Goal: Task Accomplishment & Management: Use online tool/utility

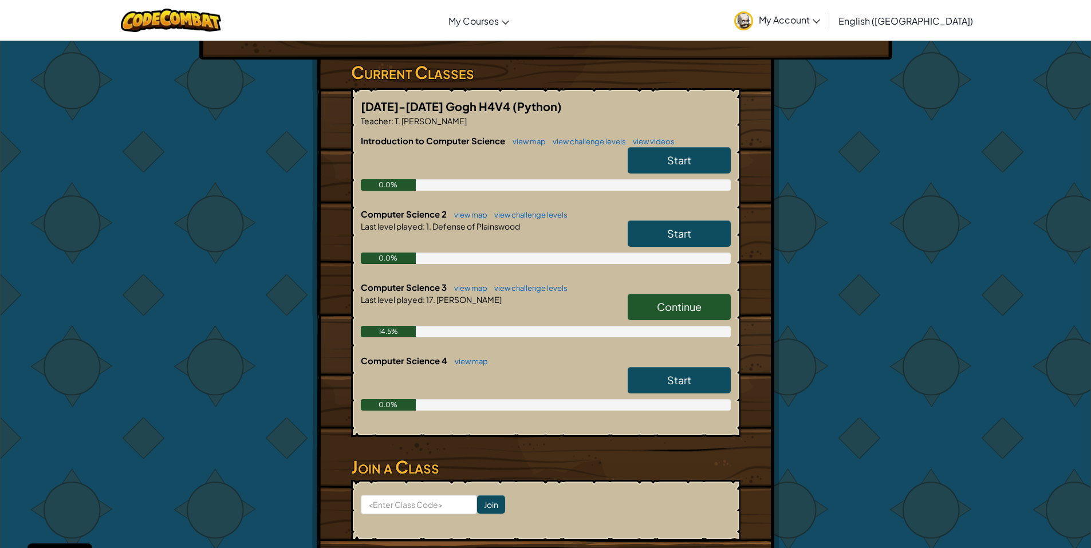
scroll to position [175, 0]
click at [638, 377] on link "Start" at bounding box center [679, 381] width 103 height 26
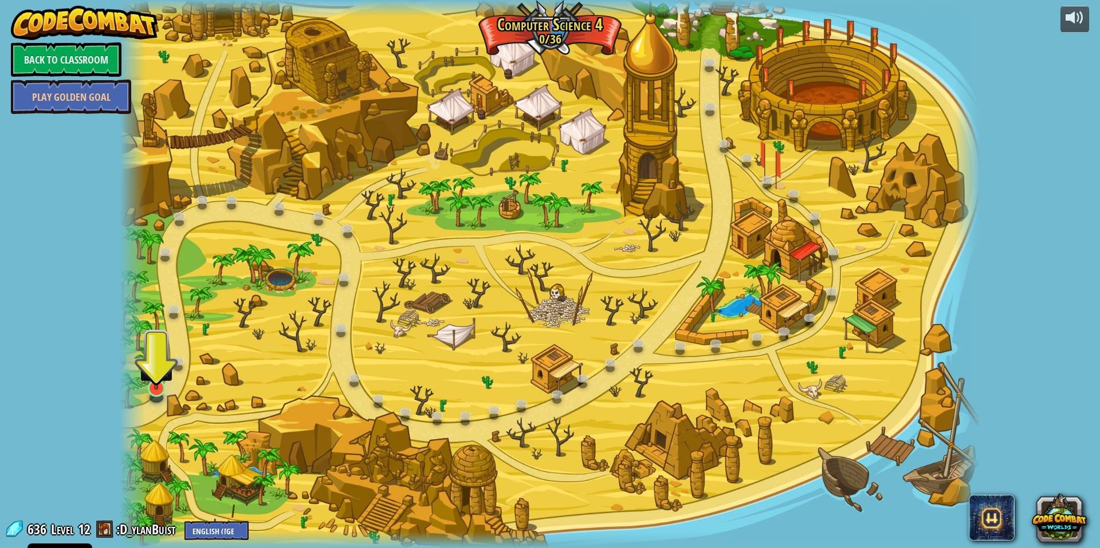
click at [158, 389] on img at bounding box center [156, 363] width 23 height 54
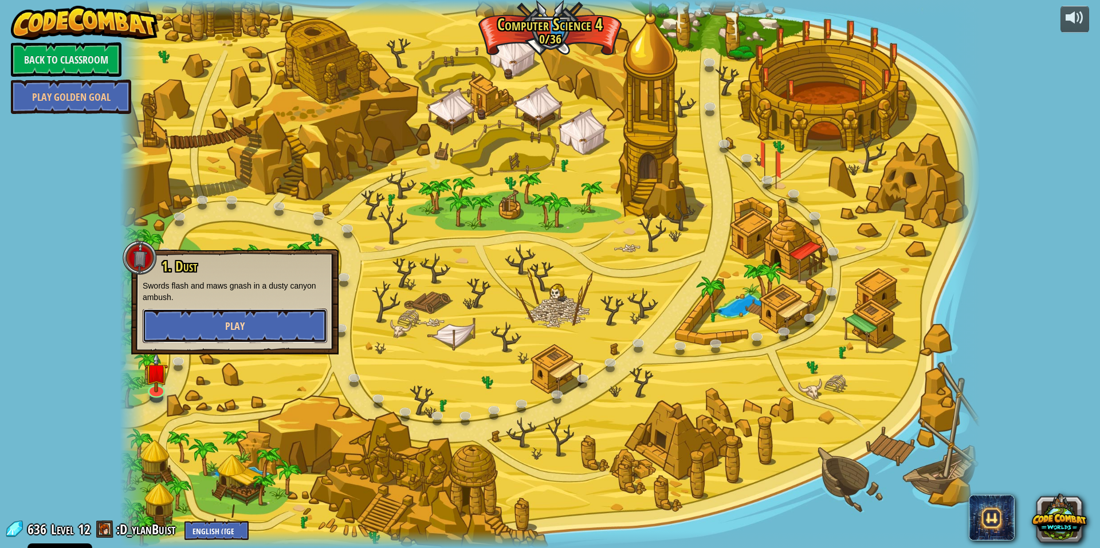
click at [238, 328] on span "Play" at bounding box center [234, 326] width 19 height 14
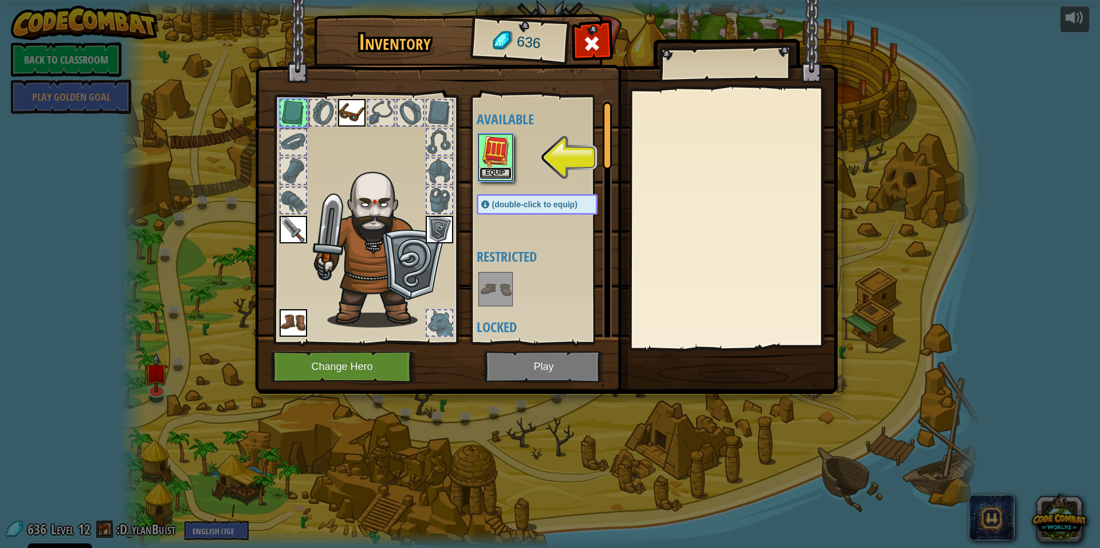
click at [496, 172] on button "Equip" at bounding box center [496, 173] width 32 height 12
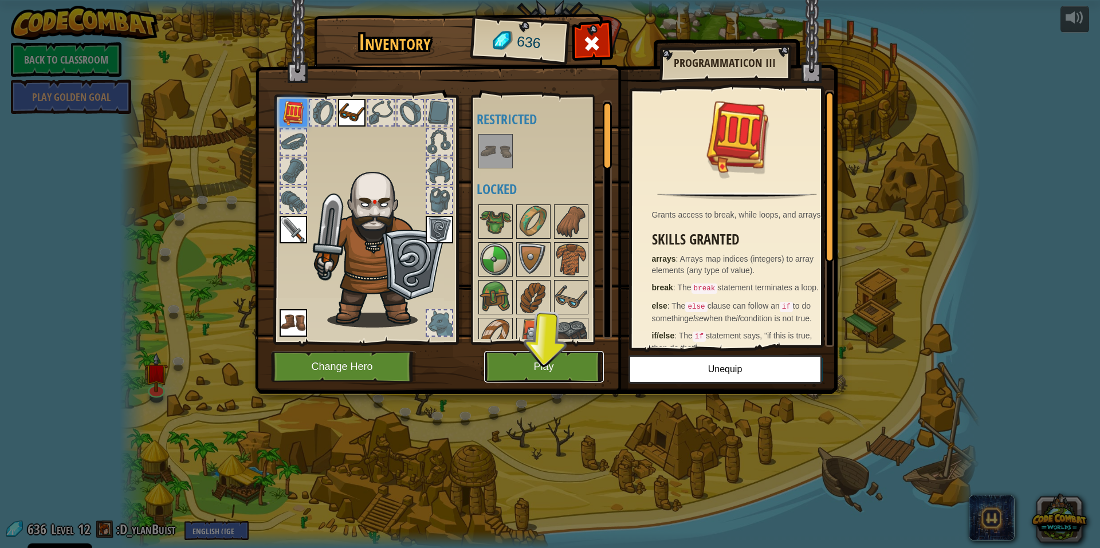
click at [571, 368] on button "Play" at bounding box center [544, 367] width 120 height 32
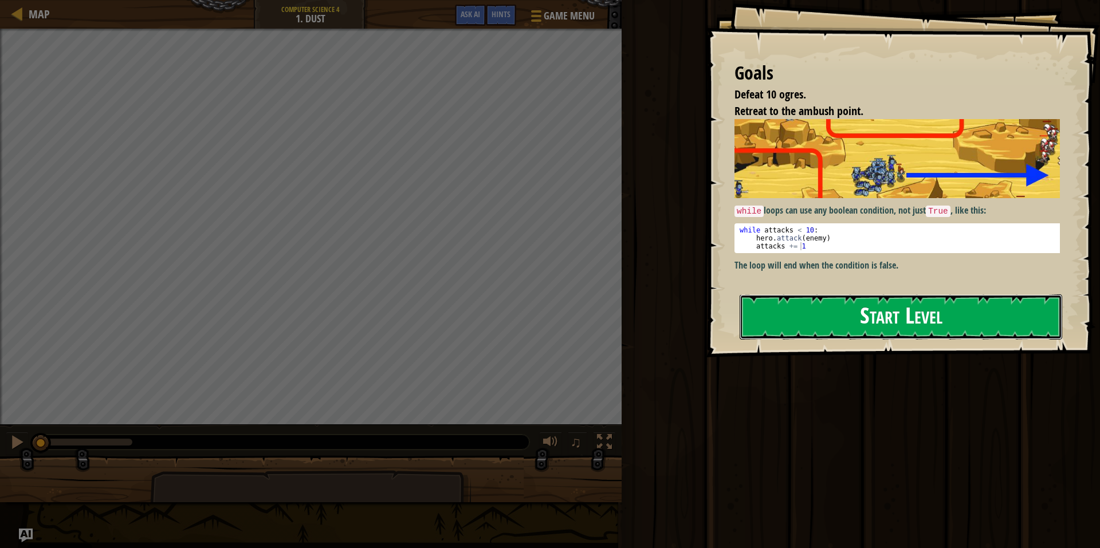
click at [820, 319] on button "Start Level" at bounding box center [901, 316] width 323 height 45
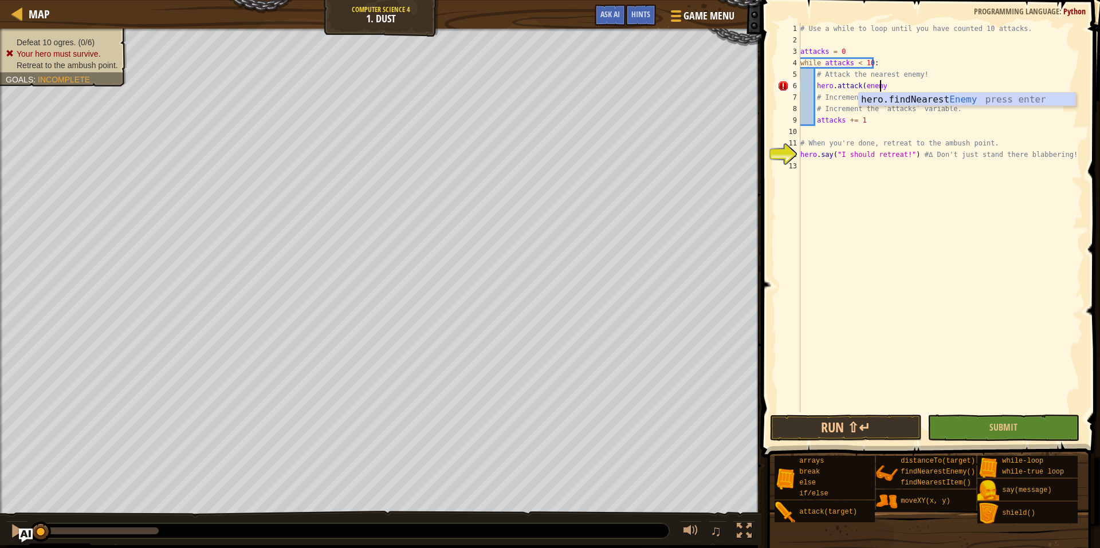
scroll to position [5, 6]
type textarea "hero.attack(enemy)"
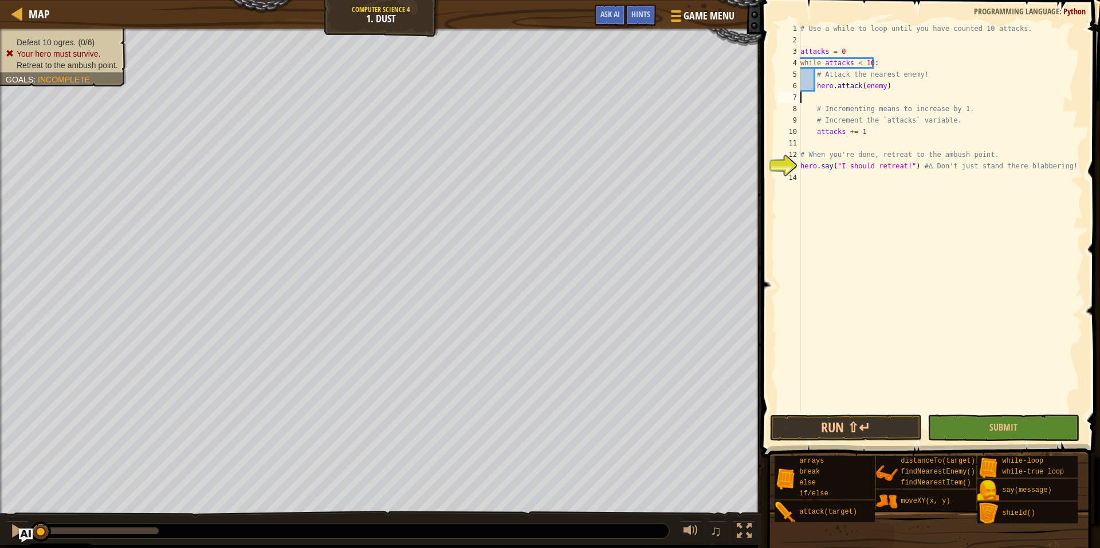
scroll to position [5, 0]
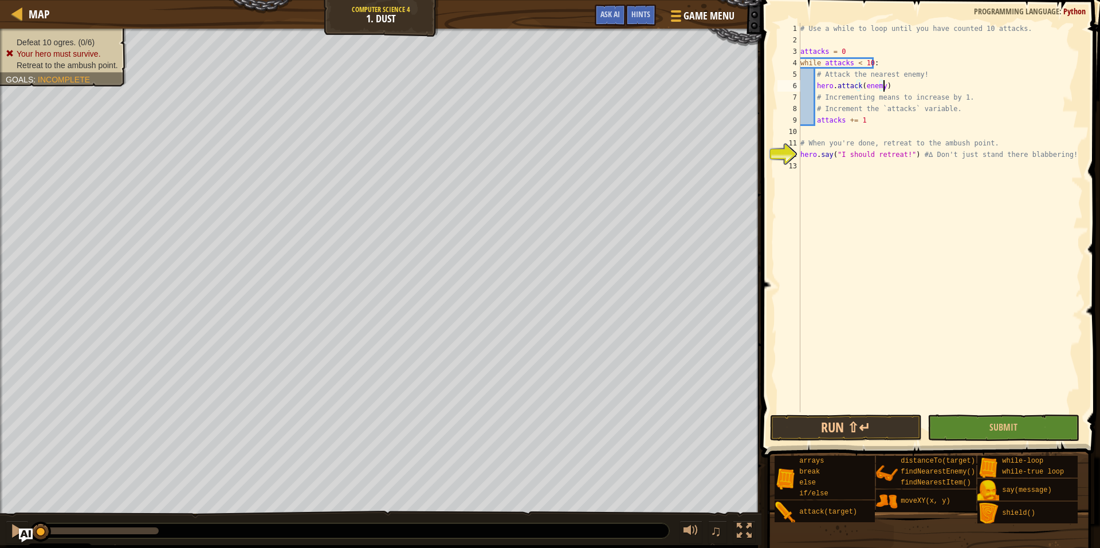
click at [976, 100] on div "# Use a while to loop until you have counted 10 attacks. attacks = 0 while atta…" at bounding box center [940, 229] width 285 height 412
type textarea "."
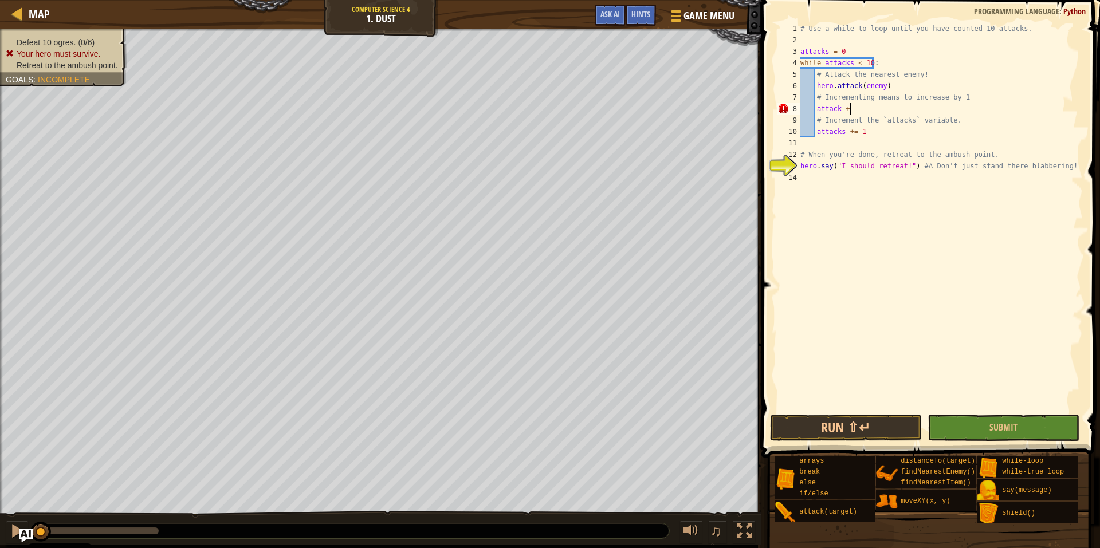
scroll to position [5, 4]
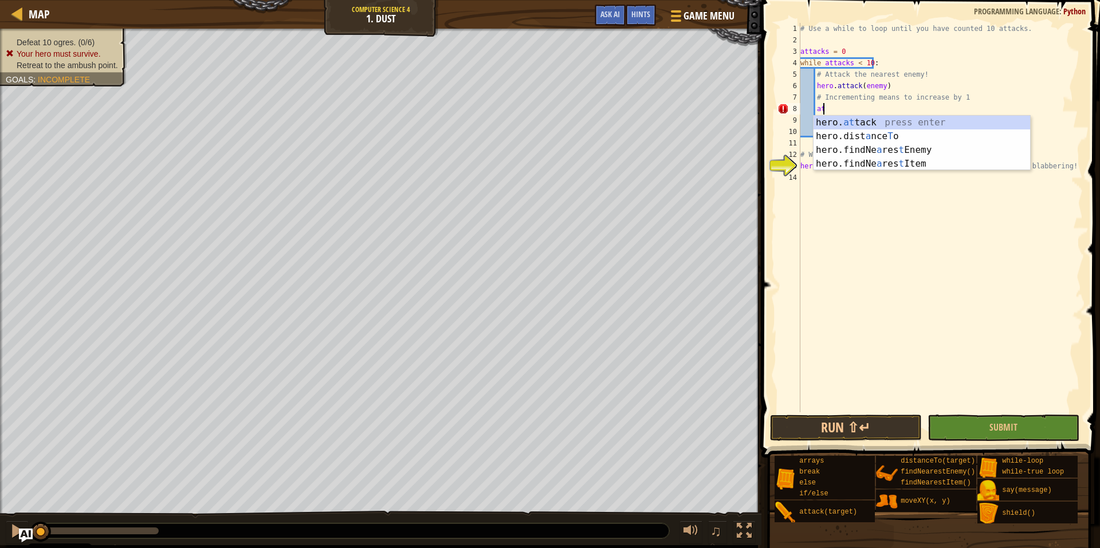
type textarea "a"
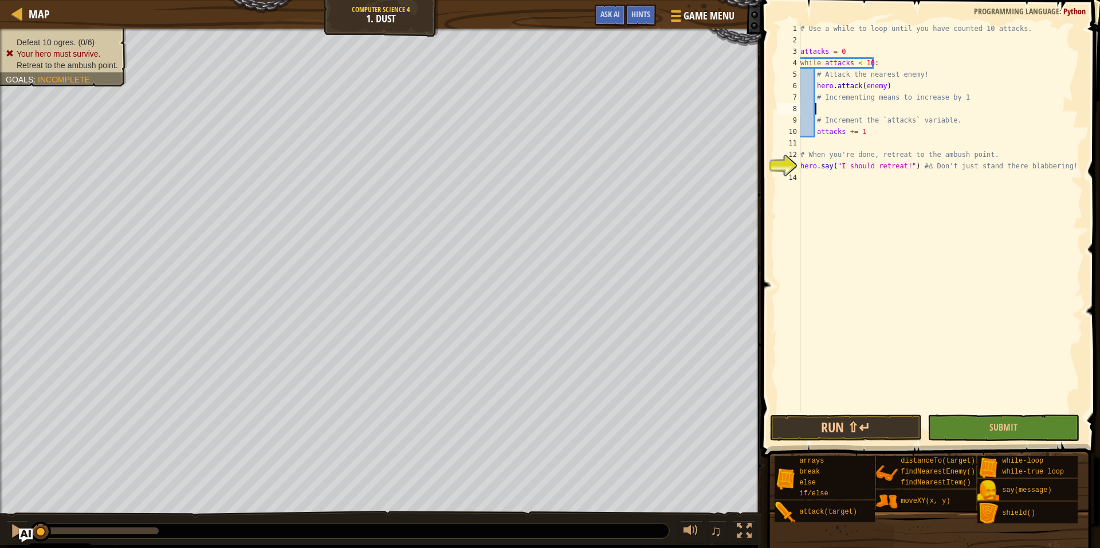
click at [994, 198] on div "# Use a while to loop until you have counted 10 attacks. attacks = 0 while atta…" at bounding box center [940, 229] width 285 height 412
click at [893, 146] on div "# Use a while to loop until you have counted 10 attacks. attacks = 0 while atta…" at bounding box center [940, 229] width 285 height 412
click at [825, 426] on button "Run ⇧↵" at bounding box center [846, 428] width 152 height 26
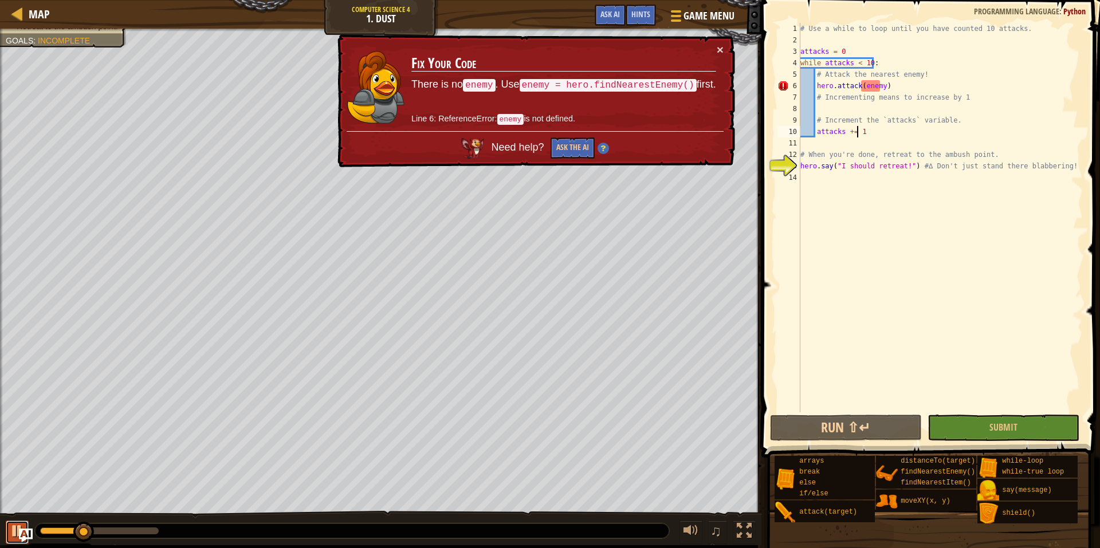
click at [17, 526] on div at bounding box center [17, 531] width 15 height 15
drag, startPoint x: 89, startPoint y: 533, endPoint x: 30, endPoint y: 533, distance: 59.0
click at [30, 533] on div "Map Computer Science 4 1. Dust Game Menu Done Hints Ask AI 1 הההההההההההההההההה…" at bounding box center [550, 274] width 1100 height 548
click at [884, 53] on div "# Use a while to loop until you have counted 10 attacks. attacks = 0 while atta…" at bounding box center [940, 229] width 285 height 412
type textarea "attacks = 0"
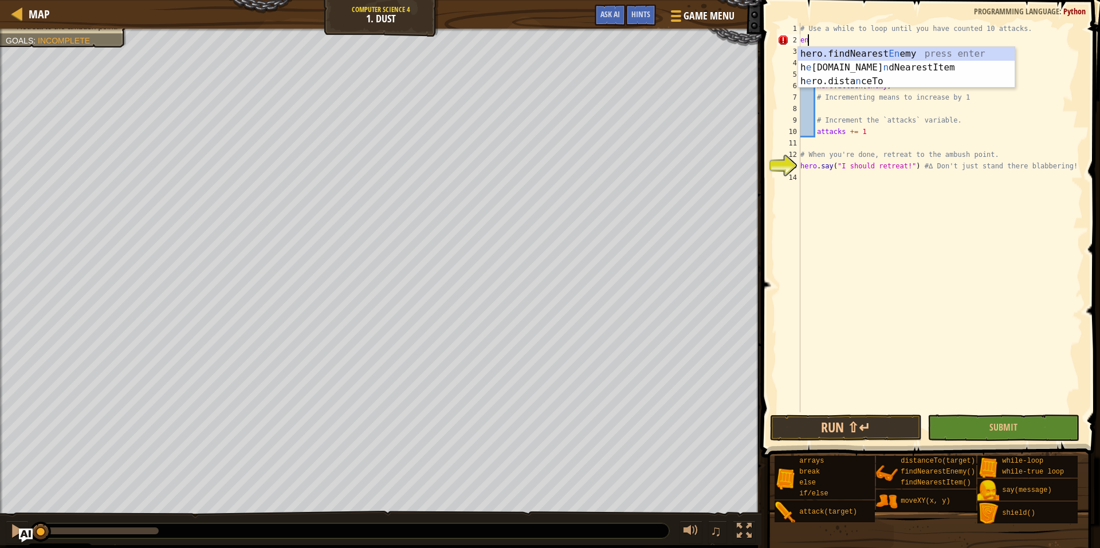
type textarea "e"
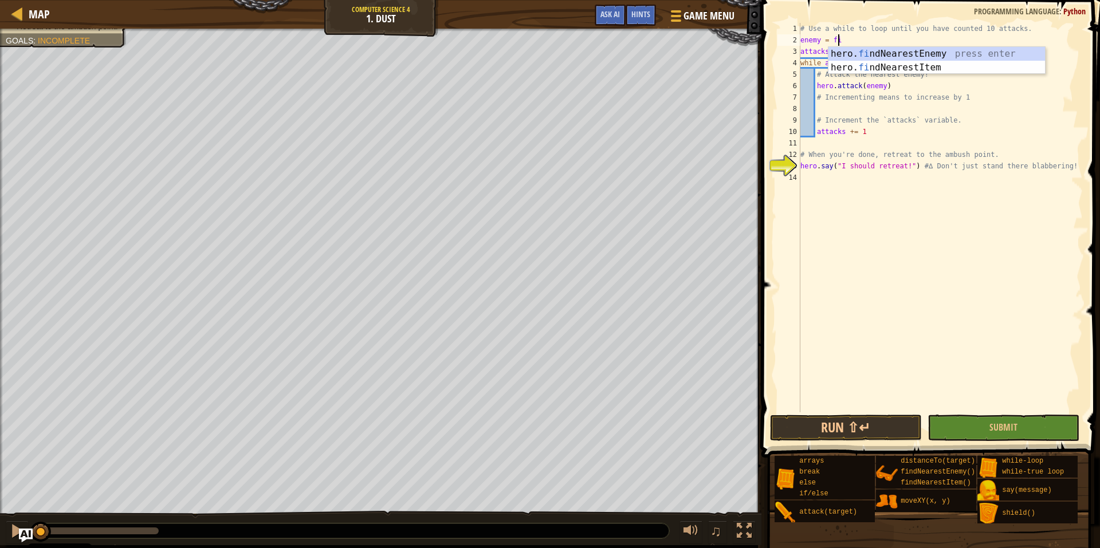
type textarea "enemy = find"
click at [884, 53] on div "hero. find NearestEnemy press enter hero. find NearestItem press enter" at bounding box center [936, 74] width 217 height 55
click at [860, 59] on div "# Use a while to loop until you have counted 10 attacks. enemy = hero . findNea…" at bounding box center [940, 229] width 285 height 412
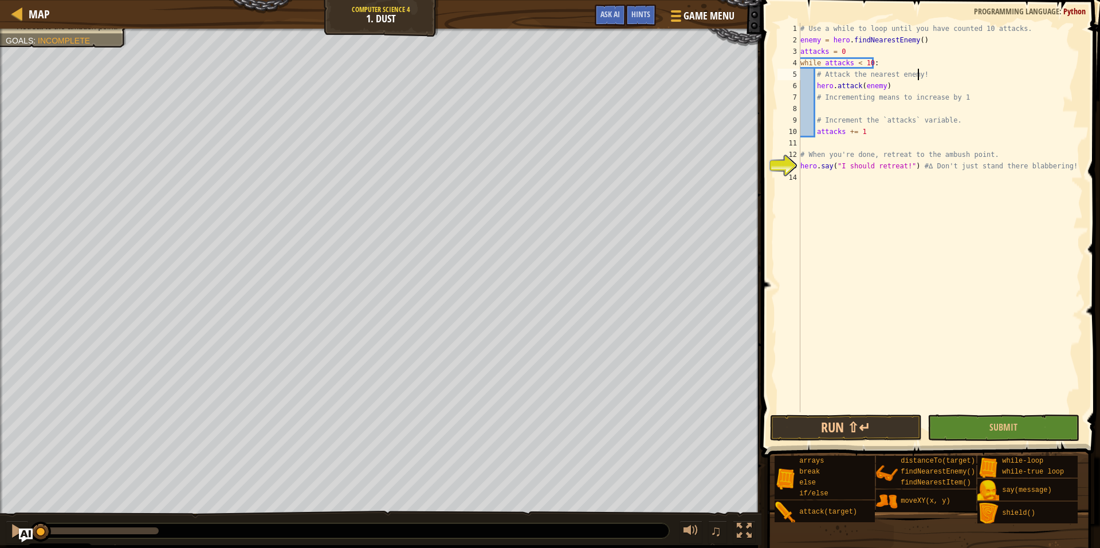
click at [927, 74] on div "# Use a while to loop until you have counted 10 attacks. enemy = hero . findNea…" at bounding box center [940, 229] width 285 height 412
type textarea "# Attack the nearest enemy!"
click at [824, 199] on div "# Use a while to loop until you have counted 10 attacks. enemy = hero . findNea…" at bounding box center [940, 229] width 285 height 412
click at [867, 64] on div "# Use a while to loop until you have counted 10 attacks. enemy = hero . findNea…" at bounding box center [940, 229] width 285 height 412
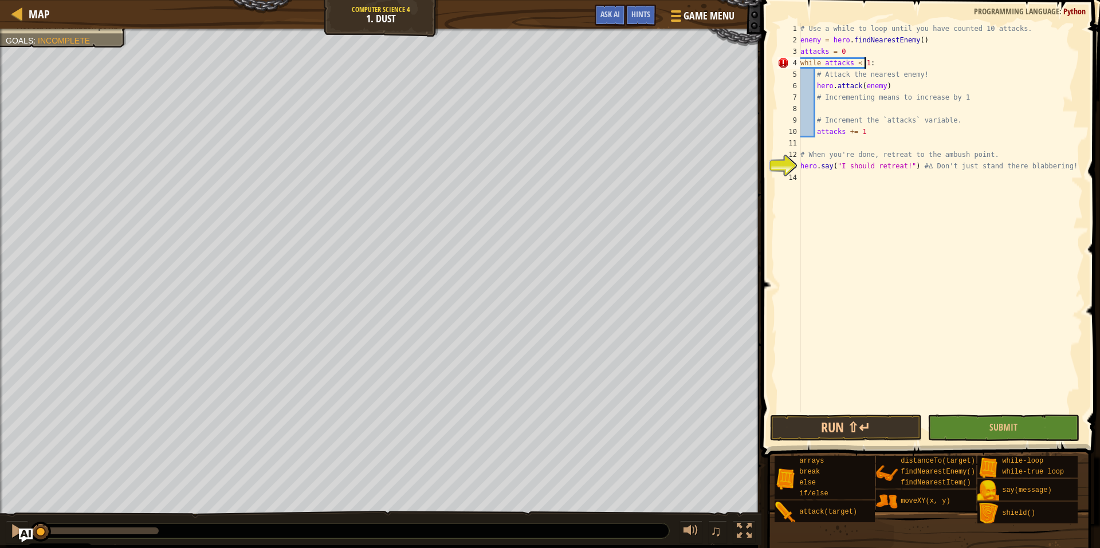
type textarea "while attacks < 11:"
click at [870, 196] on div "# Use a while to loop until you have counted 10 attacks. enemy = hero . findNea…" at bounding box center [940, 229] width 285 height 412
click at [818, 417] on button "Run ⇧↵" at bounding box center [846, 428] width 152 height 26
click at [812, 427] on button "Running" at bounding box center [846, 428] width 152 height 26
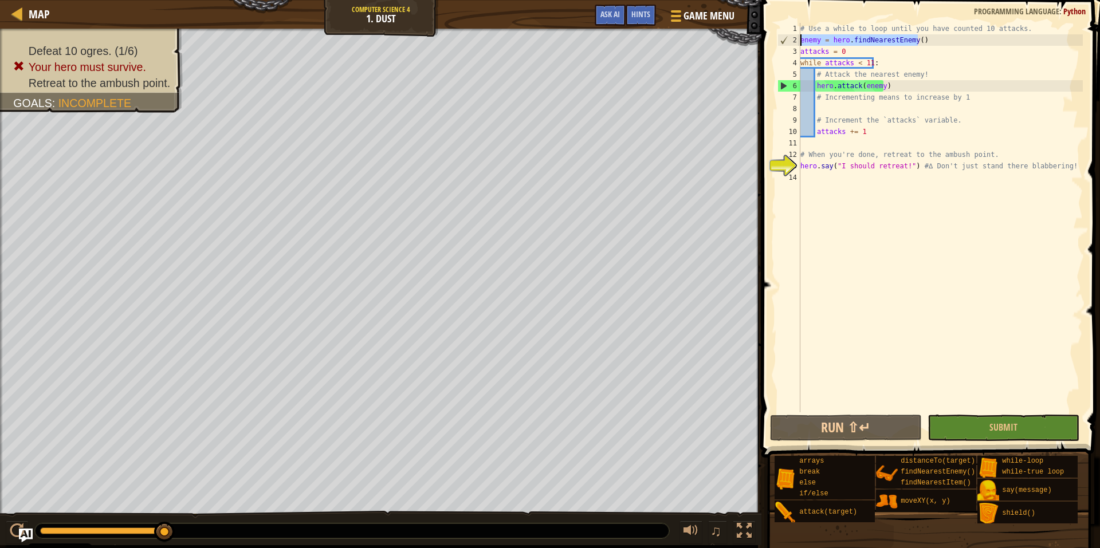
drag, startPoint x: 930, startPoint y: 38, endPoint x: 796, endPoint y: 38, distance: 133.5
click at [796, 38] on div "1 2 3 4 5 6 7 8 9 10 11 12 13 14 # Use a while to loop until you have counted 1…" at bounding box center [929, 218] width 308 height 390
type textarea "enemy = hero.findNearestEnemy()"
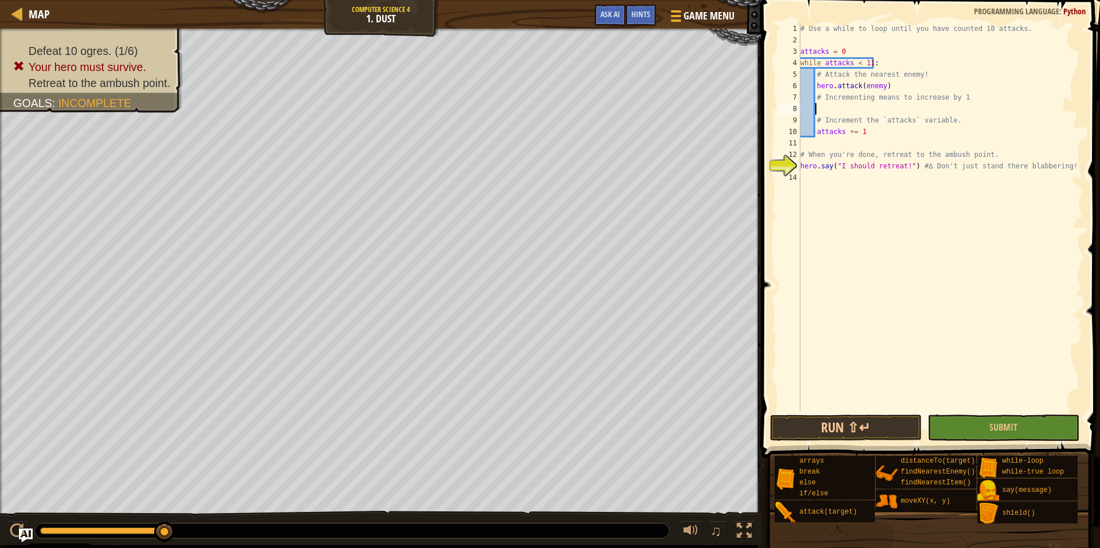
click at [839, 113] on div "# Use a while to loop until you have counted 10 attacks. attacks = 0 while atta…" at bounding box center [940, 229] width 285 height 412
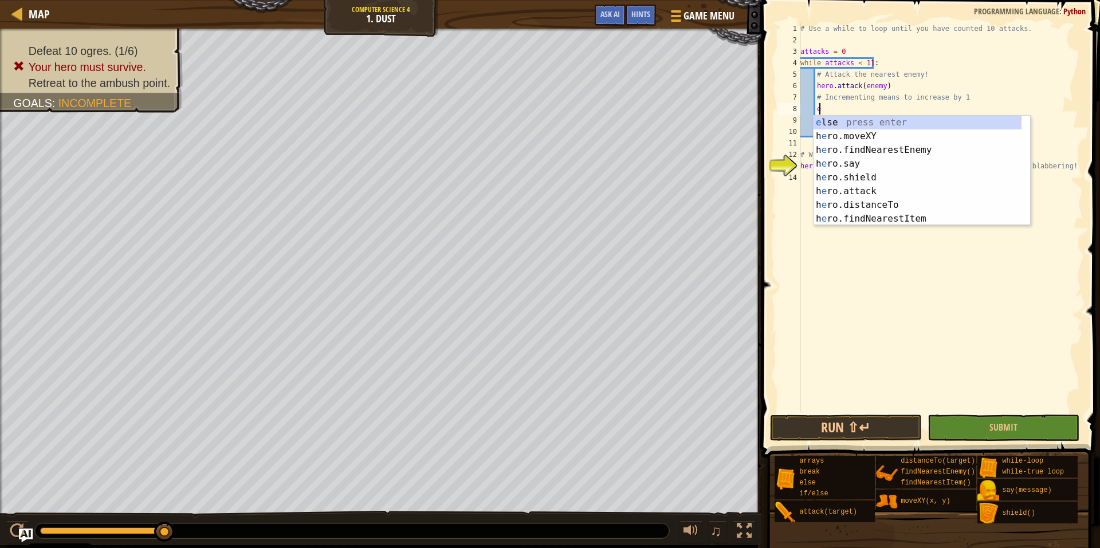
scroll to position [5, 2]
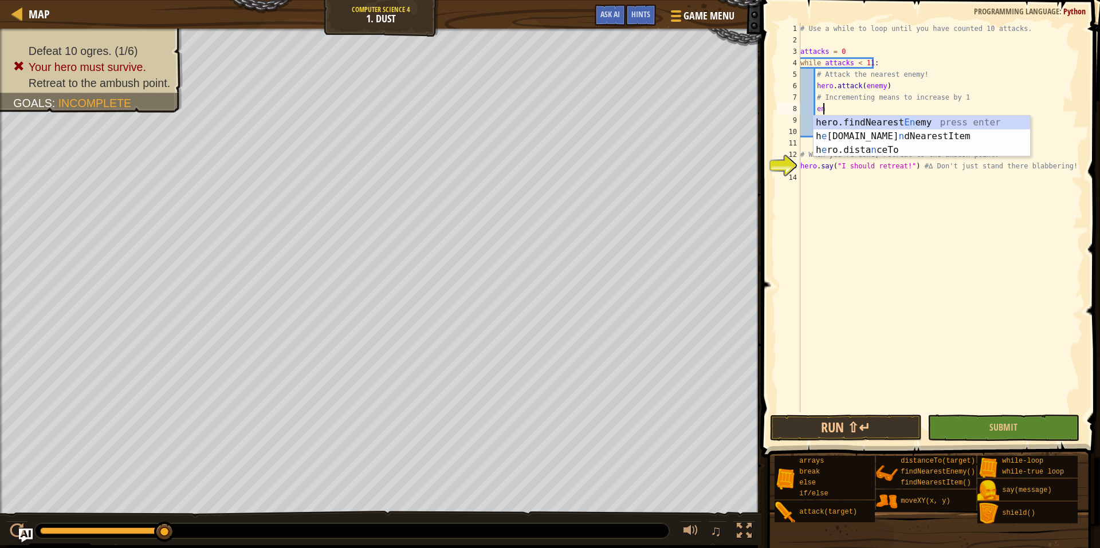
type textarea "e"
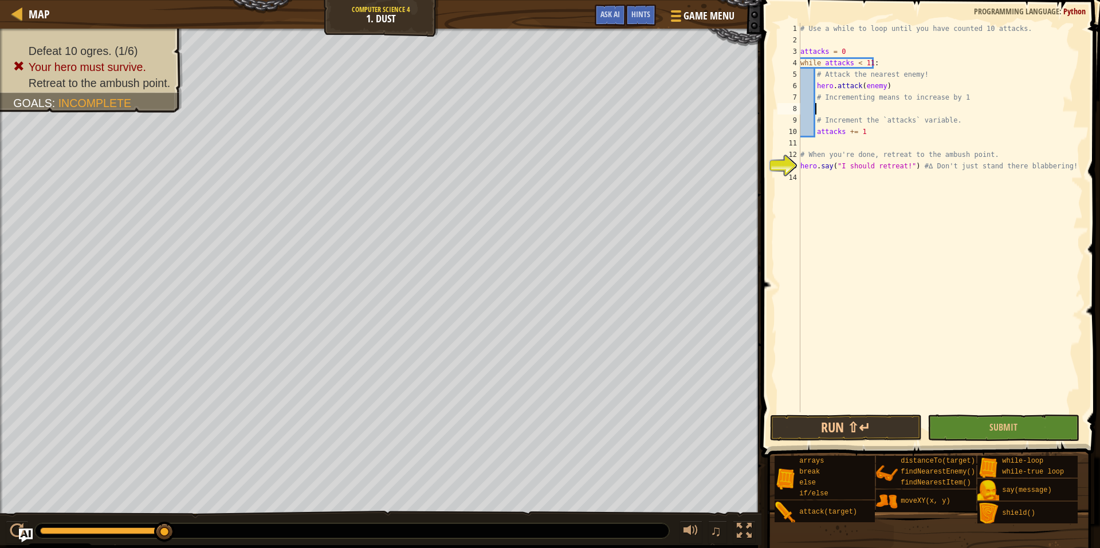
scroll to position [5, 1]
click at [965, 74] on div "# Use a while to loop until you have counted 10 attacks. attacks = 0 while atta…" at bounding box center [940, 229] width 285 height 412
type textarea "# Attack the nearest enemy!"
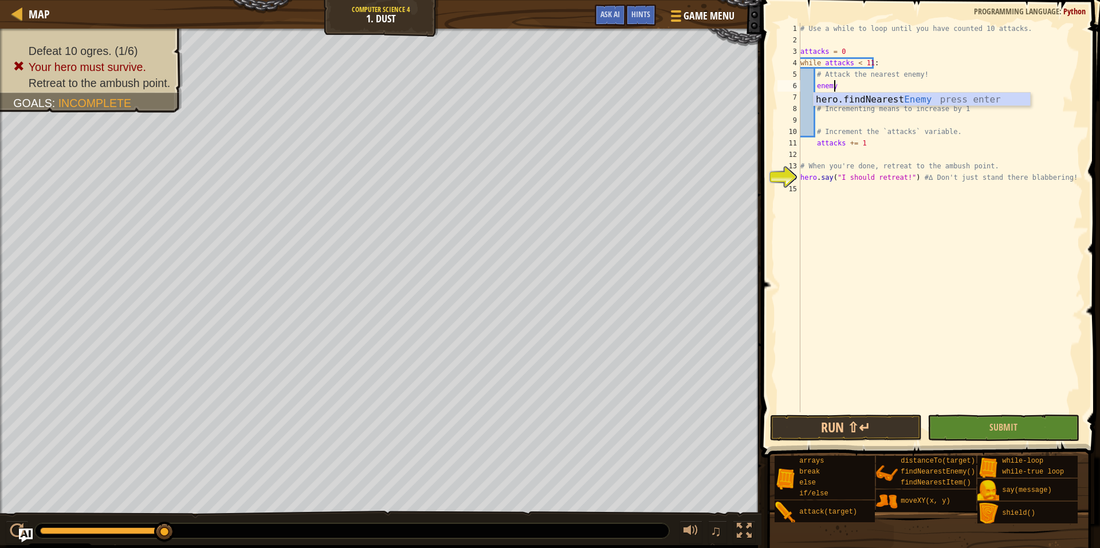
scroll to position [5, 3]
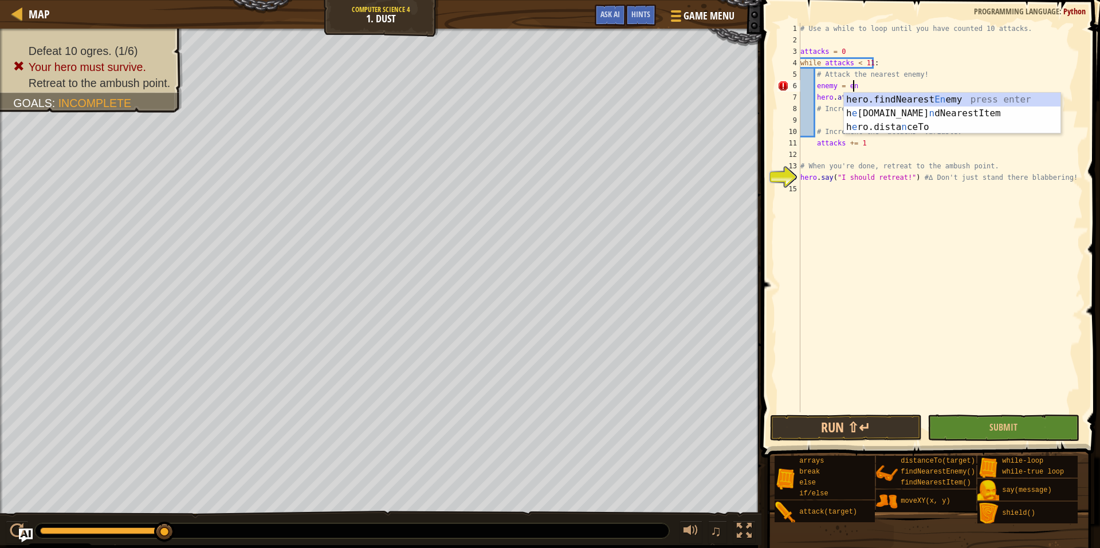
type textarea "enemy = ene"
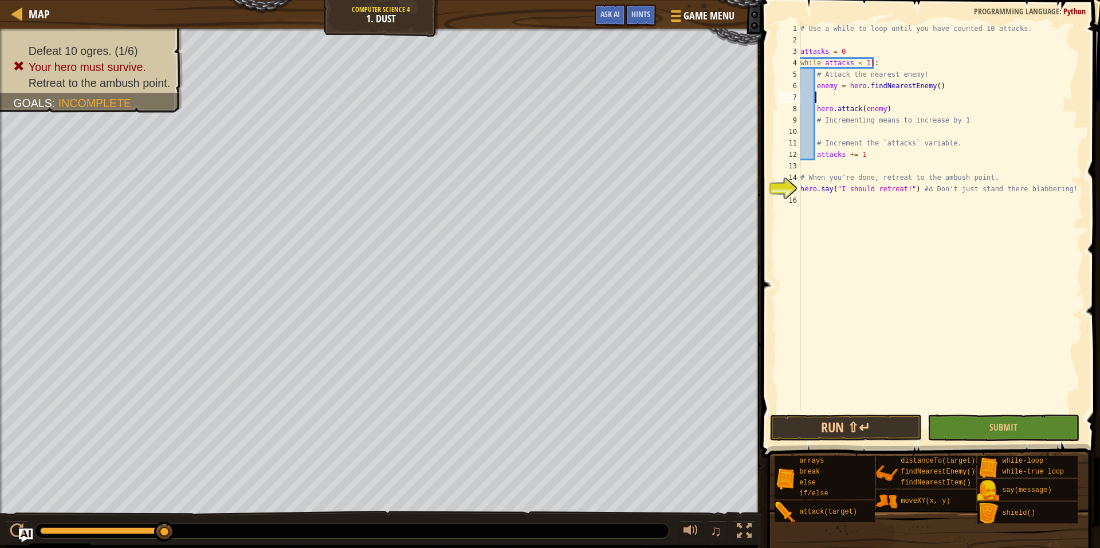
scroll to position [5, 0]
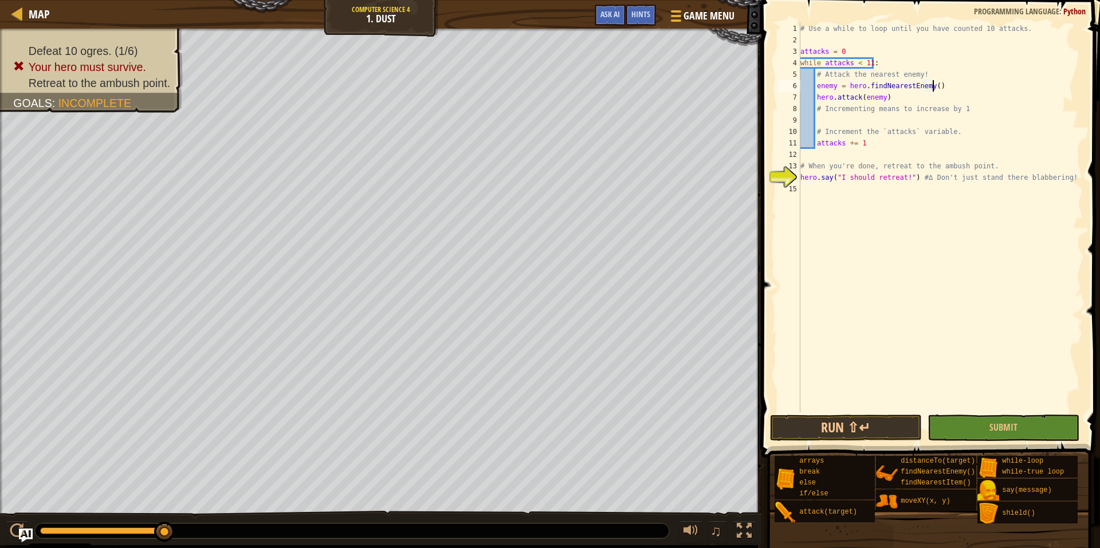
type textarea "enemy = hero.findNearestEnemy()"
click at [36, 12] on span "Map" at bounding box center [39, 13] width 21 height 15
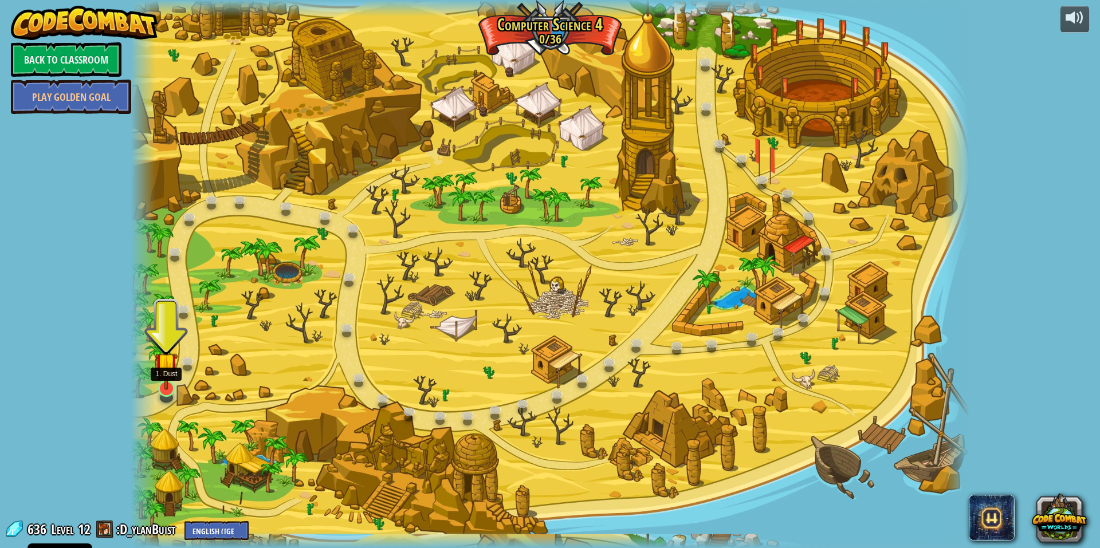
click at [163, 388] on img at bounding box center [166, 364] width 23 height 52
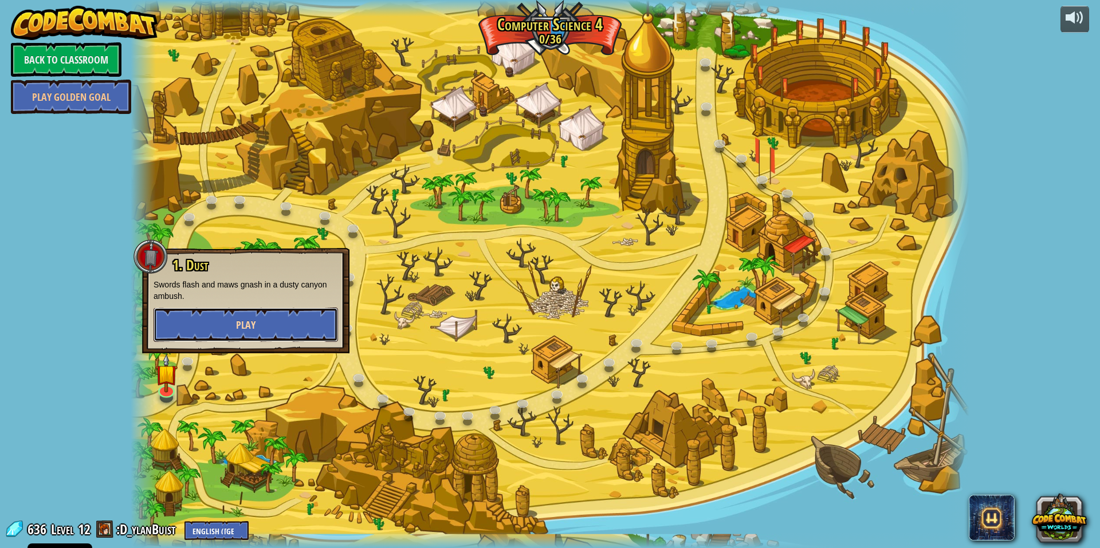
click at [224, 331] on button "Play" at bounding box center [246, 325] width 184 height 34
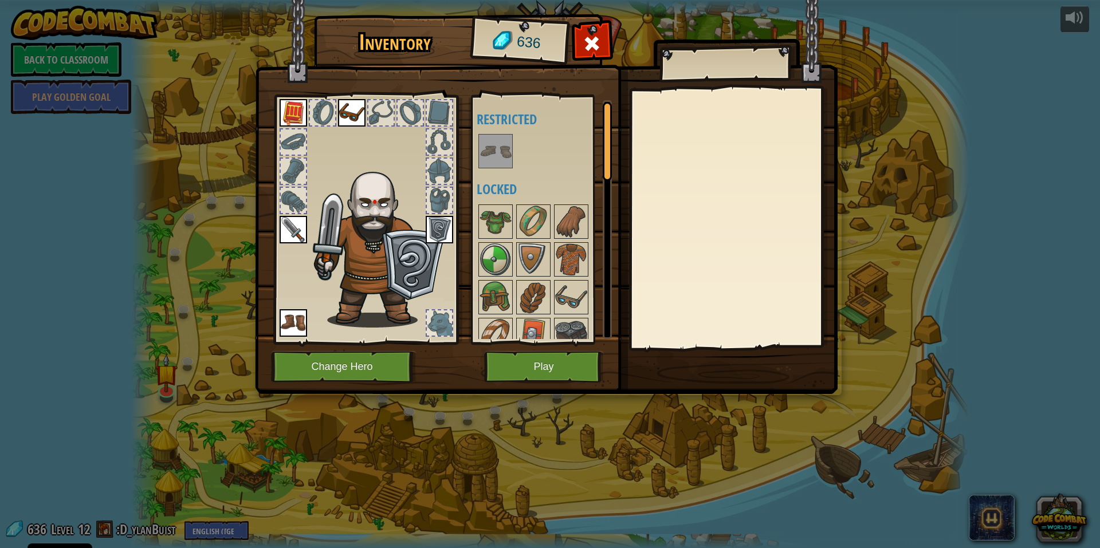
click at [295, 235] on img at bounding box center [293, 229] width 27 height 27
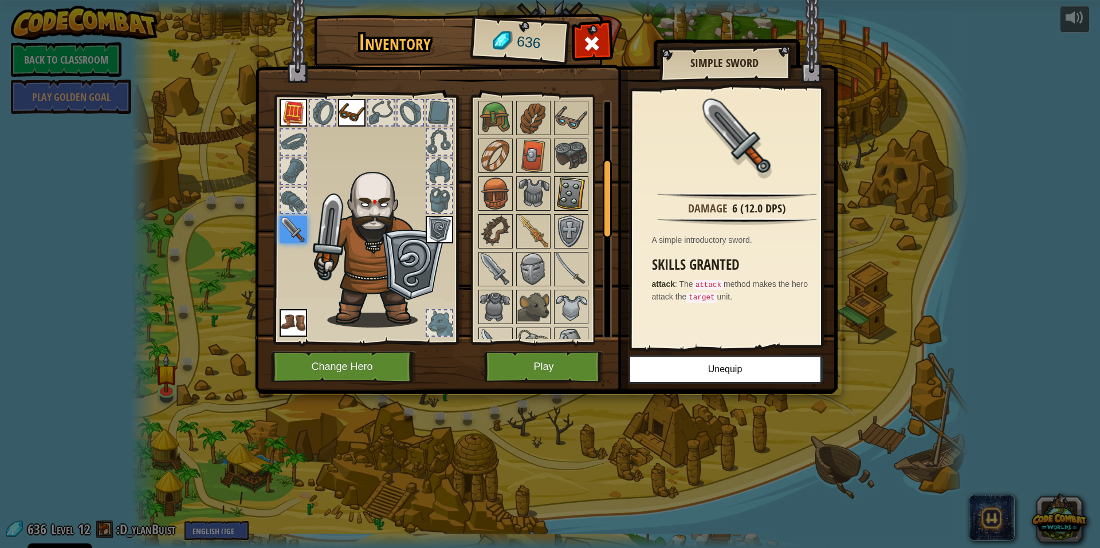
scroll to position [182, 0]
click at [563, 266] on img at bounding box center [571, 266] width 32 height 32
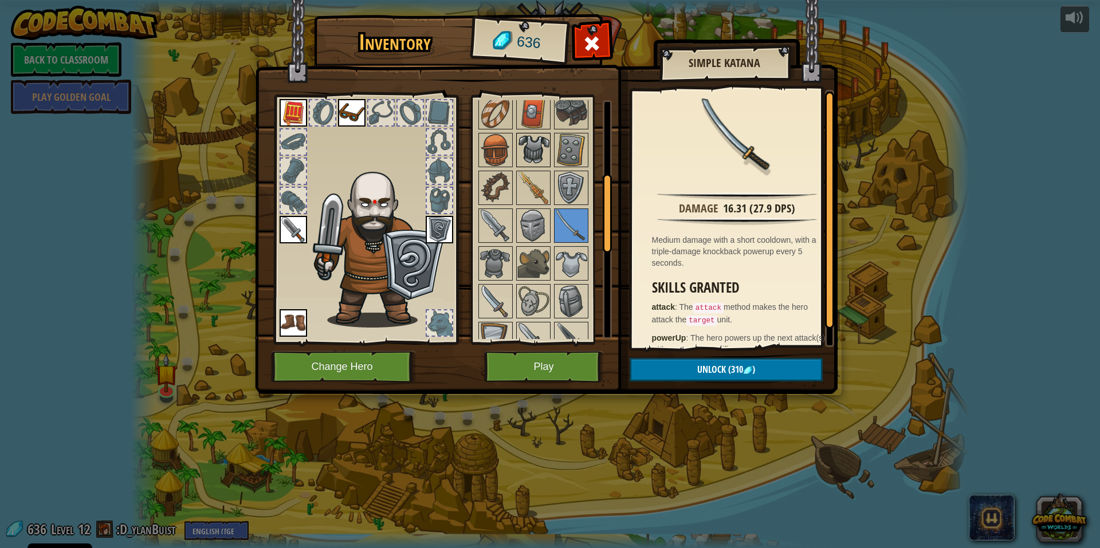
scroll to position [223, 0]
click at [484, 235] on img at bounding box center [496, 225] width 32 height 32
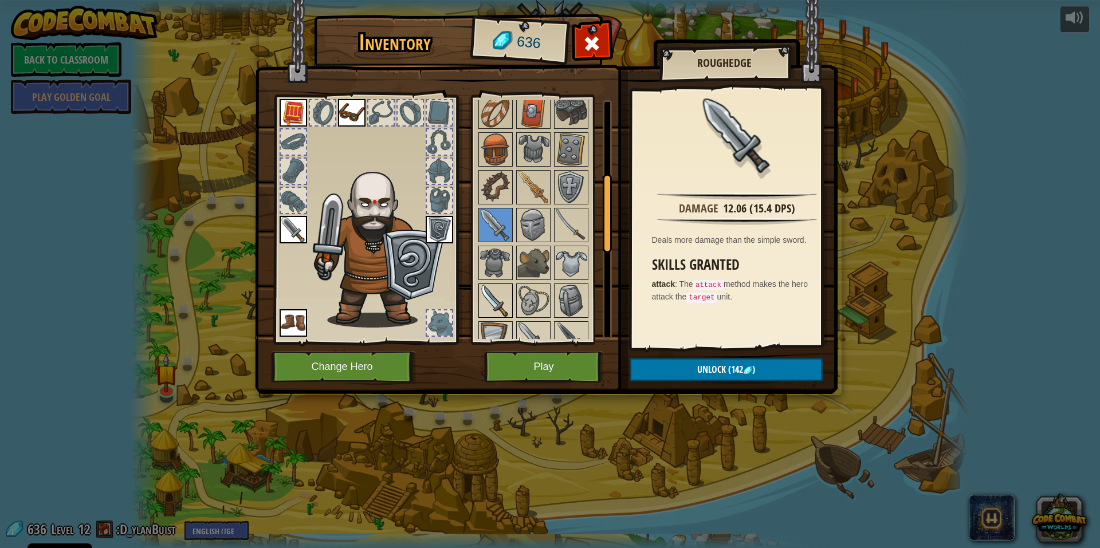
click at [492, 296] on img at bounding box center [496, 301] width 32 height 32
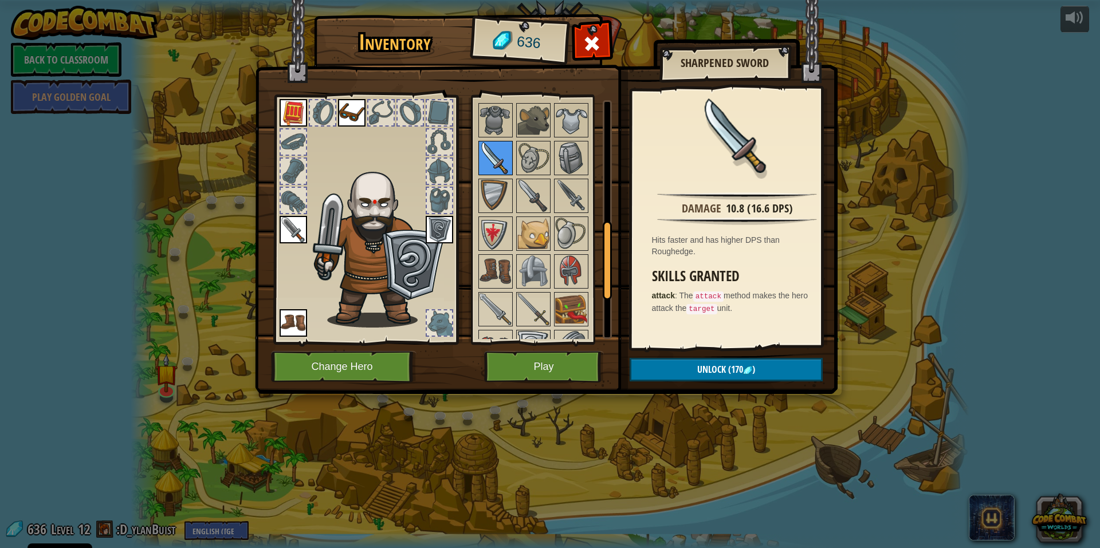
scroll to position [370, 0]
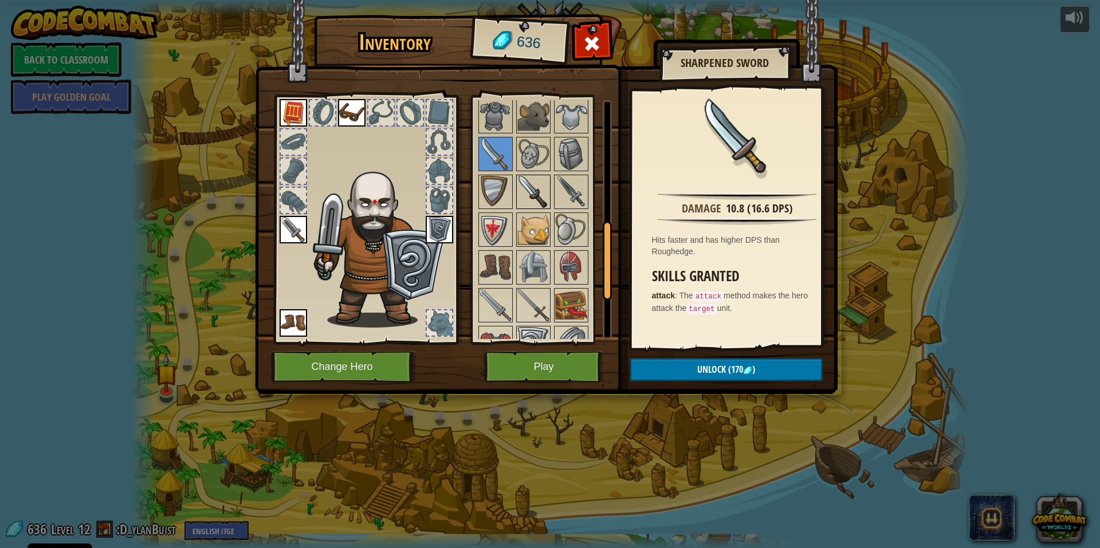
click at [533, 184] on img at bounding box center [533, 192] width 32 height 32
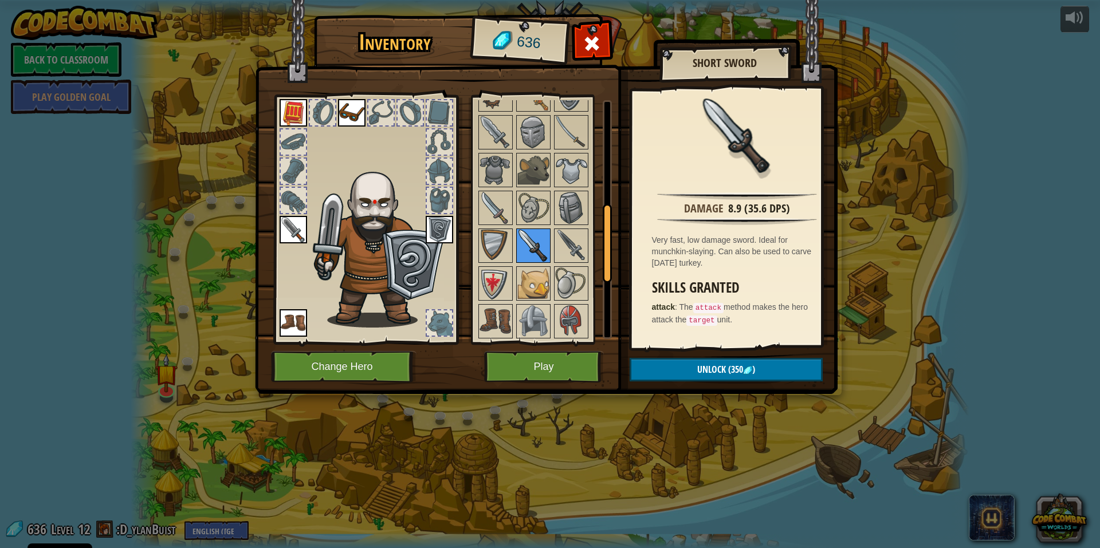
scroll to position [316, 0]
click at [575, 131] on img at bounding box center [571, 133] width 32 height 32
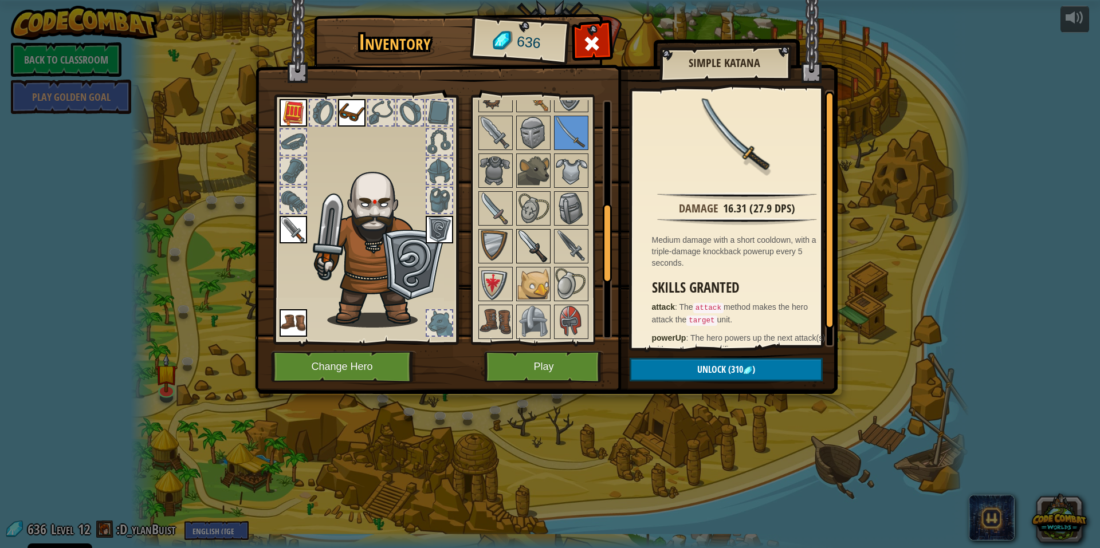
click at [539, 246] on img at bounding box center [533, 246] width 32 height 32
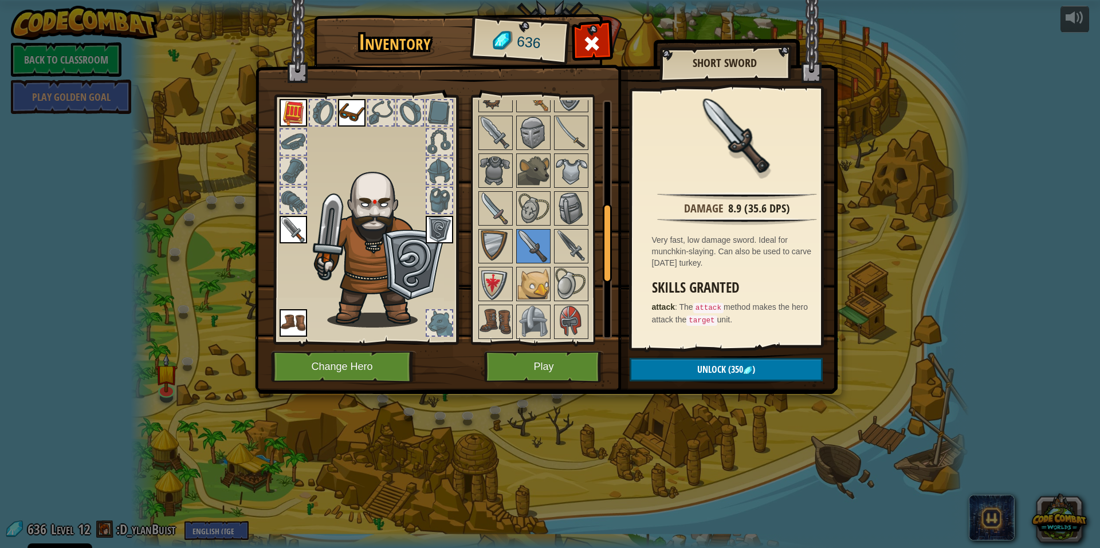
click at [954, 156] on div "Inventory 636 Available Equip (double-click to equip) Restricted Locked Short S…" at bounding box center [550, 274] width 1100 height 548
click at [575, 247] on img at bounding box center [571, 246] width 32 height 32
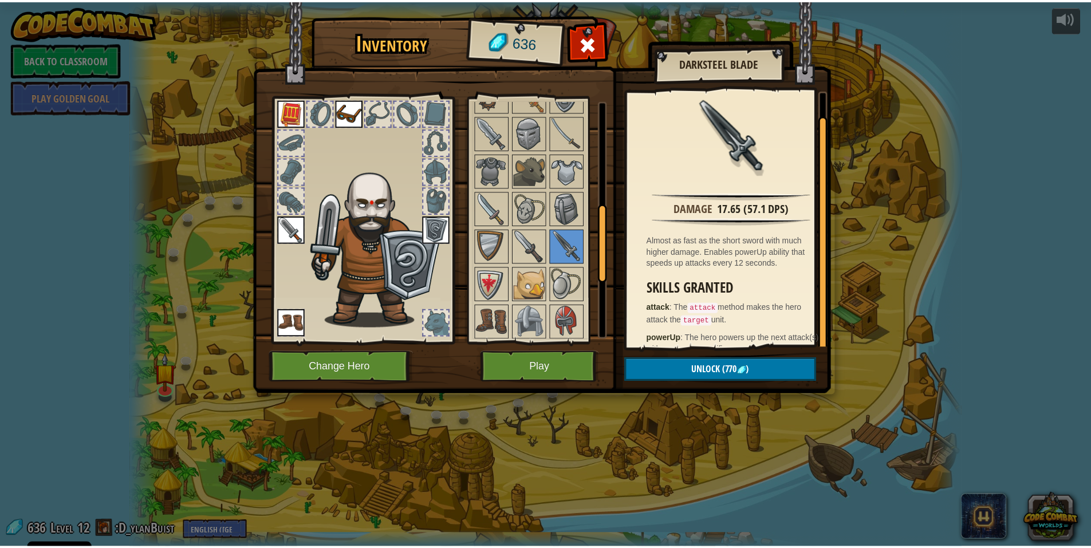
scroll to position [17, 0]
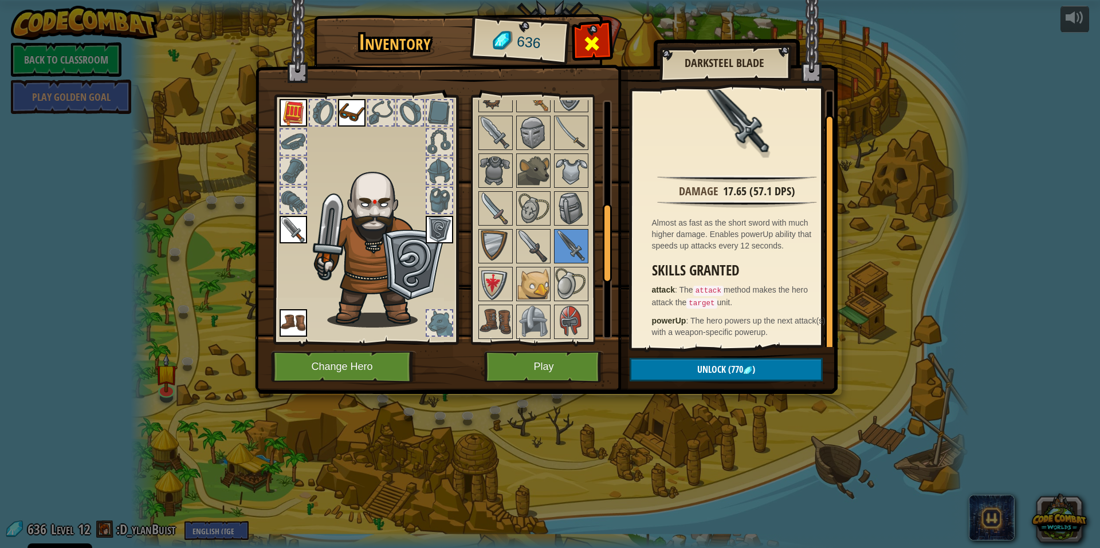
click at [596, 49] on span at bounding box center [592, 43] width 18 height 18
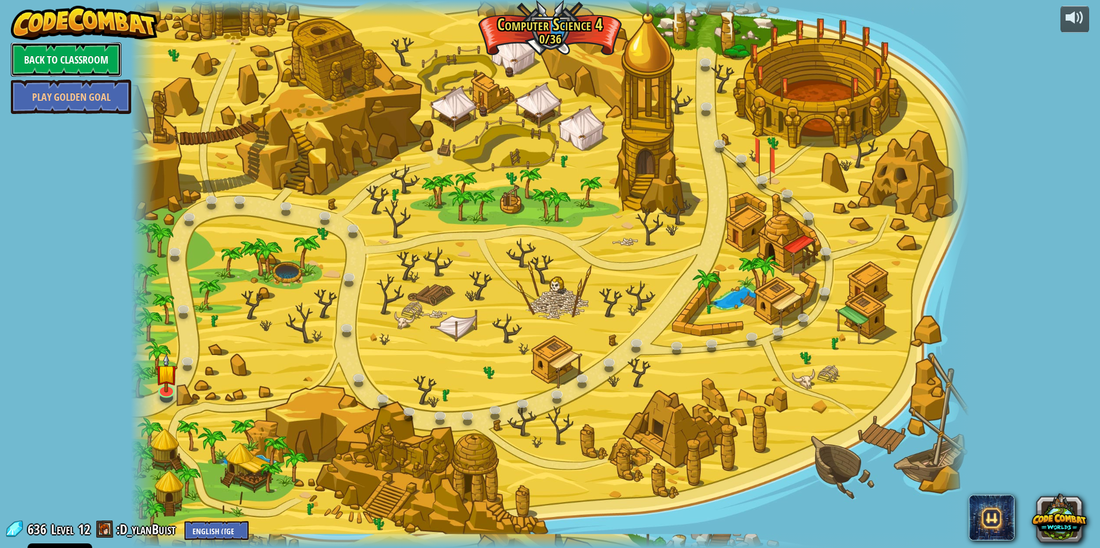
click at [66, 55] on link "Back to Classroom" at bounding box center [66, 59] width 111 height 34
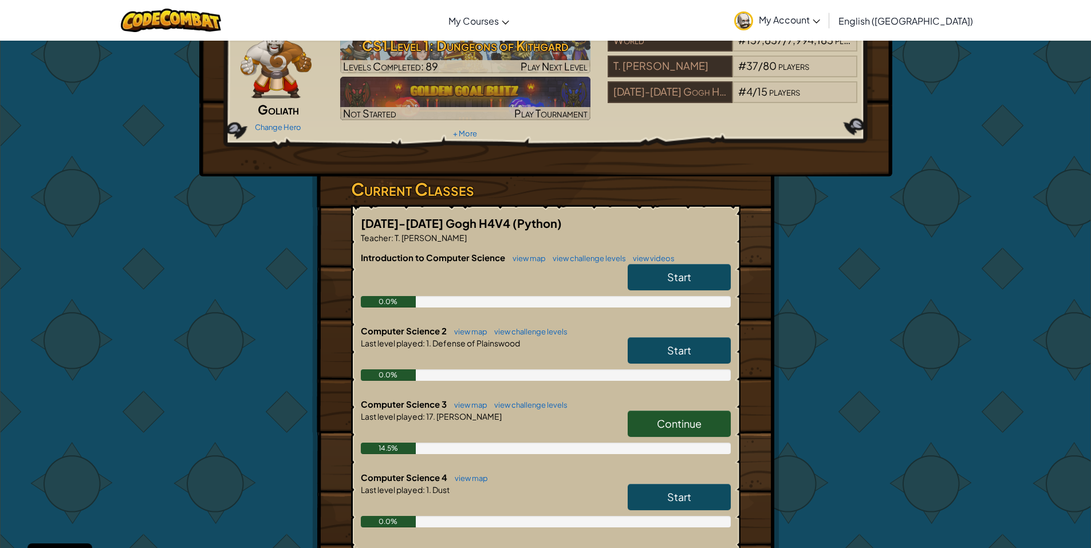
scroll to position [62, 0]
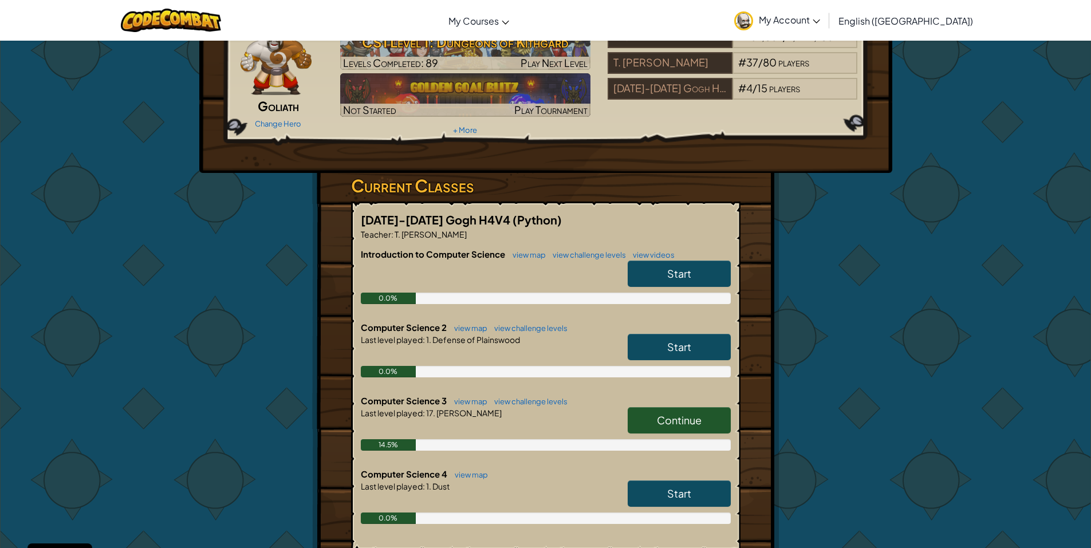
click at [666, 338] on link "Start" at bounding box center [679, 347] width 103 height 26
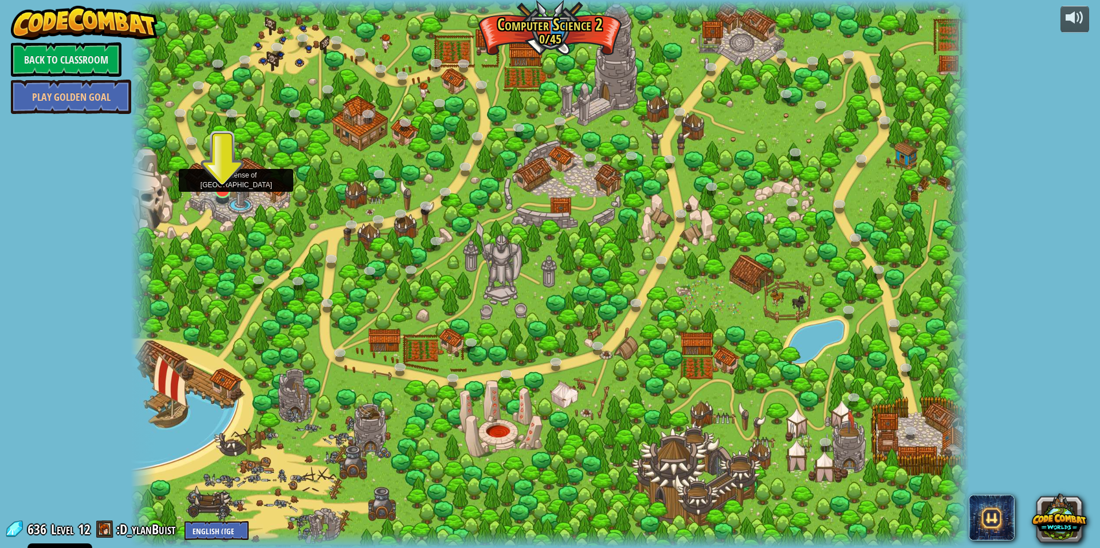
click at [222, 184] on img at bounding box center [222, 165] width 23 height 52
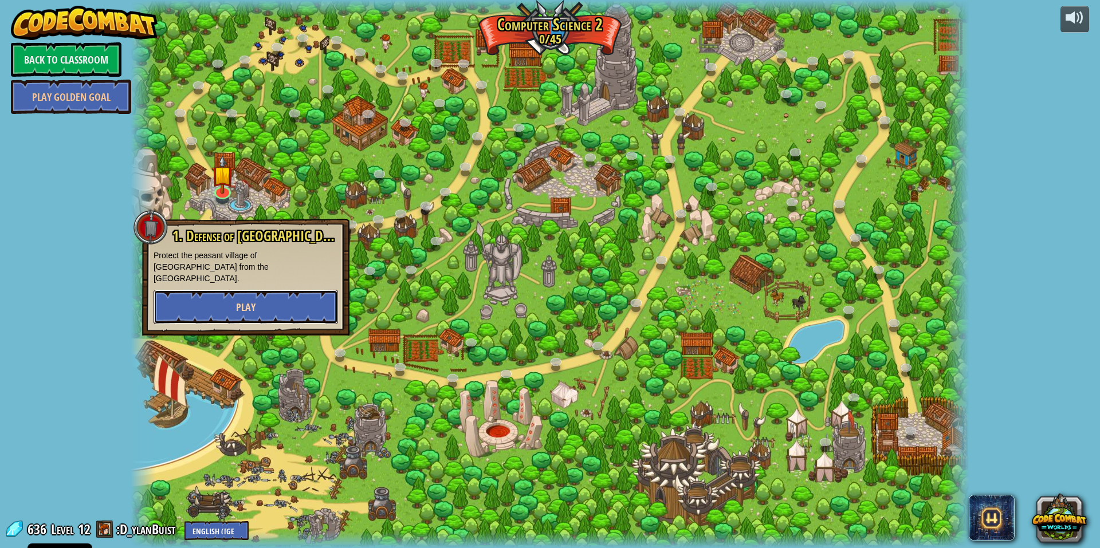
click at [281, 305] on button "Play" at bounding box center [246, 307] width 184 height 34
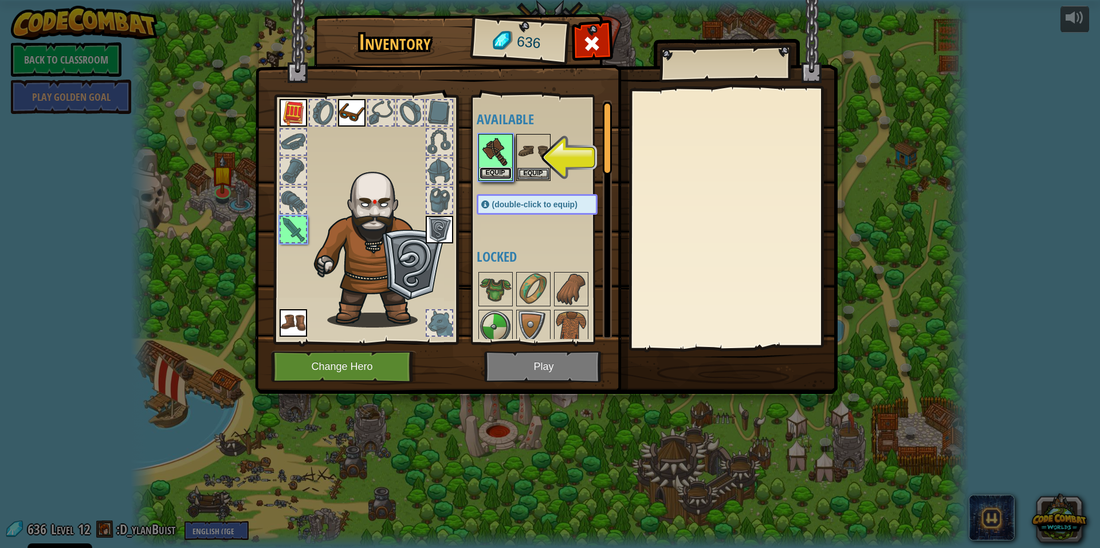
click at [498, 170] on button "Equip" at bounding box center [496, 173] width 32 height 12
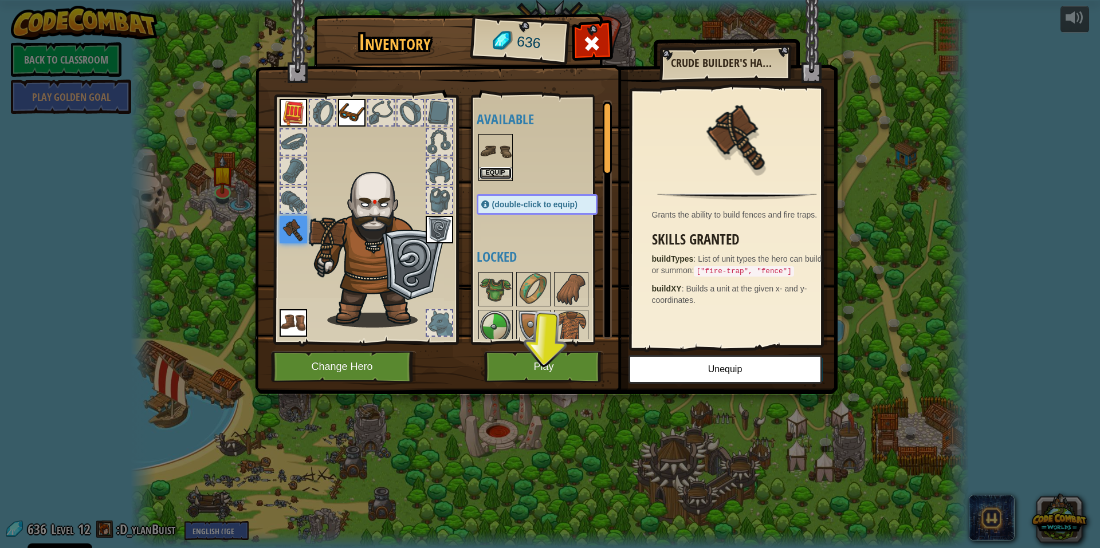
click at [505, 175] on button "Equip" at bounding box center [496, 173] width 32 height 12
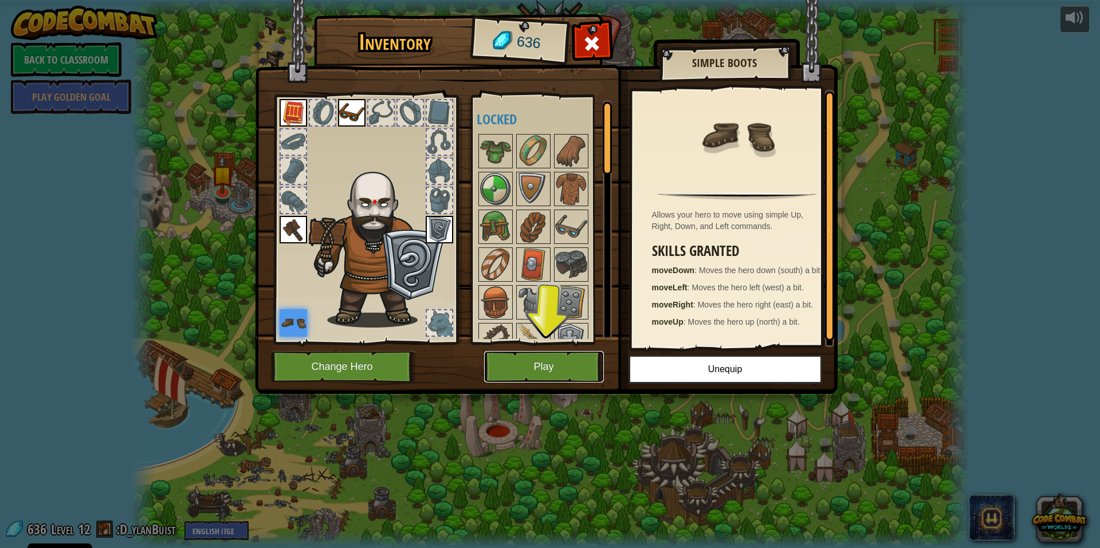
click at [575, 368] on button "Play" at bounding box center [544, 367] width 120 height 32
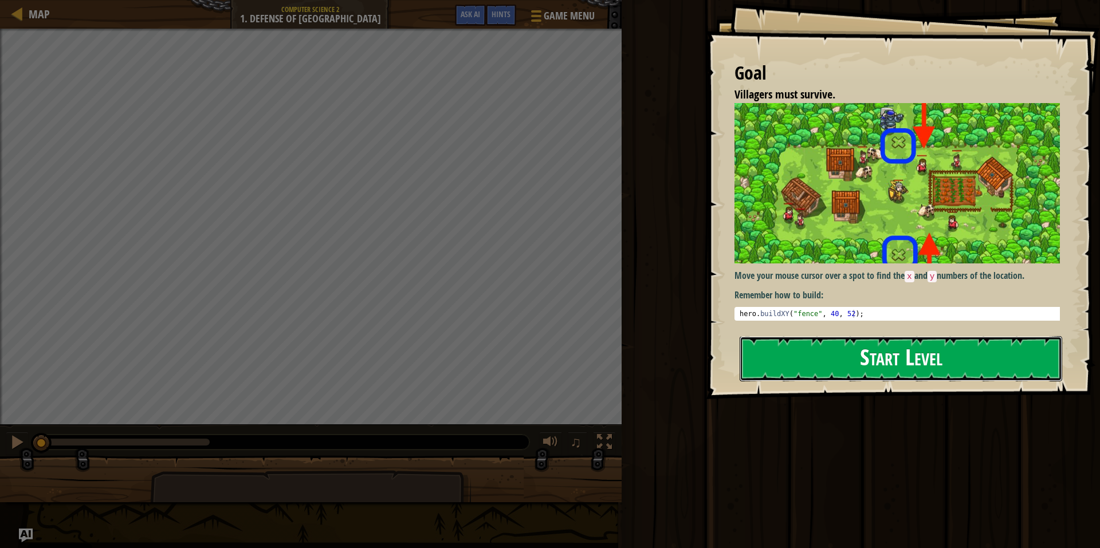
click at [785, 355] on button "Start Level" at bounding box center [901, 358] width 323 height 45
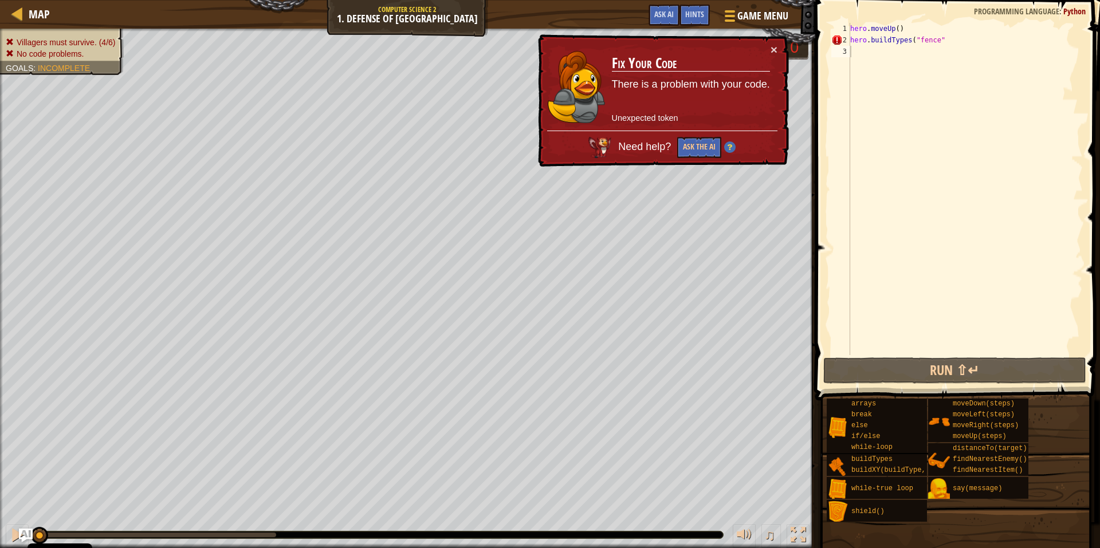
click at [769, 48] on td "Fix Your Code There is a problem with your code. Unexpected token" at bounding box center [690, 87] width 159 height 87
click at [775, 51] on button "×" at bounding box center [774, 50] width 7 height 12
click at [936, 38] on div "hero . moveUp ( ) hero . buildTypes ( "fence"" at bounding box center [965, 200] width 235 height 355
type textarea "hero.buildTypes("fence""
click at [809, 44] on div "Map Computer Science 2 1. Defense of Plainswood Game Menu Done Hints Ask AI 1 ה…" at bounding box center [550, 274] width 1100 height 548
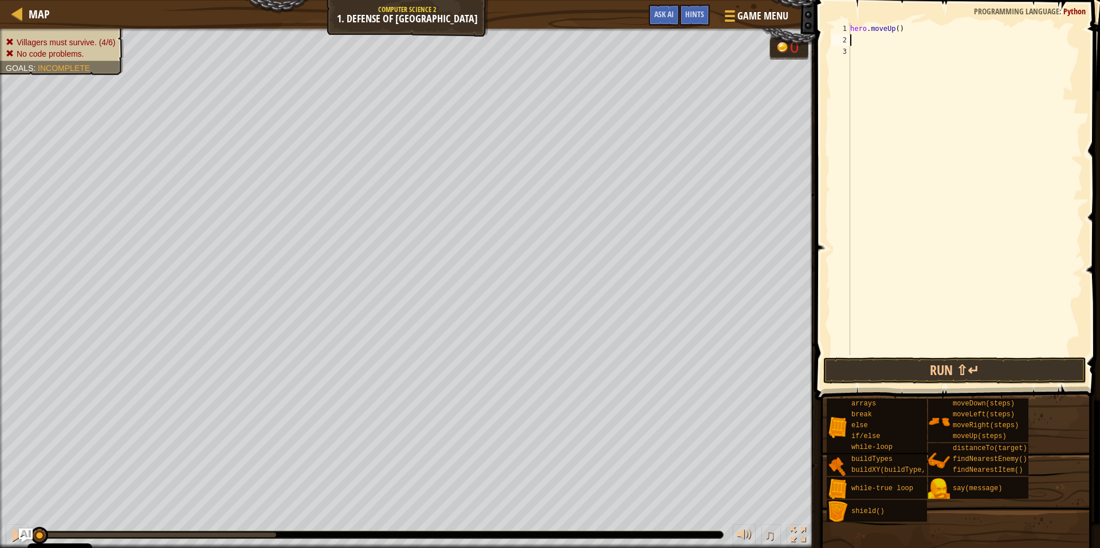
click at [902, 30] on div "hero . moveUp ( )" at bounding box center [965, 200] width 235 height 355
type textarea "hero.move"
type textarea "hero.buildXY("fence", 40, 52)"
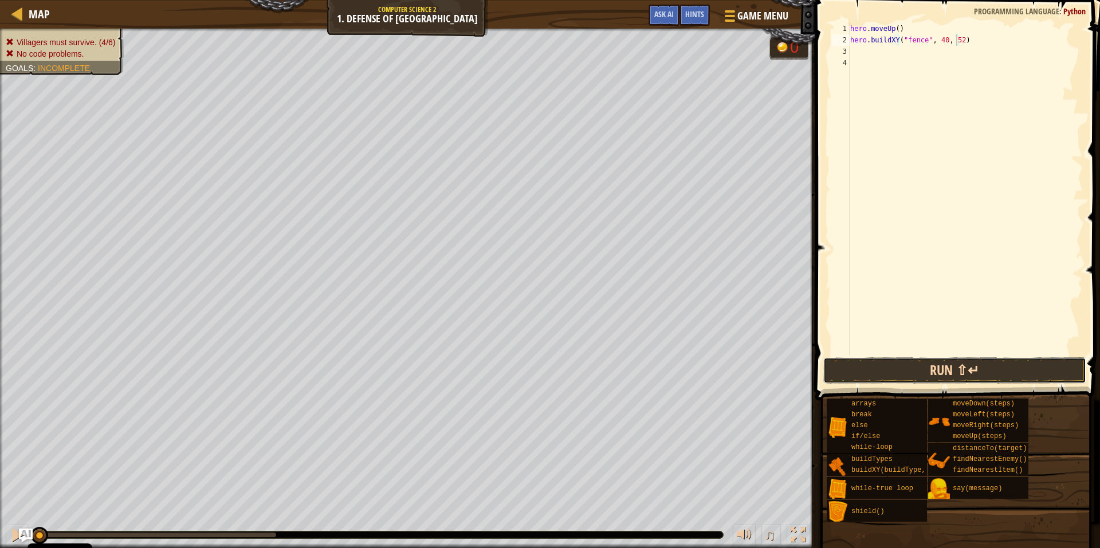
click at [881, 375] on button "Run ⇧↵" at bounding box center [954, 370] width 263 height 26
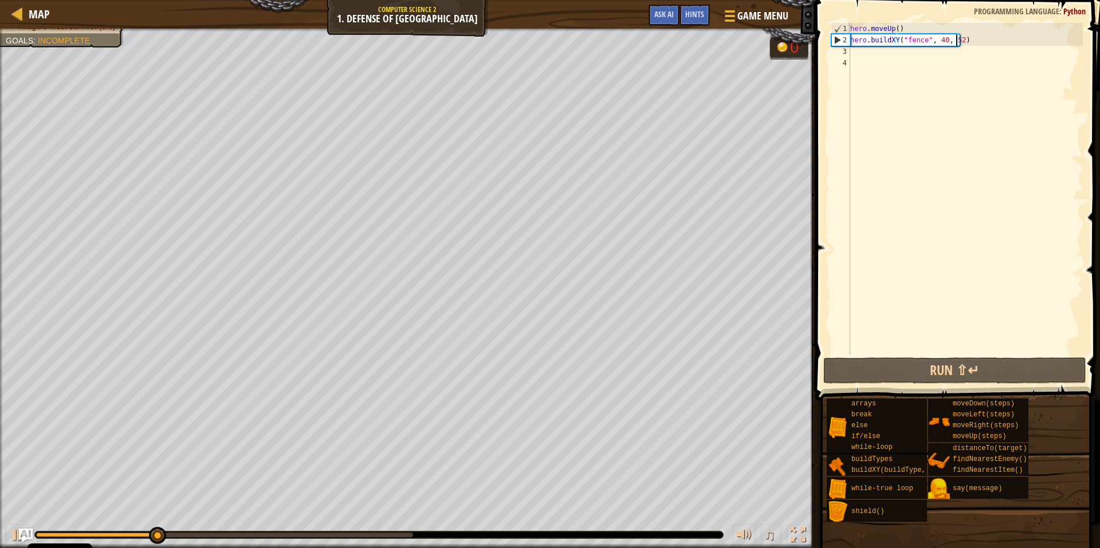
click at [77, 29] on div at bounding box center [407, 30] width 815 height 3
click at [74, 35] on div "Villagers must survive. (3/6) Goals : Incomplete" at bounding box center [55, 26] width 137 height 42
click at [74, 35] on div "Villagers must survive. (3/6) Goals : Incomplete" at bounding box center [55, 42] width 137 height 42
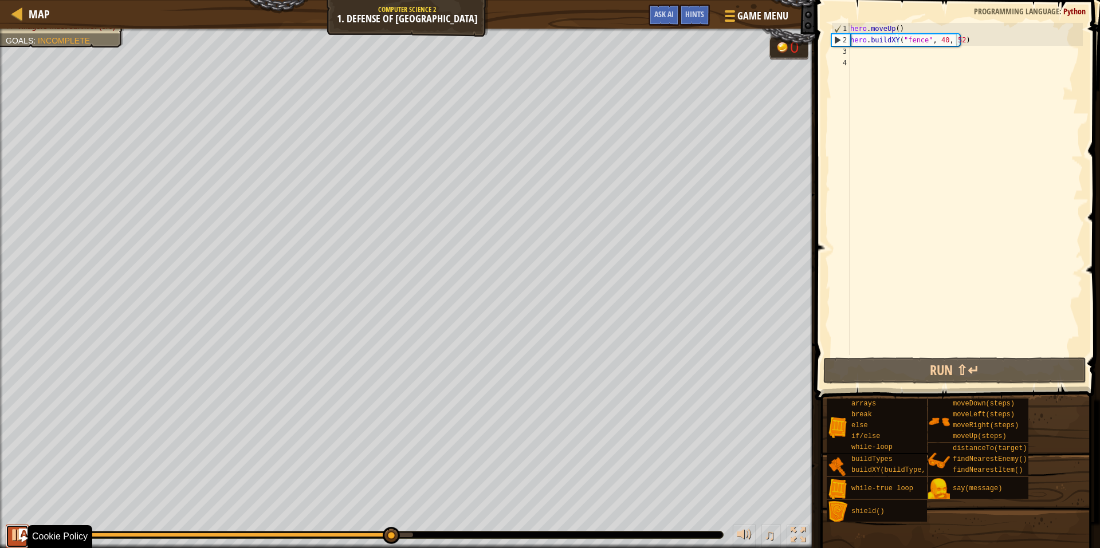
click at [13, 537] on div at bounding box center [17, 535] width 15 height 15
click at [874, 87] on div "hero . moveUp ( ) hero . buildXY ( "fence" , 40 , 52 )" at bounding box center [965, 200] width 235 height 355
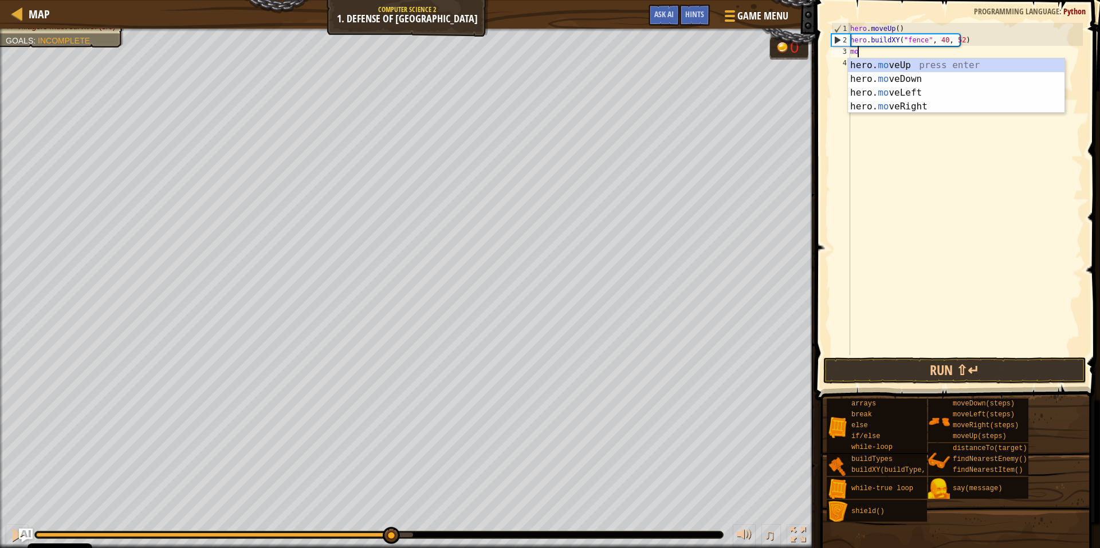
type textarea "m"
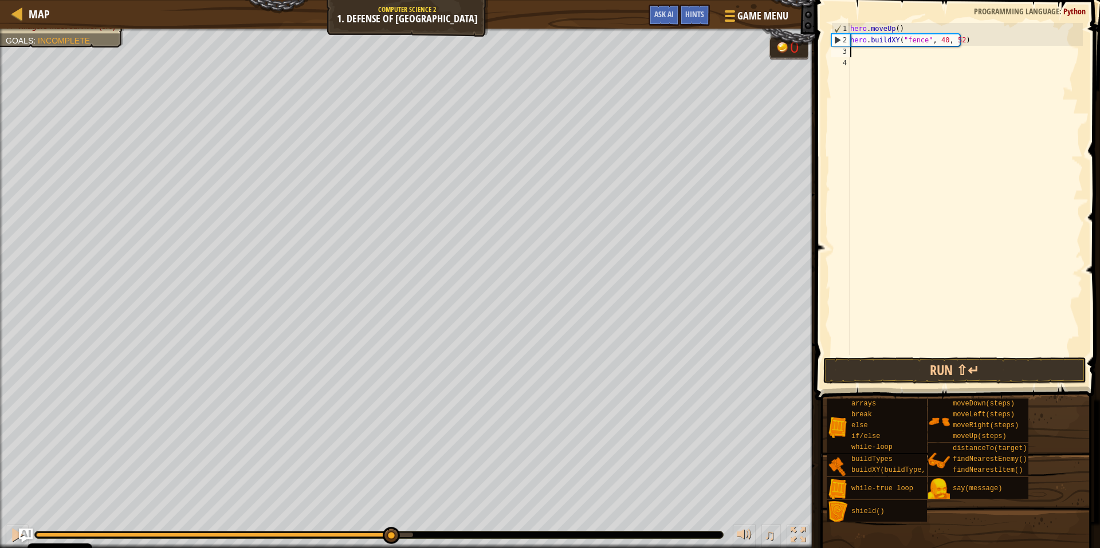
type textarea "hero.buildXY("fence", 40, 52)"
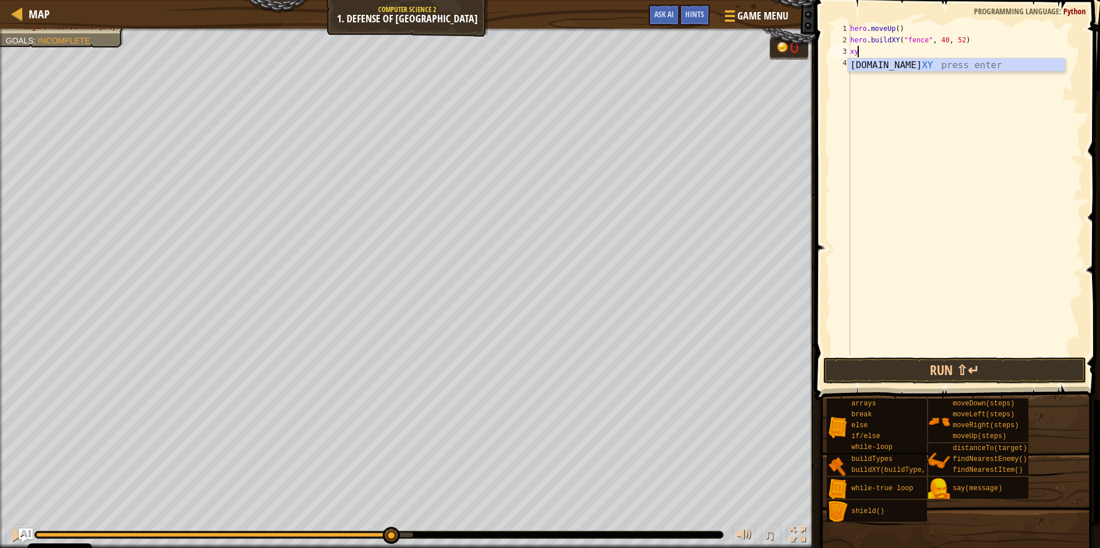
type textarea "x"
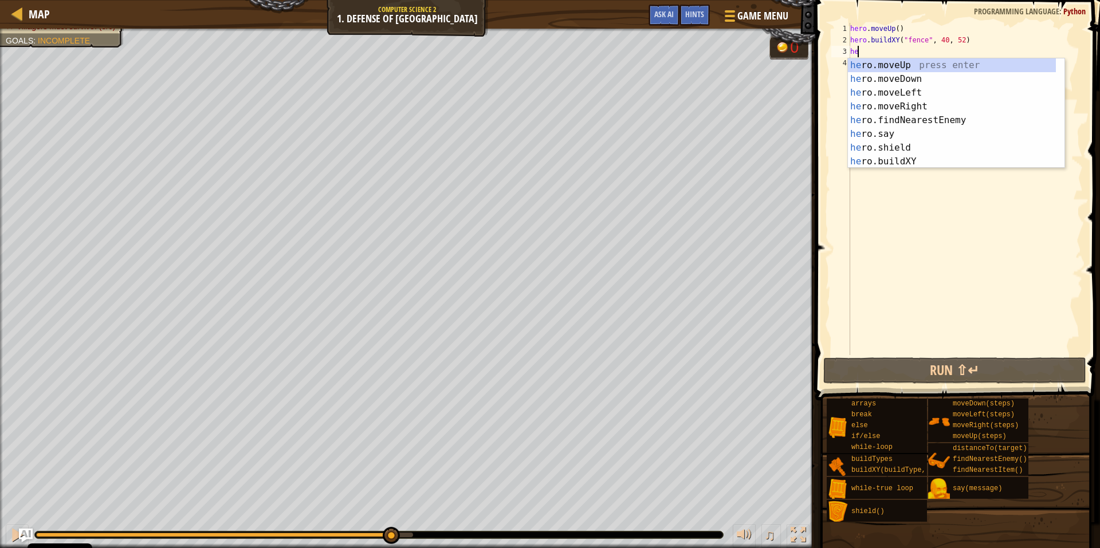
scroll to position [5, 1]
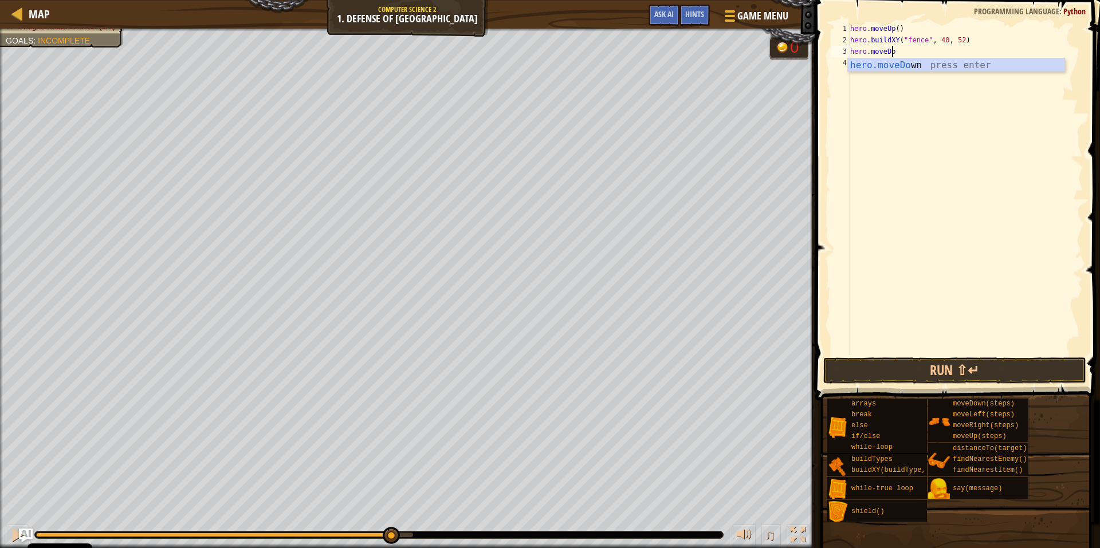
type textarea "hero.moveDown"
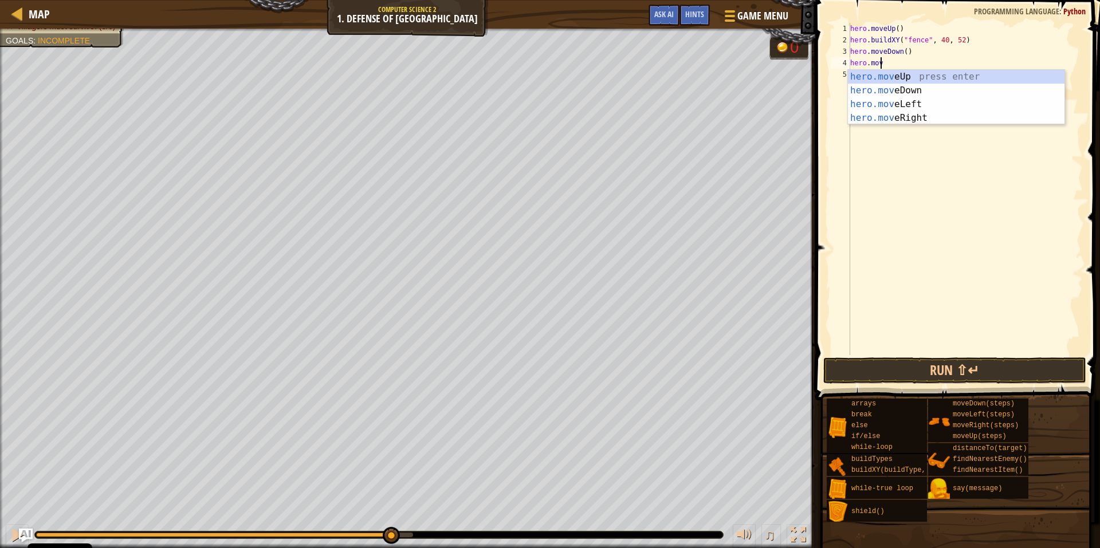
type textarea "hero.move"
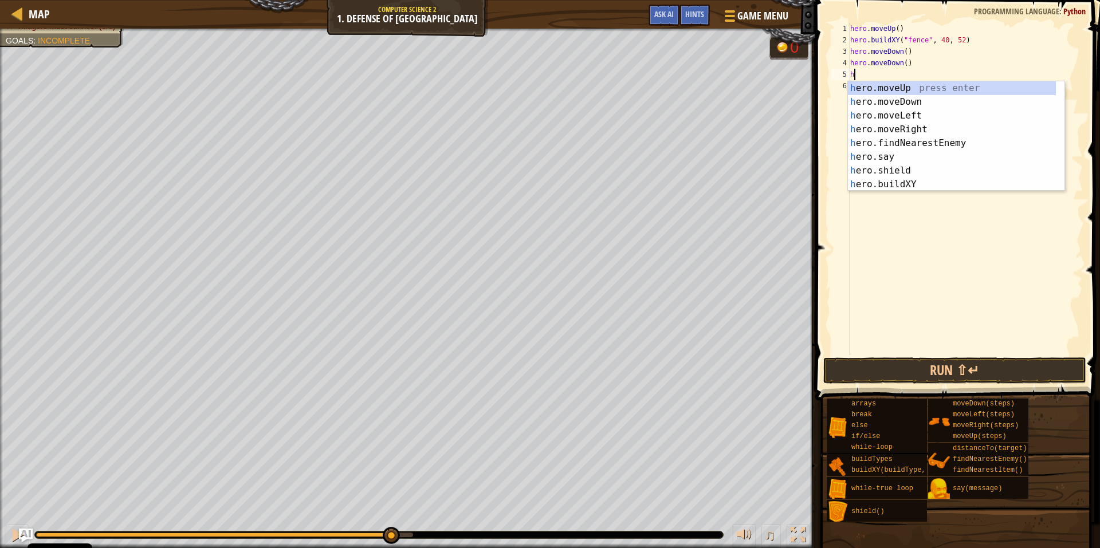
type textarea "hero"
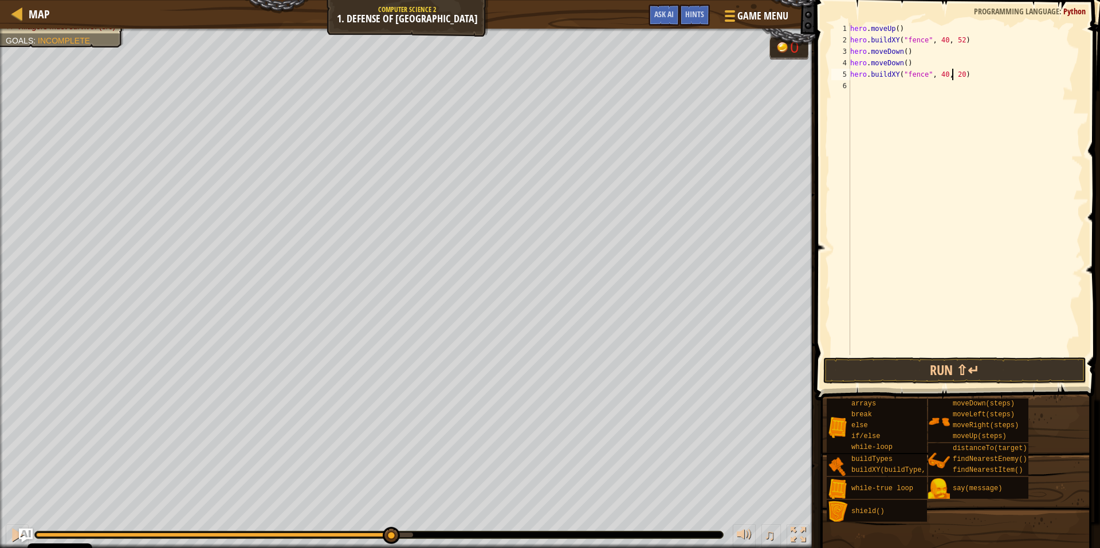
scroll to position [5, 8]
drag, startPoint x: 909, startPoint y: 54, endPoint x: 851, endPoint y: 64, distance: 58.7
click at [851, 64] on div "hero . moveUp ( ) hero . buildXY ( "fence" , 40 , 52 ) hero . moveDown ( ) hero…" at bounding box center [965, 200] width 235 height 355
click at [909, 50] on div "hero . moveUp ( ) hero . buildXY ( "fence" , 40 , 52 ) hero . moveDown ( ) hero…" at bounding box center [965, 189] width 235 height 332
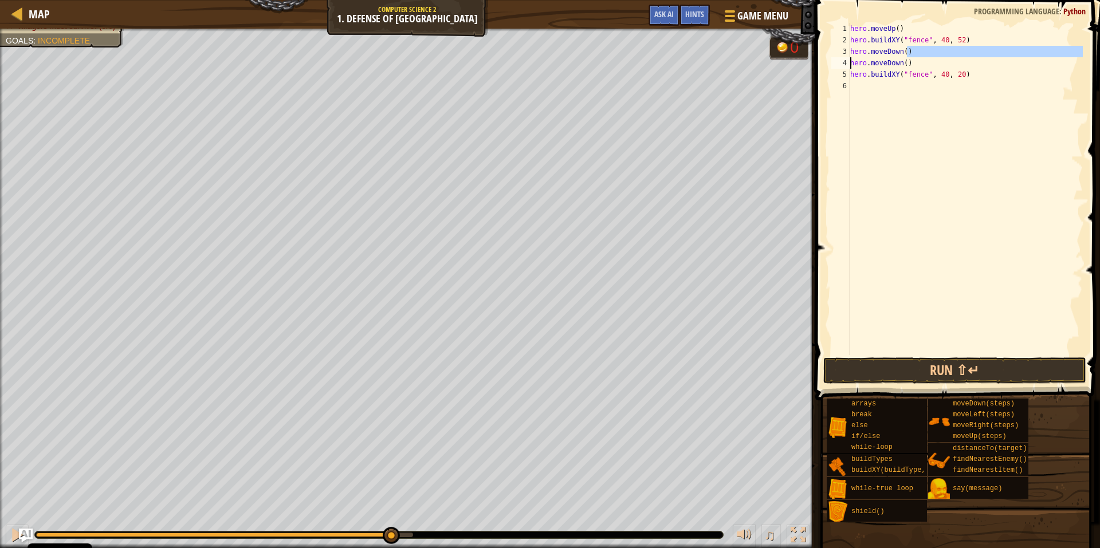
type textarea "hero.moveDown()"
drag, startPoint x: 909, startPoint y: 49, endPoint x: 846, endPoint y: 52, distance: 63.6
click at [846, 52] on div "hero.moveDown() 1 2 3 4 5 6 hero . moveUp ( ) hero . buildXY ( "fence" , 40 , 5…" at bounding box center [956, 189] width 254 height 332
click at [903, 52] on div "hero . moveUp ( ) hero . buildXY ( "fence" , 40 , 52 ) hero . moveDown ( ) hero…" at bounding box center [965, 200] width 235 height 355
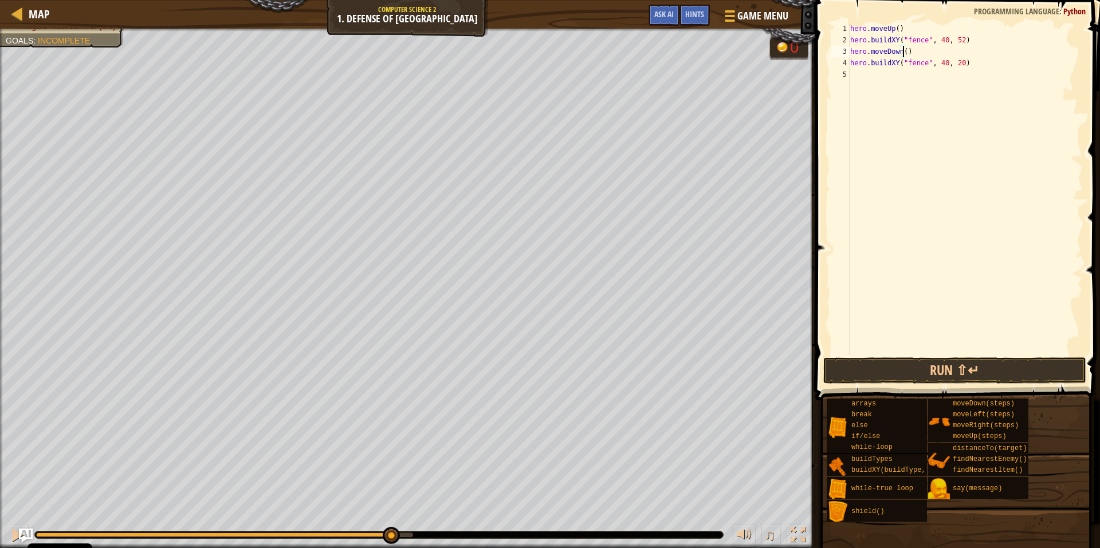
scroll to position [5, 4]
type textarea "hero.moveDown(2)"
click at [894, 368] on button "Run ⇧↵" at bounding box center [954, 370] width 263 height 26
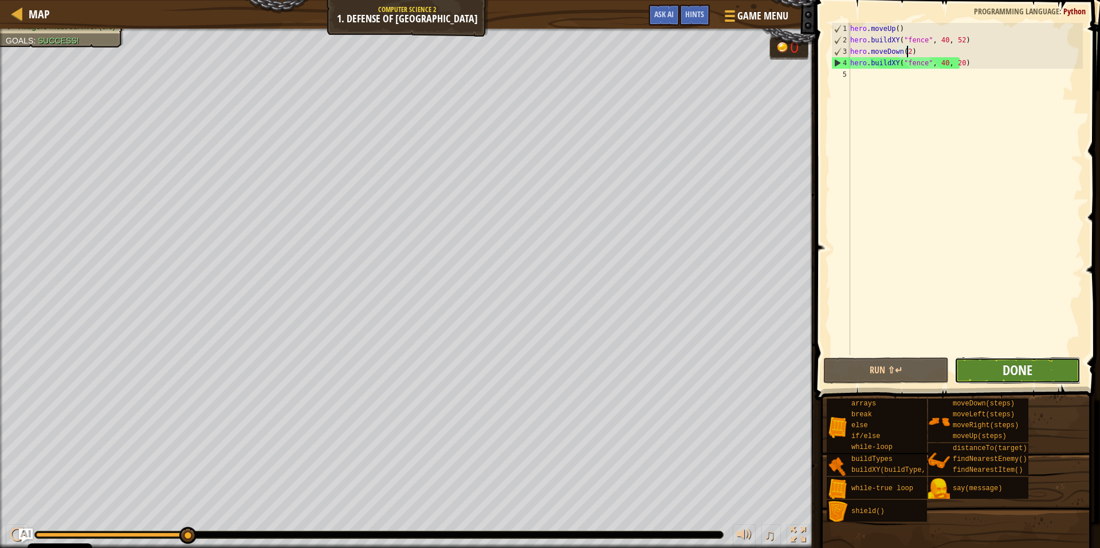
click at [1019, 365] on span "Done" at bounding box center [1018, 370] width 30 height 18
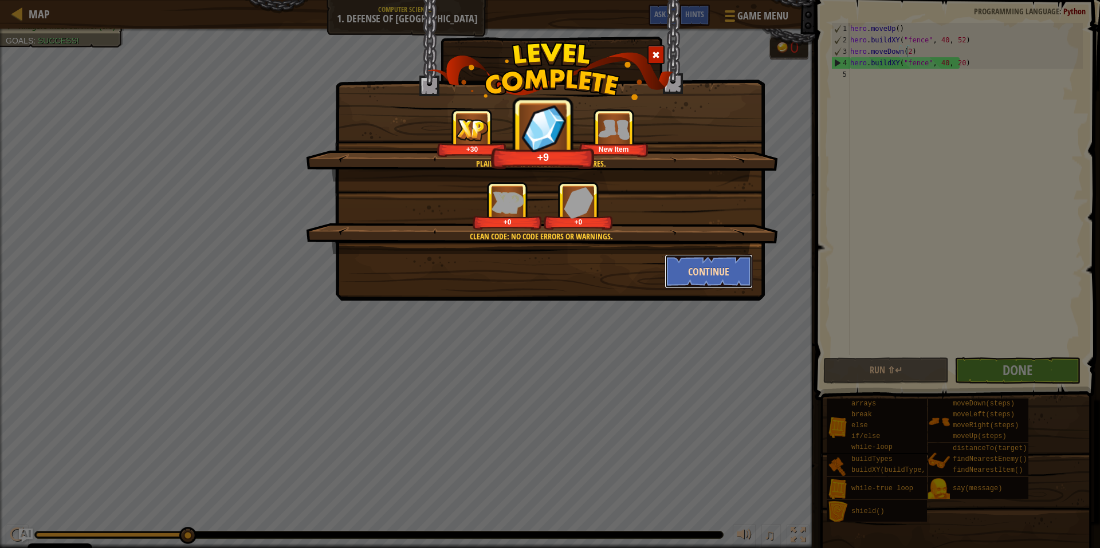
click at [698, 274] on button "Continue" at bounding box center [709, 271] width 89 height 34
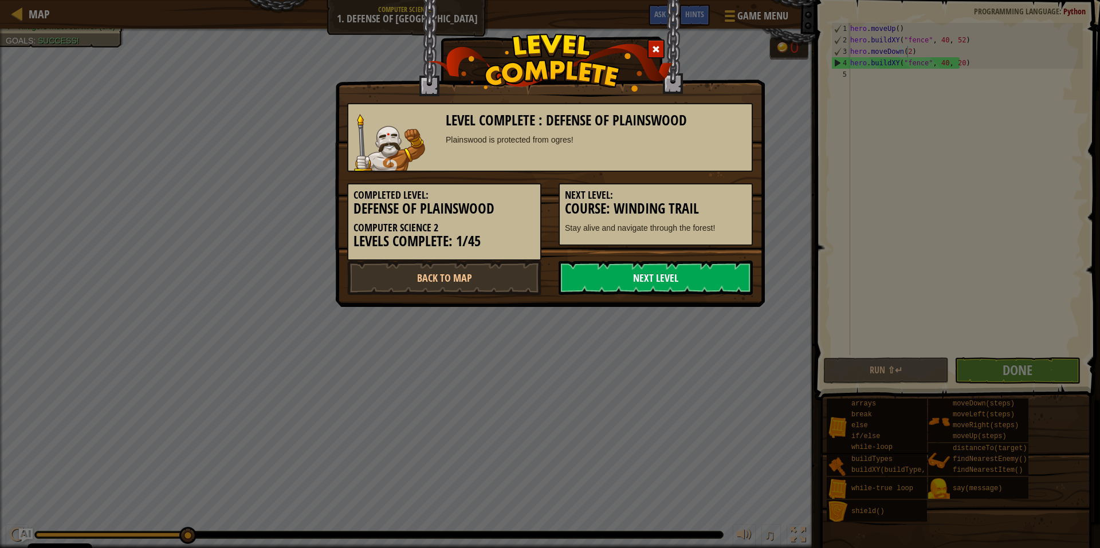
click at [689, 278] on link "Next Level" at bounding box center [656, 278] width 194 height 34
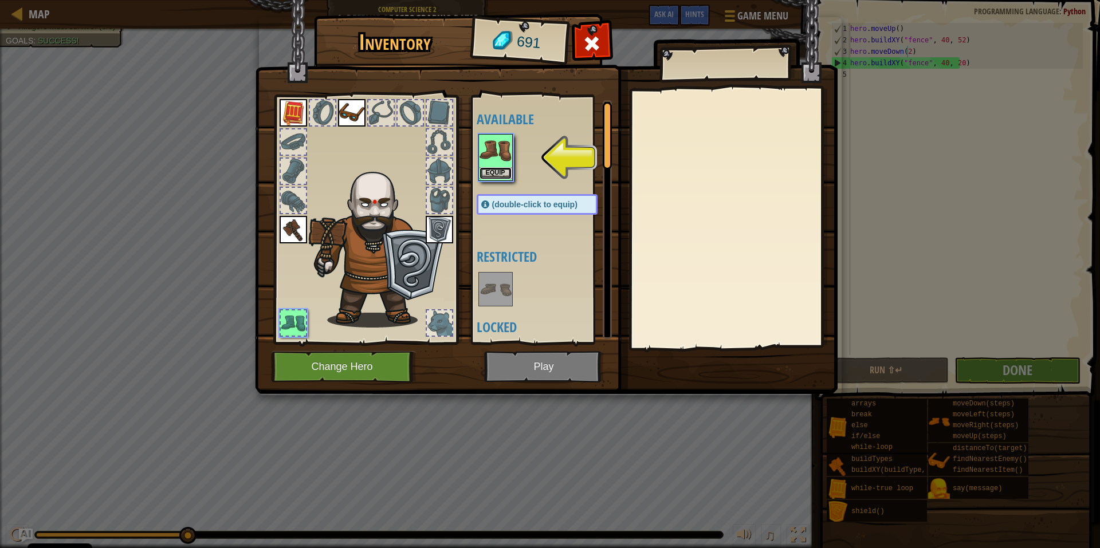
click at [493, 175] on button "Equip" at bounding box center [496, 173] width 32 height 12
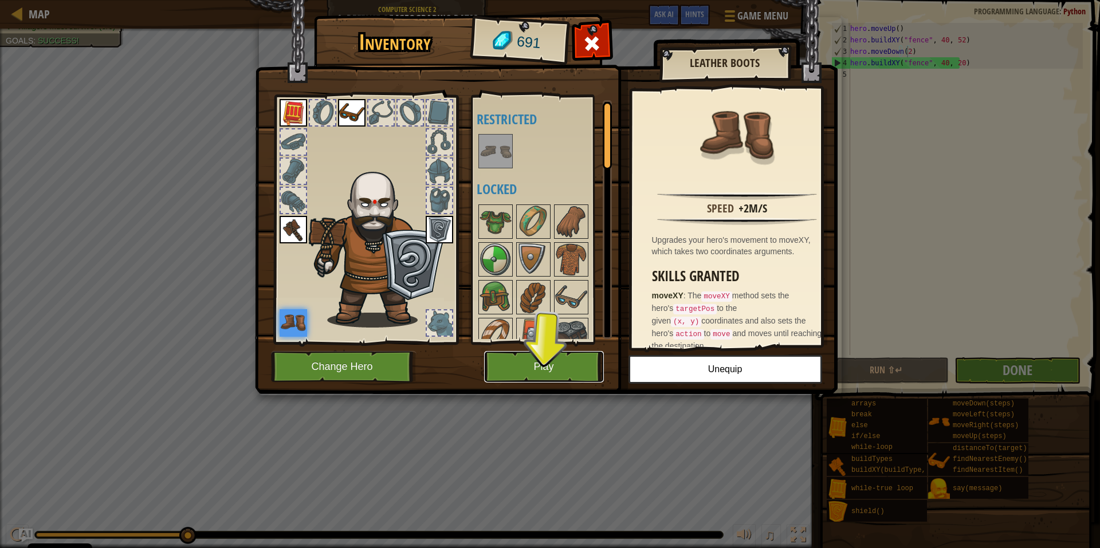
click at [565, 373] on button "Play" at bounding box center [544, 367] width 120 height 32
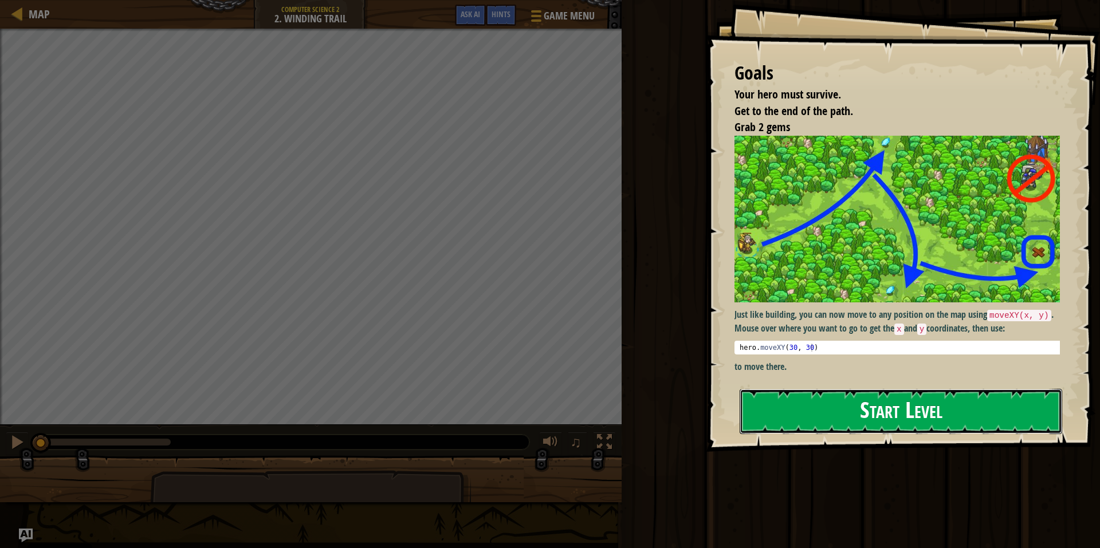
click at [829, 406] on button "Start Level" at bounding box center [901, 411] width 323 height 45
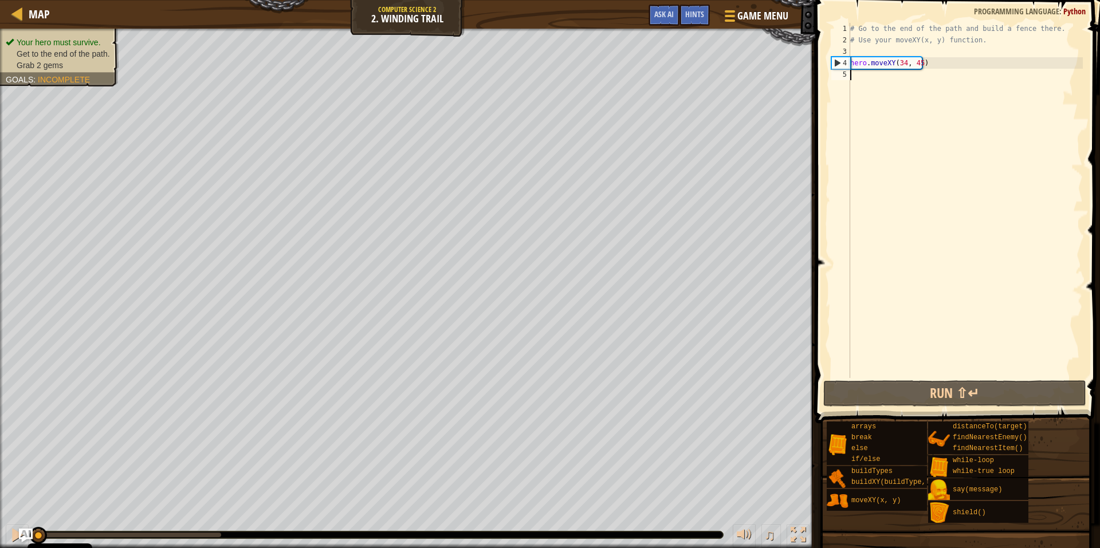
click at [905, 65] on div "# Go to the end of the path and build a fence there. # Use your moveXY(x, y) fu…" at bounding box center [965, 212] width 235 height 378
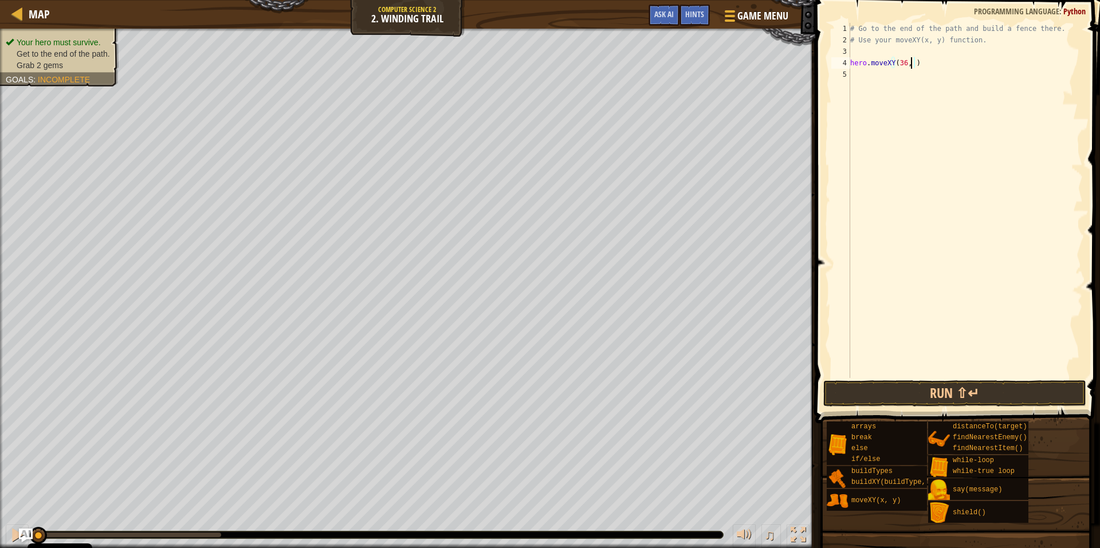
scroll to position [5, 5]
type textarea "hero.moveXY(36, 60)"
type textarea "hero.moveXY(37, 13)"
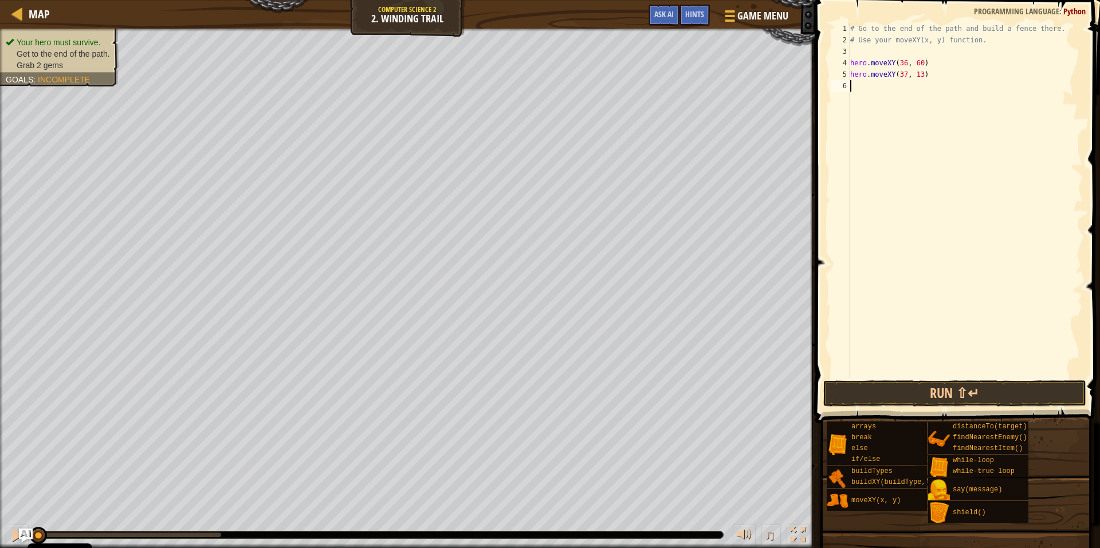
click at [924, 109] on div "# Go to the end of the path and build a fence there. # Use your moveXY(x, y) fu…" at bounding box center [965, 212] width 235 height 378
type textarea "hero.moveXY(70, 19)"
click at [879, 390] on button "Run ⇧↵" at bounding box center [954, 393] width 263 height 26
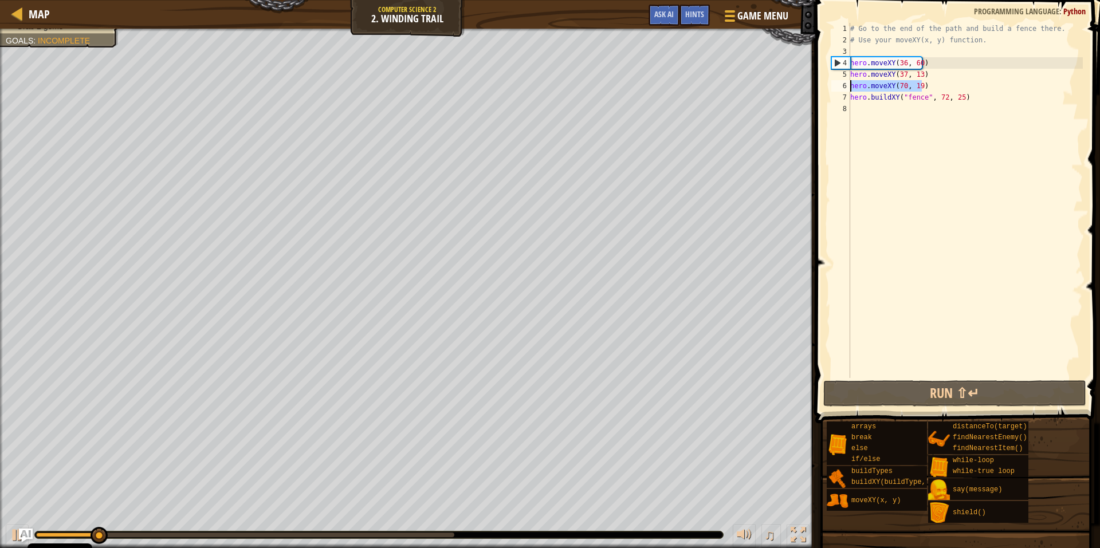
drag, startPoint x: 956, startPoint y: 82, endPoint x: 846, endPoint y: 87, distance: 110.7
click at [846, 87] on div "hero.buildXY("fence", 72, 25) 1 2 3 4 5 6 7 8 # Go to the end of the path and b…" at bounding box center [956, 200] width 254 height 355
type textarea "hero.moveXY(70, 19)"
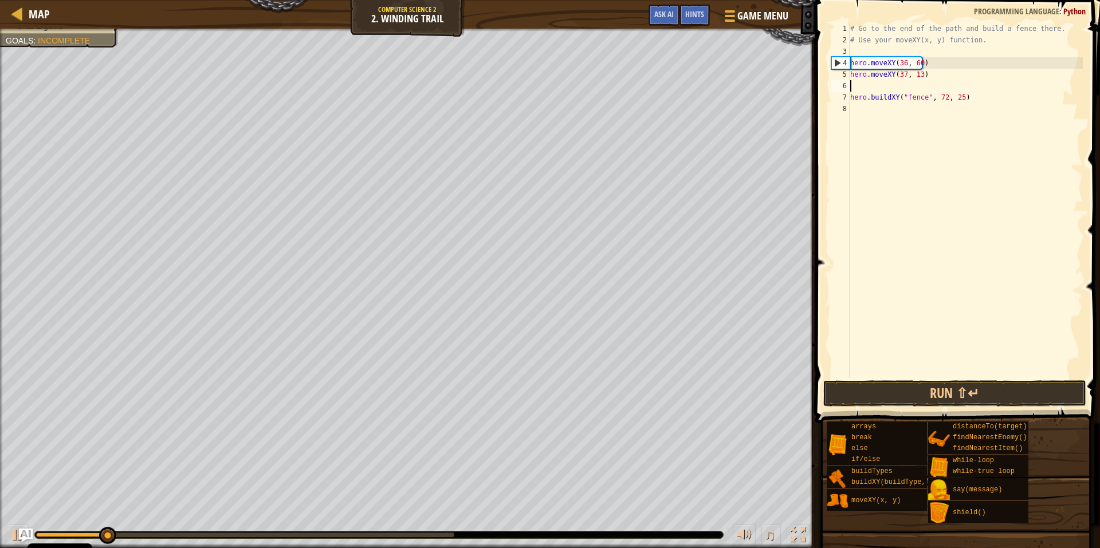
type textarea "hero.moveXY(37, 13)"
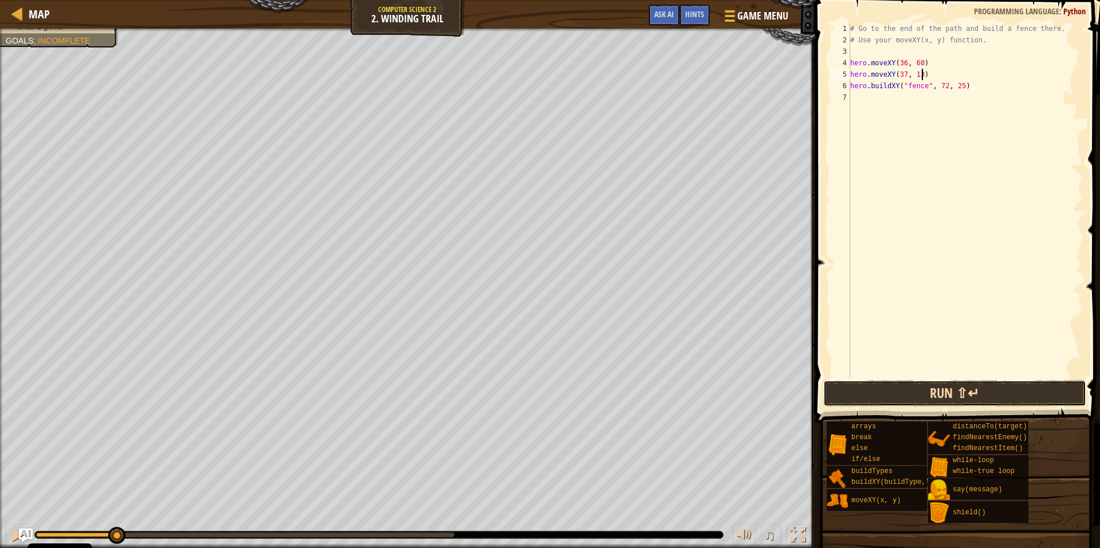
click at [862, 398] on button "Run ⇧↵" at bounding box center [954, 393] width 263 height 26
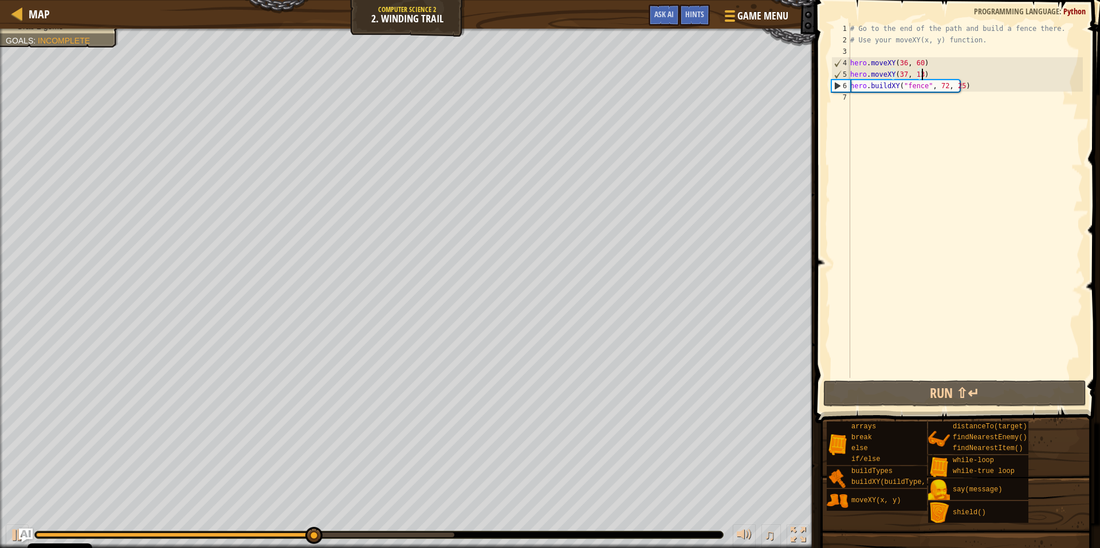
click at [6, 524] on div "♫" at bounding box center [407, 532] width 815 height 34
click at [11, 536] on div at bounding box center [17, 535] width 15 height 15
click at [917, 94] on div "# Go to the end of the path and build a fence there. # Use your moveXY(x, y) fu…" at bounding box center [965, 212] width 235 height 378
type textarea "hero.moveXY(36, 60)"
type textarea "hero.moveXY(37, 13)"
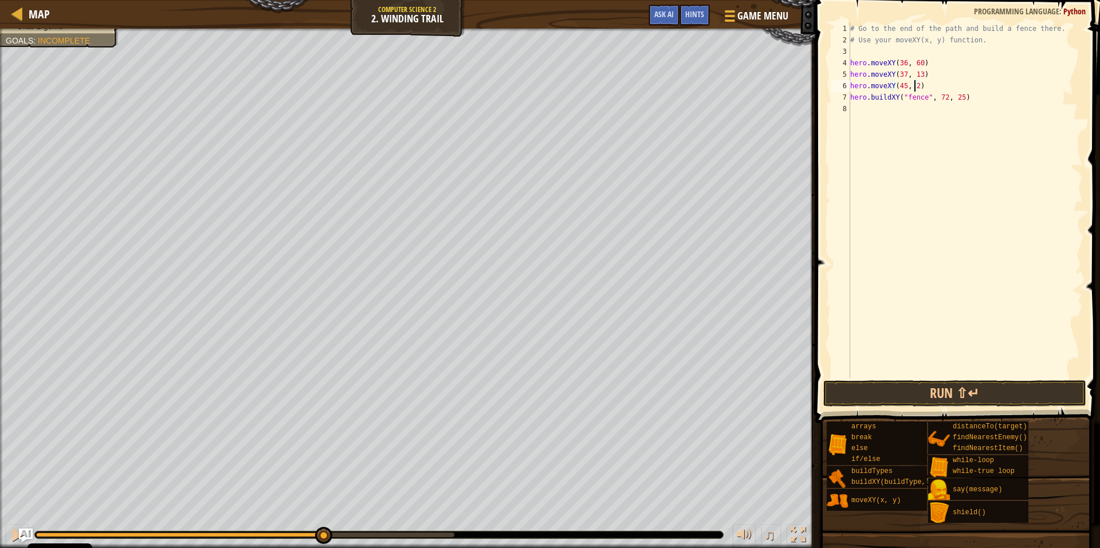
scroll to position [5, 5]
click at [938, 390] on button "Run ⇧↵" at bounding box center [954, 393] width 263 height 26
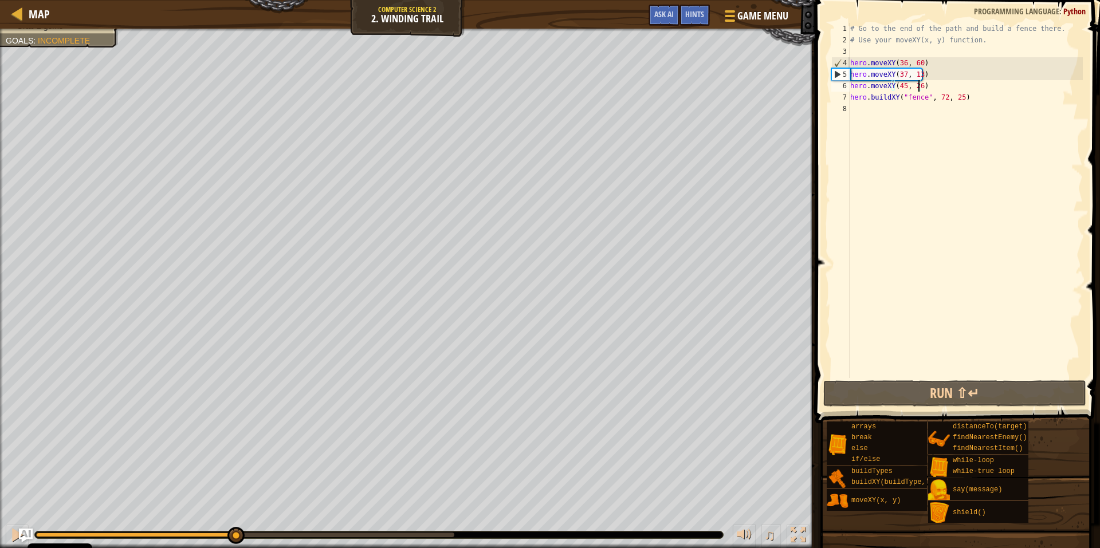
click at [235, 504] on div "Your hero must survive. Get to the end of the path. Grab 2 gems Goals : Incompl…" at bounding box center [550, 289] width 1100 height 520
click at [16, 534] on div at bounding box center [17, 535] width 15 height 15
drag, startPoint x: 948, startPoint y: 87, endPoint x: 847, endPoint y: 87, distance: 100.8
click at [847, 87] on div "hero.moveXY(45, 26) 1 2 3 4 5 6 7 8 # Go to the end of the path and build a fen…" at bounding box center [956, 200] width 254 height 355
drag, startPoint x: 938, startPoint y: 76, endPoint x: 854, endPoint y: 71, distance: 84.4
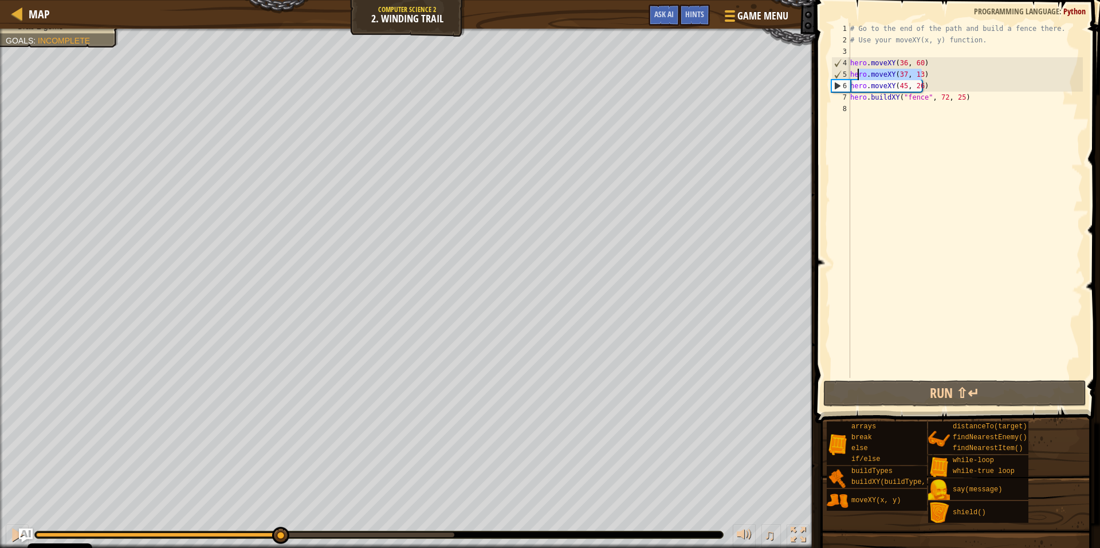
click at [854, 71] on div "# Go to the end of the path and build a fence there. # Use your moveXY(x, y) fu…" at bounding box center [965, 212] width 235 height 378
type textarea "h"
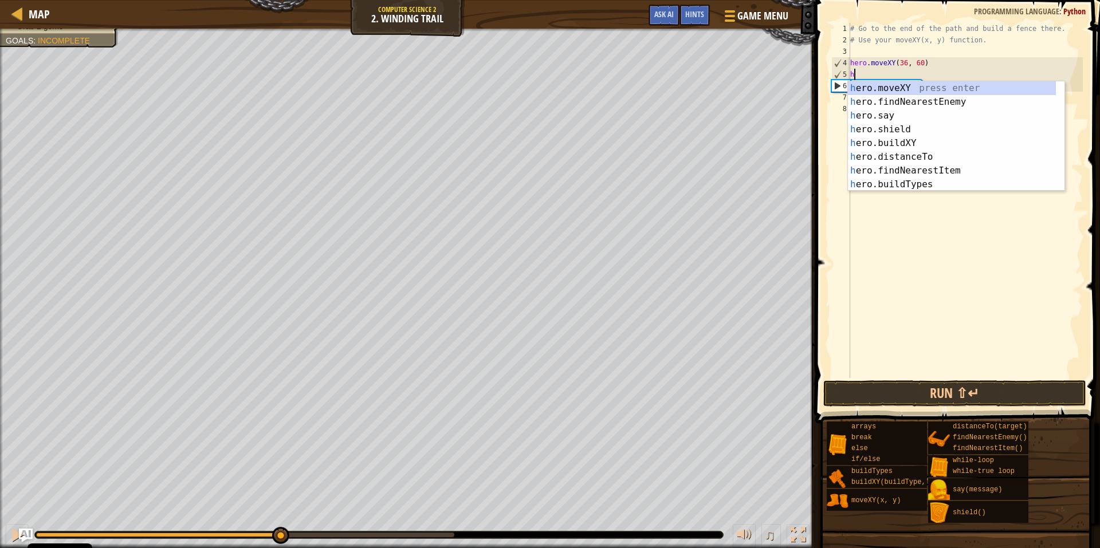
scroll to position [5, 0]
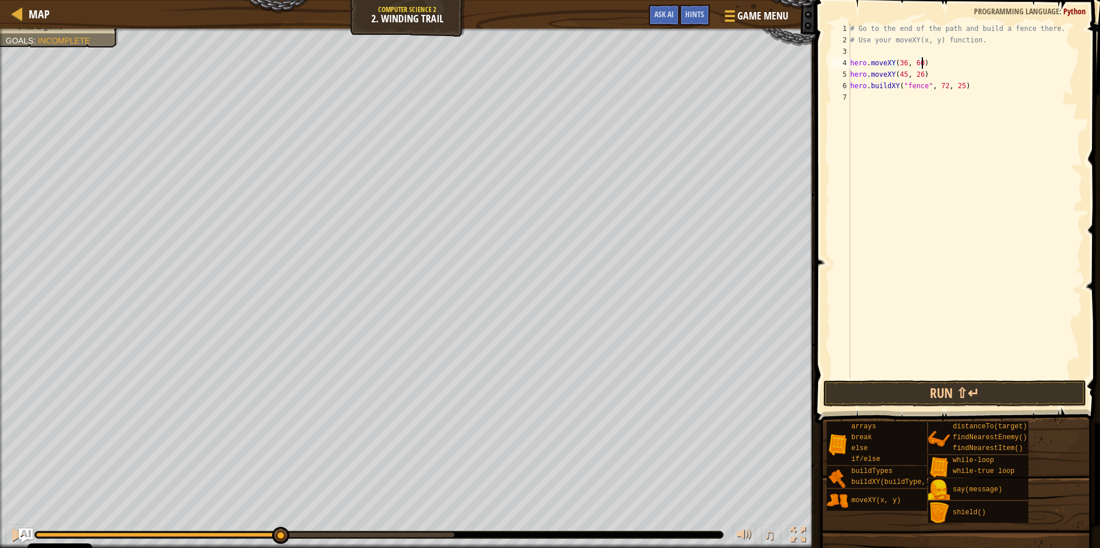
click at [957, 76] on div "# Go to the end of the path and build a fence there. # Use your moveXY(x, y) fu…" at bounding box center [965, 212] width 235 height 378
type textarea "hero.moveXY(45, 26)"
type textarea "hero.moveXY(37, 13)"
click at [876, 385] on button "Run ⇧↵" at bounding box center [954, 393] width 263 height 26
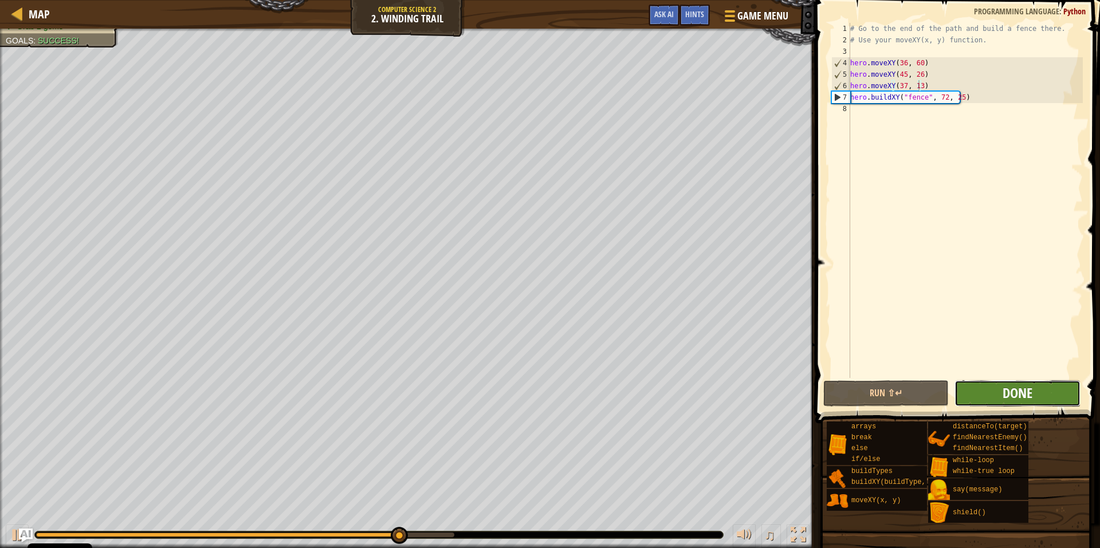
click at [1027, 401] on span "Done" at bounding box center [1018, 393] width 30 height 18
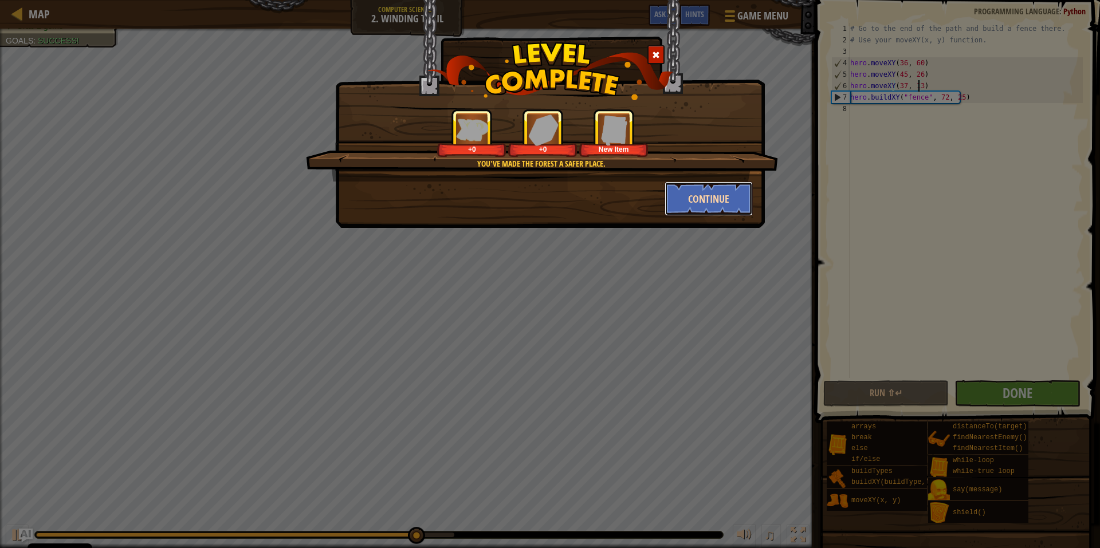
click at [694, 194] on button "Continue" at bounding box center [709, 199] width 89 height 34
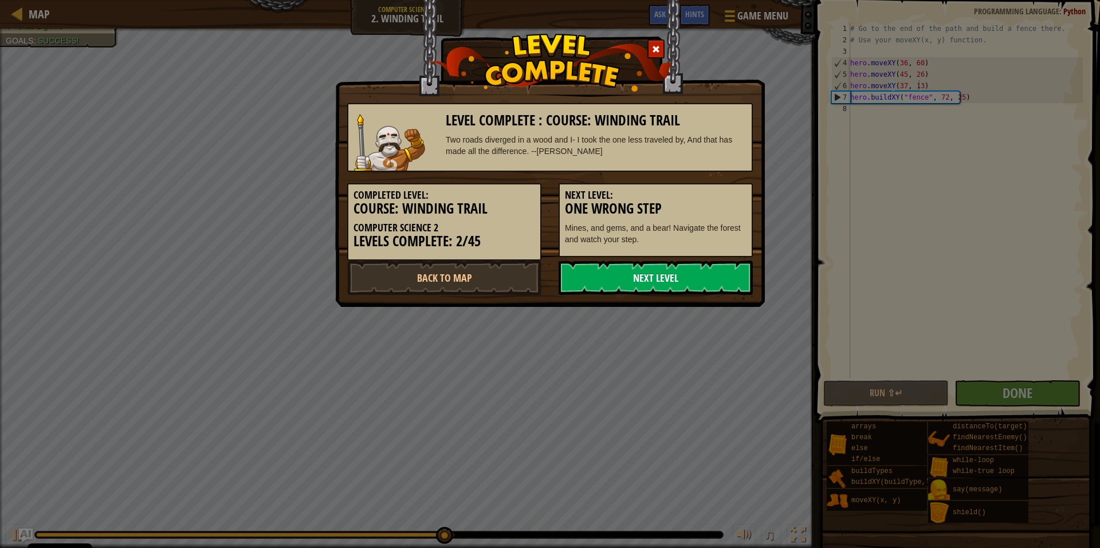
click at [628, 283] on link "Next Level" at bounding box center [656, 278] width 194 height 34
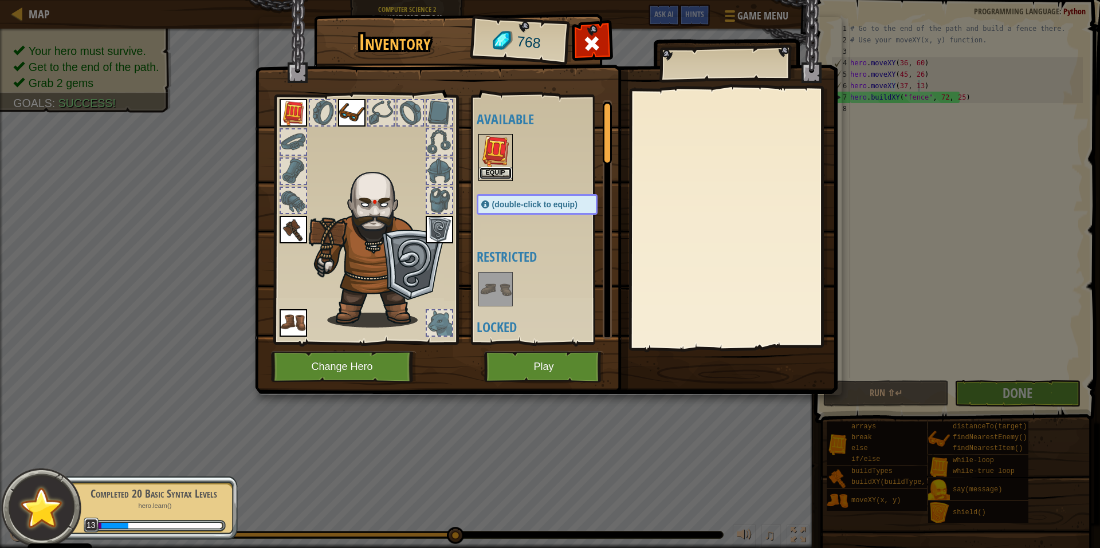
click at [504, 176] on button "Equip" at bounding box center [496, 173] width 32 height 12
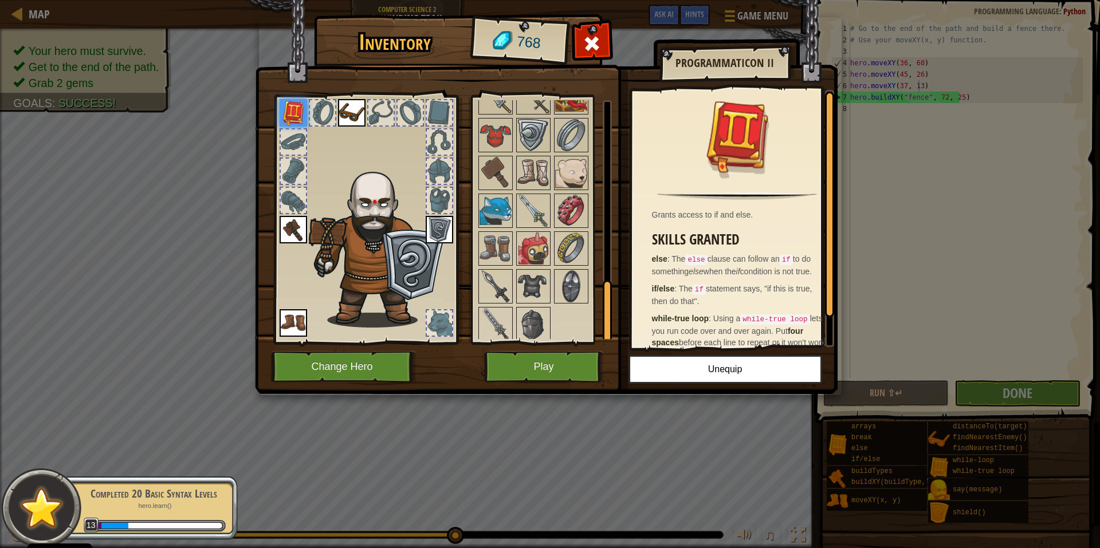
scroll to position [579, 0]
click at [497, 320] on img at bounding box center [496, 324] width 32 height 32
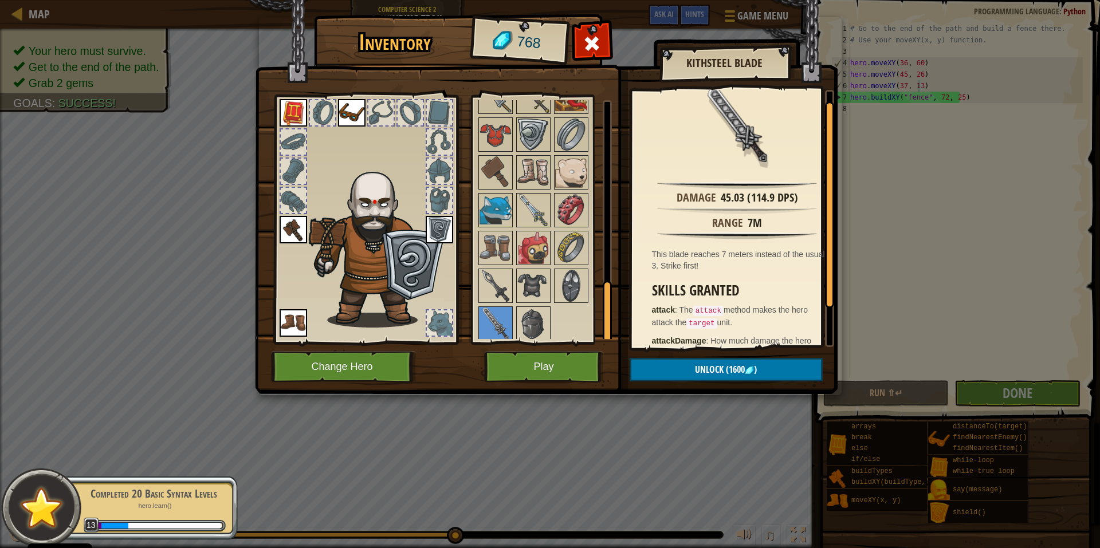
scroll to position [10, 0]
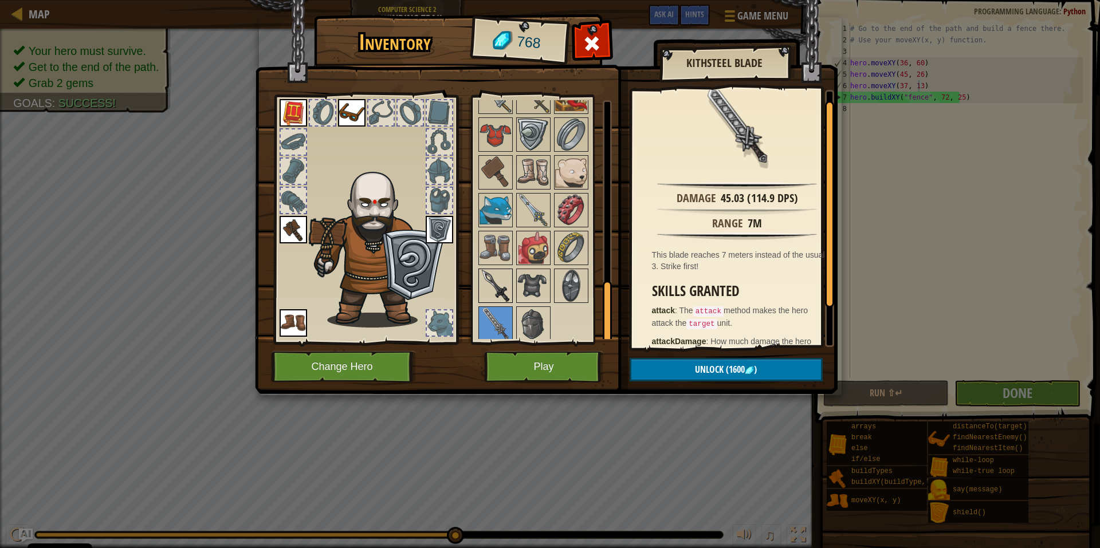
click at [495, 294] on img at bounding box center [496, 286] width 32 height 32
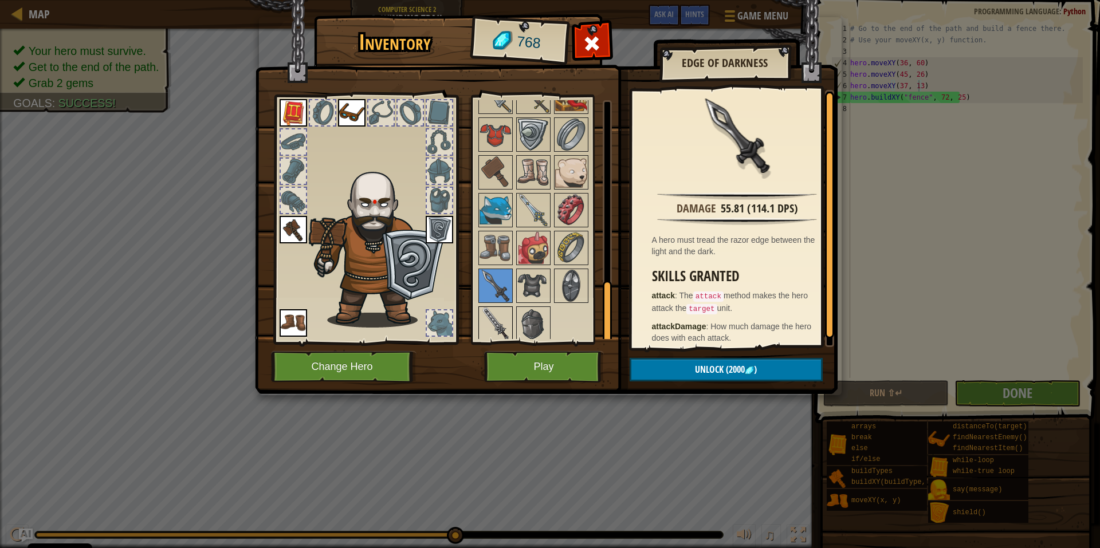
click at [490, 316] on img at bounding box center [496, 324] width 32 height 32
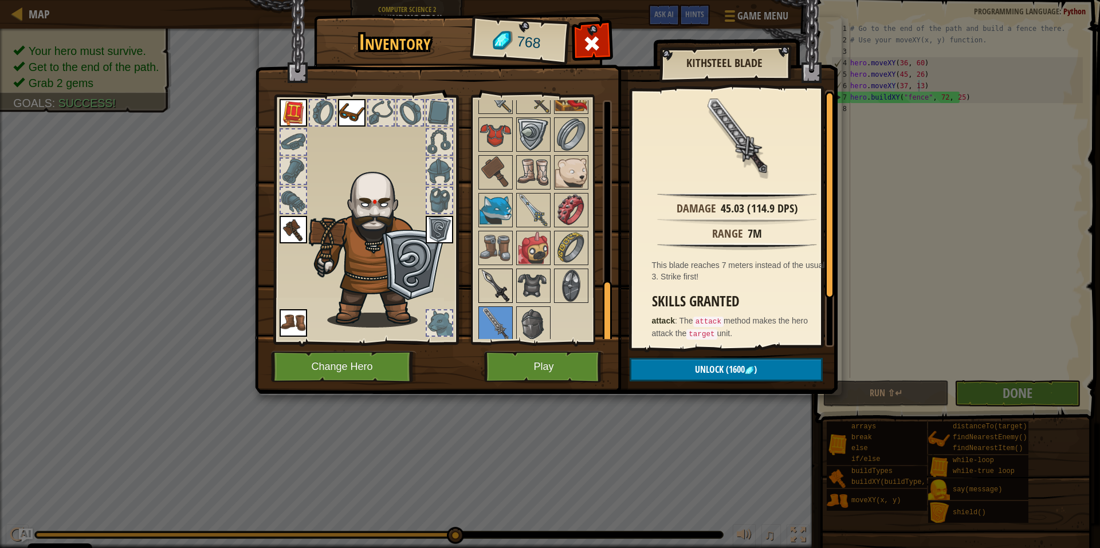
click at [511, 286] on img at bounding box center [496, 286] width 32 height 32
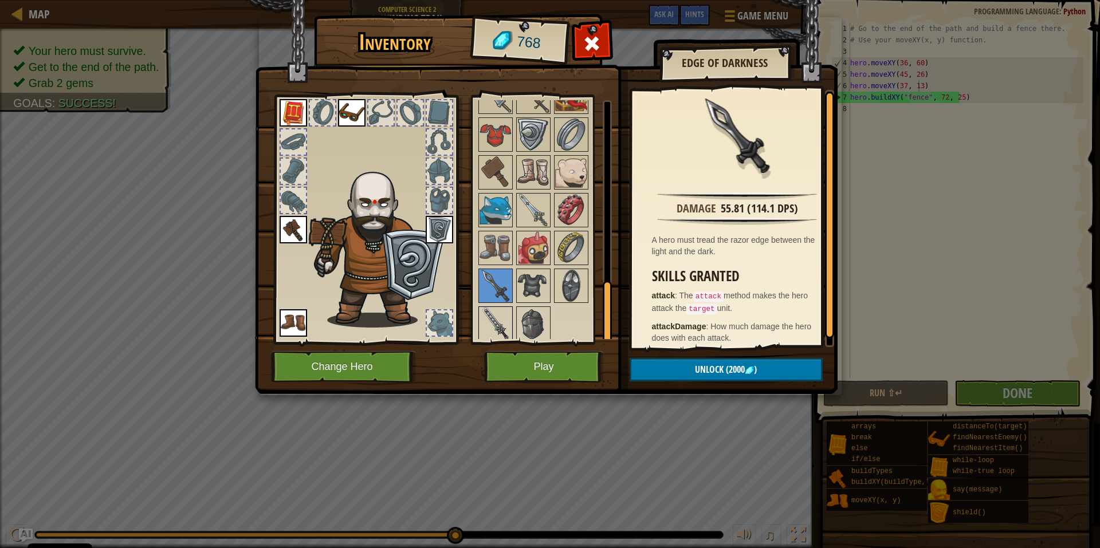
click at [499, 323] on img at bounding box center [496, 324] width 32 height 32
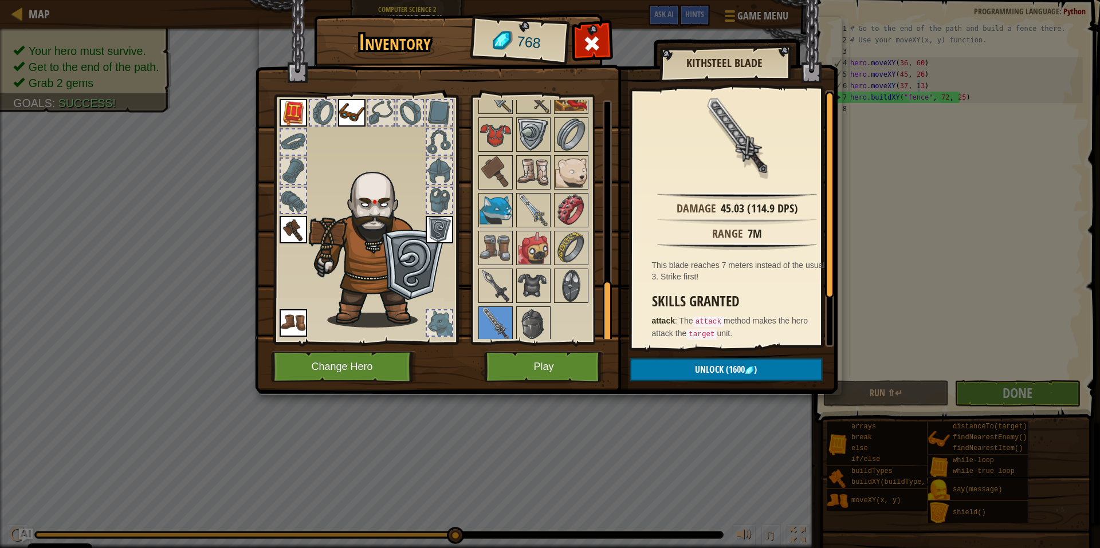
scroll to position [60, 0]
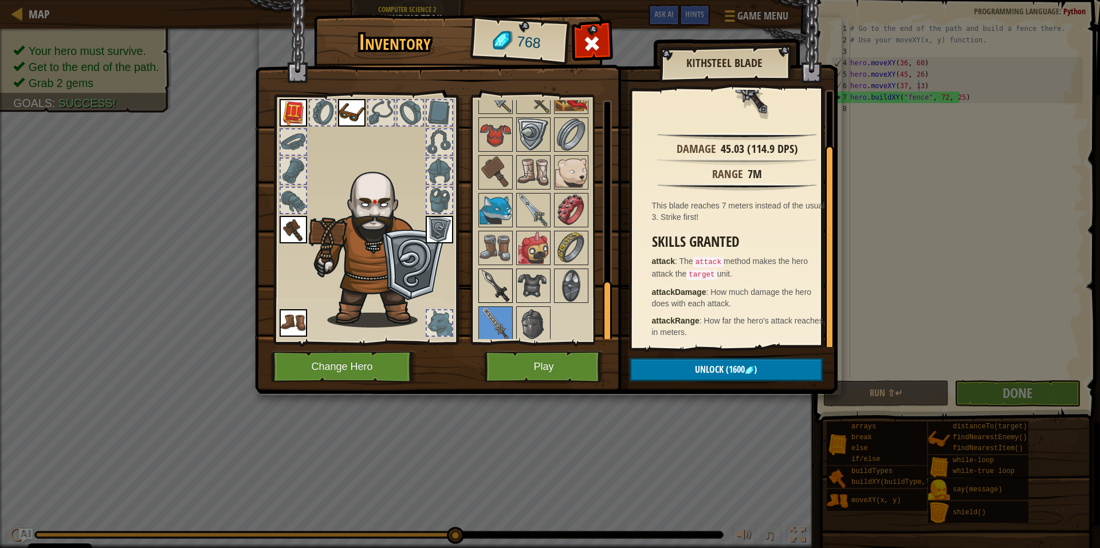
click at [490, 288] on img at bounding box center [496, 286] width 32 height 32
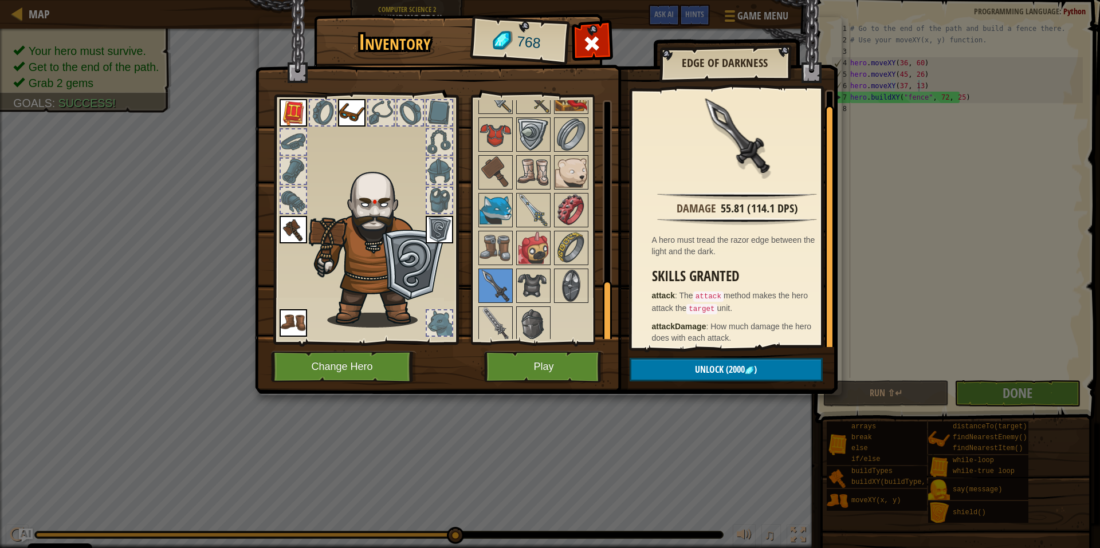
scroll to position [6, 0]
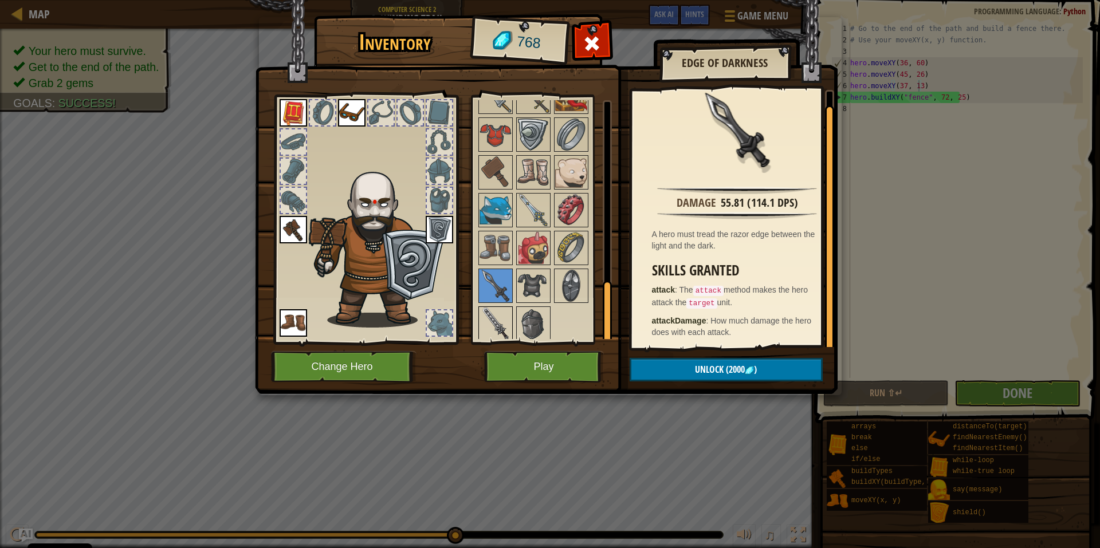
click at [502, 336] on img at bounding box center [496, 324] width 32 height 32
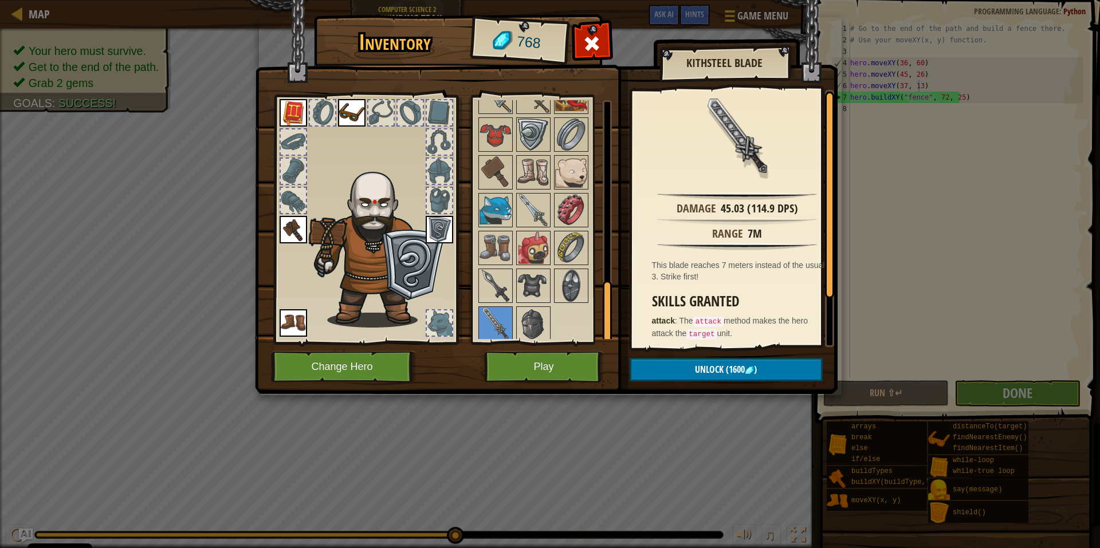
scroll to position [60, 0]
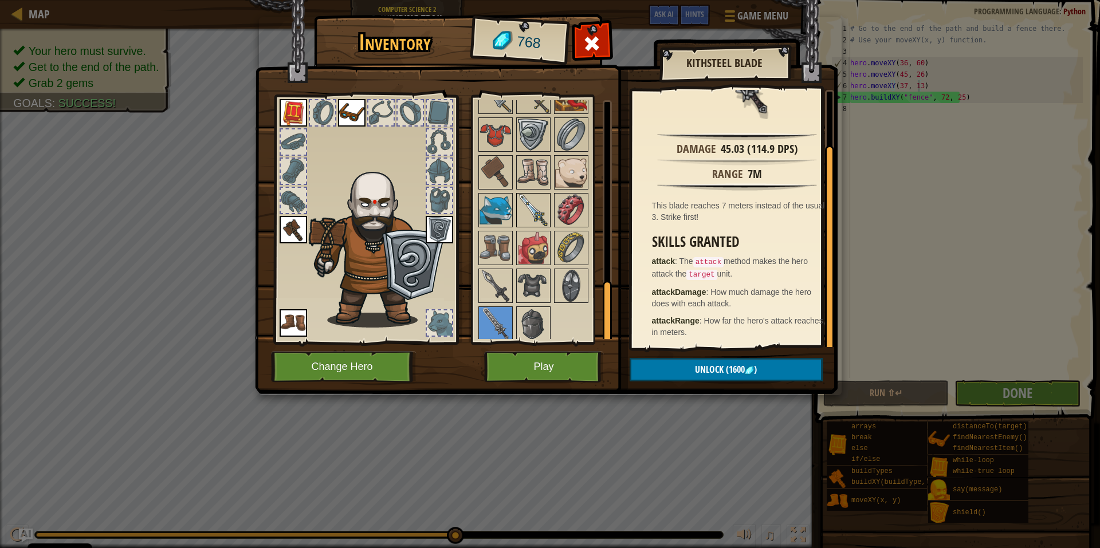
click at [530, 212] on img at bounding box center [533, 210] width 32 height 32
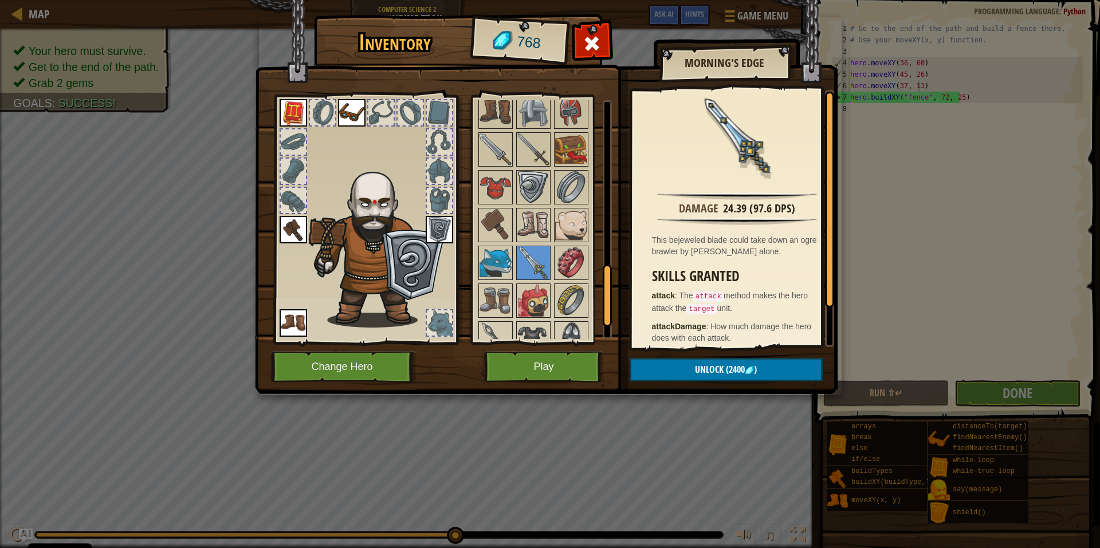
scroll to position [46, 0]
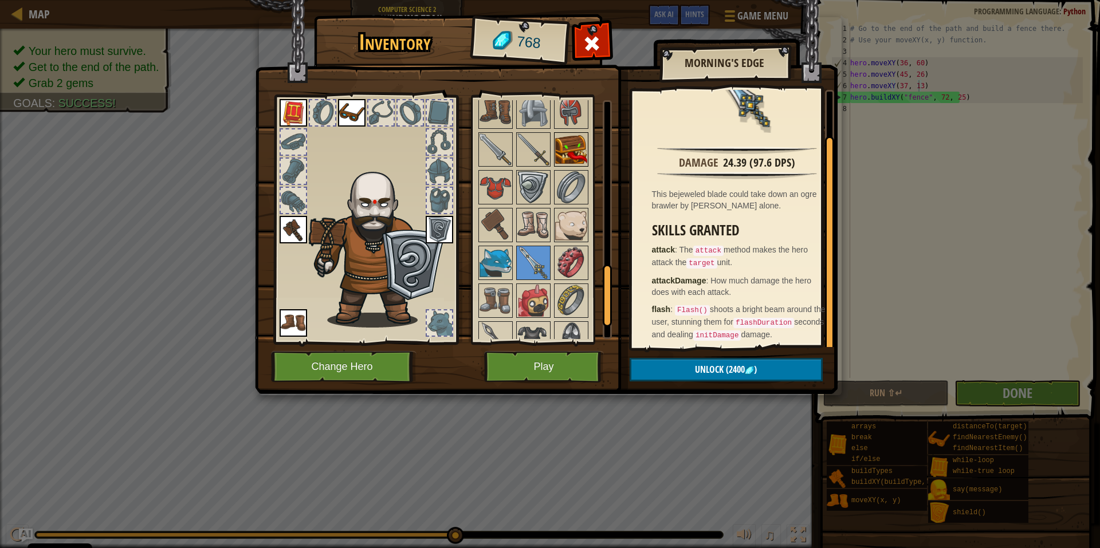
click at [572, 146] on img at bounding box center [571, 149] width 32 height 32
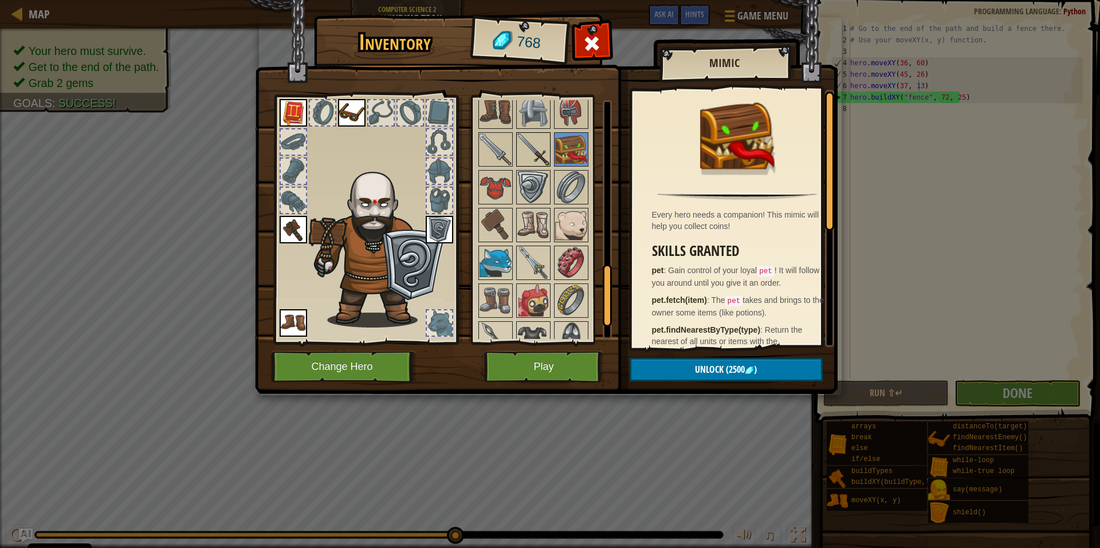
click at [535, 144] on img at bounding box center [533, 149] width 32 height 32
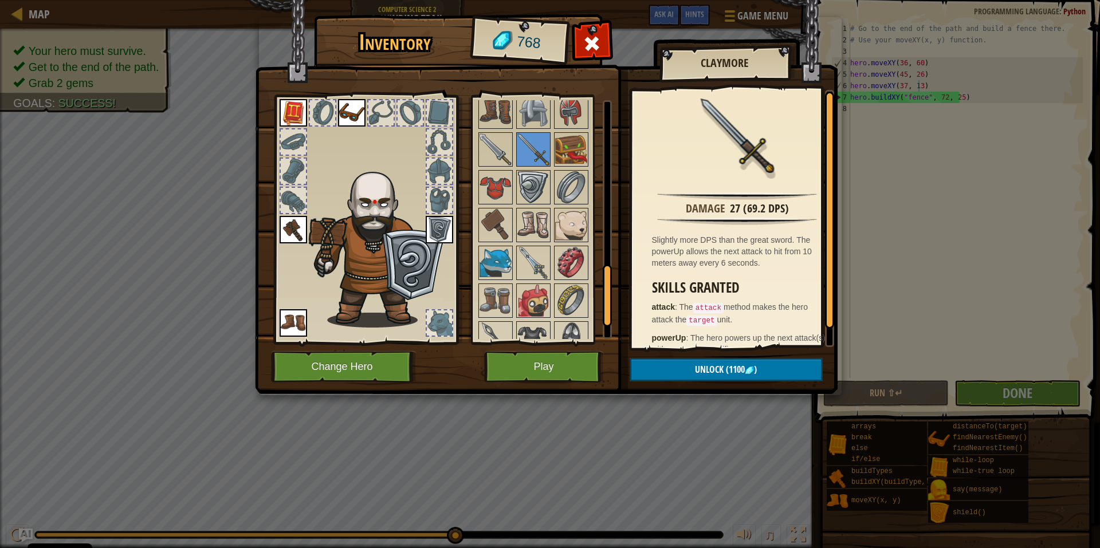
scroll to position [17, 0]
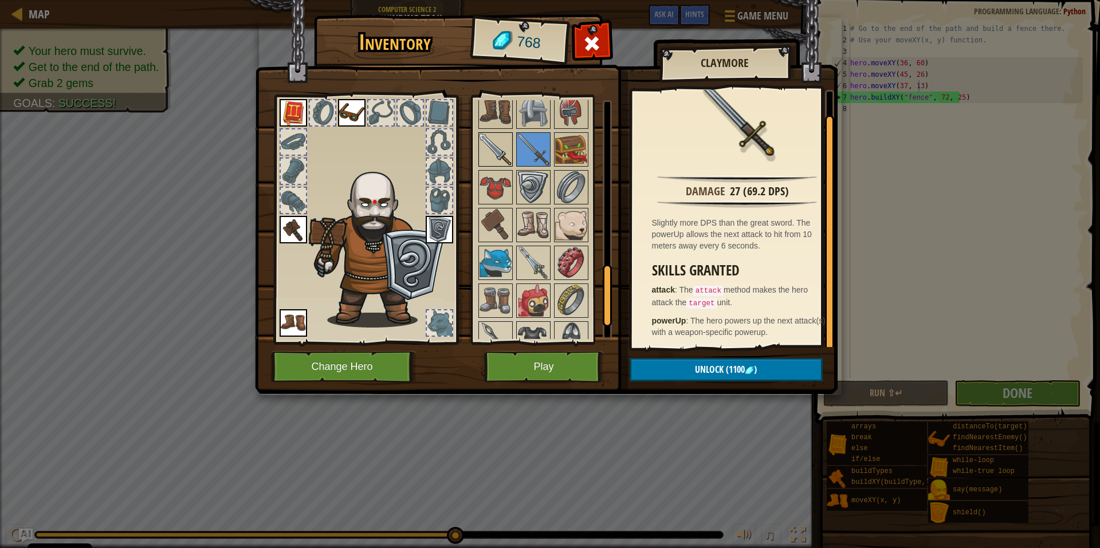
click at [493, 154] on img at bounding box center [496, 149] width 32 height 32
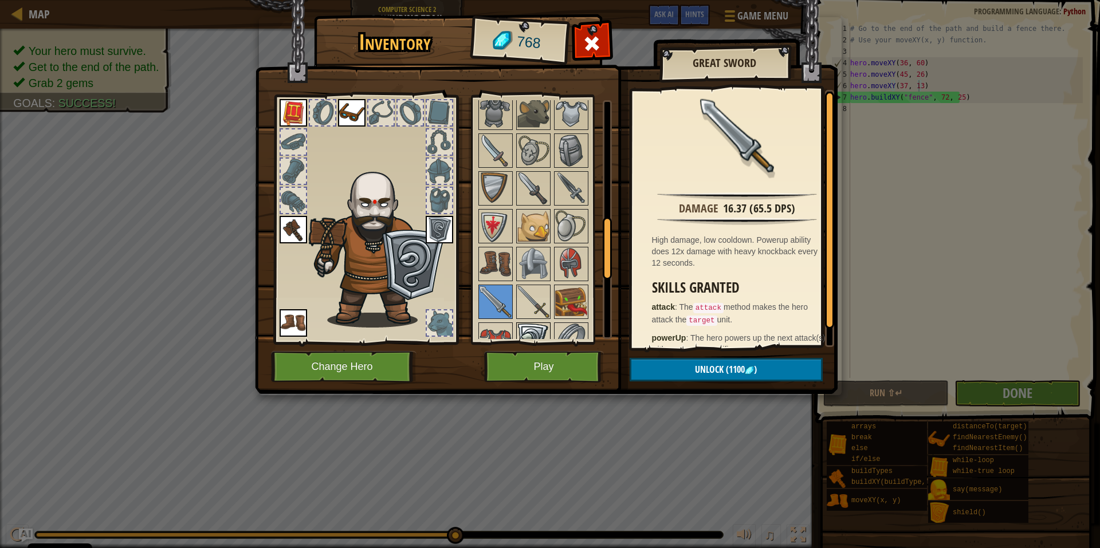
scroll to position [373, 0]
click at [562, 194] on img at bounding box center [571, 189] width 32 height 32
click at [494, 288] on img at bounding box center [496, 302] width 32 height 32
click at [510, 294] on img at bounding box center [496, 302] width 32 height 32
click at [530, 289] on img at bounding box center [533, 302] width 32 height 32
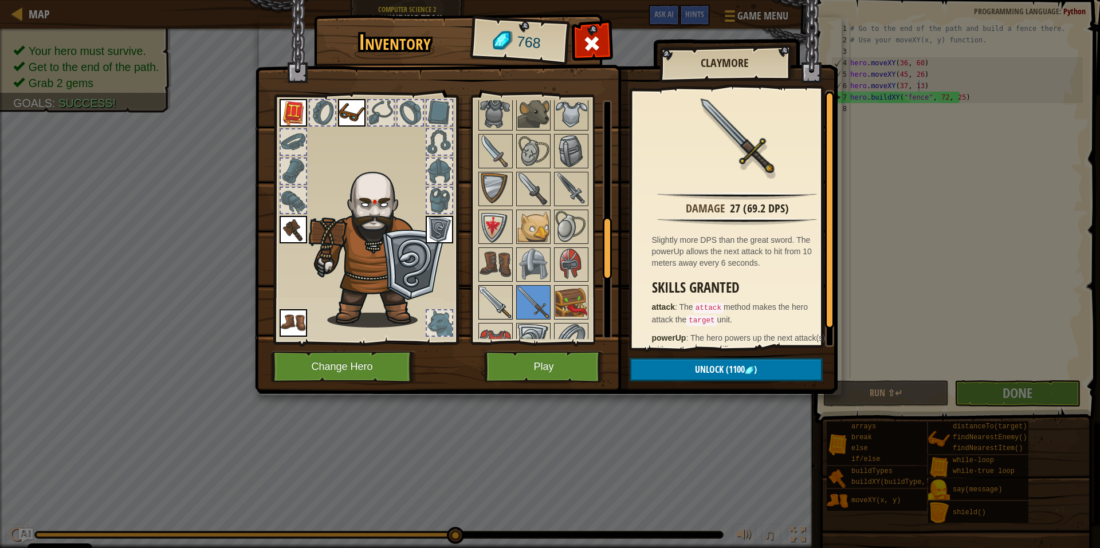
click at [498, 310] on img at bounding box center [496, 302] width 32 height 32
click at [591, 49] on span at bounding box center [592, 43] width 18 height 18
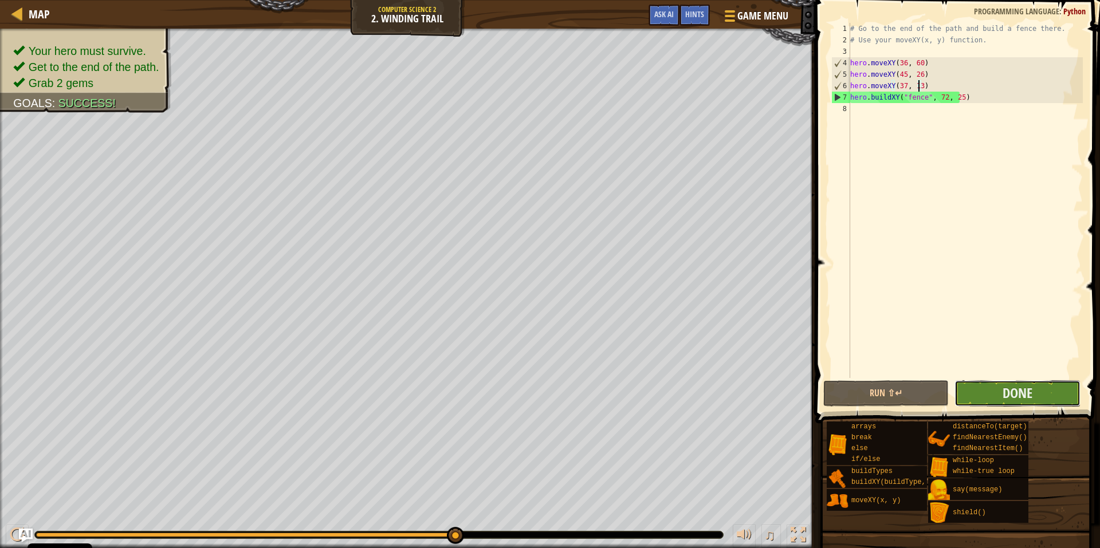
click at [982, 394] on button "Done" at bounding box center [1016, 393] width 125 height 26
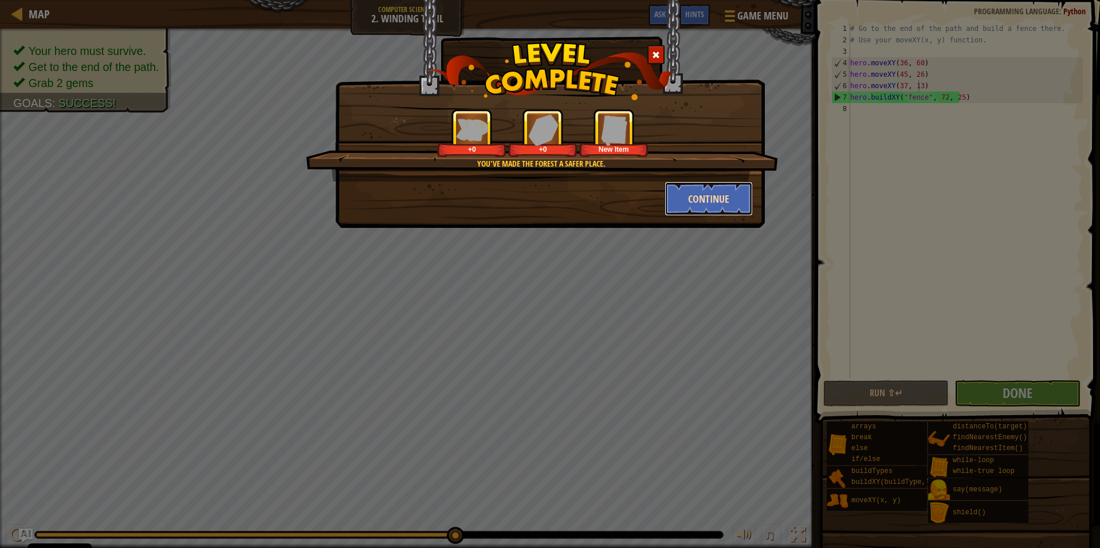
click at [691, 199] on button "Continue" at bounding box center [709, 199] width 89 height 34
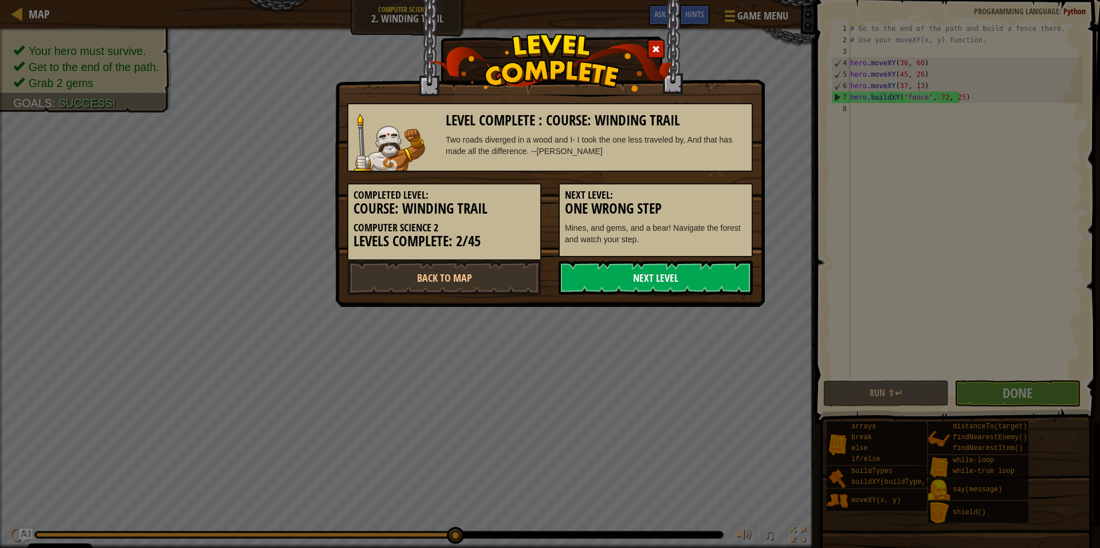
click at [626, 278] on link "Next Level" at bounding box center [656, 278] width 194 height 34
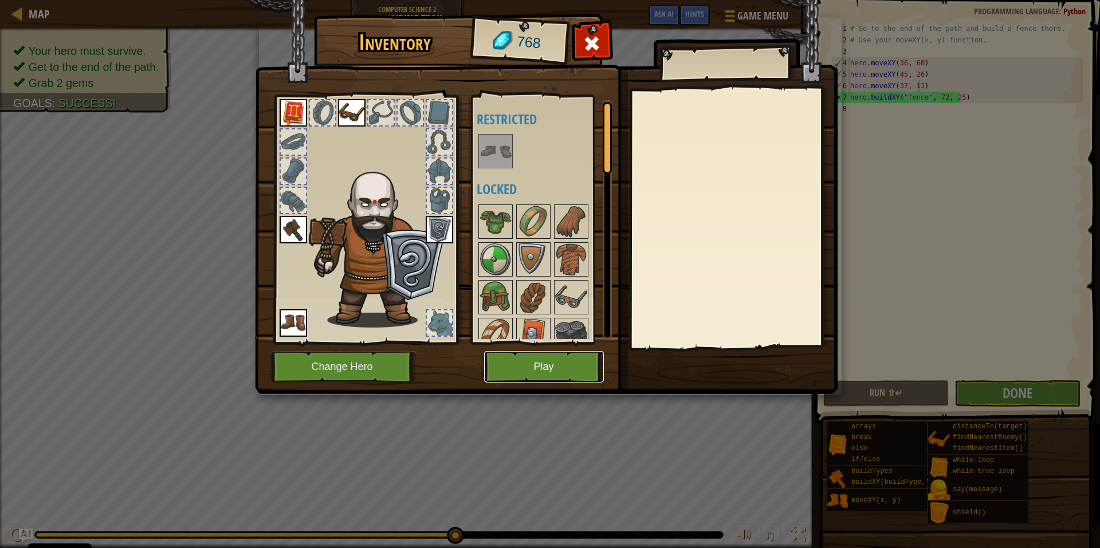
click at [564, 357] on button "Play" at bounding box center [544, 367] width 120 height 32
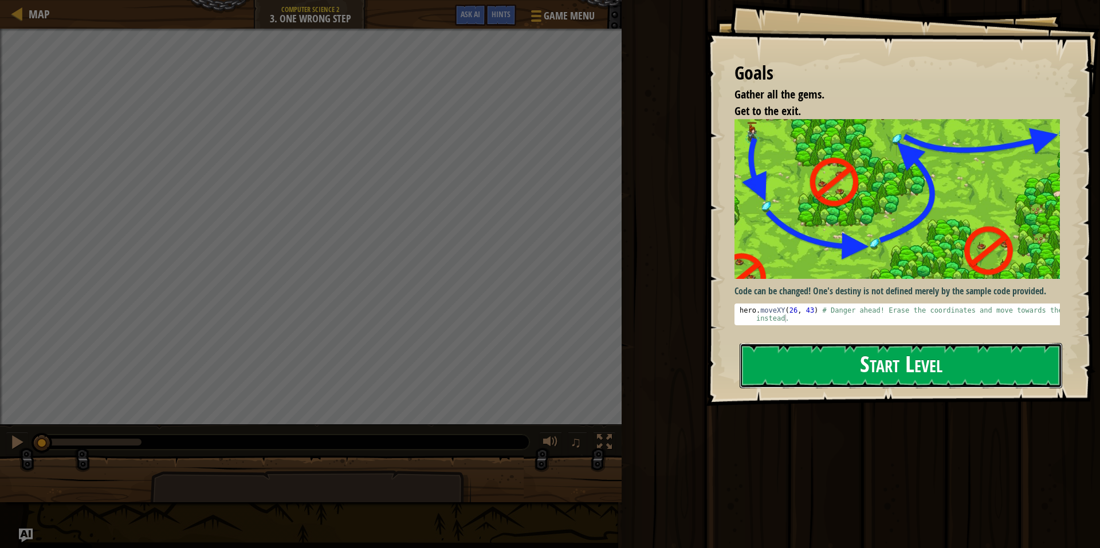
click at [799, 373] on button "Start Level" at bounding box center [901, 365] width 323 height 45
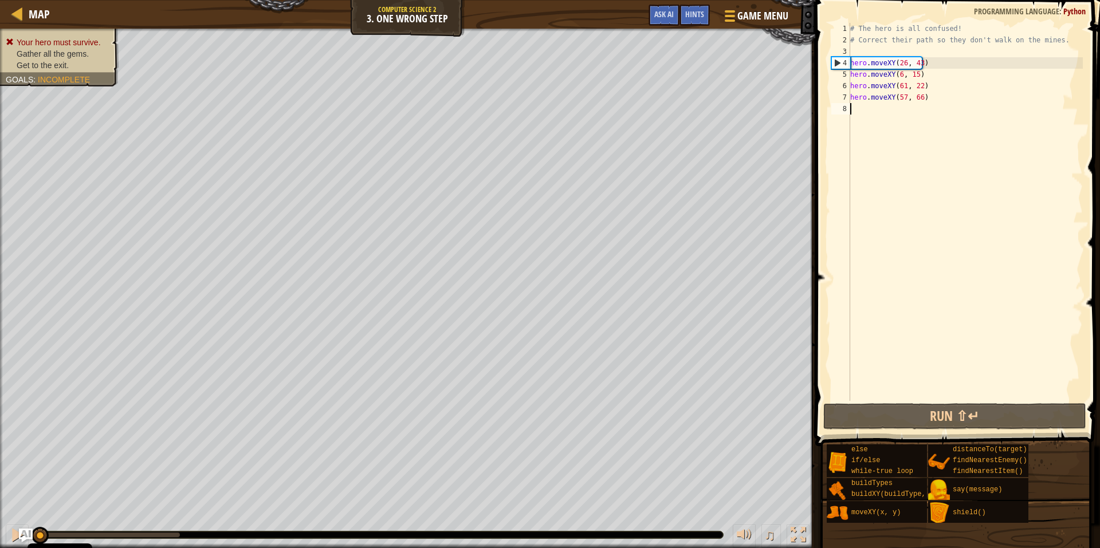
click at [905, 60] on div "# The hero is all confused! # Correct their path so they don't walk on the mine…" at bounding box center [965, 223] width 235 height 401
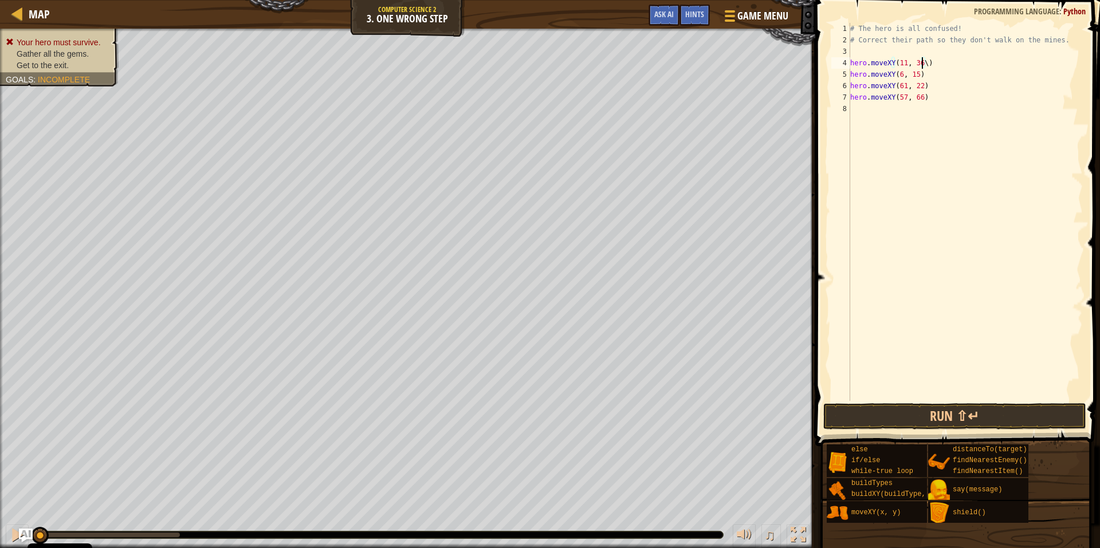
scroll to position [5, 5]
click at [926, 65] on div "# The hero is all confused! # Correct their path so they don't walk on the mine…" at bounding box center [965, 223] width 235 height 401
click at [948, 85] on div "# The hero is all confused! # Correct their path so they don't walk on the mine…" at bounding box center [965, 223] width 235 height 401
type textarea "hero.moveXY(40, 56)"
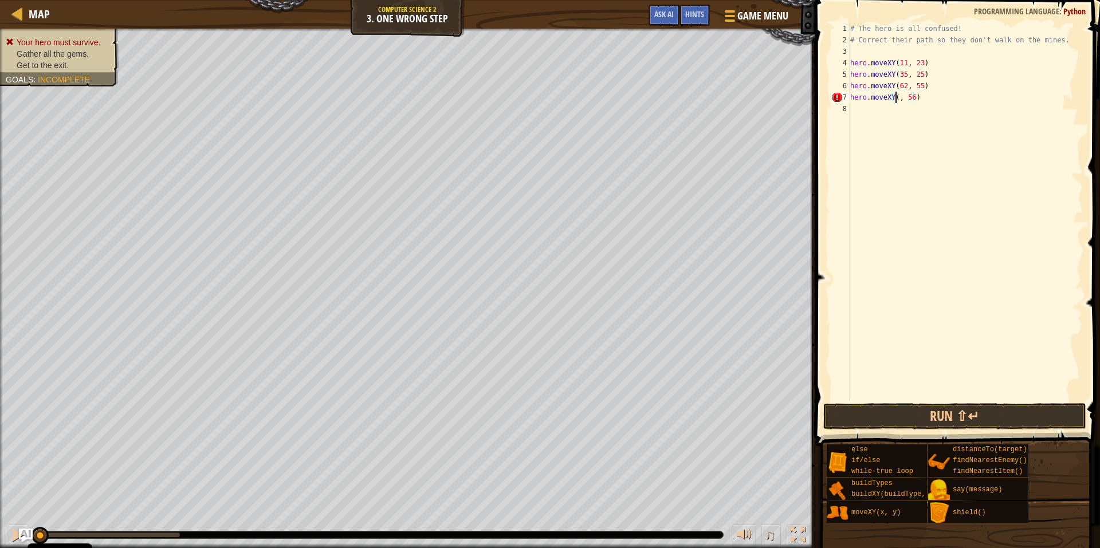
scroll to position [5, 4]
click at [926, 111] on div "# The hero is all confused! # Correct their path so they don't walk on the mine…" at bounding box center [965, 223] width 235 height 401
type textarea "hero.moveXY(77, 58)"
click at [851, 421] on button "Run ⇧↵" at bounding box center [954, 416] width 263 height 26
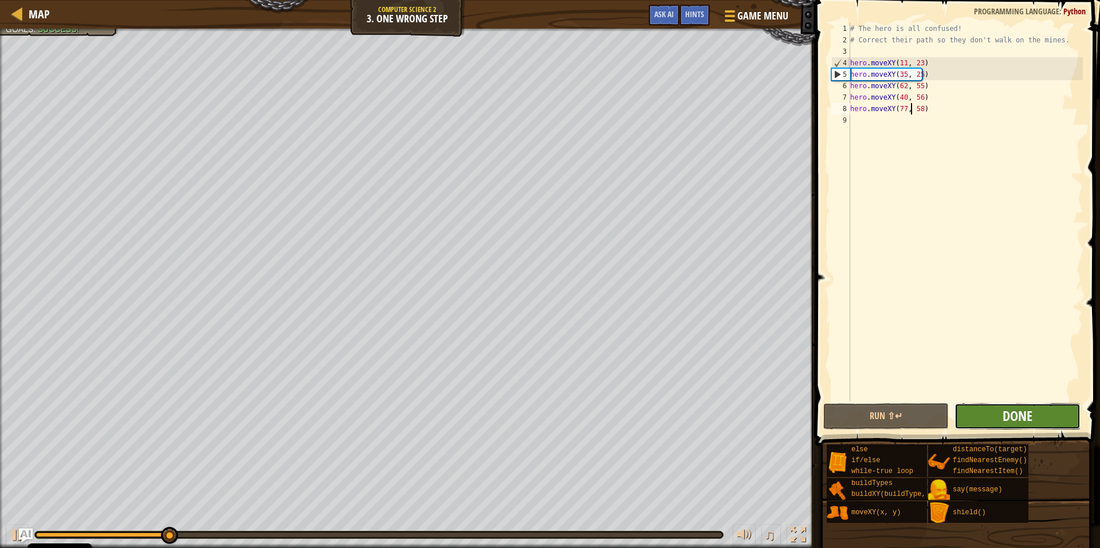
click at [1008, 417] on span "Done" at bounding box center [1018, 416] width 30 height 18
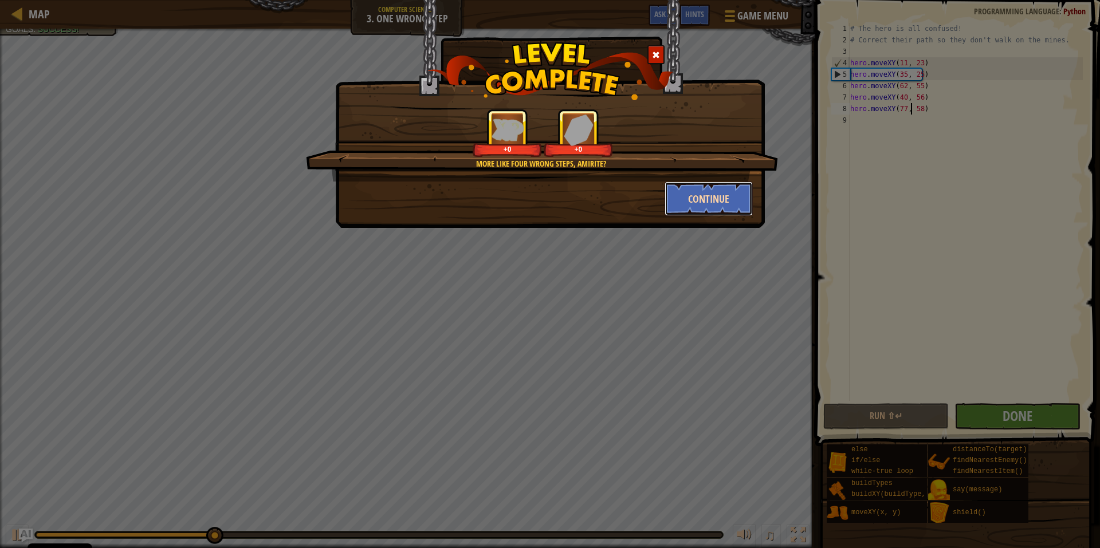
click at [673, 195] on button "Continue" at bounding box center [709, 199] width 89 height 34
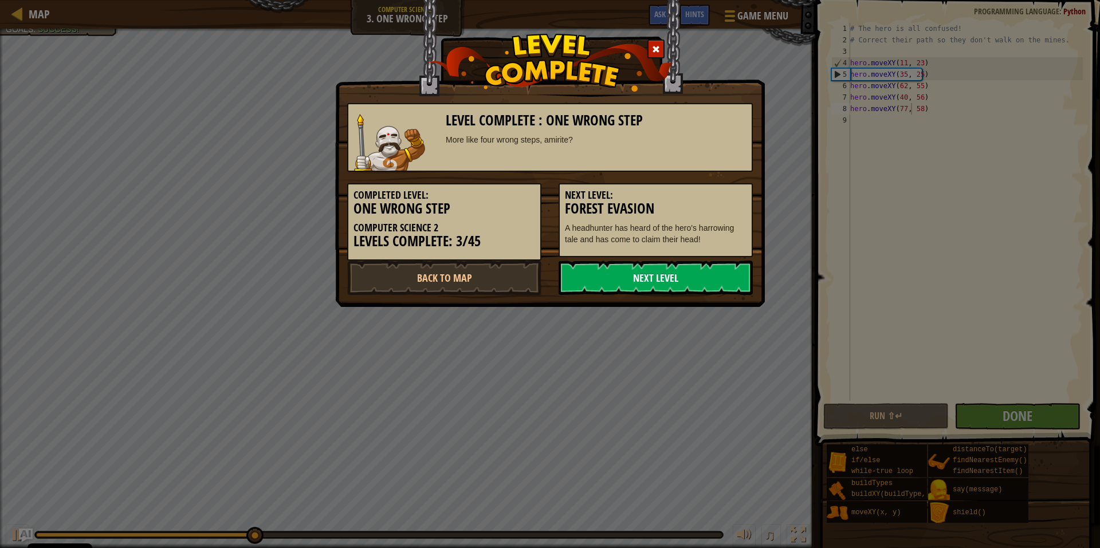
click at [592, 276] on link "Next Level" at bounding box center [656, 278] width 194 height 34
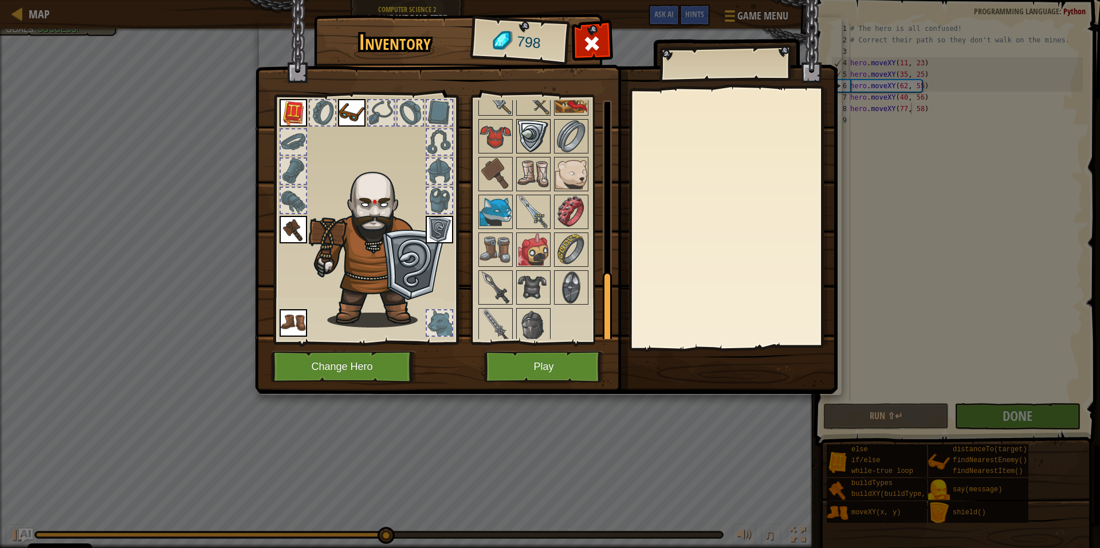
scroll to position [582, 0]
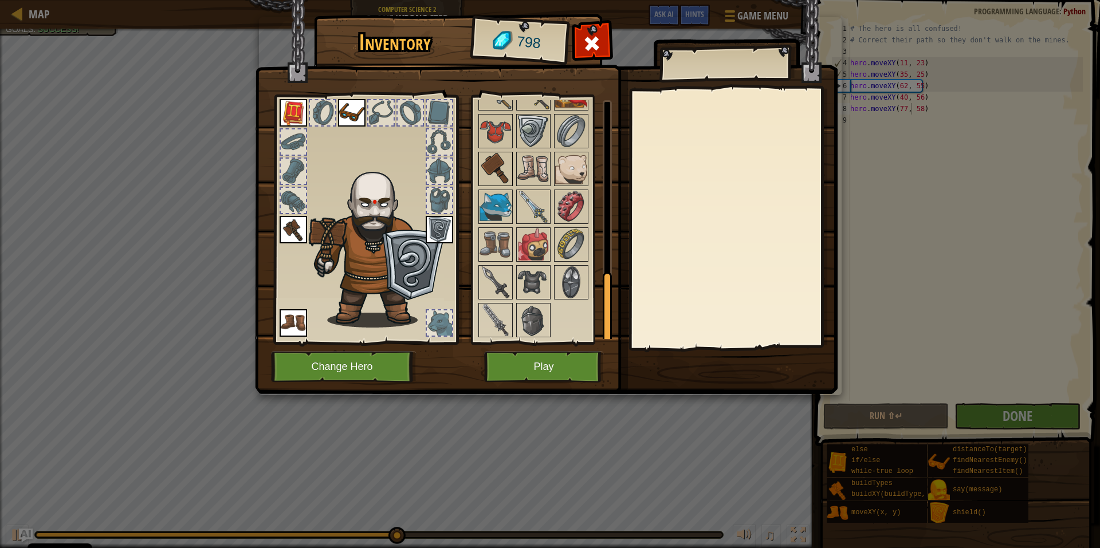
click at [495, 179] on img at bounding box center [496, 169] width 32 height 32
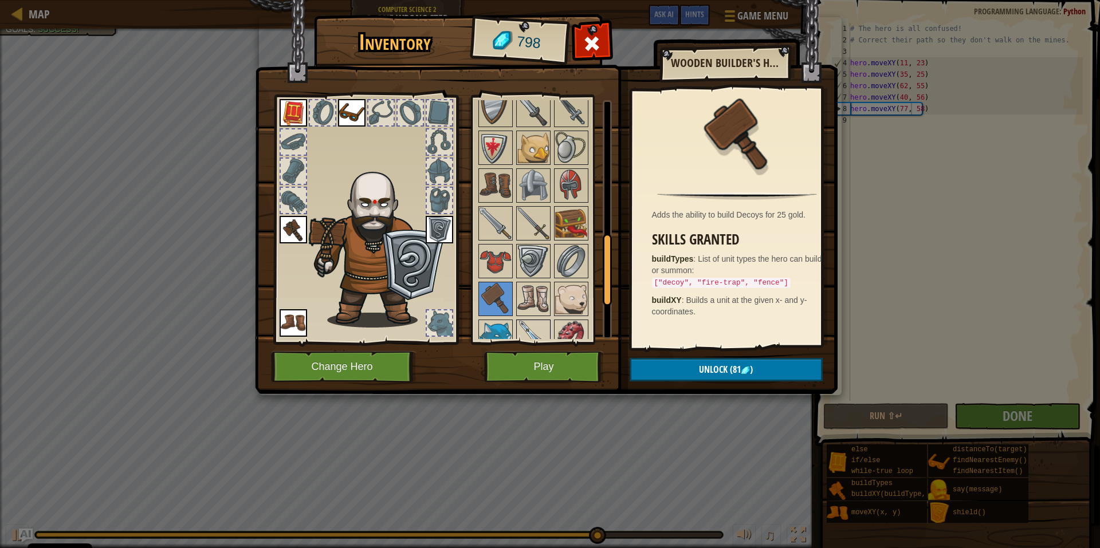
scroll to position [451, 0]
click at [572, 119] on img at bounding box center [571, 111] width 32 height 32
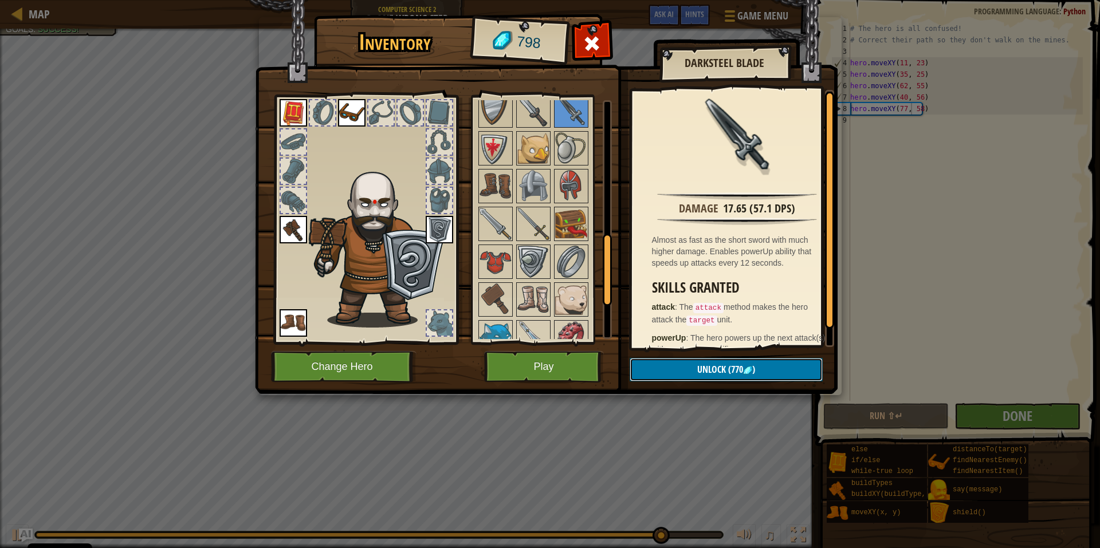
click at [673, 375] on button "Unlock (770 )" at bounding box center [726, 369] width 193 height 23
click at [673, 372] on button "Confirm" at bounding box center [726, 369] width 193 height 23
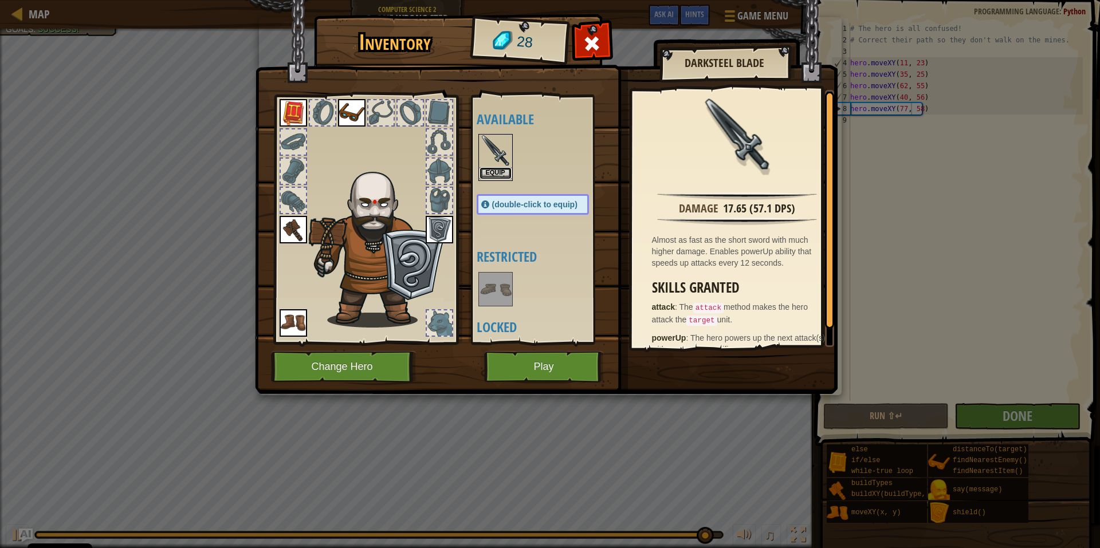
click at [488, 173] on button "Equip" at bounding box center [496, 173] width 32 height 12
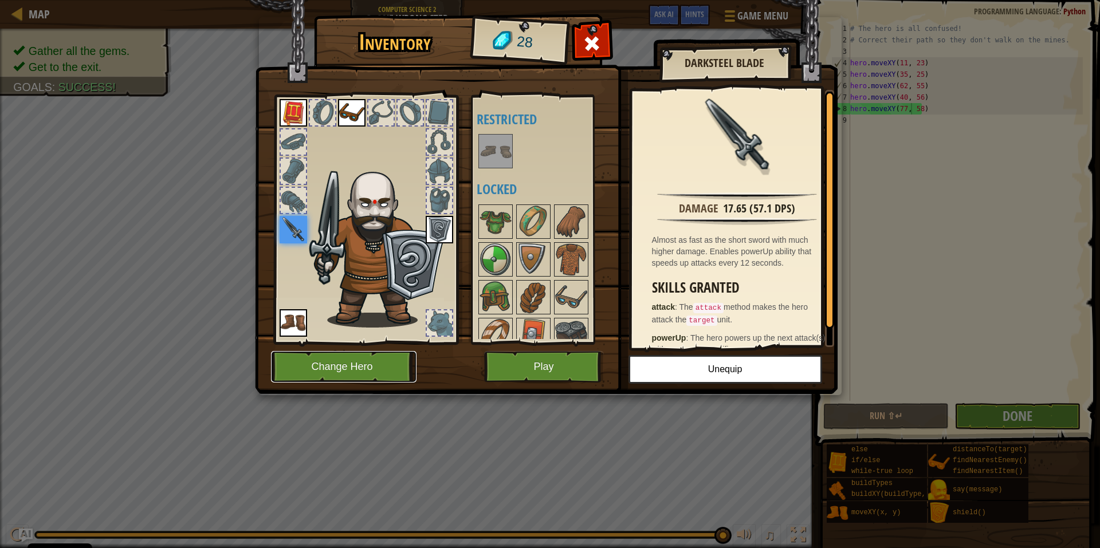
click at [349, 376] on button "Change Hero" at bounding box center [344, 367] width 146 height 32
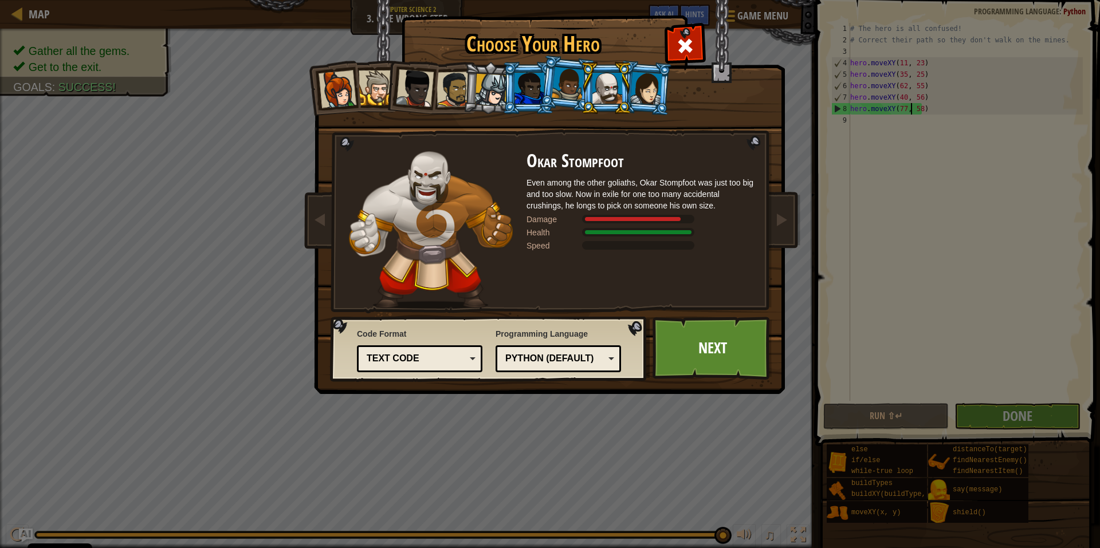
click at [634, 88] on div at bounding box center [646, 88] width 32 height 33
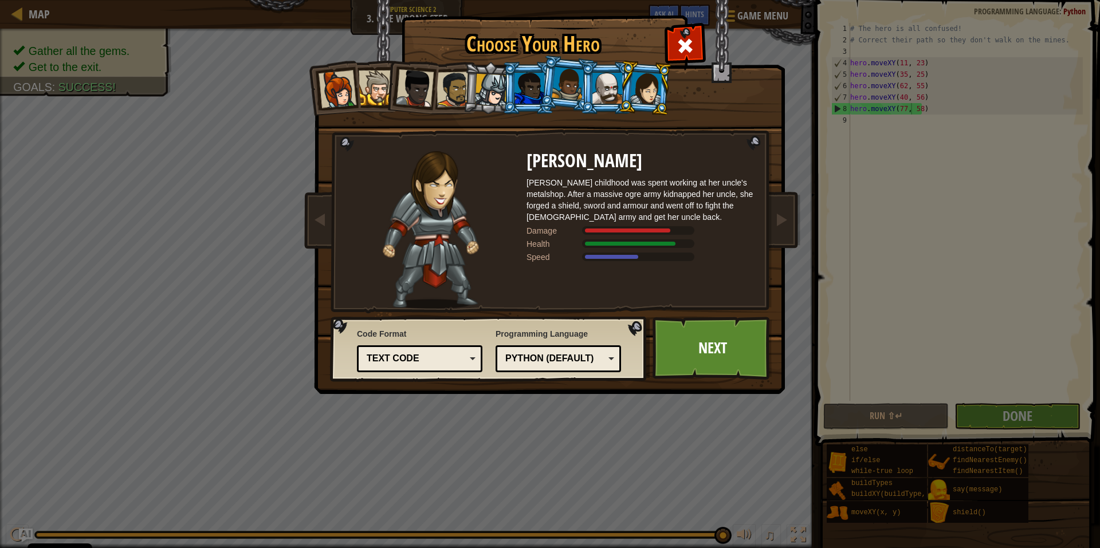
click at [599, 88] on div at bounding box center [607, 88] width 30 height 31
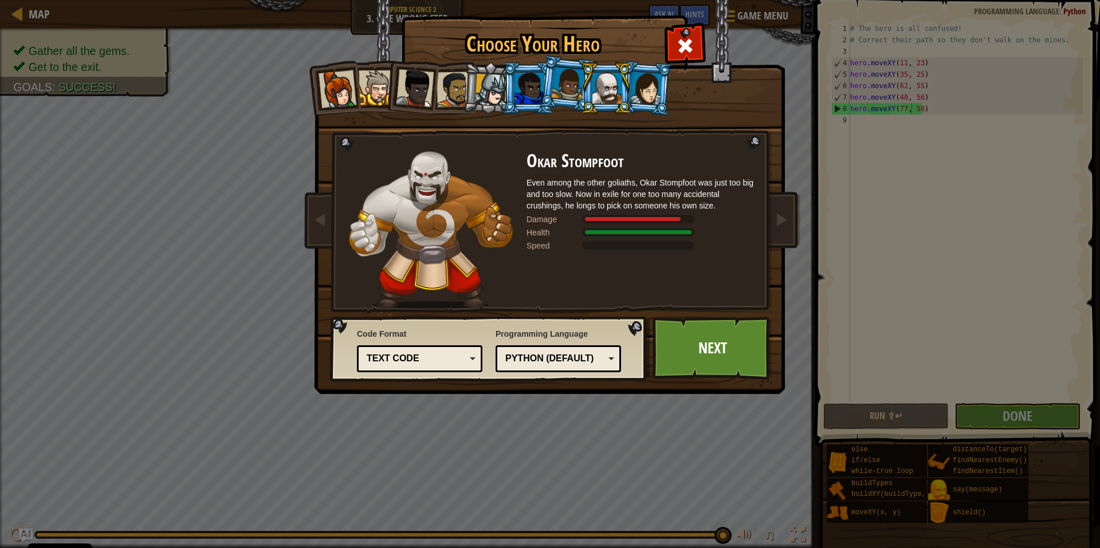
click at [486, 74] on div at bounding box center [491, 90] width 33 height 33
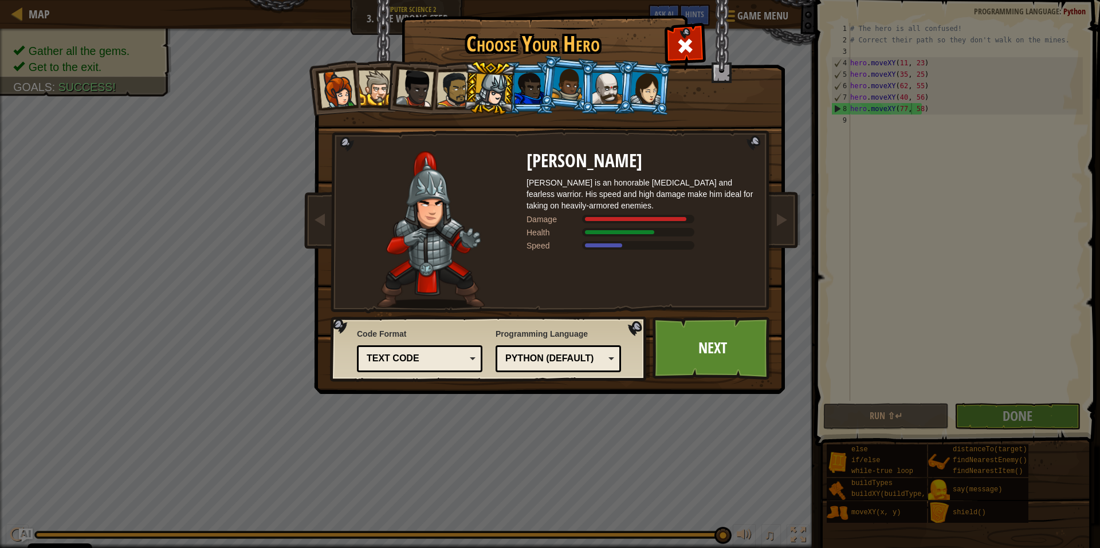
click at [652, 78] on div at bounding box center [646, 88] width 32 height 33
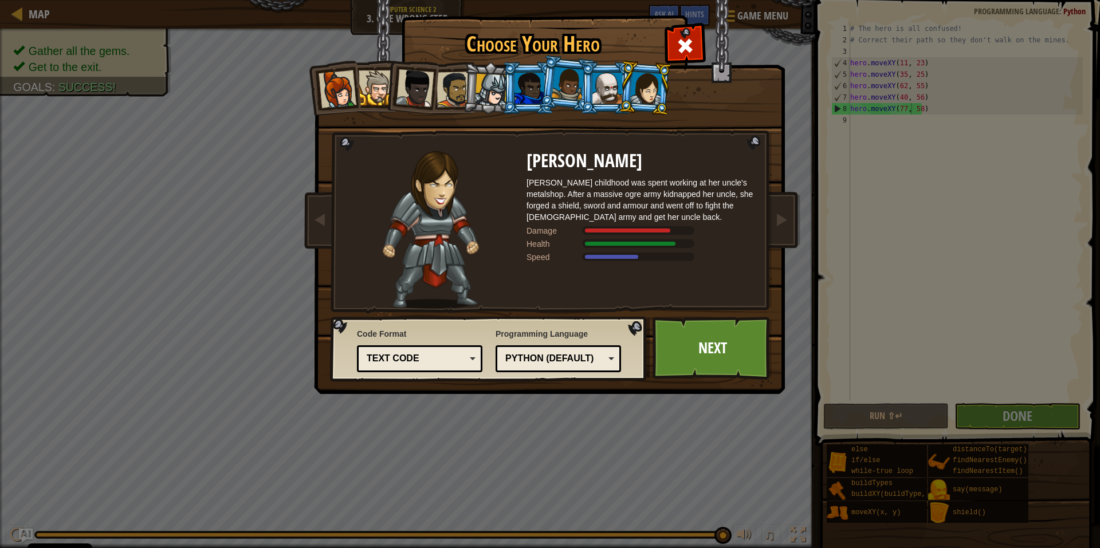
click at [497, 83] on div at bounding box center [491, 90] width 33 height 33
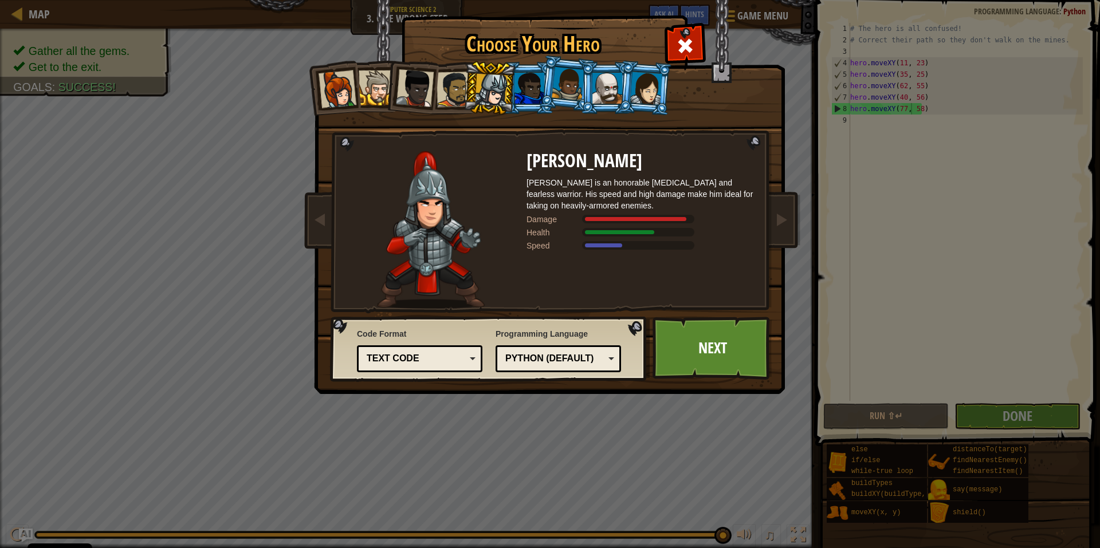
click at [658, 77] on div at bounding box center [646, 88] width 32 height 33
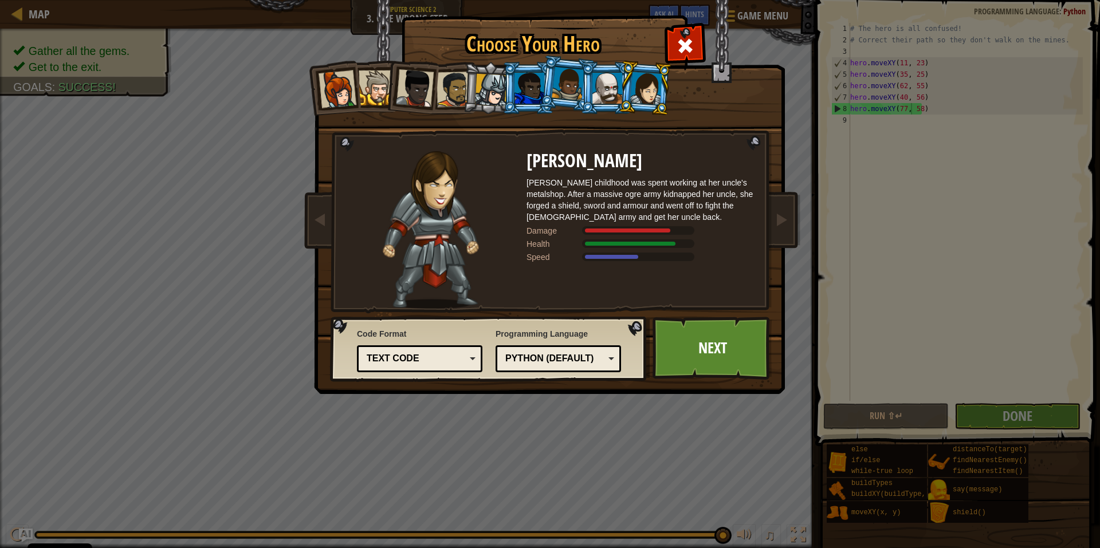
click at [576, 73] on div at bounding box center [568, 84] width 33 height 34
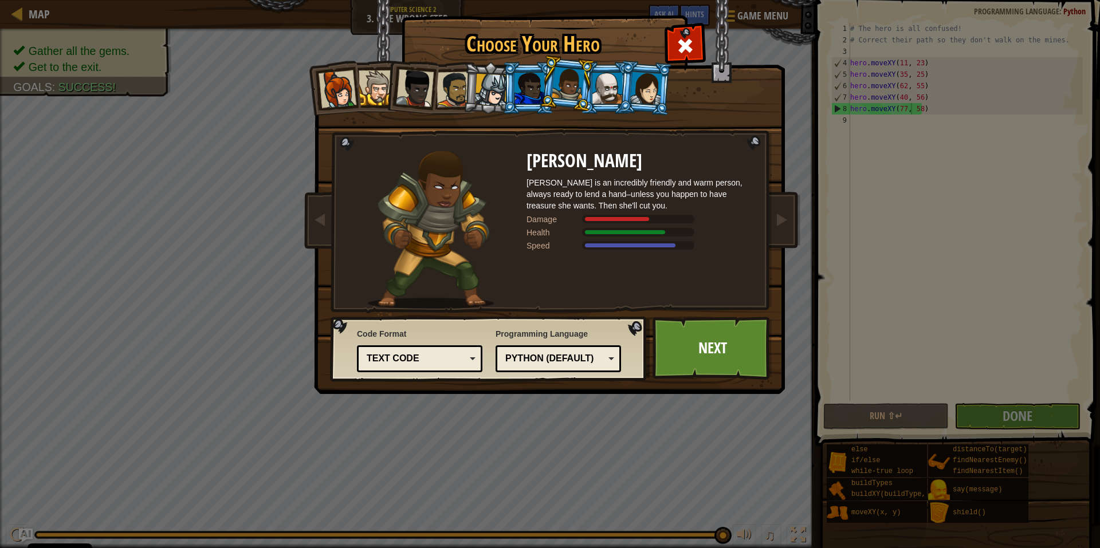
click at [641, 83] on div at bounding box center [646, 88] width 32 height 33
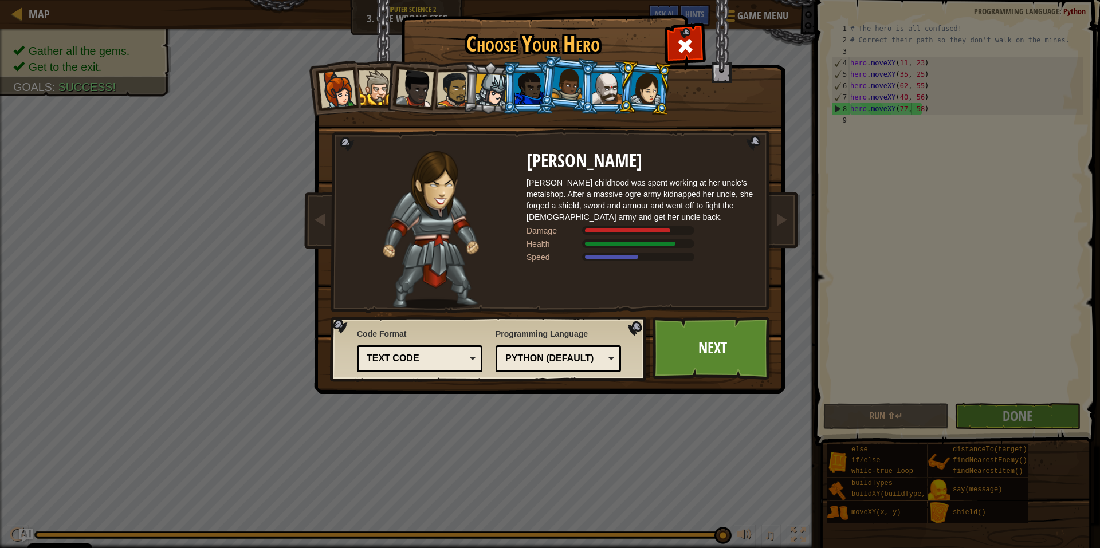
click at [522, 96] on div at bounding box center [529, 88] width 30 height 31
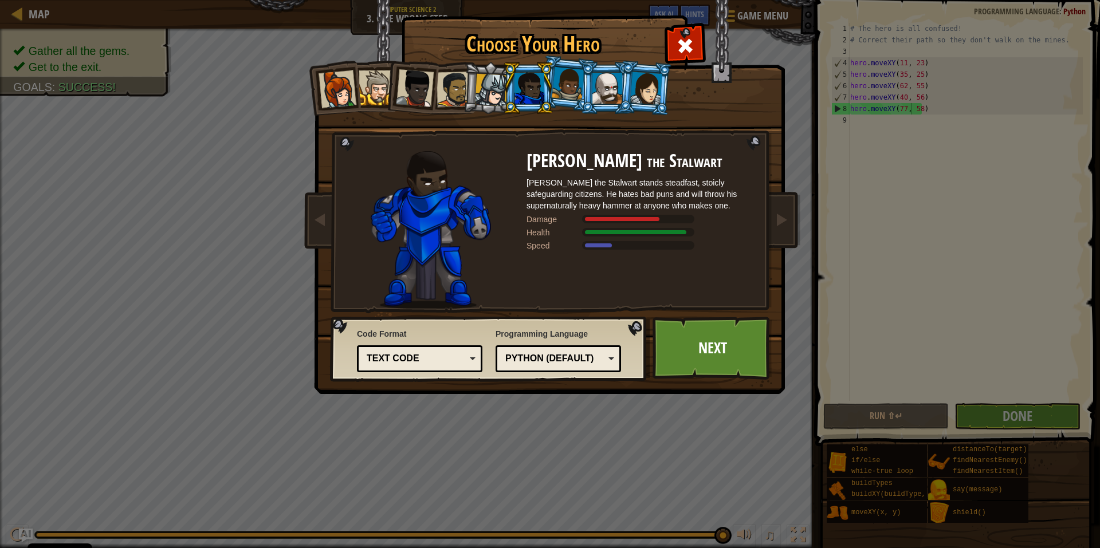
click at [595, 82] on div at bounding box center [607, 88] width 30 height 31
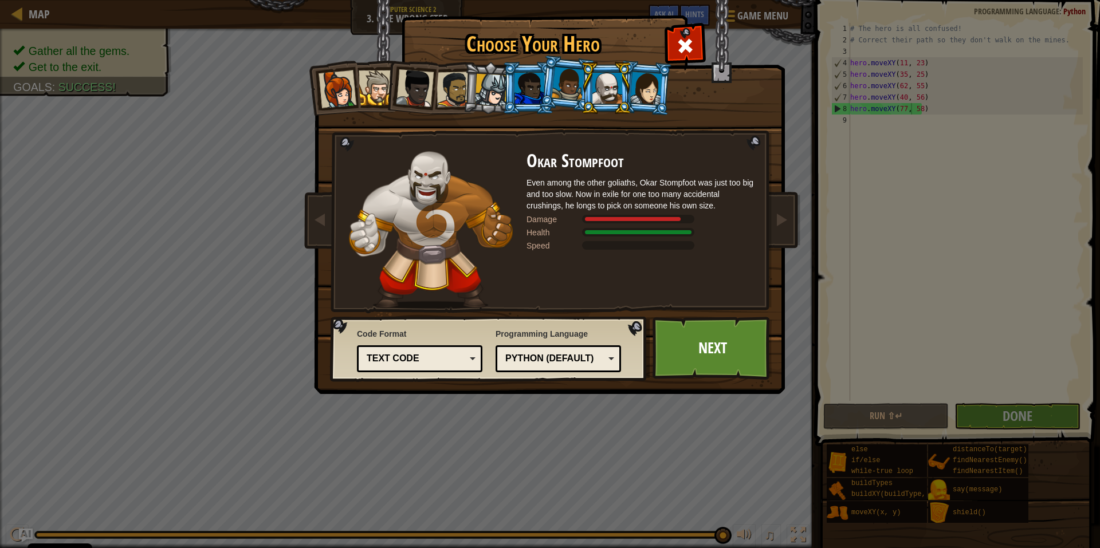
click at [584, 81] on li at bounding box center [606, 88] width 52 height 52
click at [559, 78] on div at bounding box center [568, 84] width 33 height 34
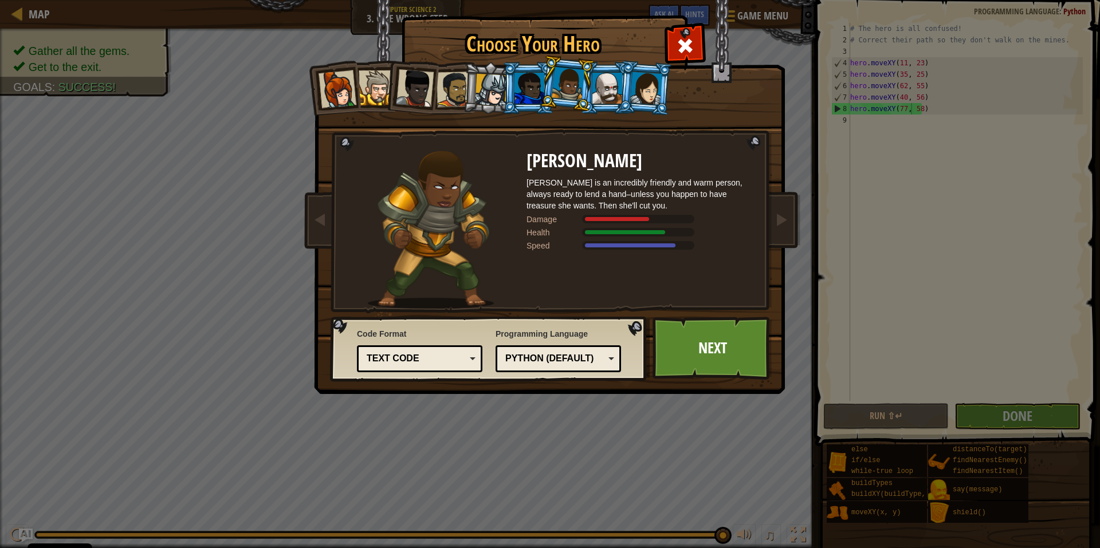
click at [655, 79] on div at bounding box center [646, 88] width 32 height 33
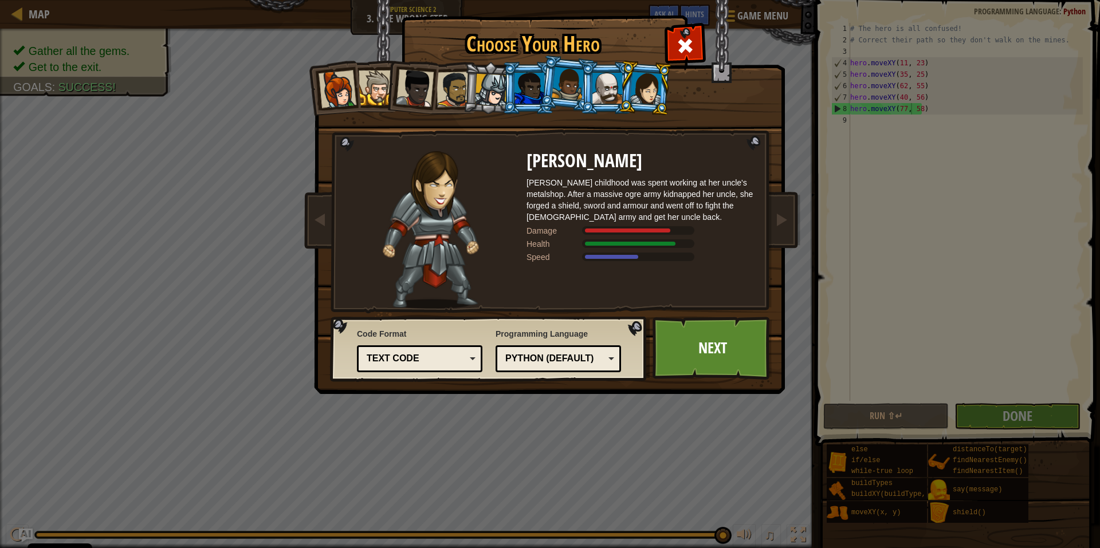
click at [571, 85] on div at bounding box center [568, 84] width 33 height 34
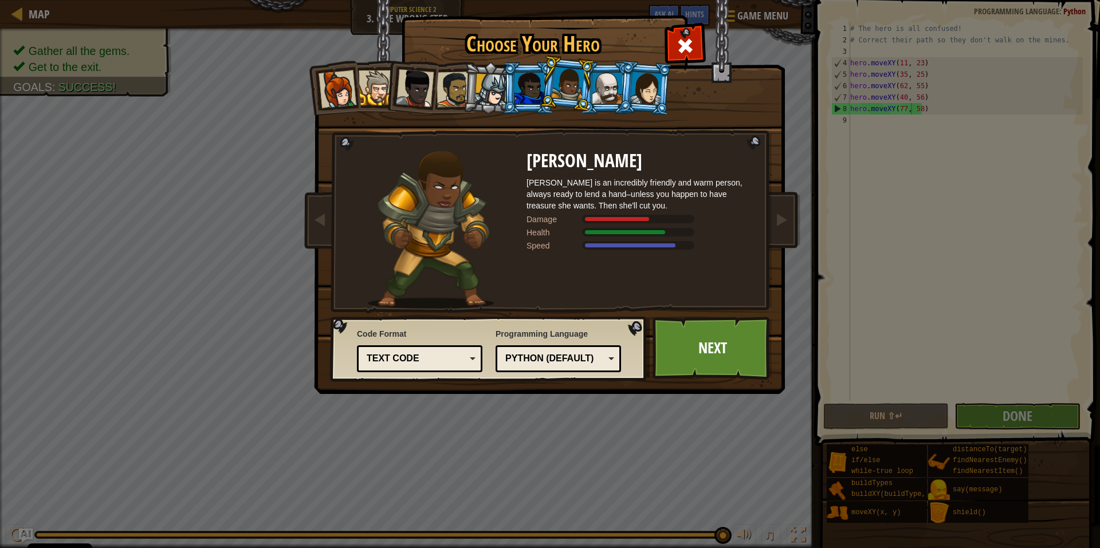
click at [531, 80] on div at bounding box center [529, 88] width 30 height 31
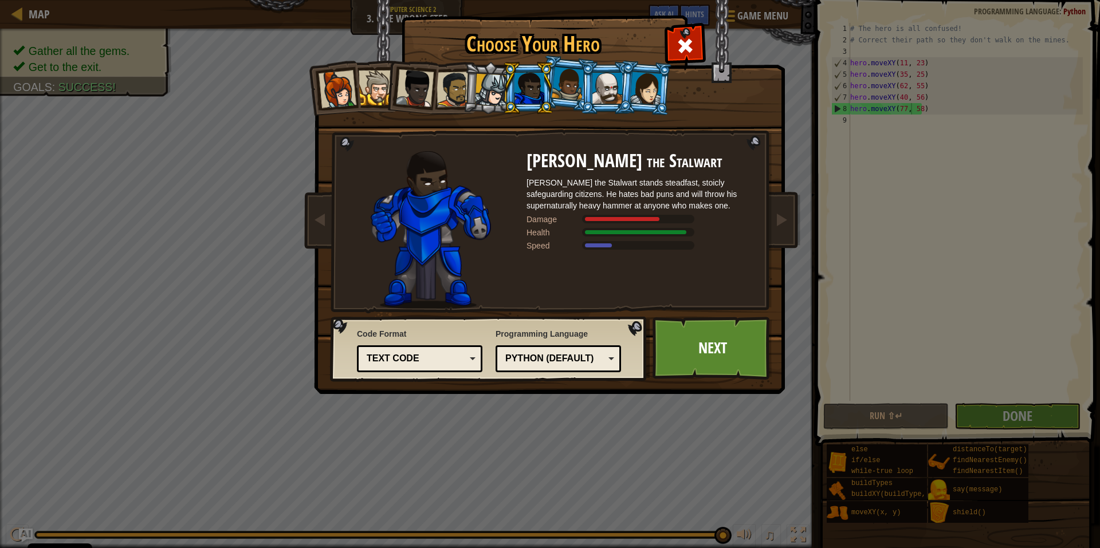
click at [658, 89] on div at bounding box center [646, 88] width 32 height 33
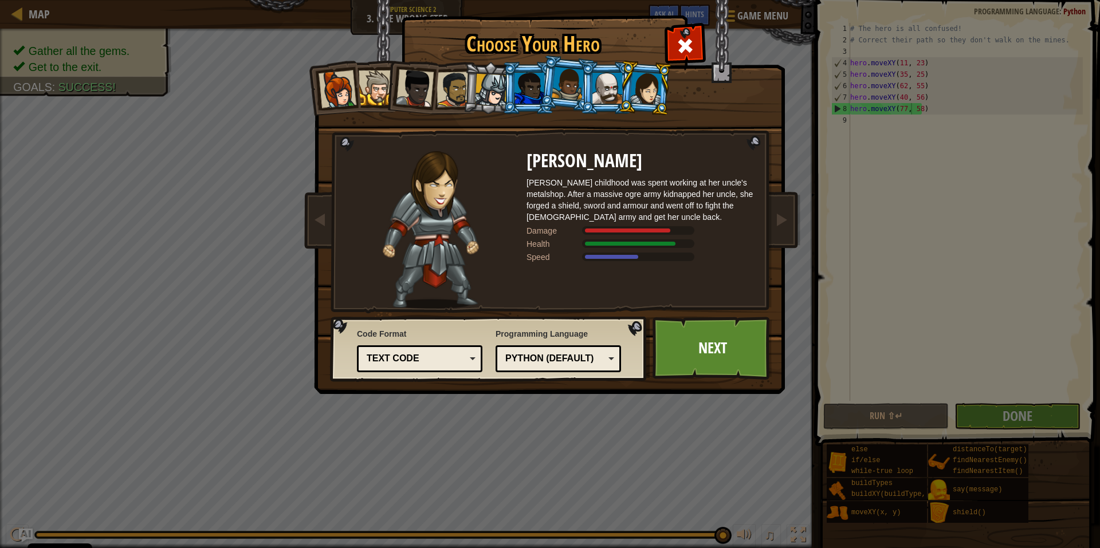
click at [519, 82] on div at bounding box center [529, 88] width 30 height 31
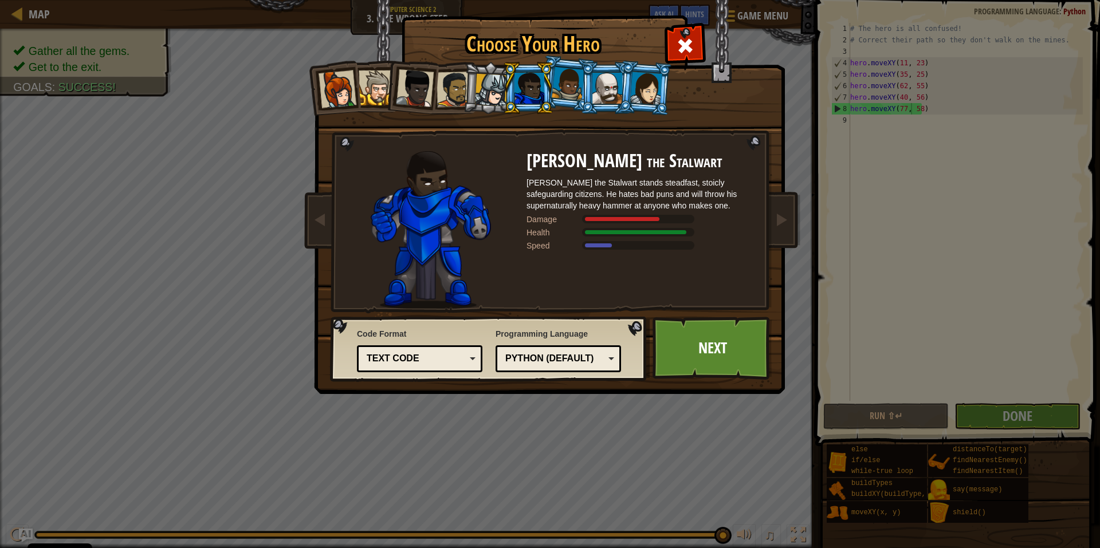
click at [660, 102] on div at bounding box center [646, 88] width 32 height 33
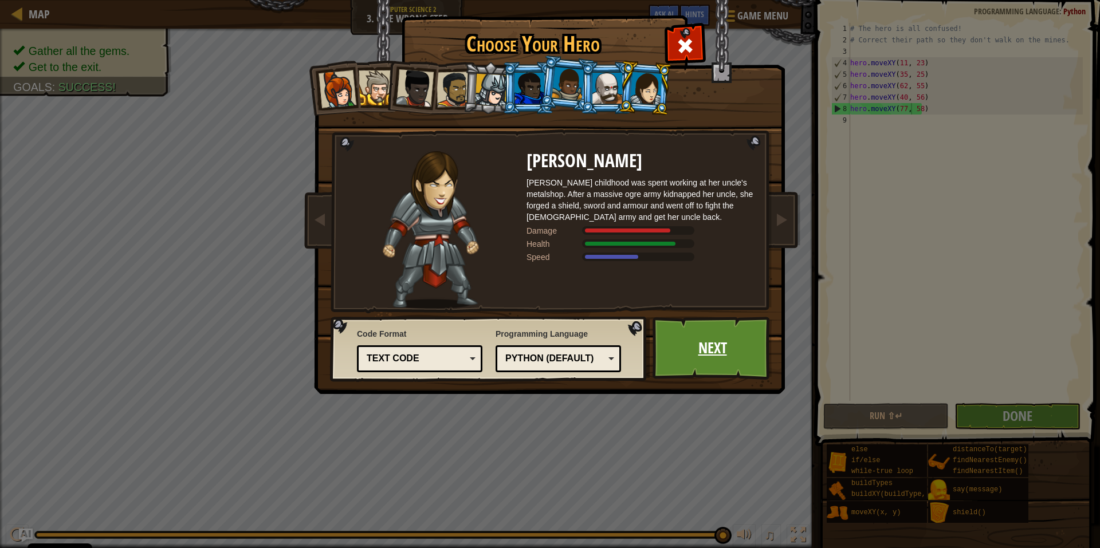
click at [671, 344] on link "Next" at bounding box center [713, 348] width 120 height 63
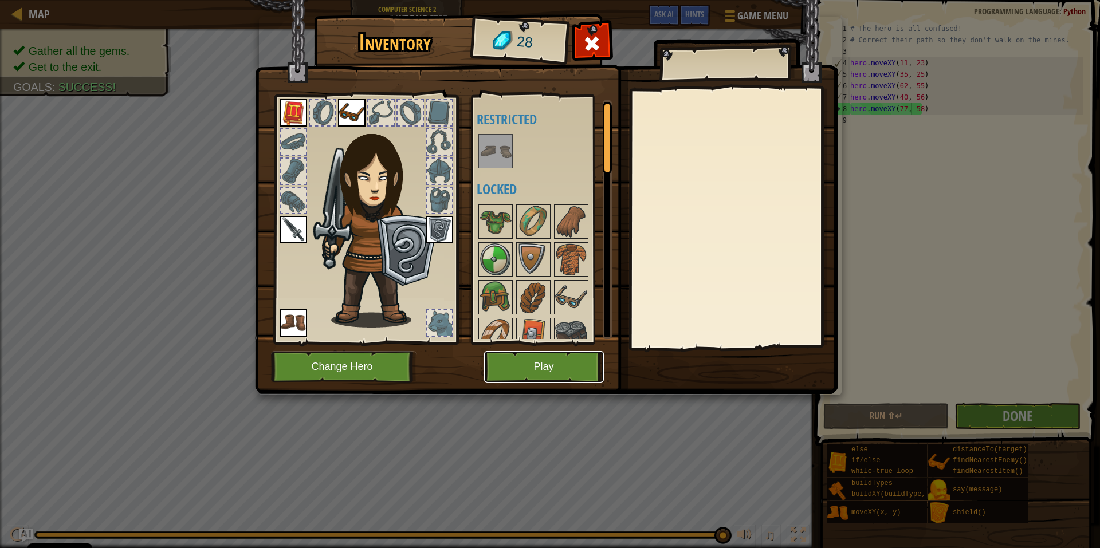
click at [575, 359] on button "Play" at bounding box center [544, 367] width 120 height 32
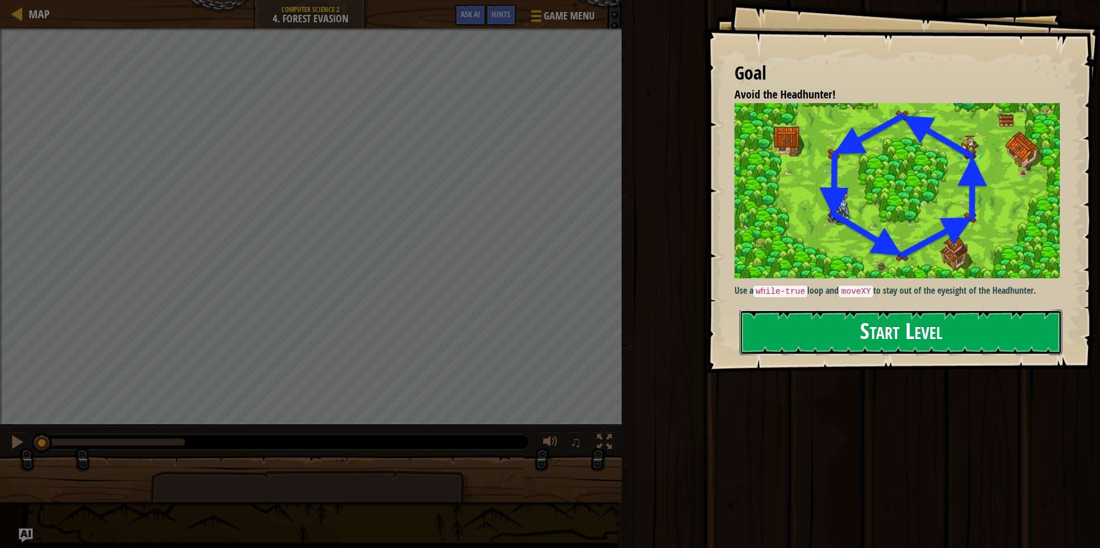
click at [972, 329] on button "Start Level" at bounding box center [901, 332] width 323 height 45
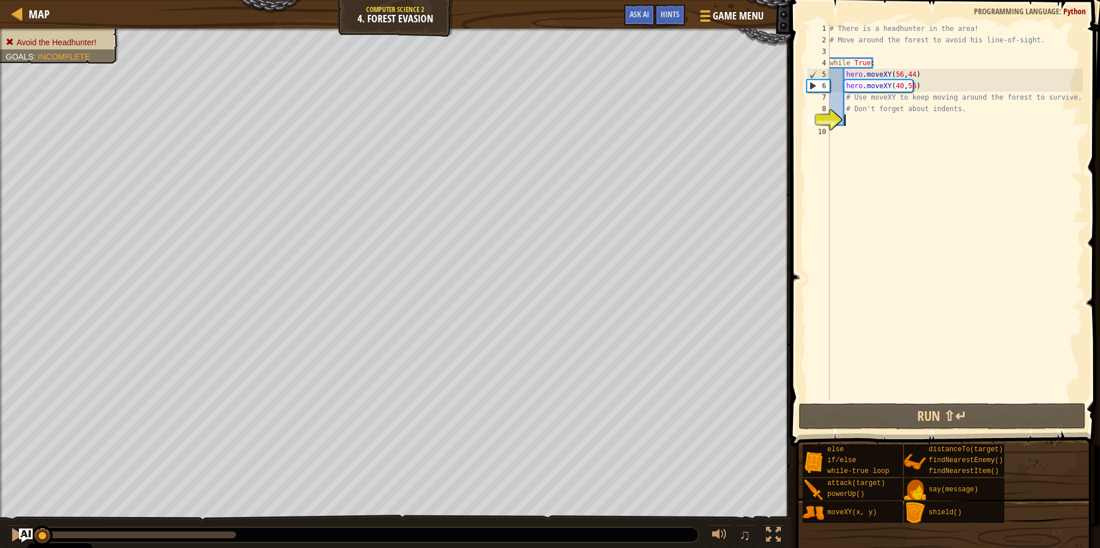
click at [893, 64] on div "# There is a headhunter in the area! # Move around the forest to avoid his line…" at bounding box center [955, 223] width 256 height 401
click at [934, 84] on div "# There is a headhunter in the area! # Move around the forest to avoid his line…" at bounding box center [955, 223] width 256 height 401
type textarea "hero.moveXY(40,56)"
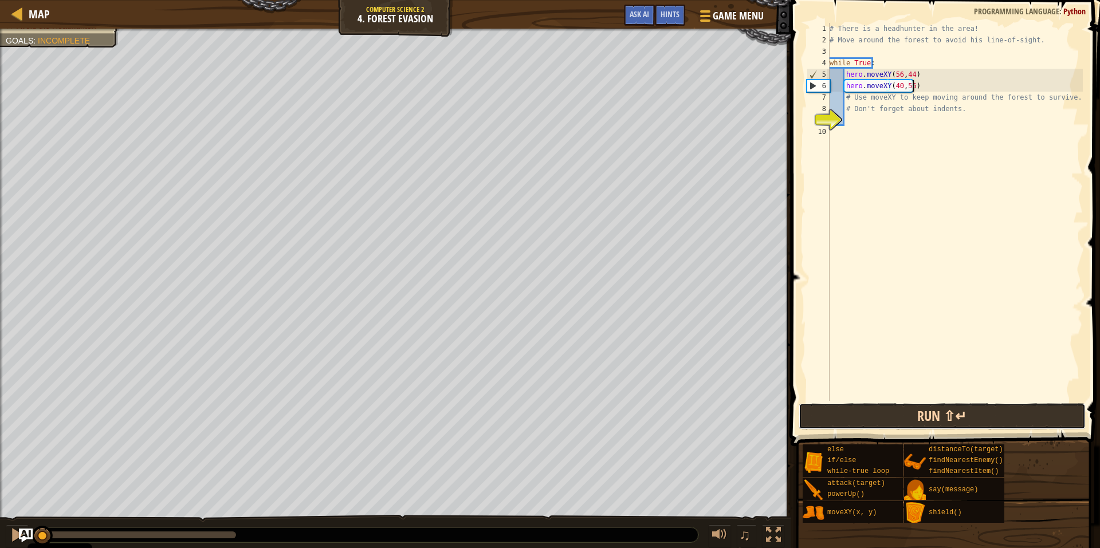
click at [871, 422] on button "Run ⇧↵" at bounding box center [942, 416] width 287 height 26
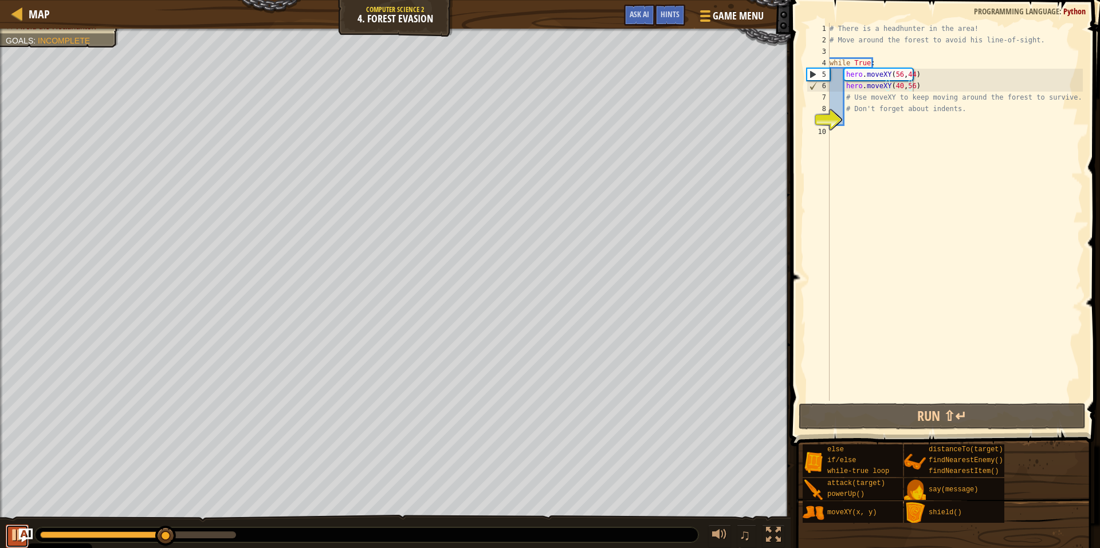
click at [10, 537] on div at bounding box center [17, 535] width 15 height 15
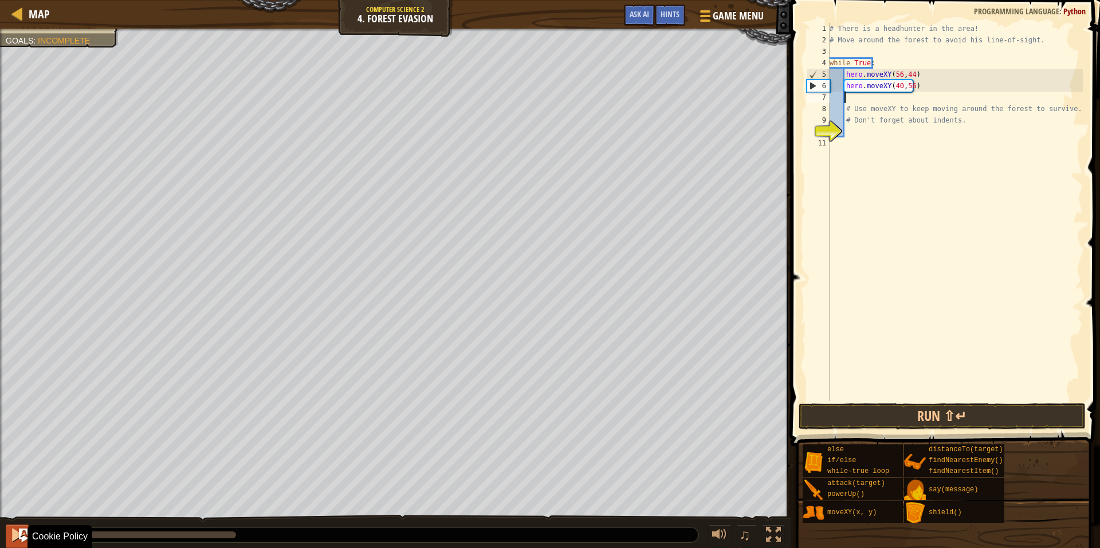
drag, startPoint x: 168, startPoint y: 539, endPoint x: 15, endPoint y: 548, distance: 153.2
click at [15, 548] on div "♫" at bounding box center [395, 532] width 791 height 34
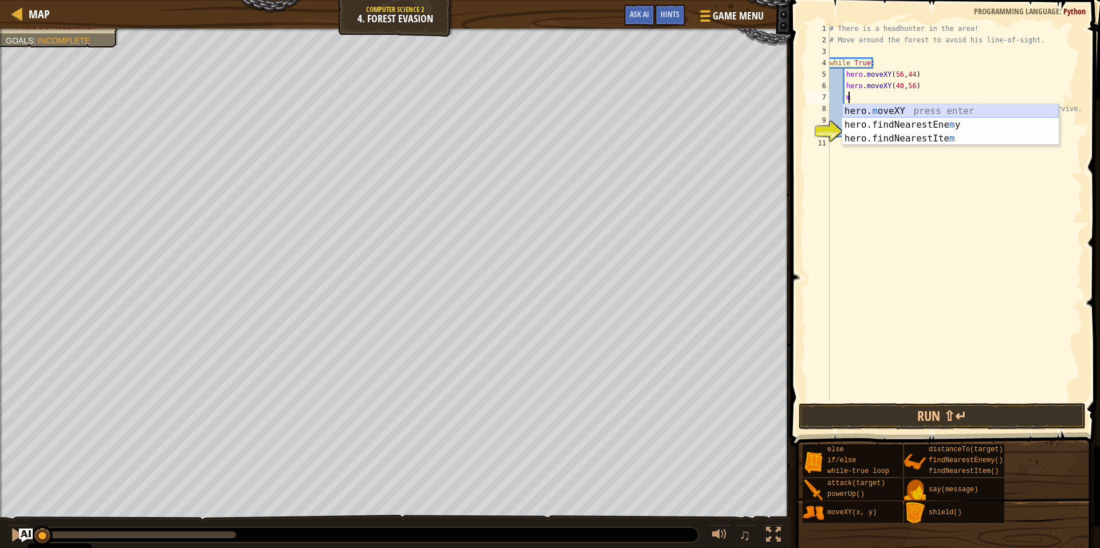
click at [865, 108] on div "hero. m oveXY press enter hero.findNearestEne m y press enter hero.findNearestI…" at bounding box center [950, 138] width 217 height 69
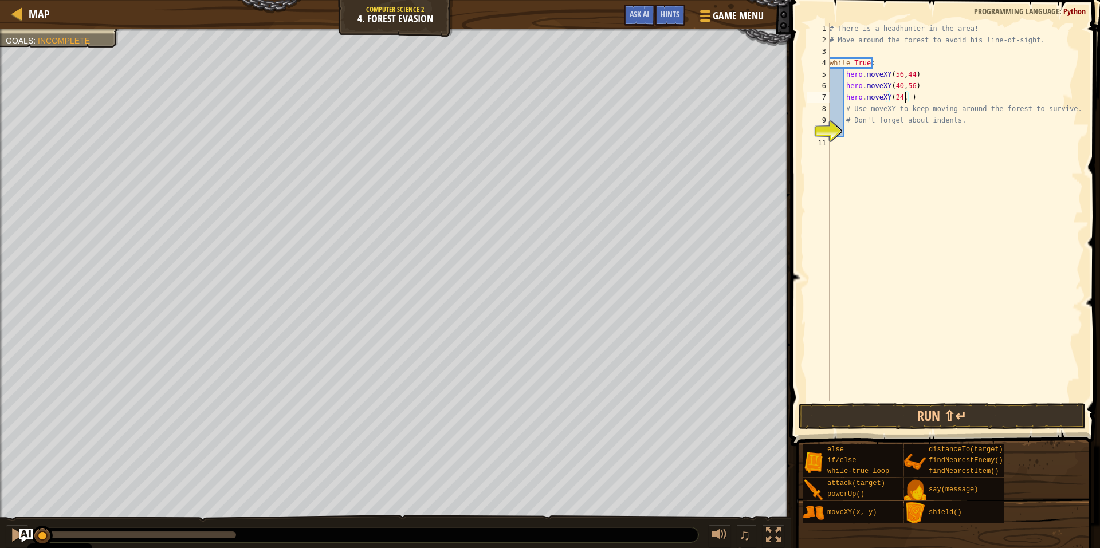
scroll to position [5, 6]
click at [825, 411] on button "Run ⇧↵" at bounding box center [942, 416] width 287 height 26
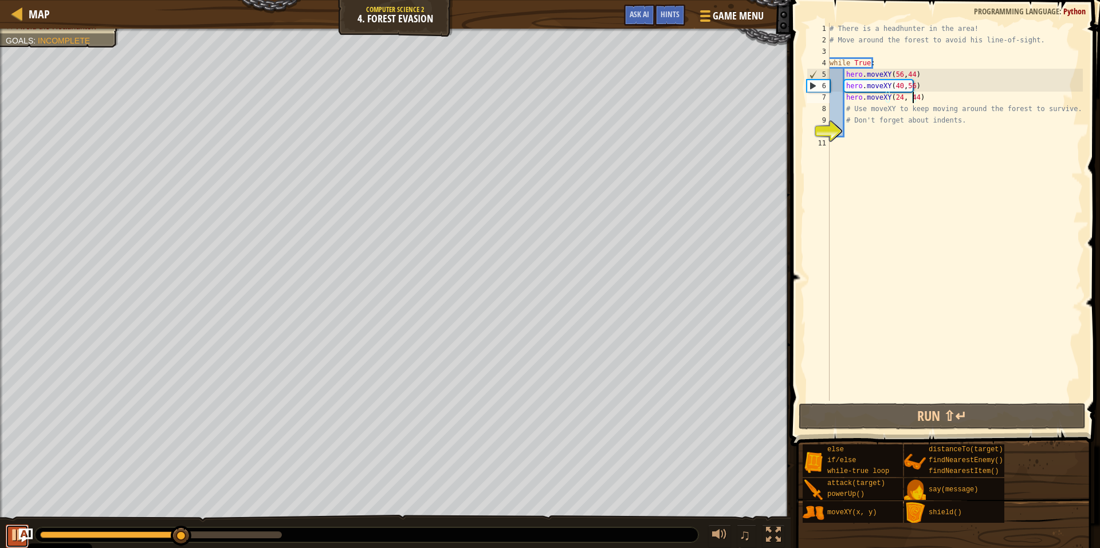
click at [13, 529] on div at bounding box center [17, 535] width 15 height 15
click at [919, 74] on div "# There is a headhunter in the area! # Move around the forest to avoid his line…" at bounding box center [955, 223] width 256 height 401
click at [925, 109] on div "# There is a headhunter in the area! # Move around the forest to avoid his line…" at bounding box center [955, 223] width 256 height 401
click at [928, 91] on div "# There is a headhunter in the area! # Move around the forest to avoid his line…" at bounding box center [955, 223] width 256 height 401
click at [928, 97] on div "# There is a headhunter in the area! # Move around the forest to avoid his line…" at bounding box center [955, 223] width 256 height 401
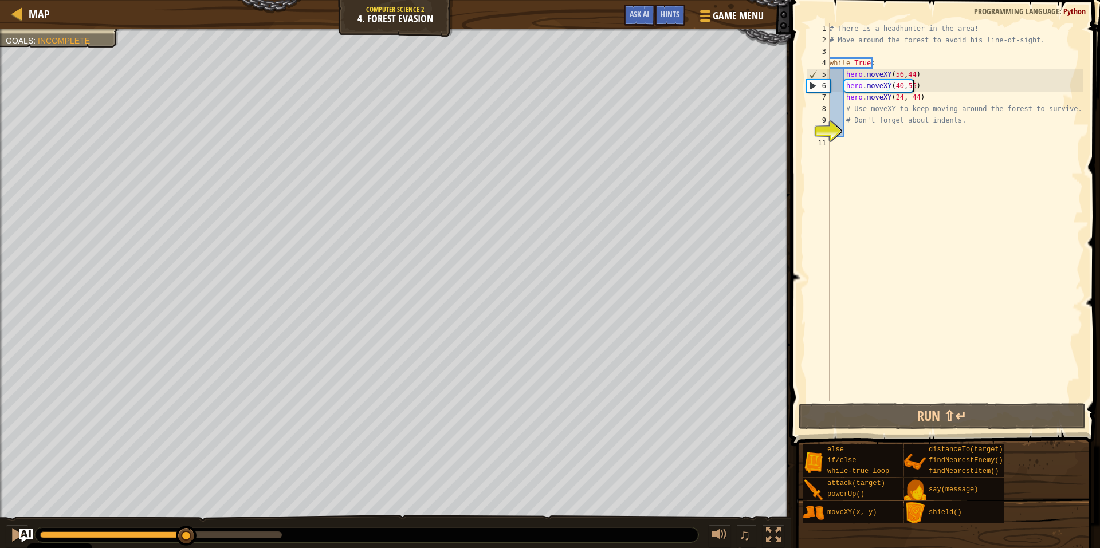
type textarea "hero.moveXY(24, 44)"
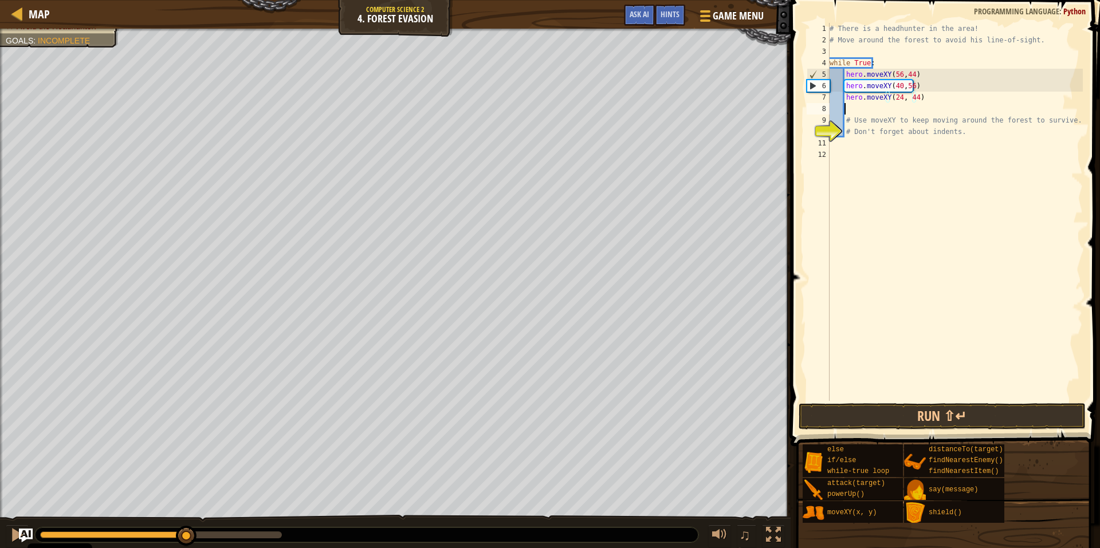
scroll to position [5, 1]
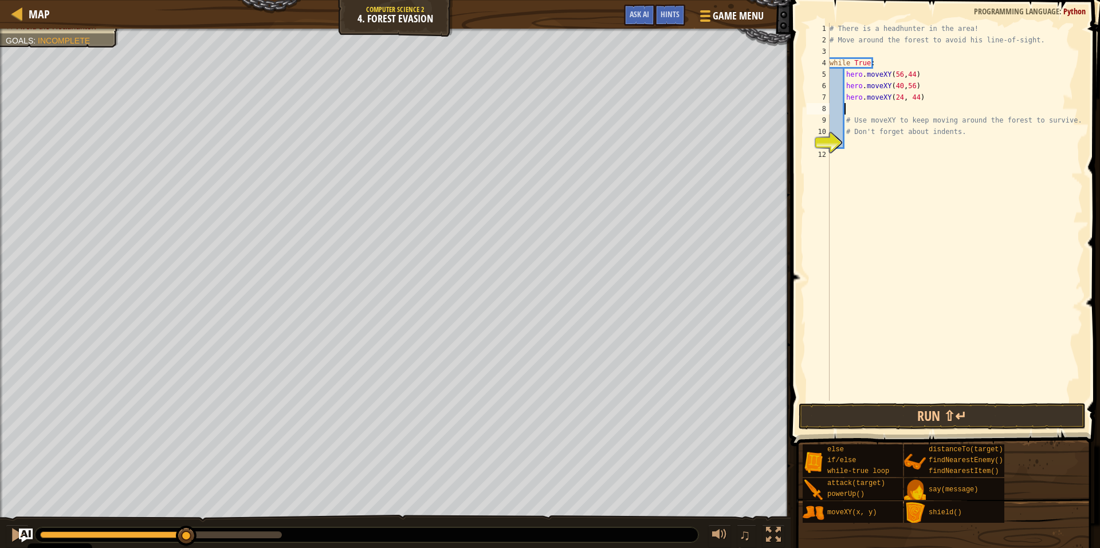
type textarea "m"
click at [911, 111] on div "# There is a headhunter in the area! # Move around the forest to avoid his line…" at bounding box center [955, 223] width 256 height 401
type textarea "hero.moveXY(24, 24)"
type textarea "hero.moveXY(40, 12)"
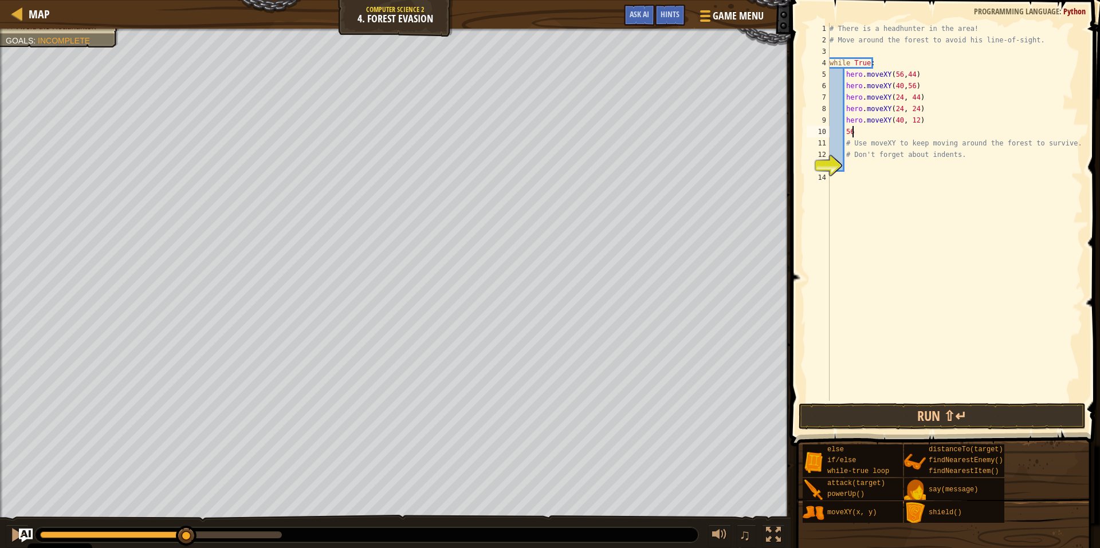
scroll to position [5, 1]
type textarea "5"
type textarea "hero.moveXY(56, 24)"
click at [836, 416] on button "Run ⇧↵" at bounding box center [942, 416] width 287 height 26
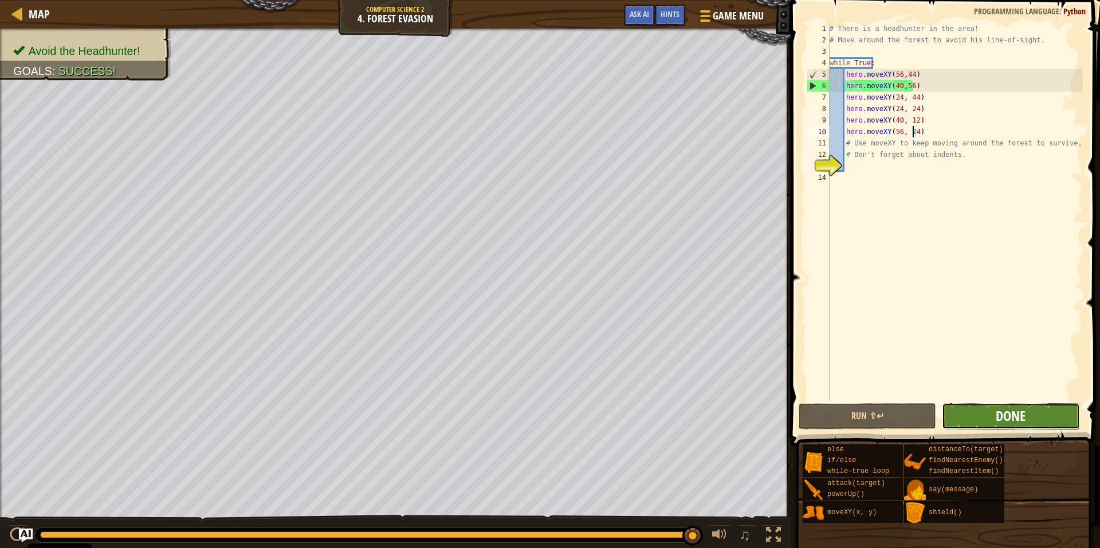
click at [1005, 415] on span "Done" at bounding box center [1011, 416] width 30 height 18
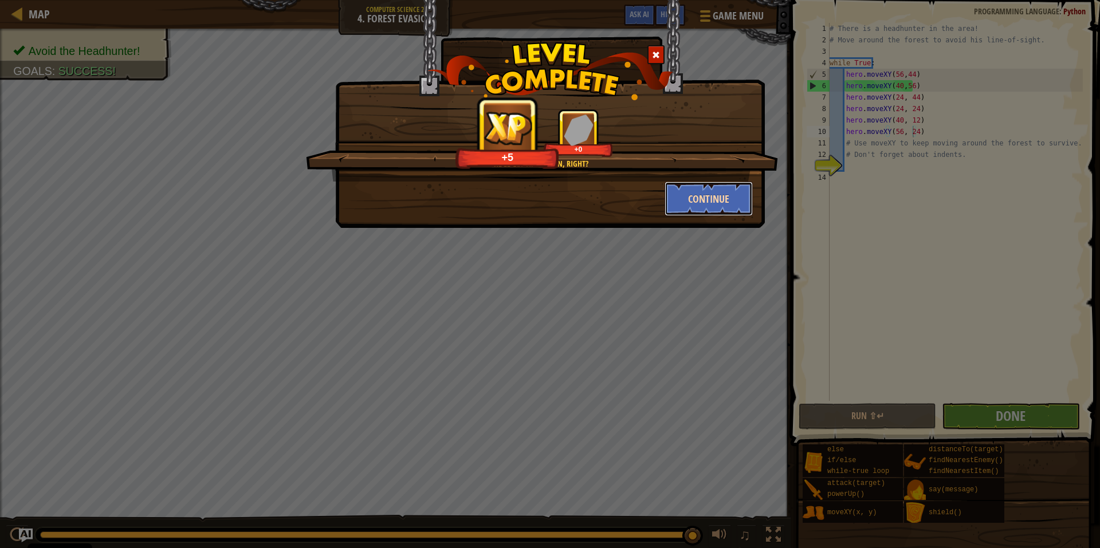
click at [706, 194] on button "Continue" at bounding box center [709, 199] width 89 height 34
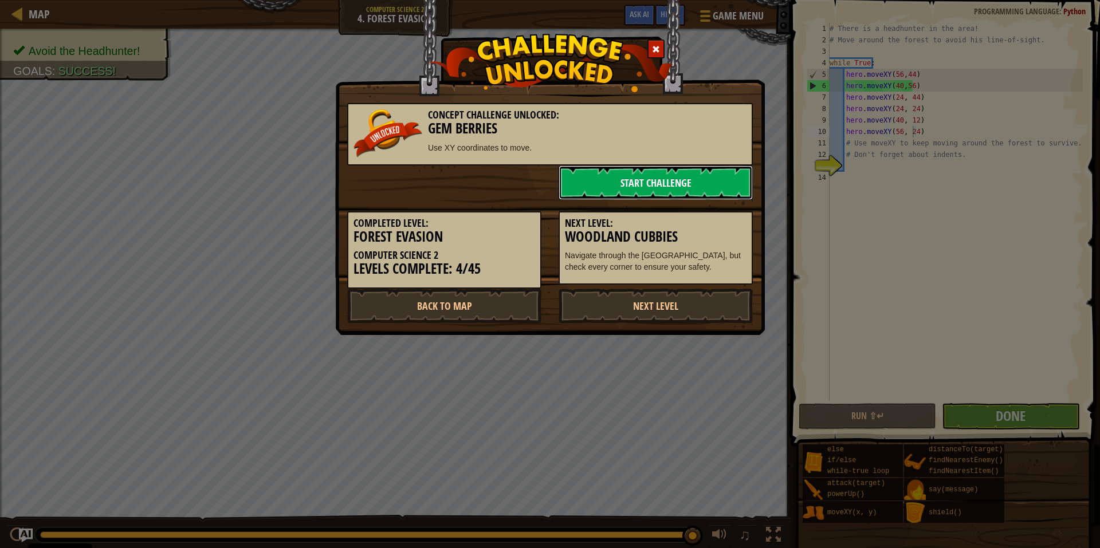
click at [606, 179] on link "Start Challenge" at bounding box center [656, 183] width 194 height 34
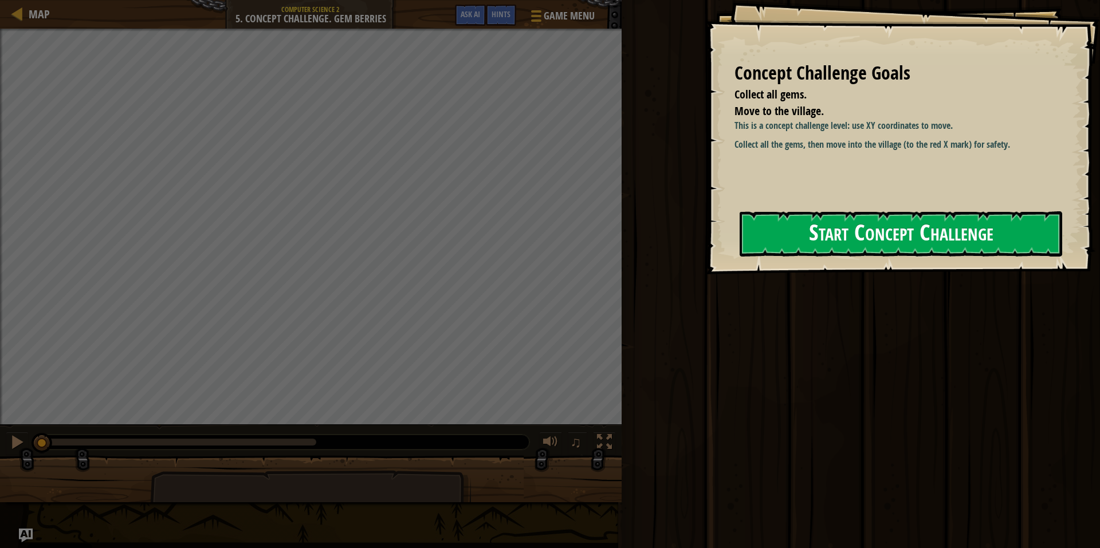
click at [819, 235] on button "Start Concept Challenge" at bounding box center [901, 233] width 323 height 45
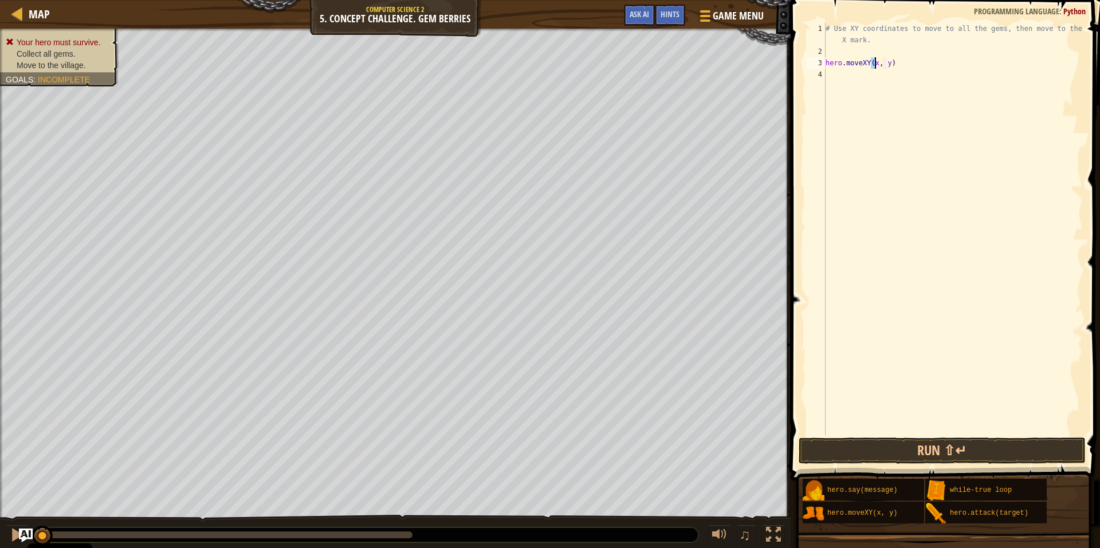
scroll to position [5, 4]
type textarea "hero.moveXY(8, 12)"
type textarea "hero.moveXY(8, 50)"
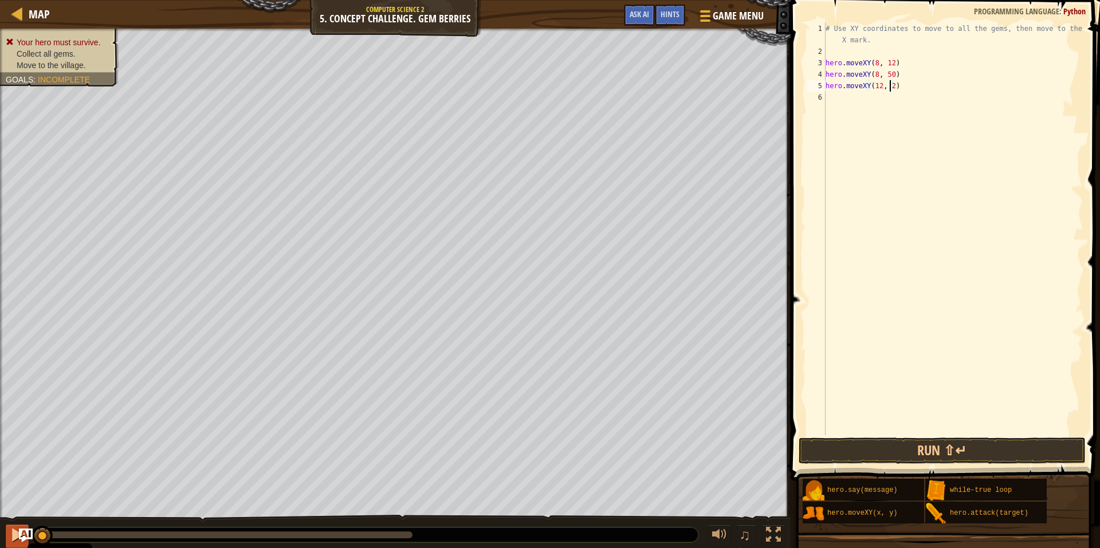
type textarea "hero.moveXY(12, 26)"
type textarea "hero.moveXY(24, 26)"
type textarea "hero.moveXY(34, 14)"
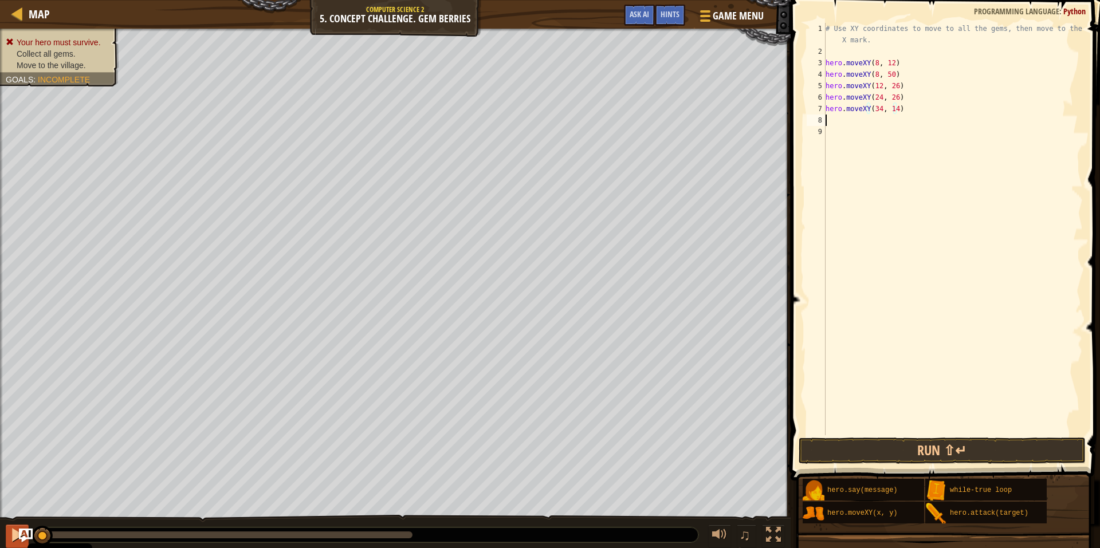
scroll to position [5, 0]
type textarea "x"
type textarea "hero.moveXY(24, 26)"
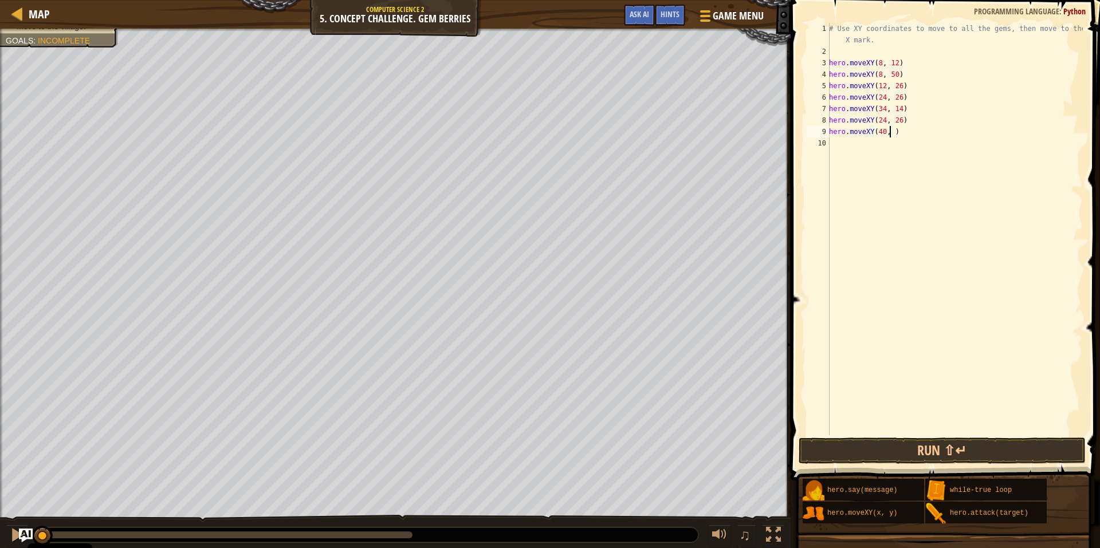
type textarea "hero.moveXY(40, 56)"
type textarea "hero.attack("enemy")"
click at [921, 150] on div "# Use XY coordinates to move to all the gems, then move to the red X mark. hero…" at bounding box center [955, 246] width 256 height 447
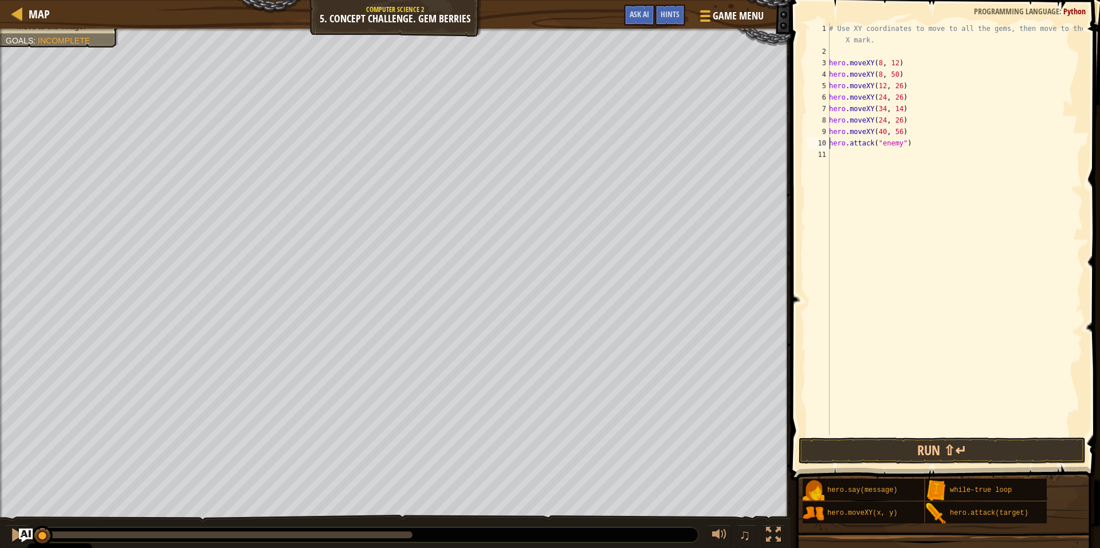
type textarea "hero.moveXY(40, 56)"
type textarea "e"
type textarea "hero.moveXY(40, 56)"
click at [901, 168] on div "# Use XY coordinates to move to all the gems, then move to the red X mark. hero…" at bounding box center [955, 246] width 256 height 447
click at [819, 453] on button "Run ⇧↵" at bounding box center [942, 451] width 287 height 26
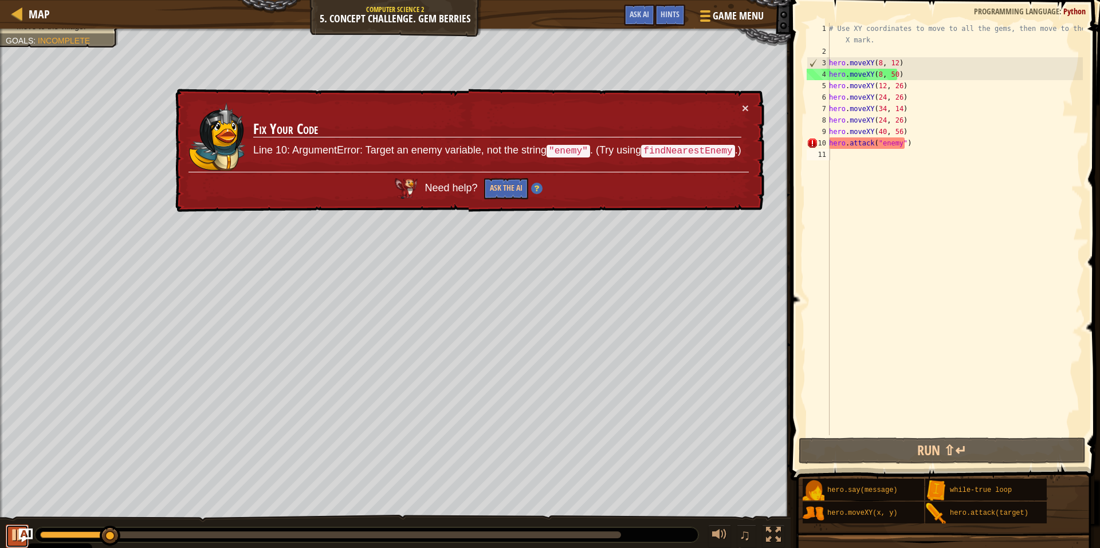
click at [15, 537] on div at bounding box center [17, 535] width 15 height 15
click at [746, 108] on button "×" at bounding box center [745, 108] width 7 height 12
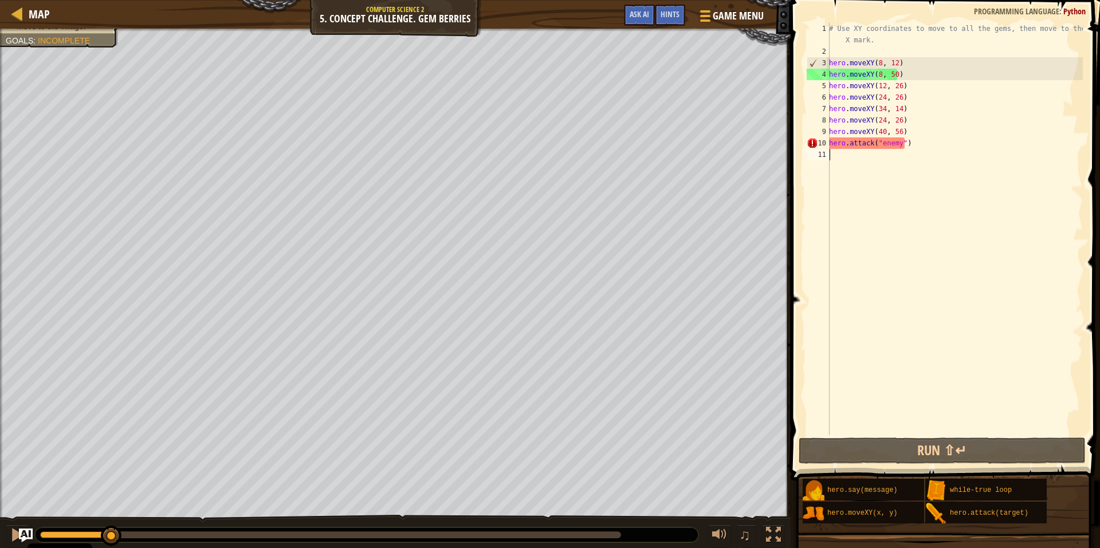
click at [901, 143] on div "# Use XY coordinates to move to all the gems, then move to the red X mark. hero…" at bounding box center [955, 246] width 256 height 447
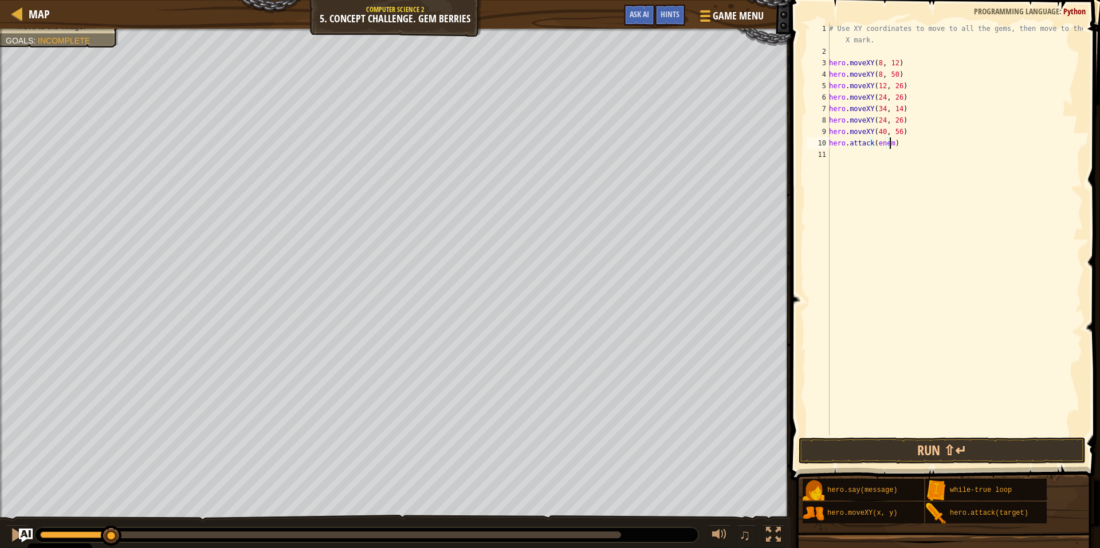
scroll to position [5, 5]
click at [961, 89] on div "# Use XY coordinates to move to all the gems, then move to the red X mark. hero…" at bounding box center [955, 246] width 256 height 447
type textarea "hero.moveXY(40, 56)"
click at [836, 449] on button "Run ⇧↵" at bounding box center [942, 451] width 287 height 26
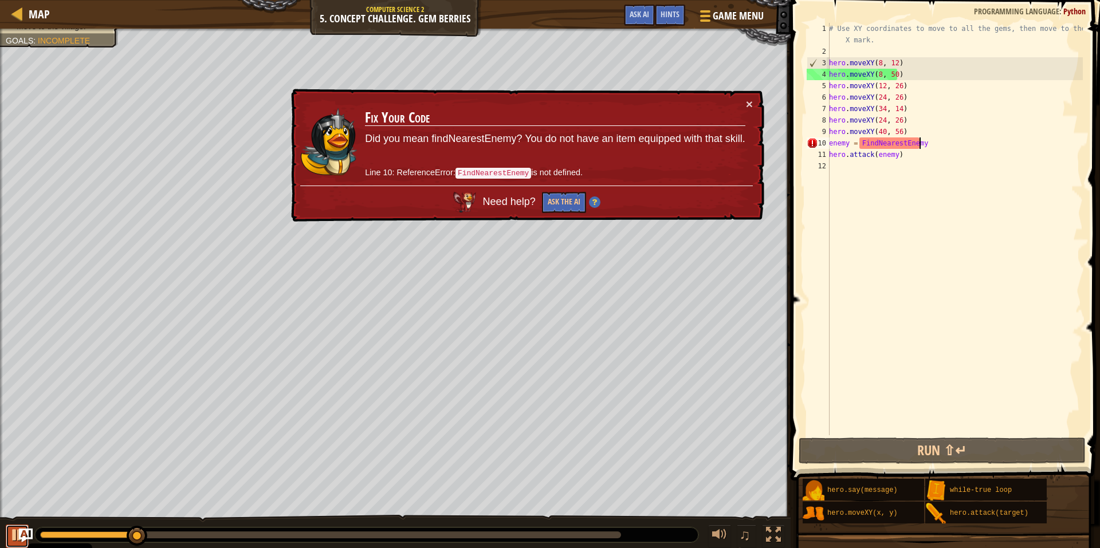
click at [13, 532] on div at bounding box center [17, 535] width 15 height 15
click at [746, 104] on button "×" at bounding box center [749, 104] width 7 height 12
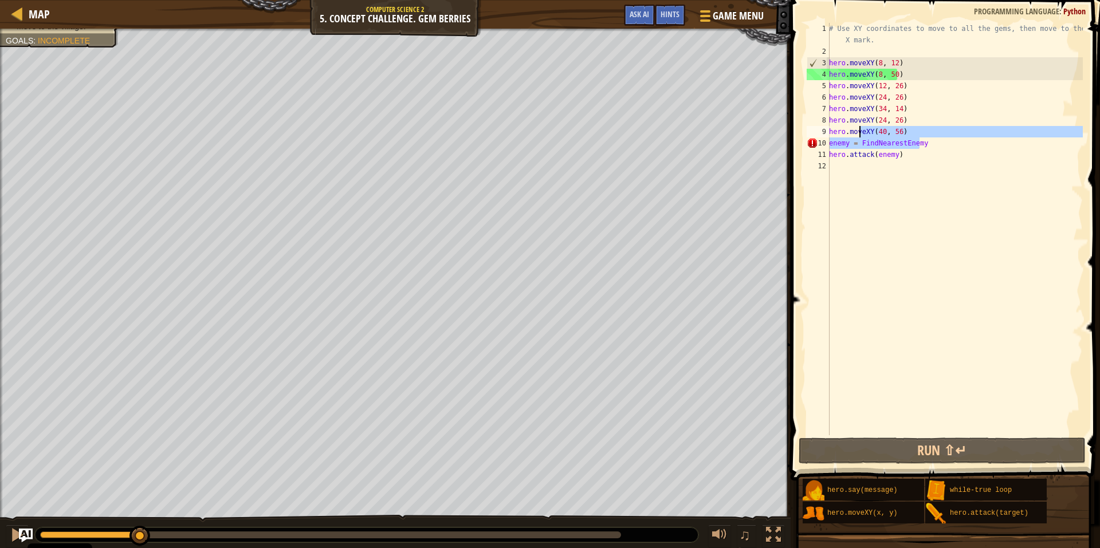
drag, startPoint x: 943, startPoint y: 142, endPoint x: 813, endPoint y: 135, distance: 129.7
click at [813, 135] on div "enemy = FindNearestEnemy 1 2 3 4 5 6 7 8 9 10 11 12 # Use XY coordinates to mov…" at bounding box center [943, 229] width 278 height 412
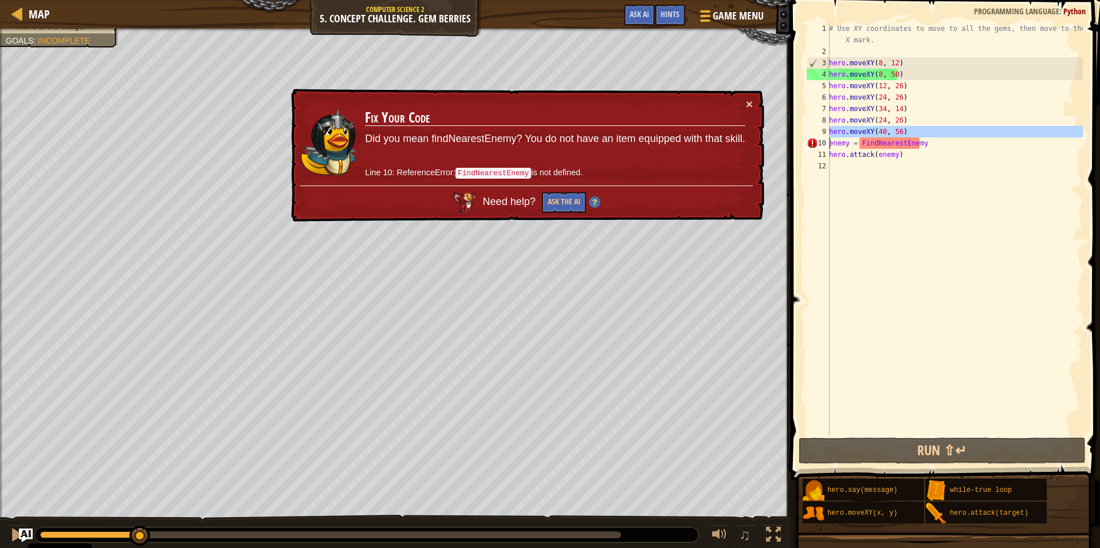
drag, startPoint x: 813, startPoint y: 135, endPoint x: 826, endPoint y: 143, distance: 14.5
click at [719, 17] on span "Game Menu" at bounding box center [738, 15] width 53 height 15
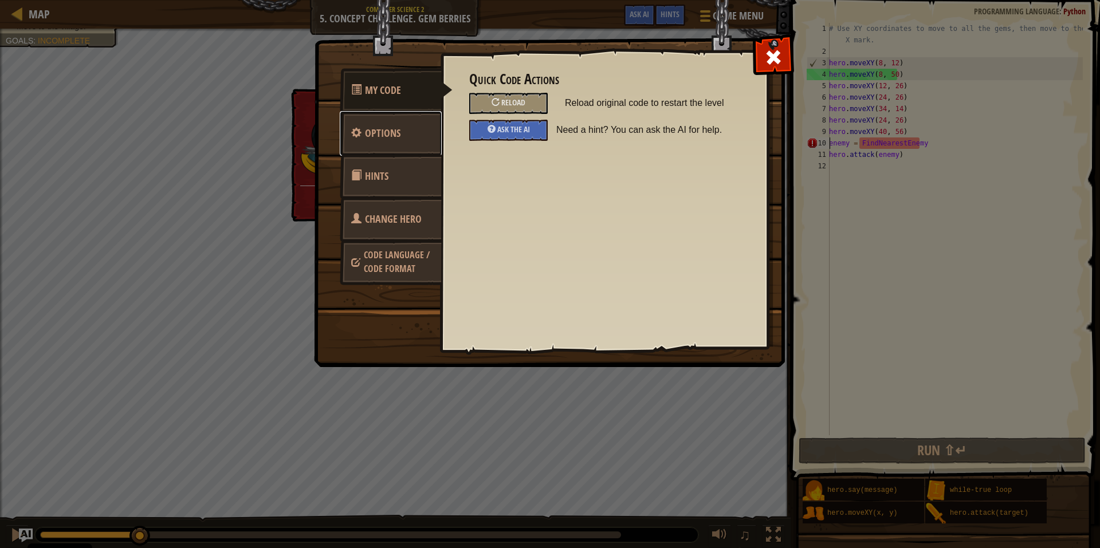
click at [415, 143] on link "Options" at bounding box center [391, 133] width 102 height 45
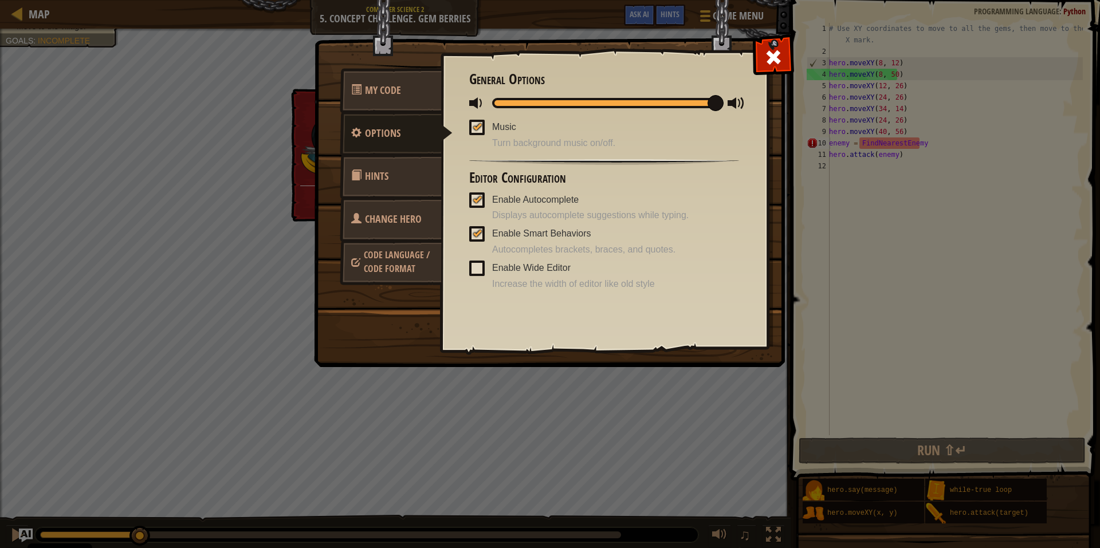
click at [414, 214] on span "Change Hero" at bounding box center [393, 219] width 57 height 14
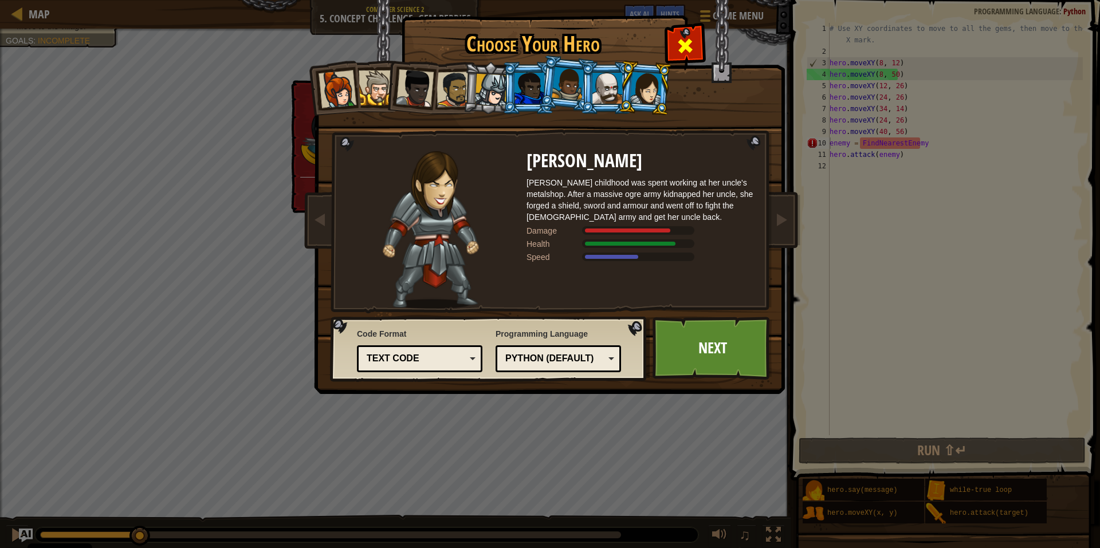
click at [679, 41] on span at bounding box center [685, 46] width 18 height 18
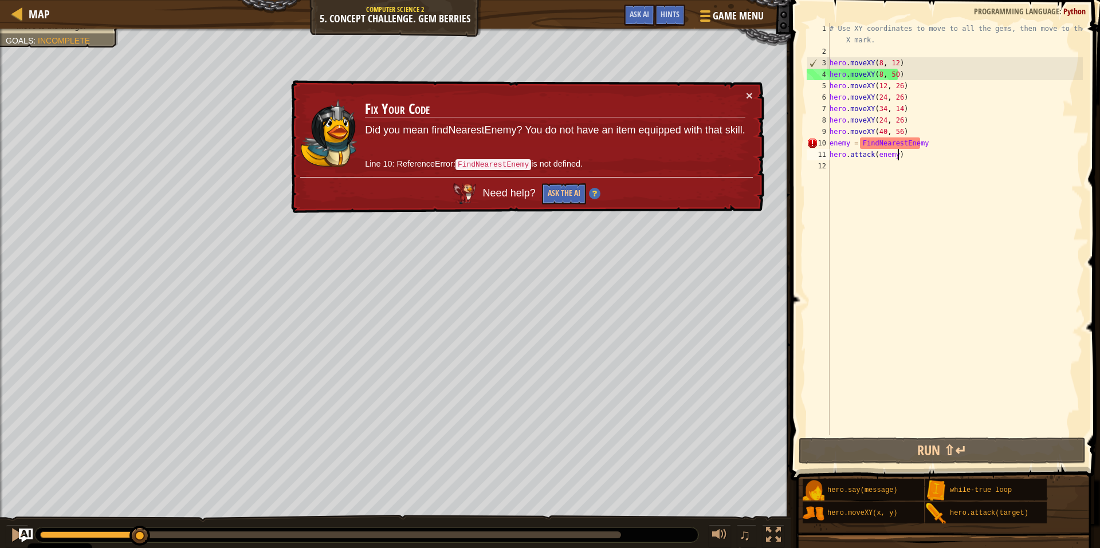
click at [930, 154] on div "# Use XY coordinates to move to all the gems, then move to the red X mark. hero…" at bounding box center [955, 246] width 256 height 447
click at [948, 141] on div "# Use XY coordinates to move to all the gems, then move to the red X mark. hero…" at bounding box center [955, 246] width 256 height 447
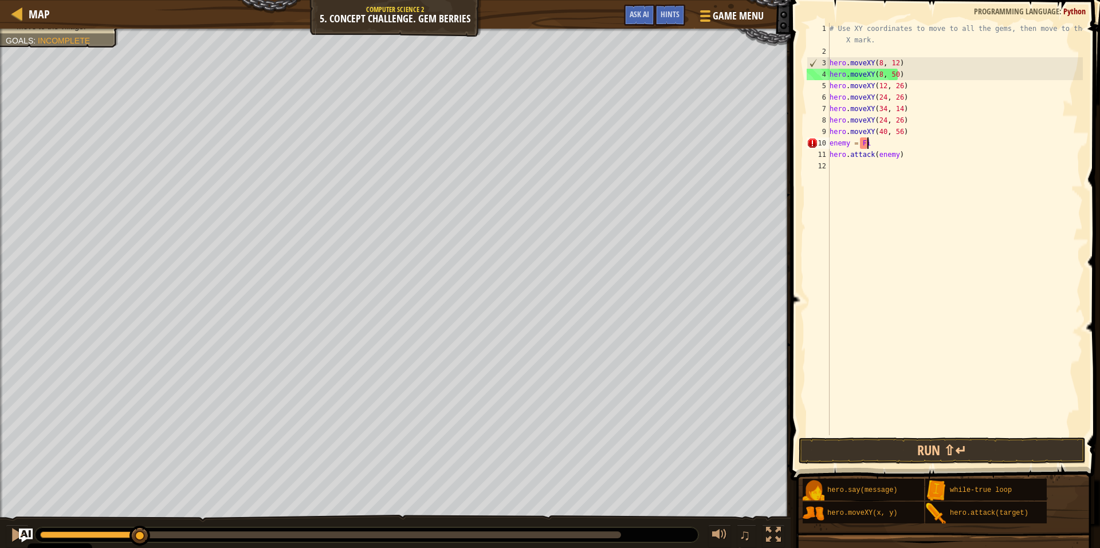
scroll to position [5, 0]
type textarea "e"
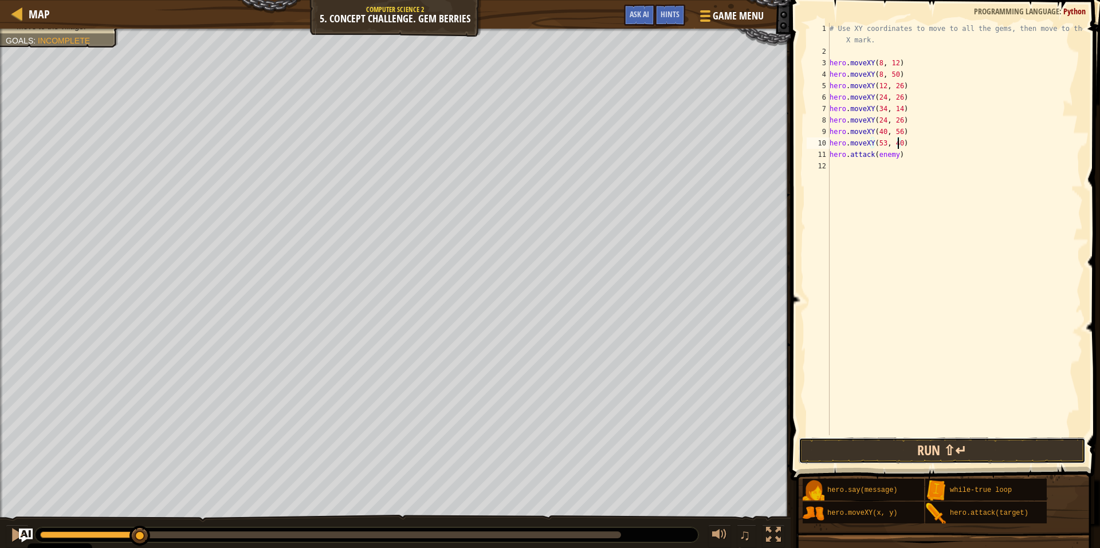
click at [835, 450] on button "Run ⇧↵" at bounding box center [942, 451] width 287 height 26
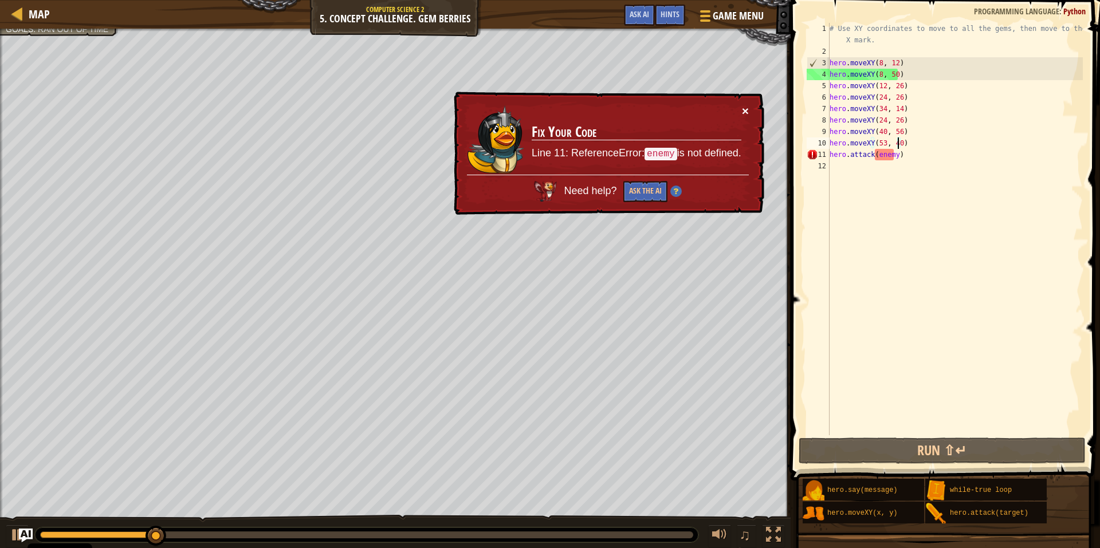
click at [745, 115] on button "×" at bounding box center [745, 111] width 7 height 12
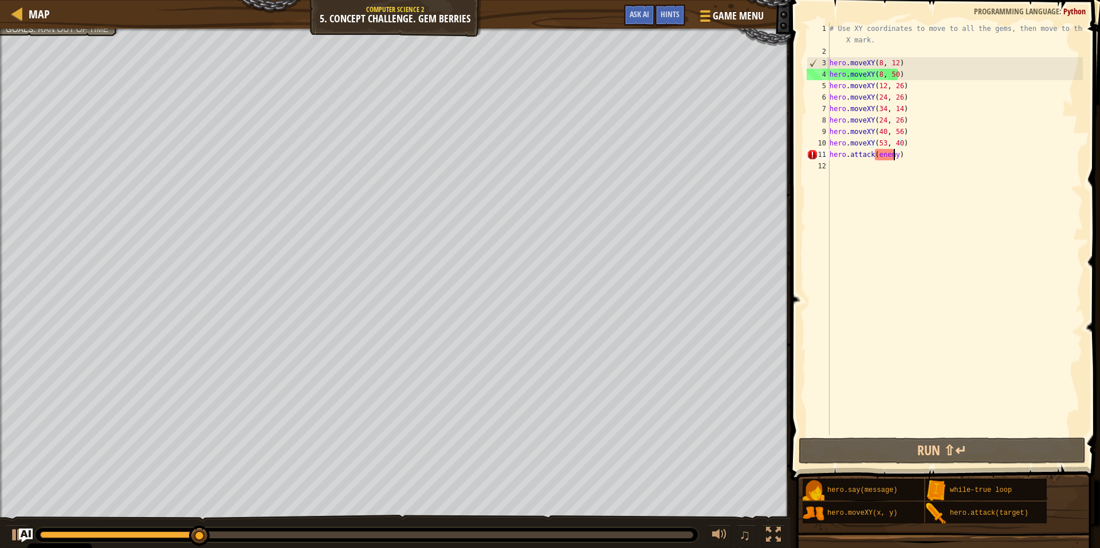
click at [894, 160] on div "# Use XY coordinates to move to all the gems, then move to the red X mark. hero…" at bounding box center [955, 246] width 256 height 447
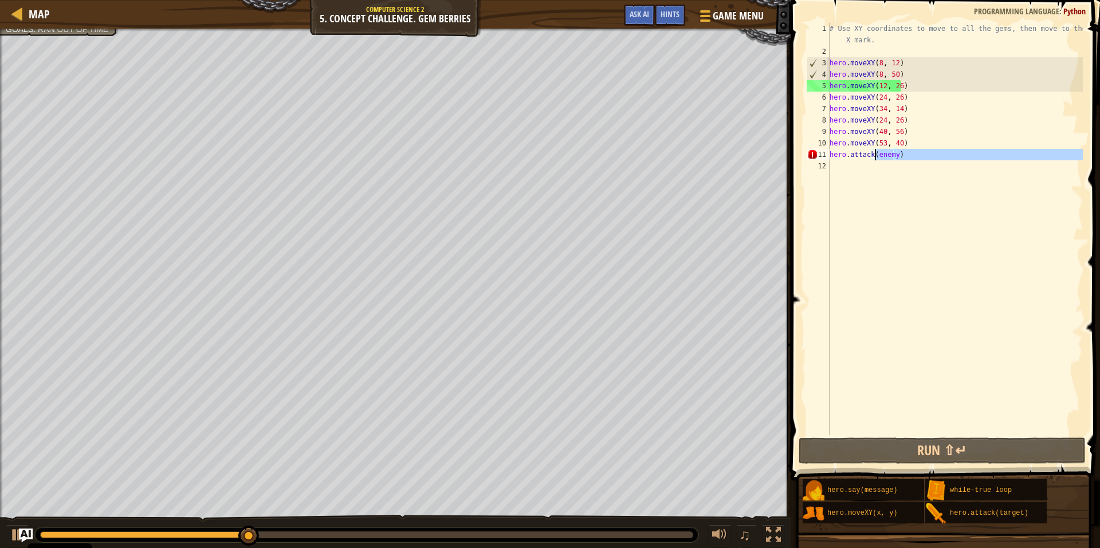
drag, startPoint x: 907, startPoint y: 161, endPoint x: 874, endPoint y: 159, distance: 33.9
click at [874, 159] on div "# Use XY coordinates to move to all the gems, then move to the red X mark. hero…" at bounding box center [955, 246] width 256 height 447
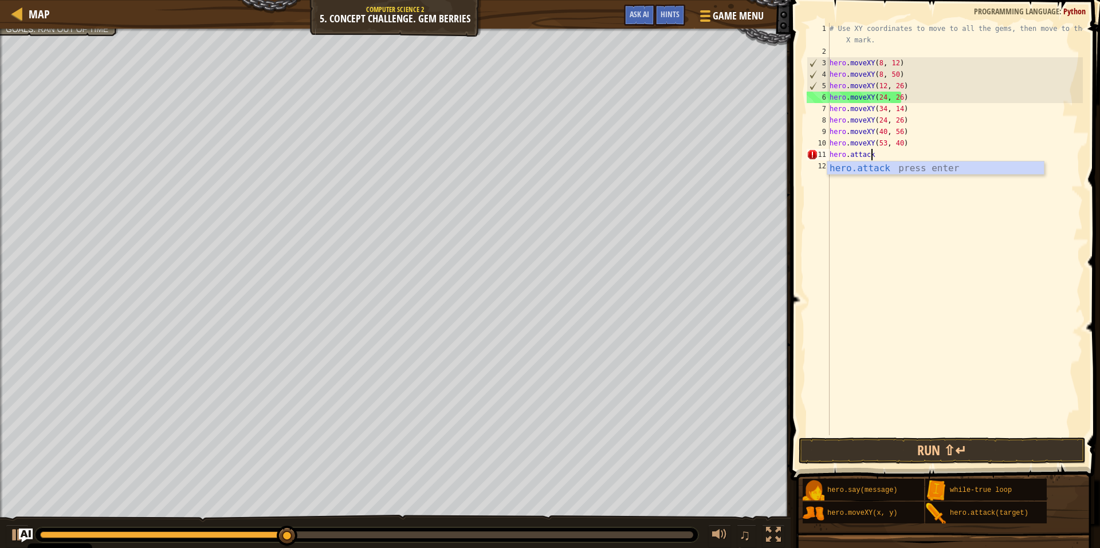
scroll to position [5, 3]
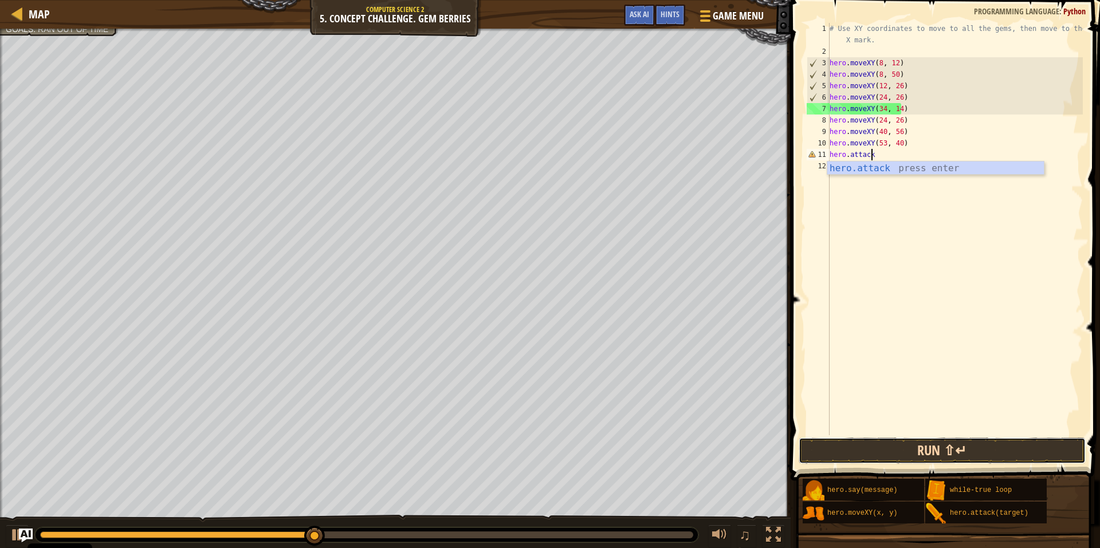
click at [855, 454] on button "Run ⇧↵" at bounding box center [942, 451] width 287 height 26
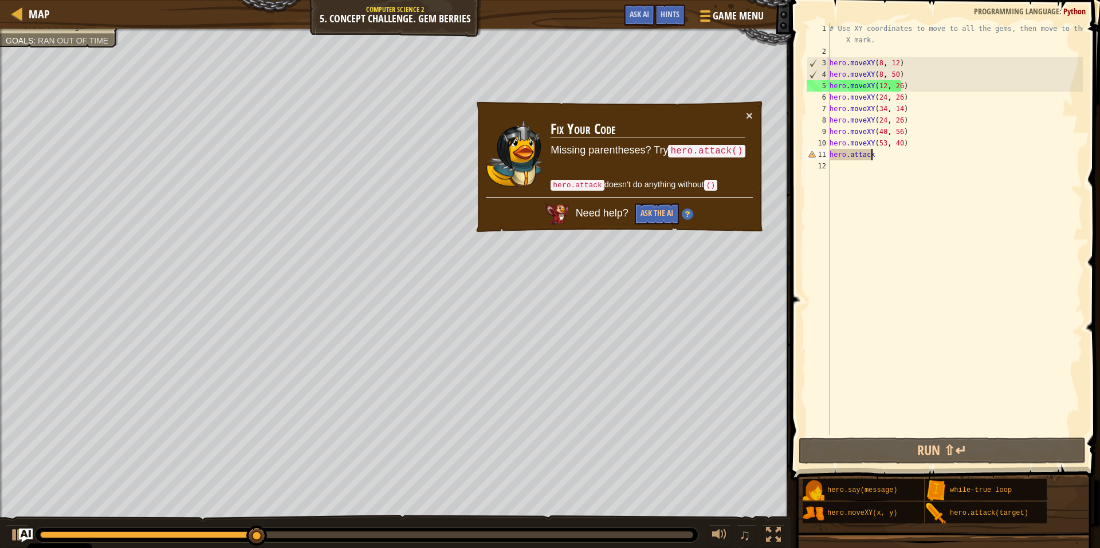
click at [901, 159] on div "# Use XY coordinates to move to all the gems, then move to the red X mark. hero…" at bounding box center [955, 246] width 256 height 447
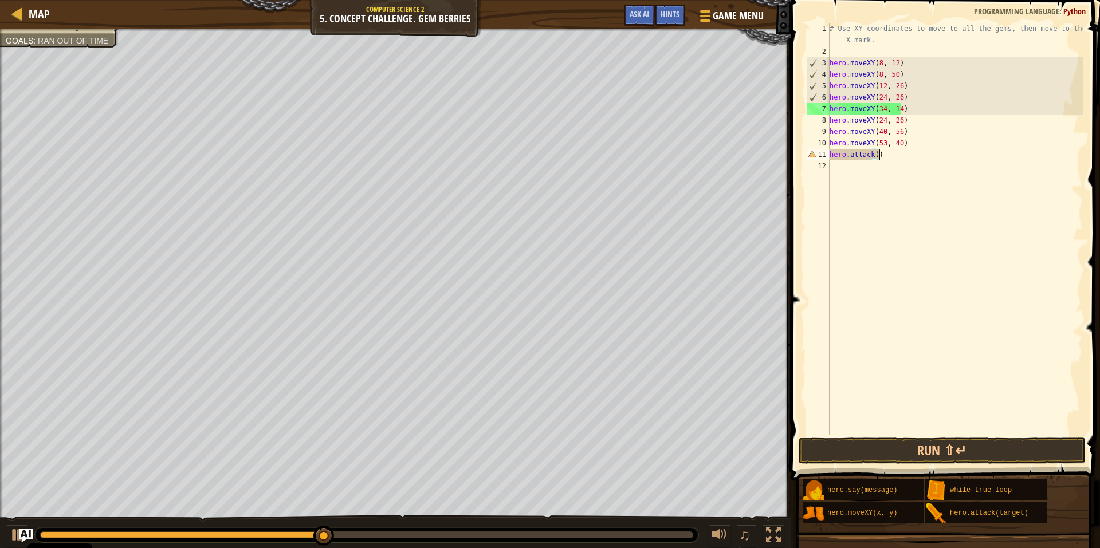
scroll to position [5, 3]
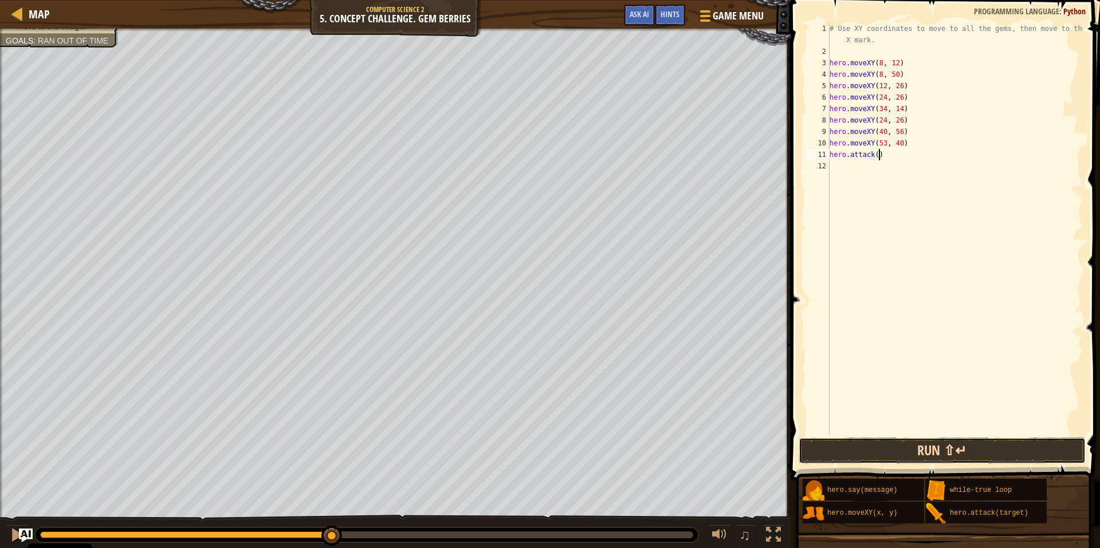
click at [848, 452] on button "Run ⇧↵" at bounding box center [942, 451] width 287 height 26
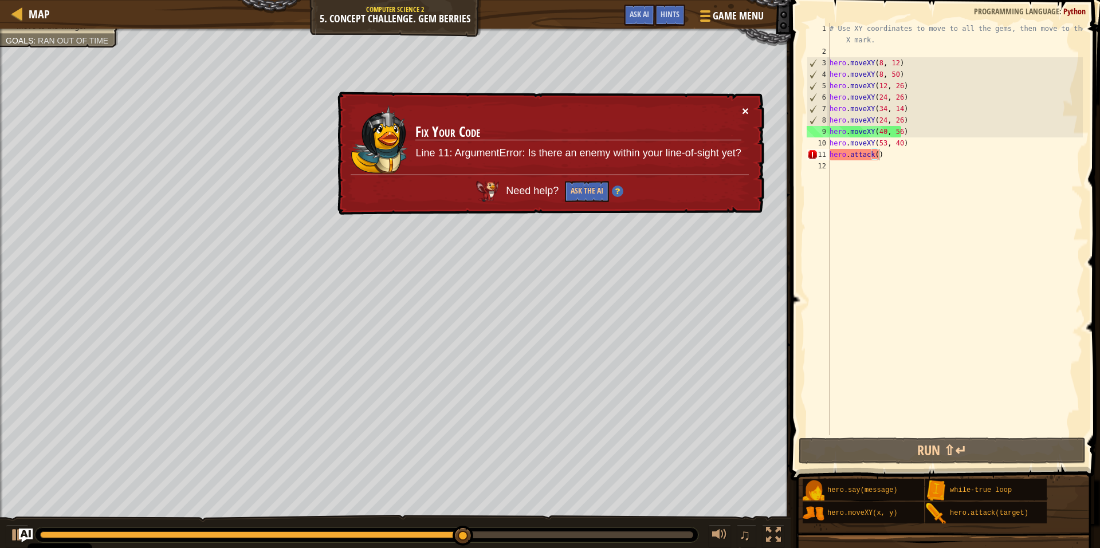
click at [746, 114] on button "×" at bounding box center [745, 112] width 7 height 12
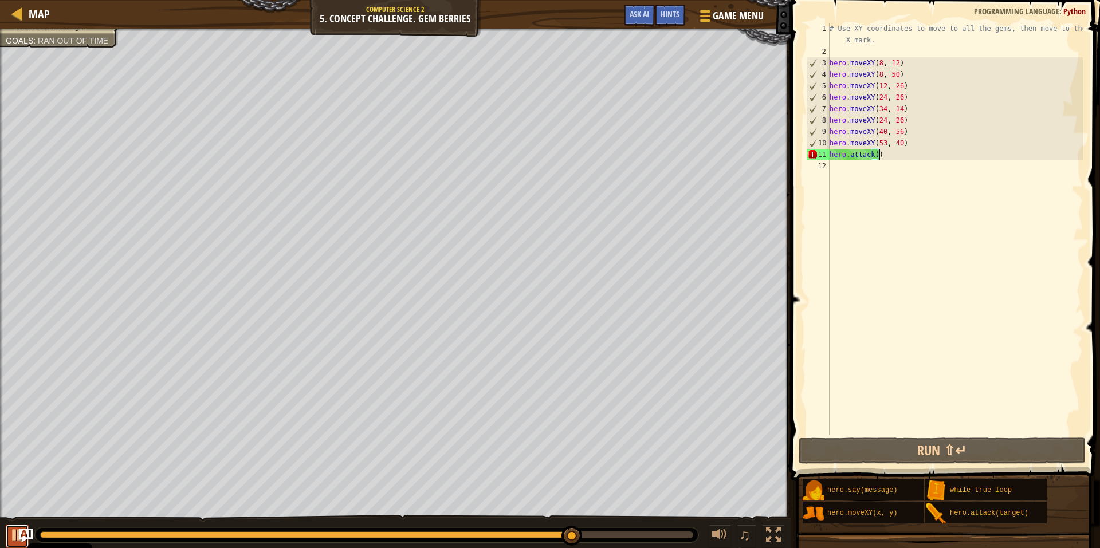
click at [15, 535] on div at bounding box center [17, 535] width 15 height 15
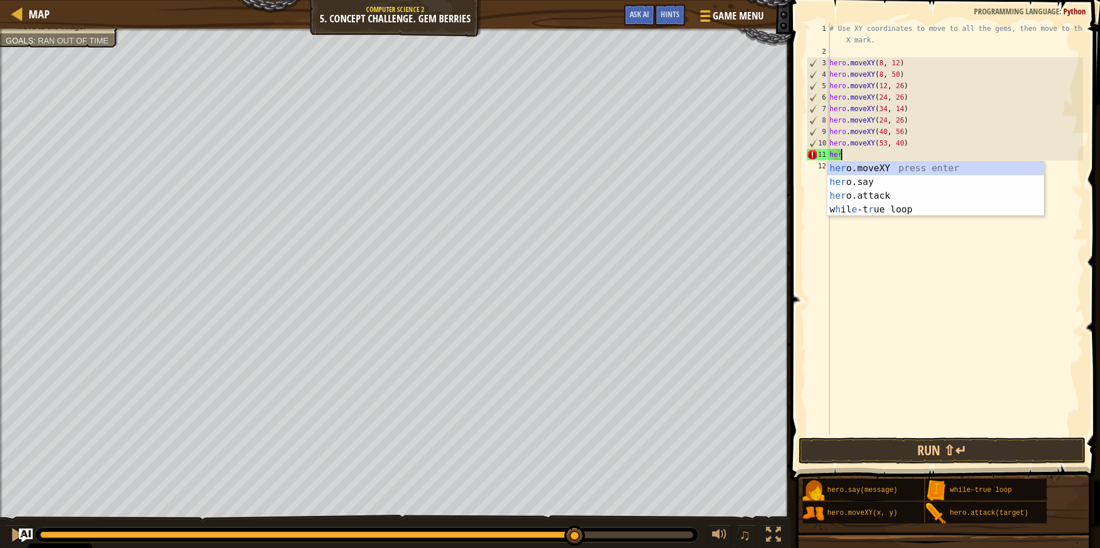
scroll to position [5, 0]
type textarea "h"
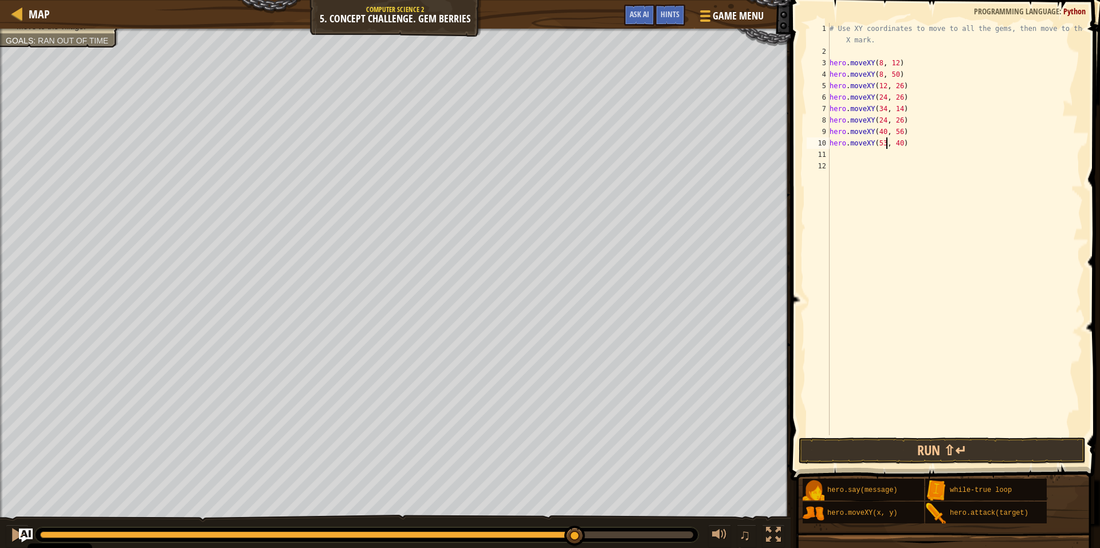
click at [885, 147] on div "# Use XY coordinates to move to all the gems, then move to the red X mark. hero…" at bounding box center [955, 246] width 256 height 447
click at [977, 124] on div "# Use XY coordinates to move to all the gems, then move to the red X mark. hero…" at bounding box center [955, 246] width 256 height 447
type textarea "hero.moveXY(50, 34)"
type textarea "hero.moveXY(74, 34)"
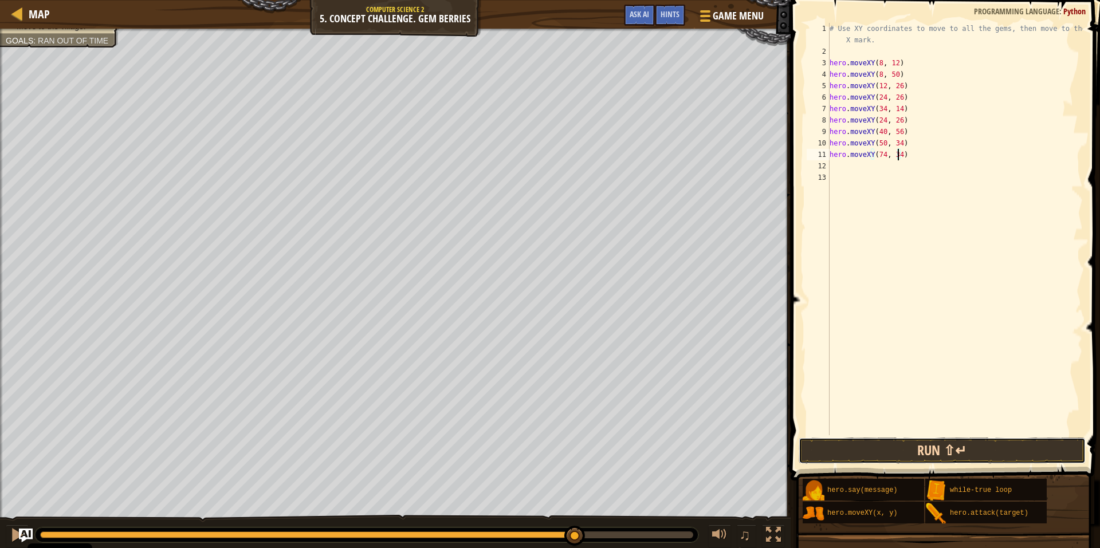
click at [849, 462] on button "Run ⇧↵" at bounding box center [942, 451] width 287 height 26
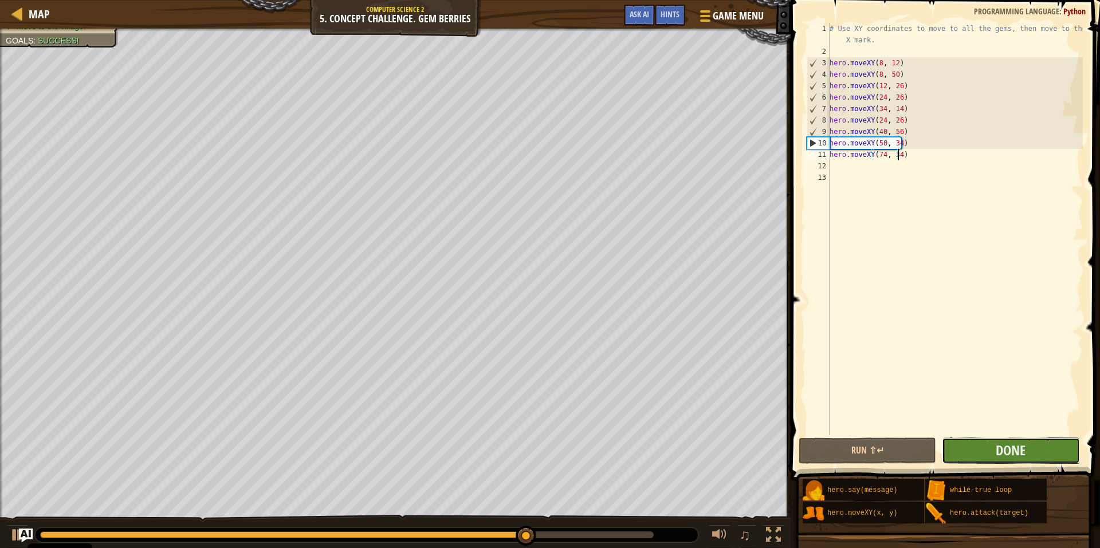
click at [1028, 449] on button "Done" at bounding box center [1010, 451] width 137 height 26
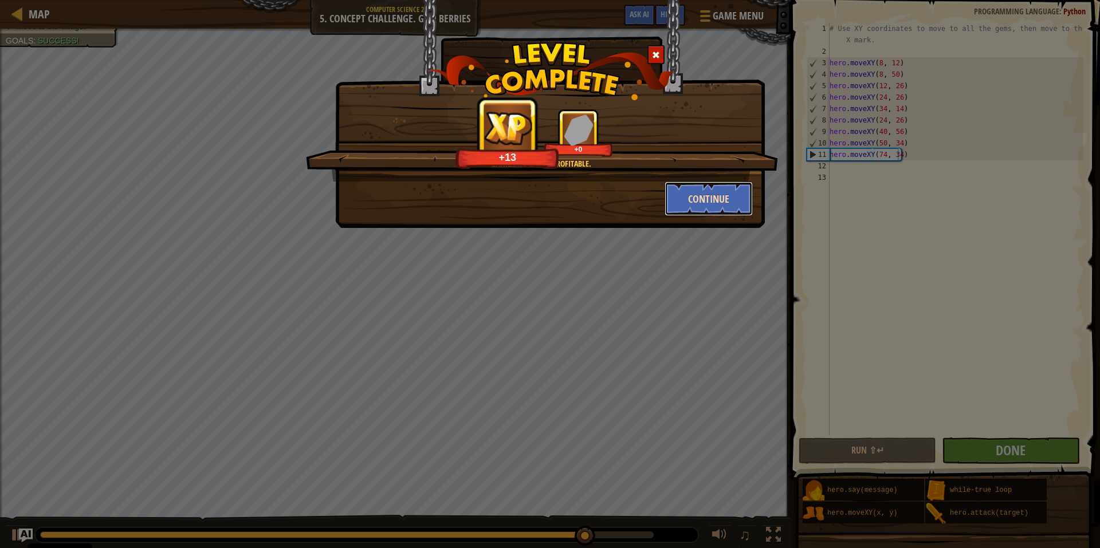
click at [717, 211] on button "Continue" at bounding box center [709, 199] width 89 height 34
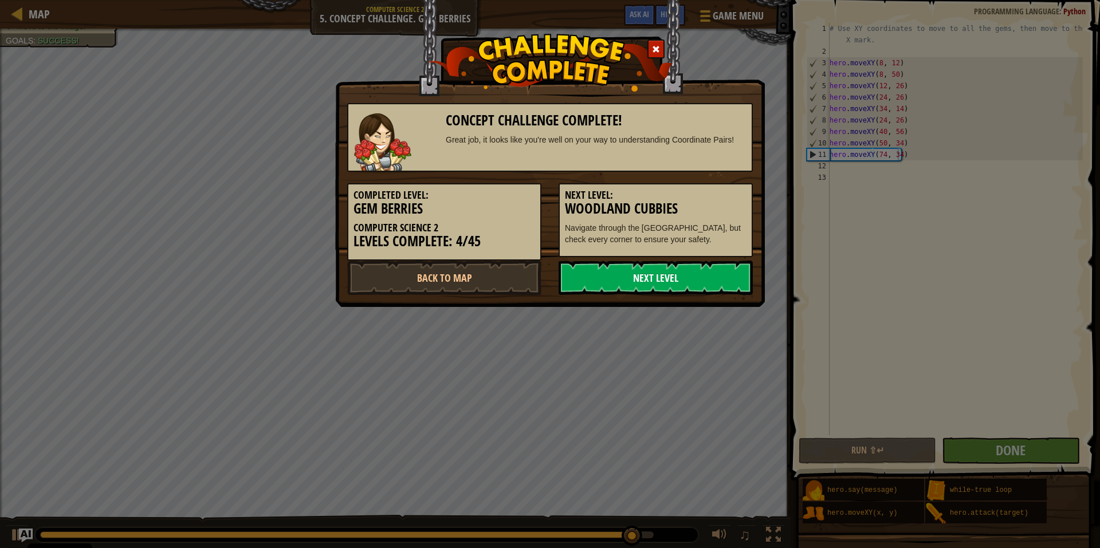
click at [640, 274] on link "Next Level" at bounding box center [656, 278] width 194 height 34
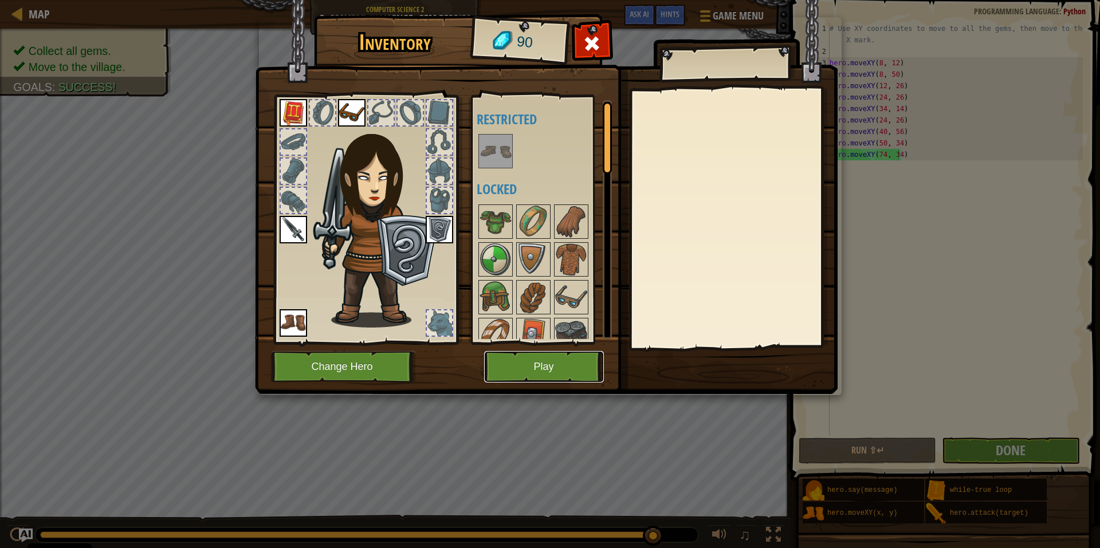
click at [521, 367] on button "Play" at bounding box center [544, 367] width 120 height 32
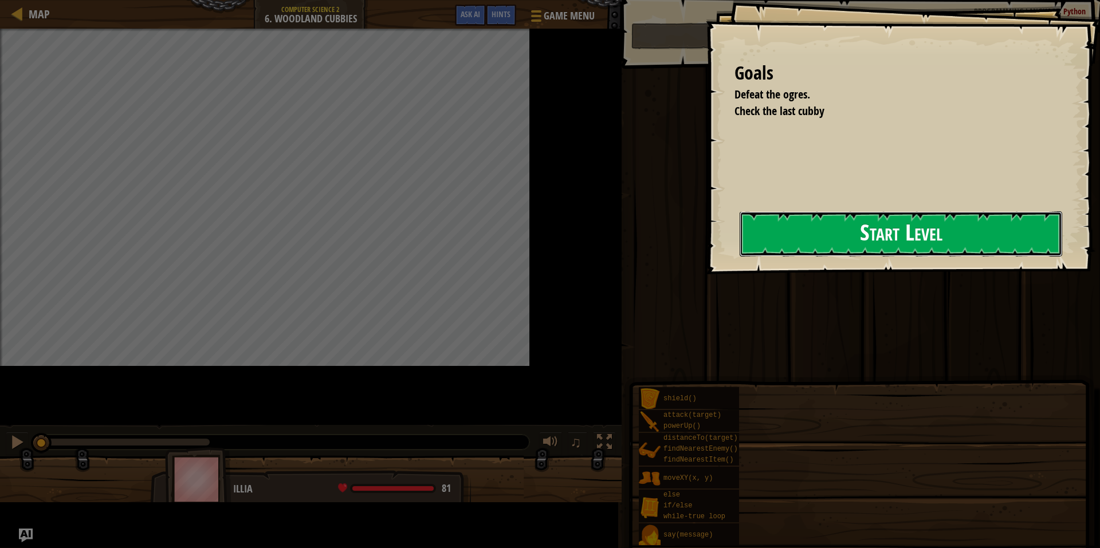
click at [836, 234] on button "Start Level" at bounding box center [901, 233] width 323 height 45
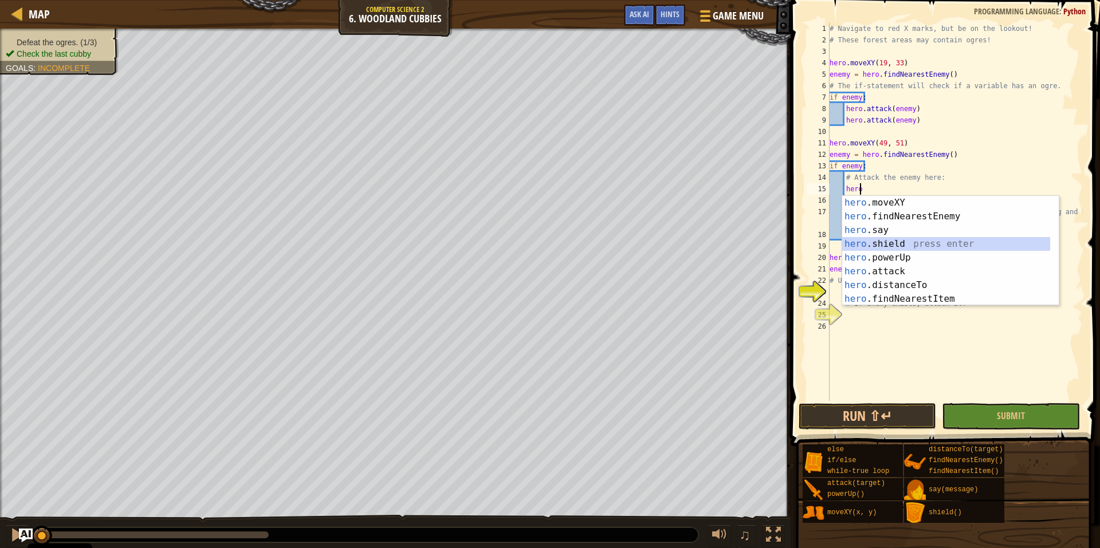
scroll to position [5, 2]
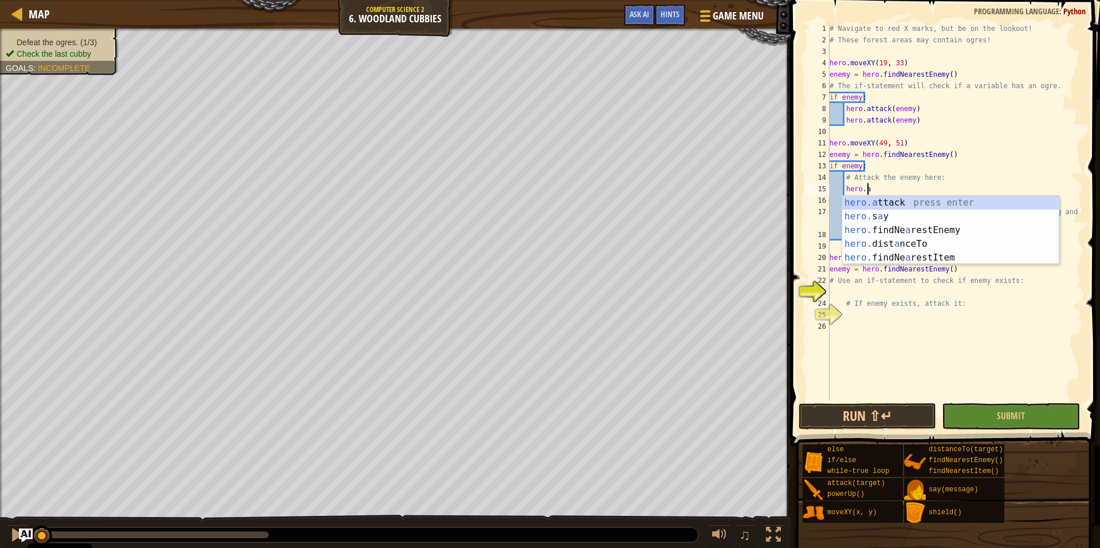
type textarea "hero.attack(enemy)"
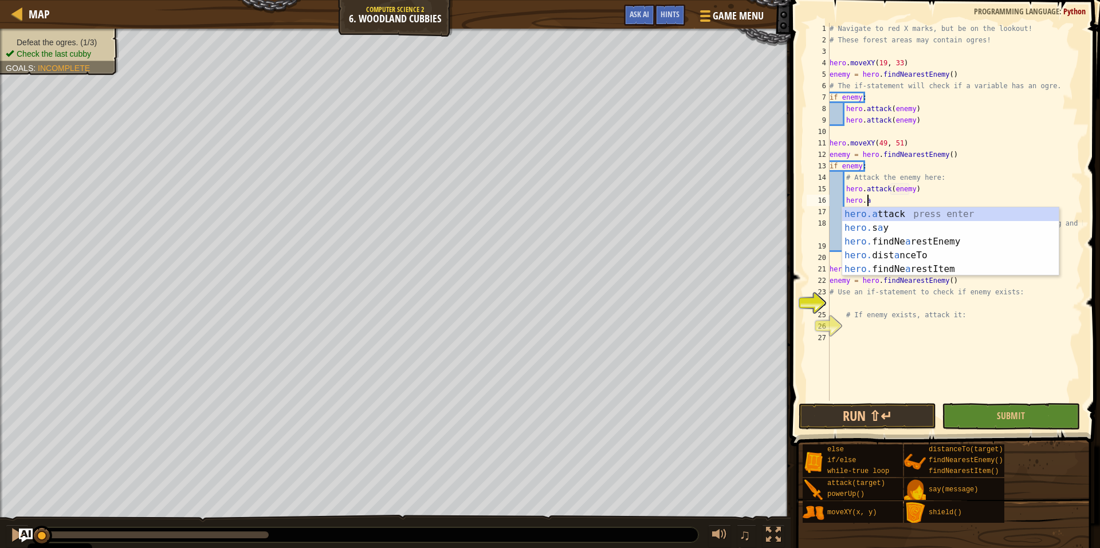
type textarea "hero.attack(enemy)"
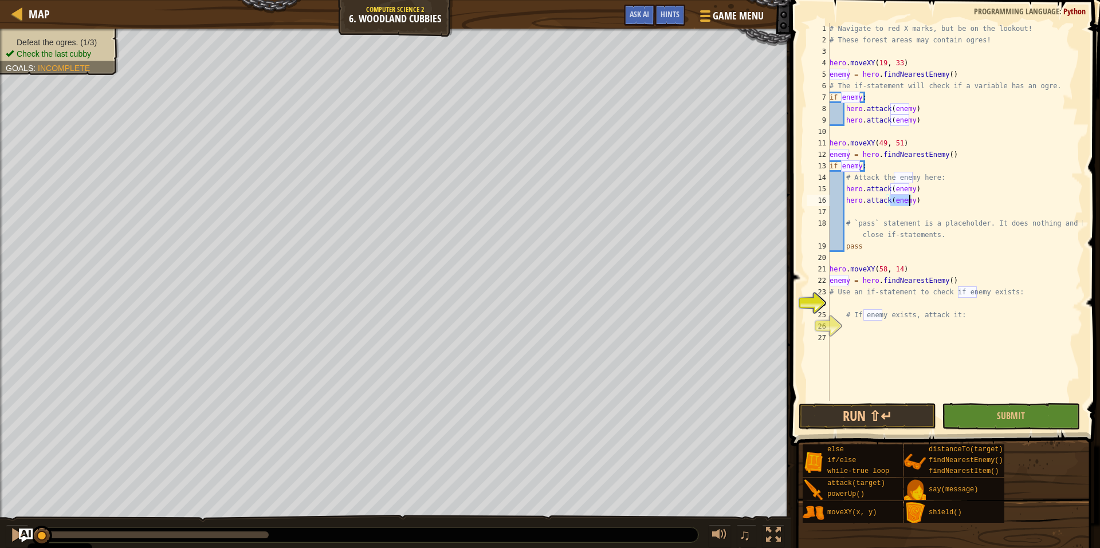
click at [901, 306] on div "# Navigate to red X marks, but be on the lookout! # These forest areas may cont…" at bounding box center [955, 223] width 256 height 401
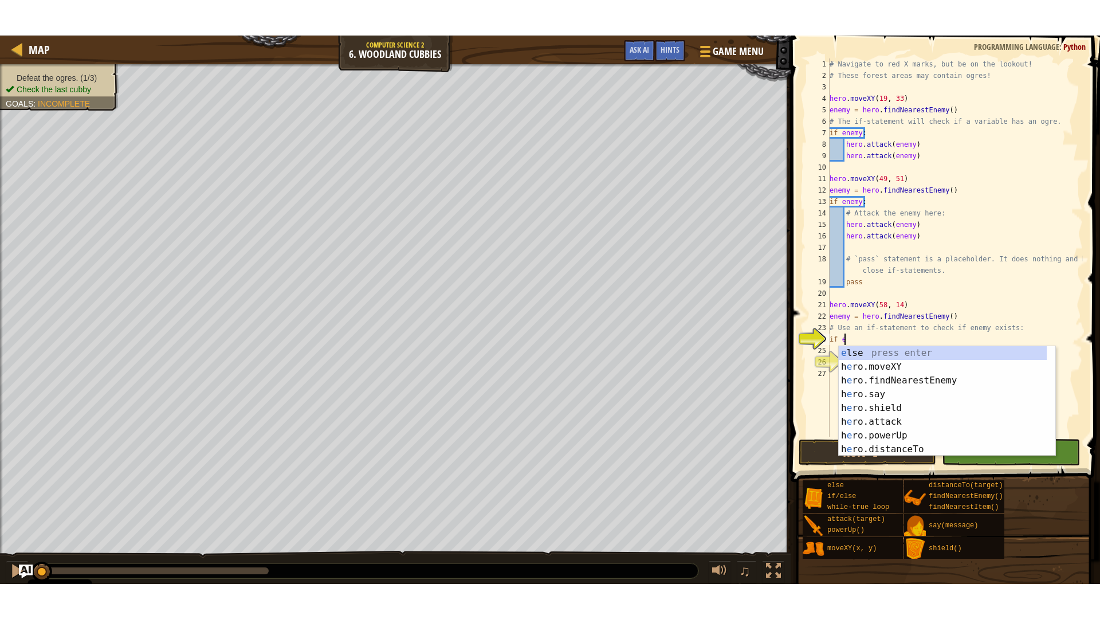
scroll to position [5, 1]
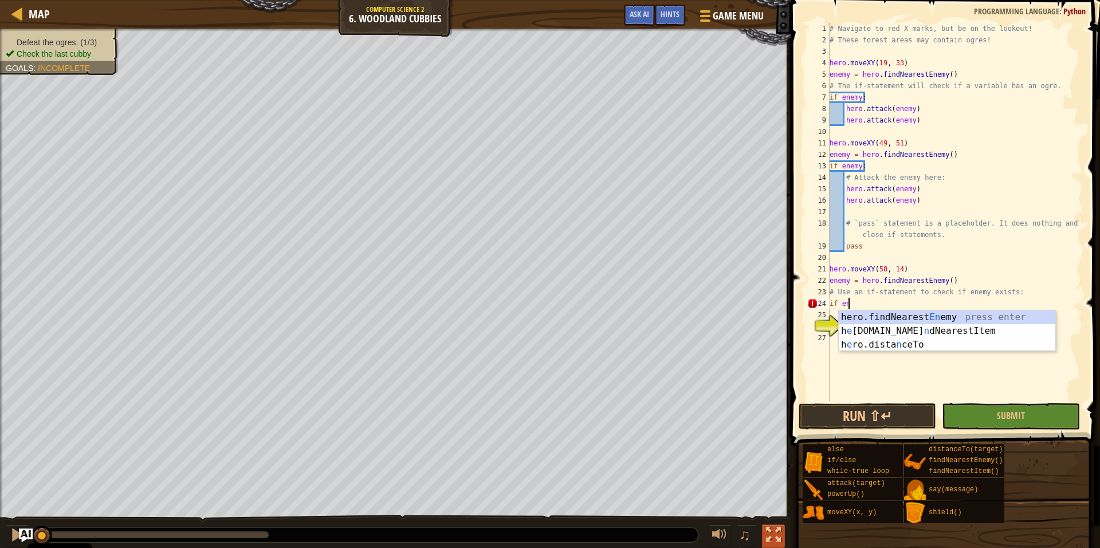
click at [771, 532] on div at bounding box center [773, 535] width 15 height 15
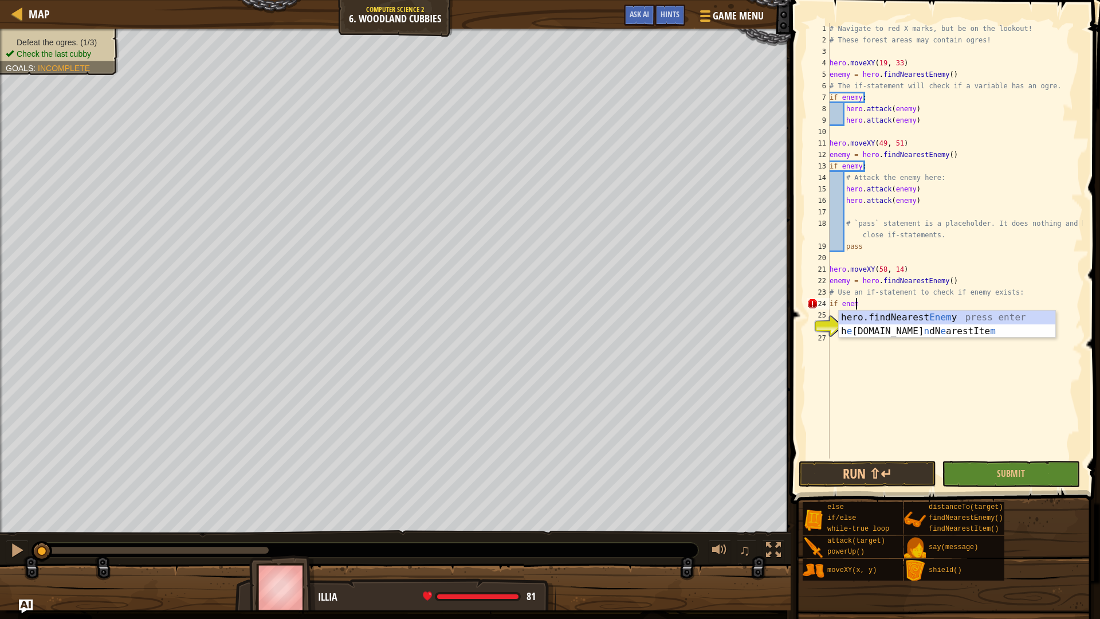
scroll to position [5, 2]
type textarea "if enemy:"
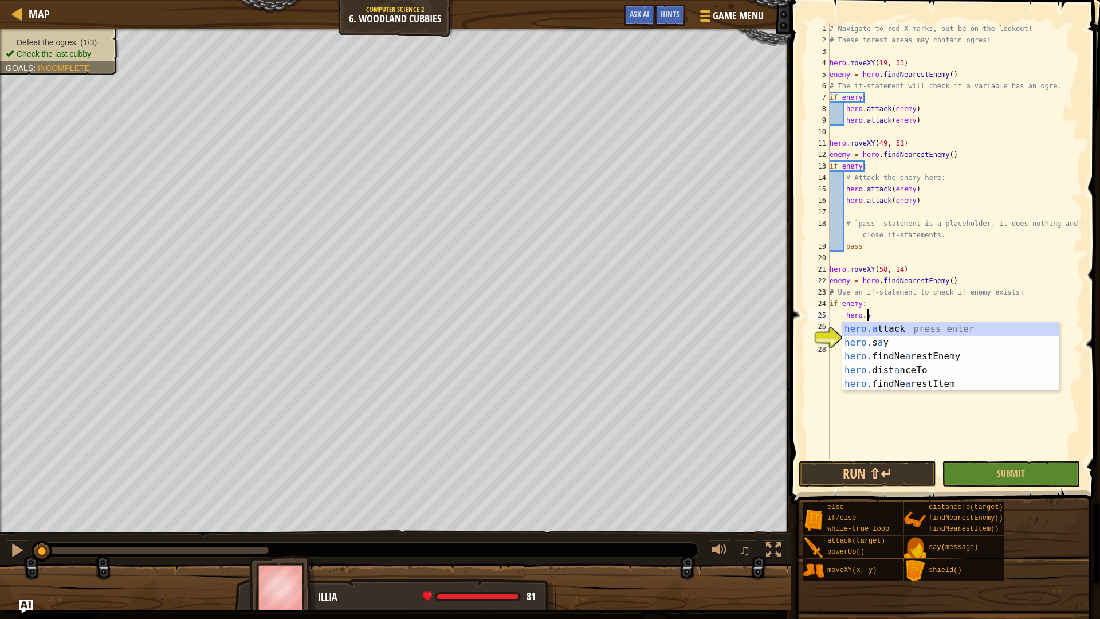
scroll to position [5, 2]
type textarea "hero.attack(enemy)"
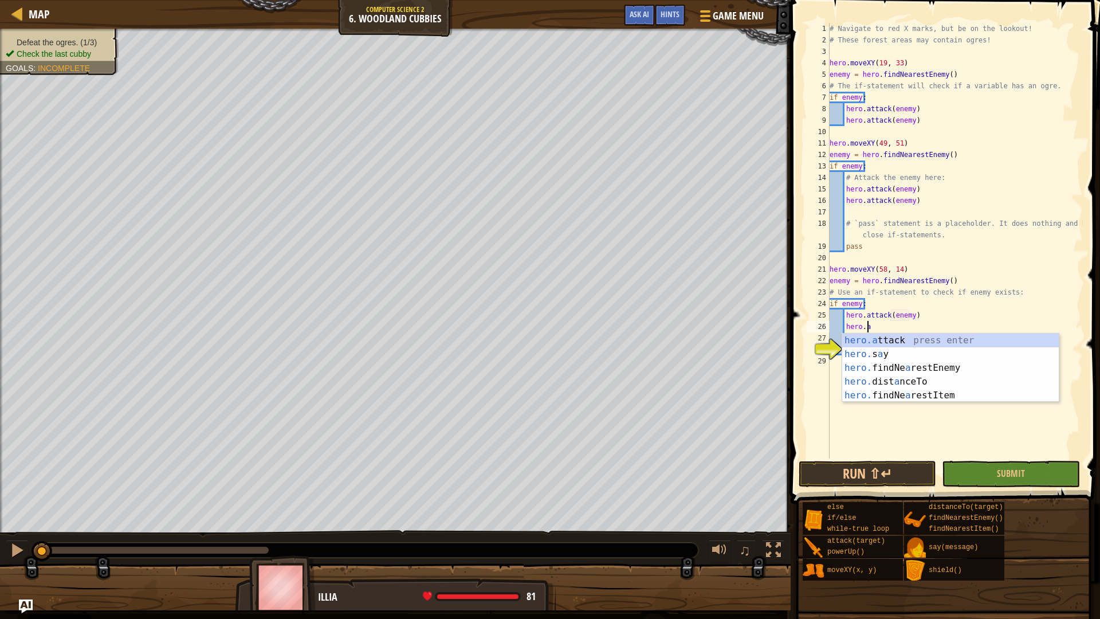
scroll to position [5, 3]
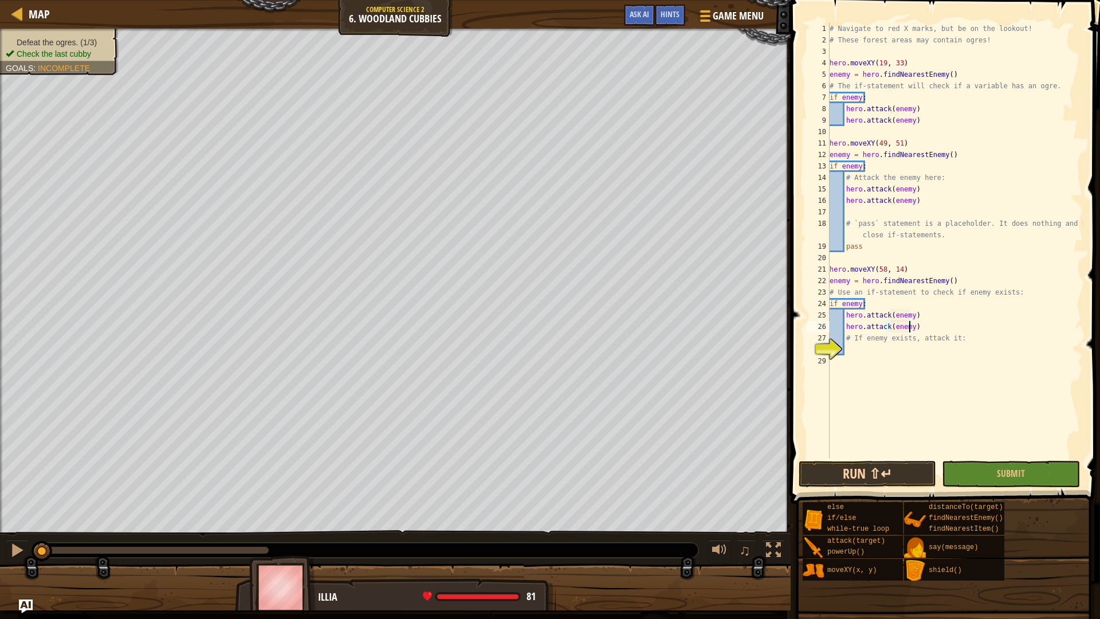
type textarea "hero.attack(enemy)"
click at [902, 470] on button "Run ⇧↵" at bounding box center [867, 474] width 137 height 26
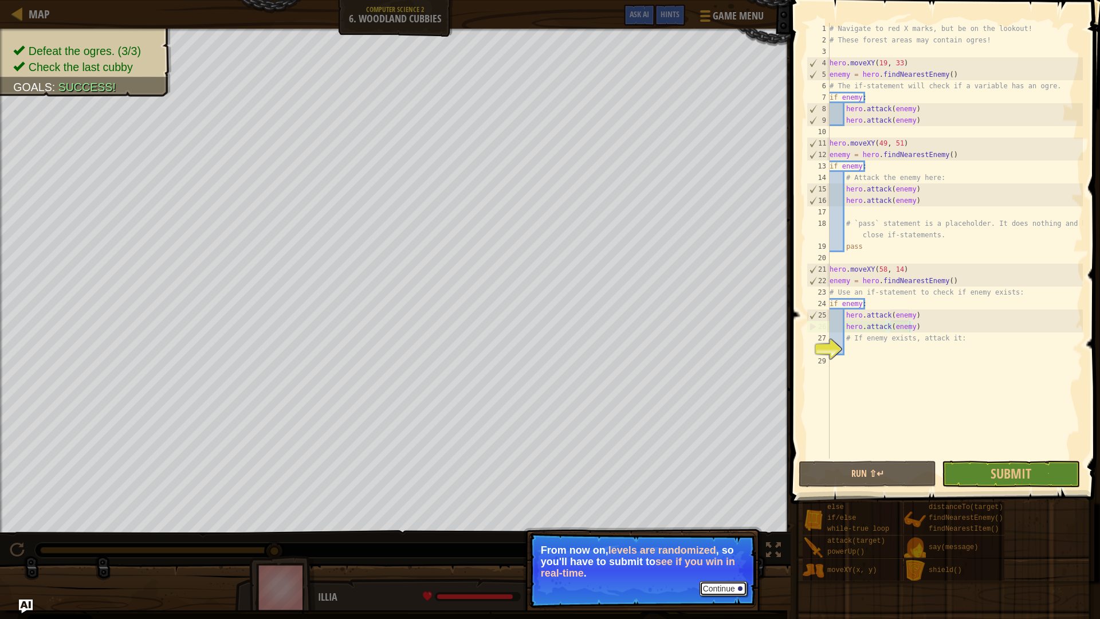
click at [716, 548] on button "Continue" at bounding box center [723, 588] width 48 height 15
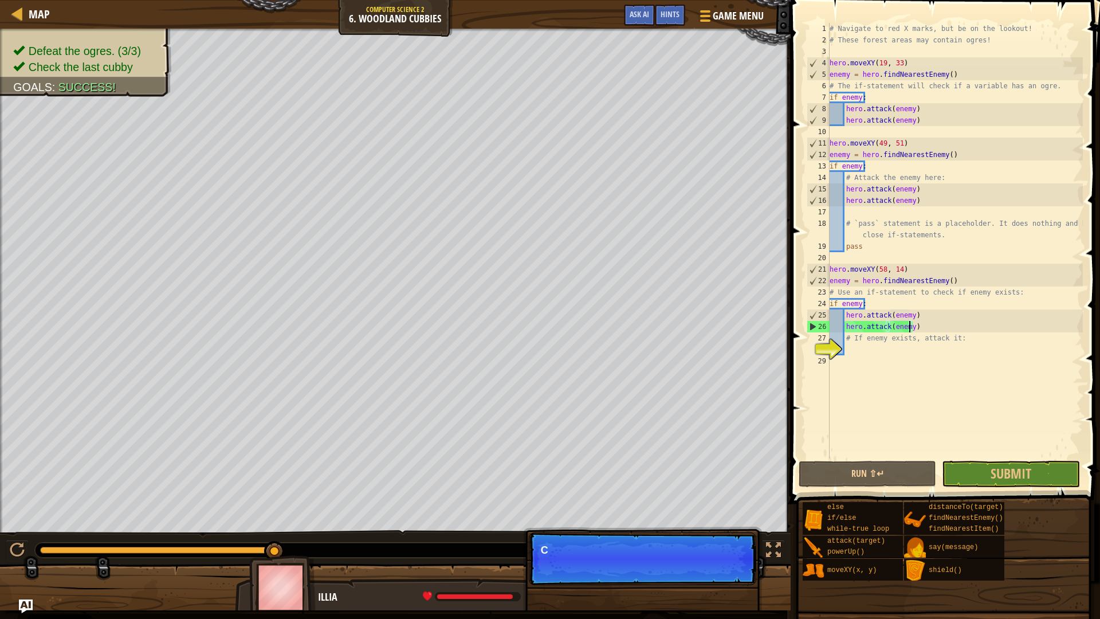
scroll to position [5, 6]
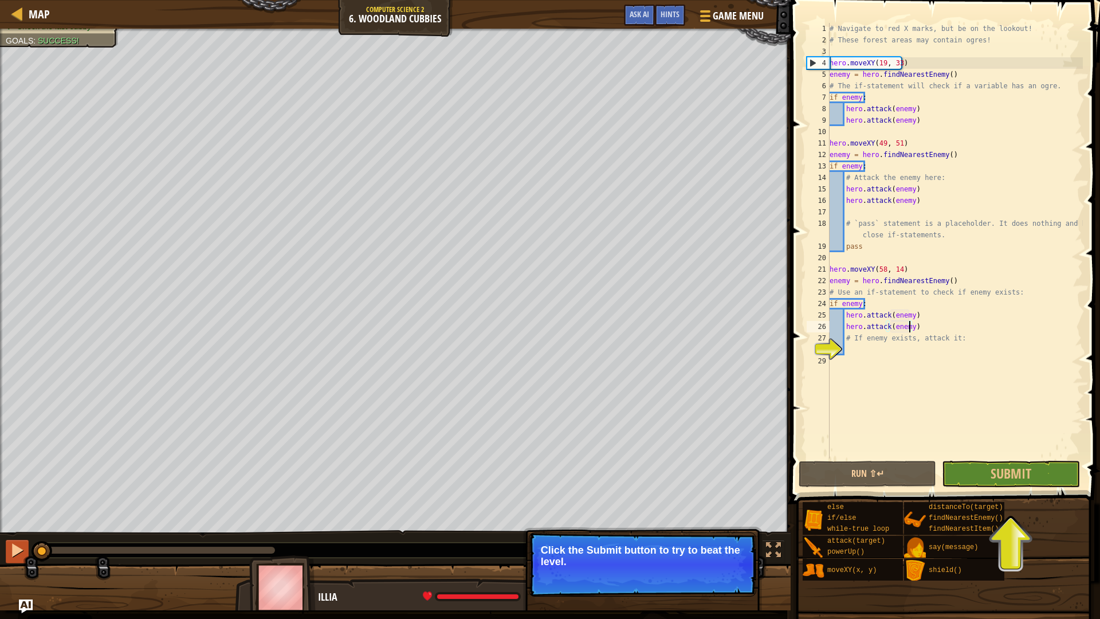
drag, startPoint x: 279, startPoint y: 551, endPoint x: 25, endPoint y: 545, distance: 254.4
click at [25, 545] on div "♫" at bounding box center [395, 547] width 791 height 34
click at [11, 548] on div at bounding box center [17, 550] width 15 height 15
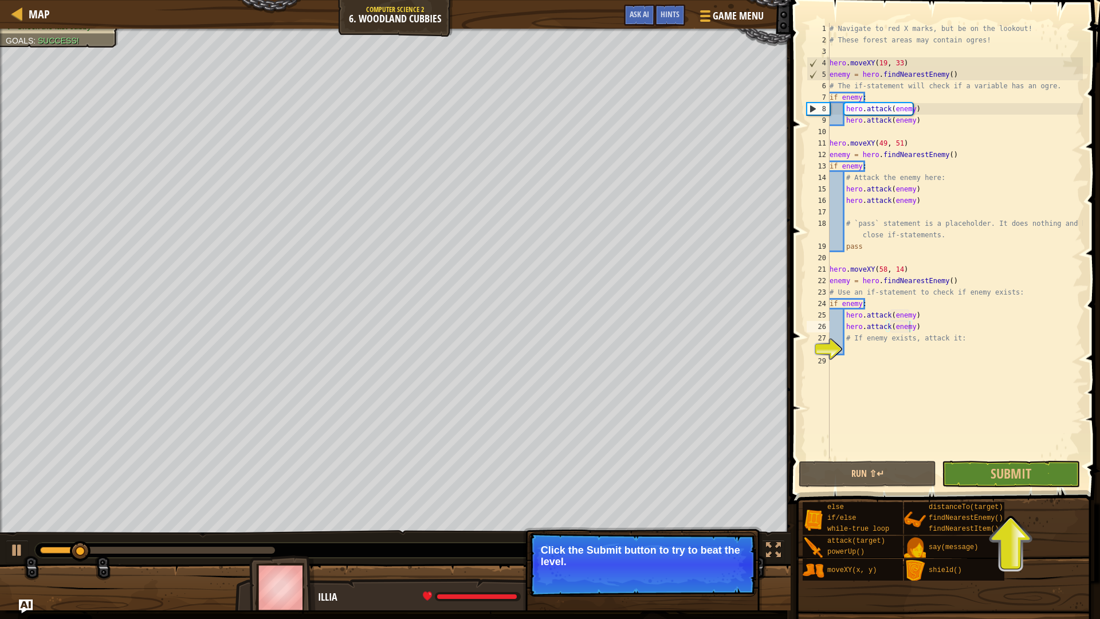
click at [665, 548] on p "Click the Submit button to try to beat the level." at bounding box center [642, 555] width 203 height 23
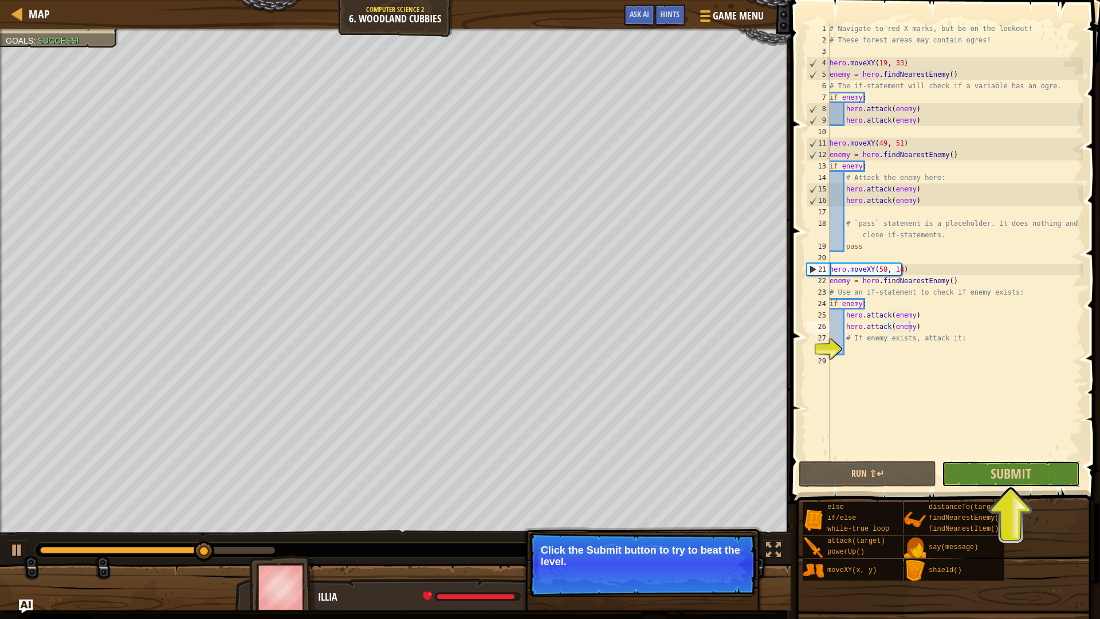
click at [984, 462] on button "Submit" at bounding box center [1010, 474] width 137 height 26
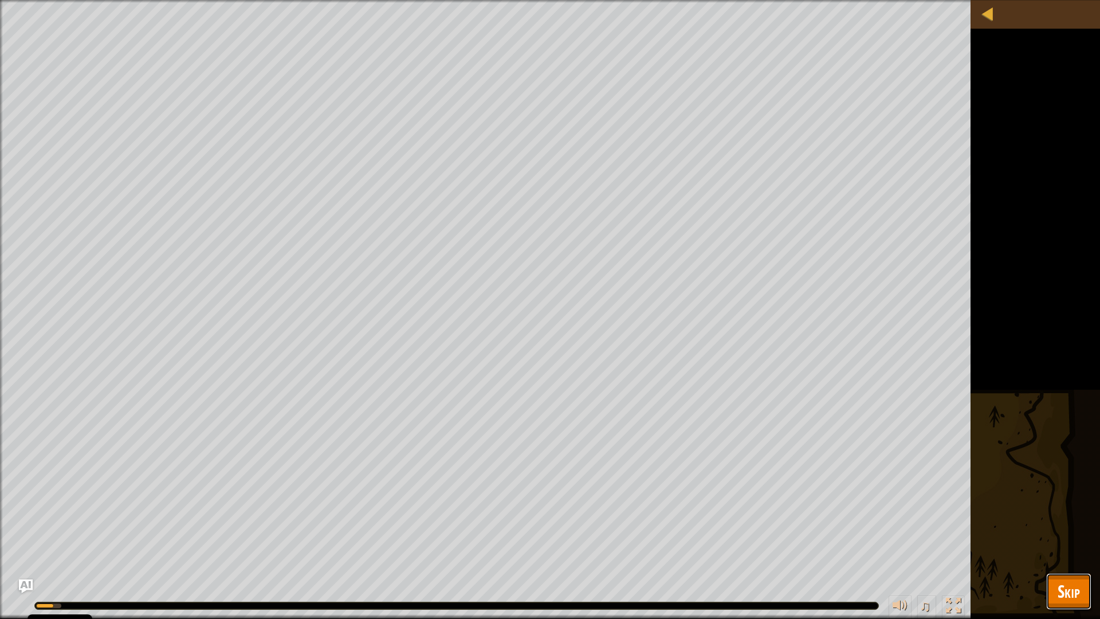
click at [1073, 548] on button "Skip" at bounding box center [1068, 591] width 45 height 37
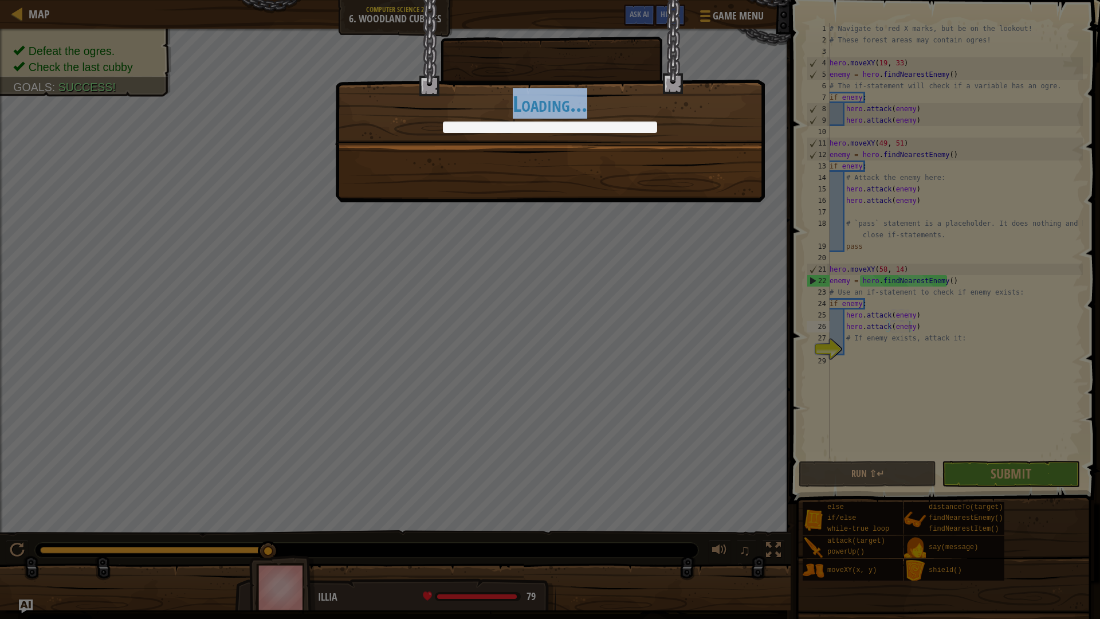
drag, startPoint x: 851, startPoint y: 402, endPoint x: 788, endPoint y: 269, distance: 147.3
click at [788, 269] on div "Moving and shaking! +0 +0 Continue Loading..." at bounding box center [550, 309] width 1100 height 619
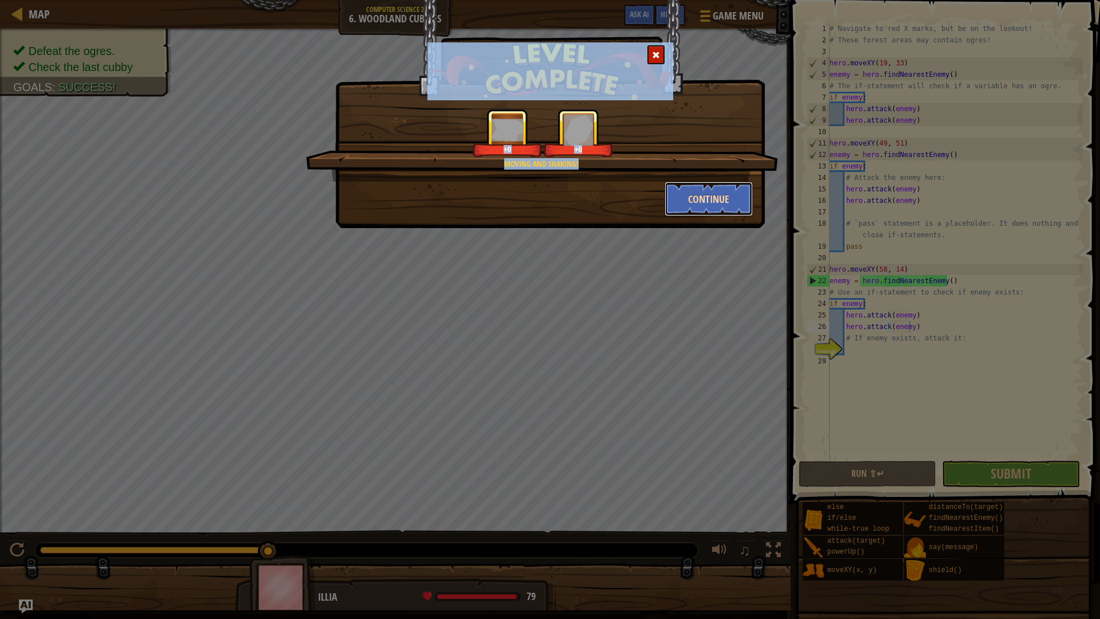
click at [708, 192] on button "Continue" at bounding box center [709, 199] width 89 height 34
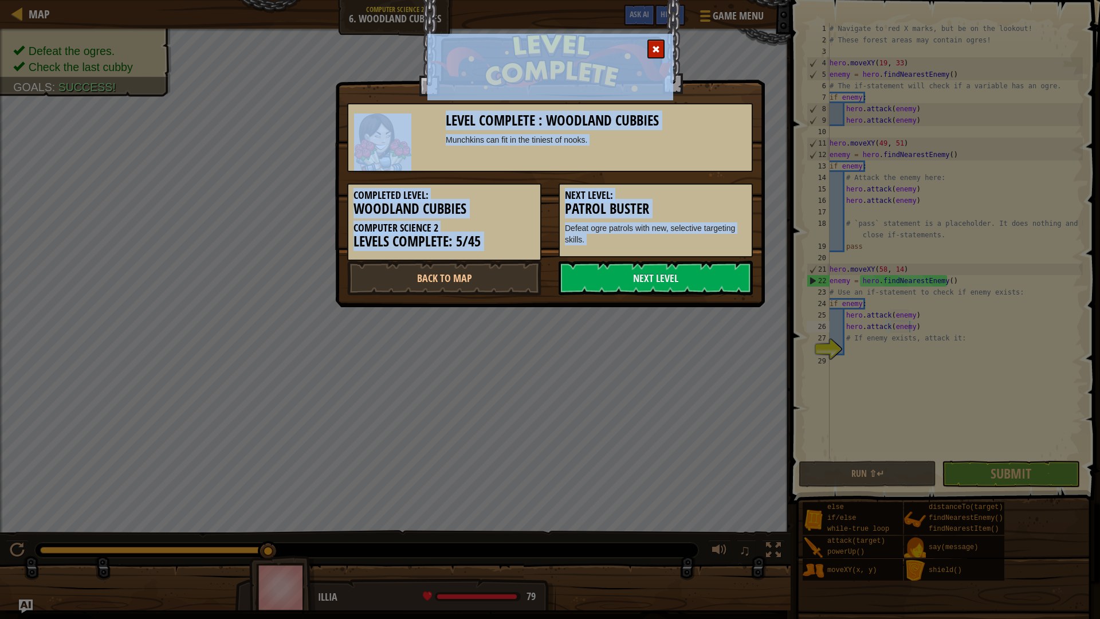
click at [572, 350] on div "Level Complete : Woodland Cubbies Munchkins can fit in the tiniest of nooks. Co…" at bounding box center [550, 309] width 1100 height 619
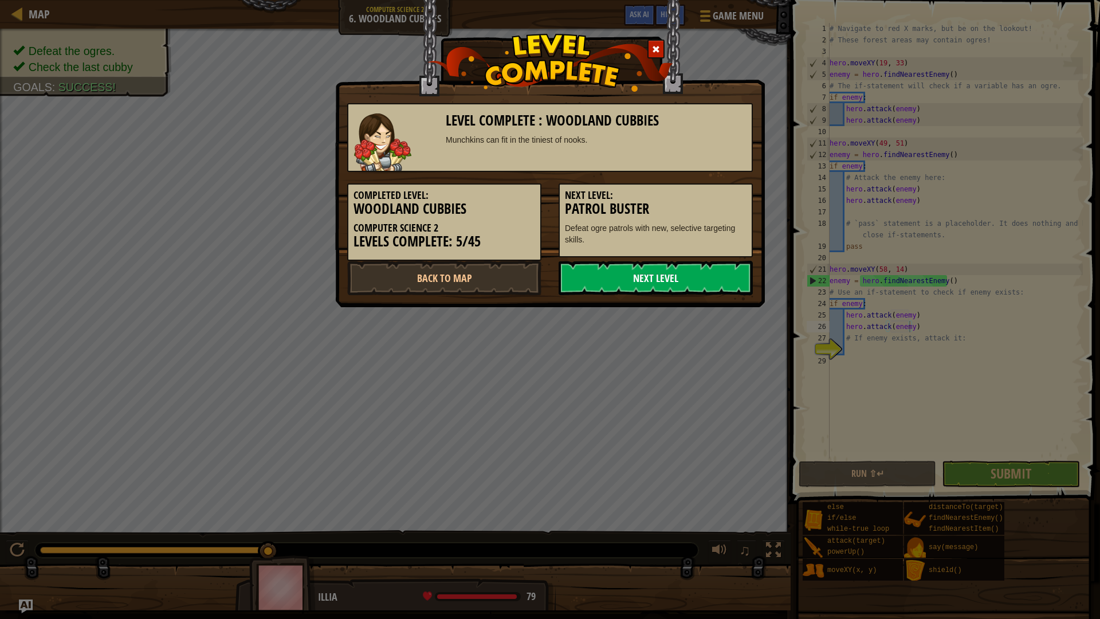
click at [631, 276] on link "Next Level" at bounding box center [656, 278] width 194 height 34
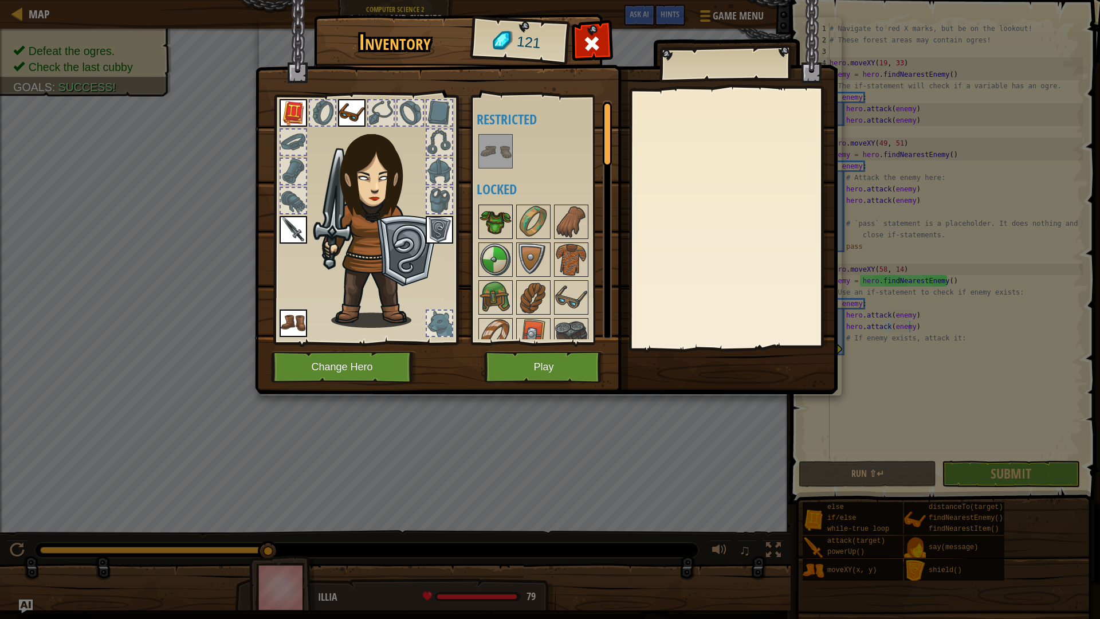
click at [496, 217] on img at bounding box center [496, 222] width 32 height 32
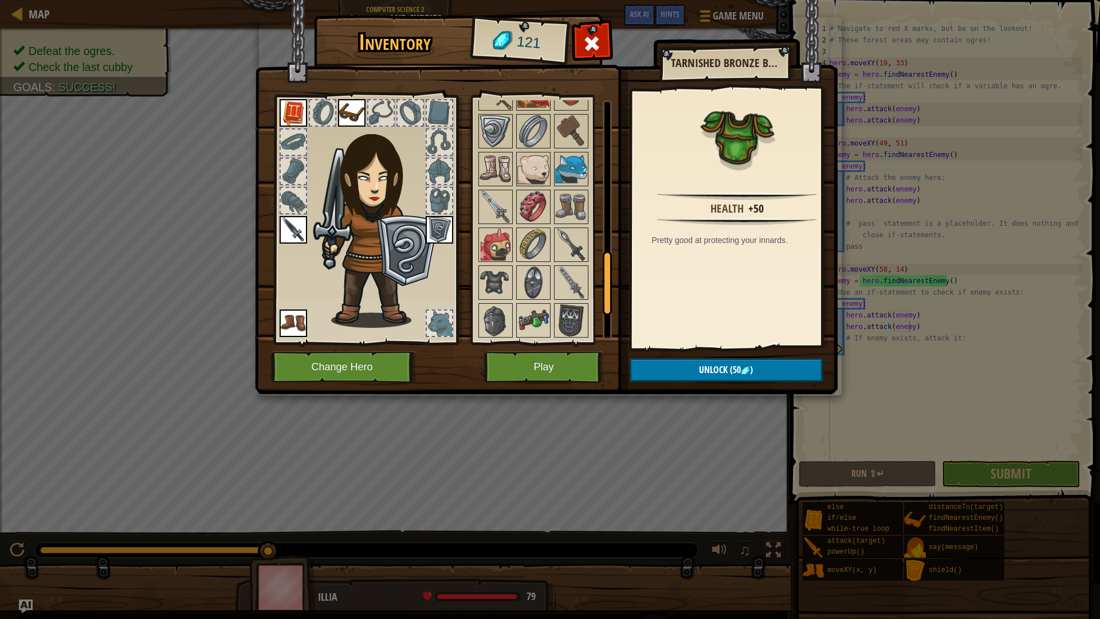
scroll to position [695, 0]
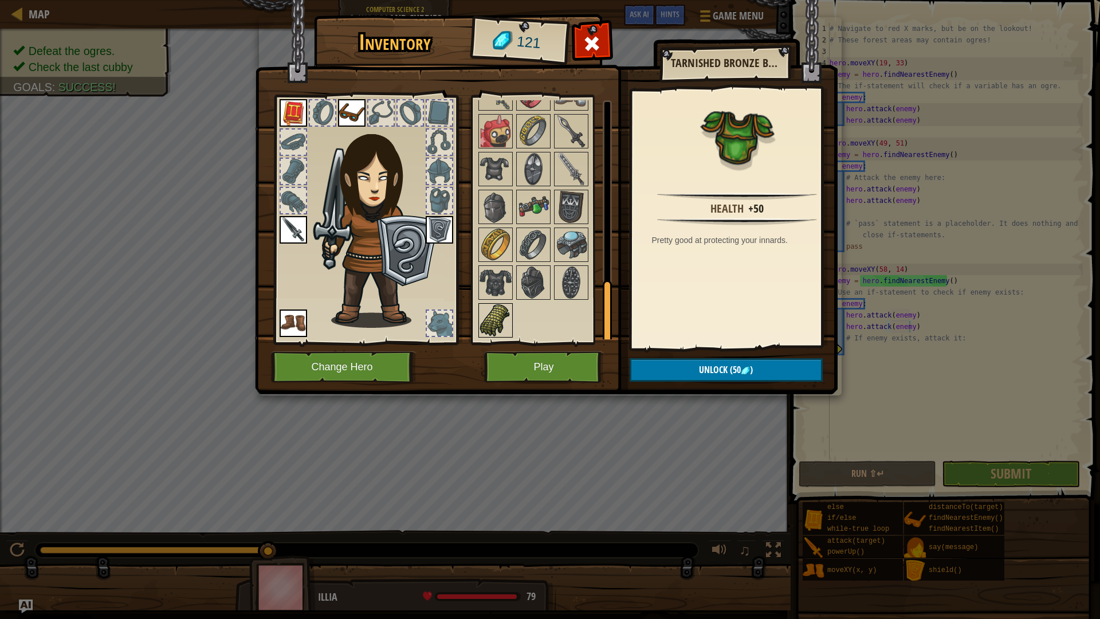
click at [494, 320] on img at bounding box center [496, 320] width 32 height 32
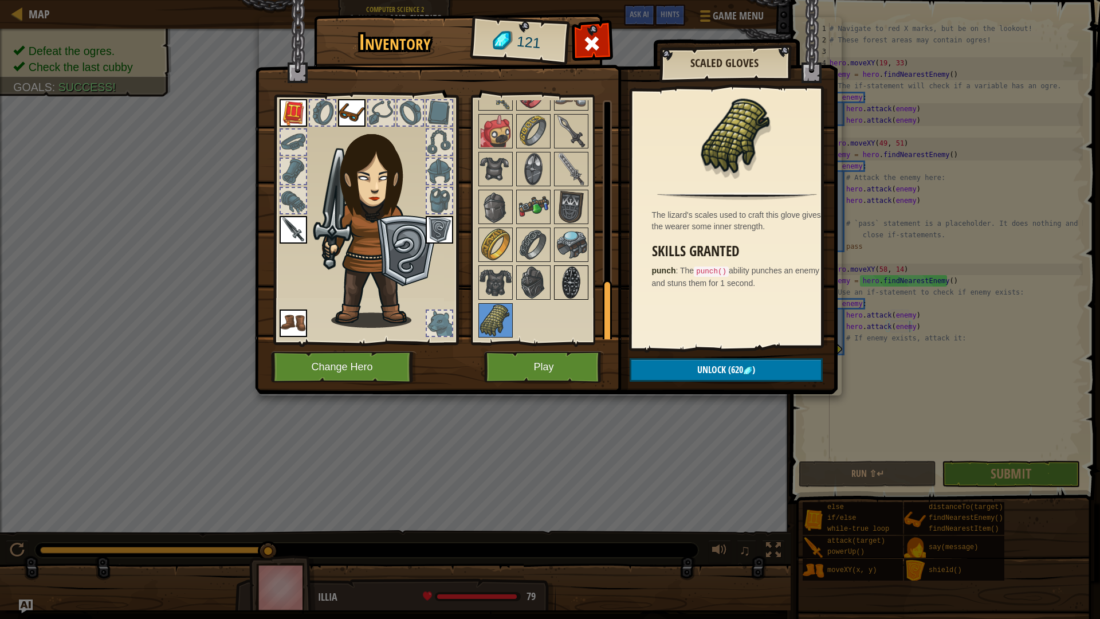
click at [561, 278] on img at bounding box center [571, 282] width 32 height 32
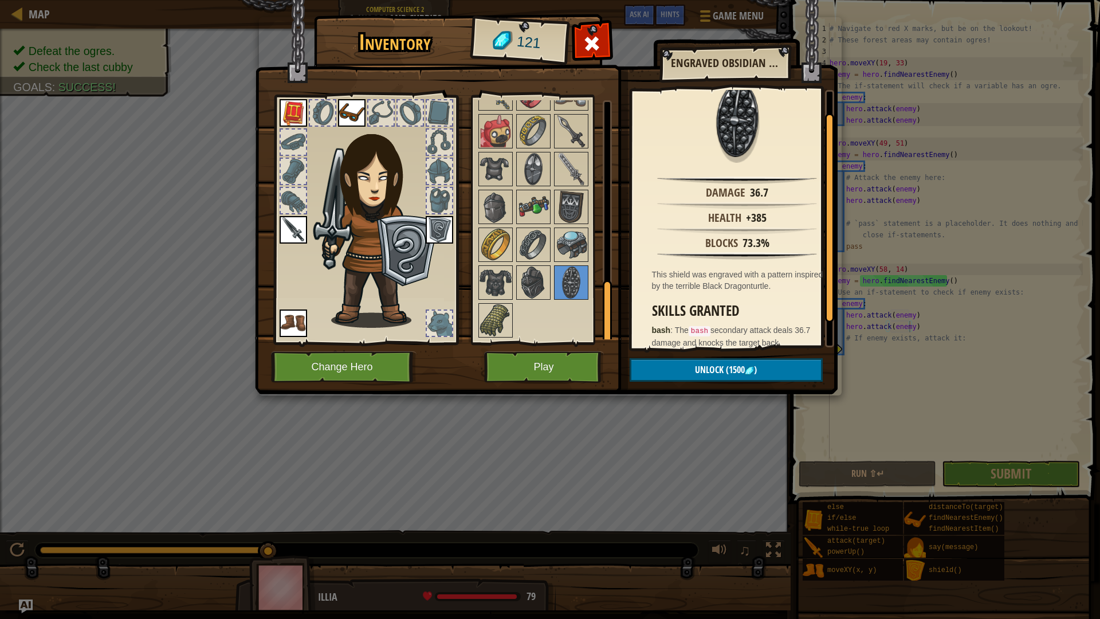
scroll to position [23, 0]
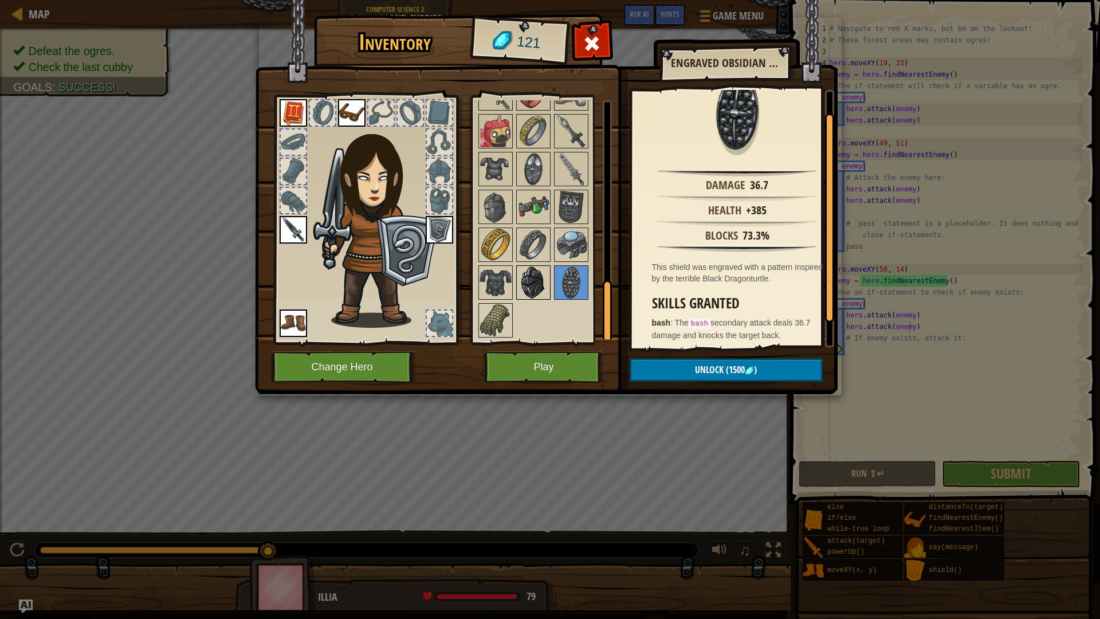
click at [543, 270] on img at bounding box center [533, 282] width 32 height 32
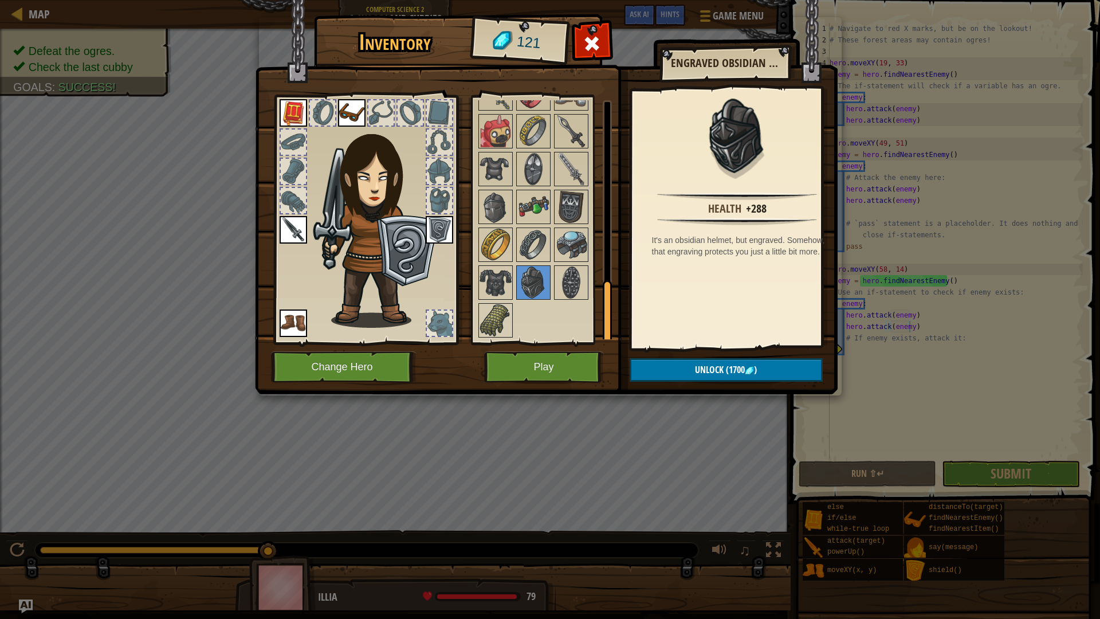
click at [474, 280] on div "Available Equip Equip Equip Equip (double-click to equip) Restricted Locked" at bounding box center [541, 219] width 140 height 249
click at [490, 282] on img at bounding box center [496, 282] width 32 height 32
click at [539, 286] on img at bounding box center [533, 282] width 32 height 32
click at [500, 284] on img at bounding box center [496, 282] width 32 height 32
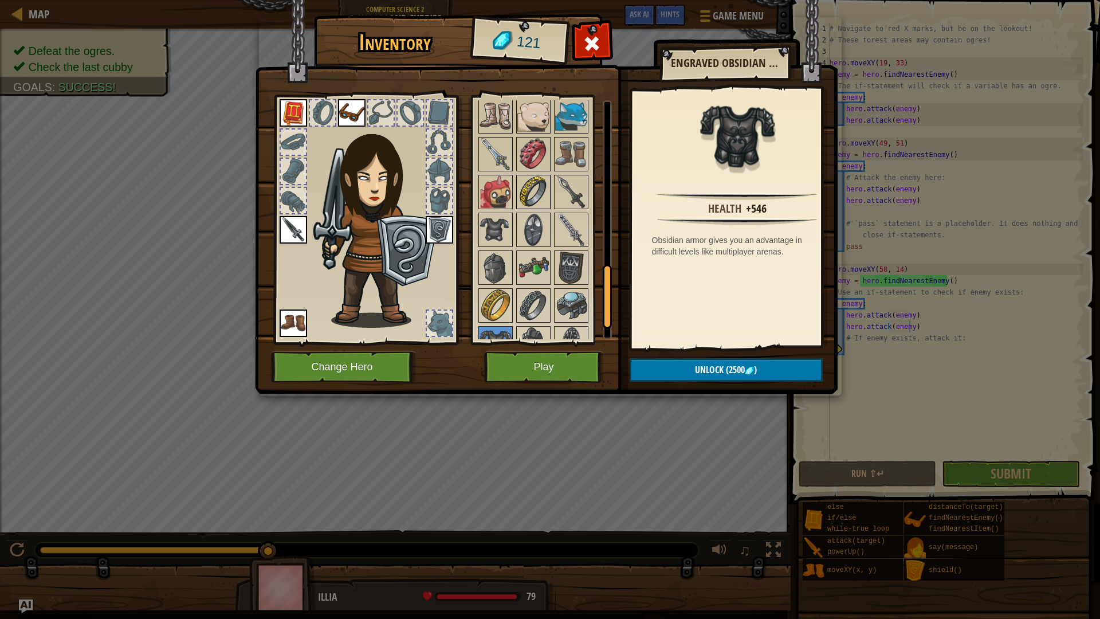
scroll to position [634, 0]
click at [527, 196] on img at bounding box center [533, 192] width 32 height 32
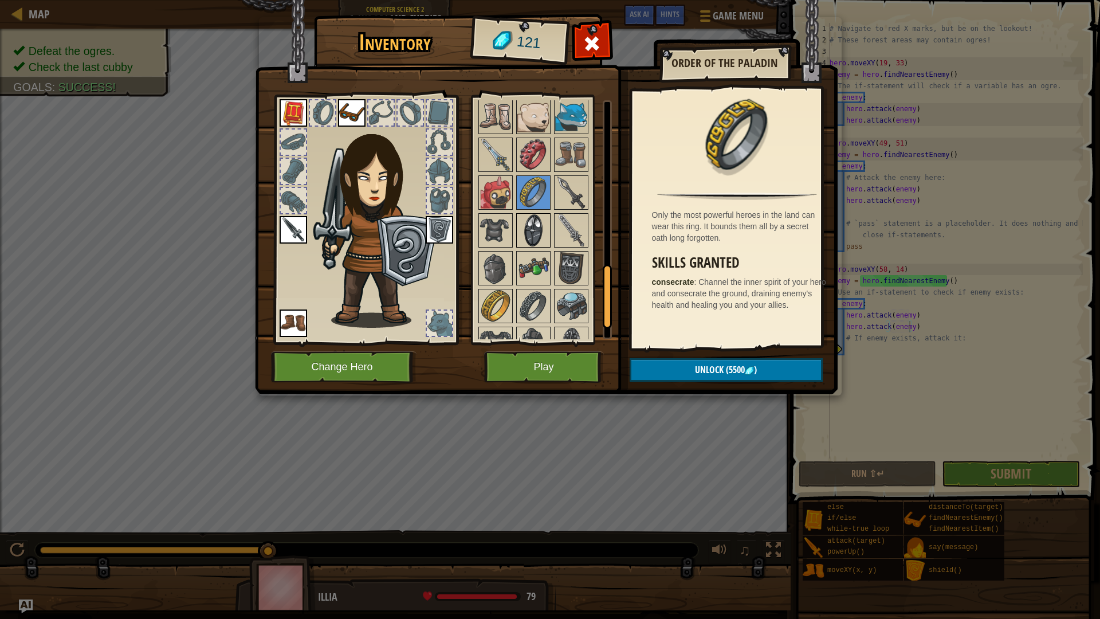
click at [536, 227] on img at bounding box center [533, 230] width 32 height 32
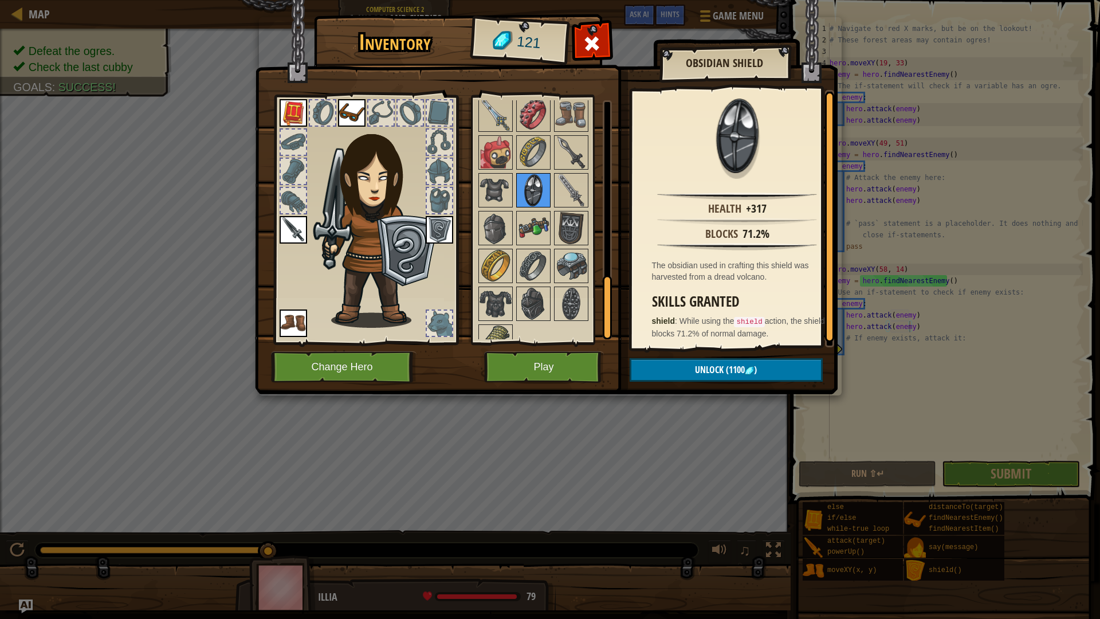
scroll to position [677, 0]
click at [498, 225] on img at bounding box center [496, 225] width 32 height 32
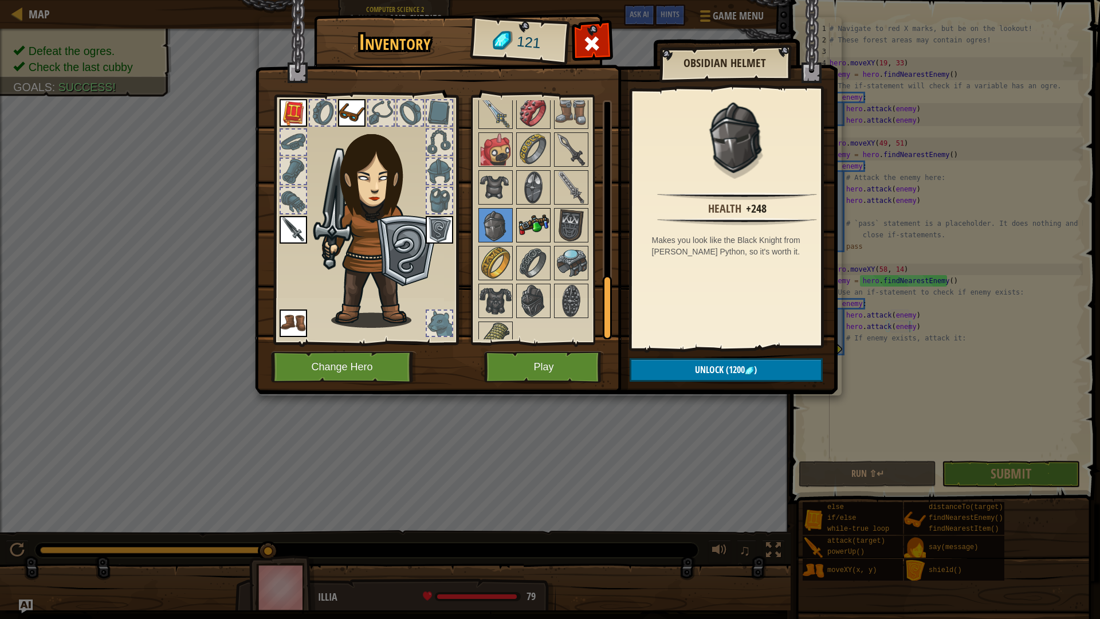
click at [517, 224] on img at bounding box center [533, 225] width 32 height 32
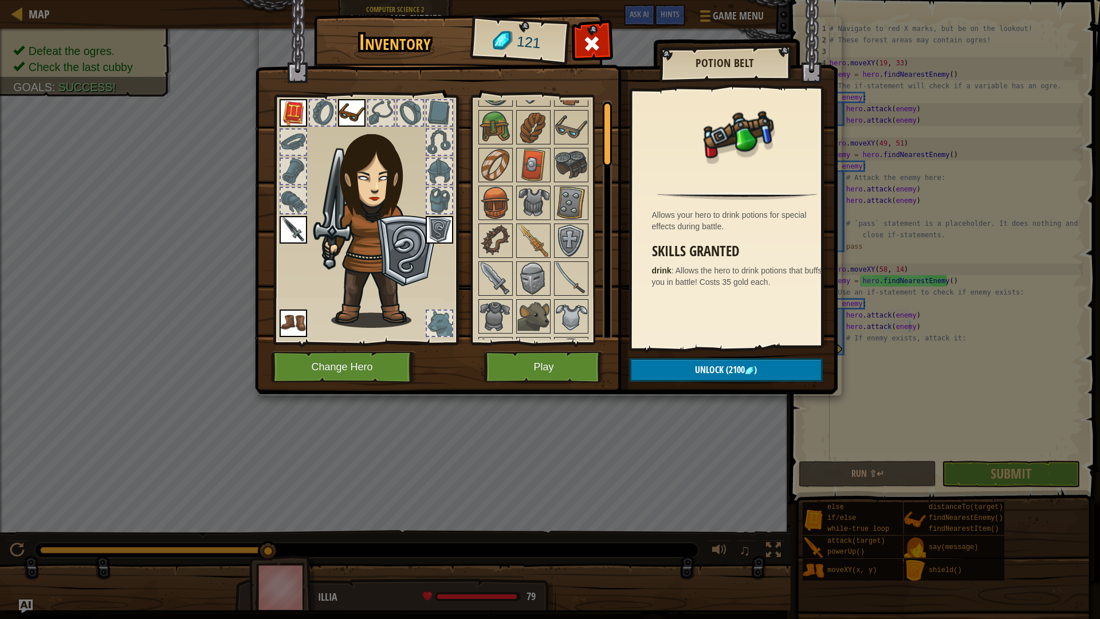
scroll to position [0, 0]
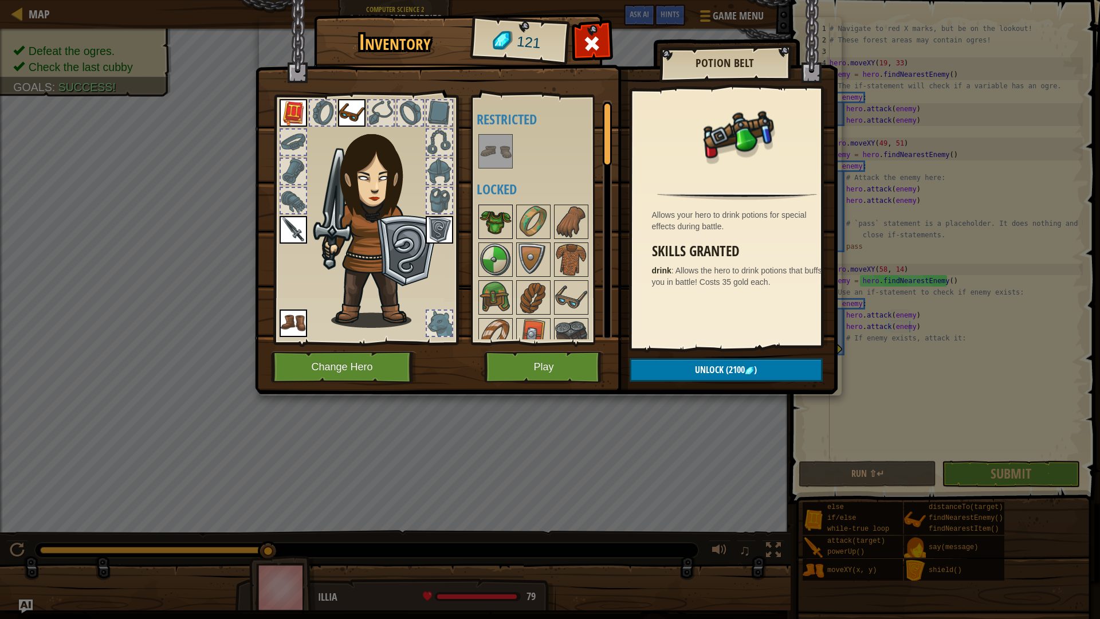
click at [500, 215] on img at bounding box center [496, 222] width 32 height 32
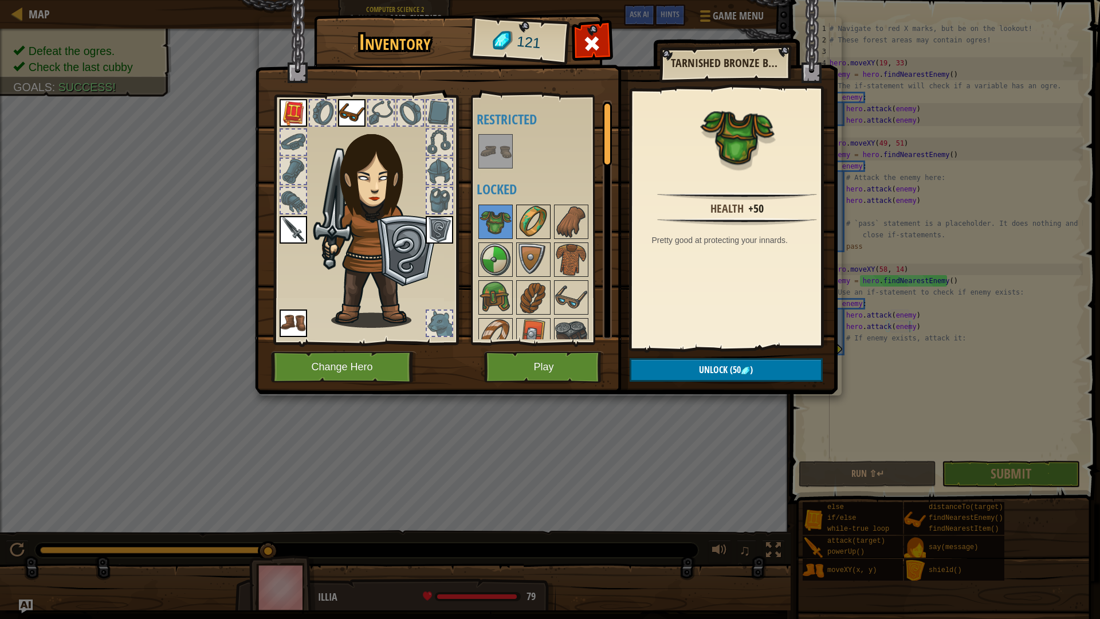
click at [534, 227] on img at bounding box center [533, 222] width 32 height 32
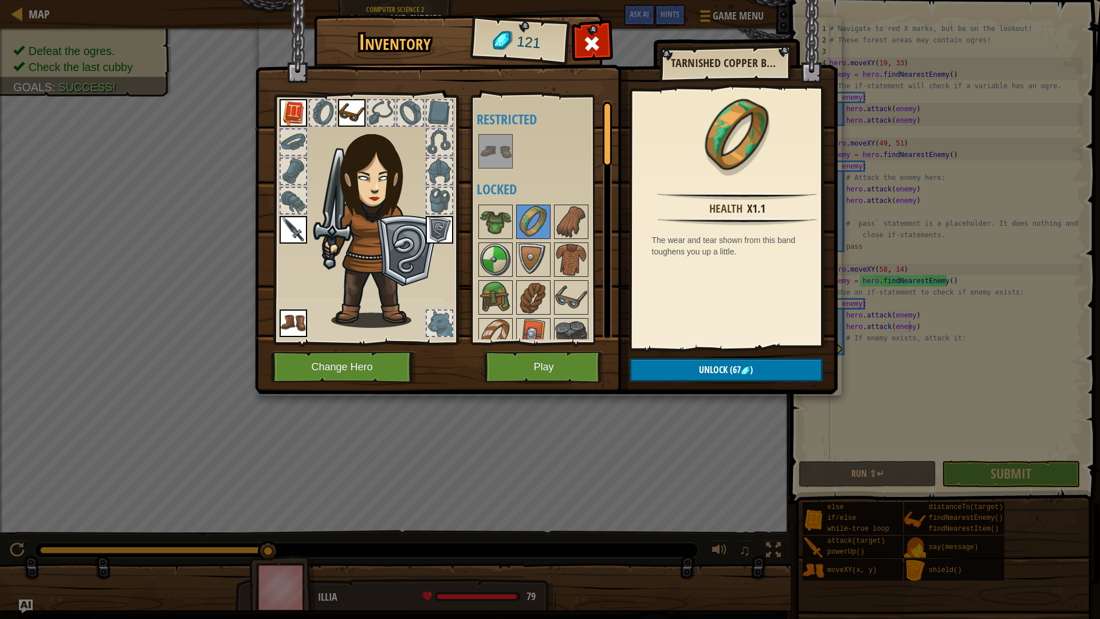
click at [484, 127] on h4 "Restricted" at bounding box center [549, 119] width 144 height 15
click at [491, 148] on img at bounding box center [496, 151] width 32 height 32
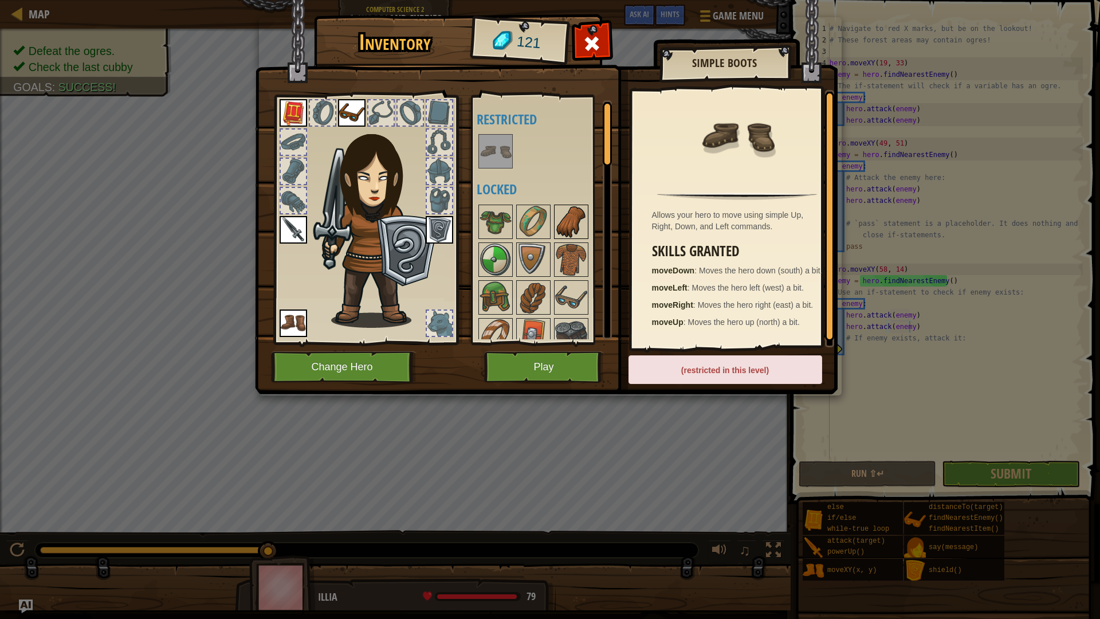
click at [567, 230] on img at bounding box center [571, 222] width 32 height 32
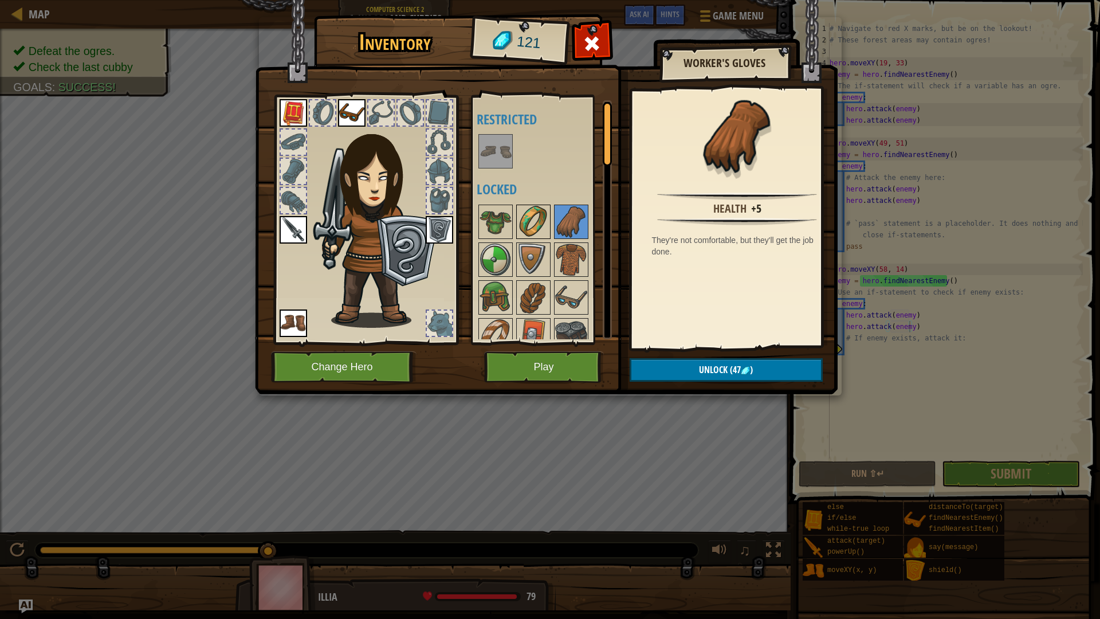
click at [530, 228] on img at bounding box center [533, 222] width 32 height 32
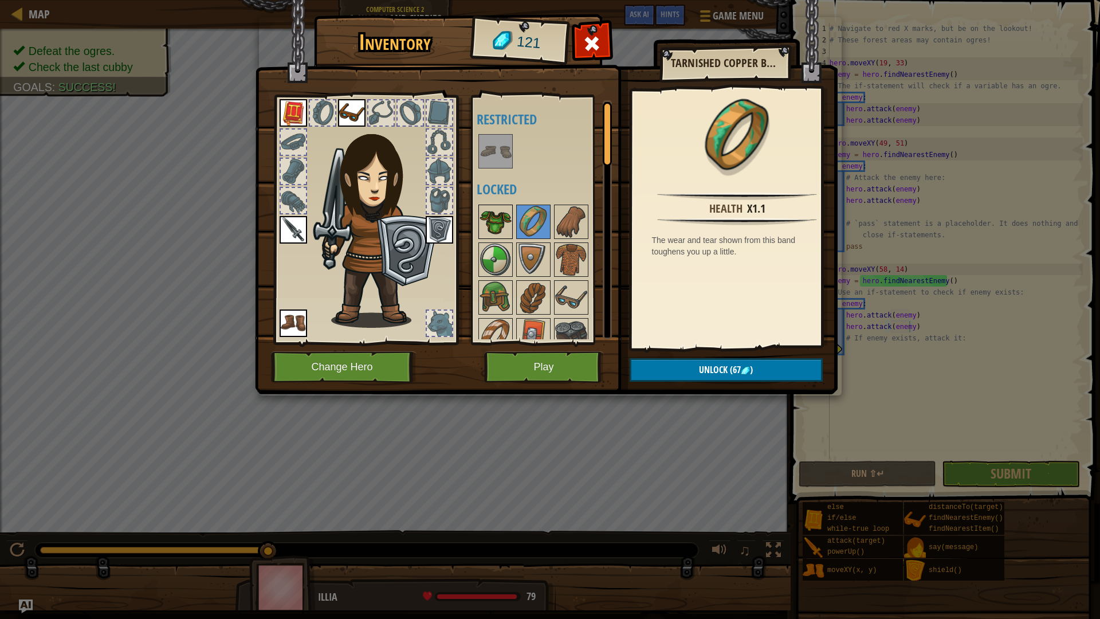
click at [486, 226] on img at bounding box center [496, 222] width 32 height 32
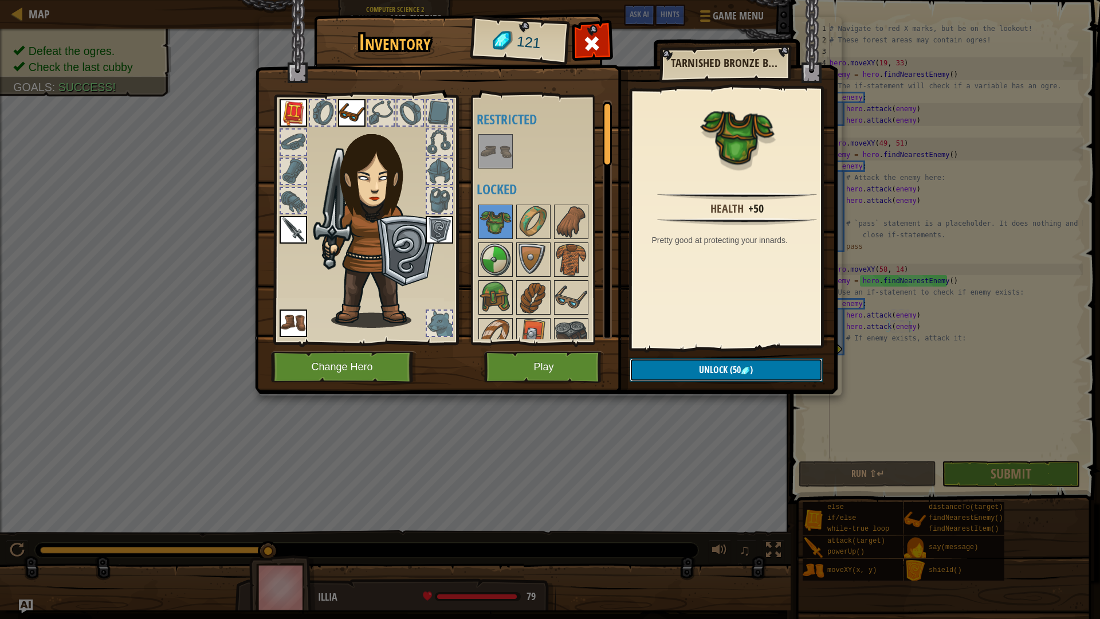
click at [655, 370] on button "Unlock (50 )" at bounding box center [726, 369] width 193 height 23
click at [655, 370] on button "Confirm" at bounding box center [726, 369] width 193 height 23
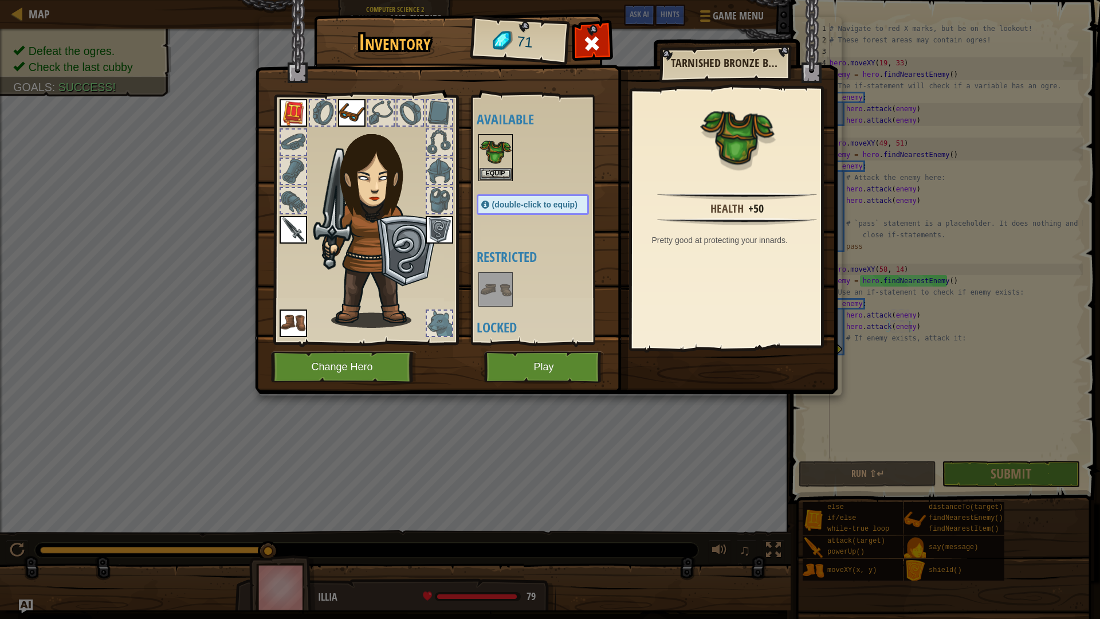
click at [438, 226] on img at bounding box center [439, 229] width 27 height 27
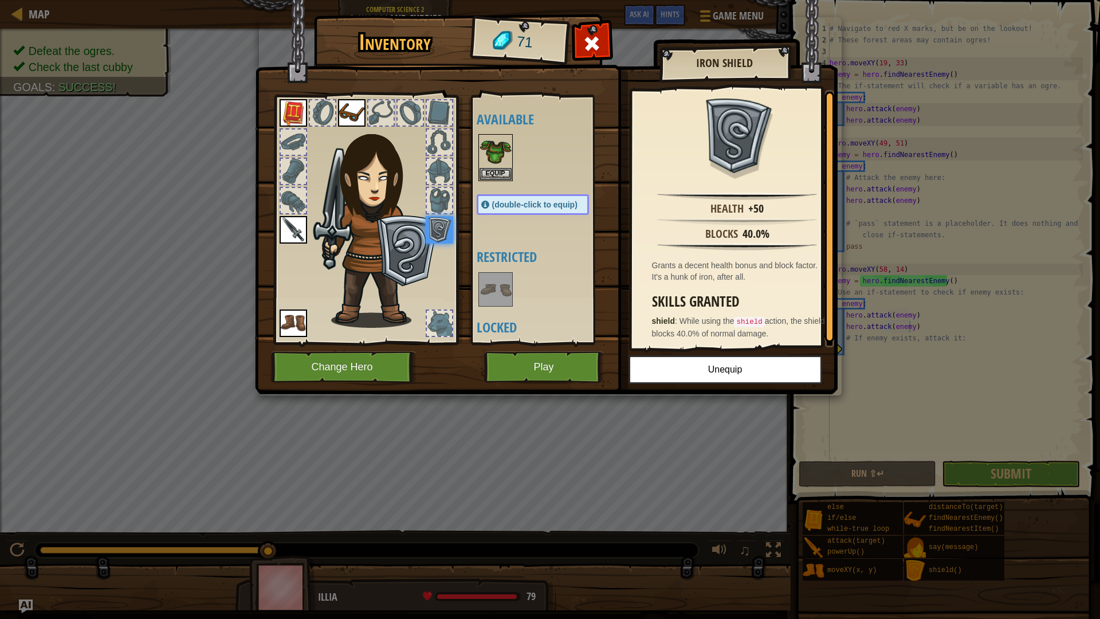
scroll to position [2, 0]
click at [498, 154] on img at bounding box center [496, 151] width 32 height 32
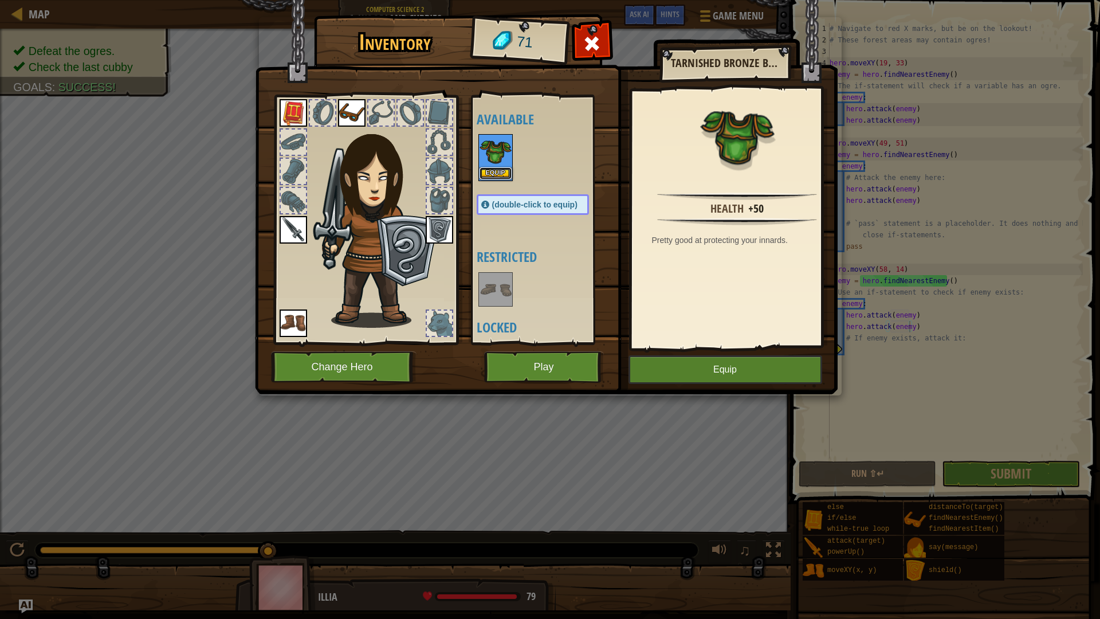
click at [500, 174] on button "Equip" at bounding box center [496, 173] width 32 height 12
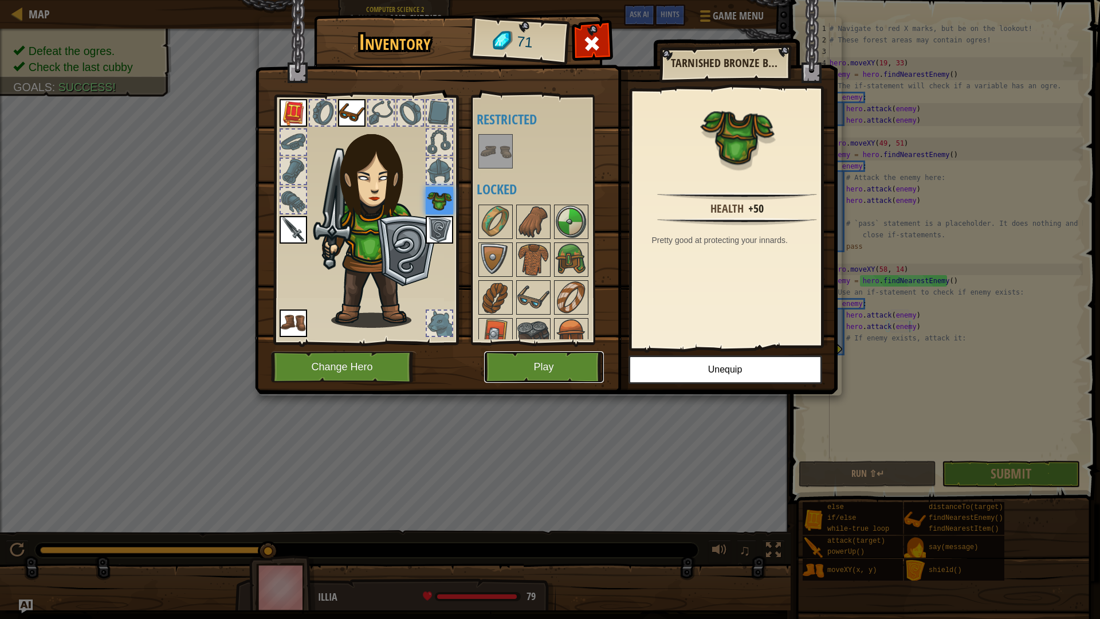
click at [527, 360] on button "Play" at bounding box center [544, 367] width 120 height 32
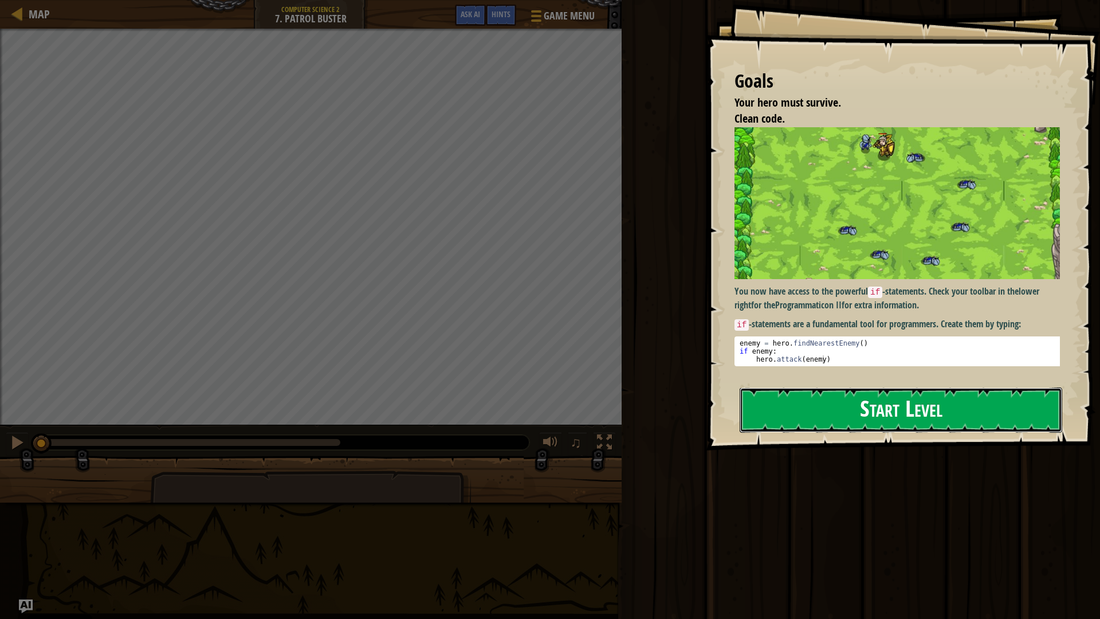
click at [796, 407] on button "Start Level" at bounding box center [901, 409] width 323 height 45
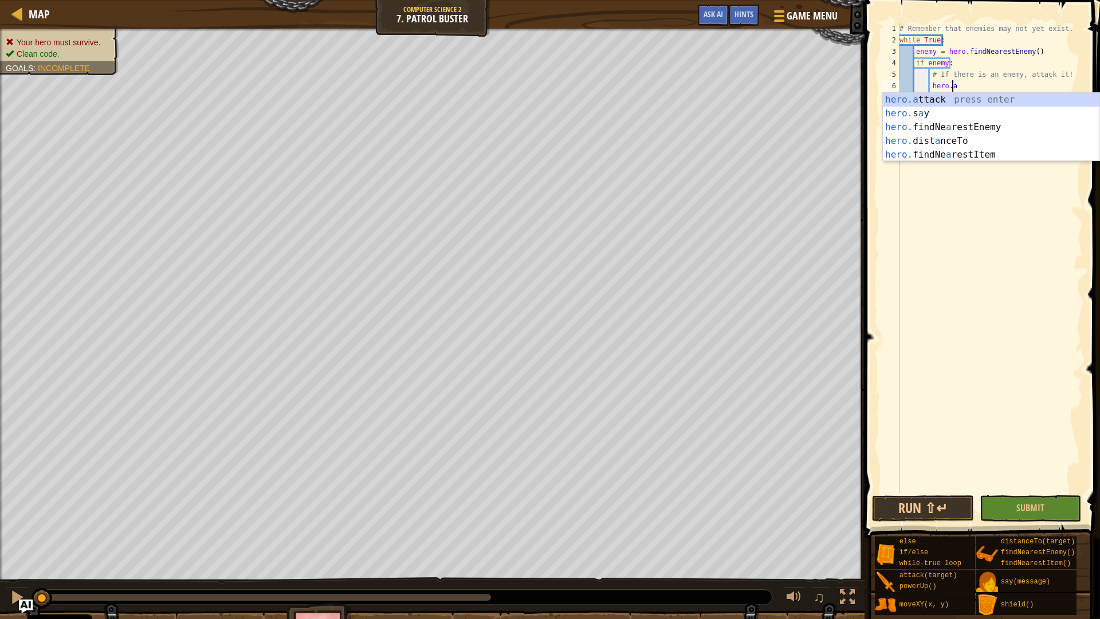
scroll to position [5, 4]
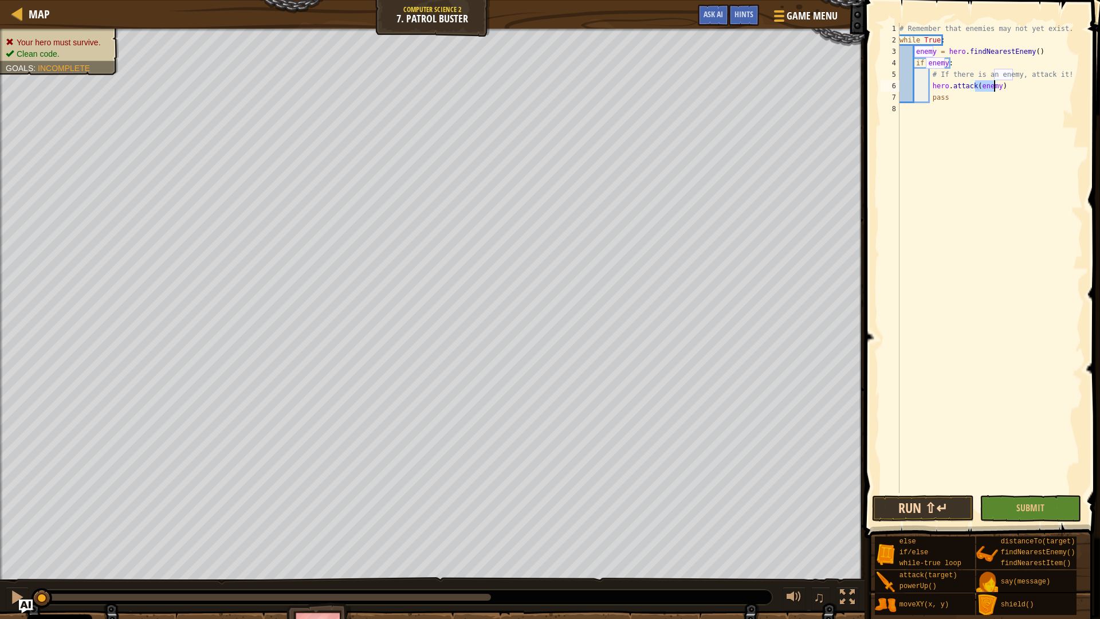
type textarea "hero.attack(enemy)"
click at [956, 510] on button "Run ⇧↵" at bounding box center [923, 508] width 102 height 26
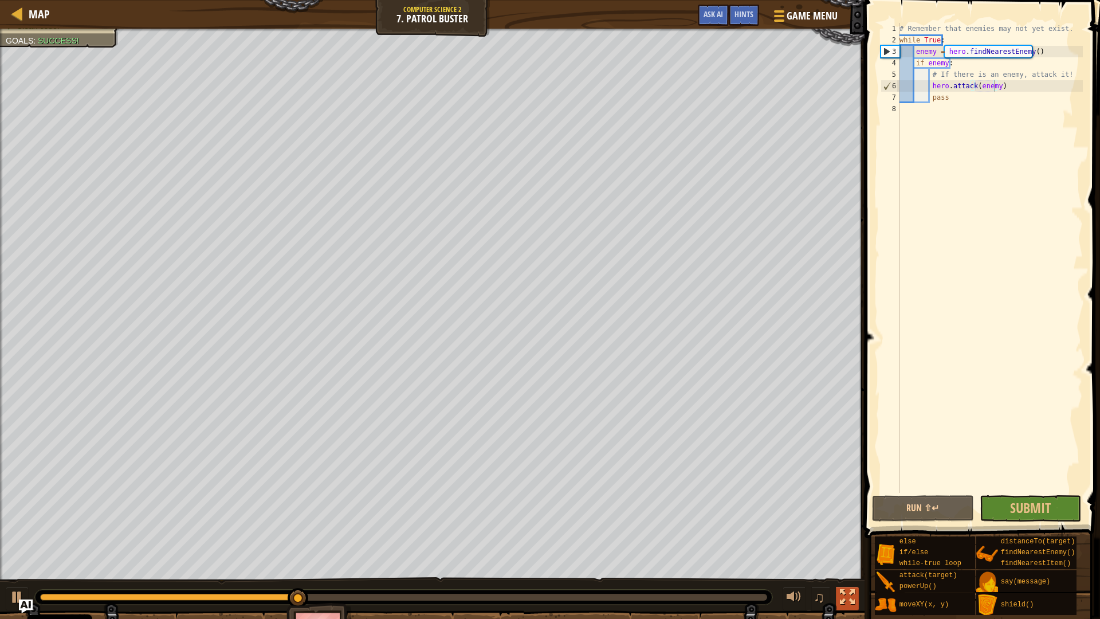
click at [838, 548] on button at bounding box center [847, 598] width 23 height 23
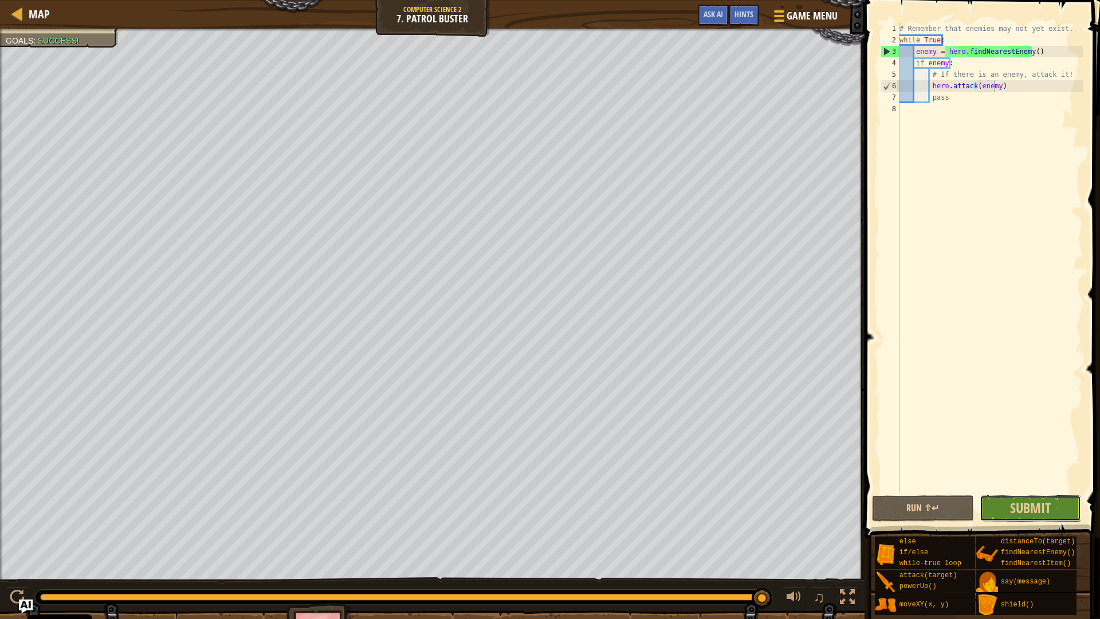
click at [991, 501] on button "Submit" at bounding box center [1031, 508] width 102 height 26
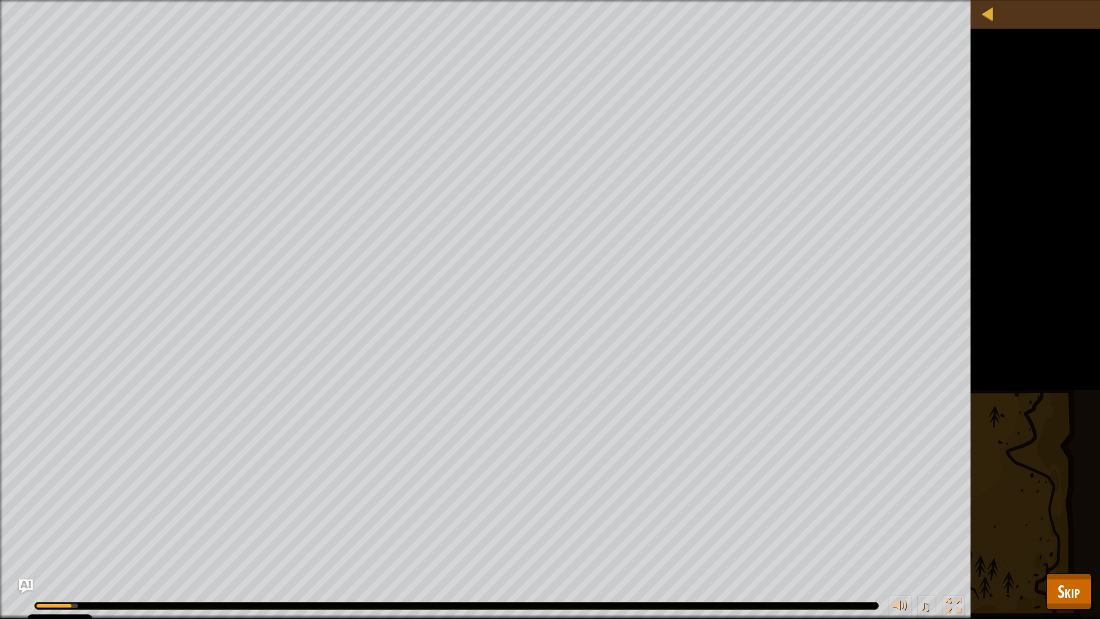
click at [1059, 548] on div "Your hero must survive. Clean code. Goals : Running... ♫ Illia 151 x: 35 y: 28 …" at bounding box center [550, 309] width 1100 height 619
click at [1055, 548] on button "Skip" at bounding box center [1068, 591] width 45 height 37
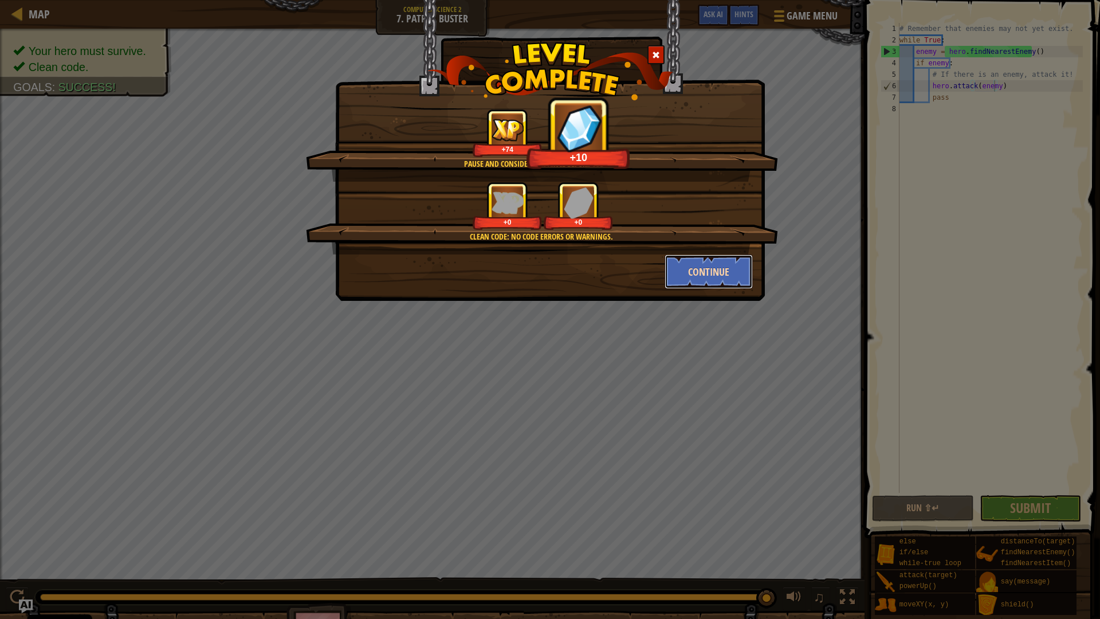
click at [695, 271] on button "Continue" at bounding box center [709, 271] width 89 height 34
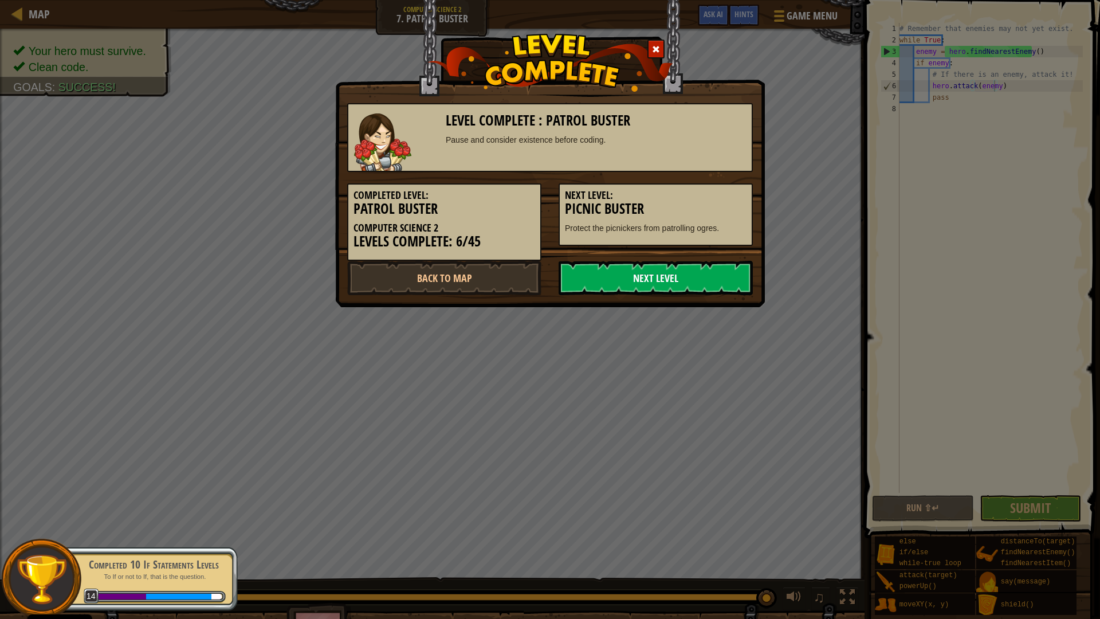
click at [685, 276] on link "Next Level" at bounding box center [656, 278] width 194 height 34
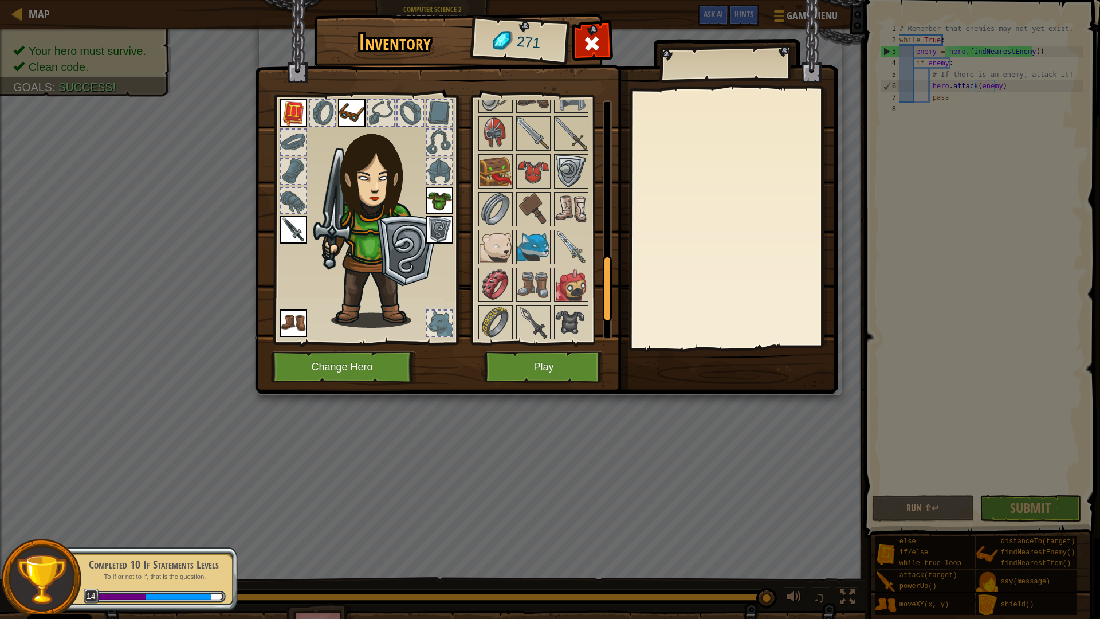
scroll to position [658, 0]
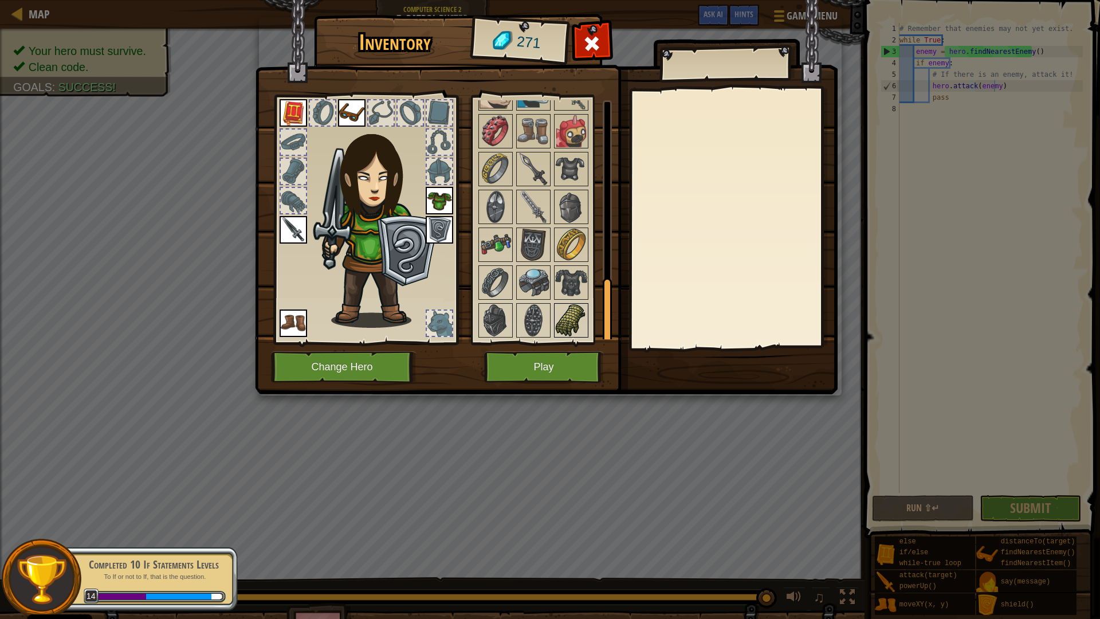
click at [557, 318] on img at bounding box center [571, 320] width 32 height 32
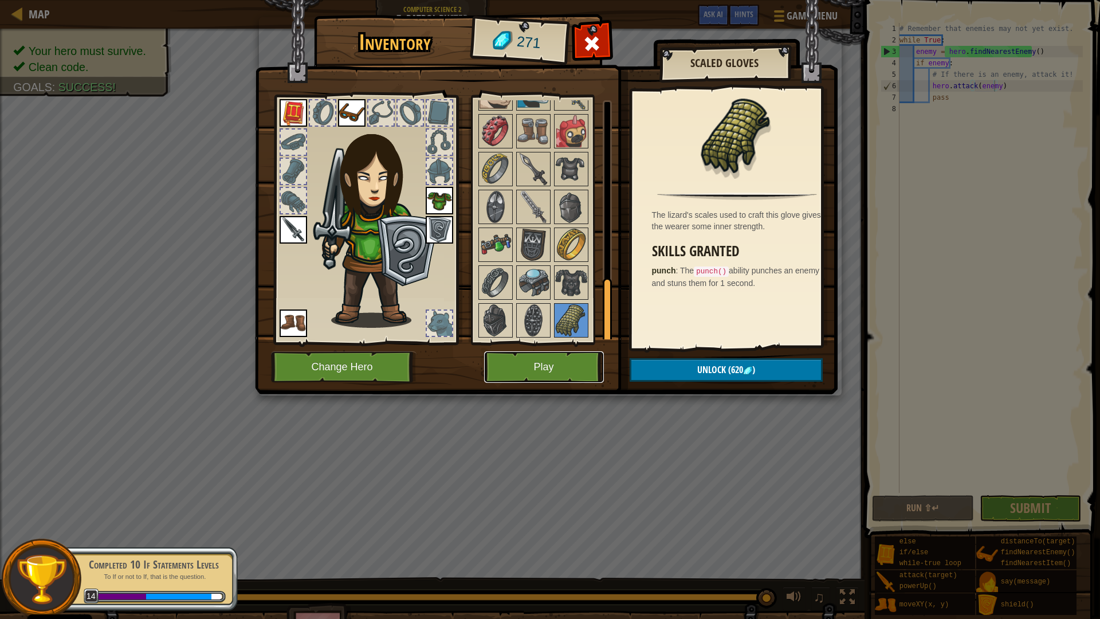
click at [572, 361] on button "Play" at bounding box center [544, 367] width 120 height 32
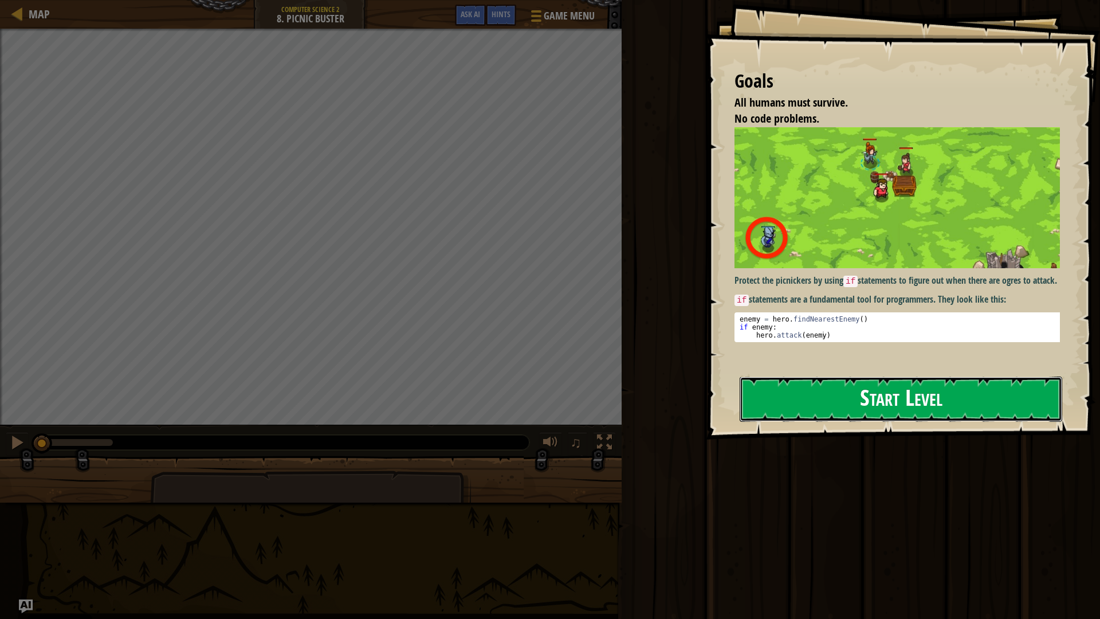
click at [794, 388] on button "Start Level" at bounding box center [901, 398] width 323 height 45
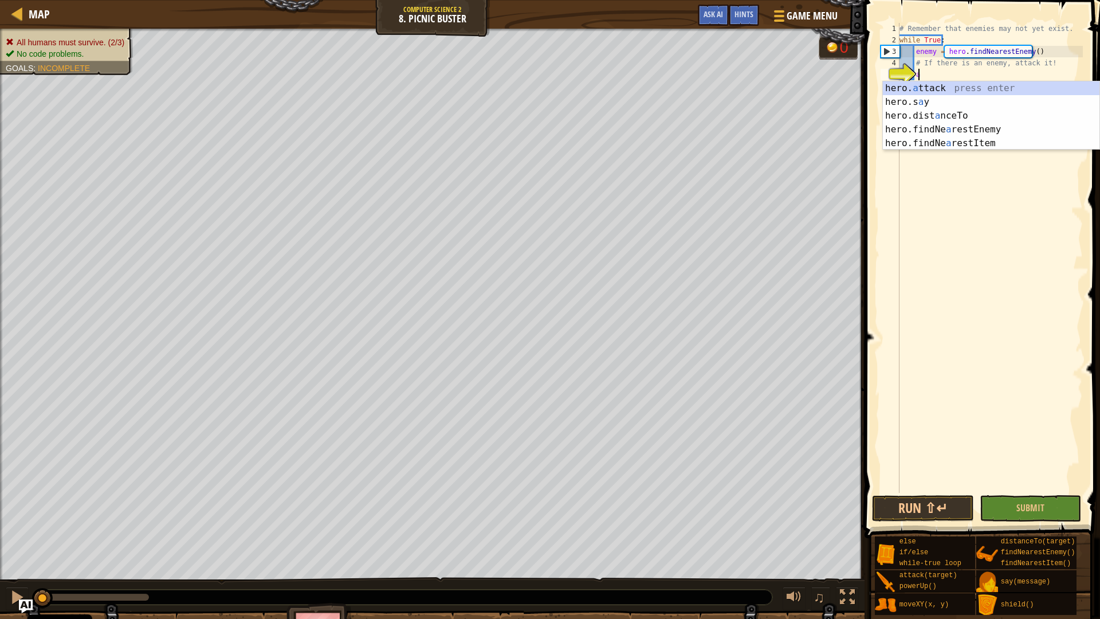
scroll to position [5, 1]
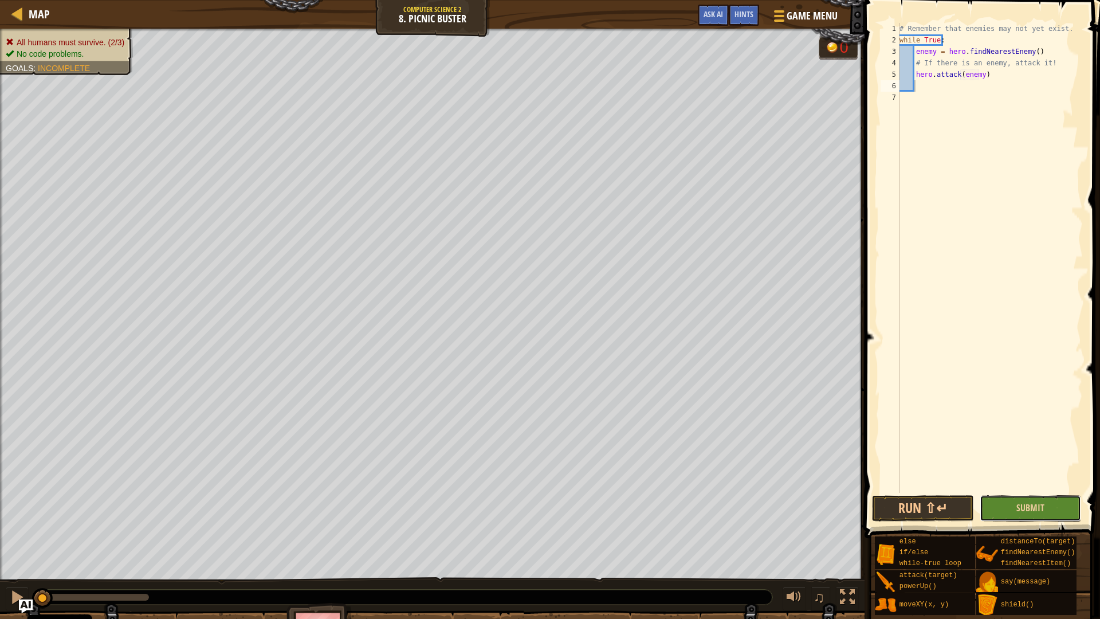
click at [1034, 517] on button "Submit" at bounding box center [1031, 508] width 102 height 26
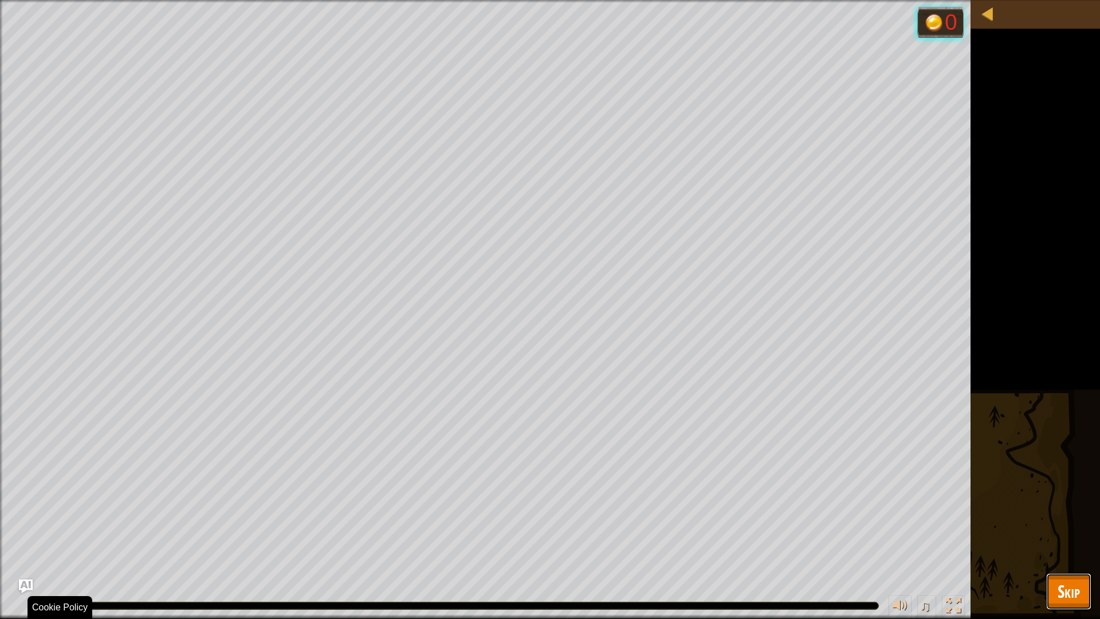
click at [1056, 548] on button "Skip" at bounding box center [1068, 591] width 45 height 37
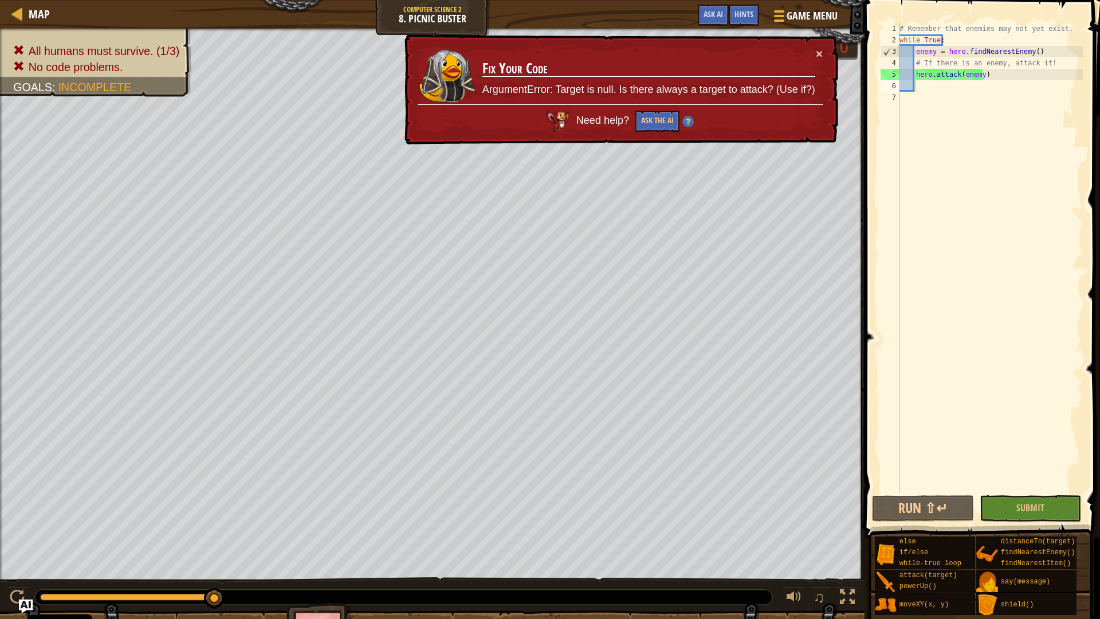
click at [826, 42] on div "× Fix Your Code ArgumentError: Target is null. Is there always a target to atta…" at bounding box center [620, 89] width 436 height 111
click at [817, 50] on button "×" at bounding box center [819, 54] width 7 height 12
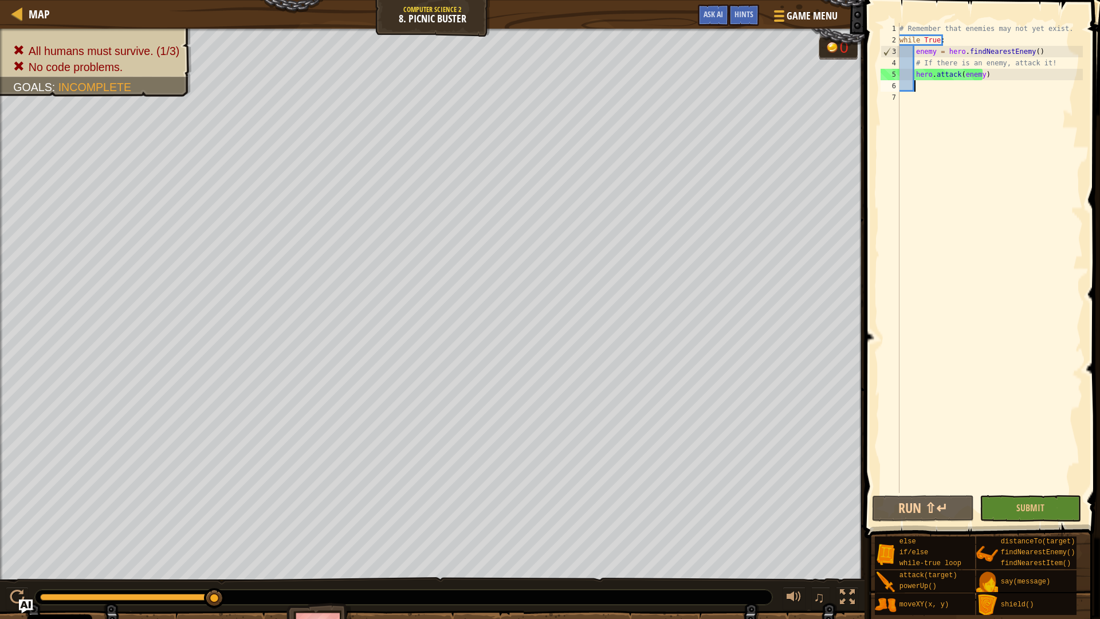
click at [1055, 66] on div "# Remember that enemies may not yet exist. while True : enemy = hero . findNear…" at bounding box center [990, 269] width 186 height 493
type textarea "# If there is an enemy, attack it!"
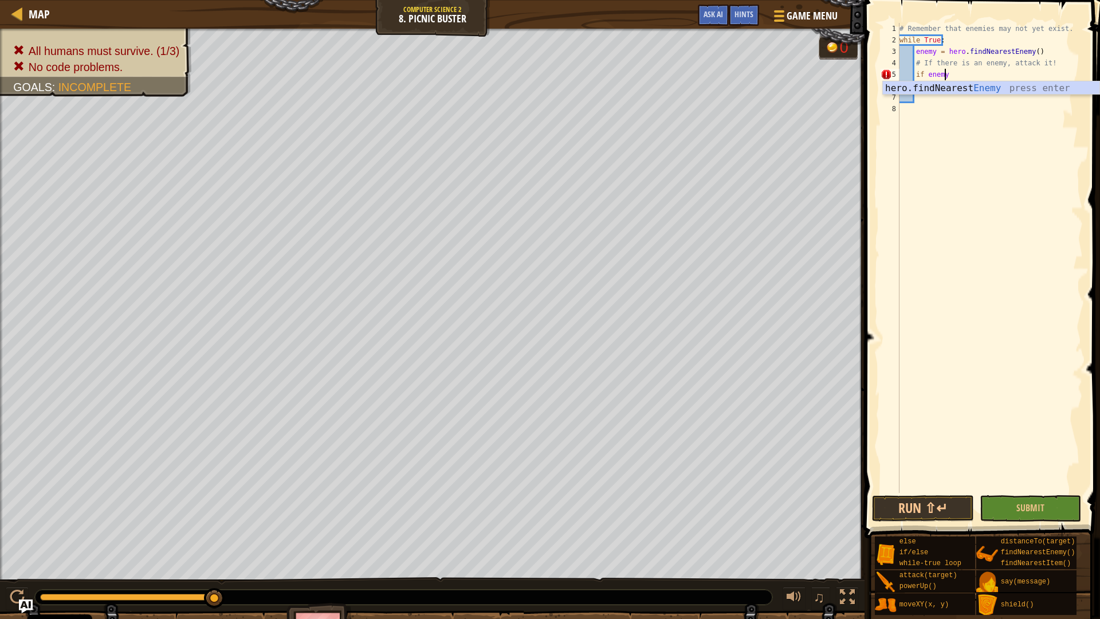
scroll to position [5, 3]
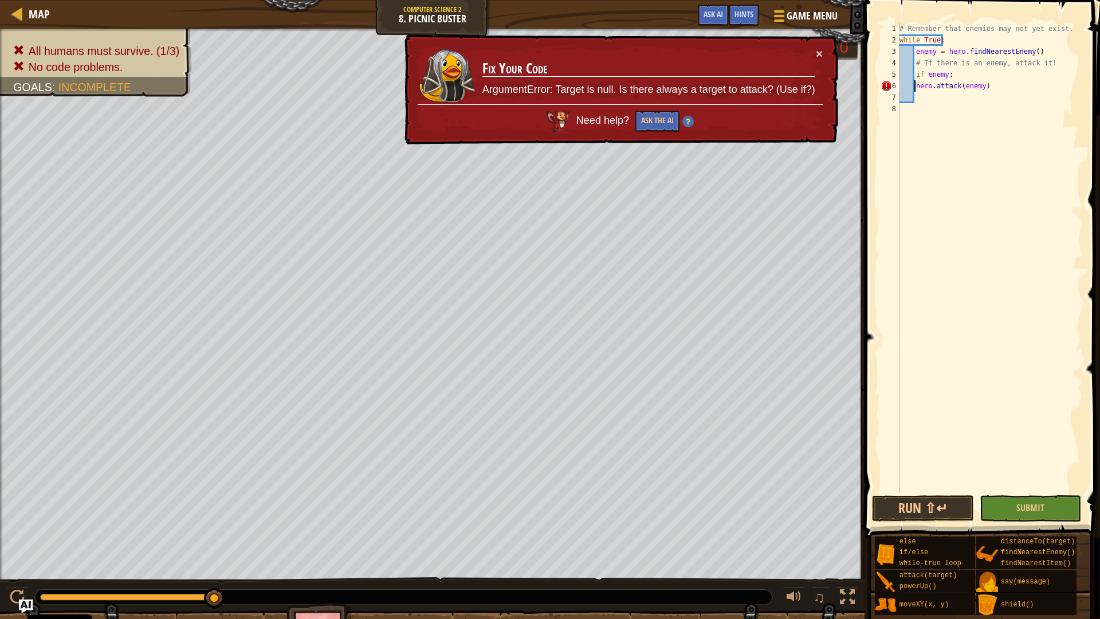
click at [915, 82] on div "# Remember that enemies may not yet exist. while True : enemy = hero . findNear…" at bounding box center [990, 269] width 186 height 493
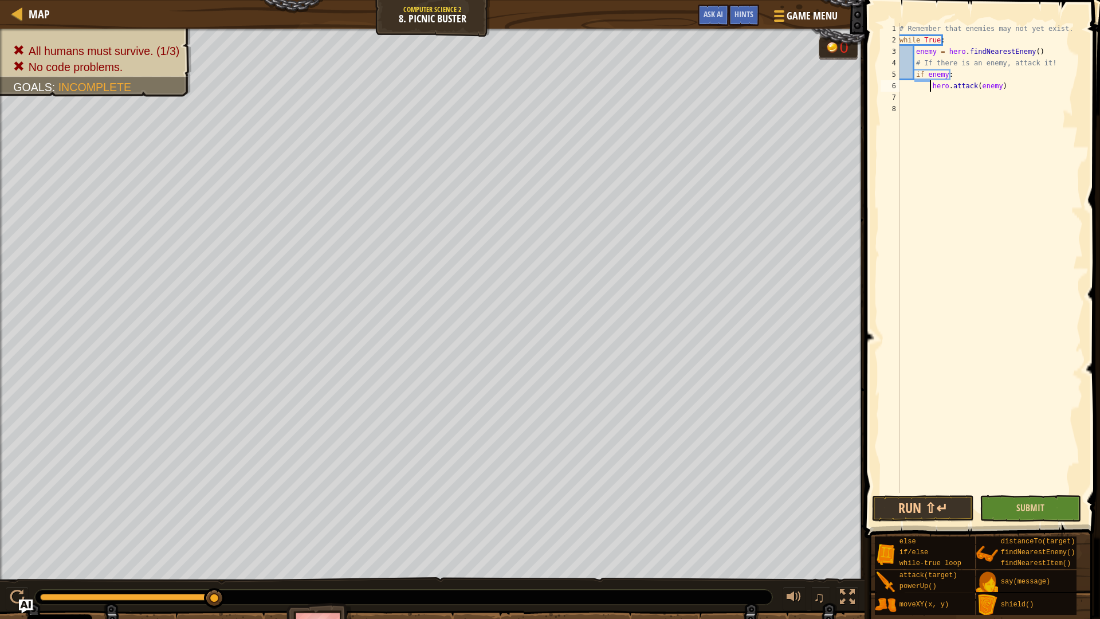
type textarea "hero.attack(enemy)"
click at [996, 509] on button "Submit" at bounding box center [1031, 508] width 102 height 26
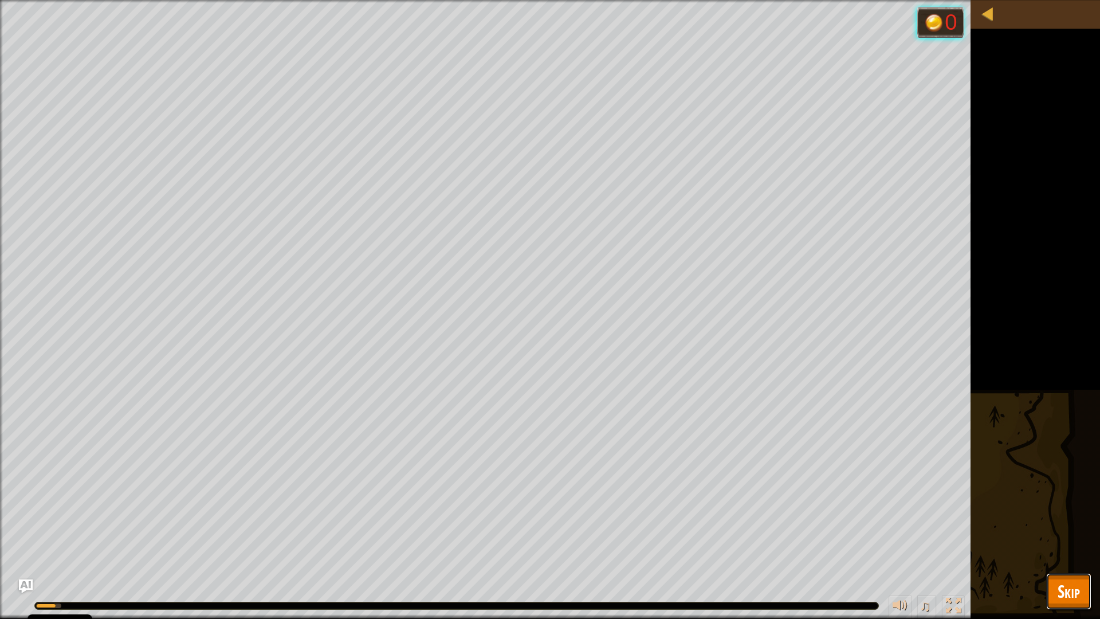
click at [1051, 548] on button "Skip" at bounding box center [1068, 591] width 45 height 37
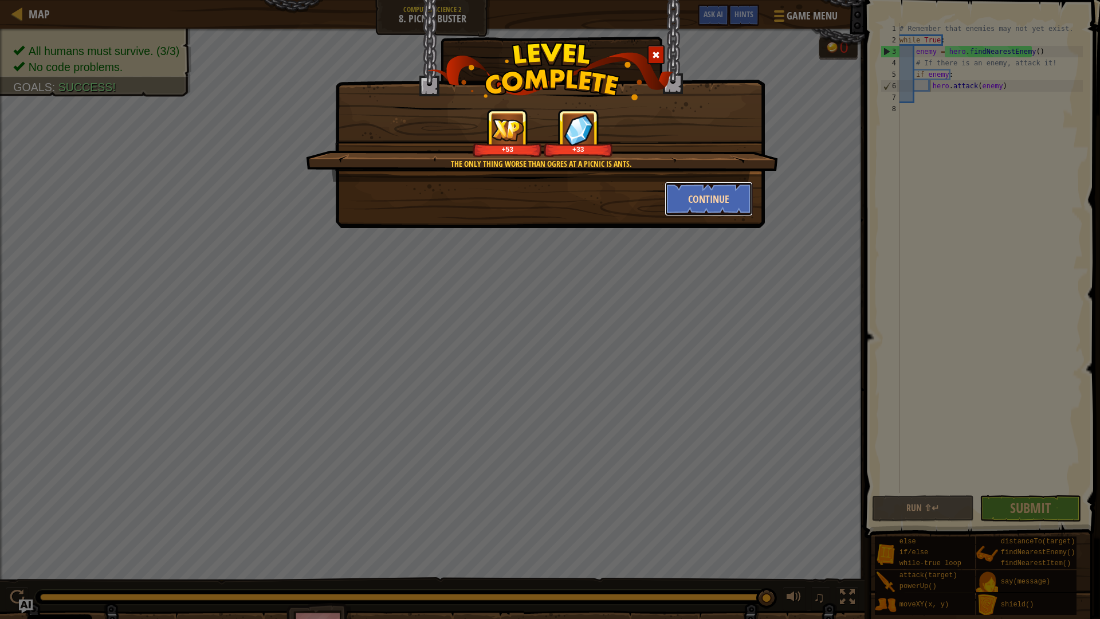
click at [722, 186] on button "Continue" at bounding box center [709, 199] width 89 height 34
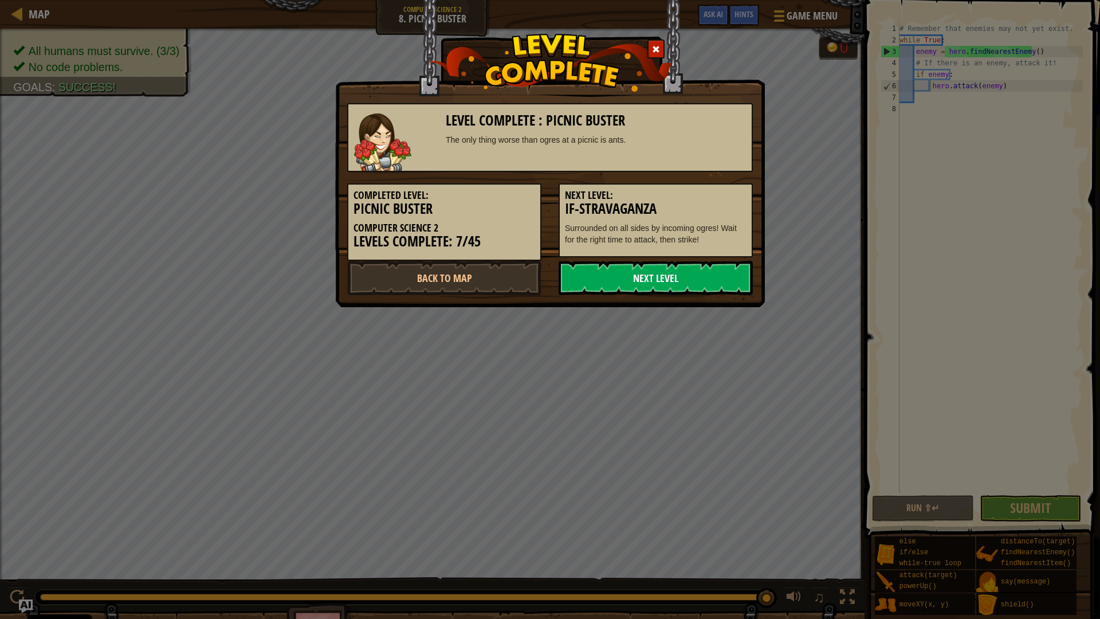
click at [705, 273] on link "Next Level" at bounding box center [656, 278] width 194 height 34
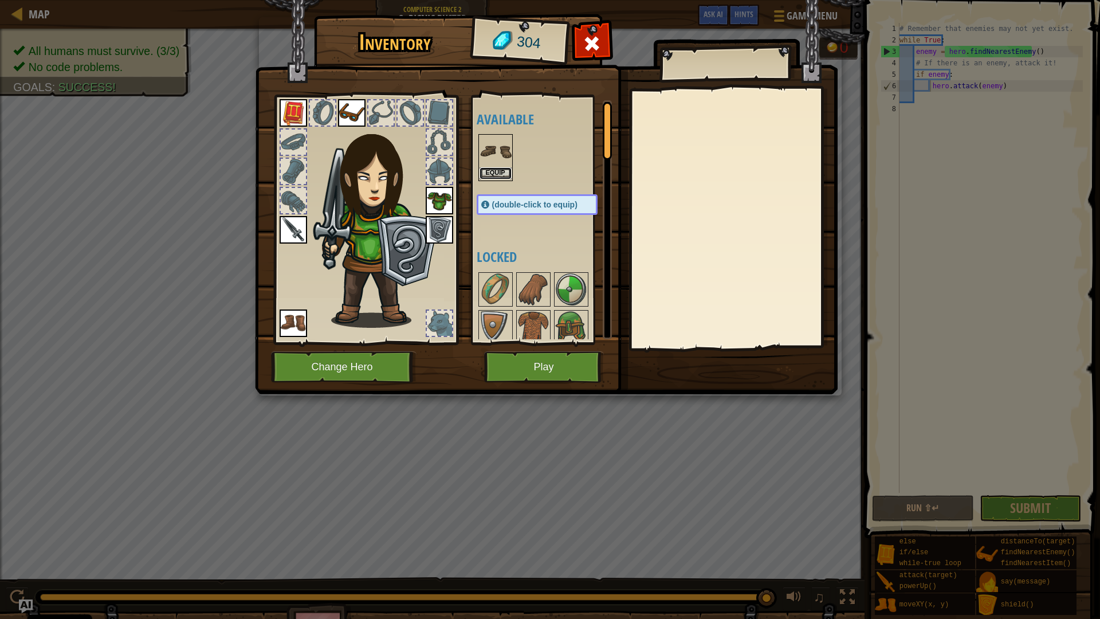
click at [501, 169] on button "Equip" at bounding box center [496, 173] width 32 height 12
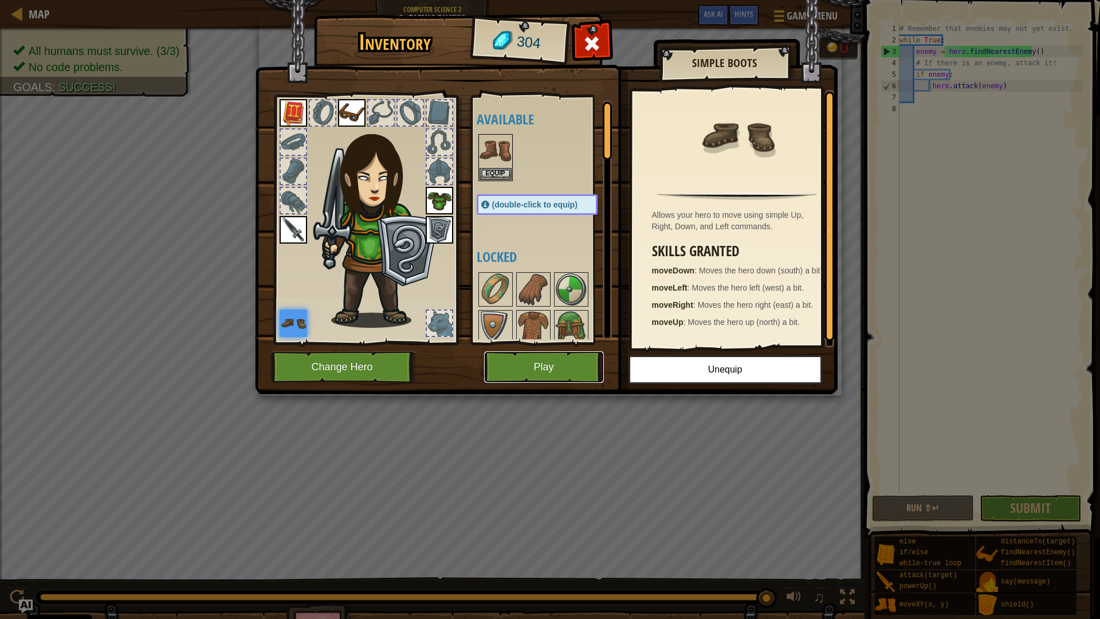
click at [577, 368] on button "Play" at bounding box center [544, 367] width 120 height 32
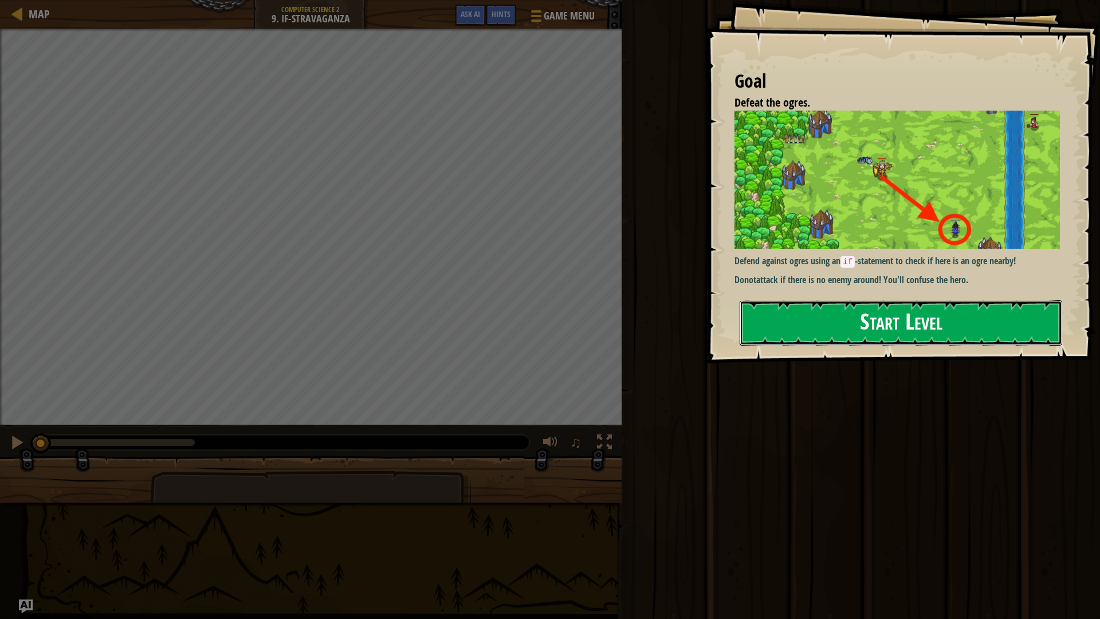
click at [856, 327] on button "Start Level" at bounding box center [901, 322] width 323 height 45
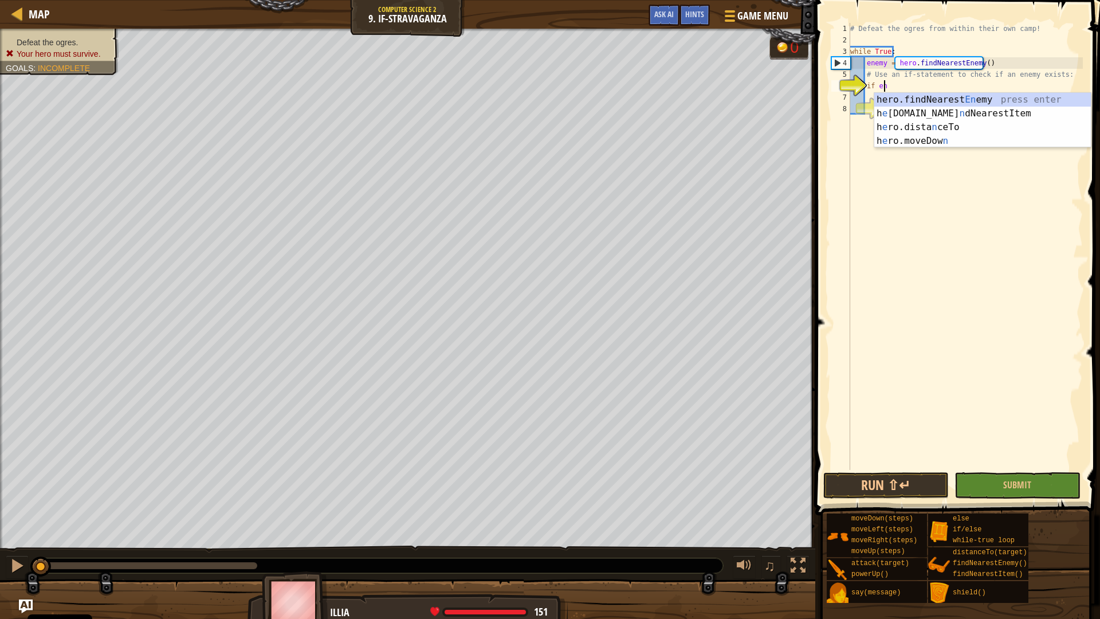
scroll to position [5, 3]
type textarea "if enemy"
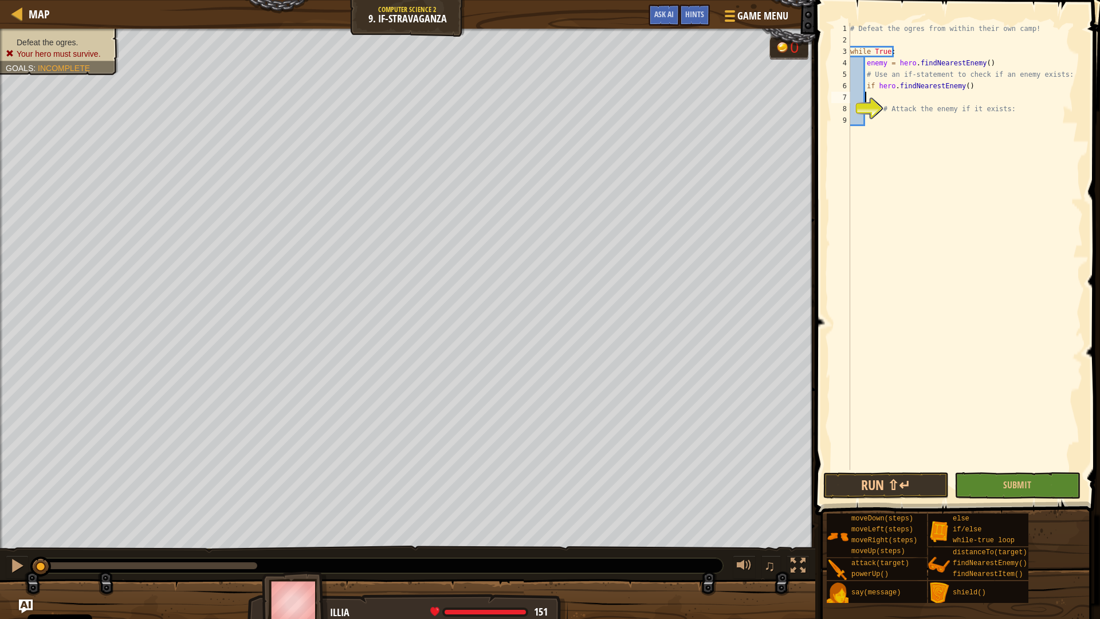
scroll to position [5, 1]
click at [1011, 91] on div "# Defeat the ogres from within their own camp! while True : enemy = hero . find…" at bounding box center [965, 258] width 235 height 470
click at [1006, 89] on div "# Defeat the ogres from within their own camp! while True : enemy = hero . find…" at bounding box center [965, 258] width 235 height 470
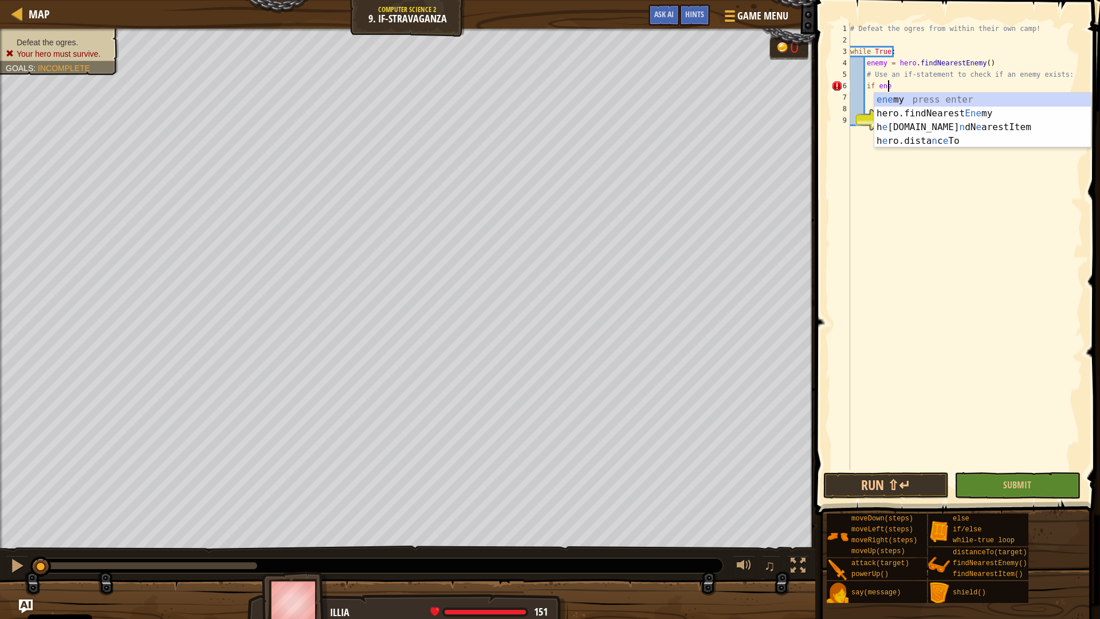
scroll to position [5, 3]
type textarea "if enemy:"
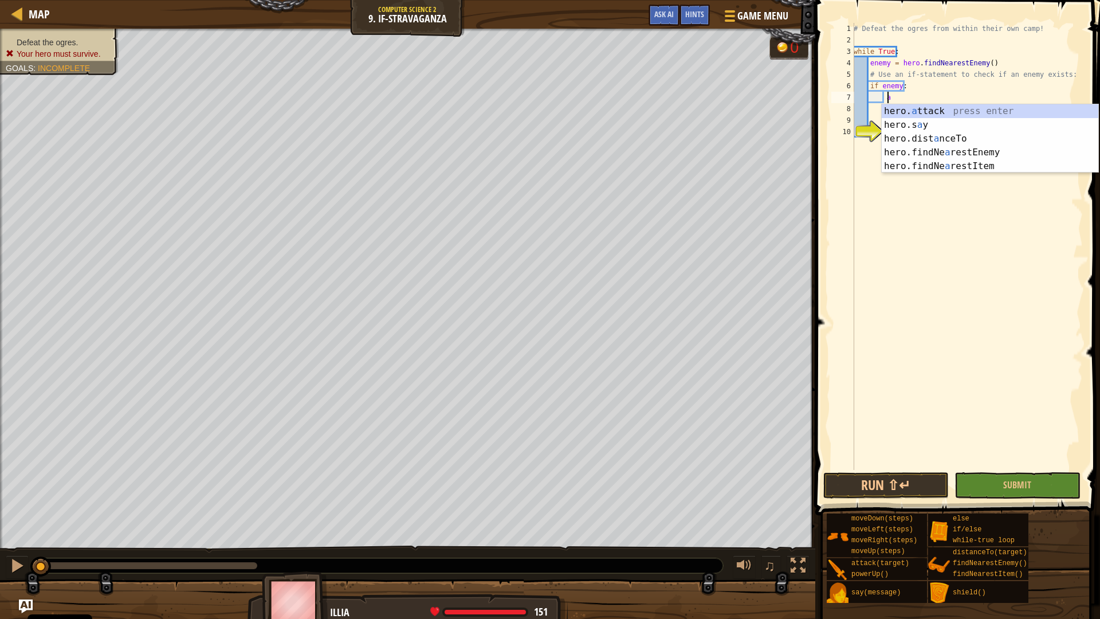
scroll to position [5, 2]
type textarea "hero.attack(enemy)"
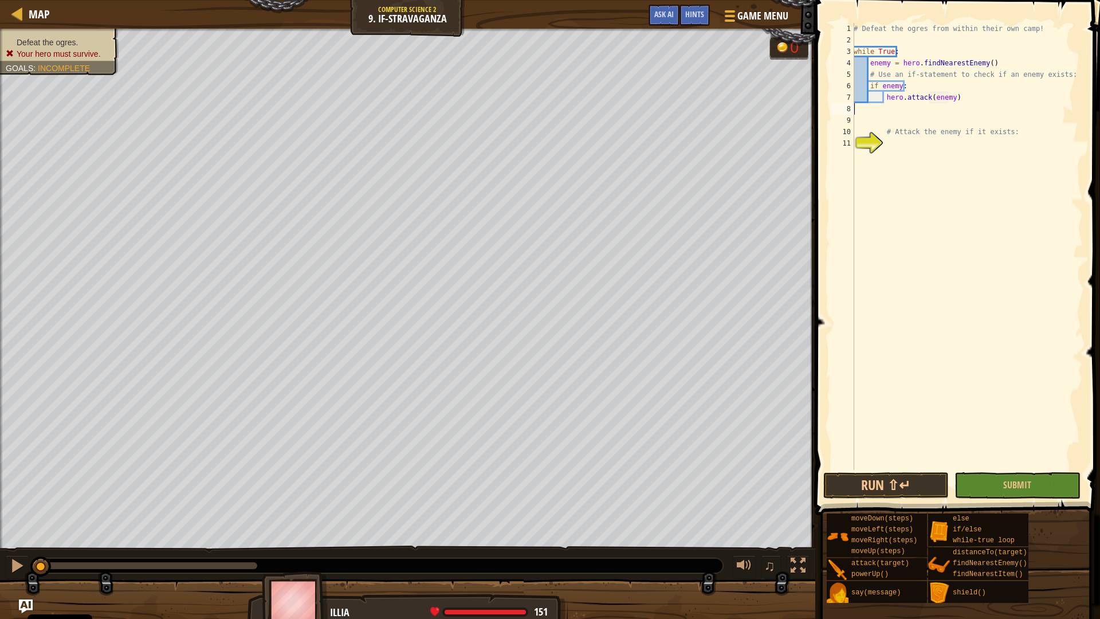
scroll to position [5, 0]
click at [986, 484] on button "Submit" at bounding box center [1016, 485] width 125 height 26
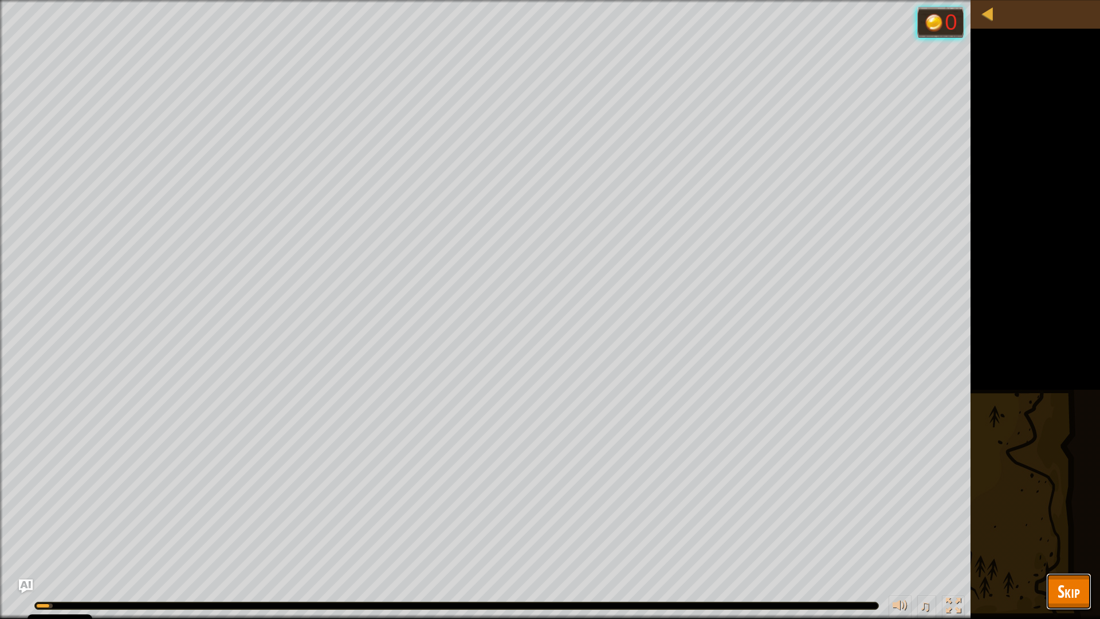
click at [1074, 548] on span "Skip" at bounding box center [1069, 590] width 22 height 23
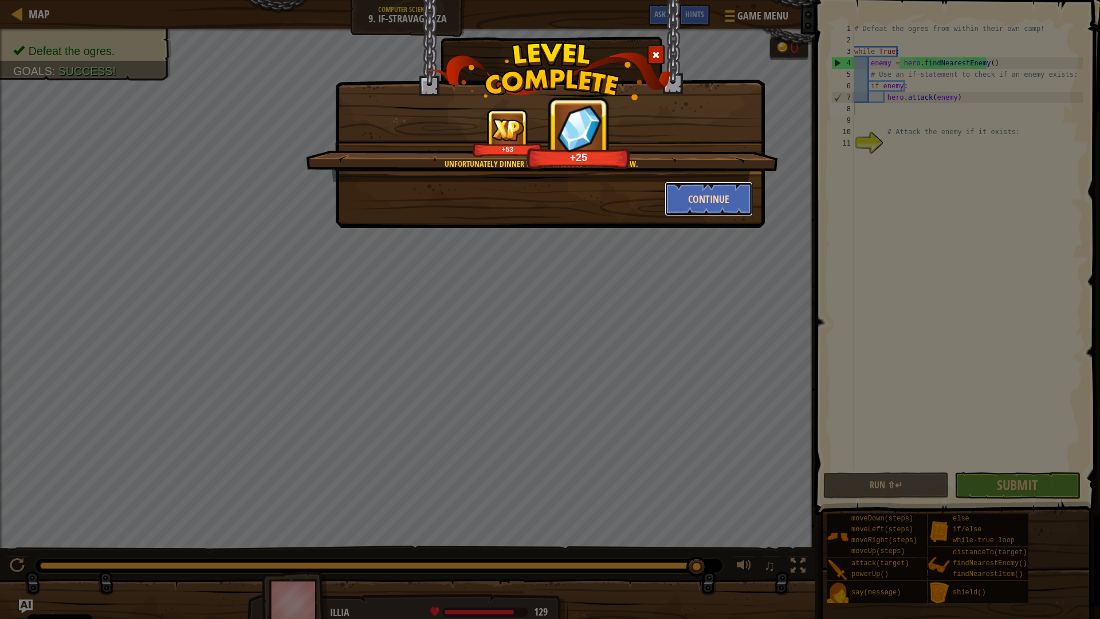
click at [722, 205] on button "Continue" at bounding box center [709, 199] width 89 height 34
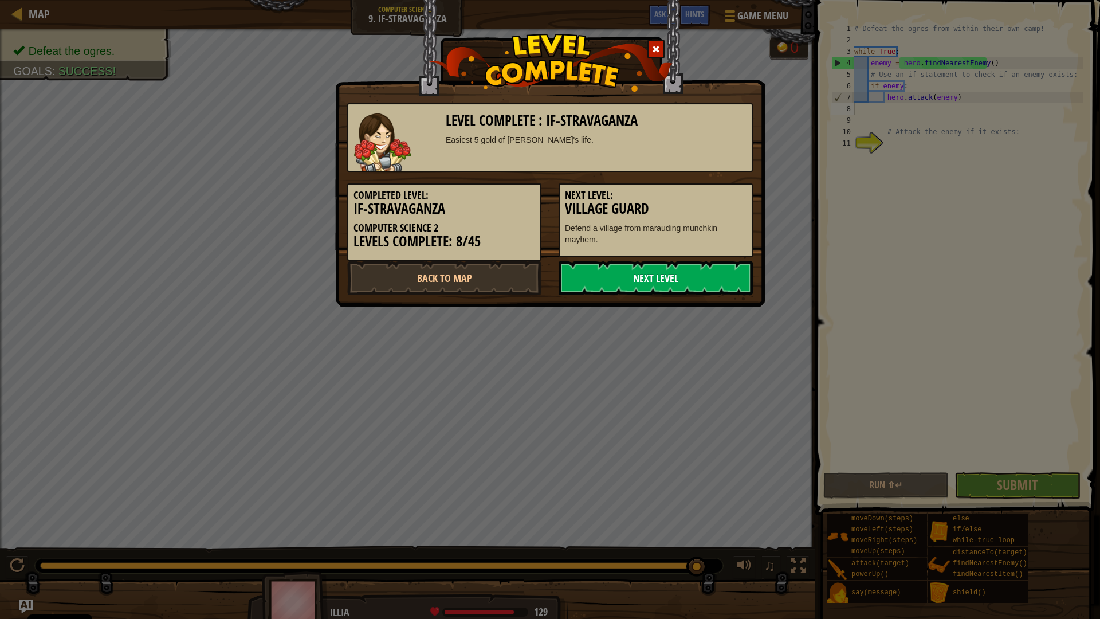
click at [674, 285] on link "Next Level" at bounding box center [656, 278] width 194 height 34
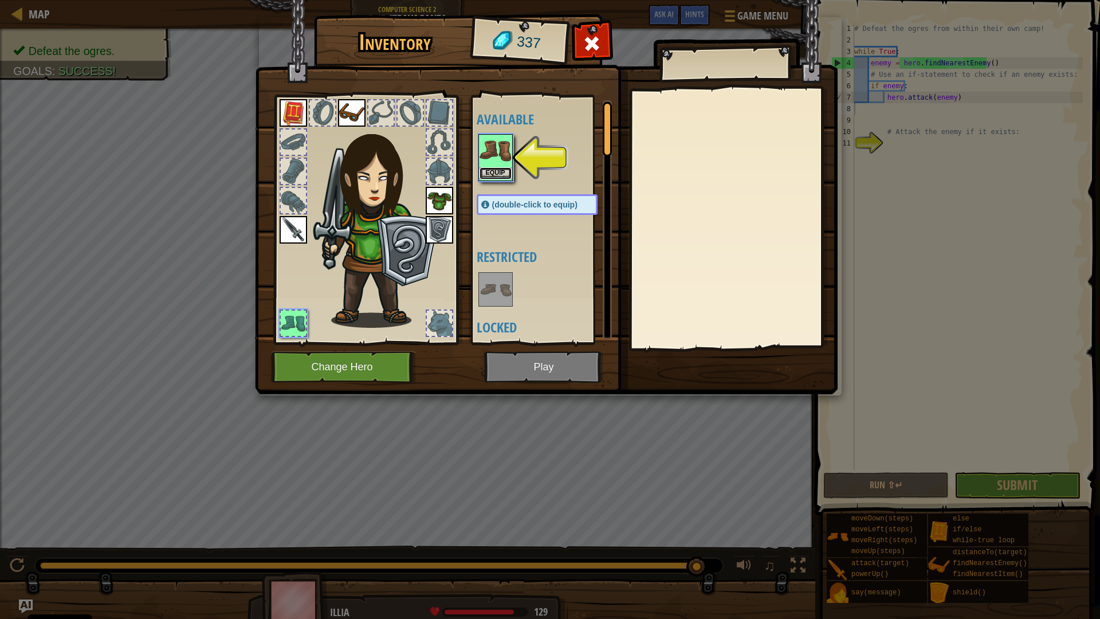
click at [500, 175] on button "Equip" at bounding box center [496, 173] width 32 height 12
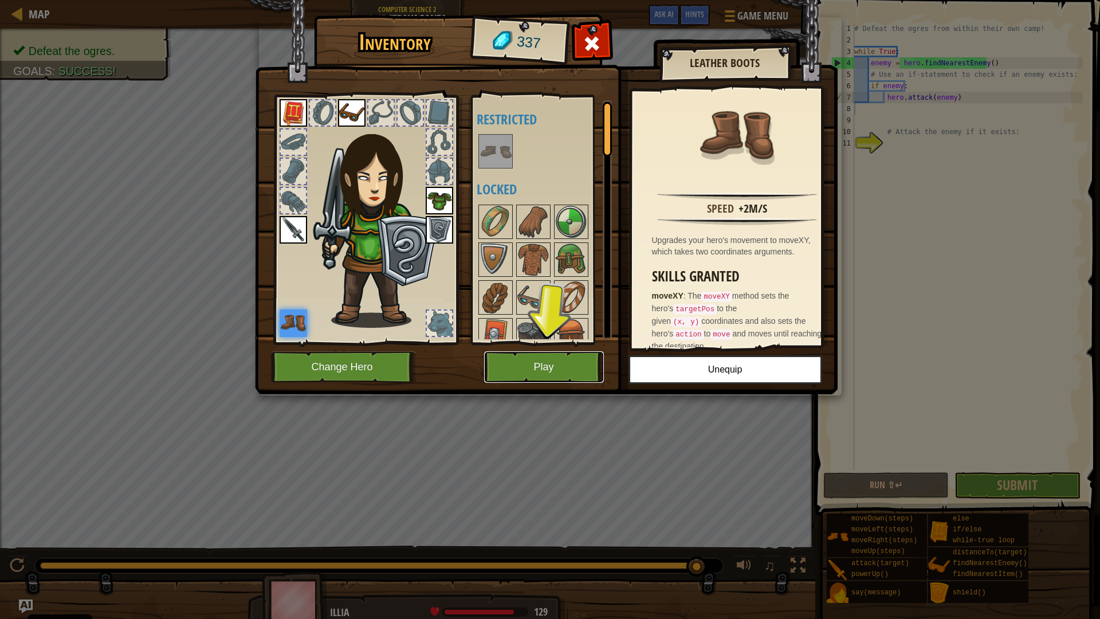
click at [534, 361] on button "Play" at bounding box center [544, 367] width 120 height 32
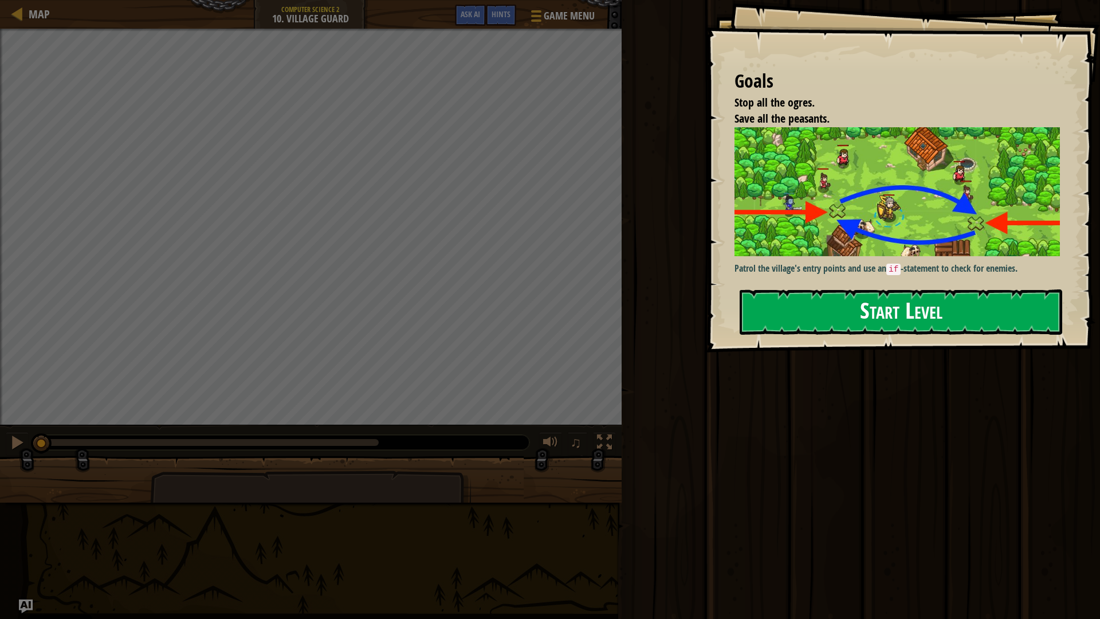
click at [810, 313] on div "Goals Stop all the ogres. Save all the peasants. Patrol the village's entry poi…" at bounding box center [550, 309] width 1100 height 619
click at [827, 315] on button "Start Level" at bounding box center [901, 311] width 323 height 45
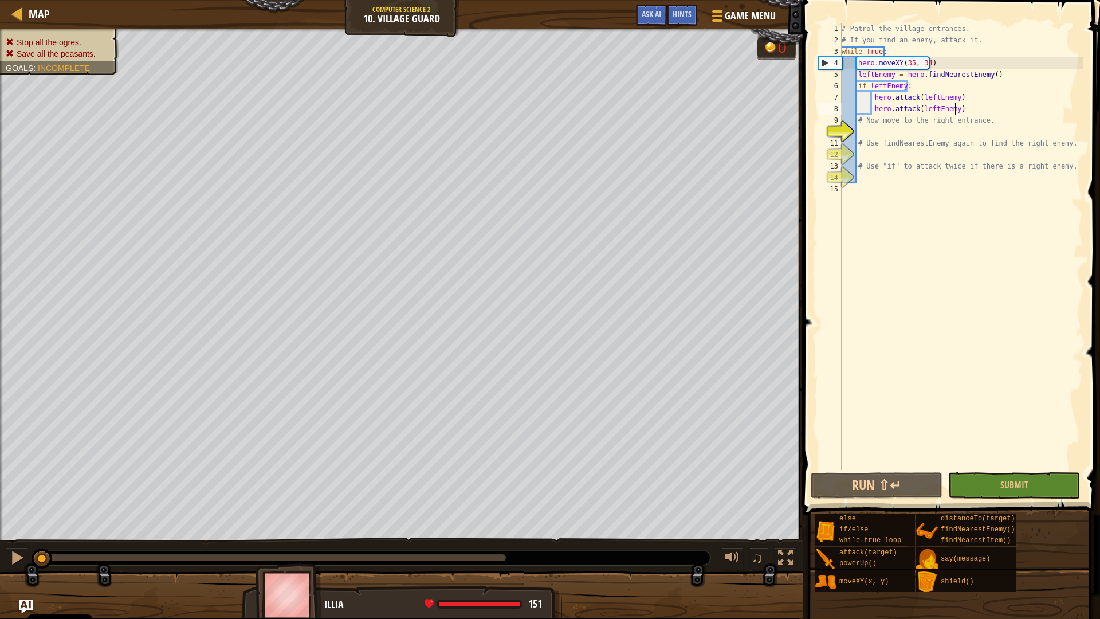
click at [970, 113] on div "# Patrol the village entrances. # If you find an enemy, attack it. while True :…" at bounding box center [960, 258] width 243 height 470
type textarea "hero.attack(leftEnemy)"
click at [1001, 133] on div "# Patrol the village entrances. # If you find an enemy, attack it. while True :…" at bounding box center [960, 258] width 243 height 470
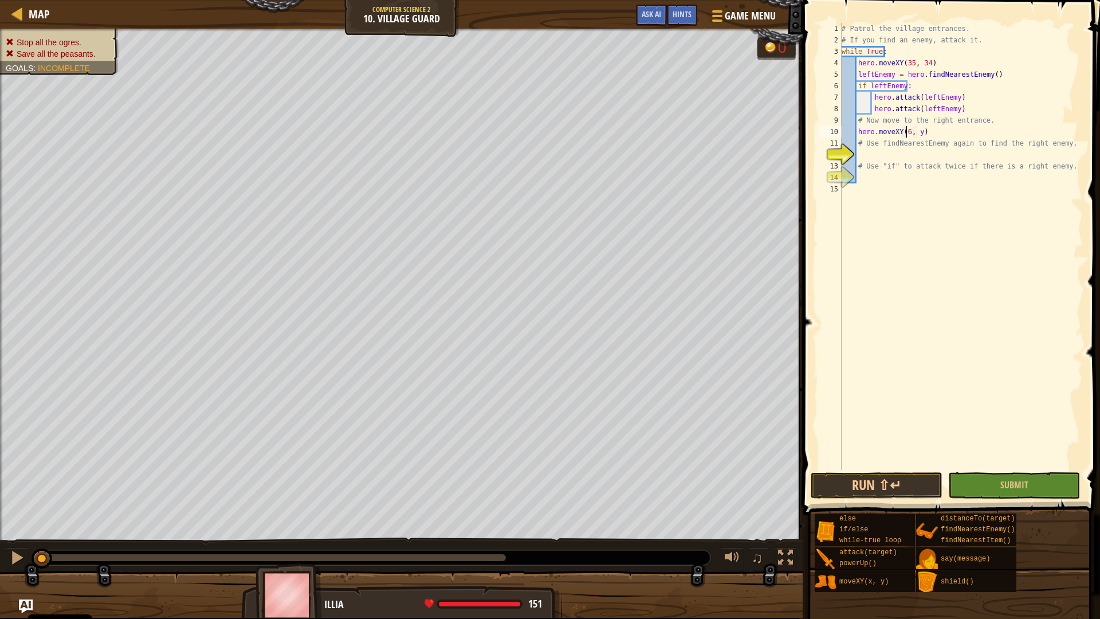
scroll to position [5, 6]
type textarea "hero.moveXY(60, 31)"
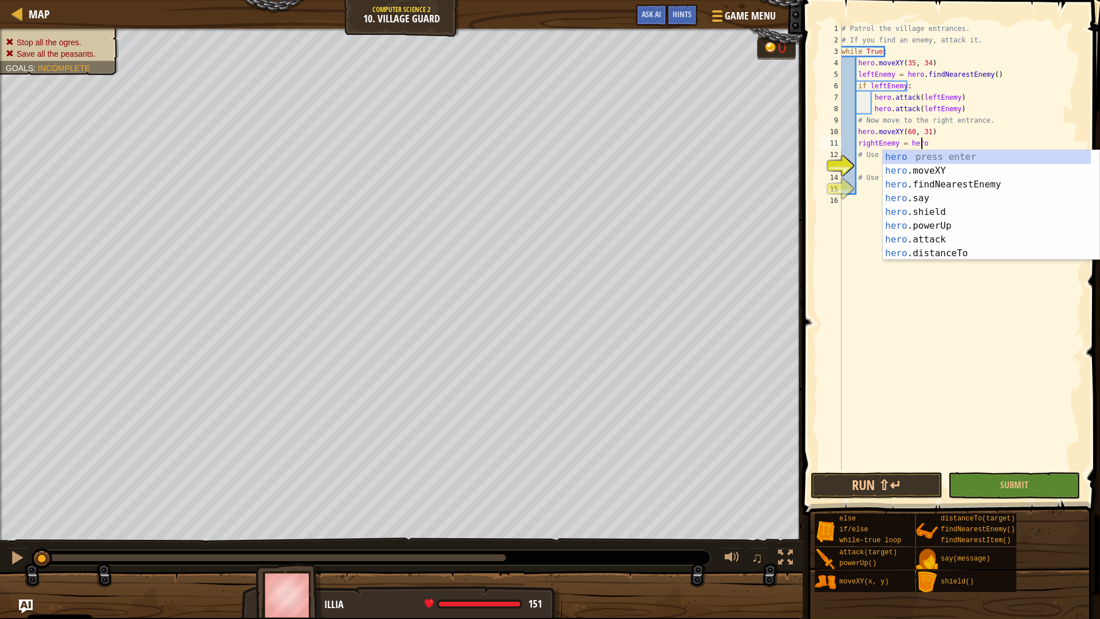
scroll to position [5, 6]
type textarea "rightEnemy = hero."
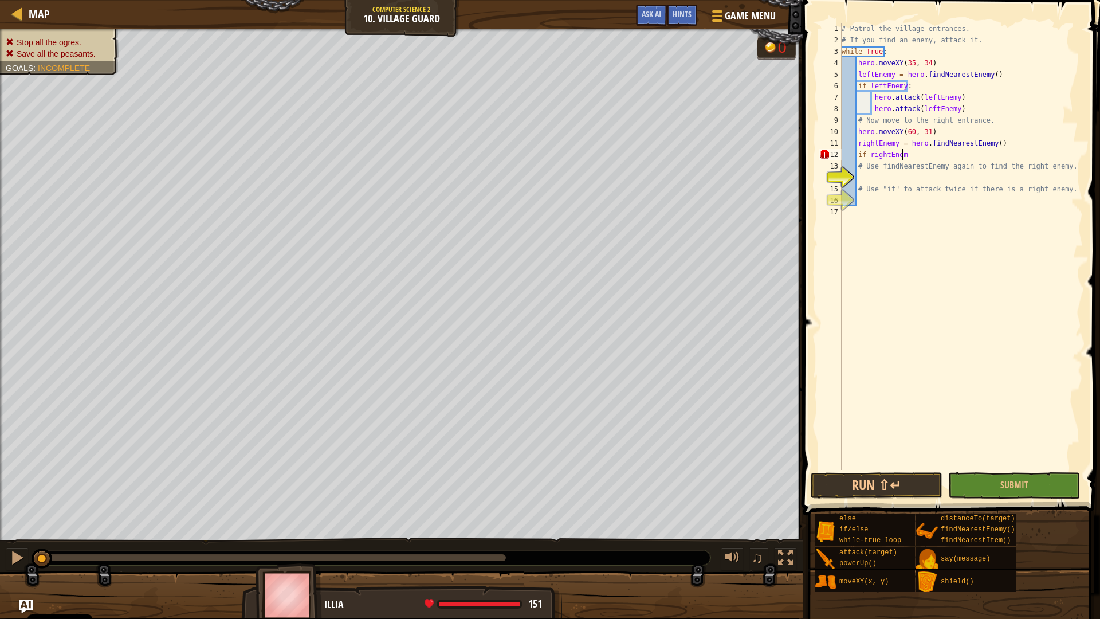
scroll to position [5, 5]
type textarea "if rightEnemy:"
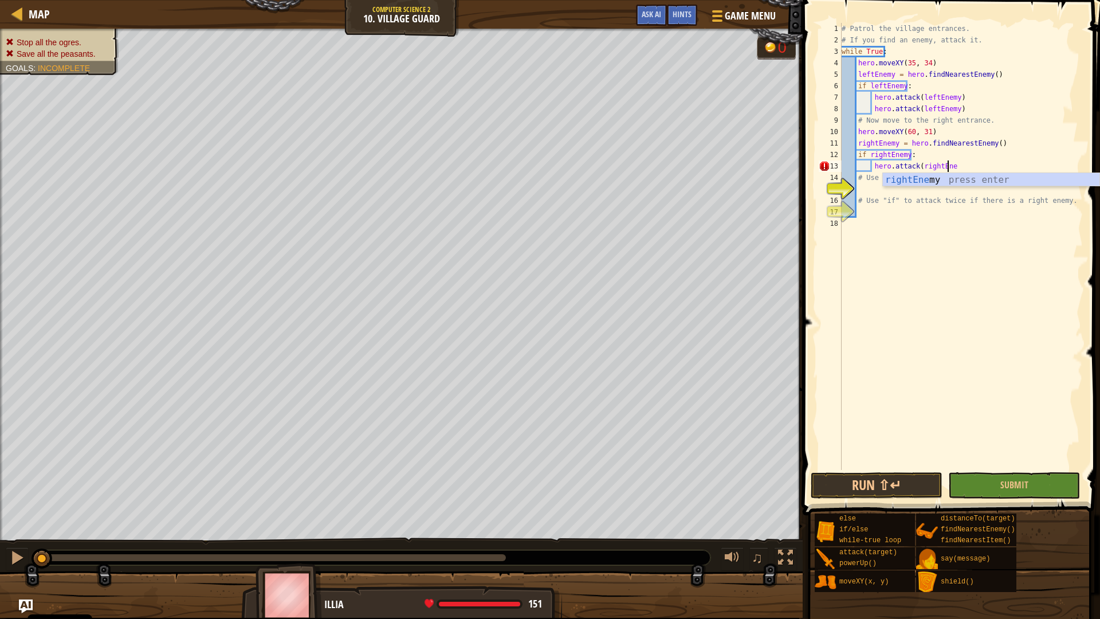
scroll to position [5, 9]
type textarea "hero.attack(rightEnemy)"
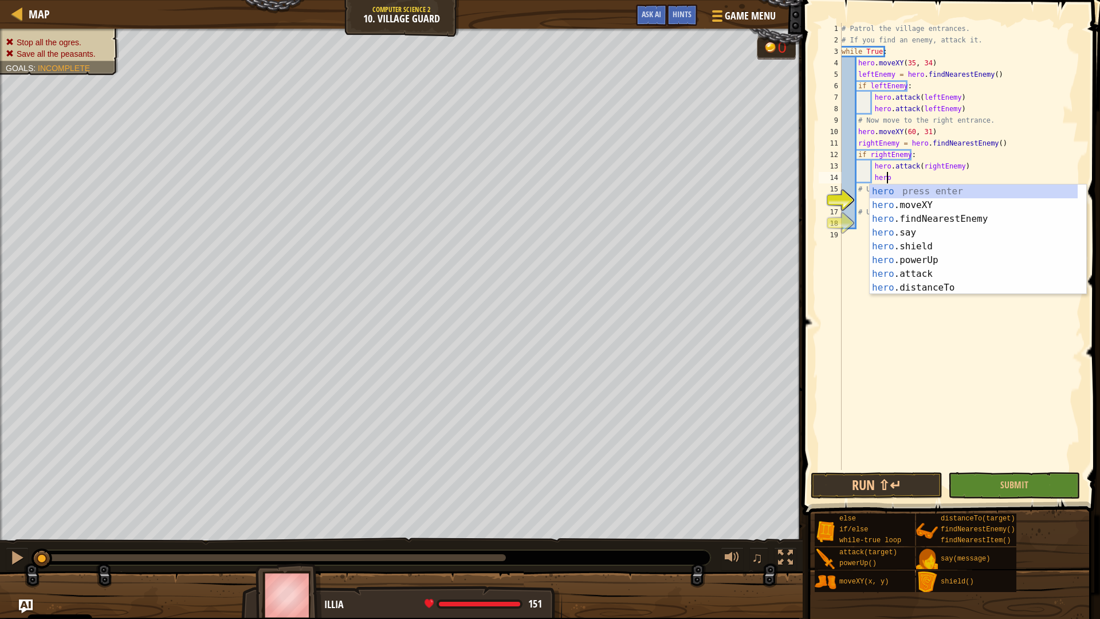
scroll to position [5, 3]
type textarea "h"
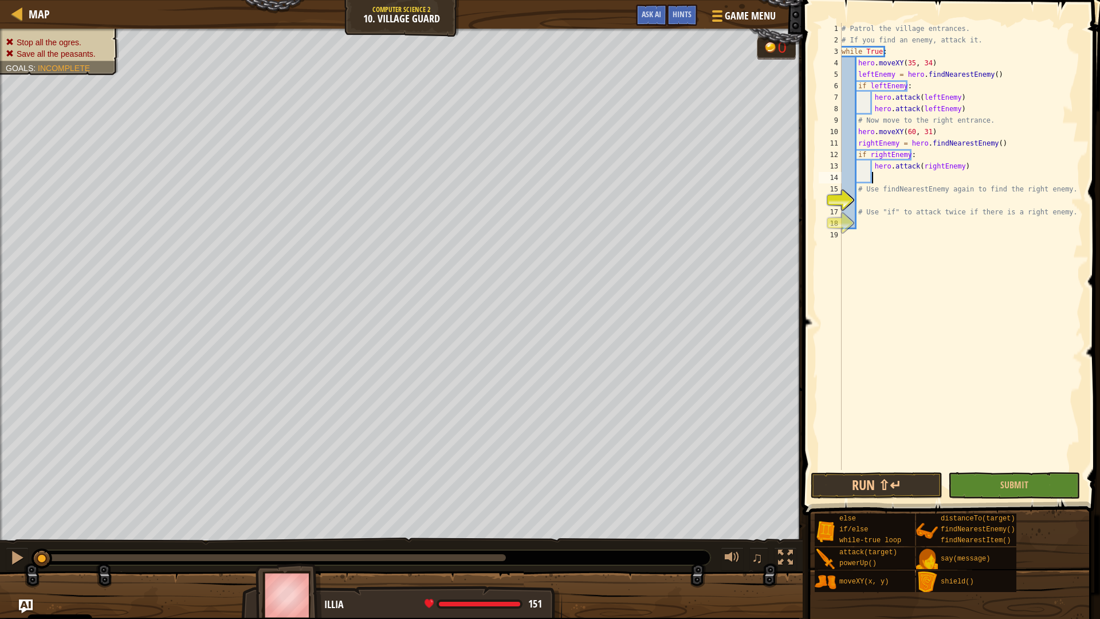
scroll to position [5, 1]
drag, startPoint x: 964, startPoint y: 111, endPoint x: 868, endPoint y: 109, distance: 95.1
click at [868, 109] on div "# Patrol the village entrances. # If you find an enemy, attack it. while True :…" at bounding box center [960, 258] width 243 height 470
type textarea "hero.attack(leftEnemy)"
drag, startPoint x: 910, startPoint y: 477, endPoint x: 866, endPoint y: 485, distance: 44.3
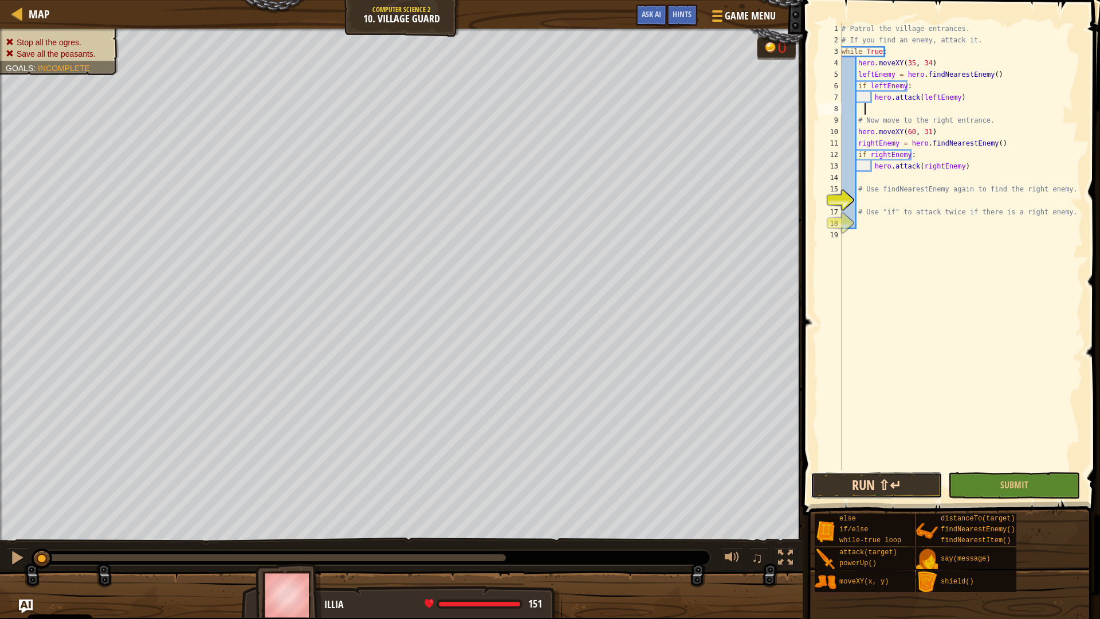
click at [866, 485] on button "Run ⇧↵" at bounding box center [877, 485] width 132 height 26
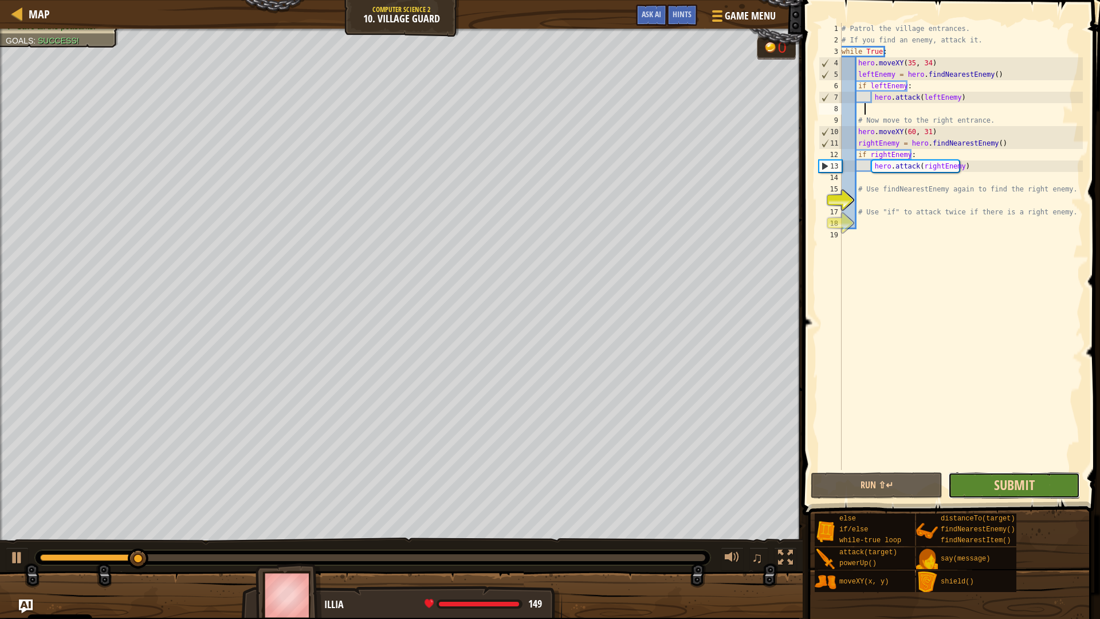
click at [1029, 488] on span "Submit" at bounding box center [1014, 484] width 41 height 18
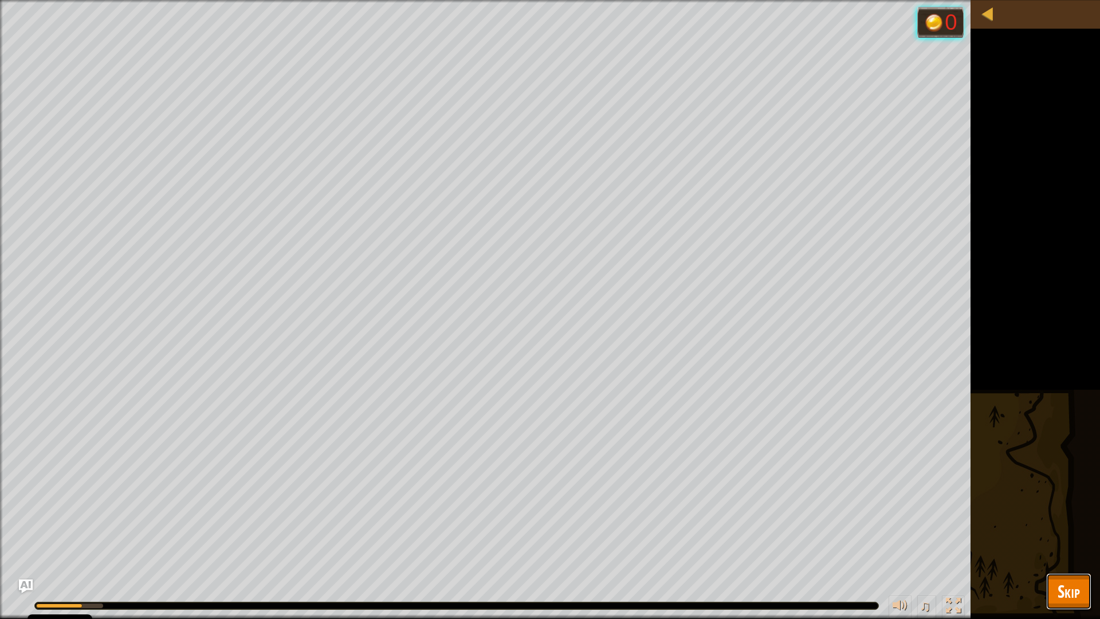
click at [1066, 548] on span "Skip" at bounding box center [1069, 590] width 22 height 23
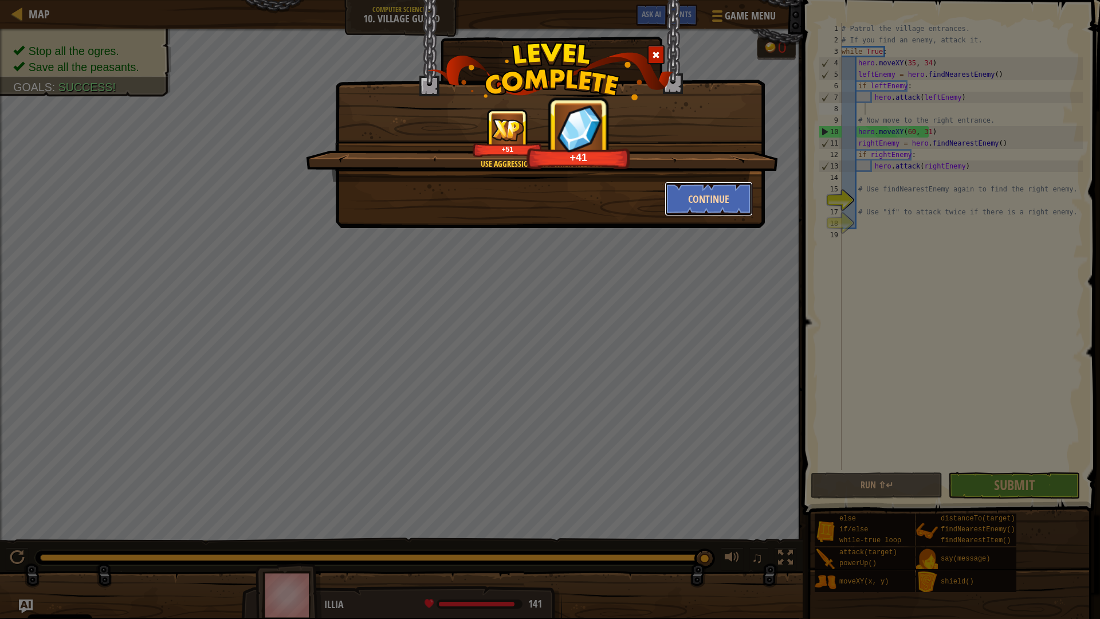
click at [718, 195] on button "Continue" at bounding box center [709, 199] width 89 height 34
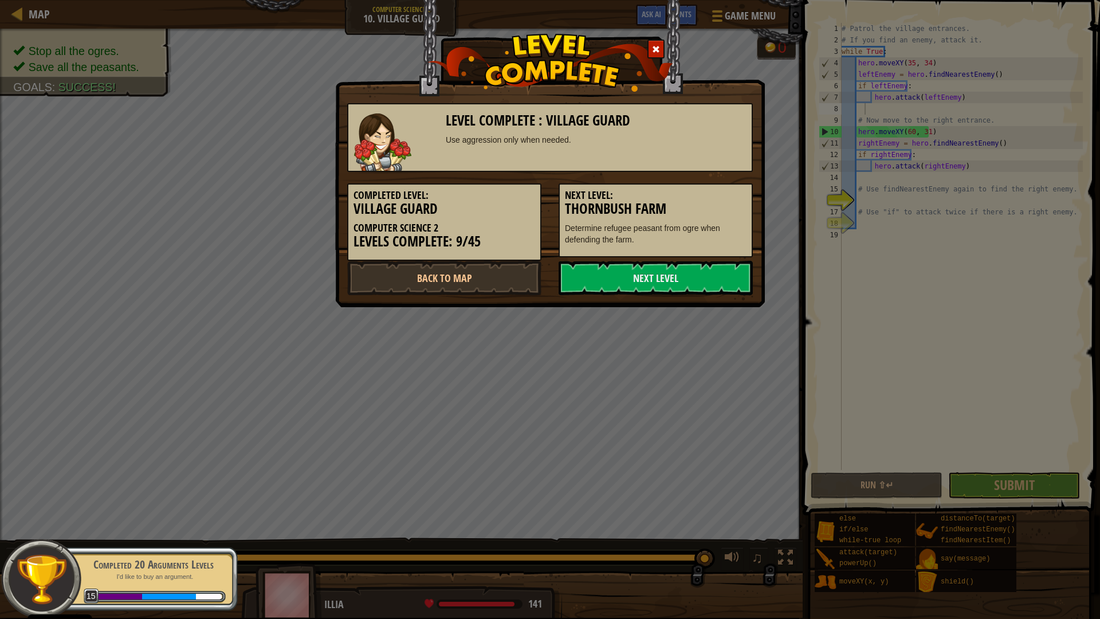
click at [17, 548] on img at bounding box center [41, 579] width 52 height 52
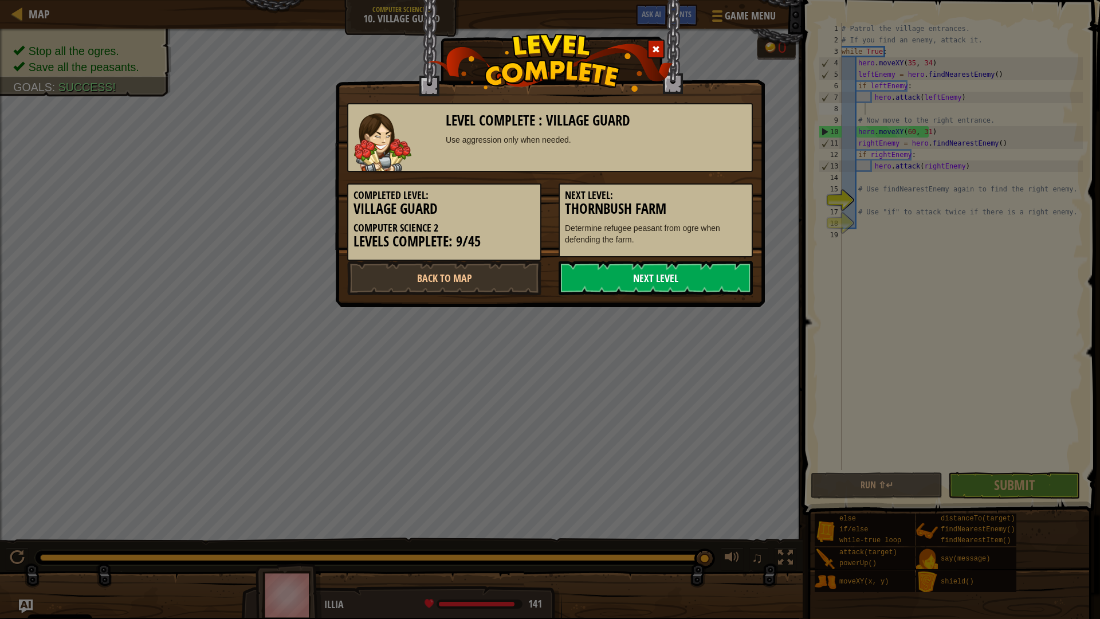
click at [643, 271] on link "Next Level" at bounding box center [656, 278] width 194 height 34
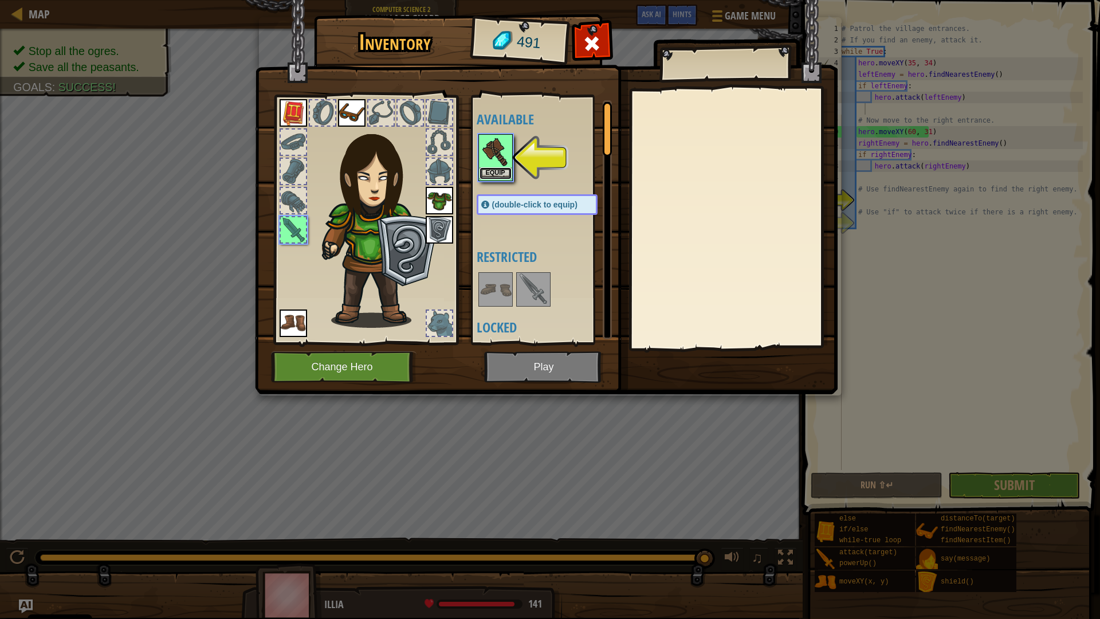
click at [488, 171] on button "Equip" at bounding box center [496, 173] width 32 height 12
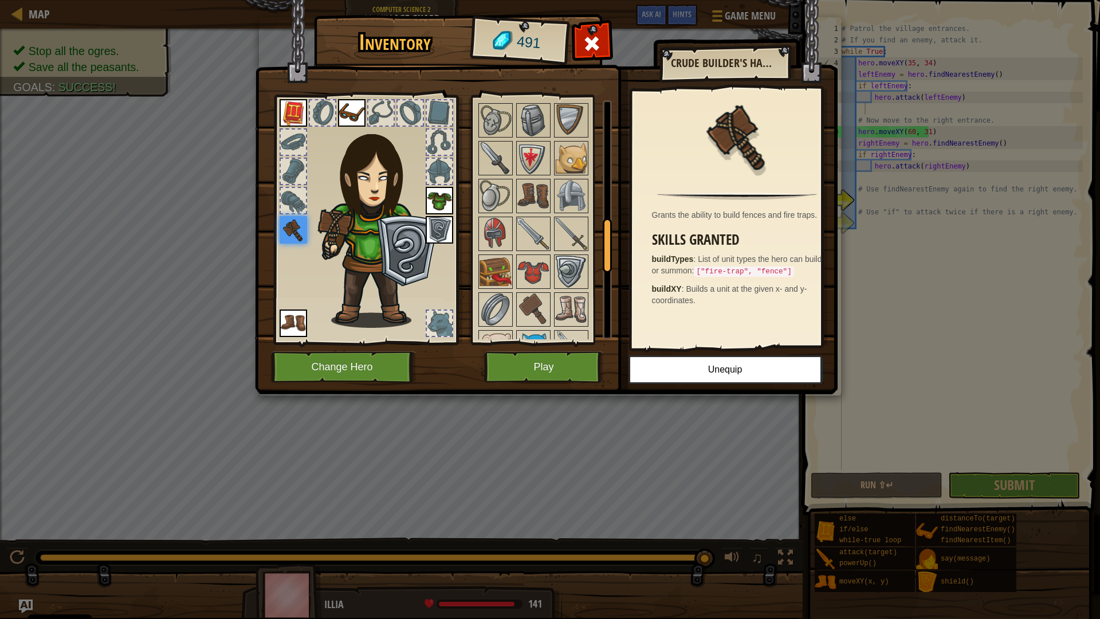
scroll to position [471, 0]
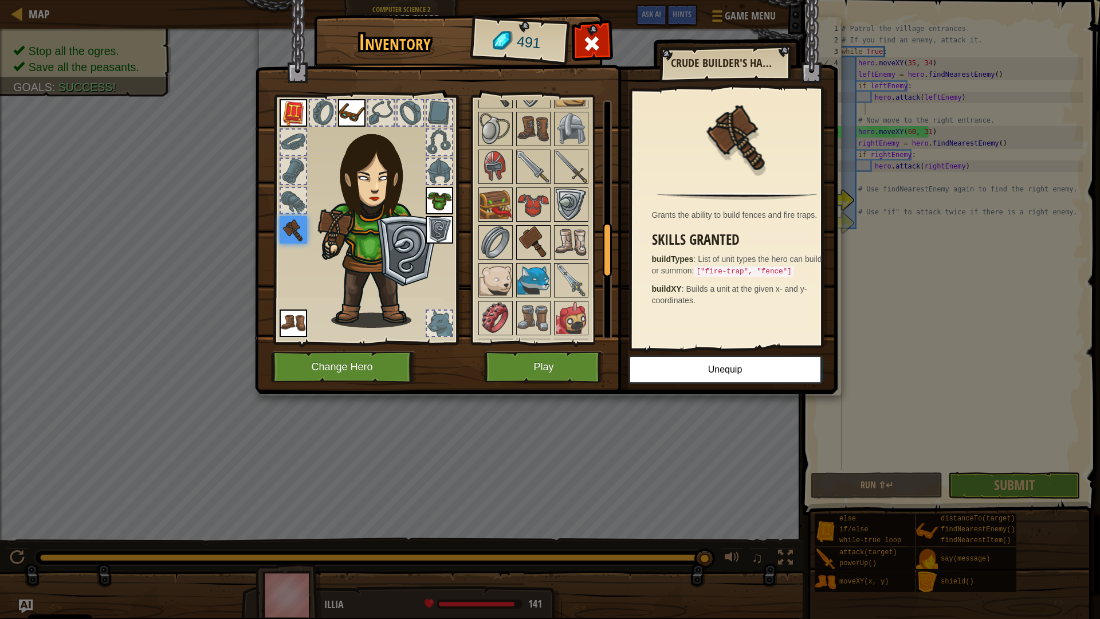
click at [530, 235] on img at bounding box center [533, 242] width 32 height 32
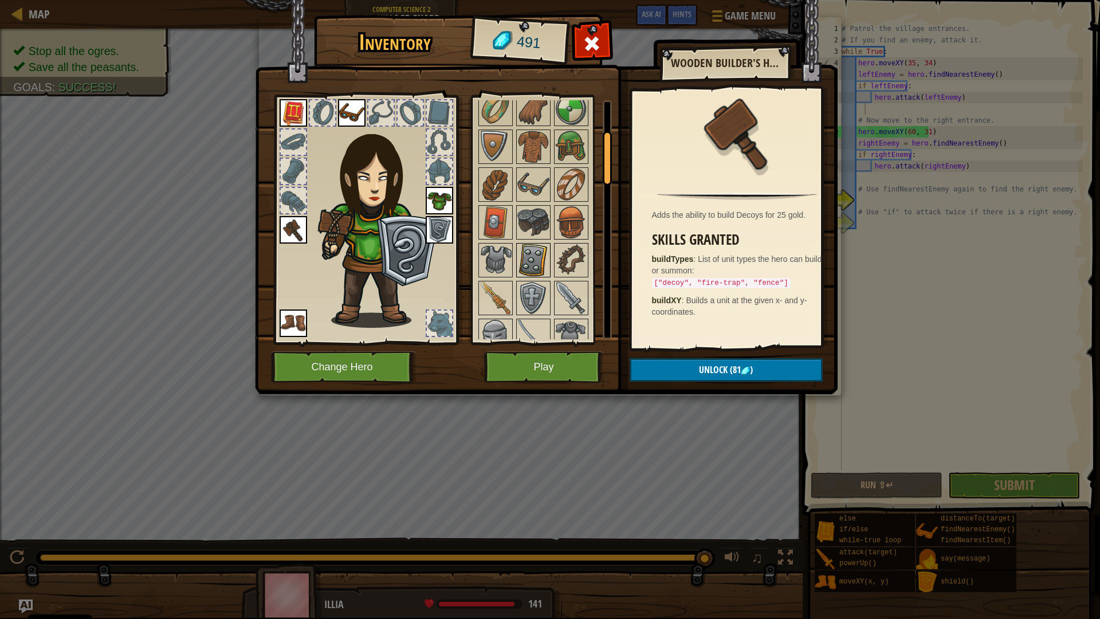
scroll to position [112, 0]
drag, startPoint x: 530, startPoint y: 178, endPoint x: 520, endPoint y: 171, distance: 12.1
click at [520, 171] on img at bounding box center [533, 185] width 32 height 32
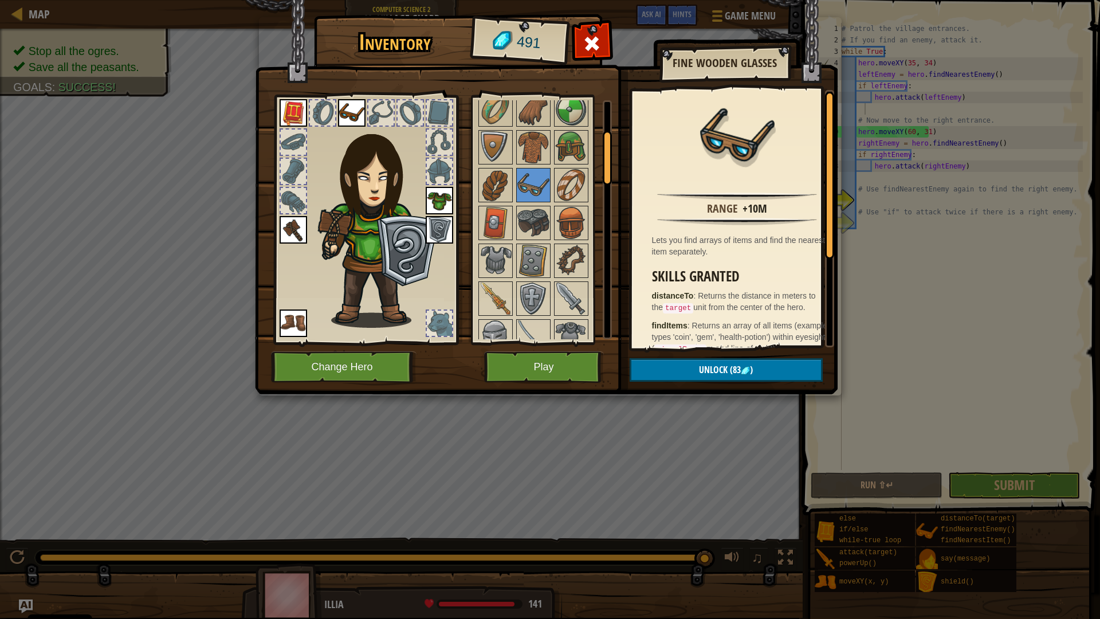
click at [353, 108] on img at bounding box center [351, 112] width 27 height 27
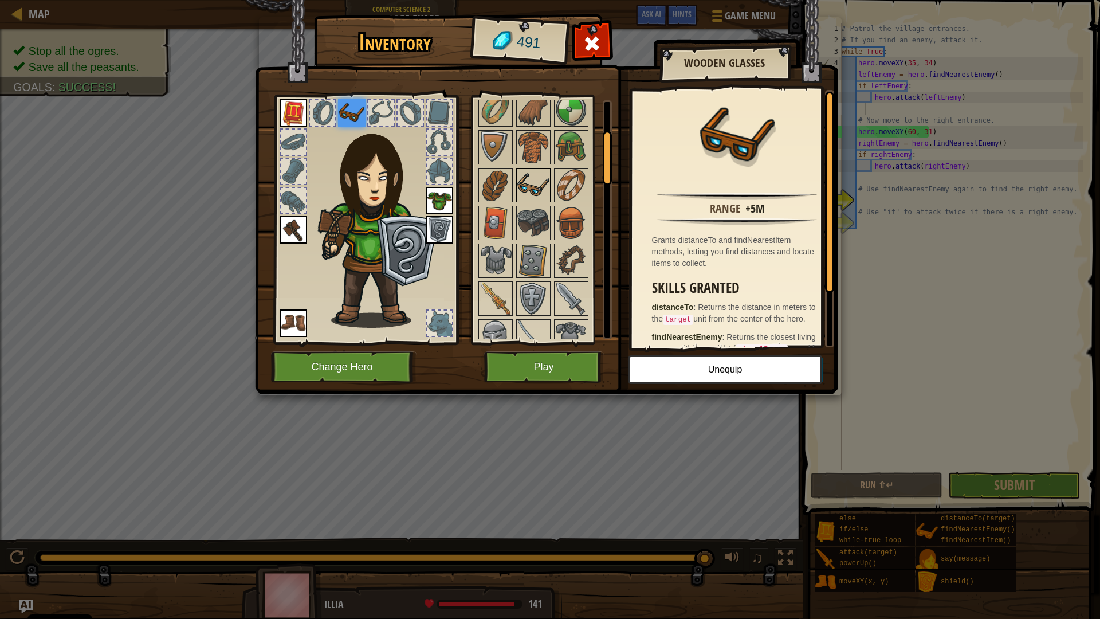
click at [531, 183] on img at bounding box center [533, 185] width 32 height 32
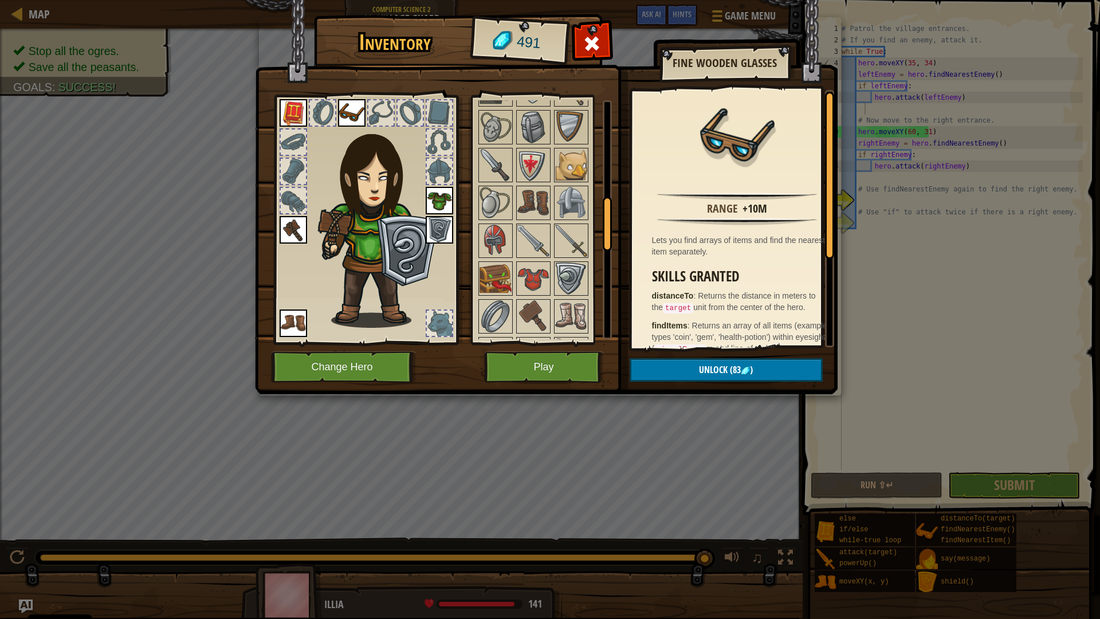
scroll to position [404, 0]
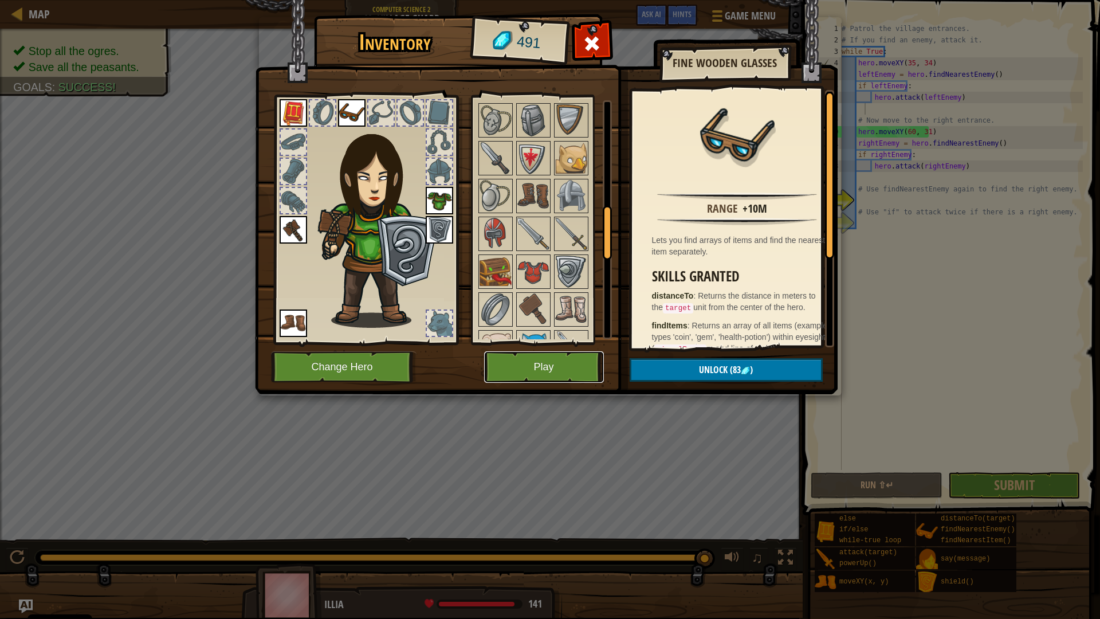
click at [526, 367] on button "Play" at bounding box center [544, 367] width 120 height 32
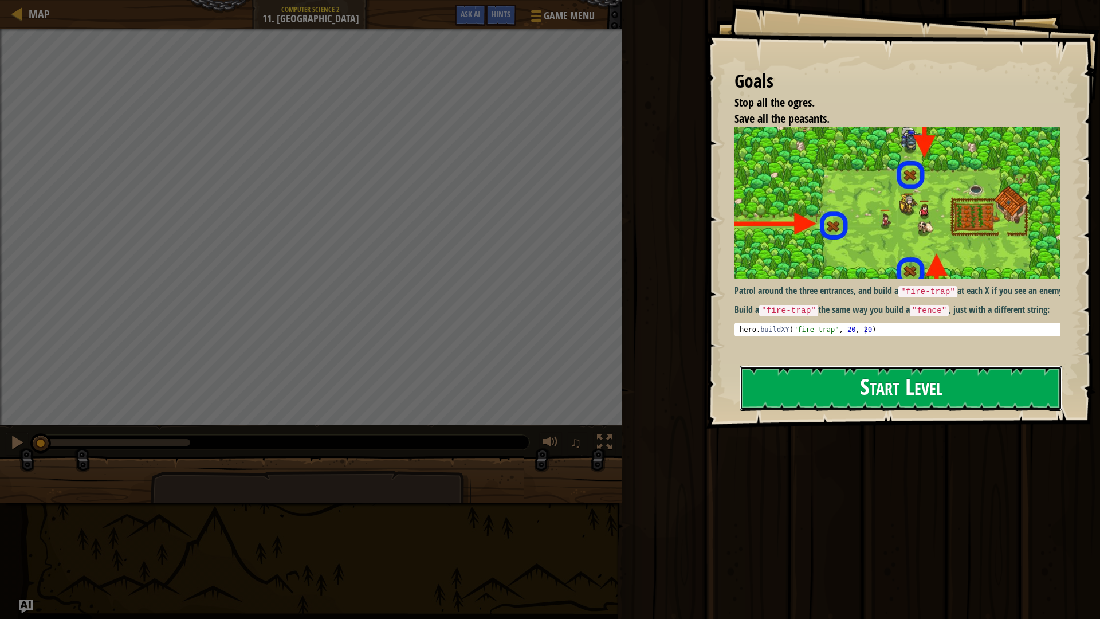
click at [793, 387] on button "Start Level" at bounding box center [901, 387] width 323 height 45
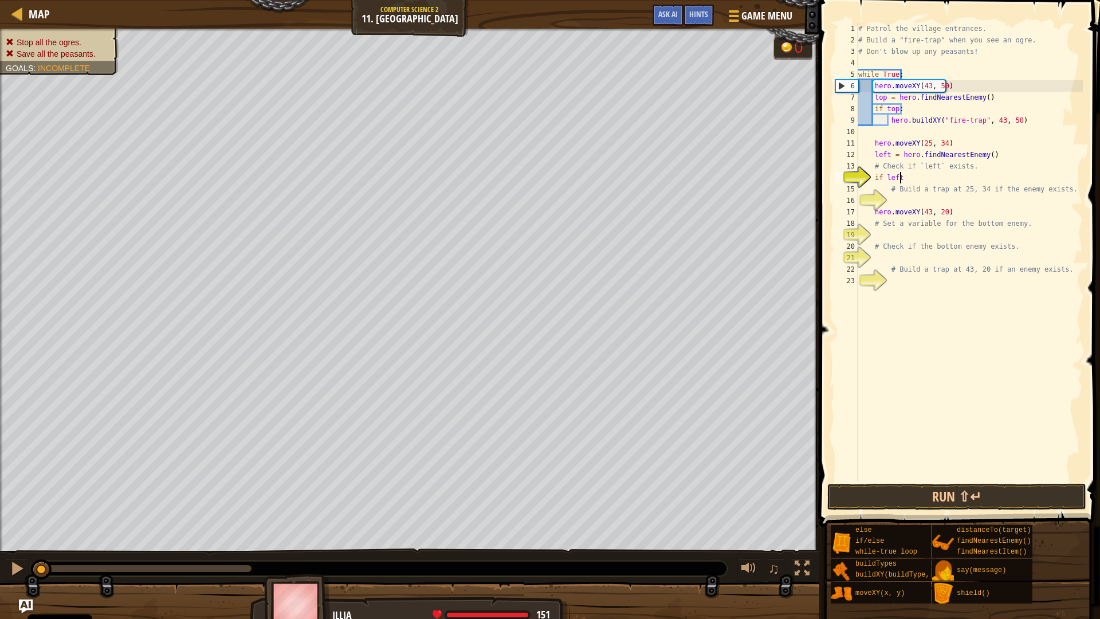
type textarea "if left:"
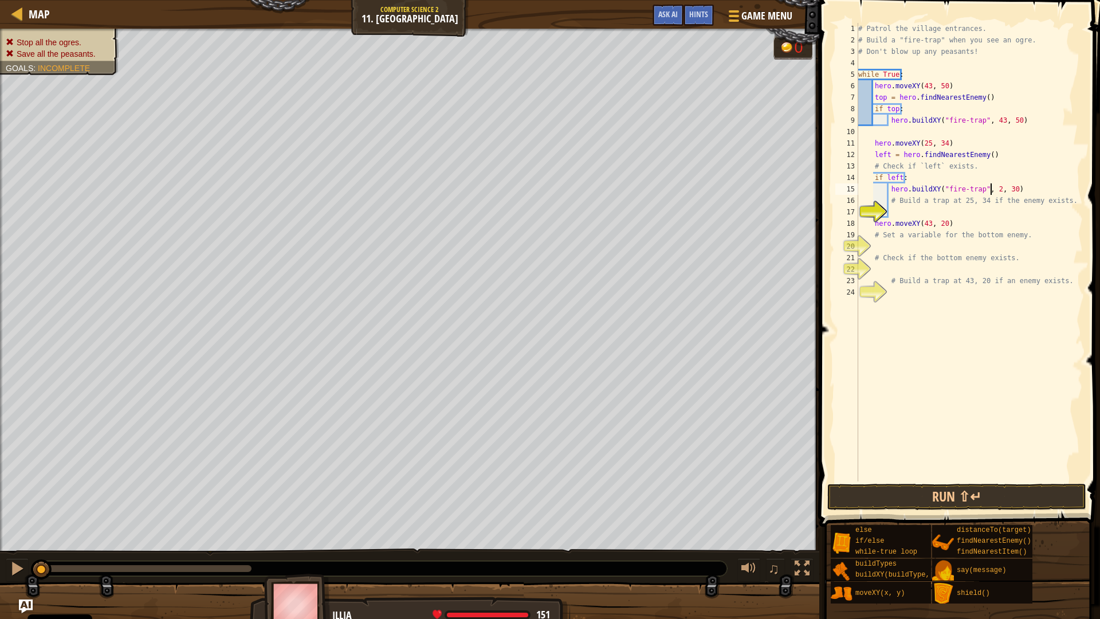
scroll to position [5, 11]
type textarea "hero.buildXY("fire-trap", 25, 34)"
click at [961, 247] on div "# Patrol the village entrances. # Build a "fire-trap" when you see an ogre. # D…" at bounding box center [969, 263] width 227 height 481
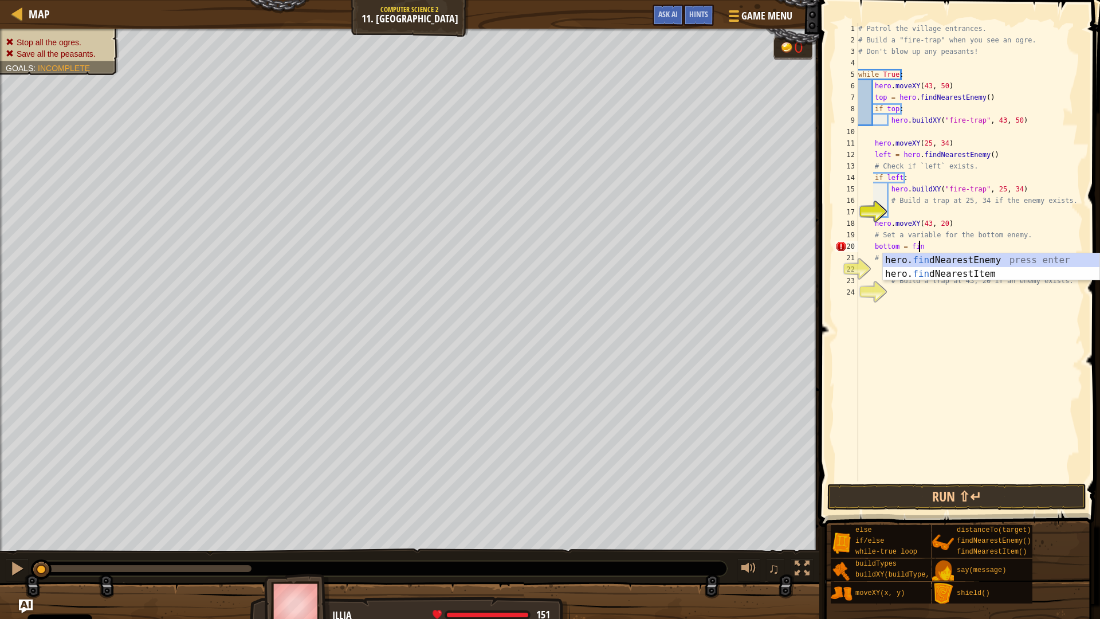
type textarea "bottom = find"
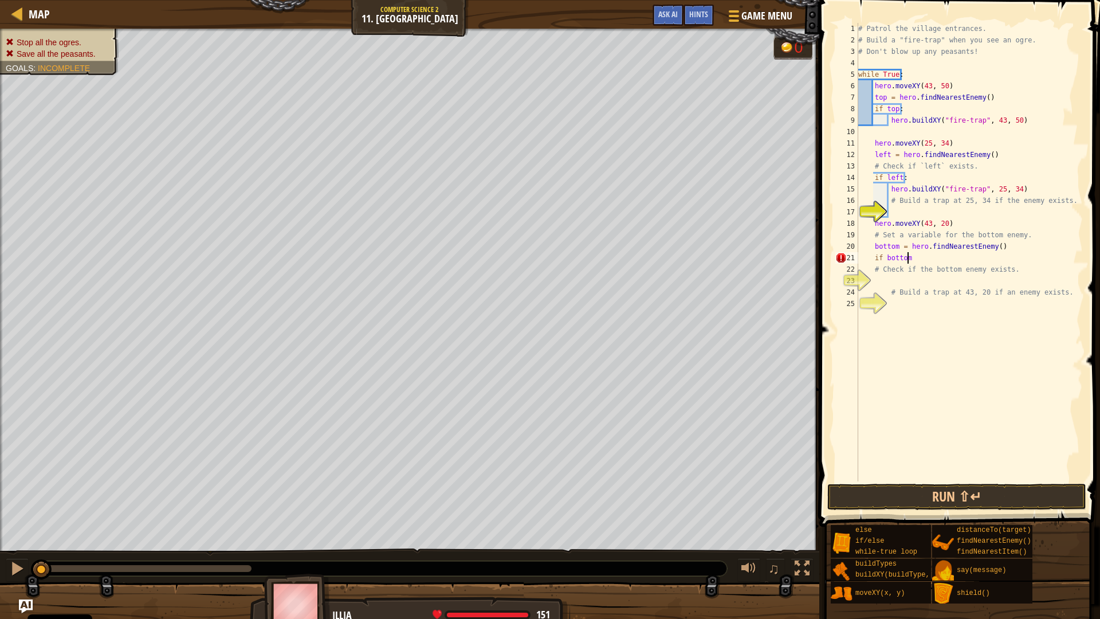
type textarea "if bottom:"
type textarea "hero.buildXY("fire-trap", 43, 20)"
click at [852, 498] on button "Run ⇧↵" at bounding box center [956, 497] width 259 height 26
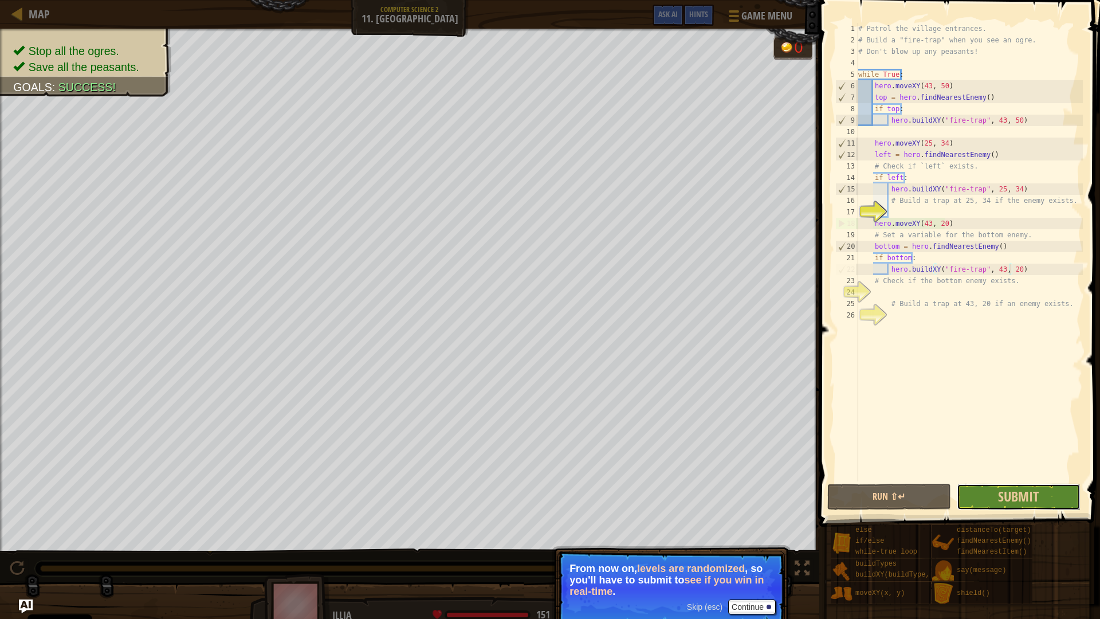
click at [983, 495] on button "Submit" at bounding box center [1019, 497] width 124 height 26
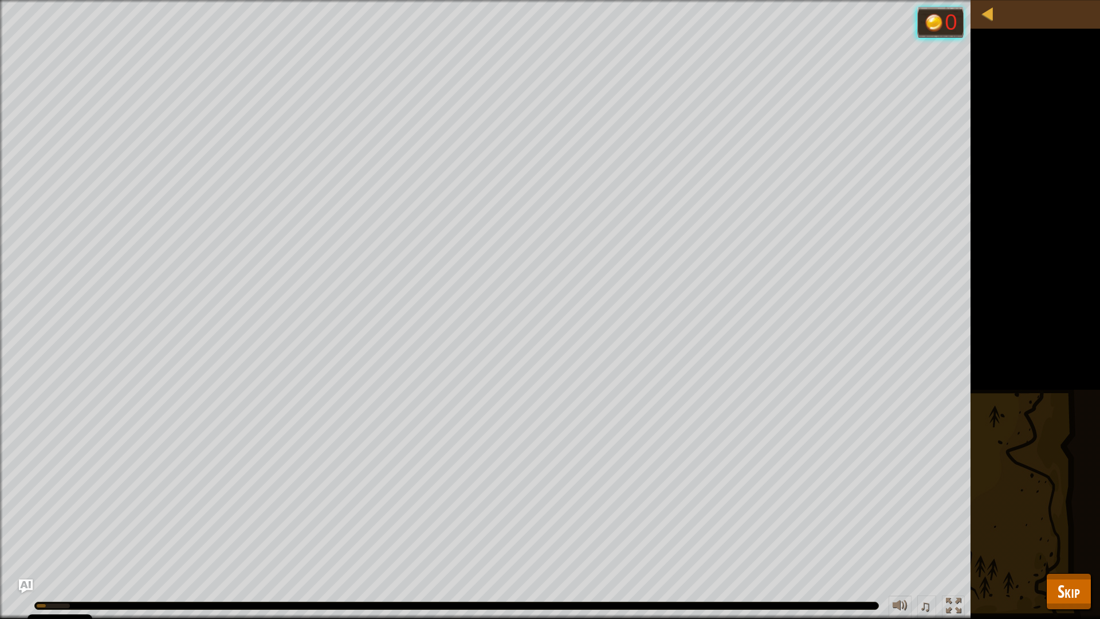
click at [983, 495] on div "Stop all the ogres. Save all the peasants. Goals : Running... 0 ♫ Illia 151 x: …" at bounding box center [550, 309] width 1100 height 619
click at [1080, 548] on button "Skip" at bounding box center [1068, 591] width 45 height 37
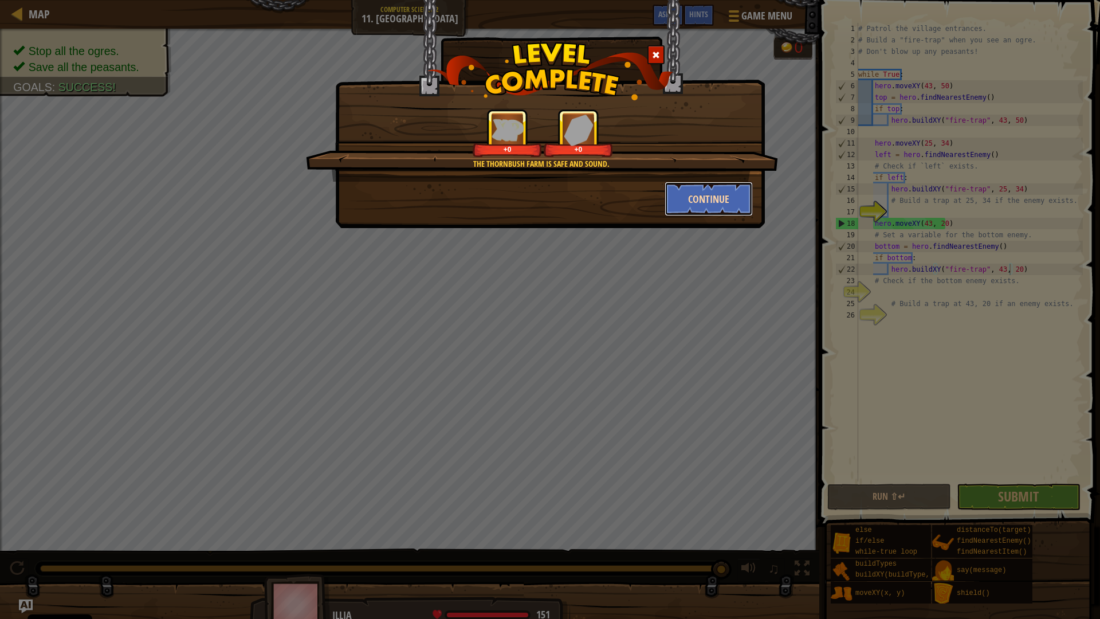
click at [693, 206] on button "Continue" at bounding box center [709, 199] width 89 height 34
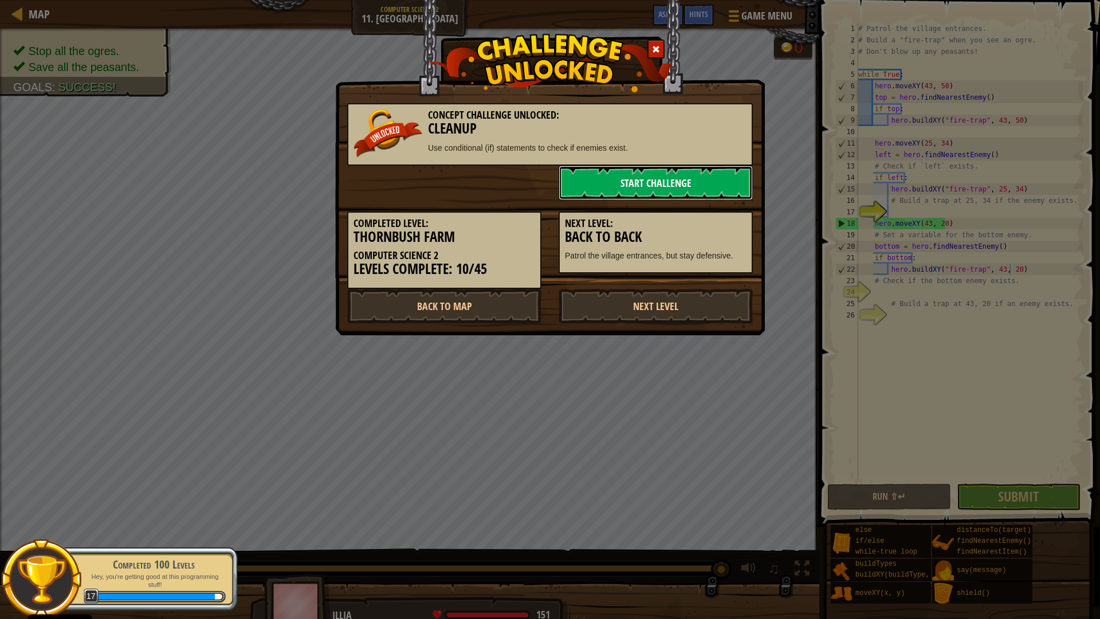
click at [685, 175] on link "Start Challenge" at bounding box center [656, 183] width 194 height 34
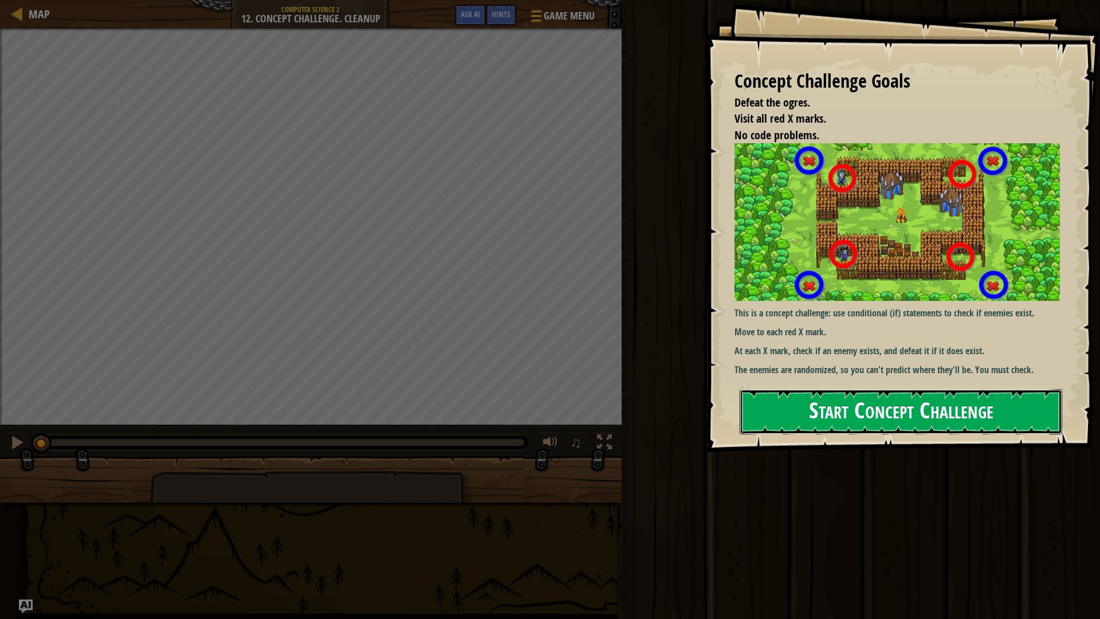
click at [909, 405] on button "Start Concept Challenge" at bounding box center [901, 411] width 323 height 45
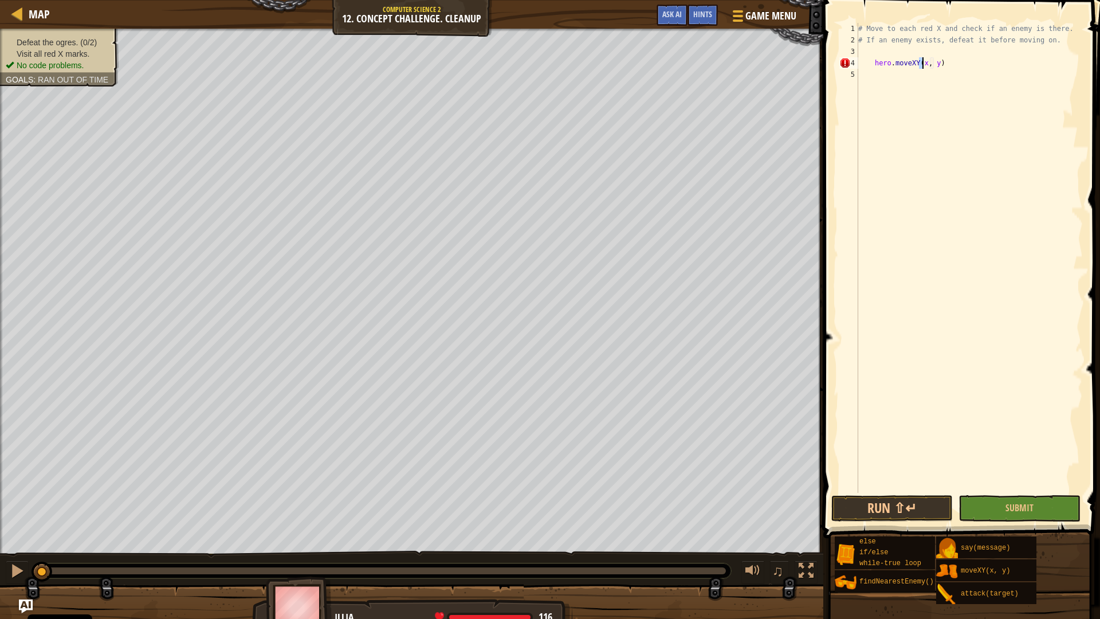
scroll to position [5, 6]
type textarea "hero.moveXY(18, 54)"
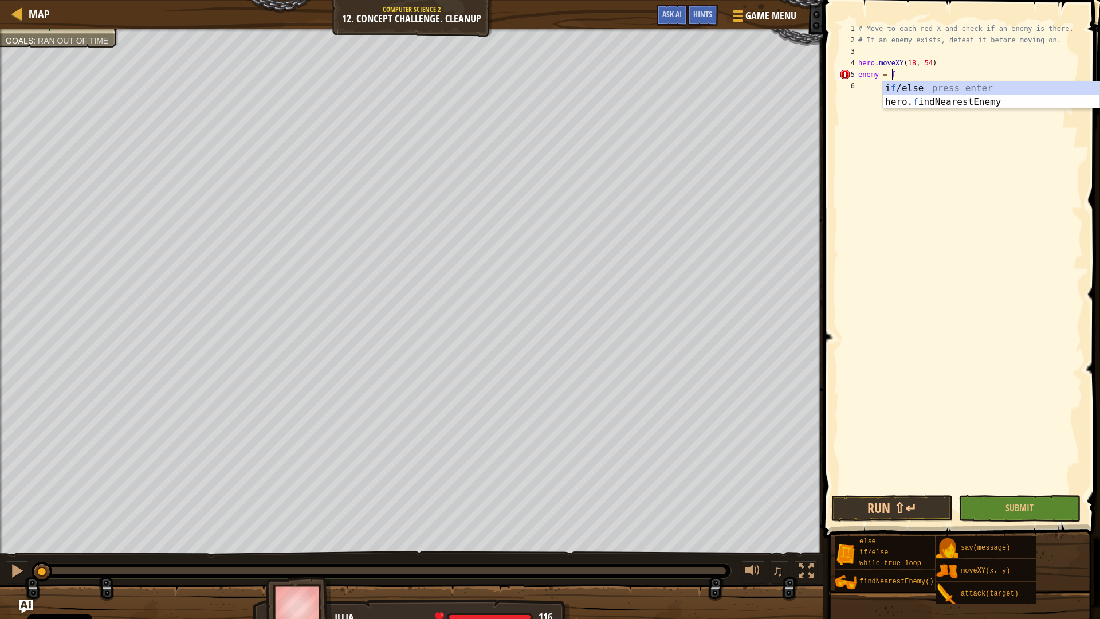
type textarea "enemy = find"
type textarea "if enemy:"
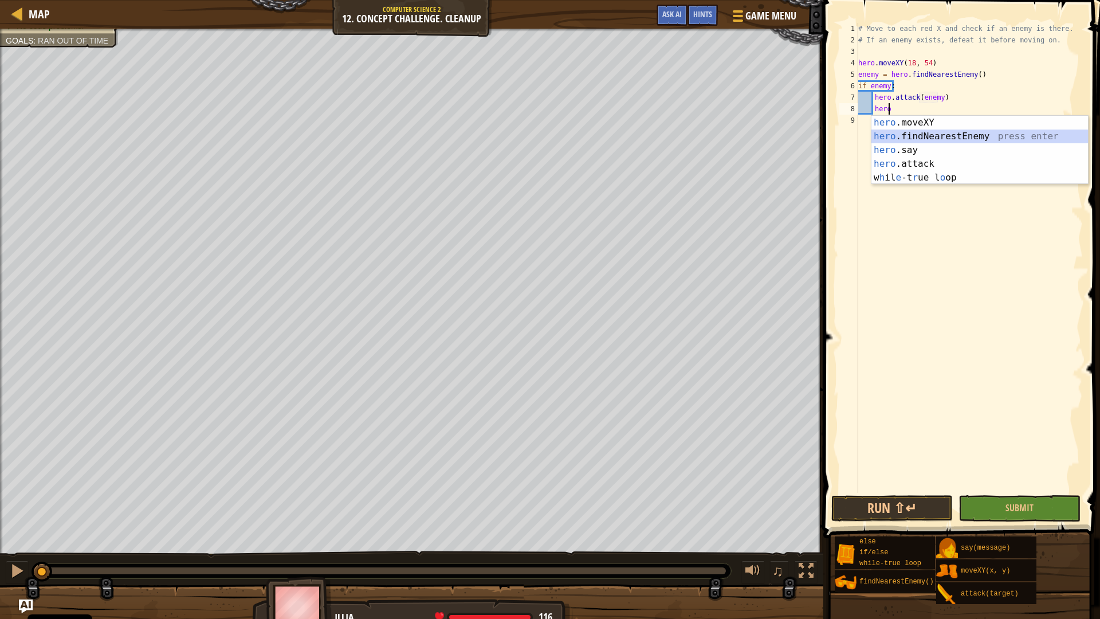
scroll to position [5, 2]
type textarea "hero.attack(enemy)"
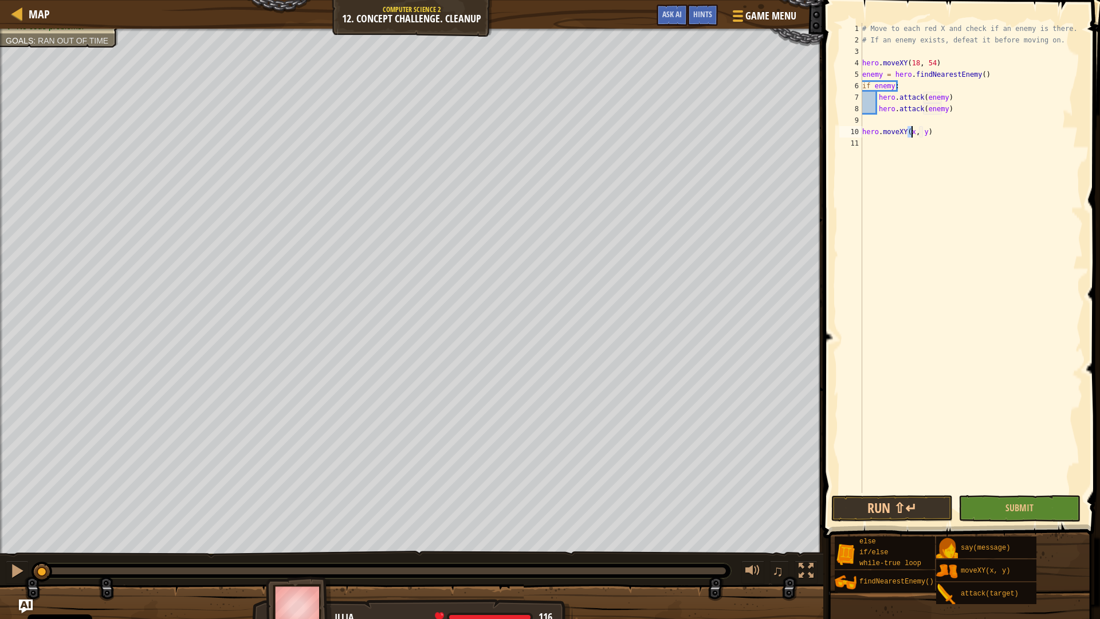
scroll to position [5, 5]
type textarea "hero.moveXY(62, 54)"
type textarea "enemy = hero"
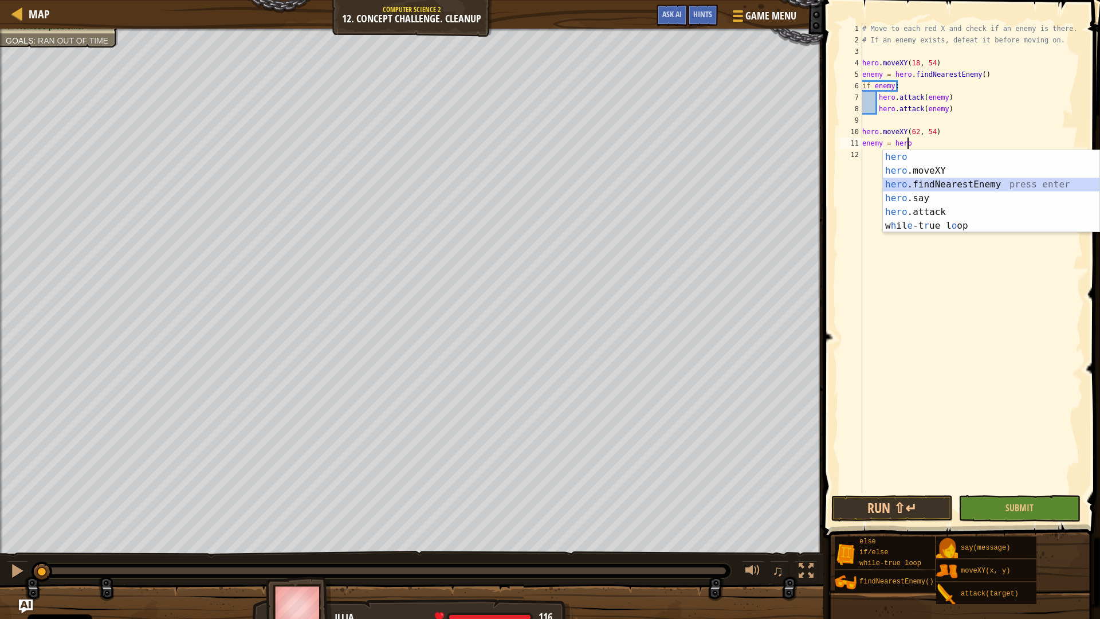
scroll to position [5, 0]
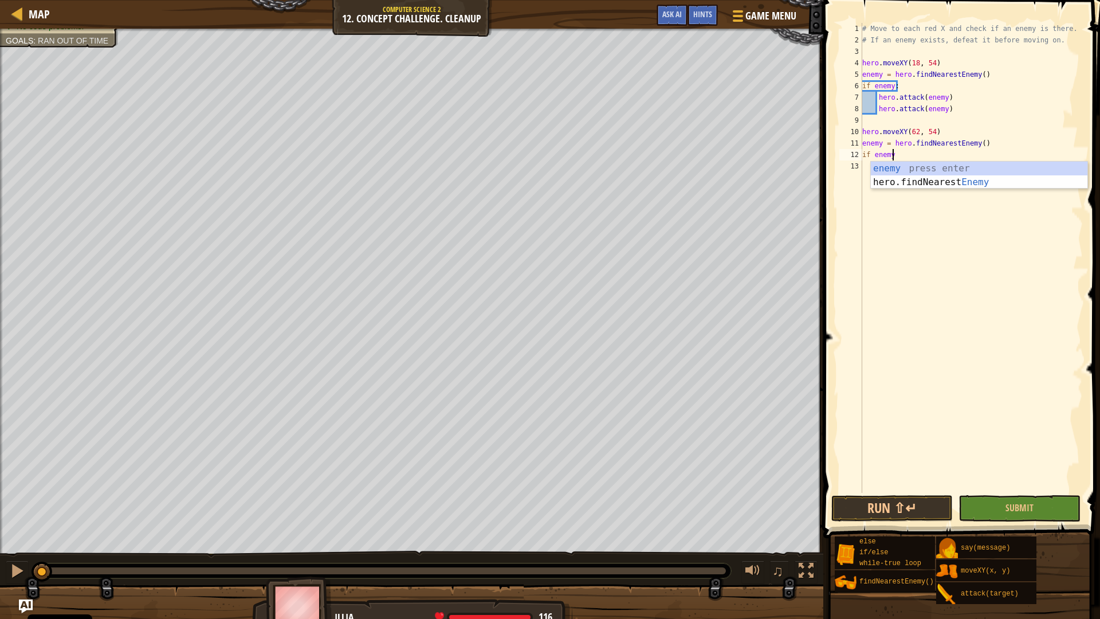
type textarea "if enemy:"
type textarea "g"
type textarea "j"
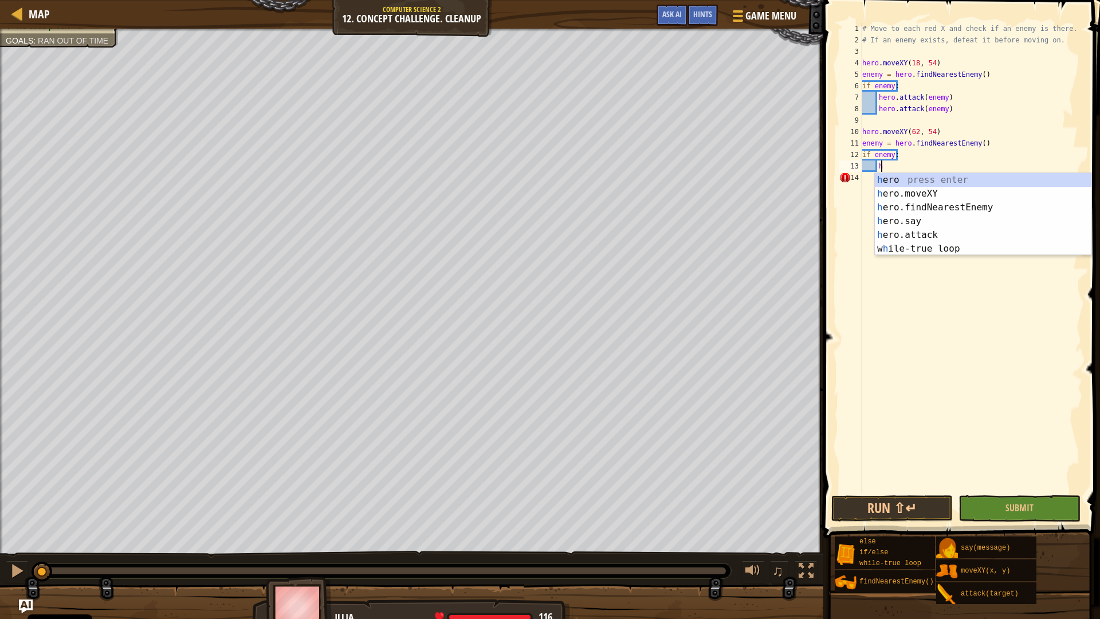
scroll to position [5, 2]
type textarea "hero"
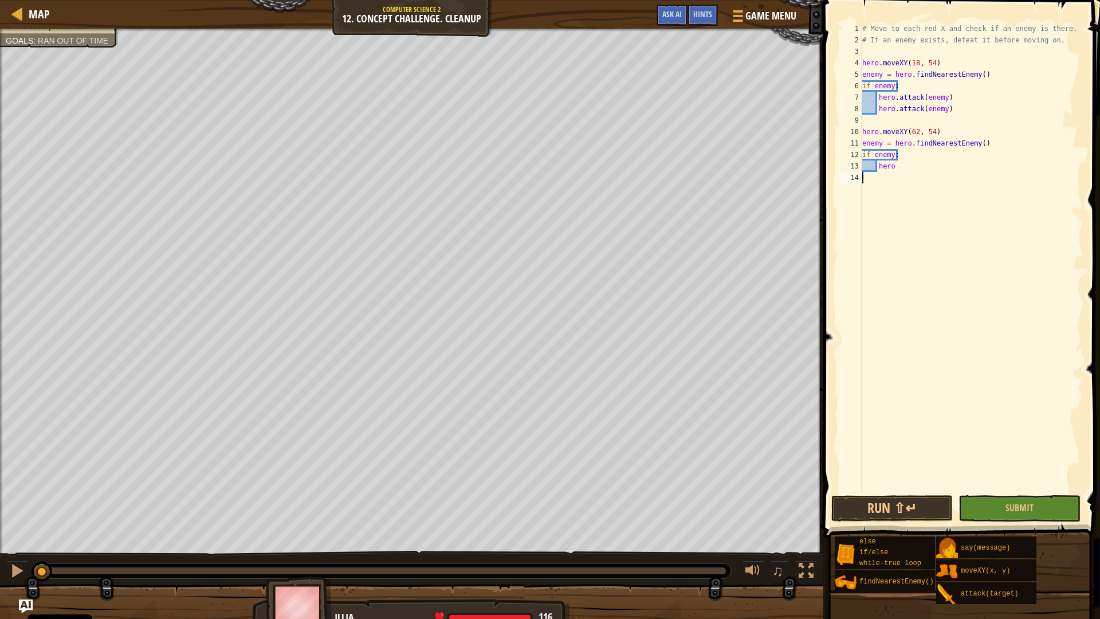
type textarea "hero"
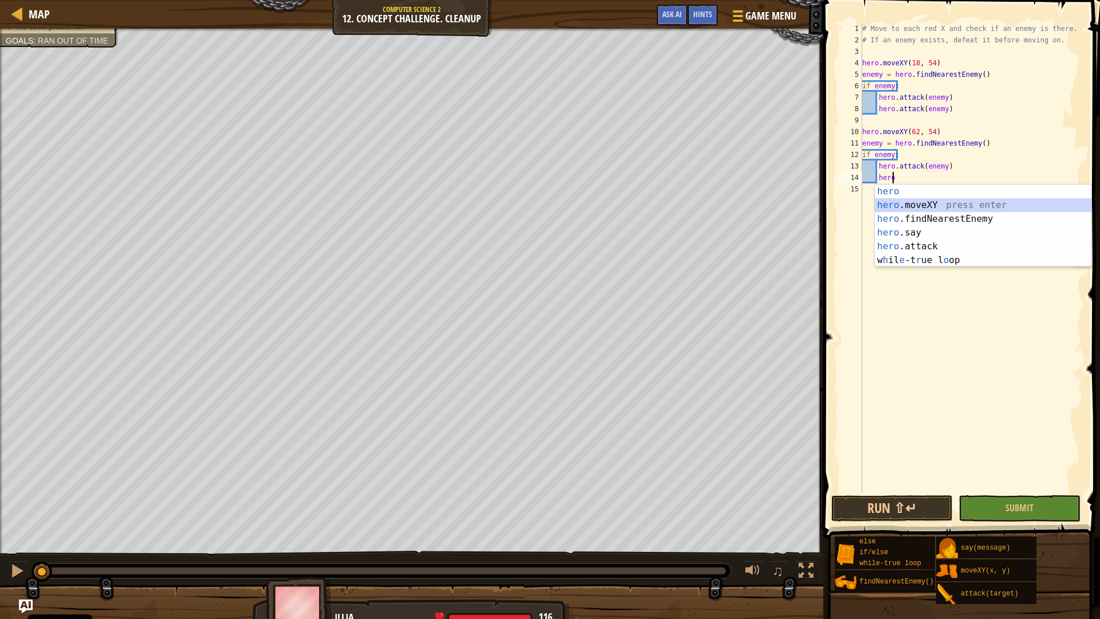
scroll to position [5, 2]
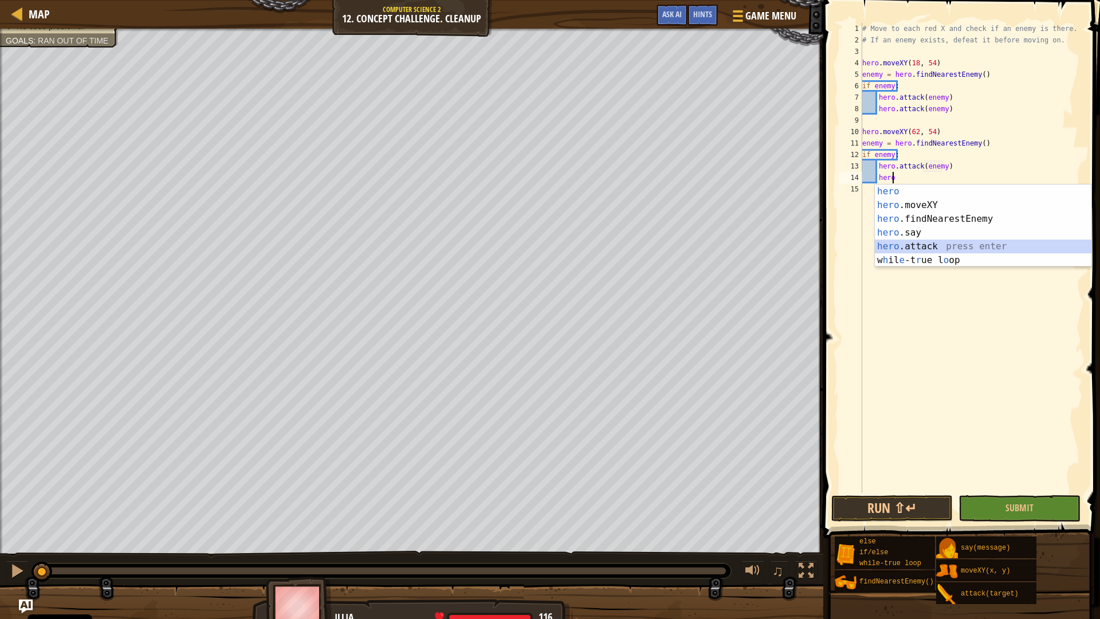
type textarea "hero.attack(enemy)"
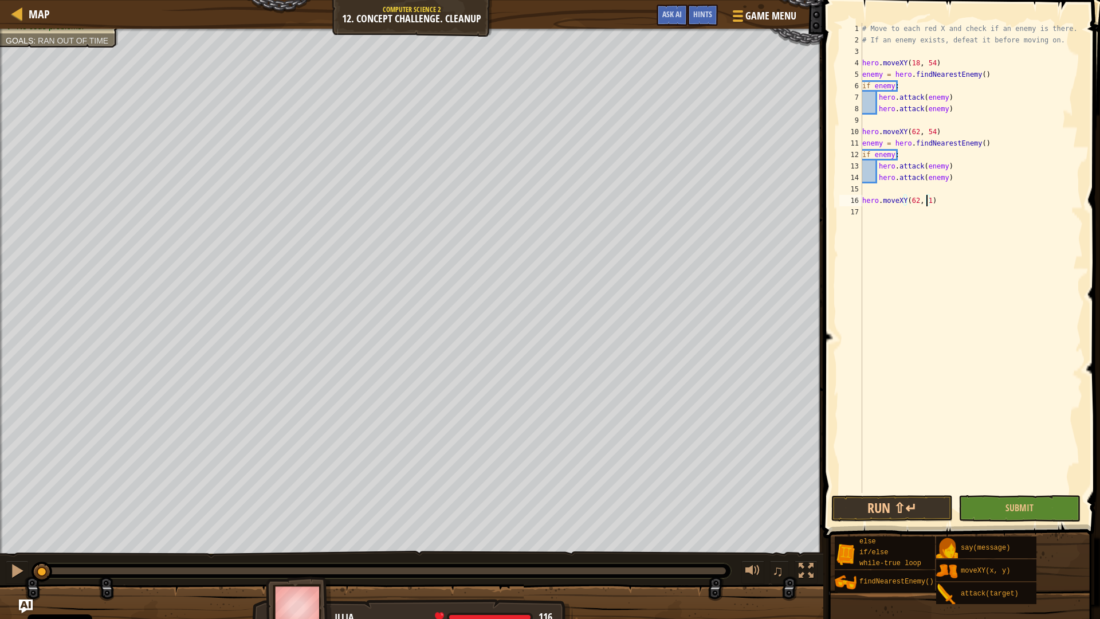
scroll to position [5, 5]
click at [930, 502] on button "Run ⇧↵" at bounding box center [891, 508] width 121 height 26
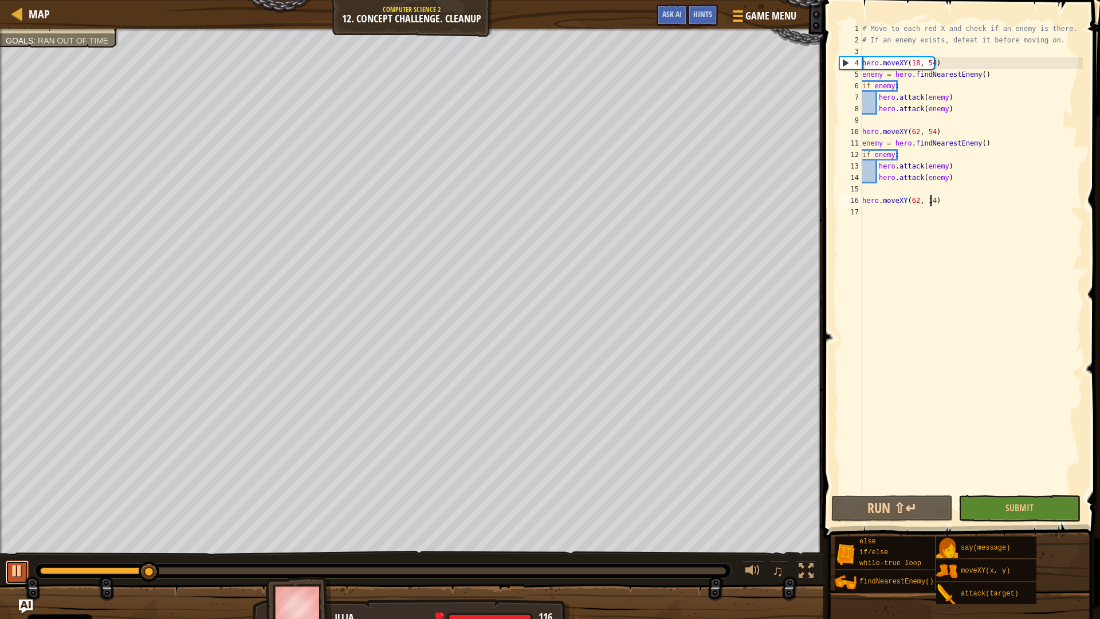
click at [8, 548] on button at bounding box center [17, 571] width 23 height 23
click at [19, 548] on div at bounding box center [17, 570] width 15 height 15
click at [143, 517] on div "Defeat the ogres. (1/2) Visit all red X marks. No code problems. Goals : Ran ou…" at bounding box center [550, 330] width 1100 height 602
click at [17, 548] on div at bounding box center [17, 570] width 15 height 15
click at [878, 143] on div "# Move to each red X and check if an enemy is there. # If an enemy exists, defe…" at bounding box center [971, 269] width 223 height 493
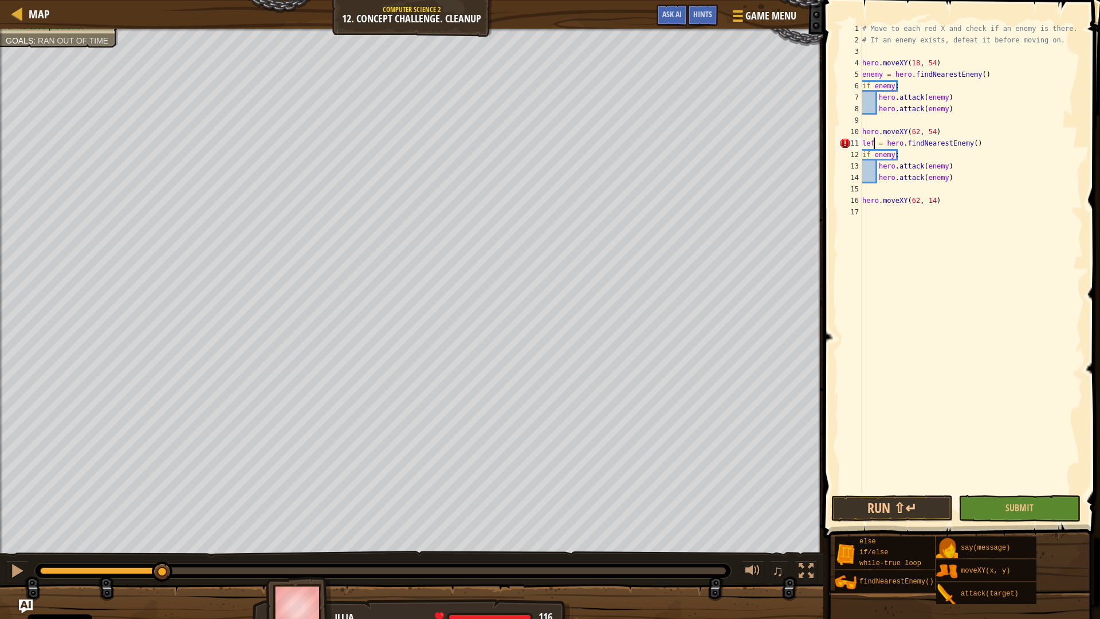
scroll to position [5, 2]
click at [893, 155] on div "# Move to each red X and check if an enemy is there. # If an enemy exists, defe…" at bounding box center [971, 269] width 223 height 493
click at [940, 166] on div "# Move to each red X and check if an enemy is there. # If an enemy exists, defe…" at bounding box center [971, 269] width 223 height 493
click at [938, 178] on div "# Move to each red X and check if an enemy is there. # If an enemy exists, defe…" at bounding box center [971, 269] width 223 height 493
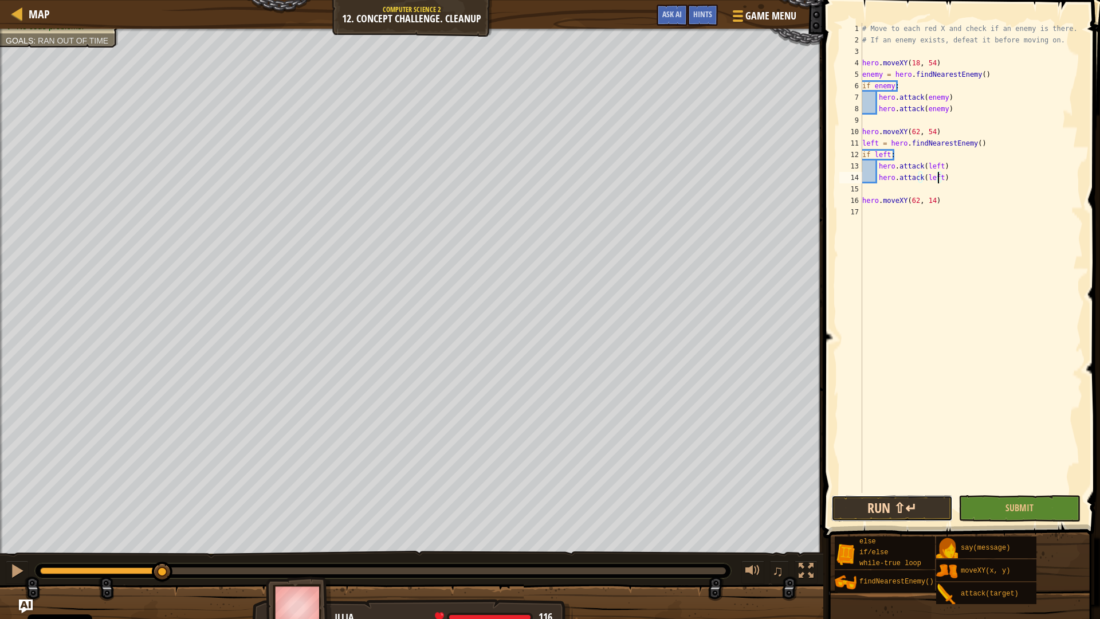
click at [874, 498] on button "Run ⇧↵" at bounding box center [891, 508] width 121 height 26
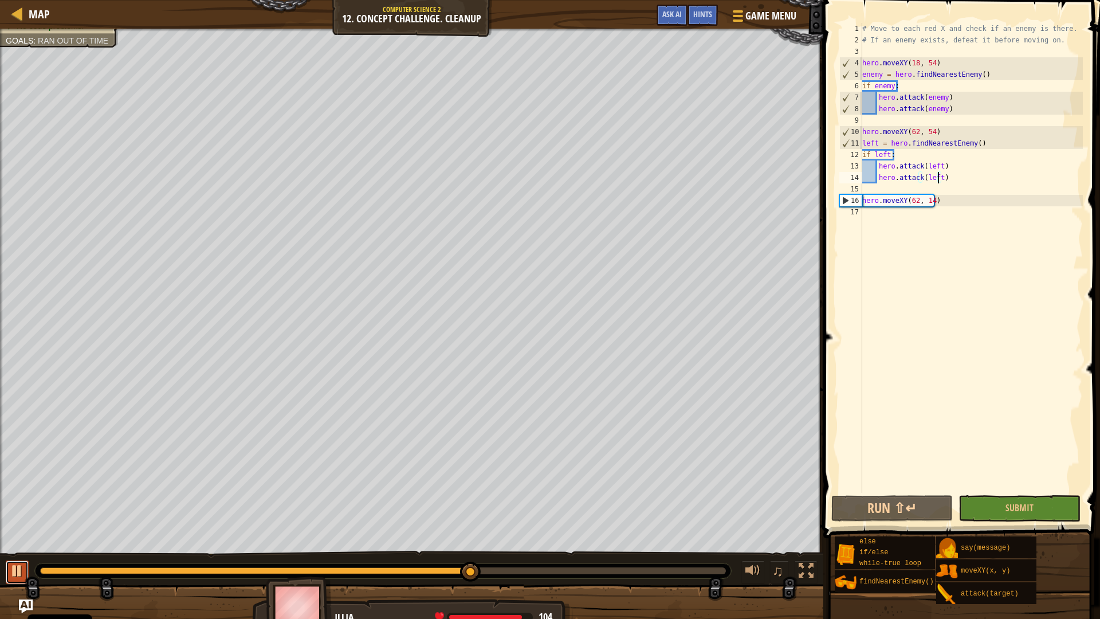
click at [6, 548] on button at bounding box center [17, 571] width 23 height 23
click at [874, 147] on div "# Move to each red X and check if an enemy is there. # If an enemy exists, defe…" at bounding box center [971, 269] width 223 height 493
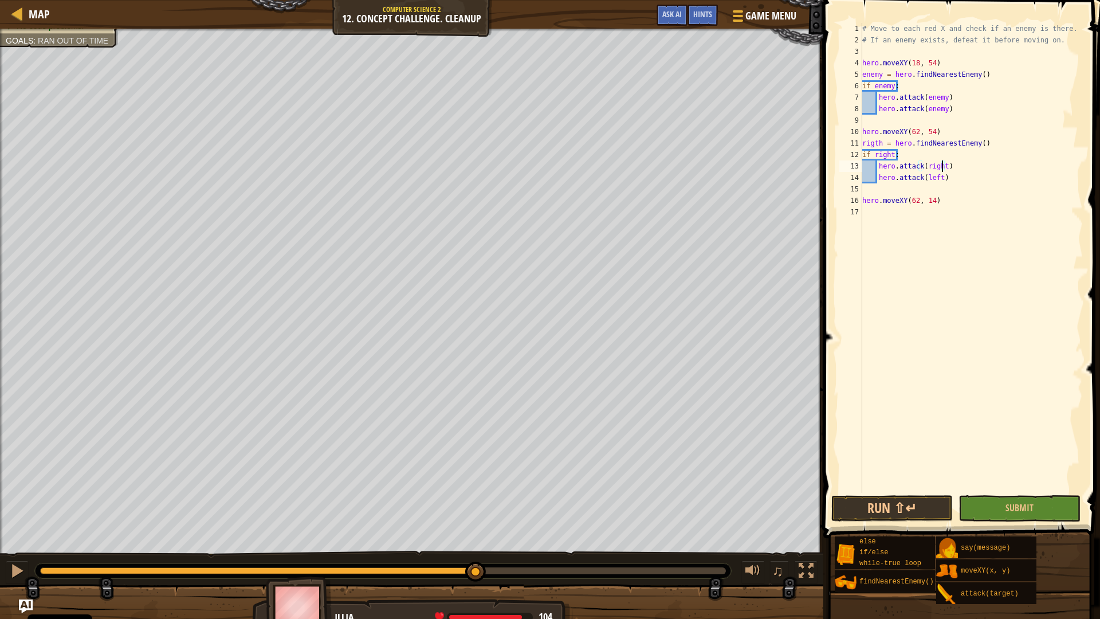
type textarea "hero.attack(left)"
click at [913, 501] on button "Run ⇧↵" at bounding box center [891, 508] width 121 height 26
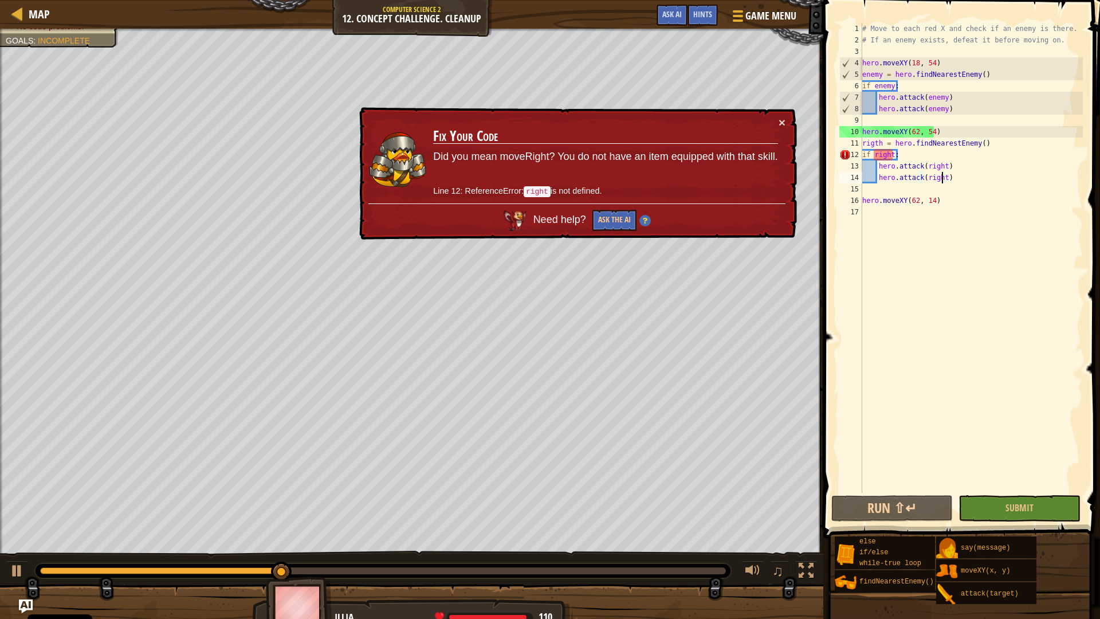
click at [877, 143] on div "# Move to each red X and check if an enemy is there. # If an enemy exists, defe…" at bounding box center [971, 269] width 223 height 493
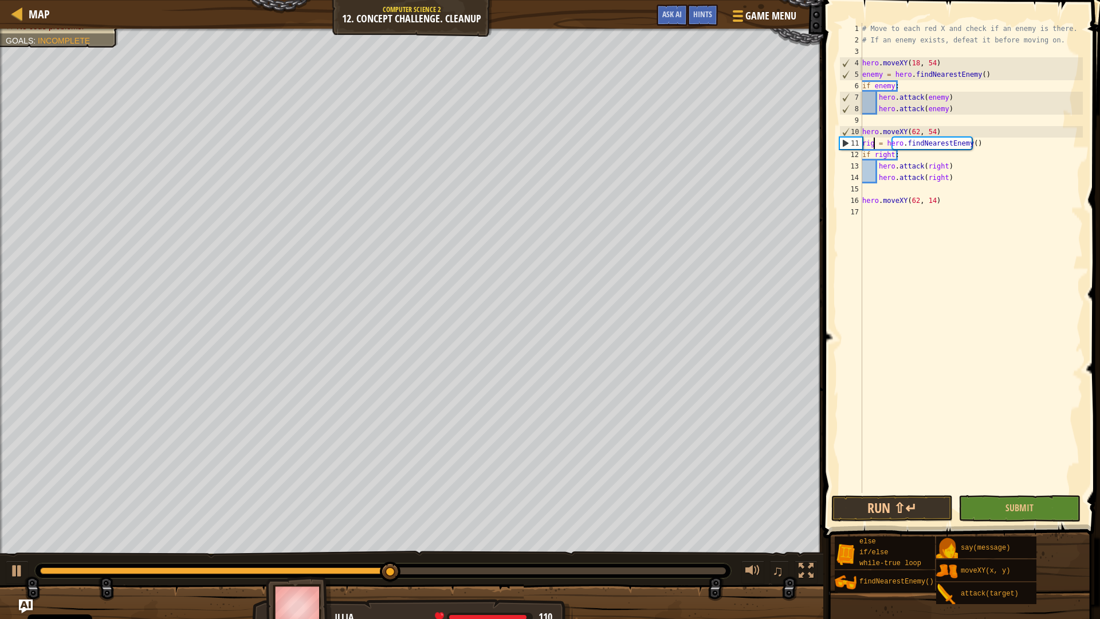
scroll to position [5, 2]
click at [890, 523] on span at bounding box center [963, 253] width 286 height 572
click at [895, 509] on button "Run ⇧↵" at bounding box center [891, 508] width 121 height 26
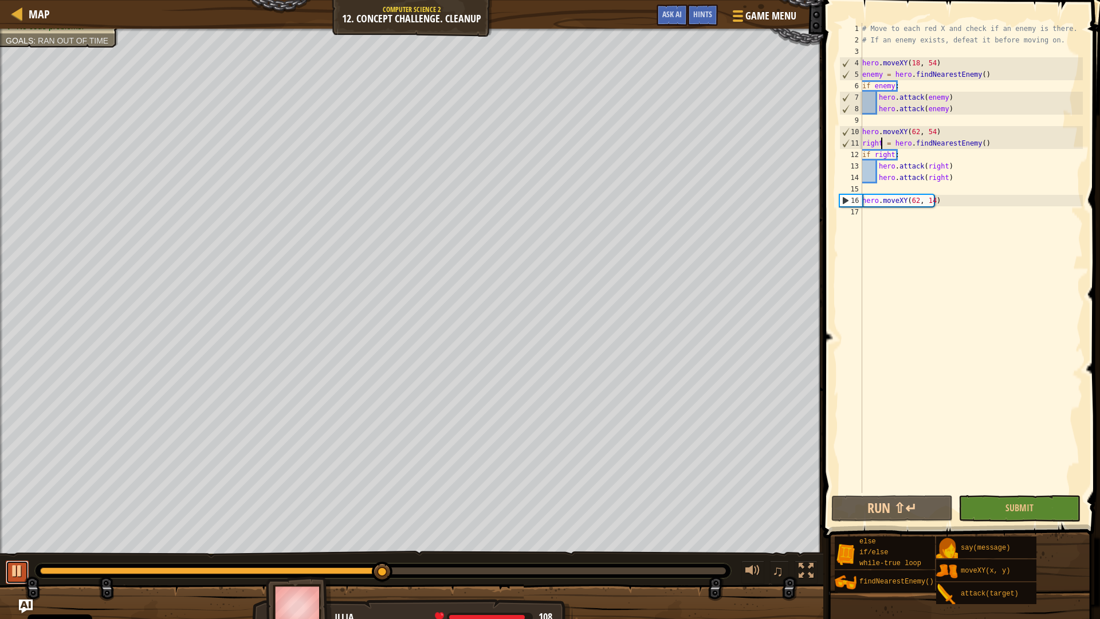
click at [15, 548] on div at bounding box center [17, 570] width 15 height 15
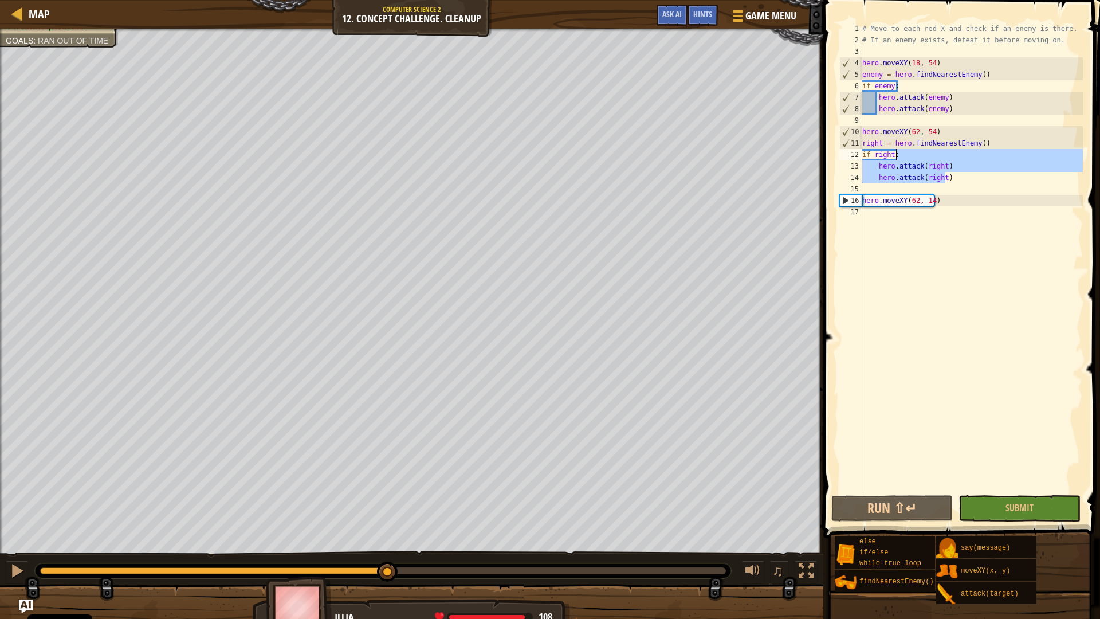
drag, startPoint x: 961, startPoint y: 172, endPoint x: 879, endPoint y: 150, distance: 85.3
click at [879, 150] on div "# Move to each red X and check if an enemy is there. # If an enemy exists, defe…" at bounding box center [971, 269] width 223 height 493
click at [24, 548] on div at bounding box center [17, 570] width 15 height 15
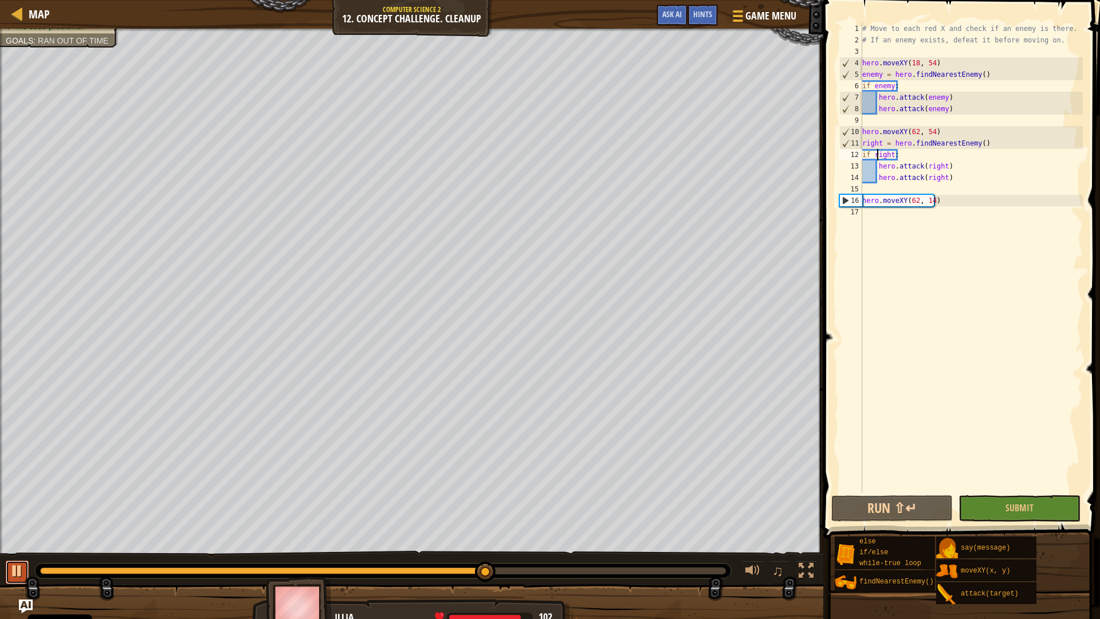
click at [25, 548] on button at bounding box center [17, 571] width 23 height 23
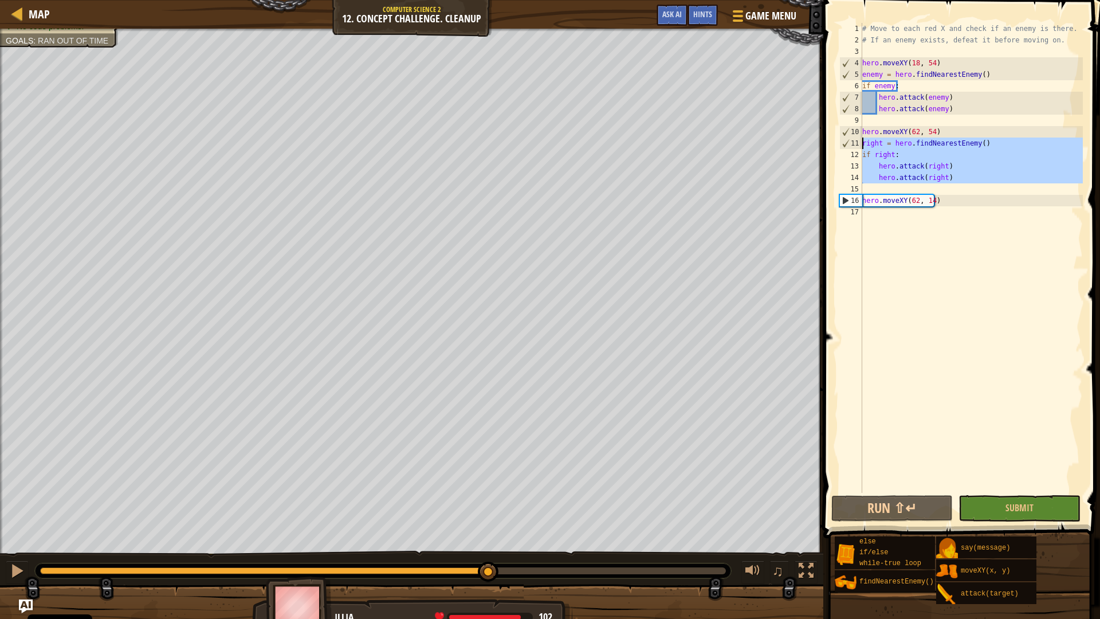
drag, startPoint x: 958, startPoint y: 185, endPoint x: 863, endPoint y: 143, distance: 104.6
click at [863, 143] on div "# Move to each red X and check if an enemy is there. # If an enemy exists, defe…" at bounding box center [971, 269] width 223 height 493
type textarea "right = hero.findNearestEnemy() if right:"
click at [977, 231] on div "# Move to each red X and check if an enemy is there. # If an enemy exists, defe…" at bounding box center [971, 269] width 223 height 493
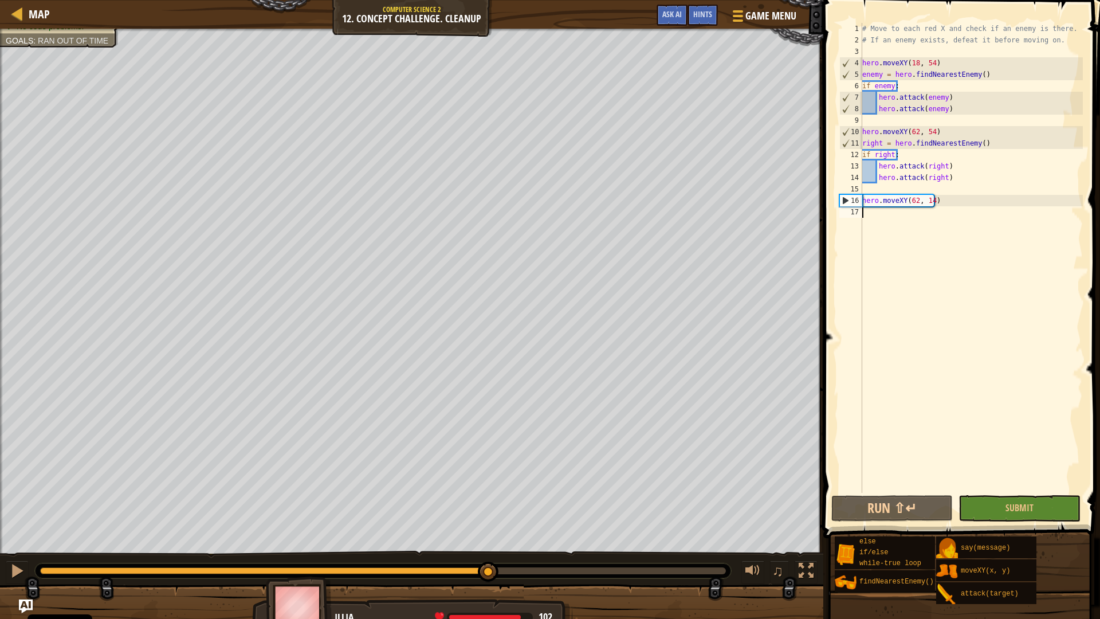
scroll to position [5, 0]
paste textarea "right = hero.findNearestEnemy() if right:"
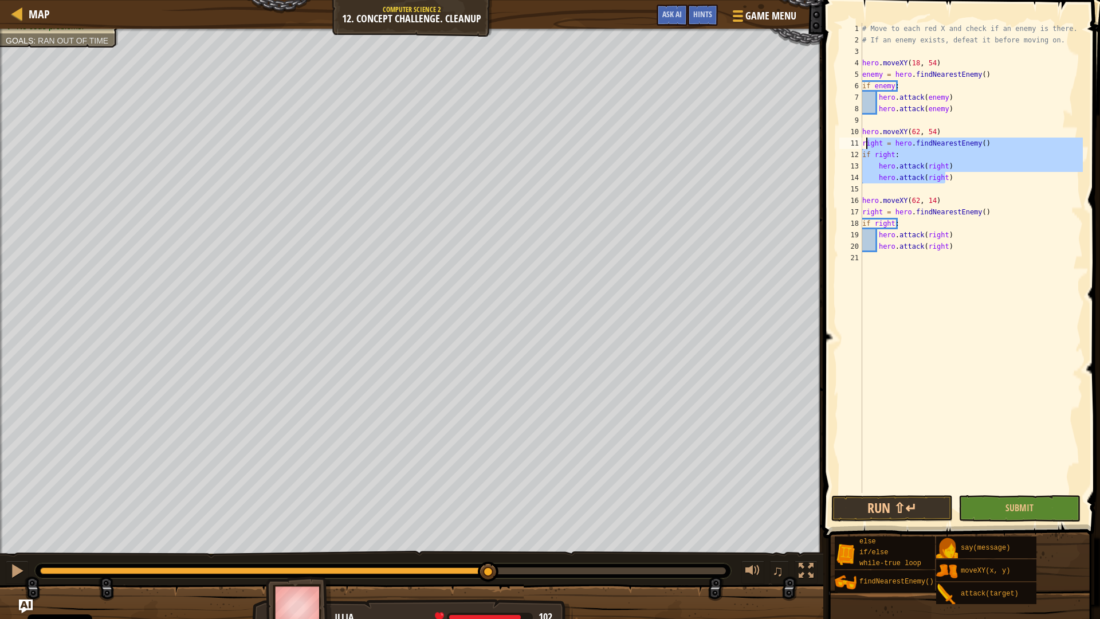
drag, startPoint x: 957, startPoint y: 176, endPoint x: 862, endPoint y: 139, distance: 102.7
click at [862, 139] on div "1 2 3 4 5 6 7 8 9 10 11 12 13 14 15 16 17 18 19 20 21 # Move to each red X and …" at bounding box center [960, 258] width 246 height 470
type textarea "right = hero.findNearestEnemy() if right:"
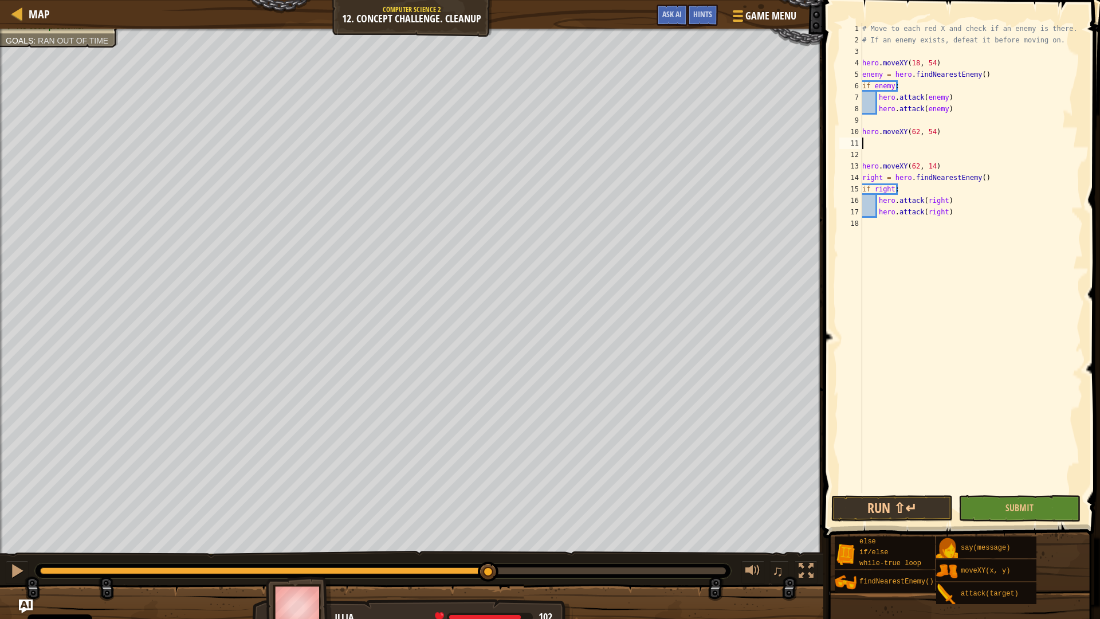
click at [948, 172] on div "# Move to each red X and check if an enemy is there. # If an enemy exists, defe…" at bounding box center [971, 269] width 223 height 493
click at [949, 163] on div "# Move to each red X and check if an enemy is there. # If an enemy exists, defe…" at bounding box center [971, 269] width 223 height 493
type textarea "hero.moveXY(62, 14)"
click at [863, 512] on button "Run ⇧↵" at bounding box center [891, 508] width 121 height 26
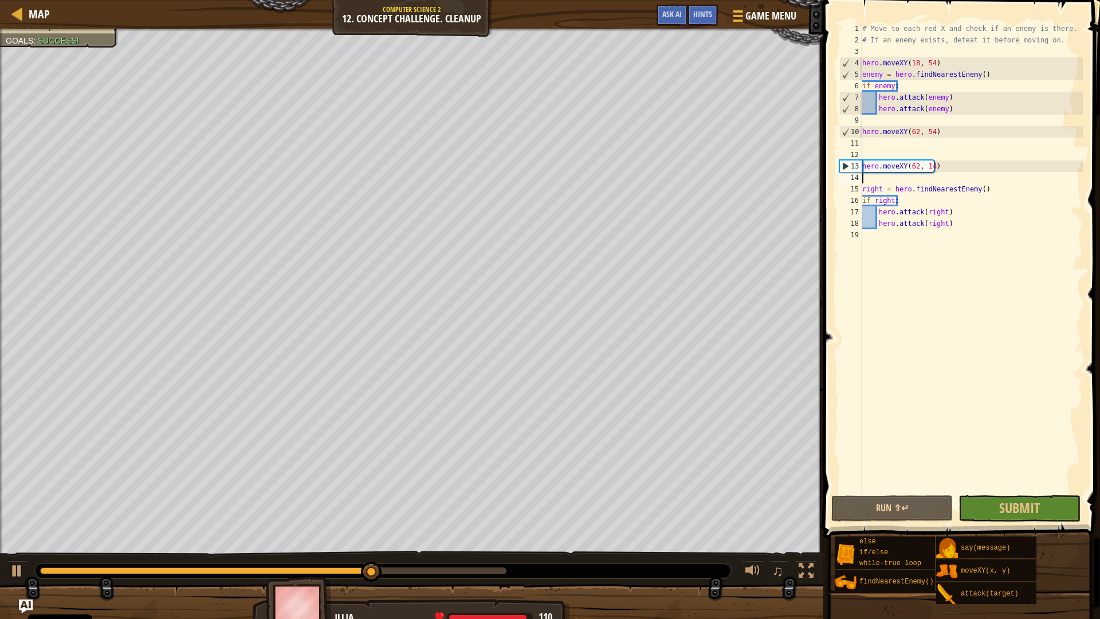
scroll to position [5, 0]
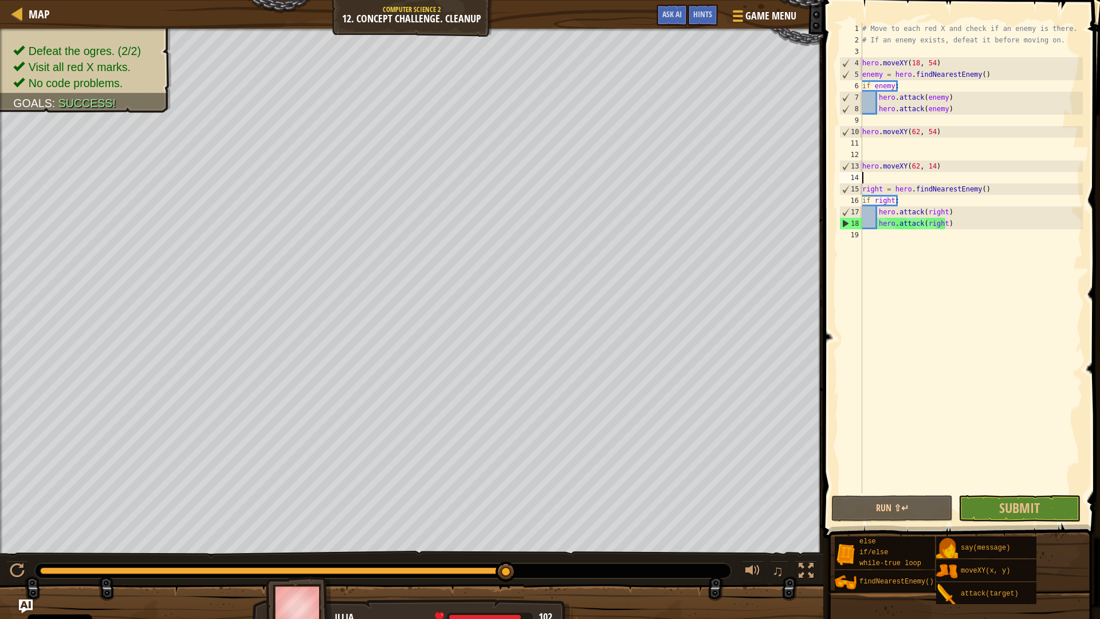
click at [1036, 524] on span at bounding box center [963, 253] width 286 height 572
click at [1034, 517] on button "Submit" at bounding box center [1018, 508] width 121 height 26
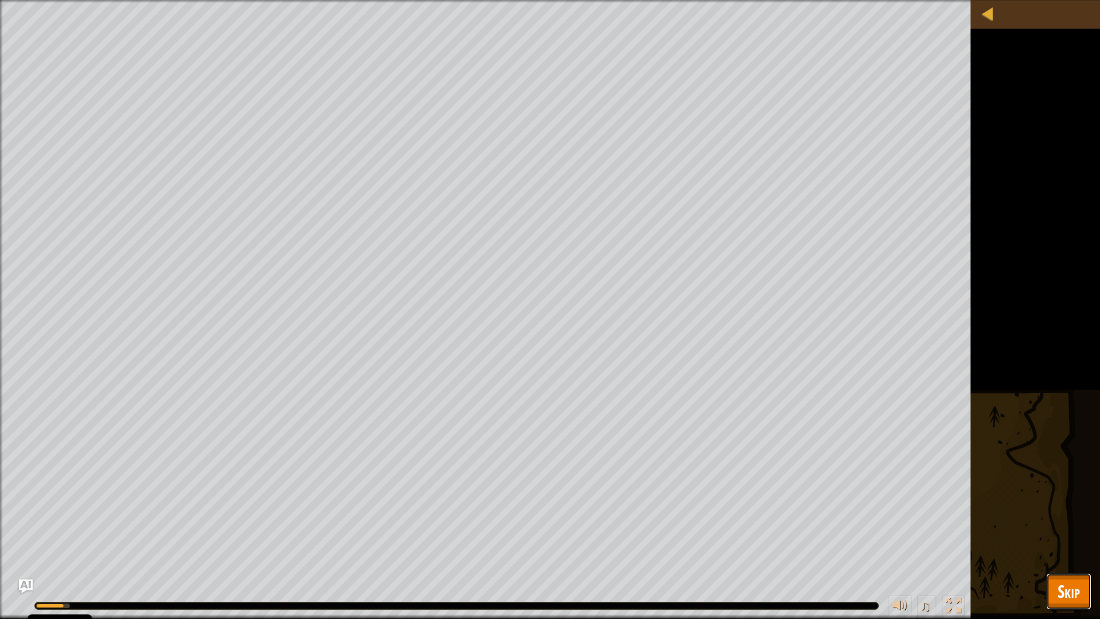
click at [1058, 599] on span "Skip" at bounding box center [1069, 590] width 22 height 23
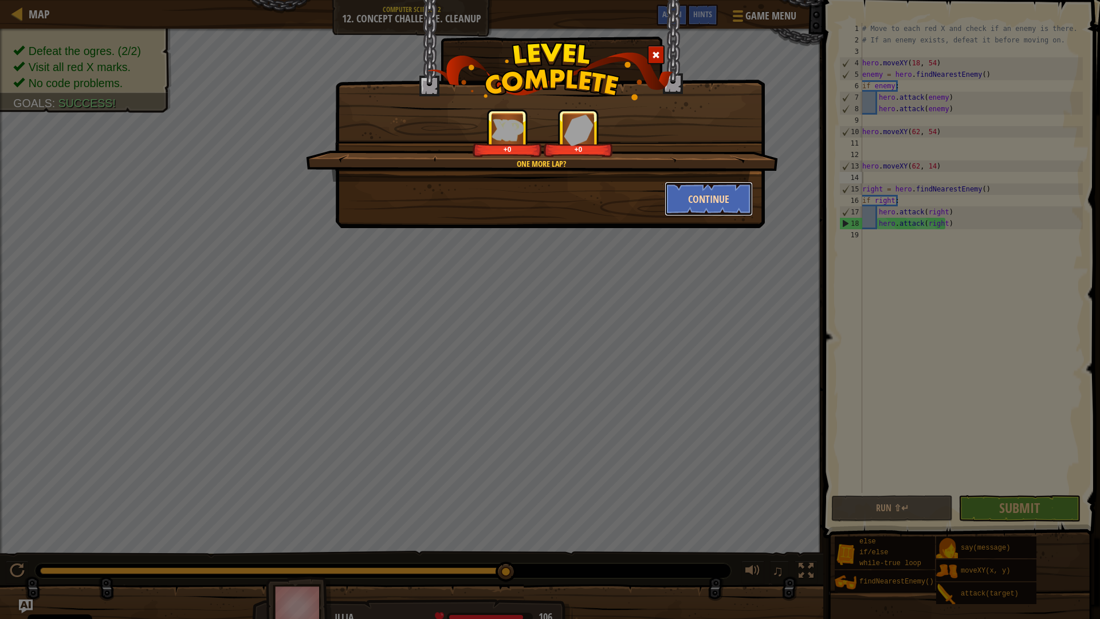
click at [691, 206] on button "Continue" at bounding box center [709, 199] width 89 height 34
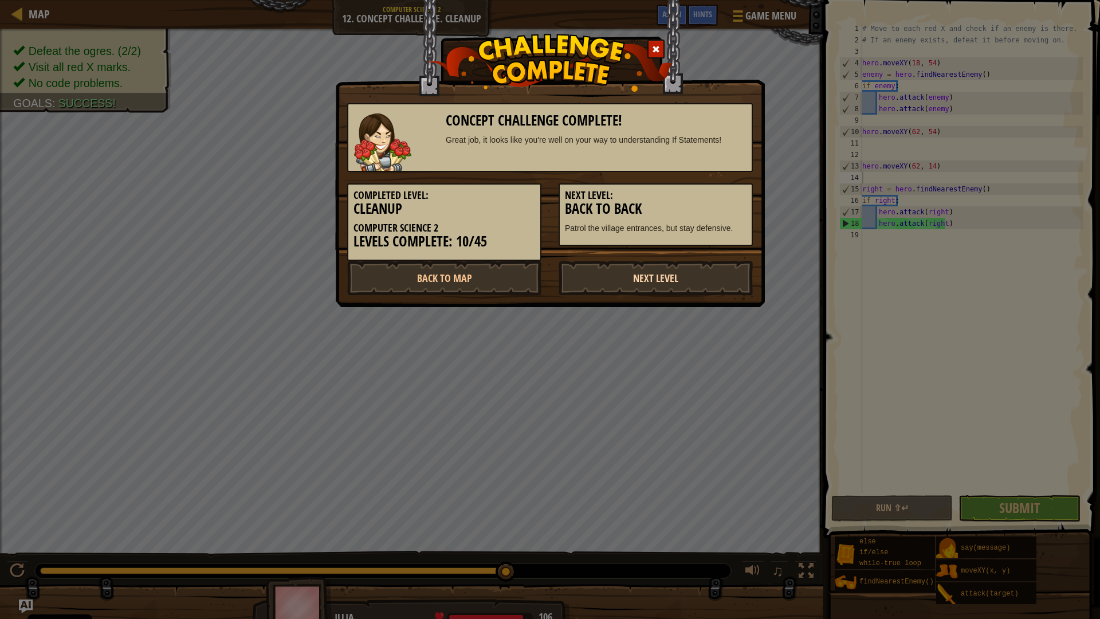
click at [594, 276] on link "Next Level" at bounding box center [656, 278] width 194 height 34
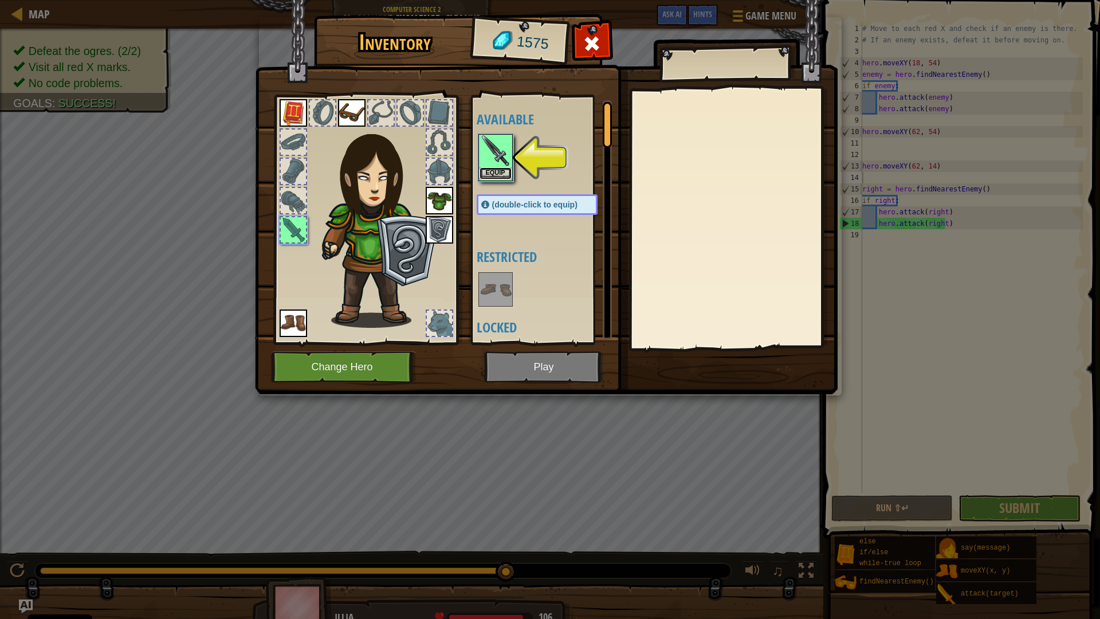
click at [498, 167] on button "Equip" at bounding box center [496, 173] width 32 height 12
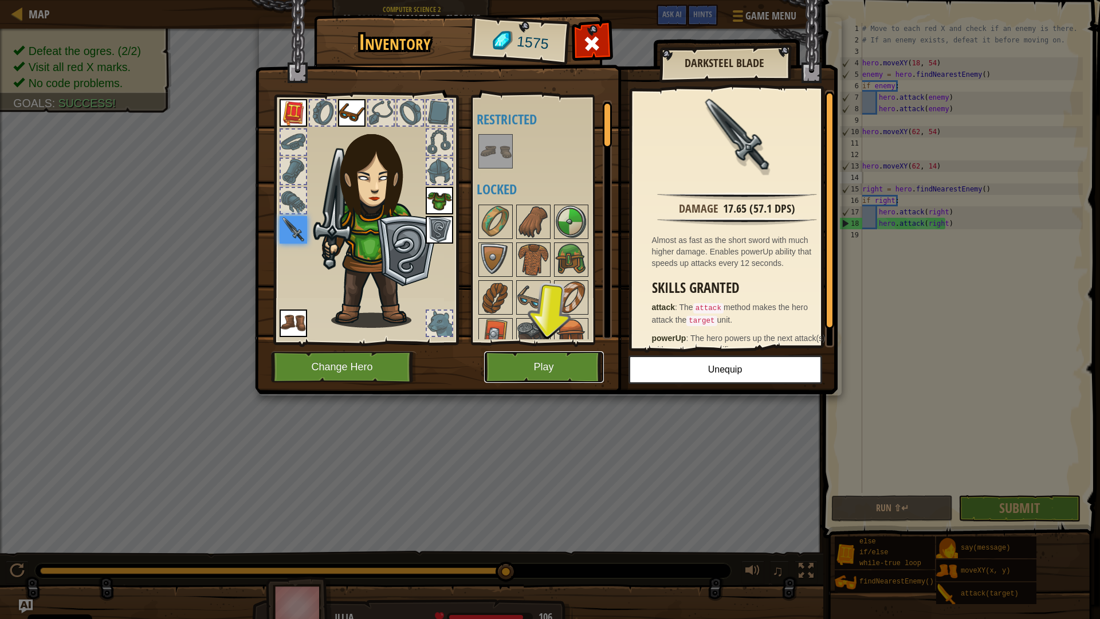
click at [552, 358] on button "Play" at bounding box center [544, 367] width 120 height 32
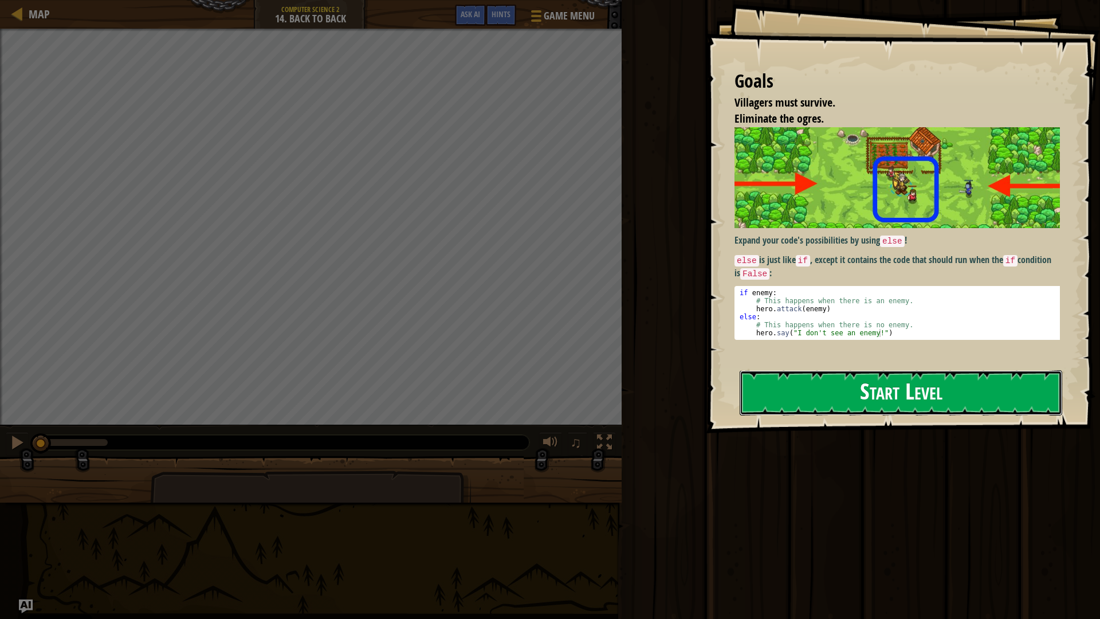
click at [879, 387] on button "Start Level" at bounding box center [901, 392] width 323 height 45
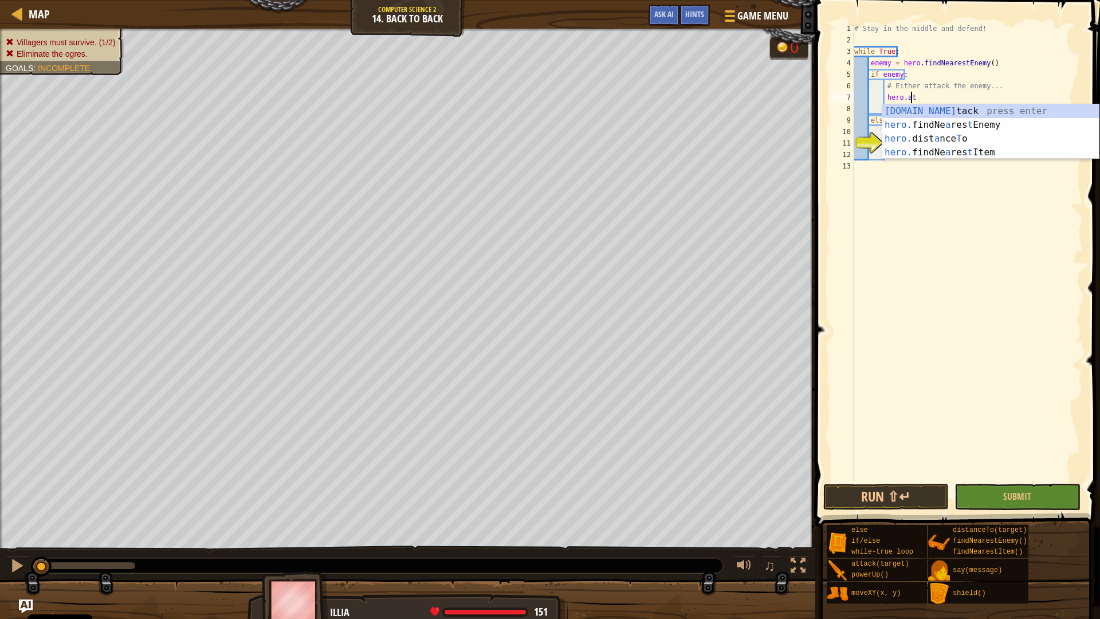
scroll to position [5, 4]
type textarea "hero.attack(enemy)"
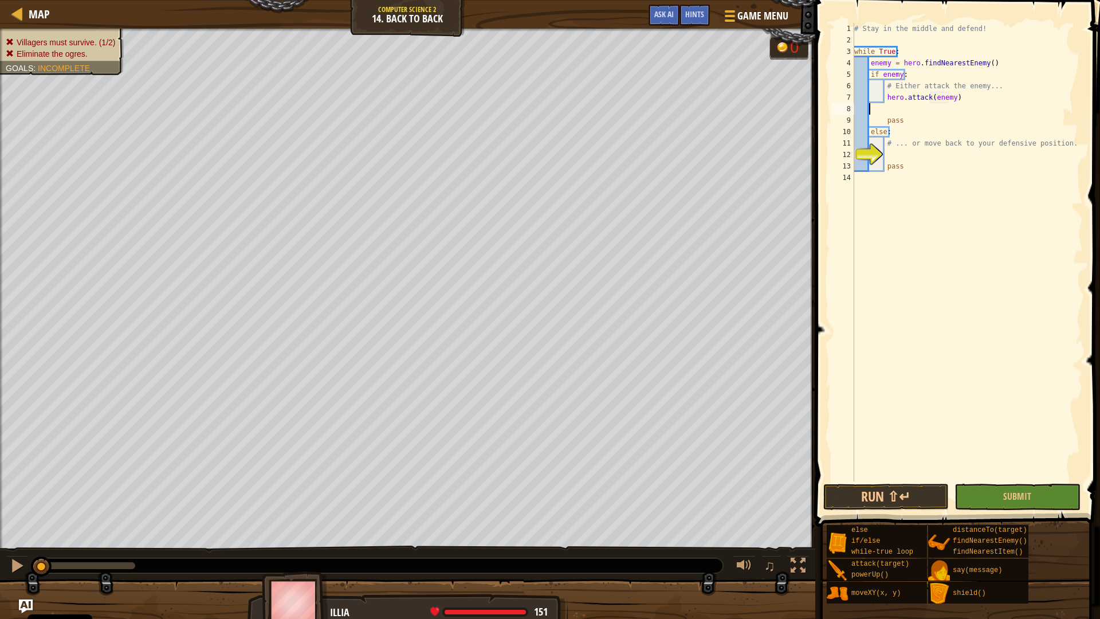
scroll to position [5, 0]
type textarea "hero.attack(enemy)"
click at [926, 138] on div "# Stay in the middle and defend! while True : enemy = hero . findNearestEnemy (…" at bounding box center [967, 263] width 231 height 481
type textarea "hero.moveXY(40, 34)"
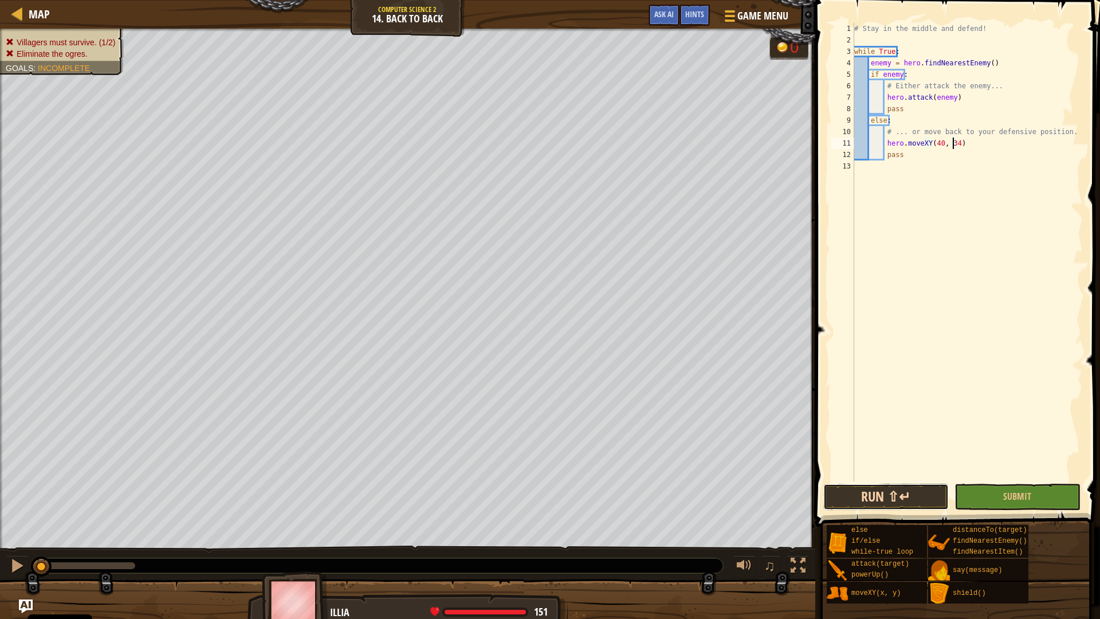
click at [857, 501] on button "Run ⇧↵" at bounding box center [885, 497] width 125 height 26
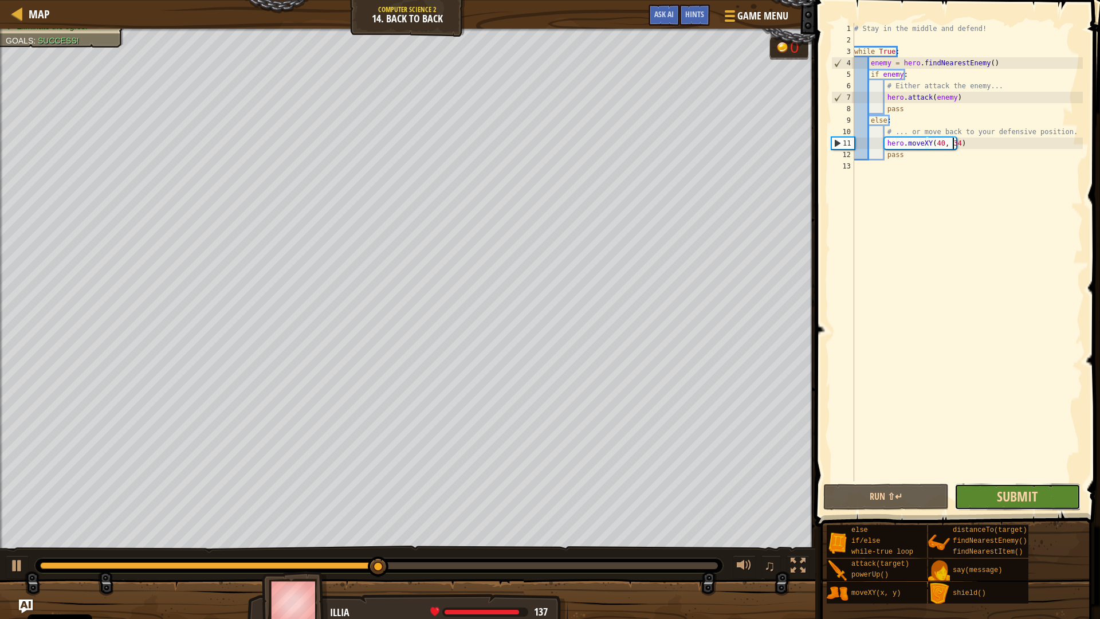
click at [1004, 497] on span "Submit" at bounding box center [1017, 496] width 41 height 18
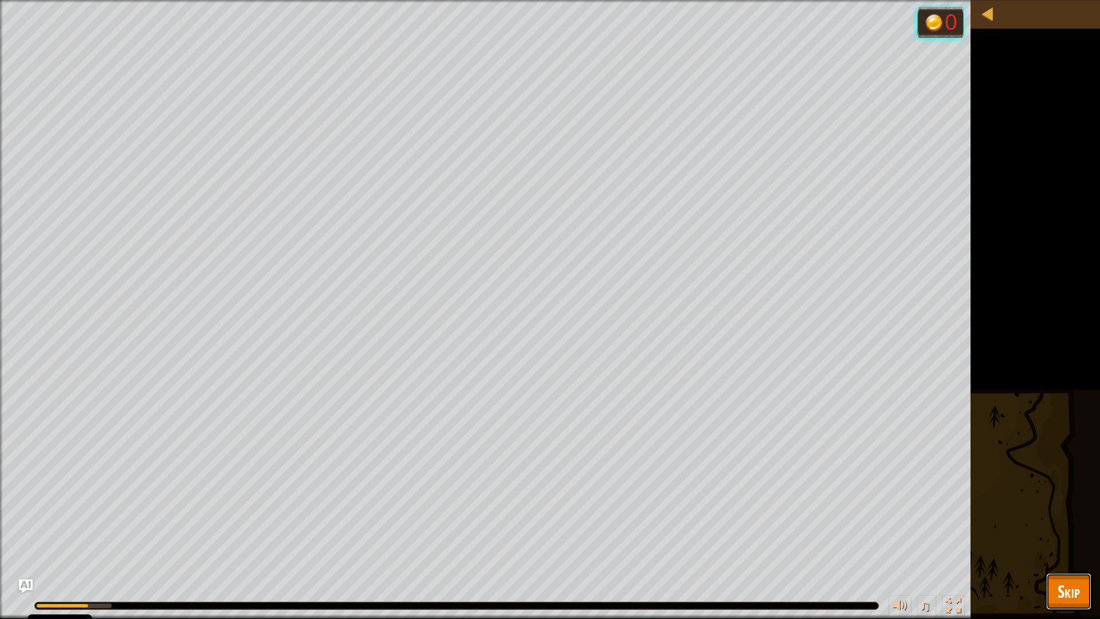
click at [1060, 575] on button "Skip" at bounding box center [1068, 591] width 45 height 37
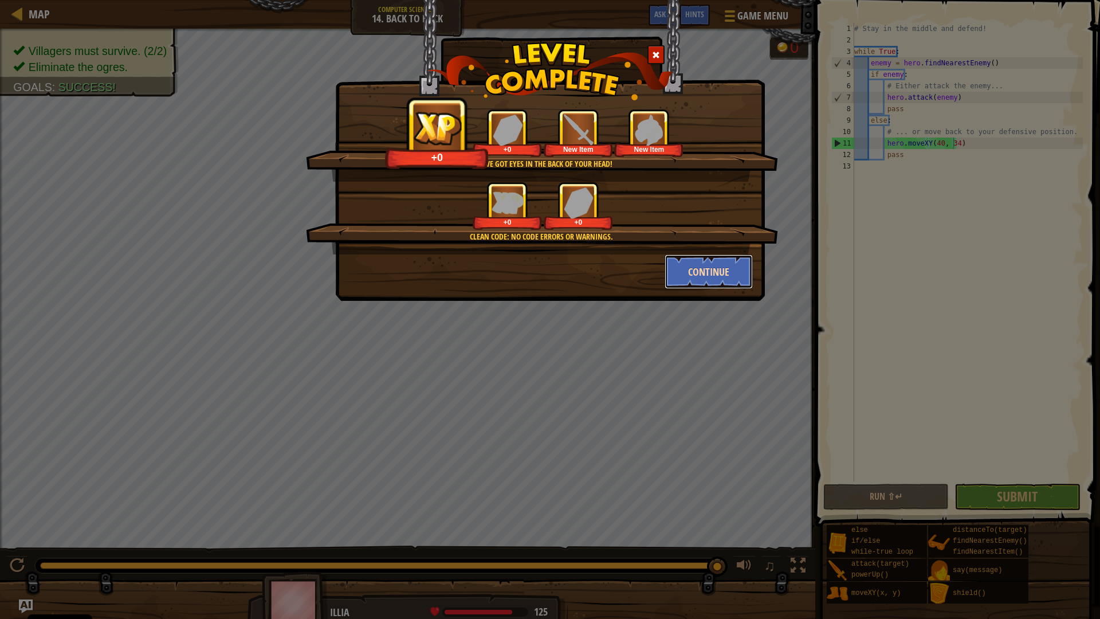
click at [693, 268] on button "Continue" at bounding box center [709, 271] width 89 height 34
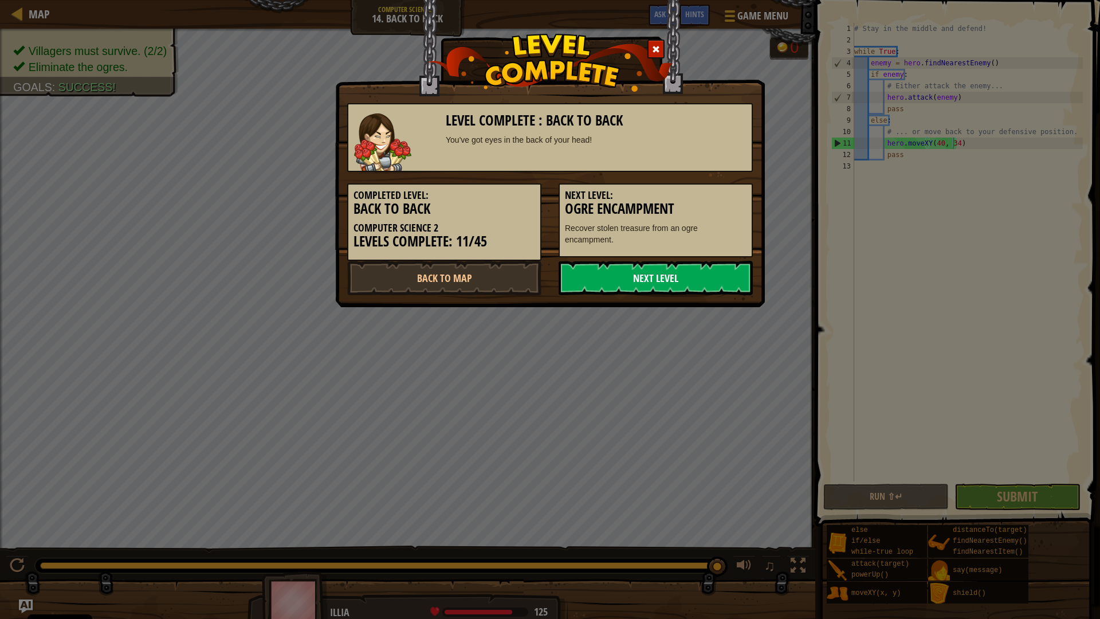
click at [645, 271] on link "Next Level" at bounding box center [656, 278] width 194 height 34
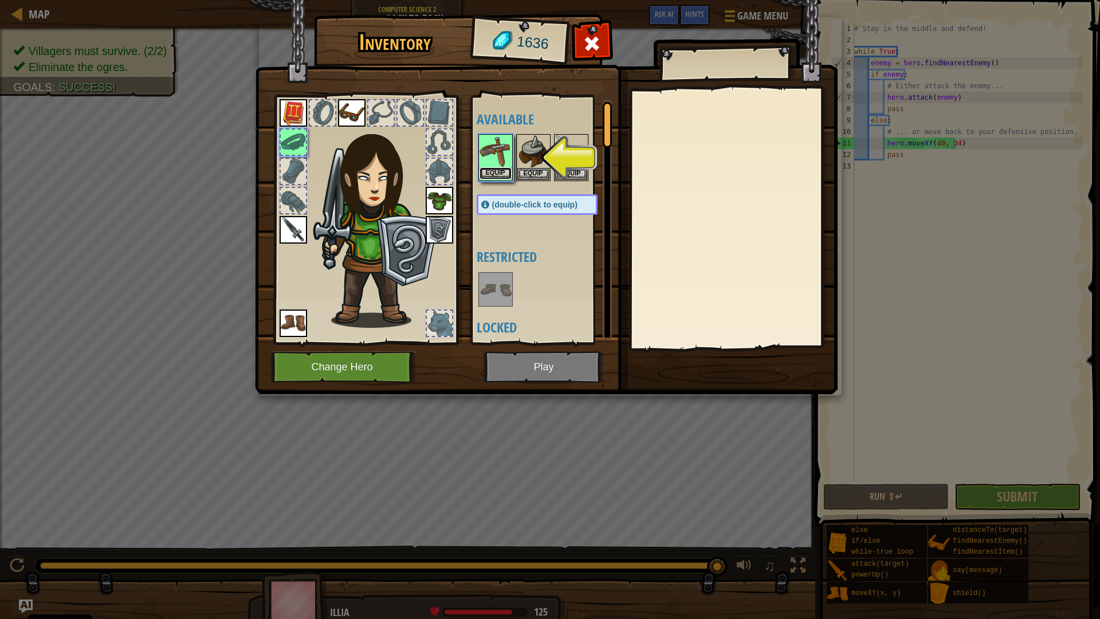
click at [500, 167] on button "Equip" at bounding box center [496, 173] width 32 height 12
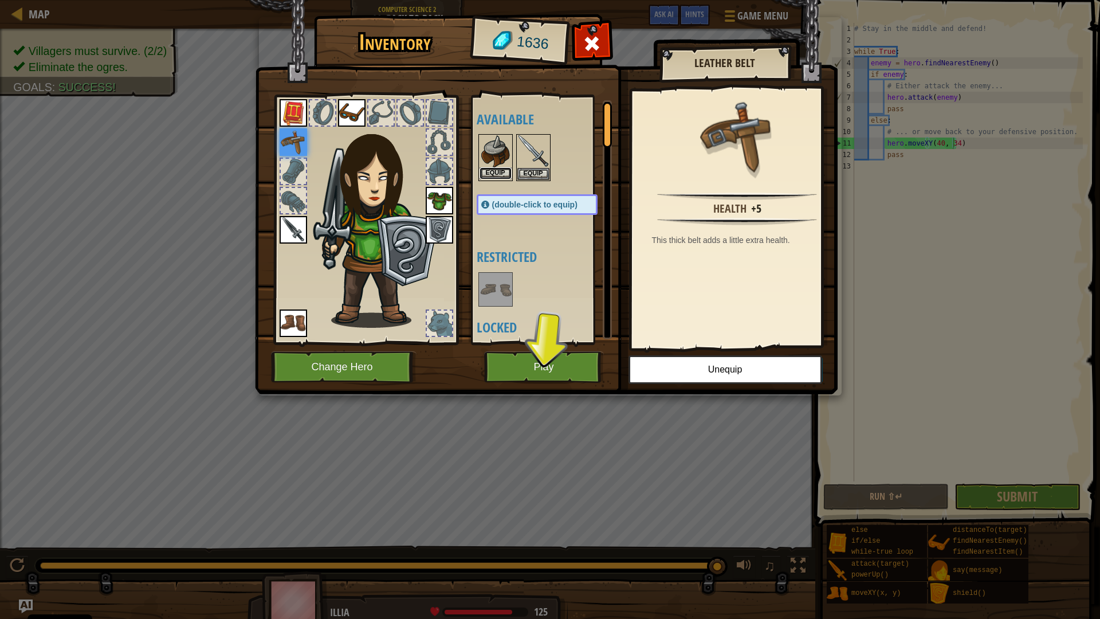
click at [490, 172] on button "Equip" at bounding box center [496, 173] width 32 height 12
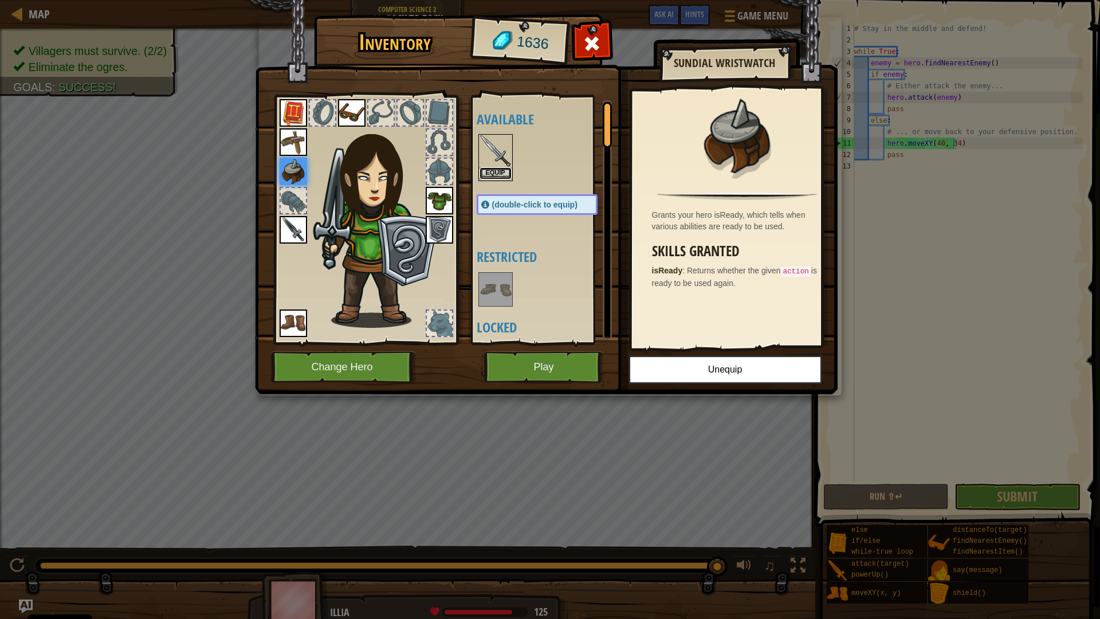
click at [509, 172] on button "Equip" at bounding box center [496, 173] width 32 height 12
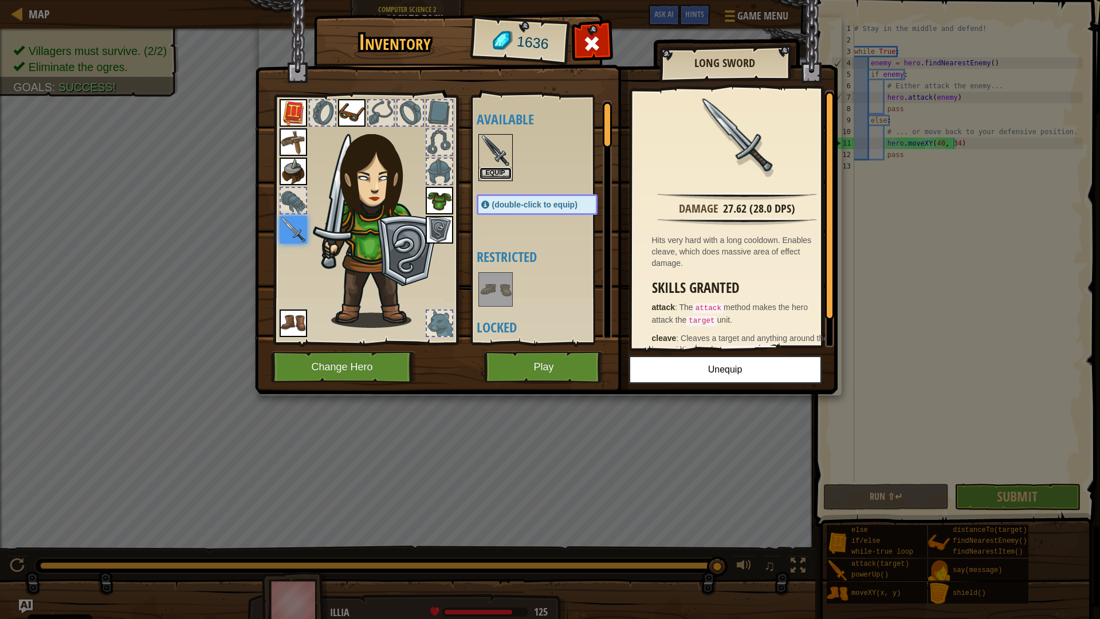
click at [496, 171] on button "Equip" at bounding box center [496, 173] width 32 height 12
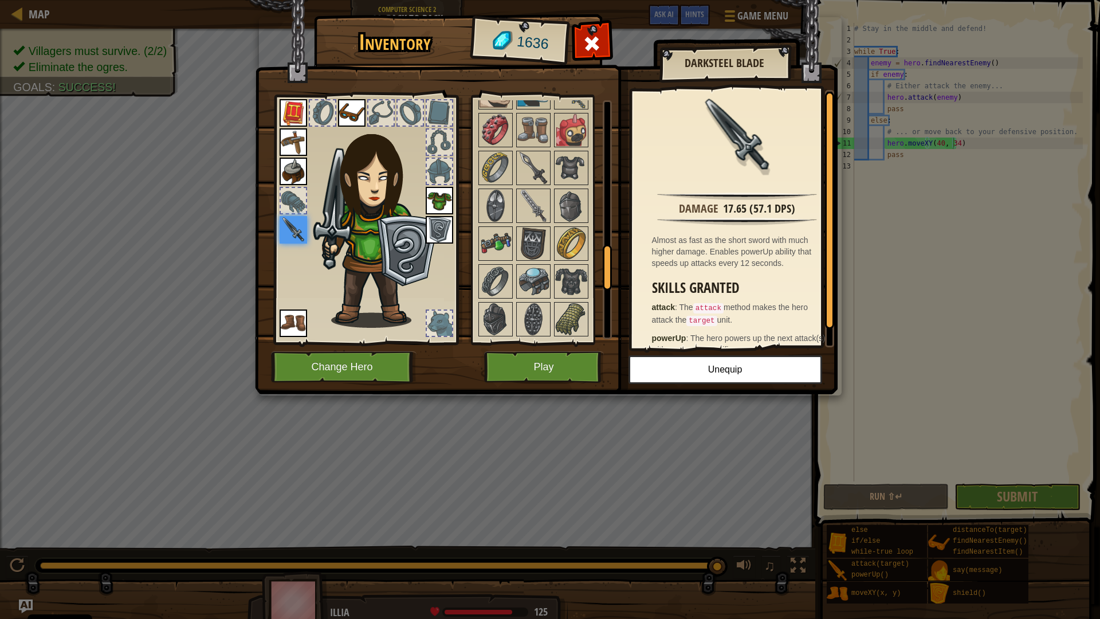
scroll to position [800, 0]
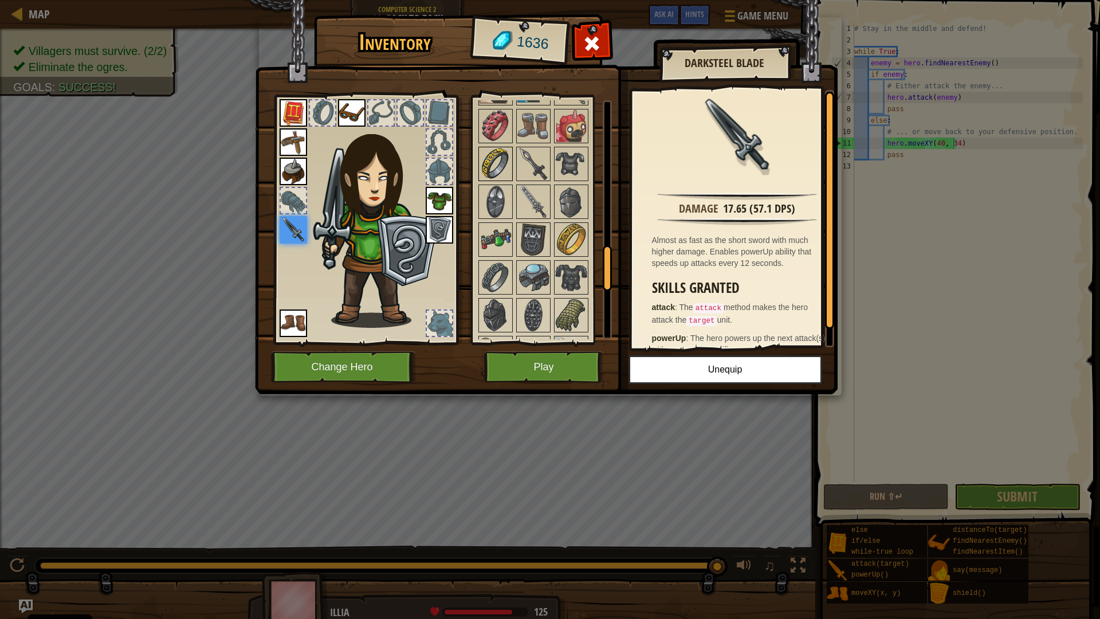
click at [492, 163] on img at bounding box center [496, 164] width 32 height 32
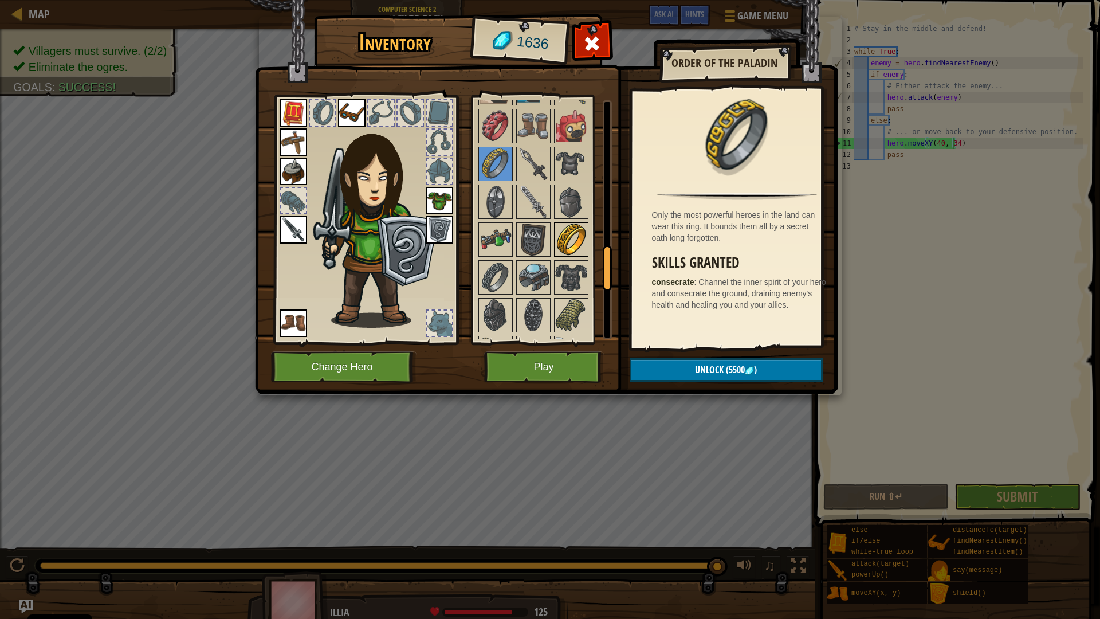
click at [557, 235] on img at bounding box center [571, 239] width 32 height 32
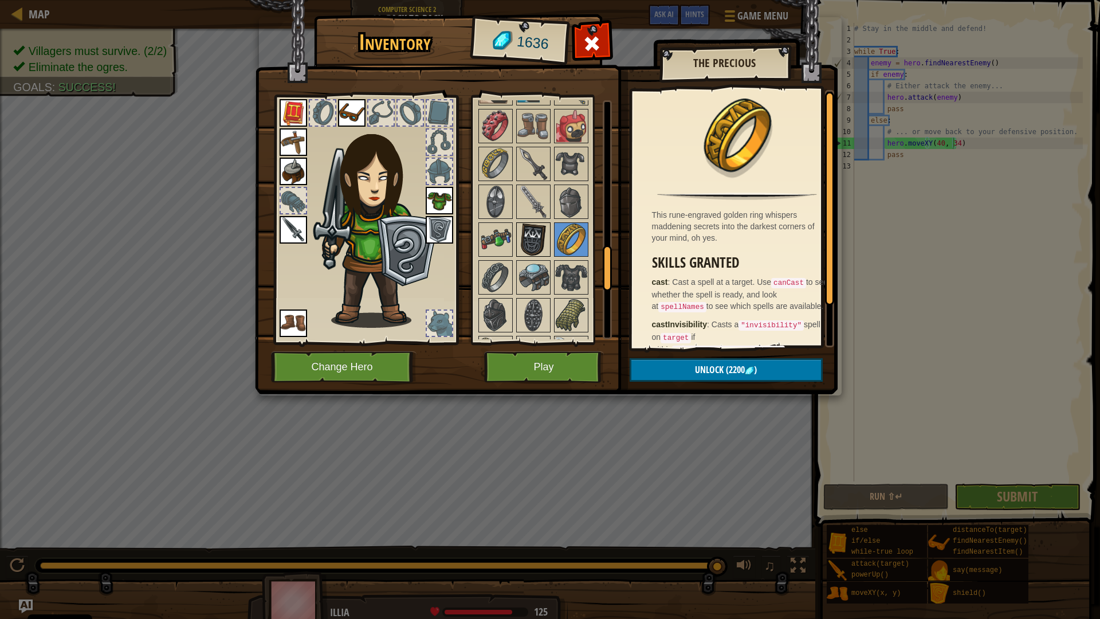
click at [534, 232] on img at bounding box center [533, 239] width 32 height 32
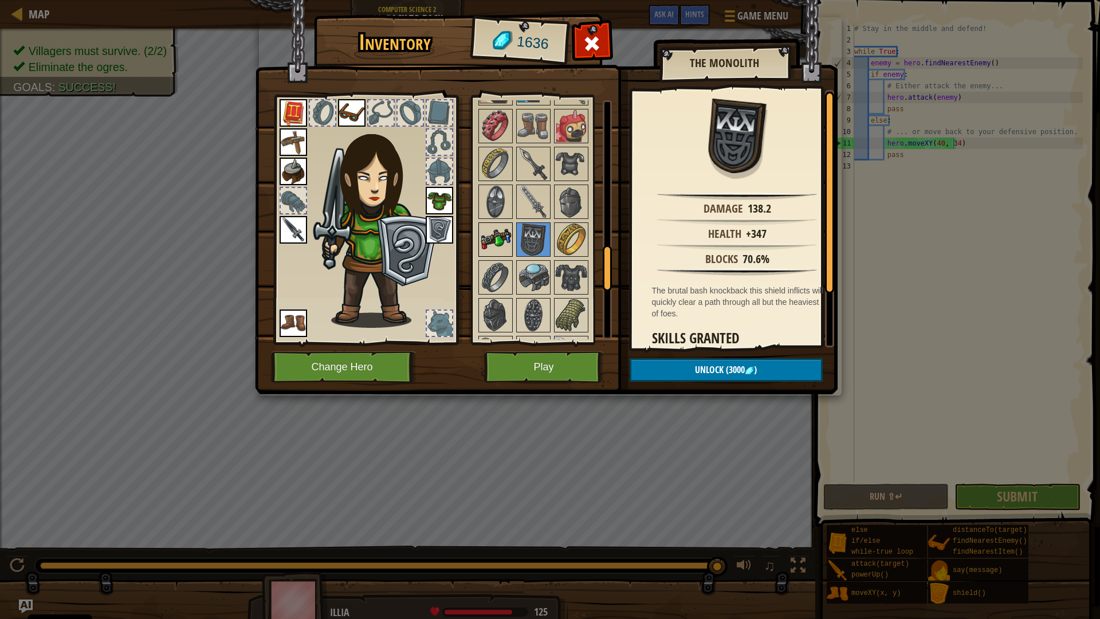
click at [499, 233] on img at bounding box center [496, 239] width 32 height 32
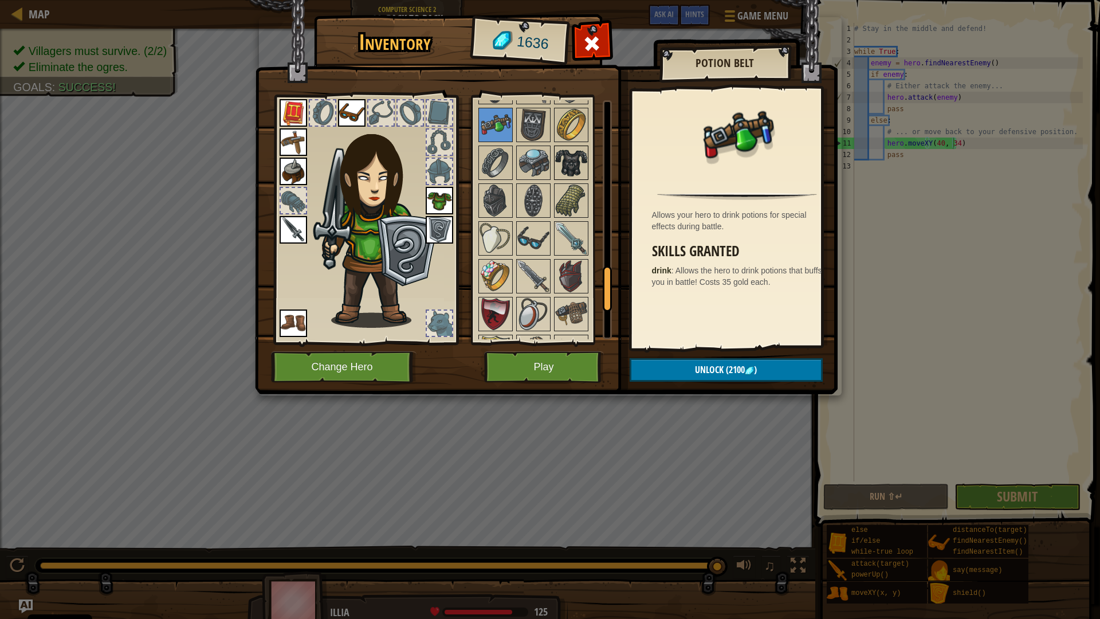
scroll to position [915, 0]
click at [565, 274] on img at bounding box center [571, 276] width 32 height 32
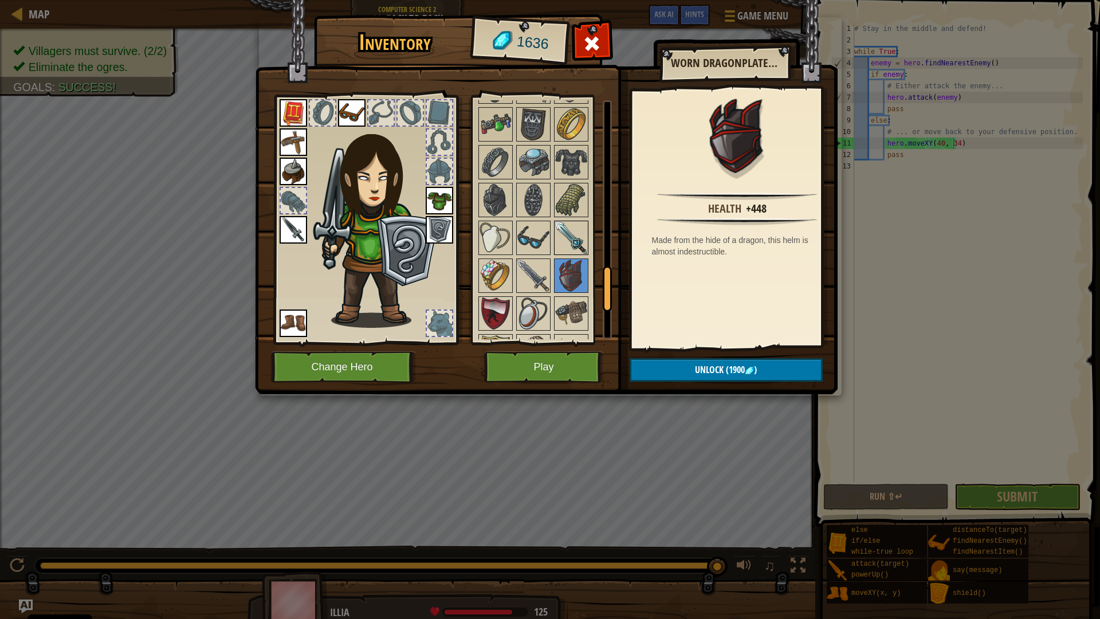
click at [564, 228] on img at bounding box center [571, 238] width 32 height 32
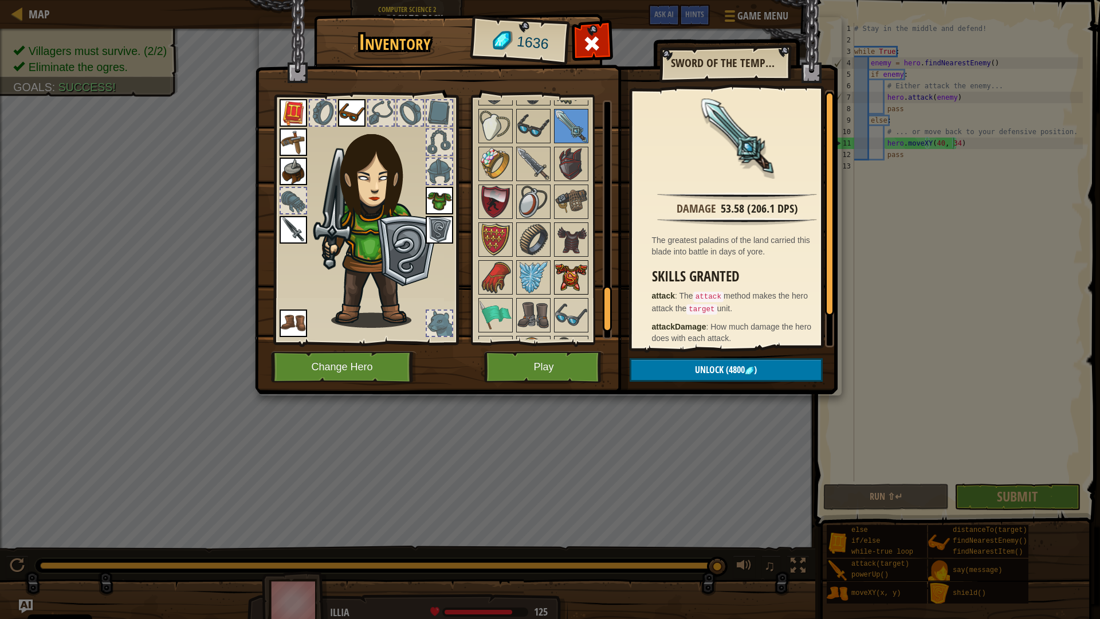
click at [576, 275] on img at bounding box center [571, 277] width 32 height 32
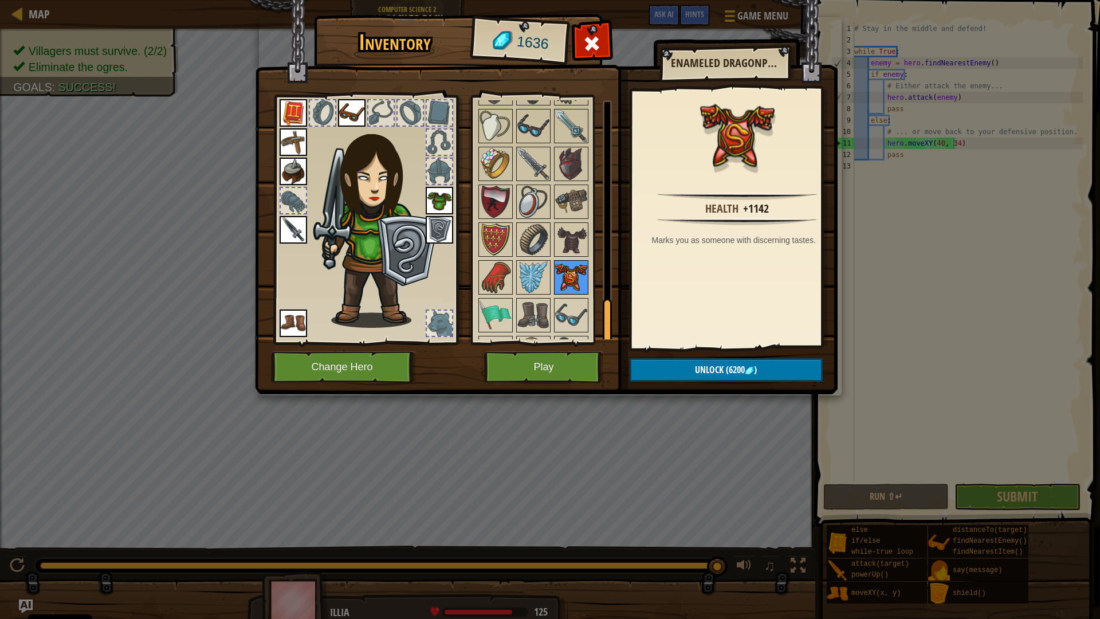
scroll to position [1098, 0]
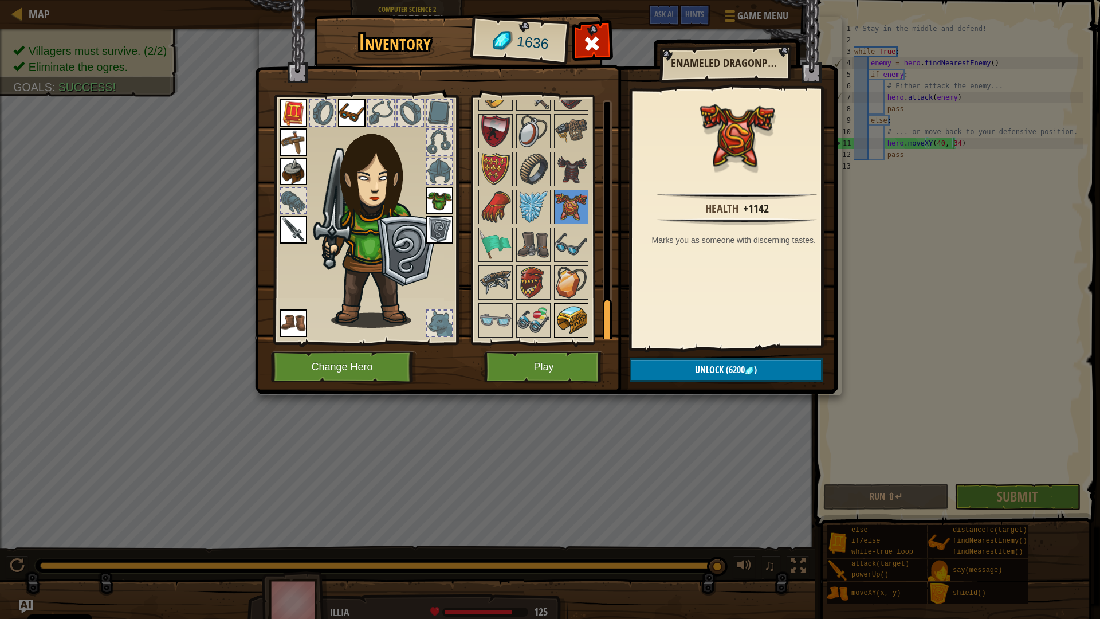
click at [573, 310] on img at bounding box center [571, 320] width 32 height 32
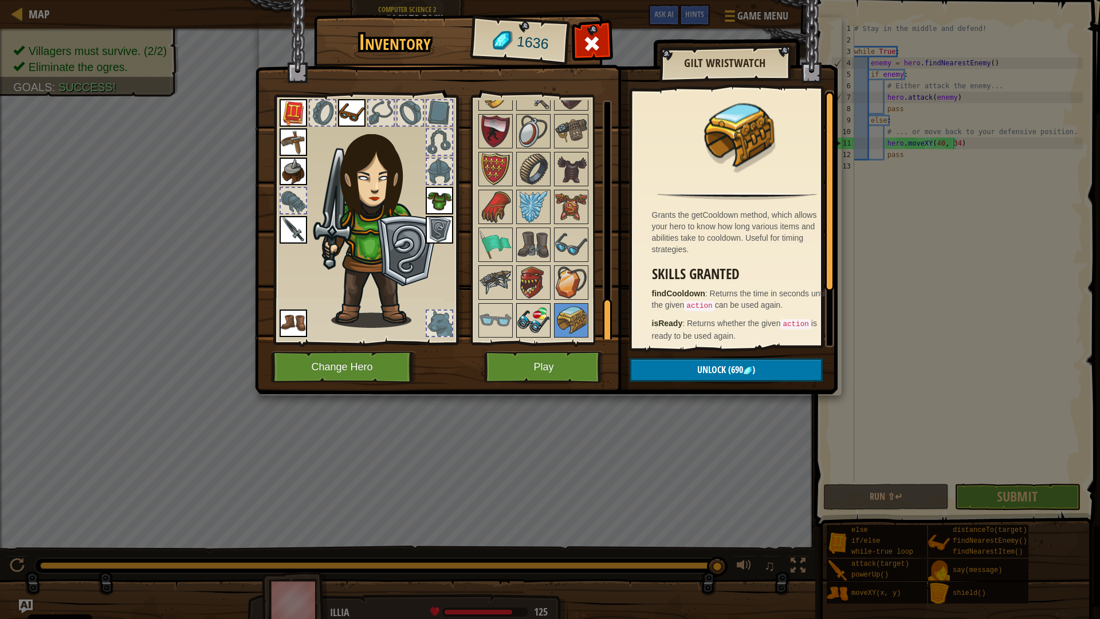
click at [533, 314] on img at bounding box center [533, 320] width 32 height 32
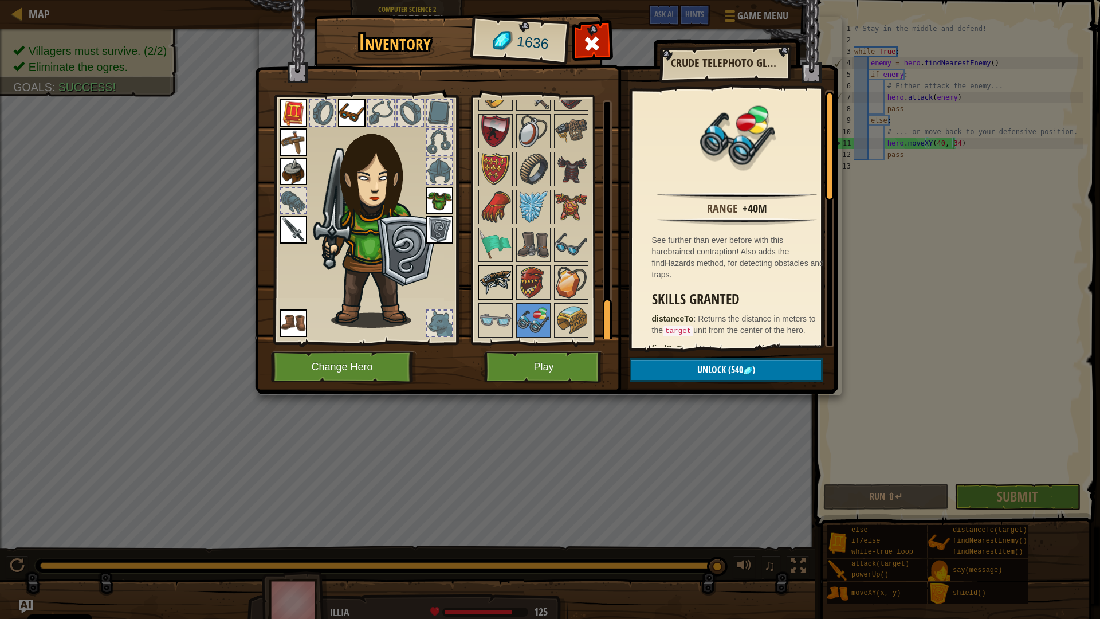
click at [496, 289] on img at bounding box center [496, 282] width 32 height 32
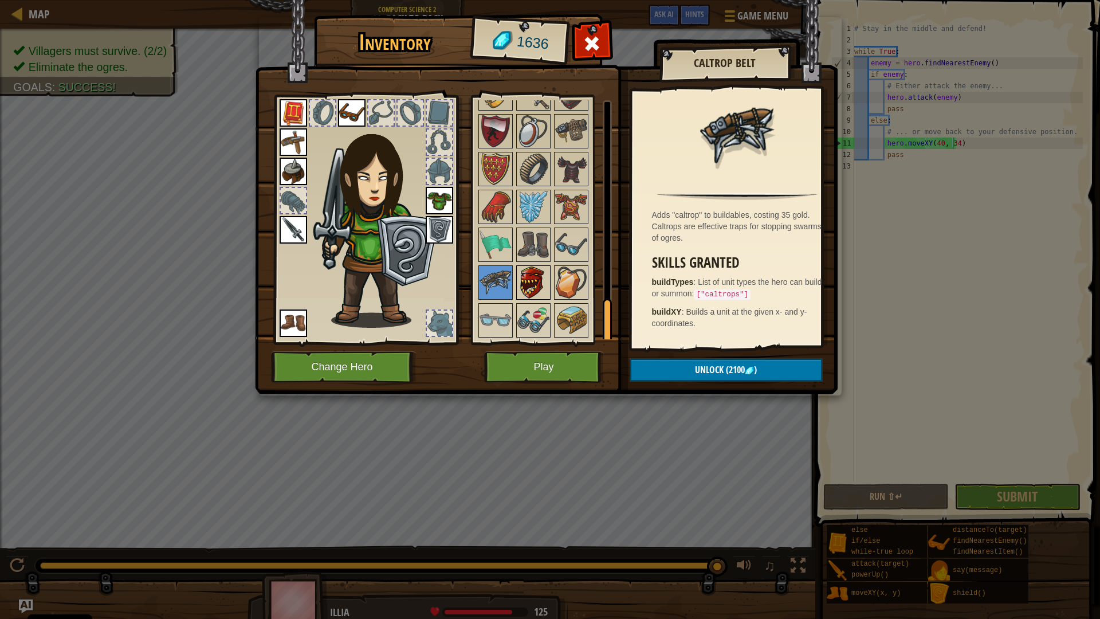
click at [521, 286] on img at bounding box center [533, 282] width 32 height 32
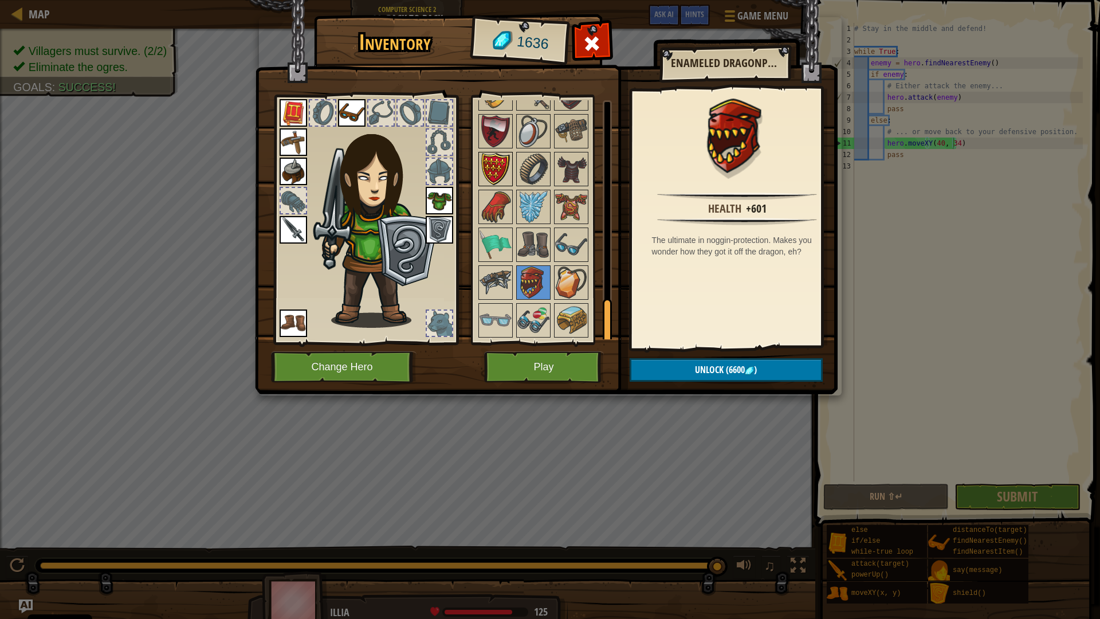
click at [491, 158] on img at bounding box center [496, 169] width 32 height 32
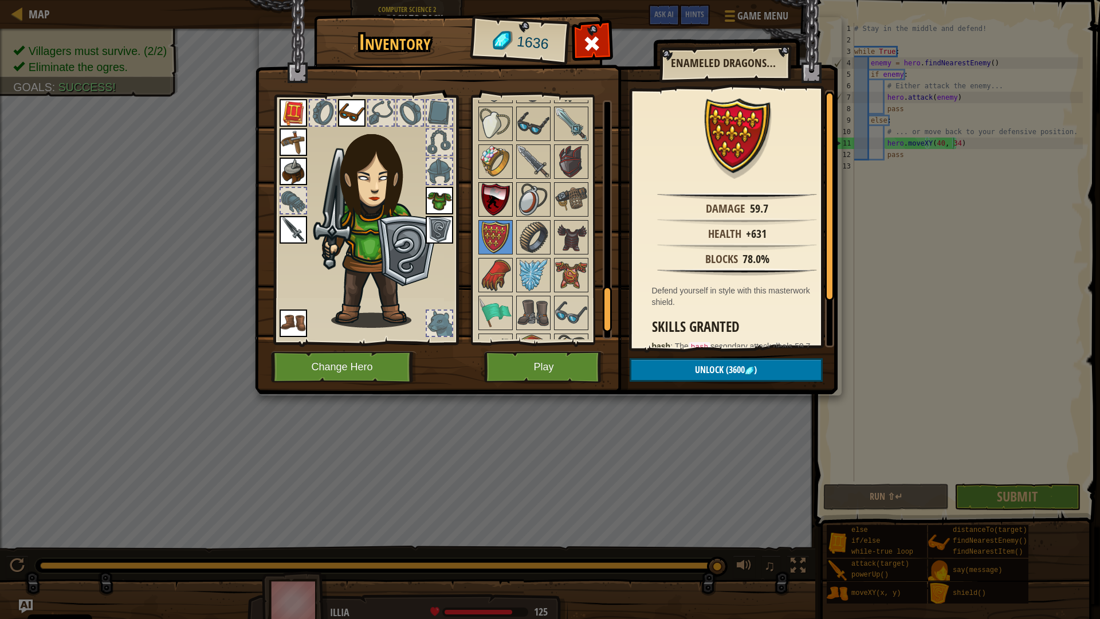
click at [490, 191] on img at bounding box center [496, 199] width 32 height 32
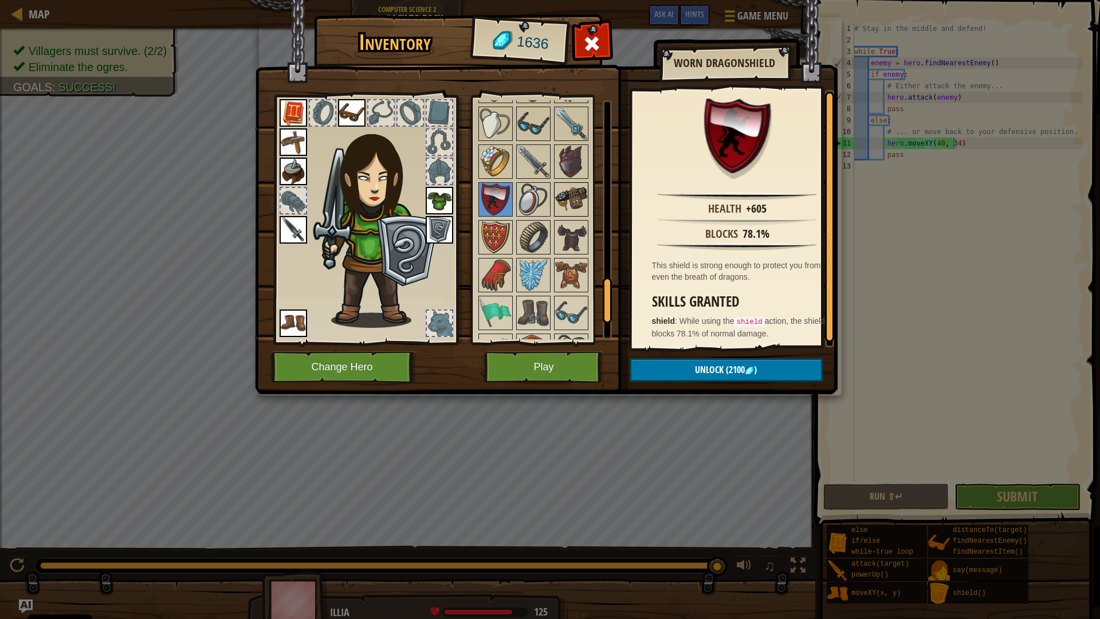
scroll to position [977, 0]
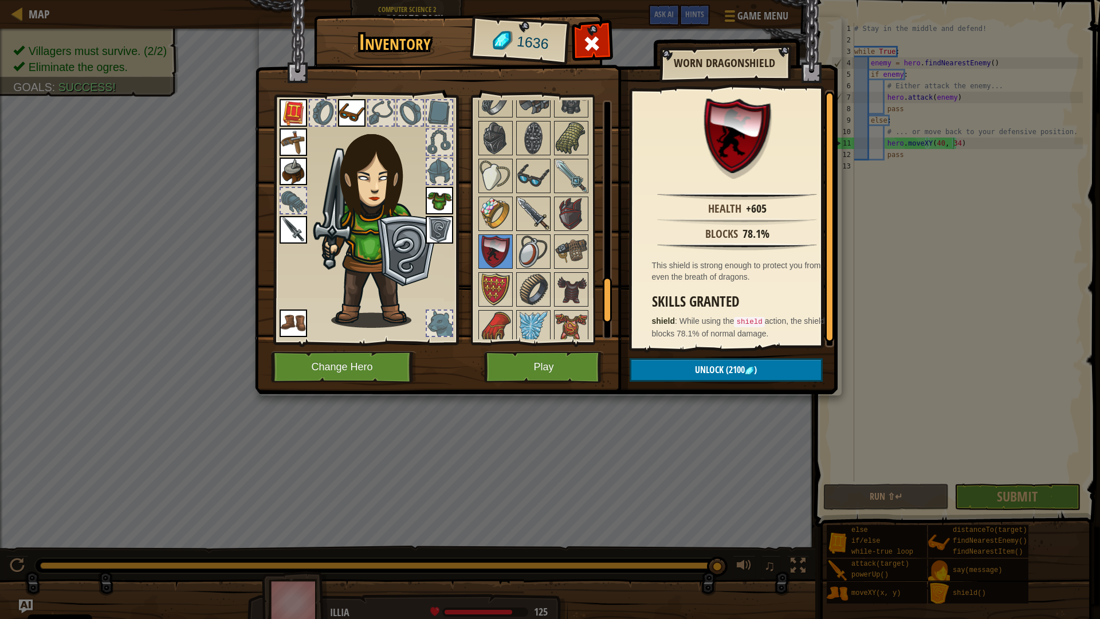
click at [532, 211] on img at bounding box center [533, 214] width 32 height 32
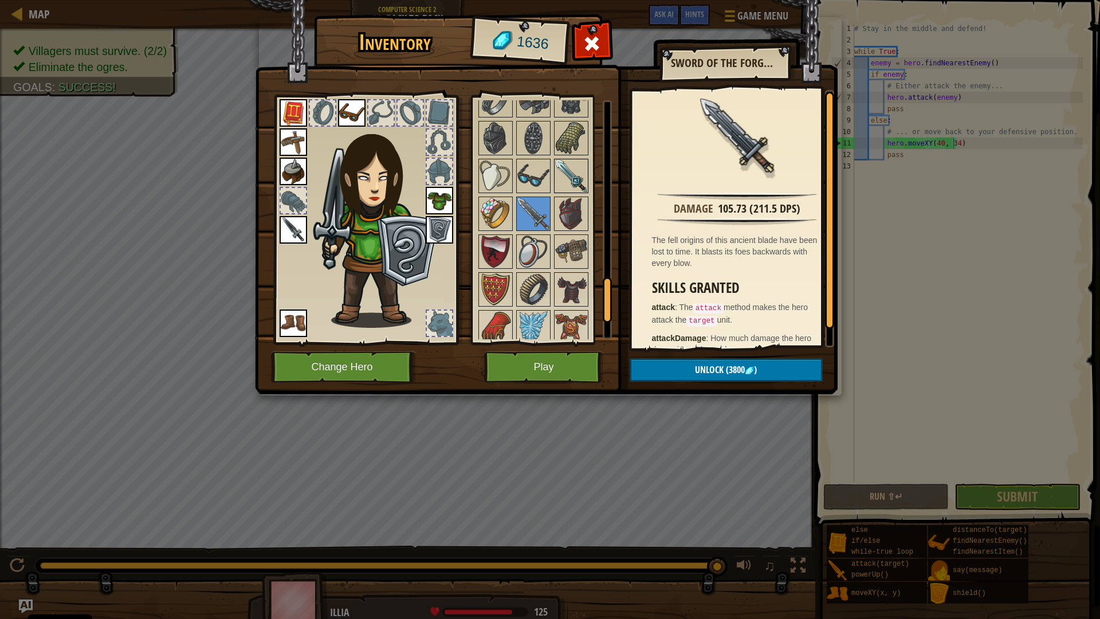
click at [569, 172] on img at bounding box center [571, 176] width 32 height 32
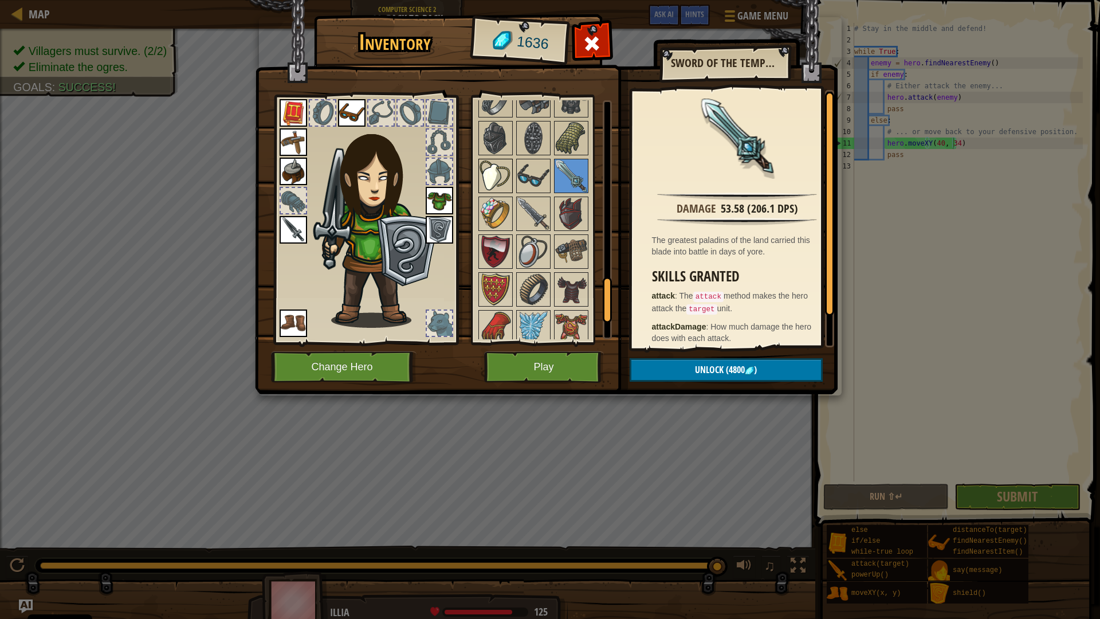
click at [497, 166] on img at bounding box center [496, 176] width 32 height 32
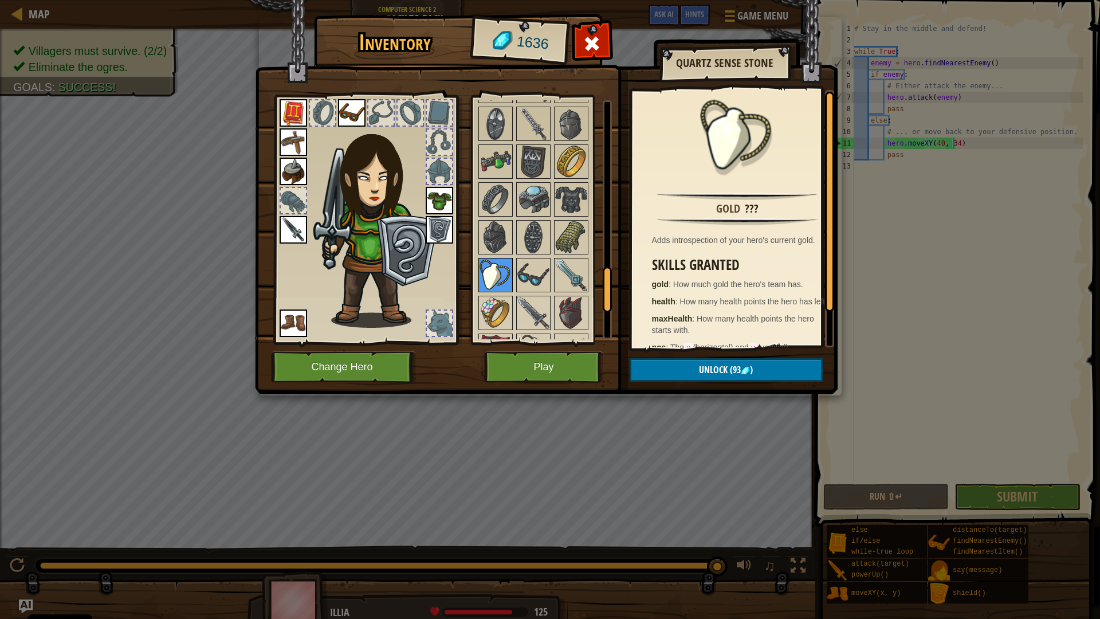
scroll to position [877, 0]
click at [533, 246] on img at bounding box center [533, 239] width 32 height 32
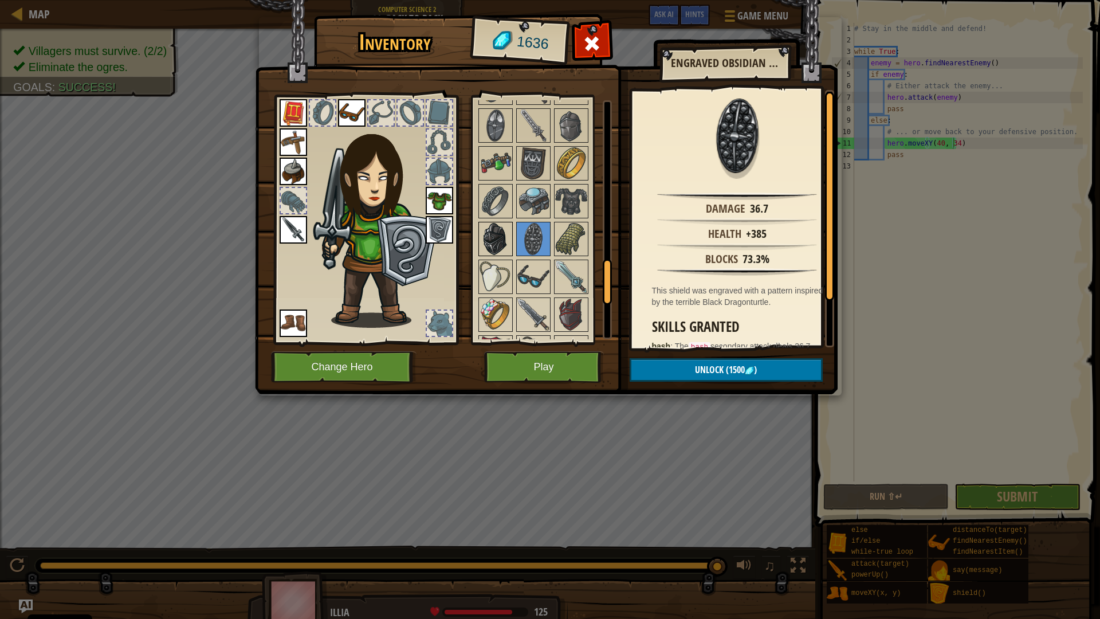
click at [506, 241] on img at bounding box center [496, 239] width 32 height 32
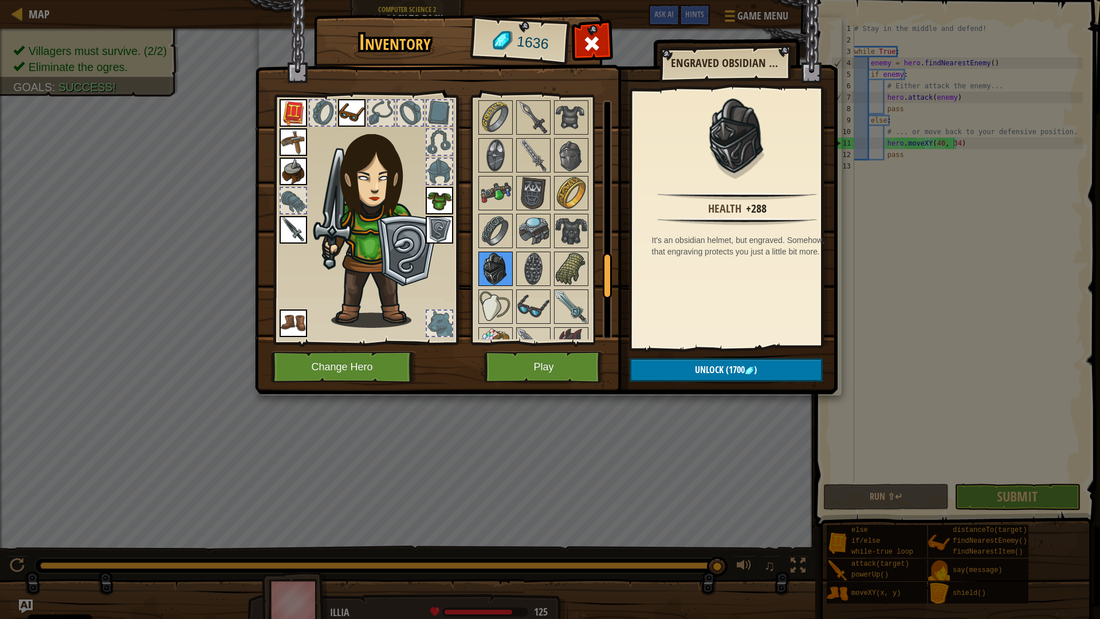
scroll to position [842, 0]
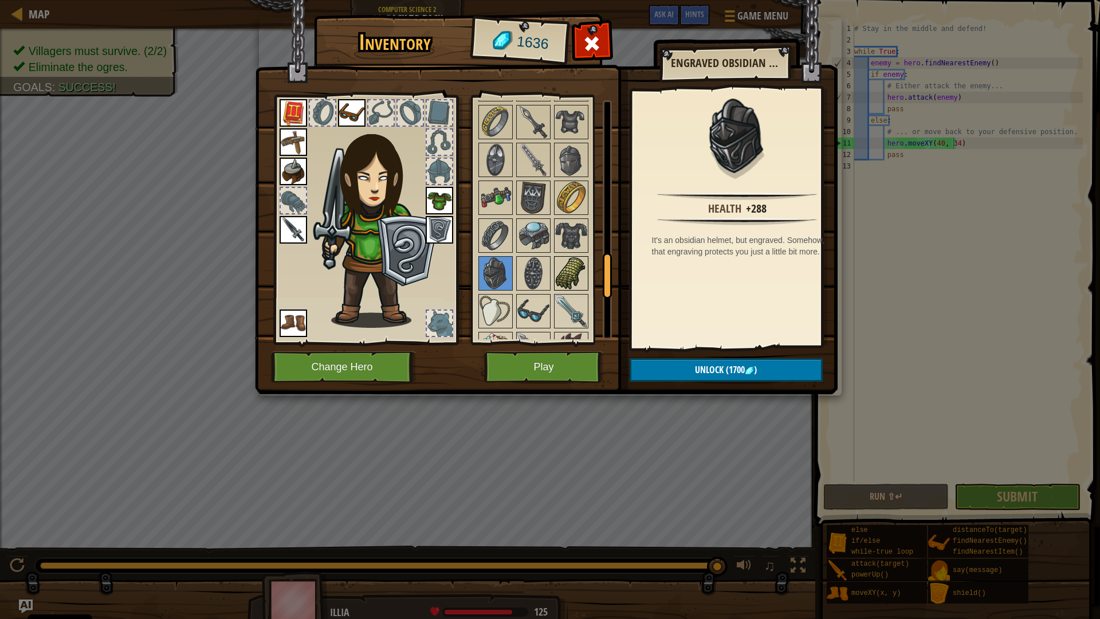
click at [585, 279] on img at bounding box center [571, 273] width 32 height 32
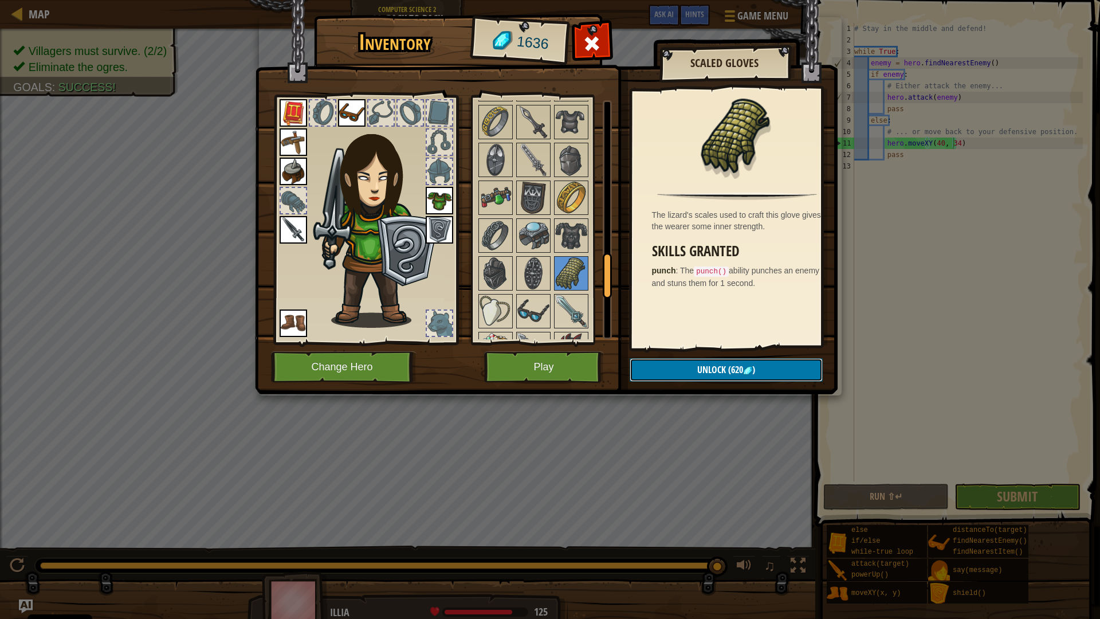
click at [710, 363] on button "Unlock (620 )" at bounding box center [726, 369] width 193 height 23
click at [710, 363] on button "Confirm" at bounding box center [726, 369] width 193 height 23
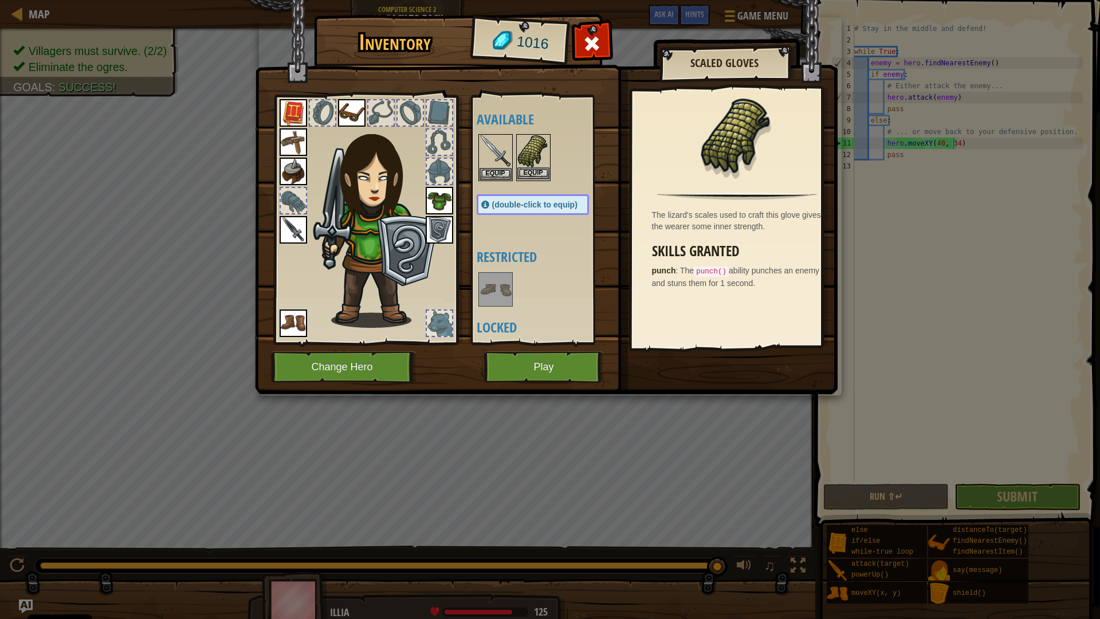
click at [529, 164] on img at bounding box center [533, 151] width 32 height 32
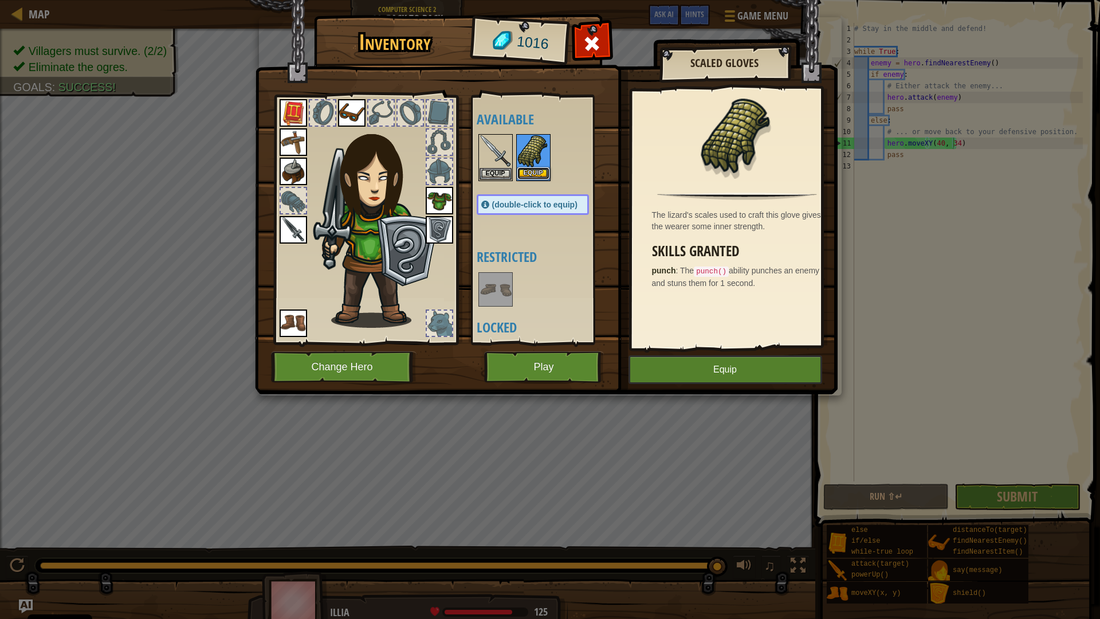
click at [529, 171] on button "Equip" at bounding box center [533, 173] width 32 height 12
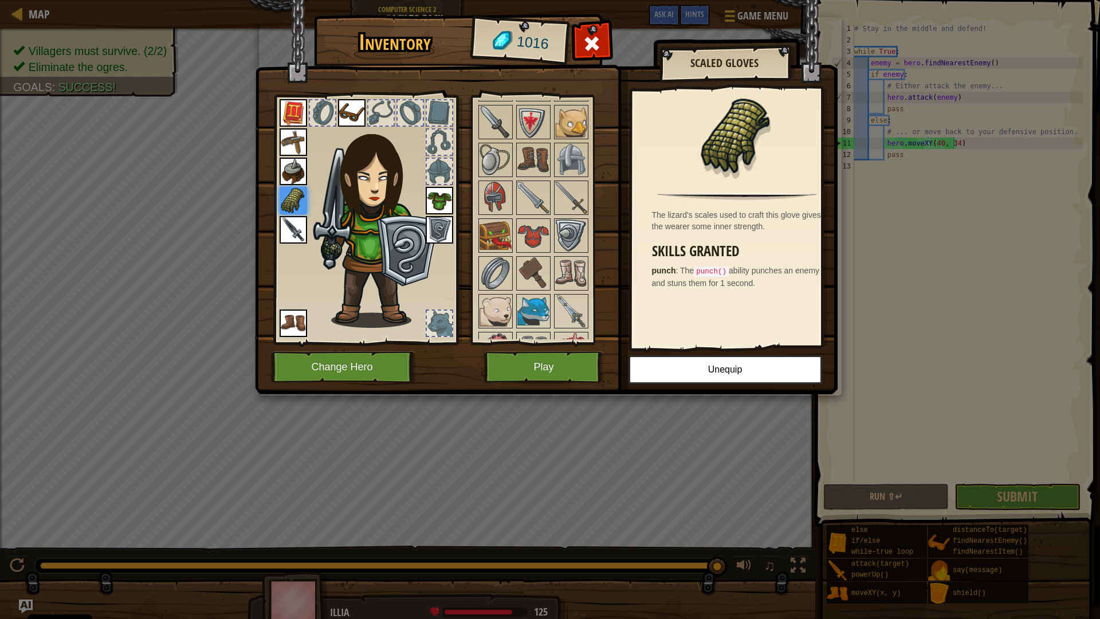
scroll to position [579, 0]
click at [572, 123] on img at bounding box center [571, 120] width 32 height 32
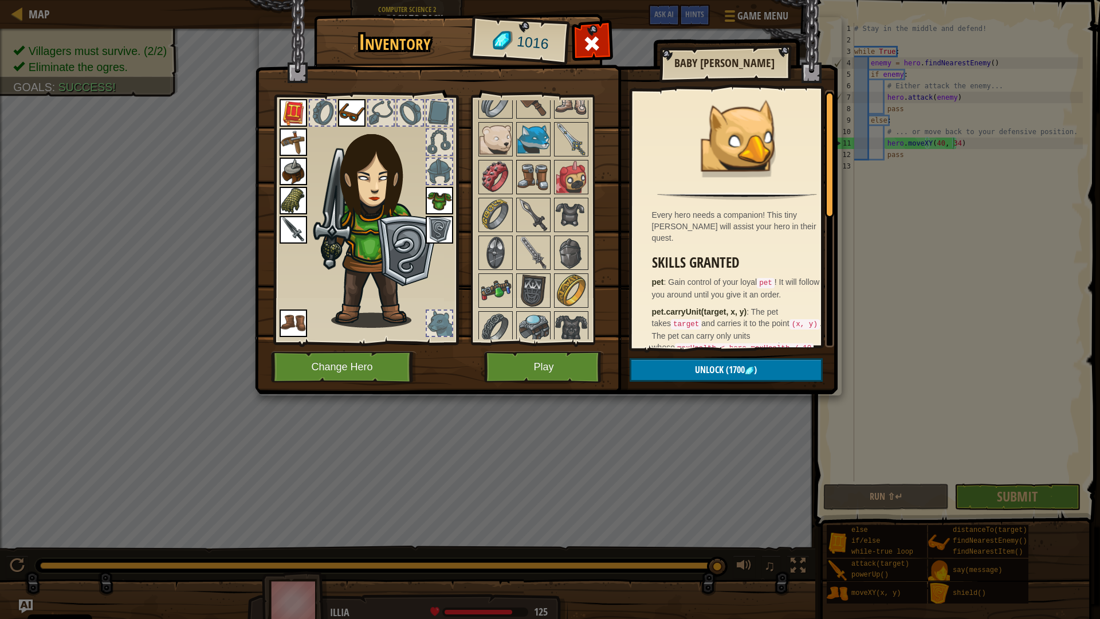
scroll to position [772, 0]
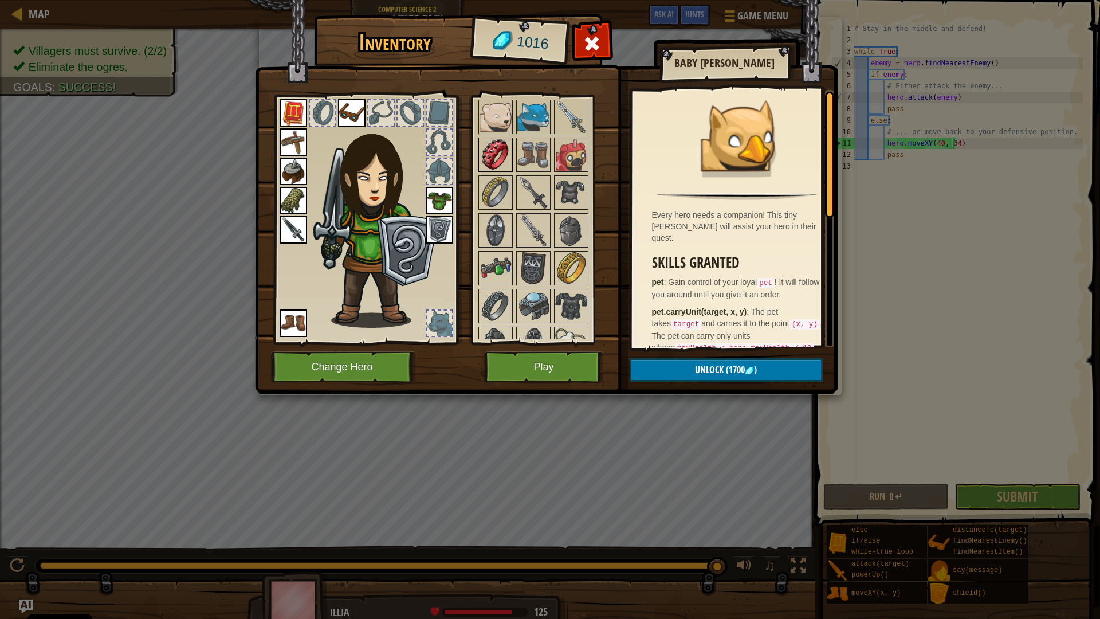
click at [487, 146] on img at bounding box center [496, 155] width 32 height 32
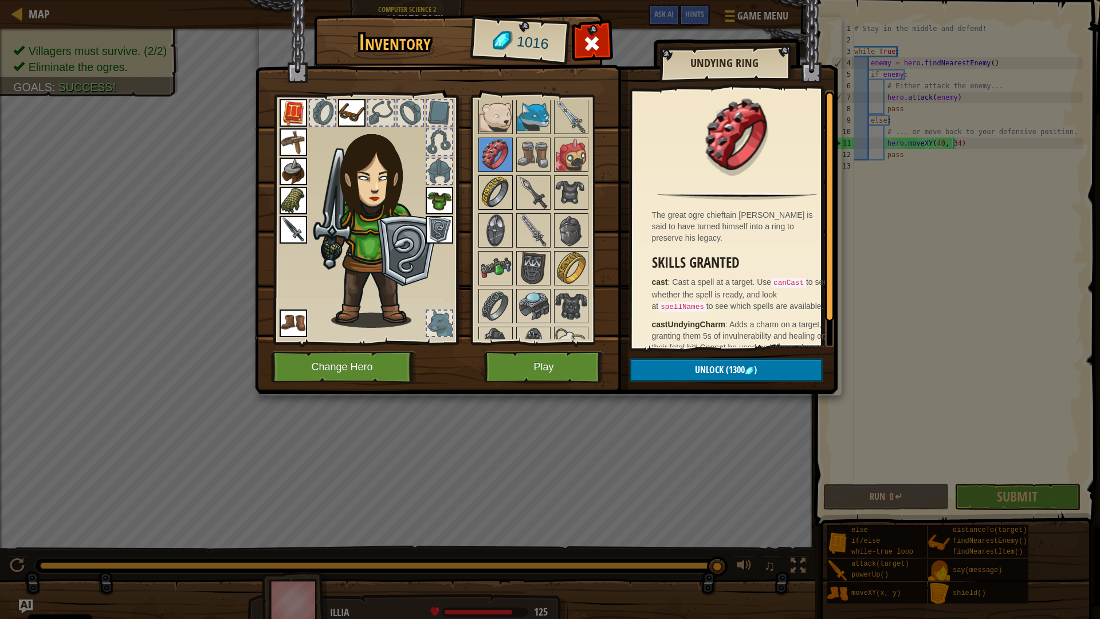
click at [500, 192] on img at bounding box center [496, 192] width 32 height 32
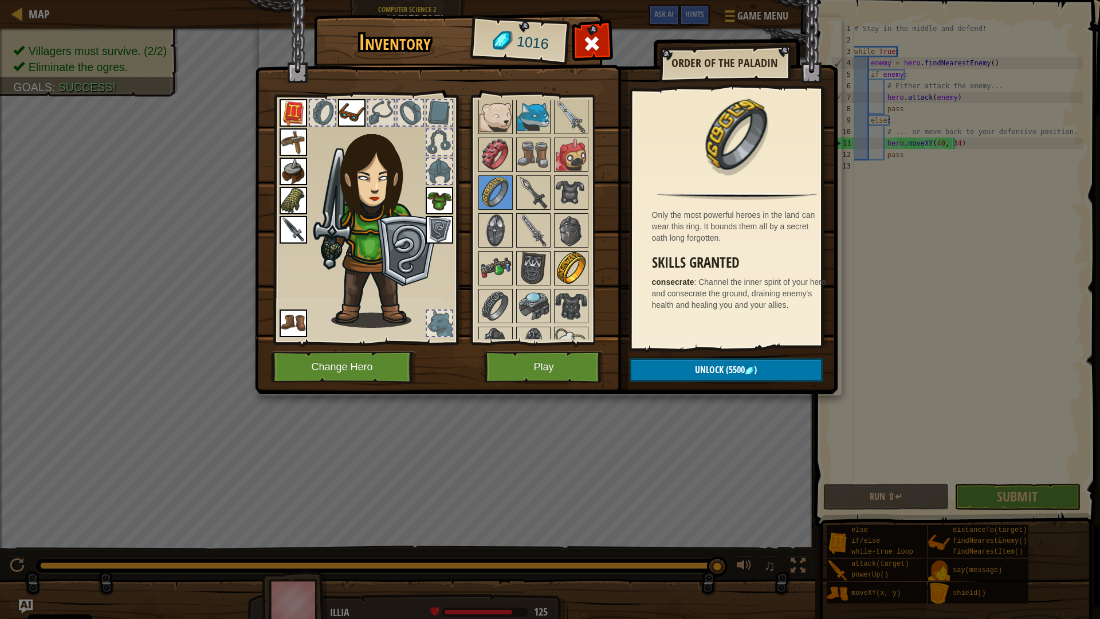
click at [568, 253] on img at bounding box center [571, 268] width 32 height 32
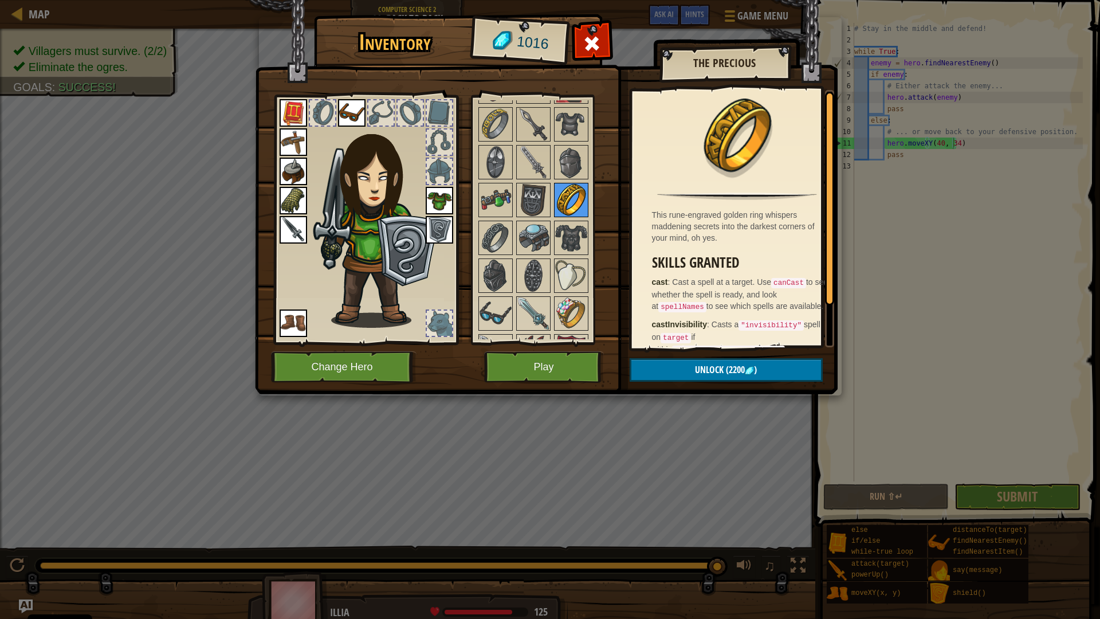
scroll to position [841, 0]
click at [496, 226] on img at bounding box center [496, 237] width 32 height 32
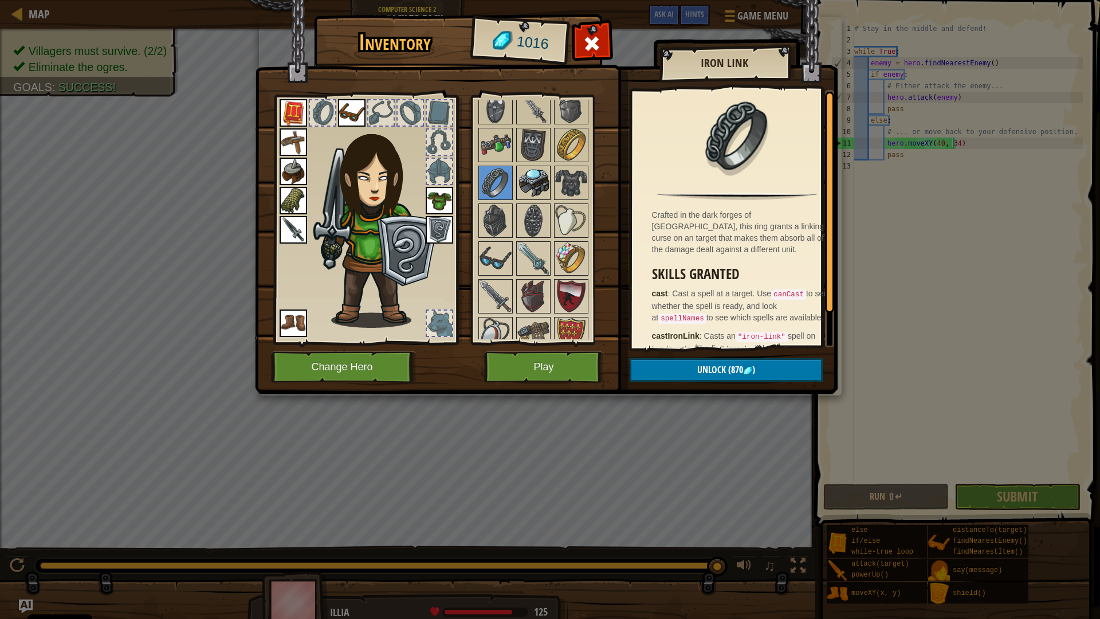
scroll to position [895, 0]
click at [572, 255] on img at bounding box center [571, 258] width 32 height 32
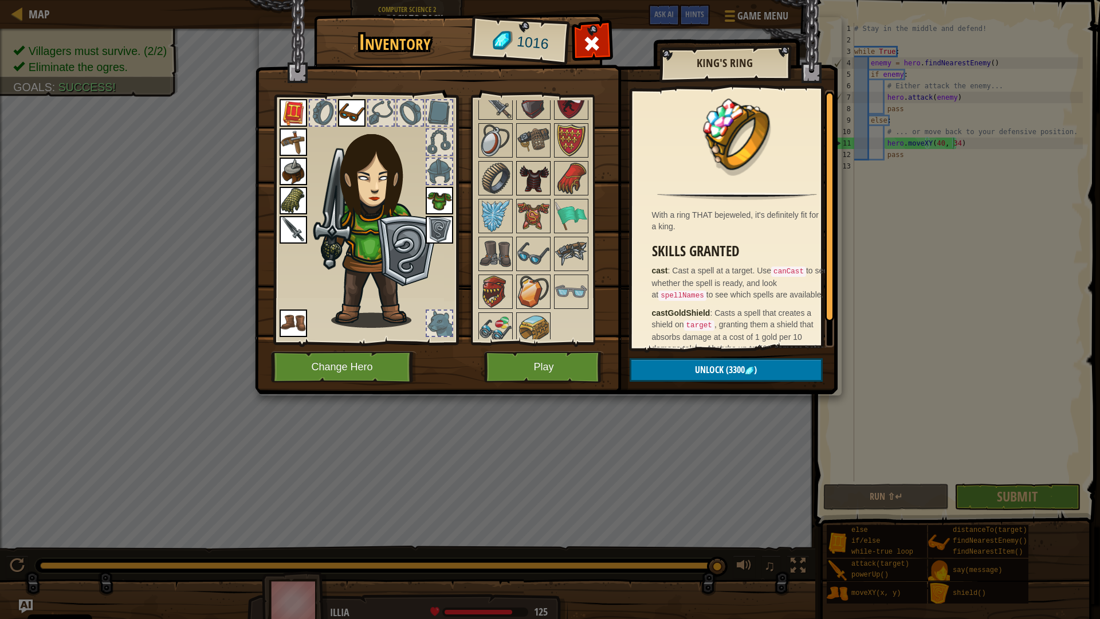
scroll to position [1089, 0]
click at [508, 221] on img at bounding box center [496, 215] width 32 height 32
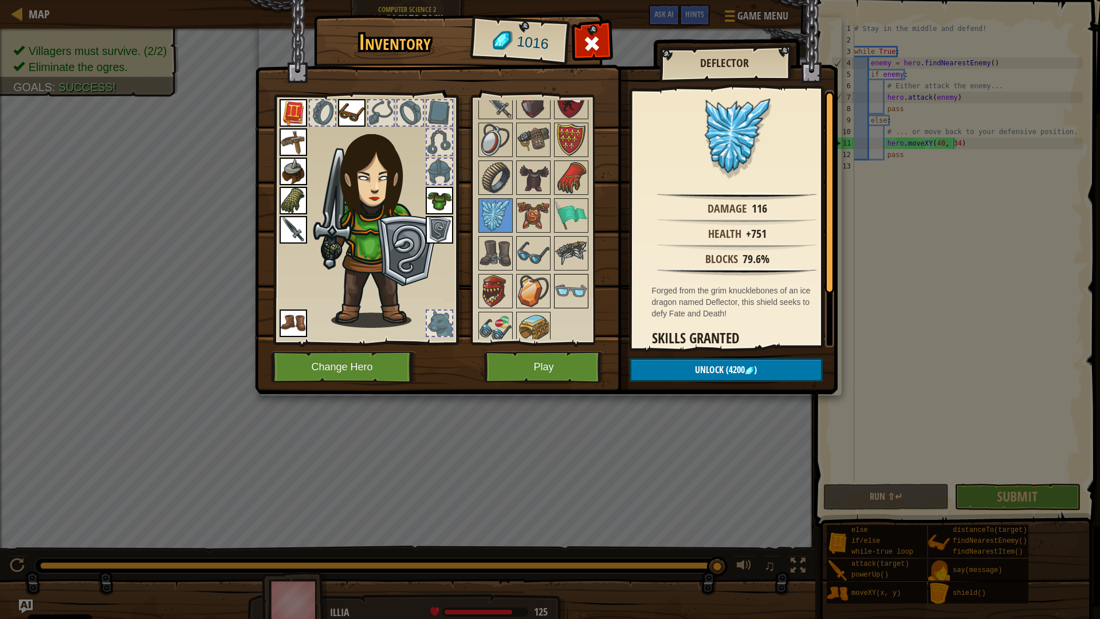
click at [561, 285] on img at bounding box center [571, 291] width 32 height 32
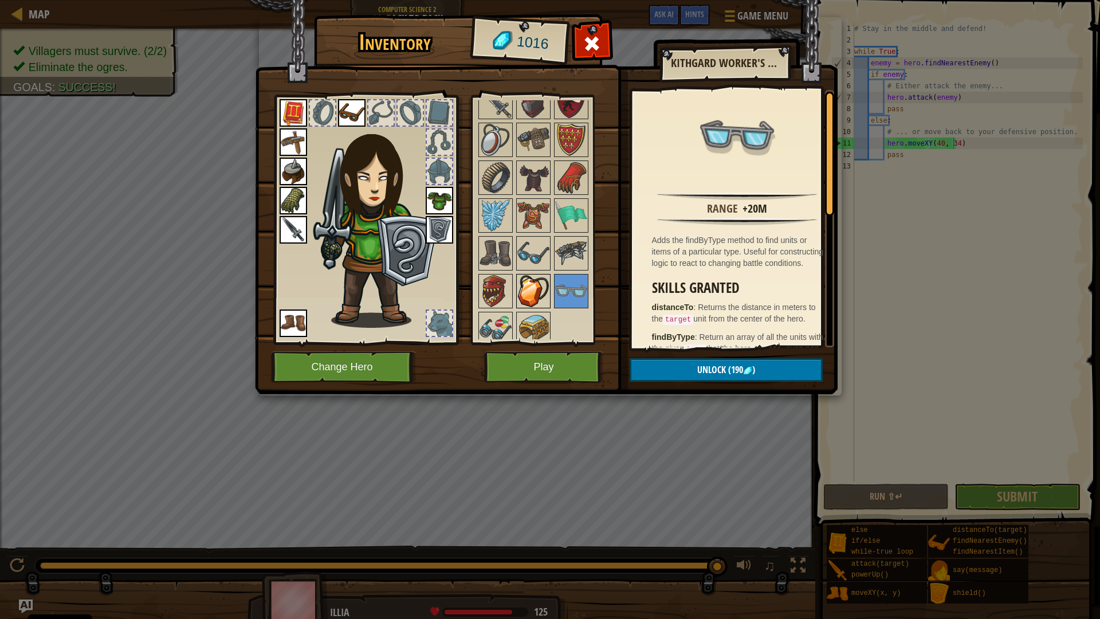
click at [541, 281] on img at bounding box center [533, 291] width 32 height 32
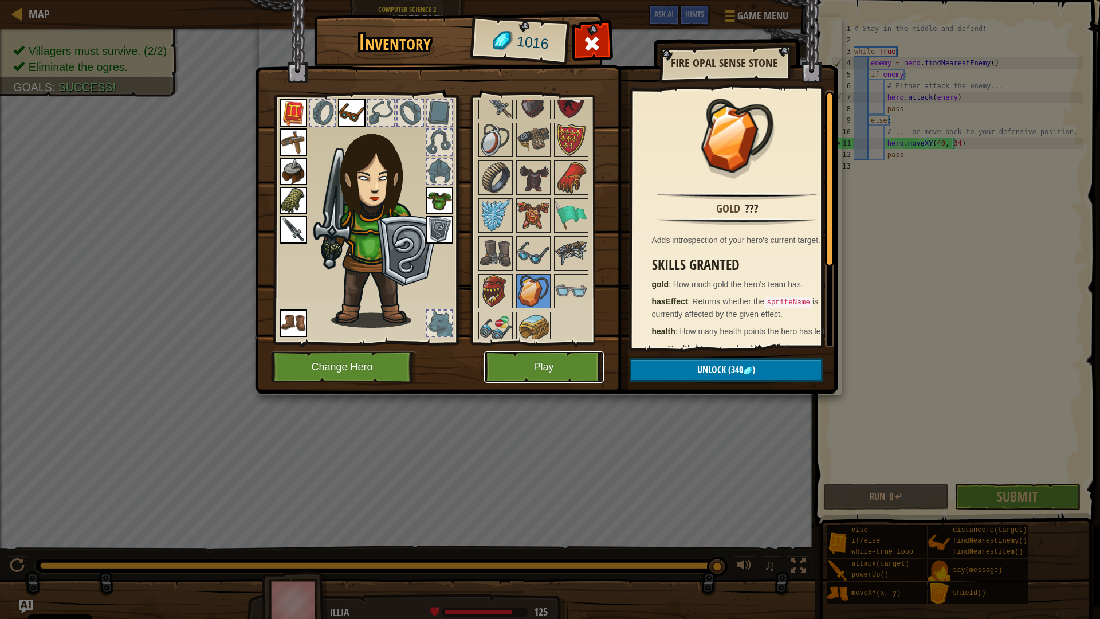
click at [569, 366] on button "Play" at bounding box center [544, 367] width 120 height 32
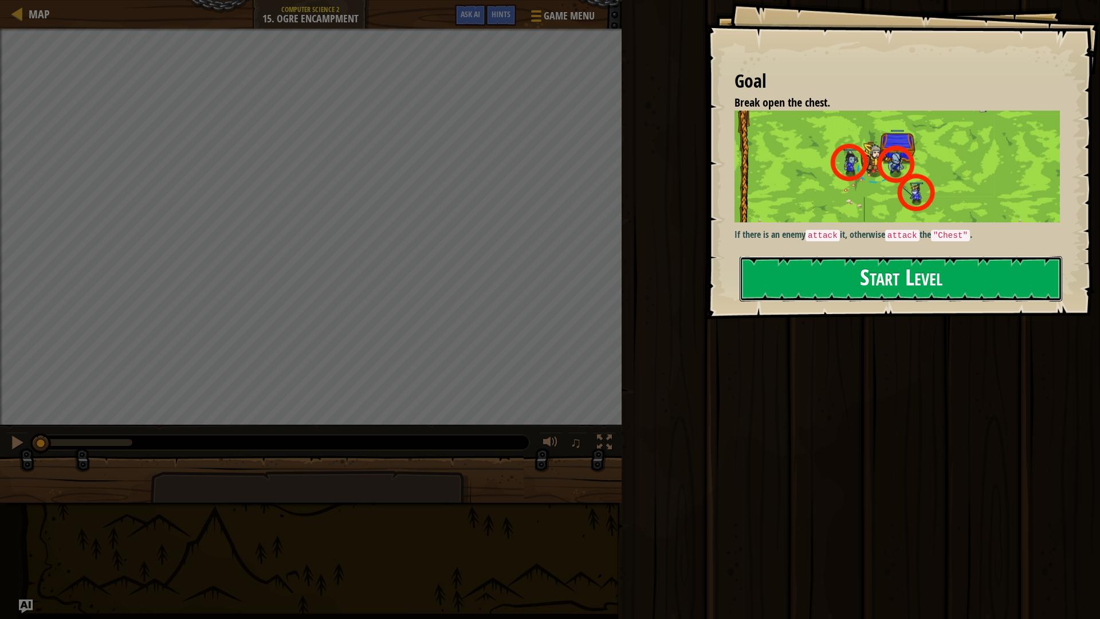
click at [849, 277] on button "Start Level" at bounding box center [901, 278] width 323 height 45
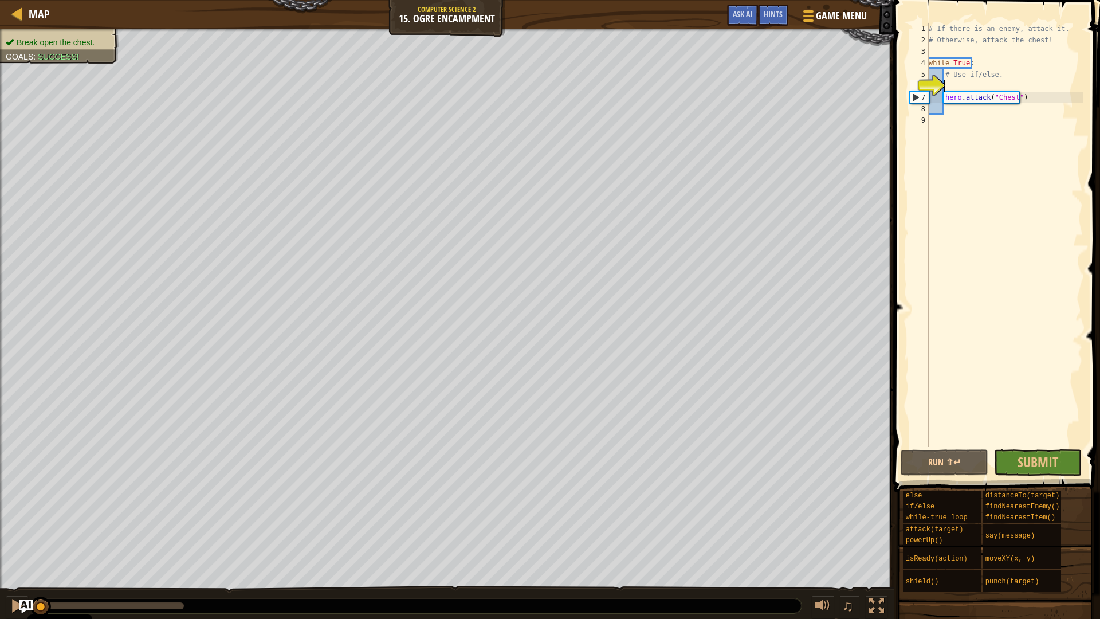
scroll to position [5, 1]
type textarea "i"
click at [989, 55] on div "# If there is an enemy, attack it. # Otherwise, attack the chest! while True : …" at bounding box center [1004, 246] width 156 height 447
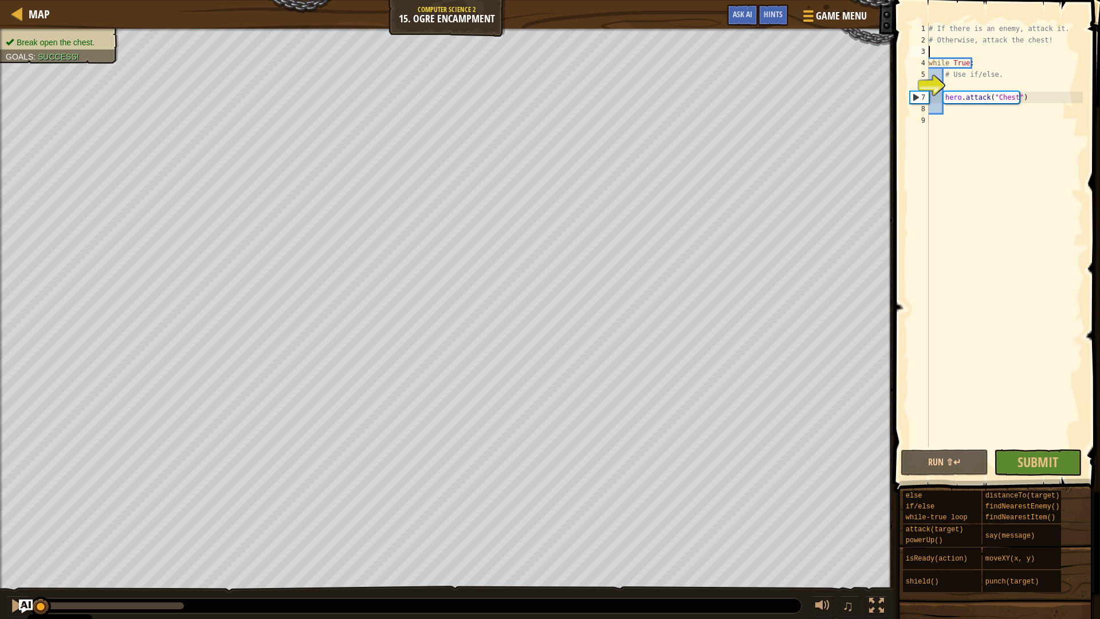
type textarea "c"
click at [989, 85] on div "# If there is an enemy, attack it. # Otherwise, attack the chest! while True : …" at bounding box center [1004, 246] width 156 height 447
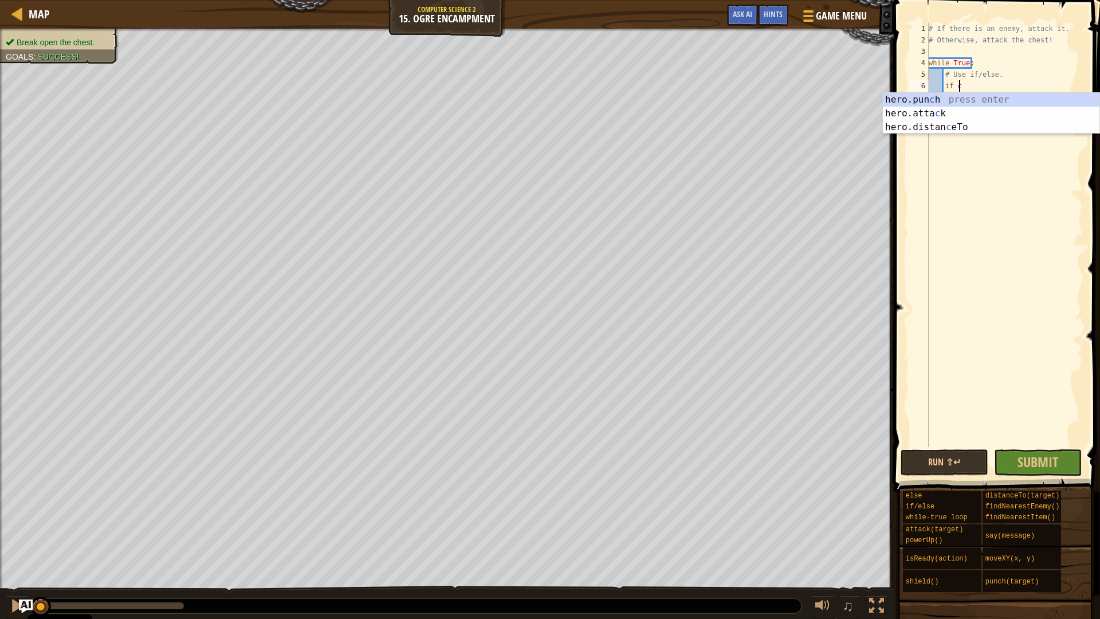
scroll to position [5, 1]
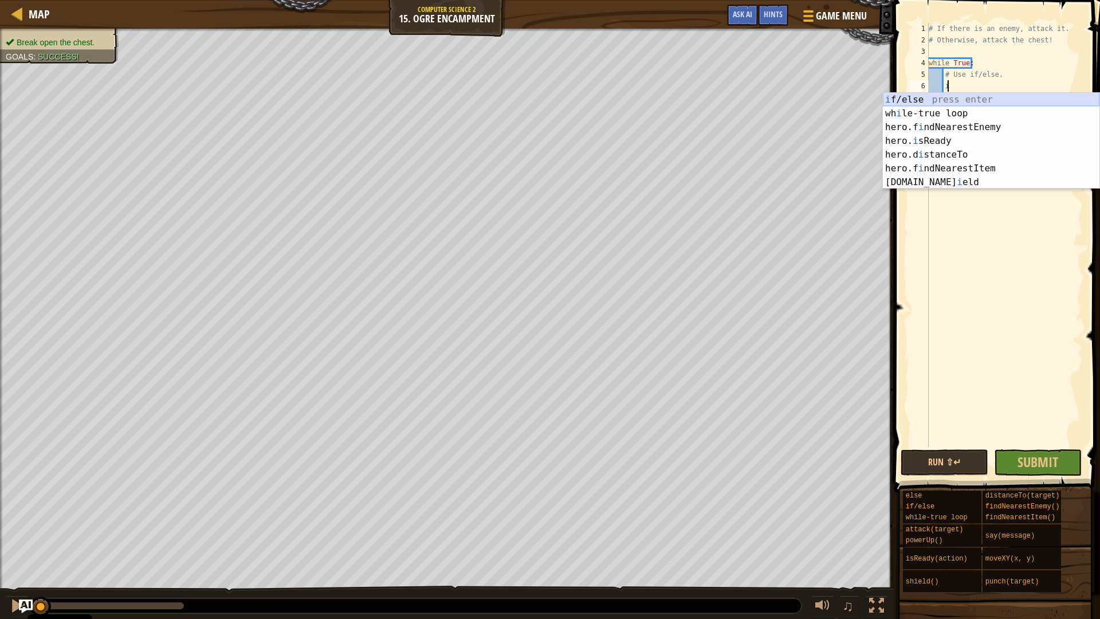
click at [978, 102] on div "i f/else press enter wh i le-true loop press enter hero.f i ndNearestEnemy pres…" at bounding box center [991, 155] width 217 height 124
type textarea "if enemy:"
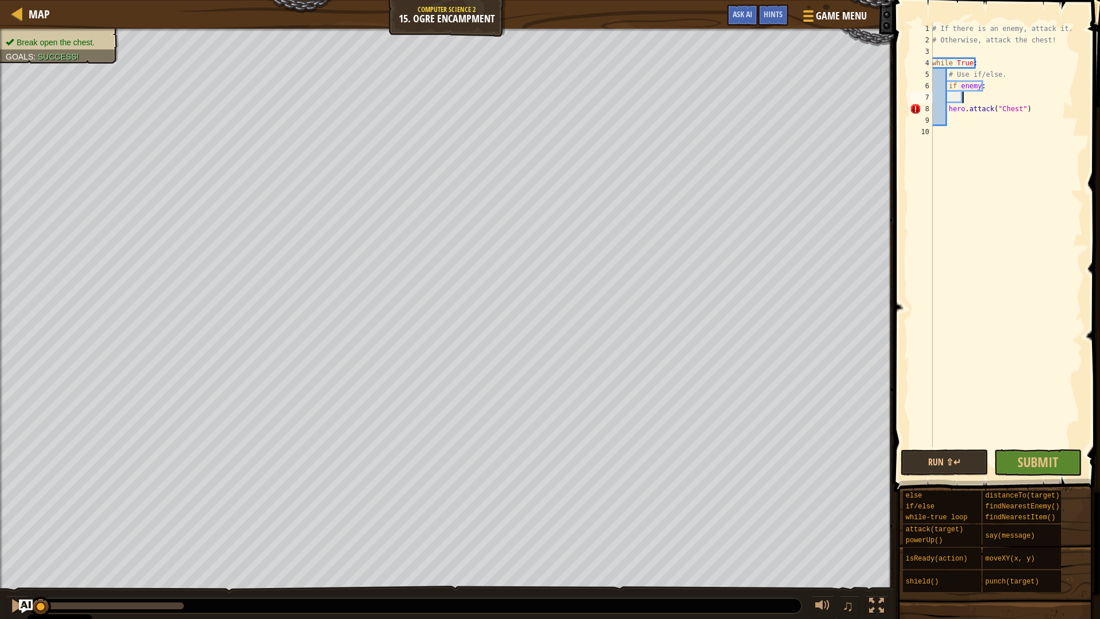
click at [998, 101] on div "# If there is an enemy, attack it. # Otherwise, attack the chest! while True : …" at bounding box center [1006, 246] width 153 height 447
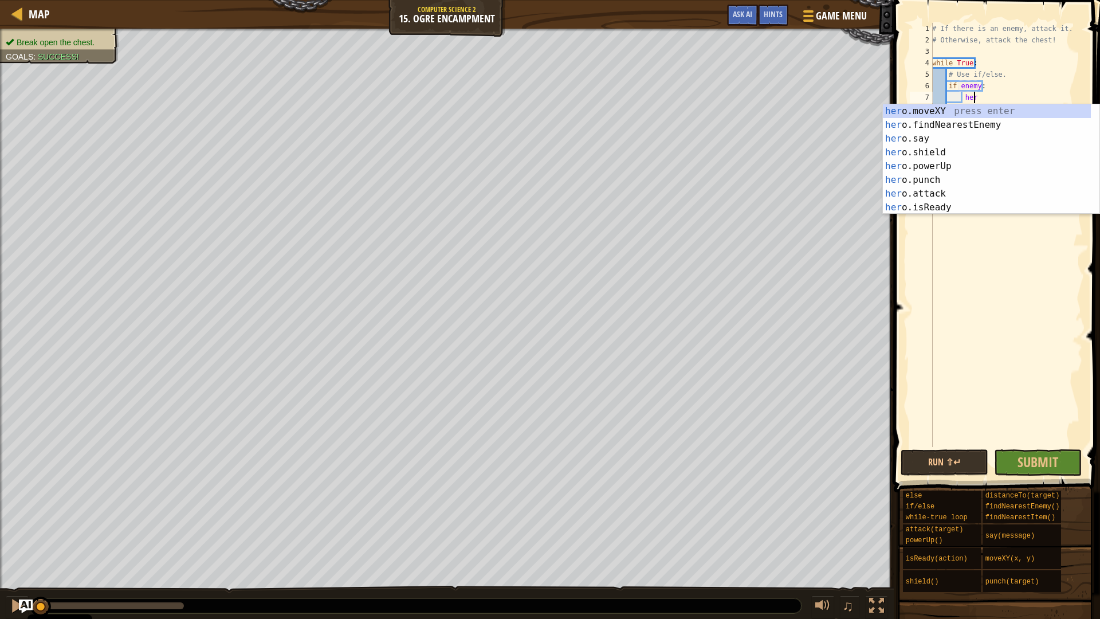
scroll to position [5, 3]
type textarea "her."
click at [971, 50] on div "# If there is an enemy, attack it. # Otherwise, attack the chest! while True : …" at bounding box center [1006, 246] width 153 height 447
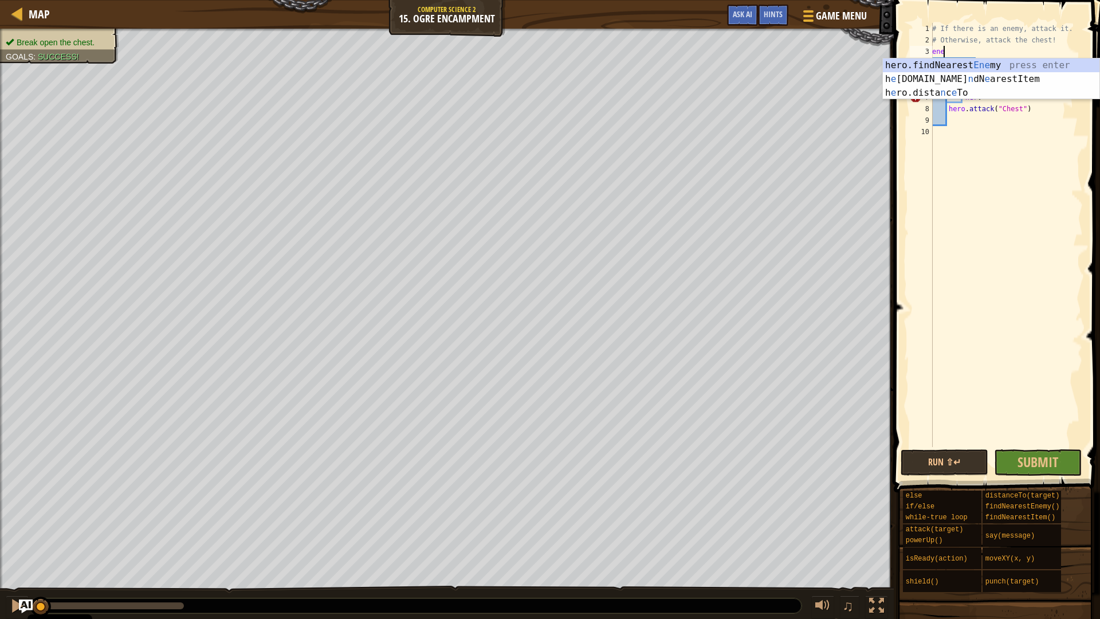
scroll to position [5, 1]
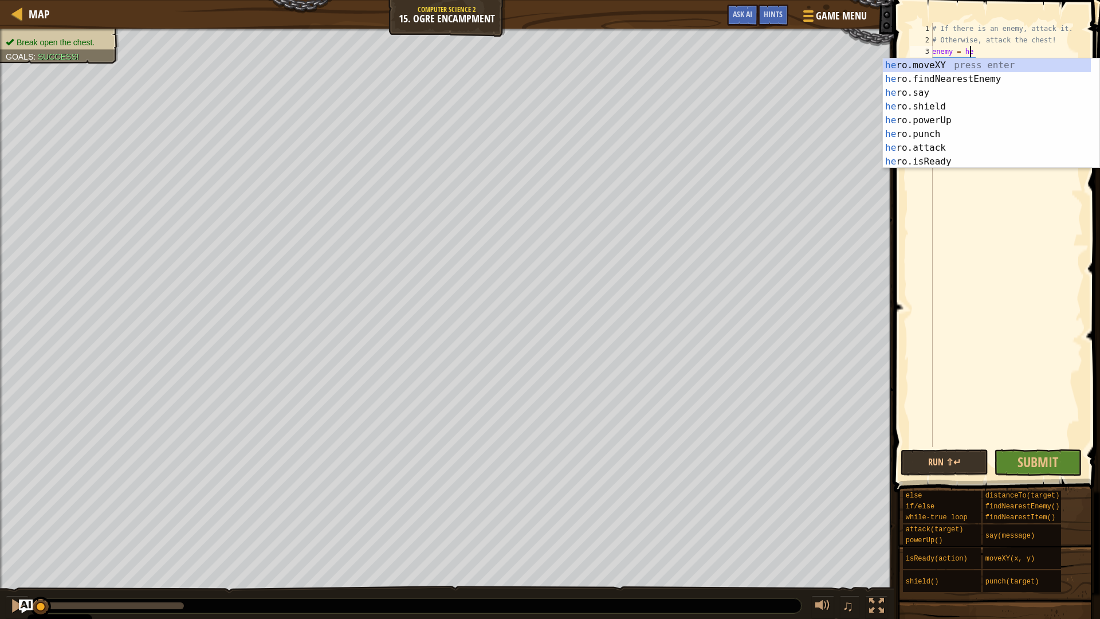
type textarea "enemy = hero"
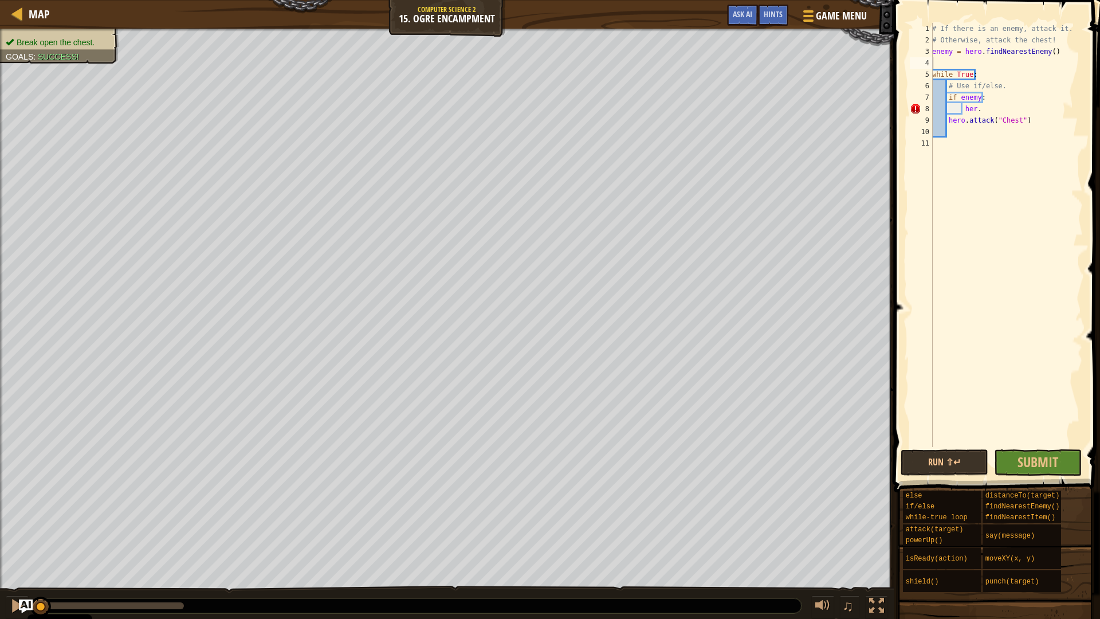
click at [978, 111] on div "# If there is an enemy, attack it. # Otherwise, attack the chest! enemy = hero …" at bounding box center [1006, 246] width 153 height 447
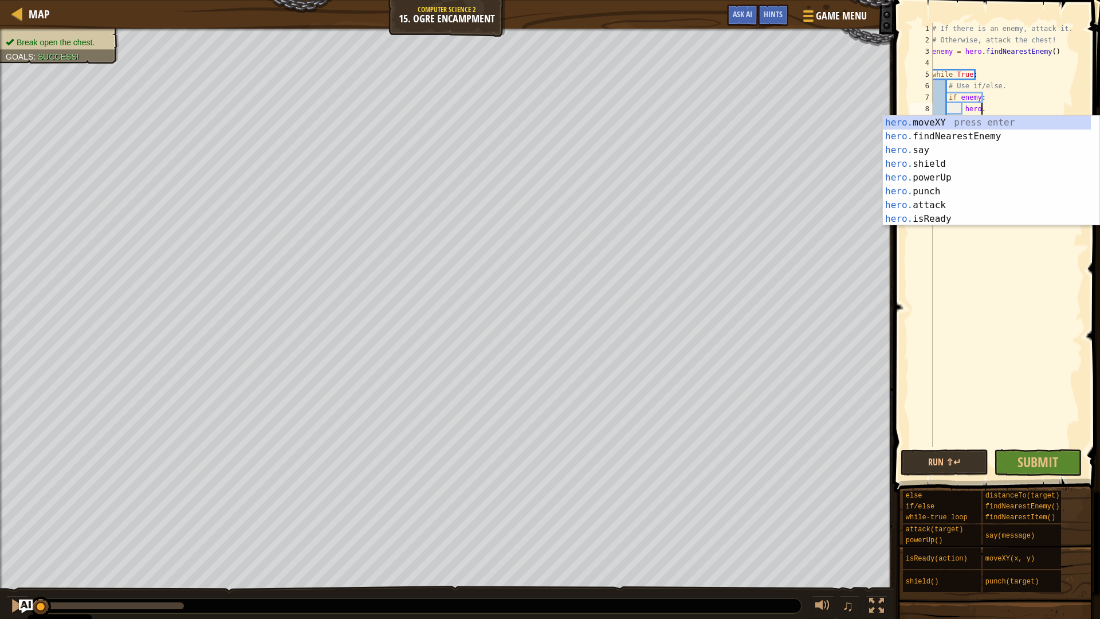
scroll to position [5, 3]
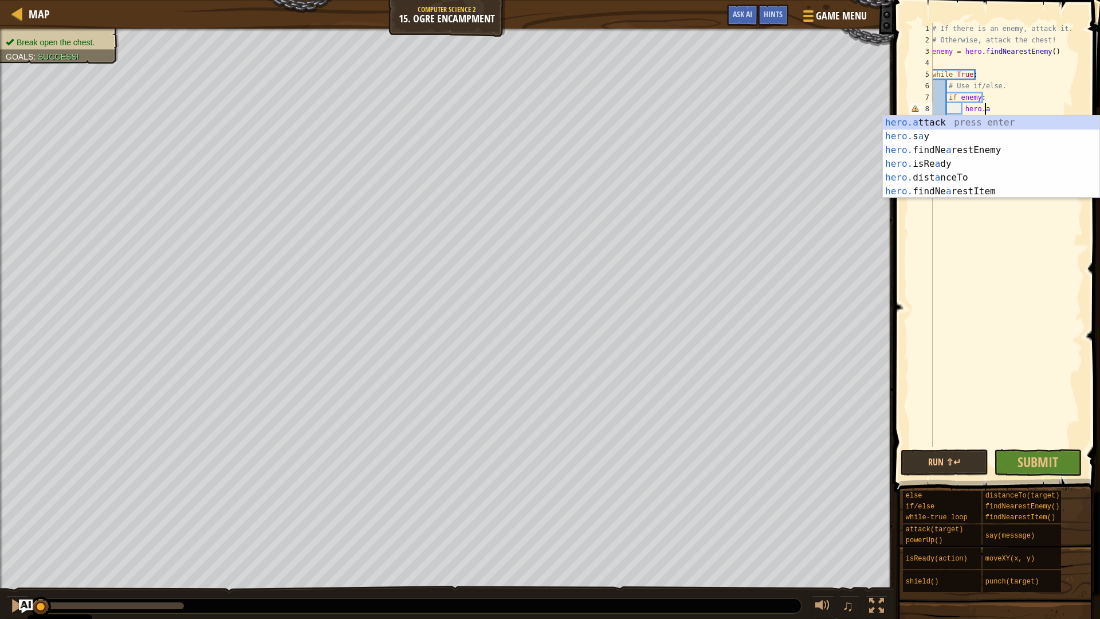
type textarea "hero.attack(enemy)"
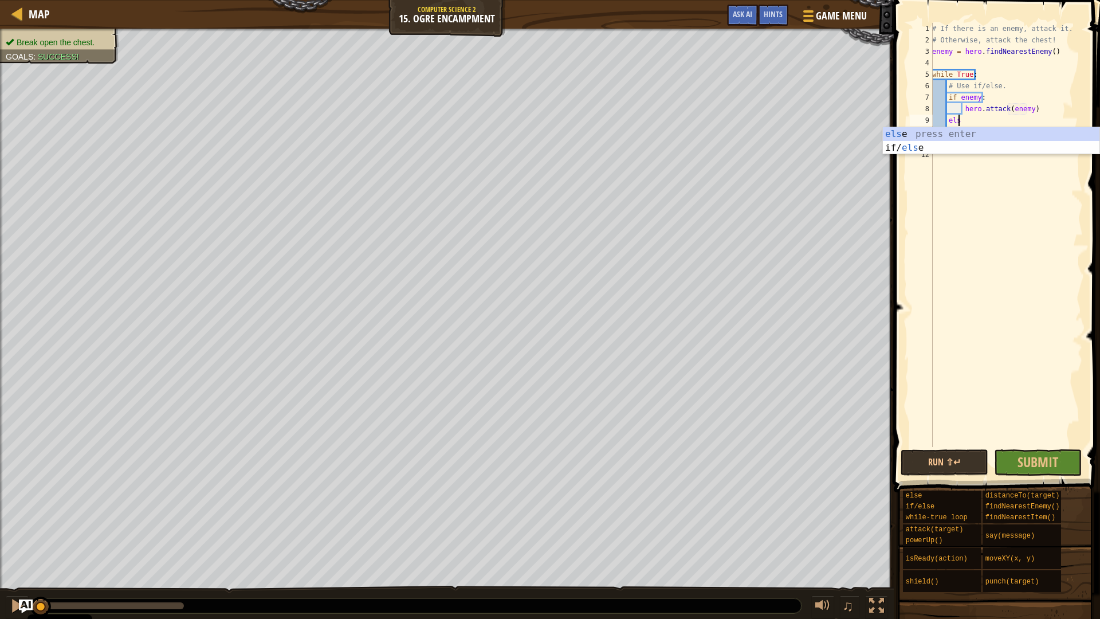
scroll to position [5, 2]
click at [939, 131] on div "# If there is an enemy, attack it. # Otherwise, attack the chest! enemy = hero …" at bounding box center [1006, 246] width 153 height 447
type textarea "hero.attack("Chest")"
click at [958, 458] on button "Run ⇧↵" at bounding box center [945, 462] width 88 height 26
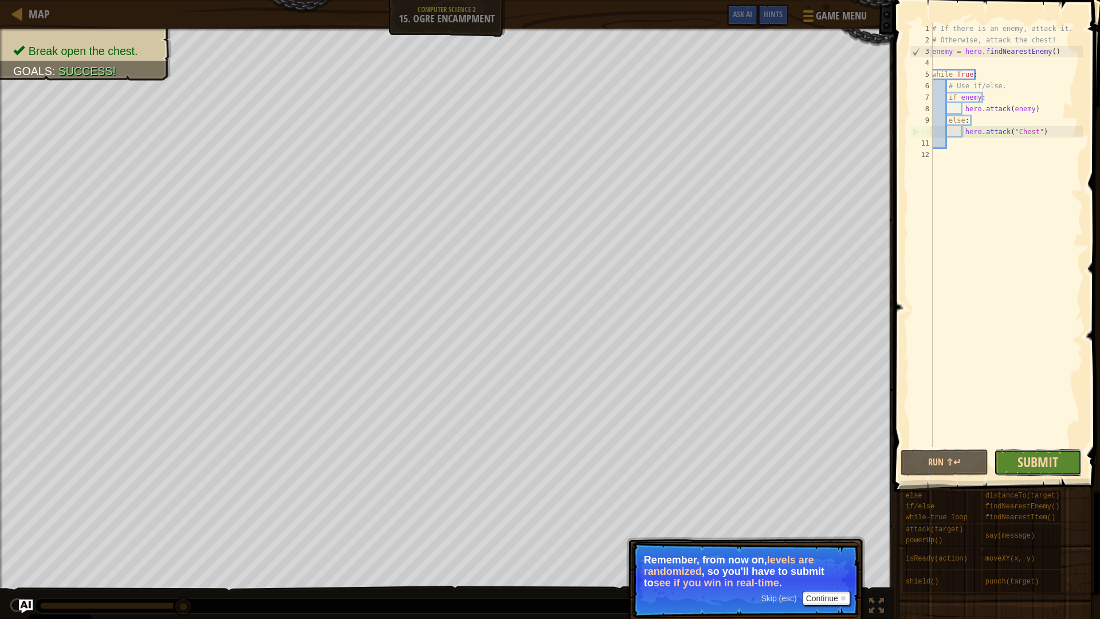
click at [1020, 465] on span "Submit" at bounding box center [1037, 462] width 41 height 18
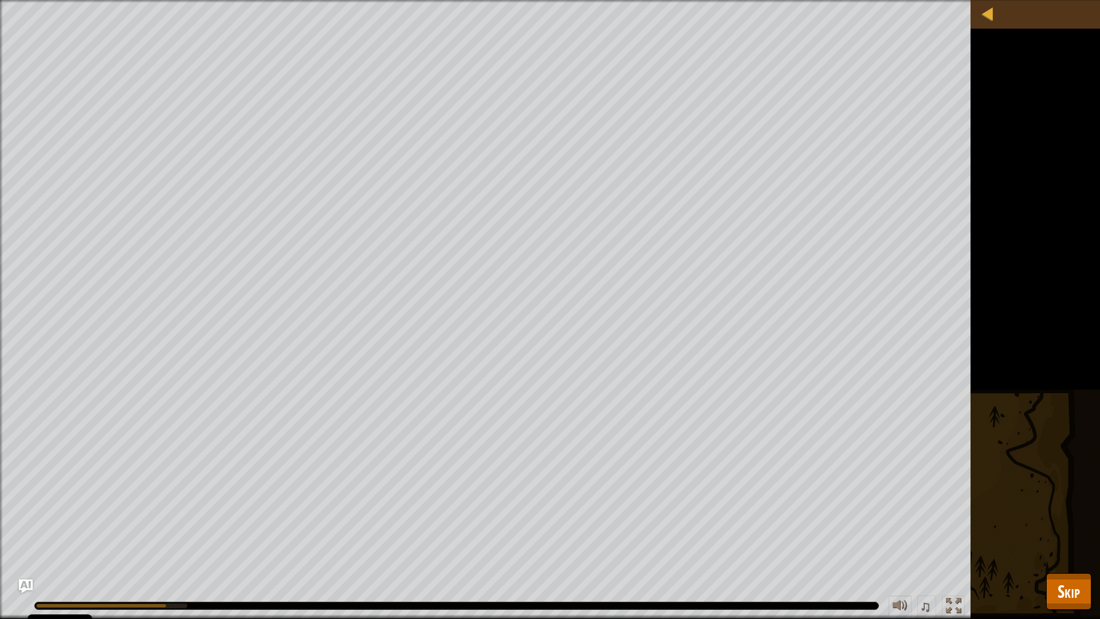
click at [0, 0] on span at bounding box center [0, 0] width 0 height 0
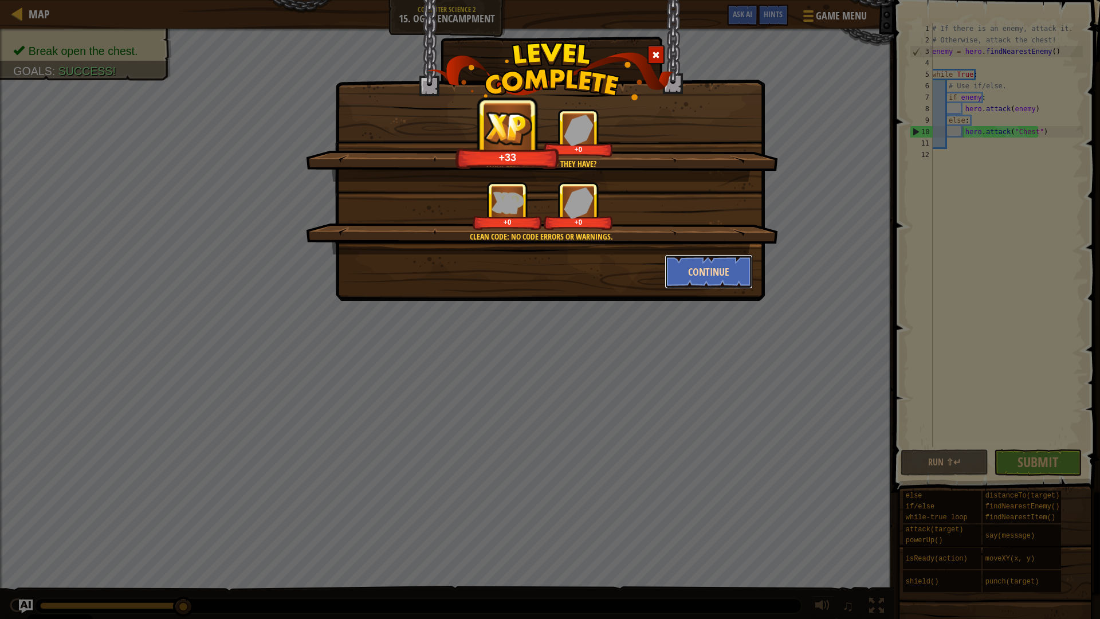
click at [720, 280] on button "Continue" at bounding box center [709, 271] width 89 height 34
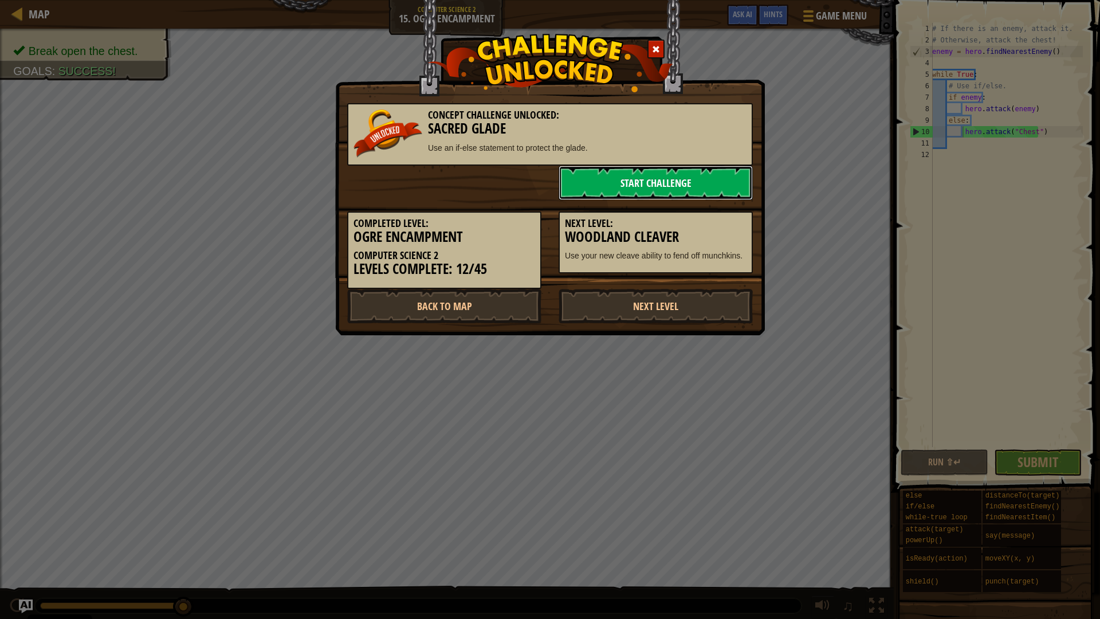
click at [635, 190] on link "Start Challenge" at bounding box center [656, 183] width 194 height 34
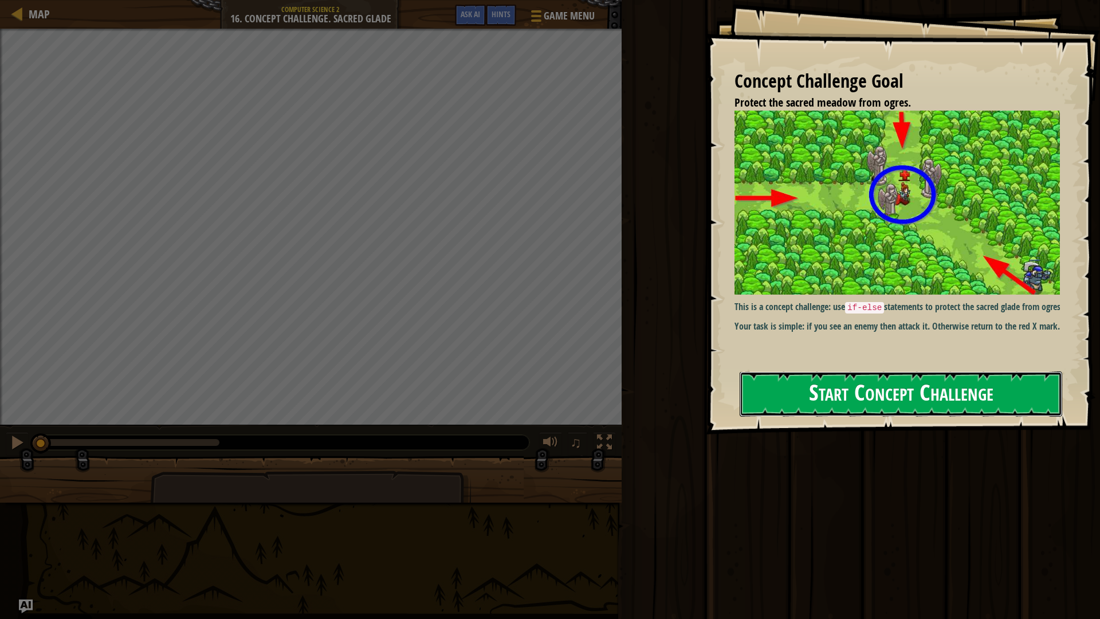
click at [913, 397] on button "Start Concept Challenge" at bounding box center [901, 393] width 323 height 45
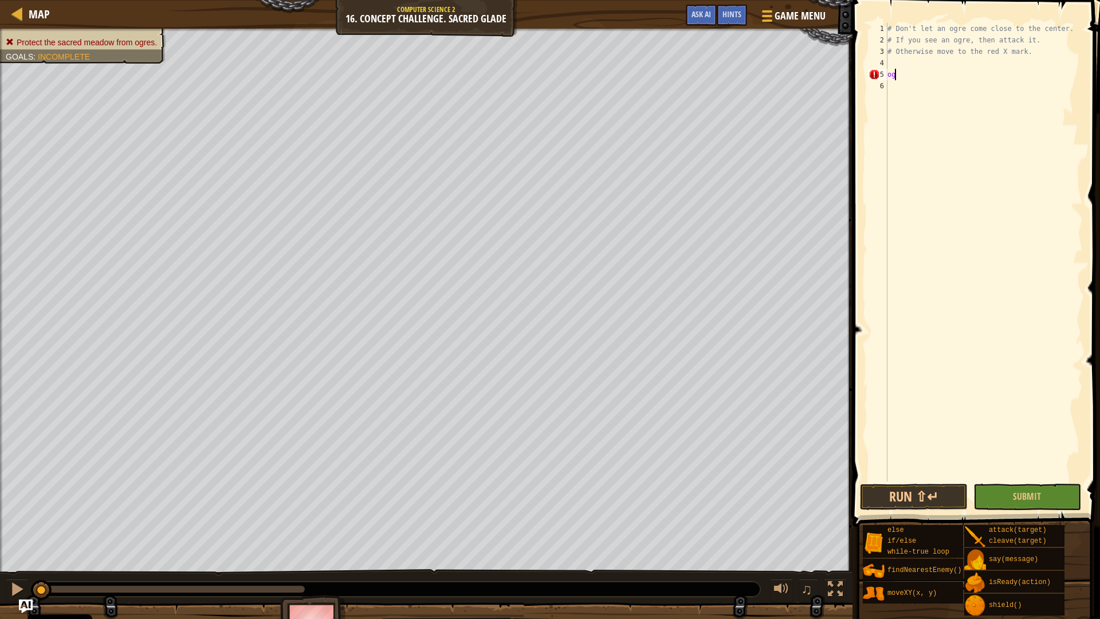
scroll to position [5, 0]
type textarea "o"
type textarea ":"
type textarea "while t"
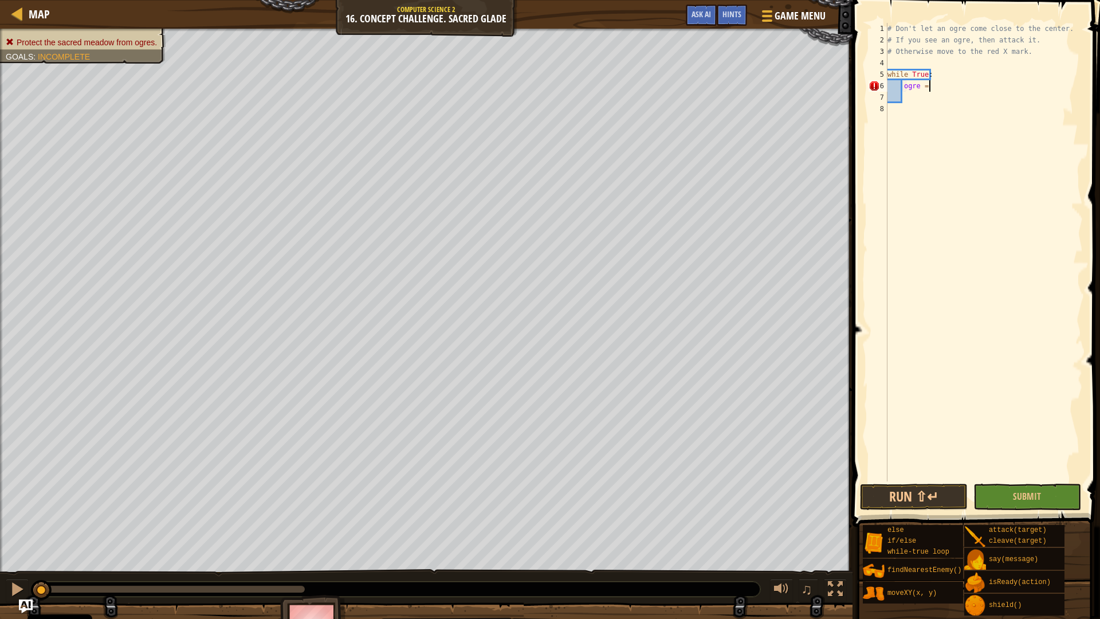
type textarea "ogre = fin"
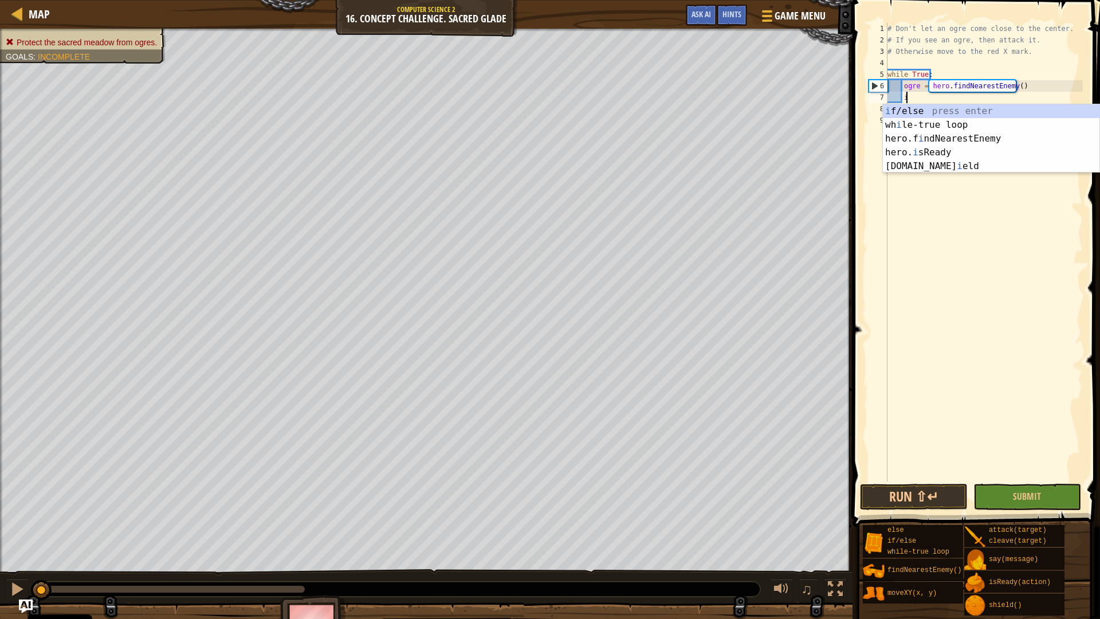
scroll to position [5, 1]
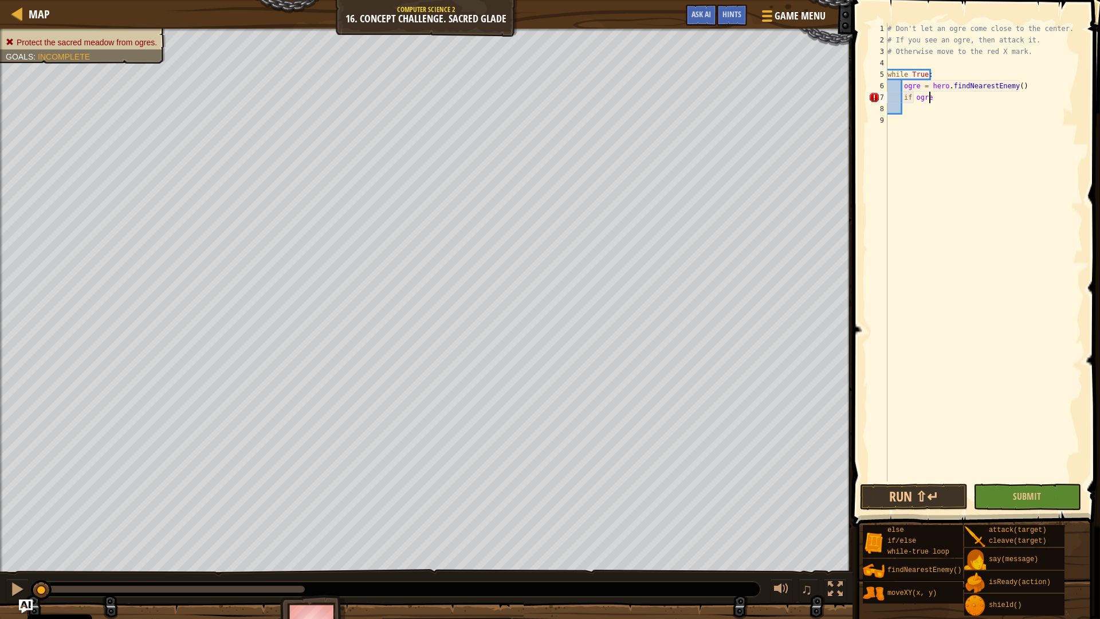
type textarea "if ogre:"
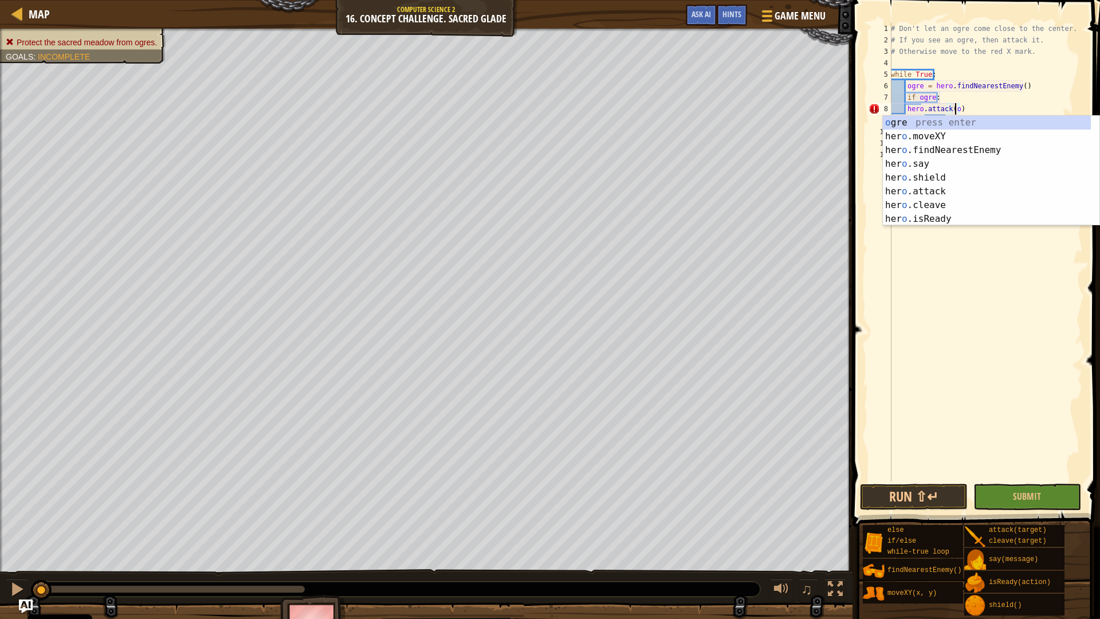
scroll to position [5, 6]
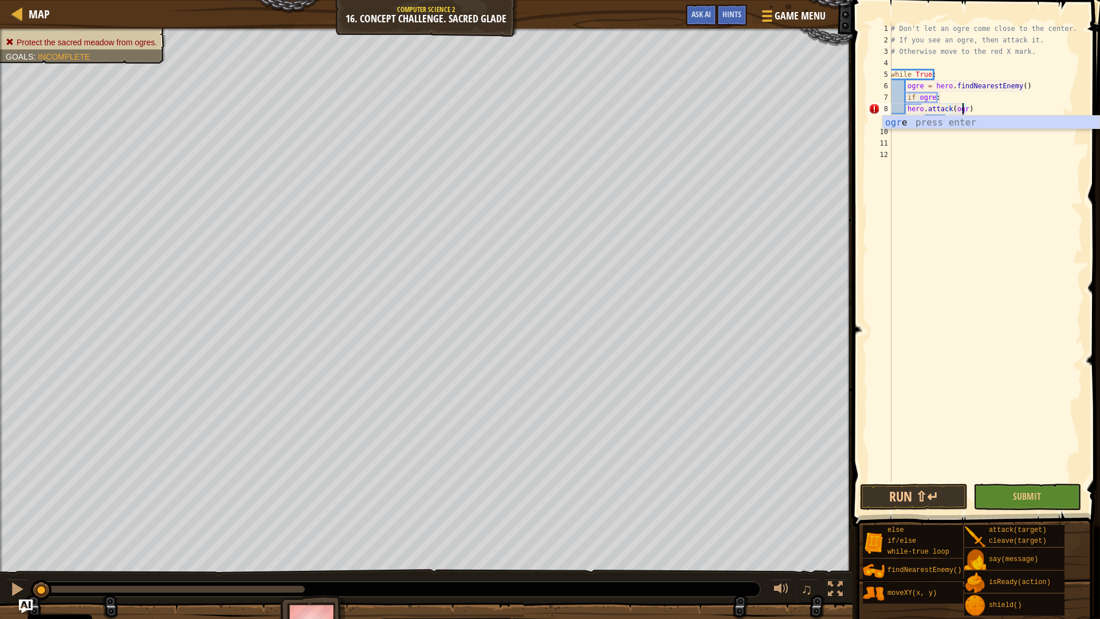
type textarea "hero.attack(ogre)"
click at [905, 112] on div "# Don't let an ogre come close to the center. # If you see an ogre, then attack…" at bounding box center [986, 263] width 194 height 481
type textarea "hero.attack(ogre)"
click at [905, 112] on div "# Don't let an ogre come close to the center. # If you see an ogre, then attack…" at bounding box center [986, 263] width 194 height 481
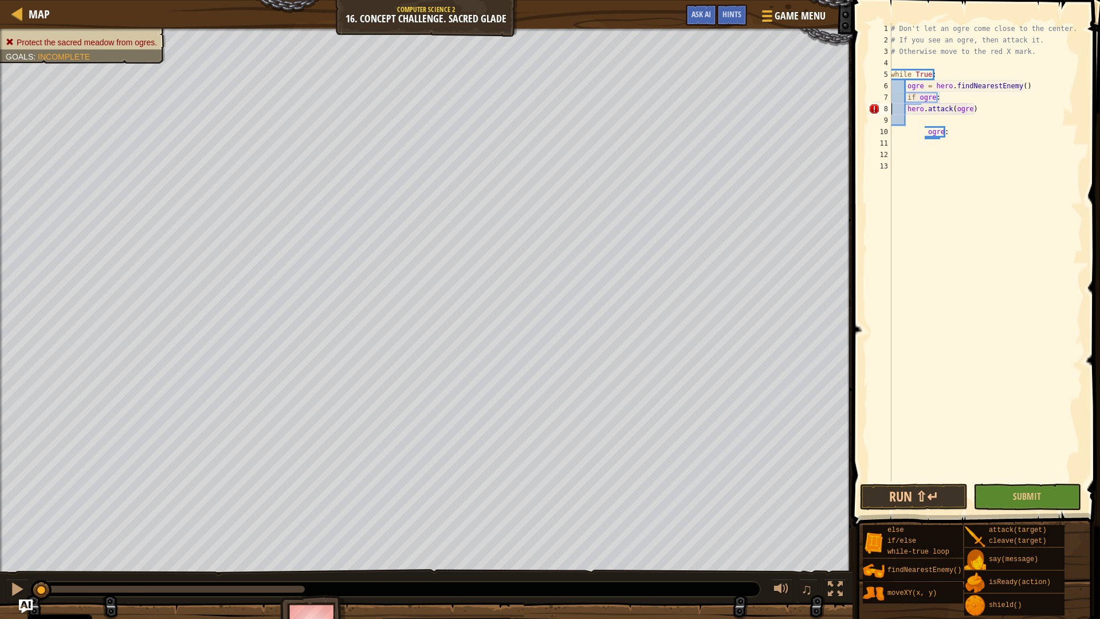
click at [891, 109] on div "# Don't let an ogre come close to the center. # If you see an ogre, then attack…" at bounding box center [986, 263] width 194 height 481
click at [906, 111] on div "# Don't let an ogre come close to the center. # If you see an ogre, then attack…" at bounding box center [986, 263] width 194 height 481
click at [950, 132] on div "# Don't let an ogre come close to the center. # If you see an ogre, then attack…" at bounding box center [986, 263] width 194 height 481
type textarea "o"
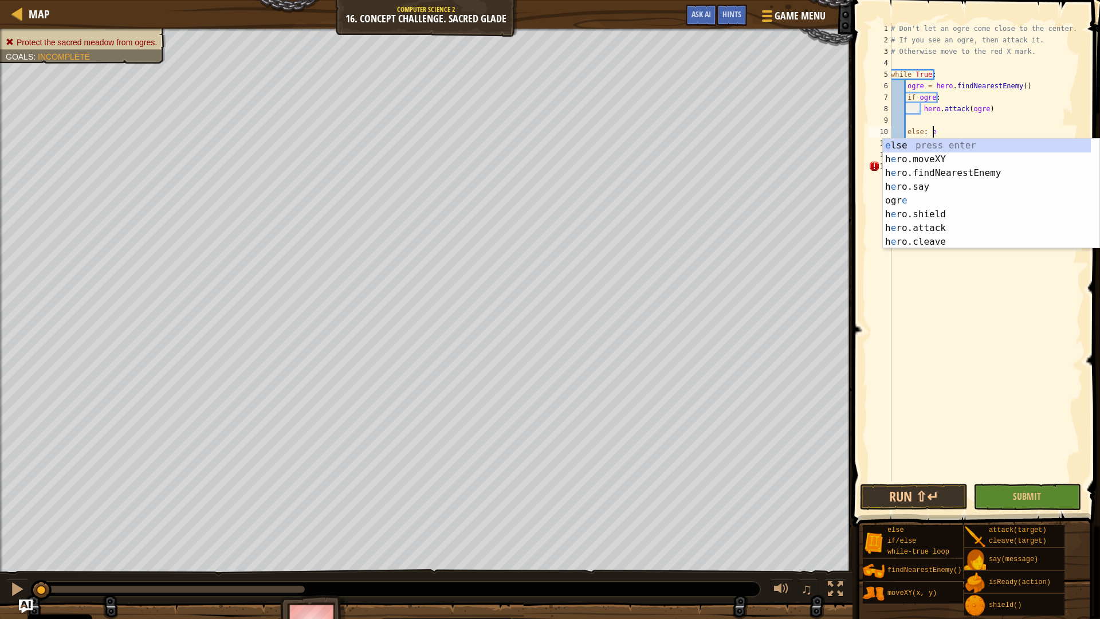
scroll to position [5, 3]
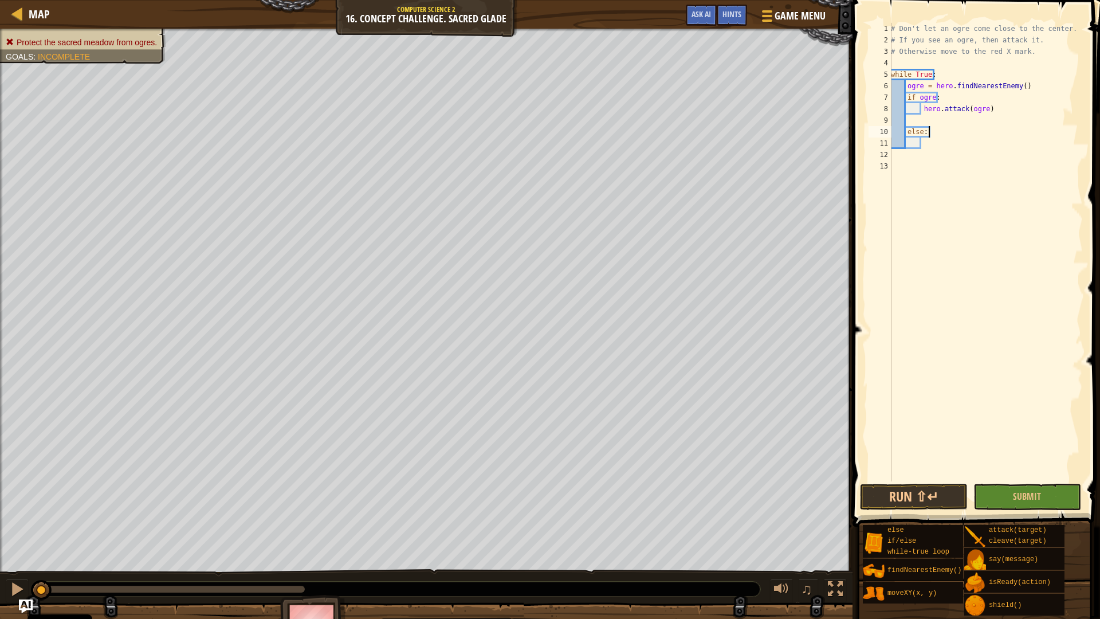
type textarea "else:"
type textarea "hero.moveXY(30, 24)"
click at [937, 496] on button "Run ⇧↵" at bounding box center [914, 497] width 108 height 26
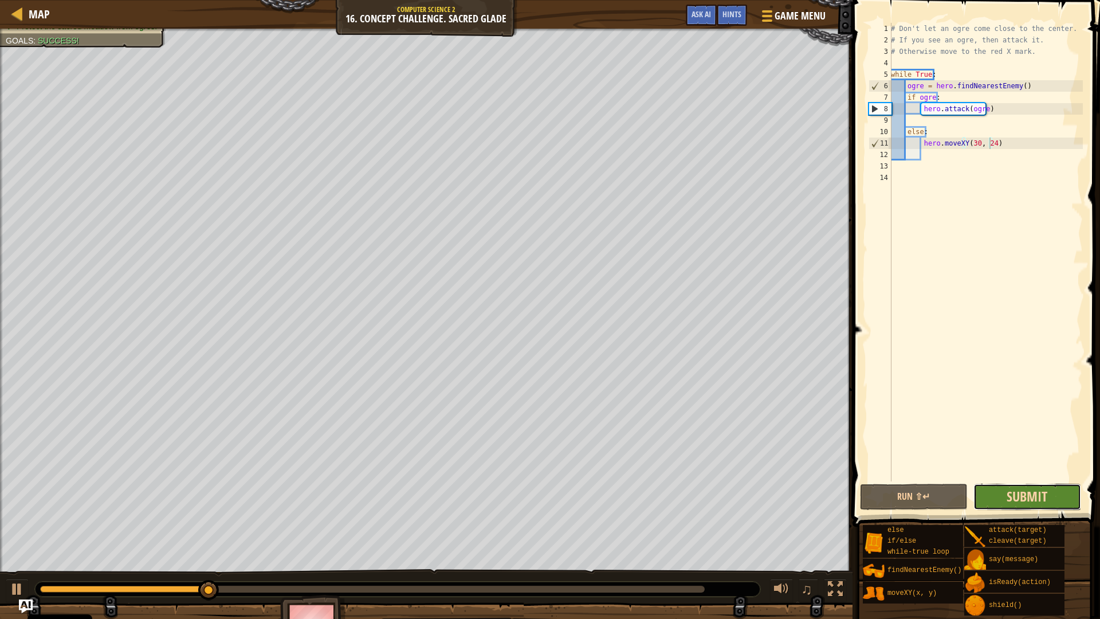
click at [1021, 488] on span "Submit" at bounding box center [1027, 496] width 41 height 18
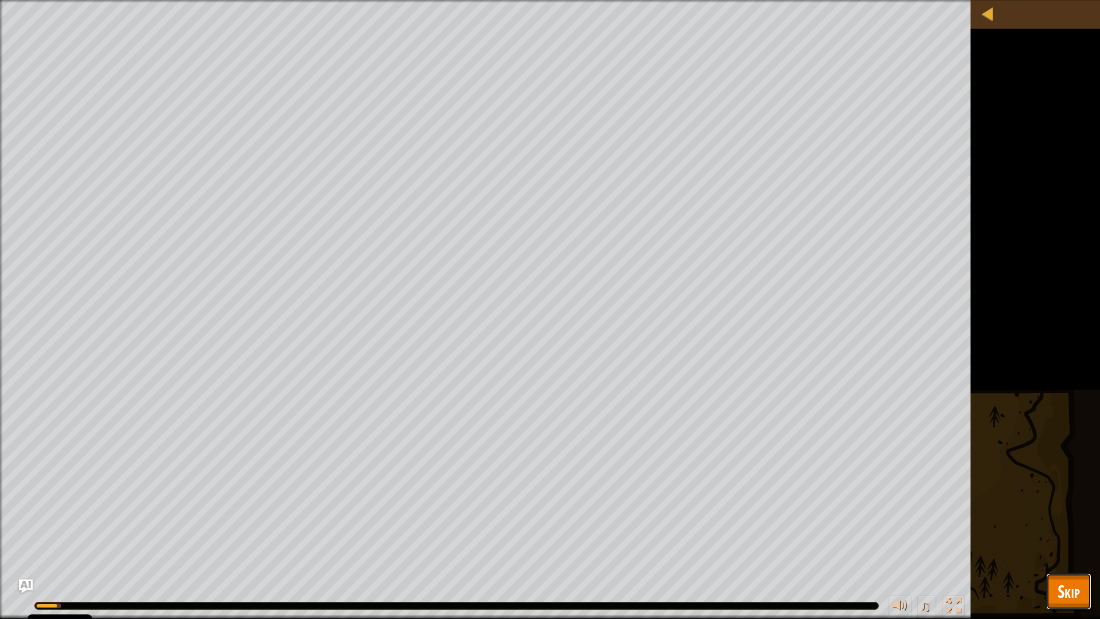
click at [1058, 595] on span "Skip" at bounding box center [1069, 590] width 22 height 23
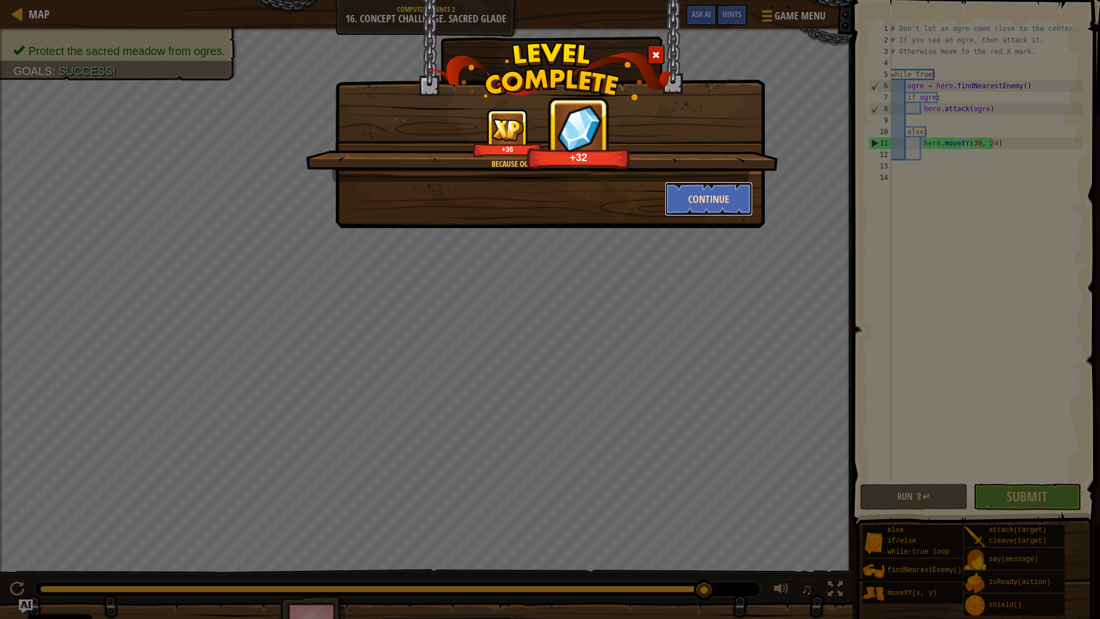
click at [733, 214] on button "Continue" at bounding box center [709, 199] width 89 height 34
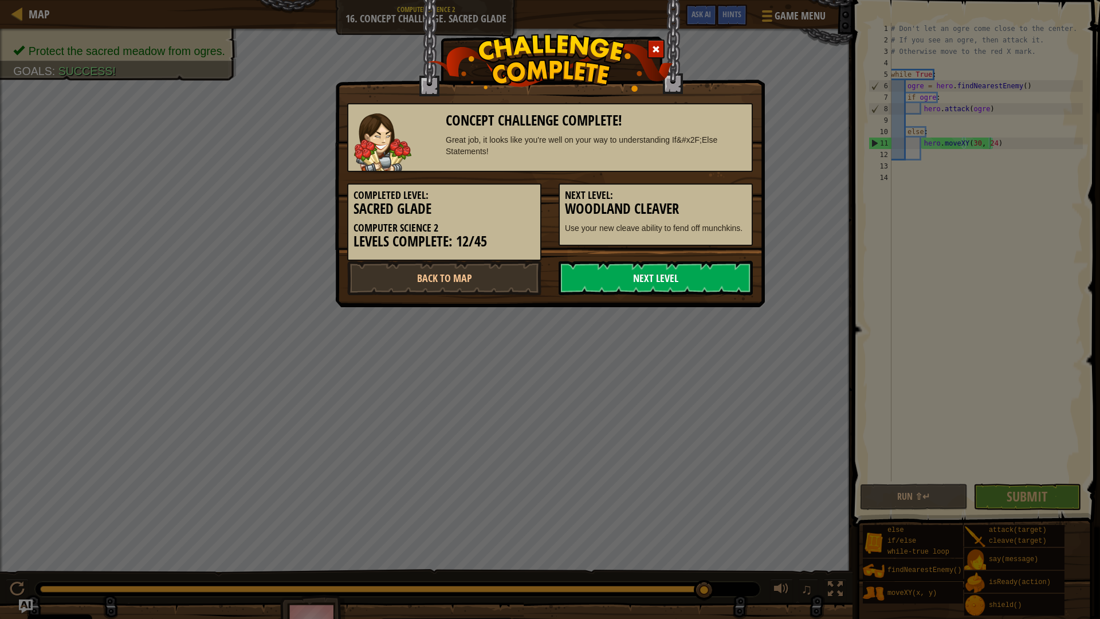
click at [711, 290] on link "Next Level" at bounding box center [656, 278] width 194 height 34
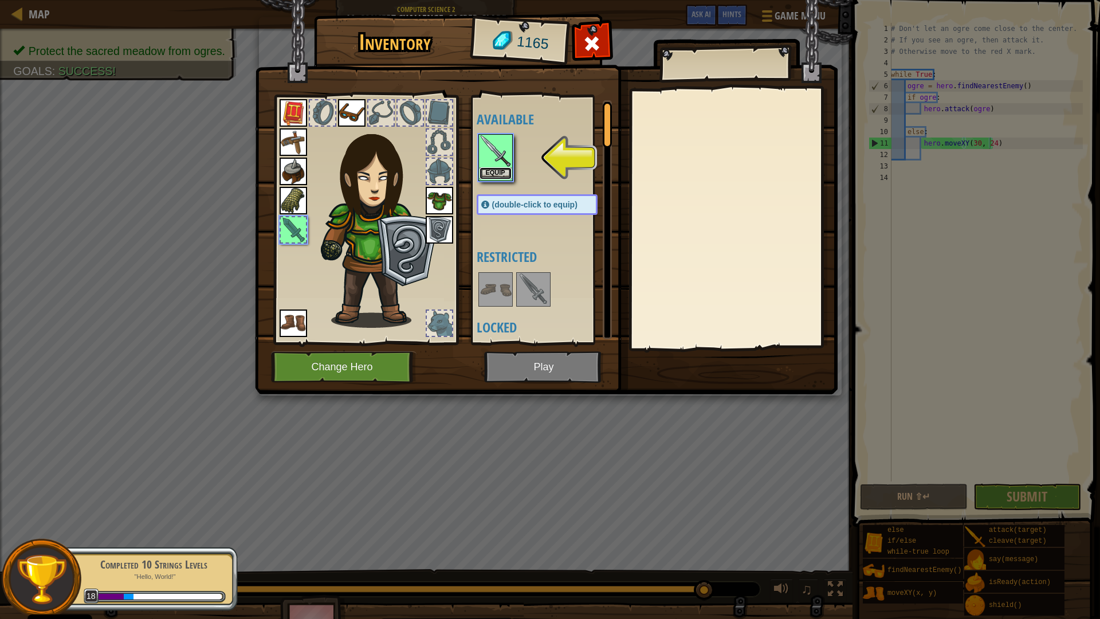
drag, startPoint x: 521, startPoint y: 292, endPoint x: 490, endPoint y: 172, distance: 123.1
click at [490, 172] on button "Equip" at bounding box center [496, 173] width 32 height 12
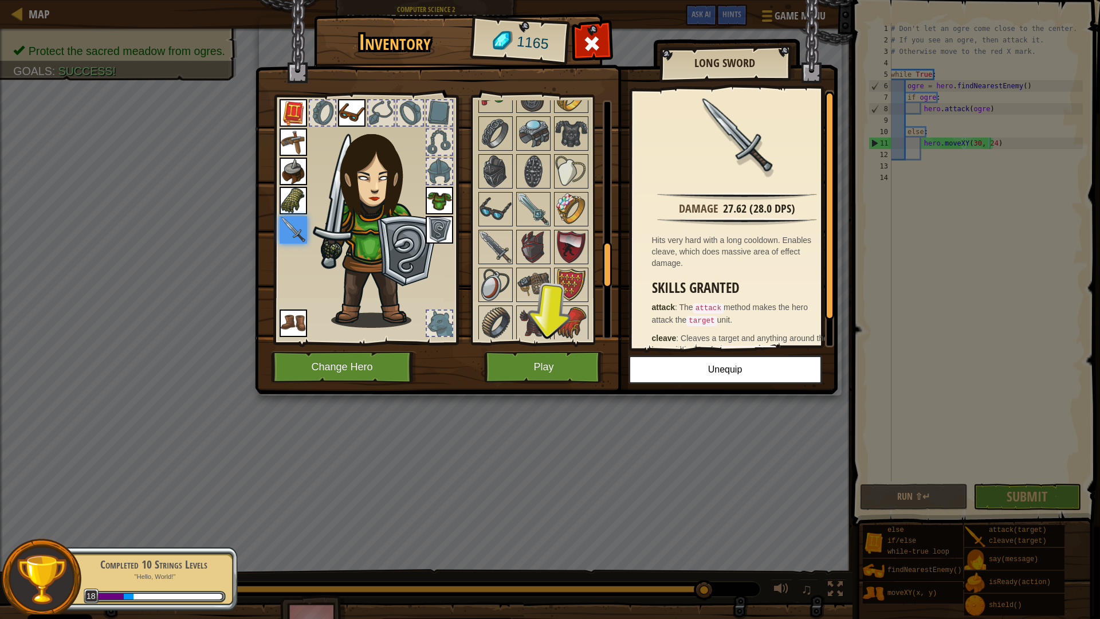
scroll to position [960, 0]
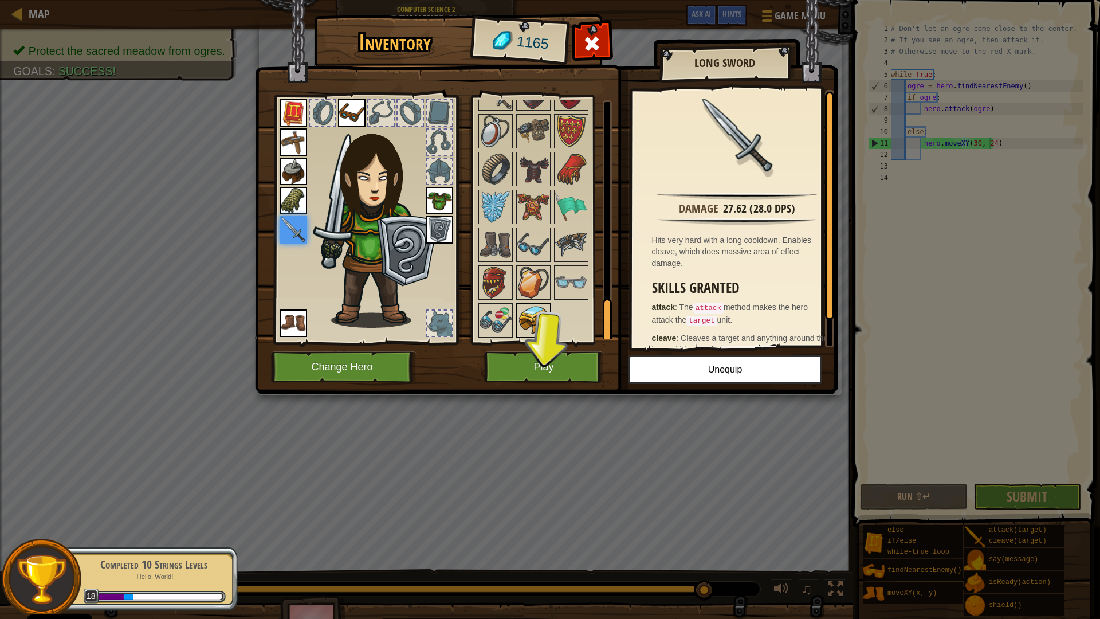
click at [516, 318] on div at bounding box center [533, 320] width 34 height 34
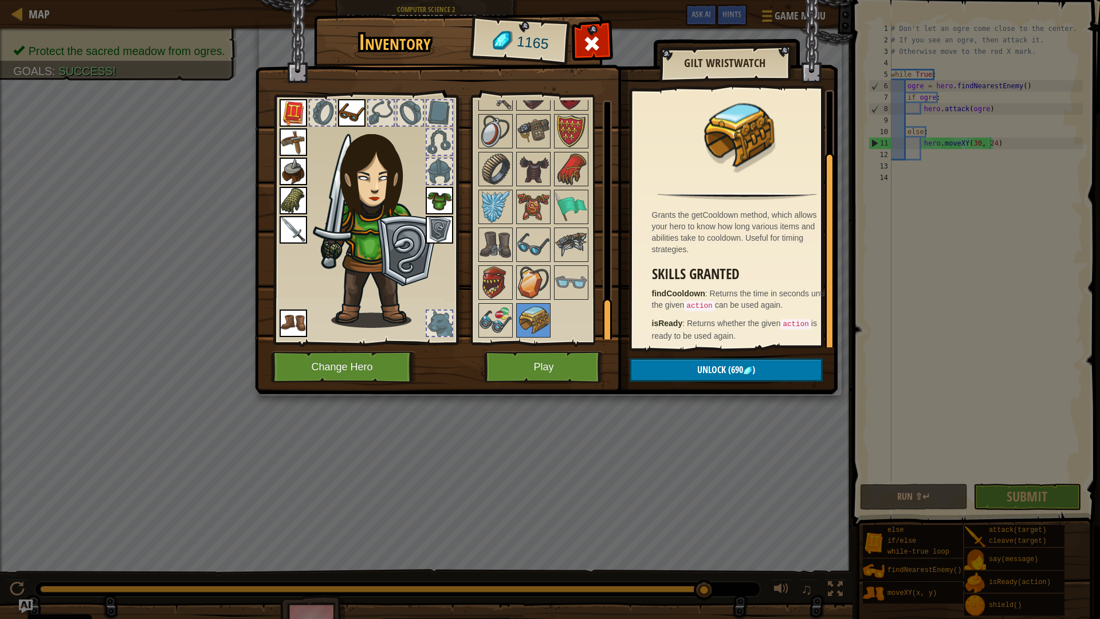
scroll to position [72, 0]
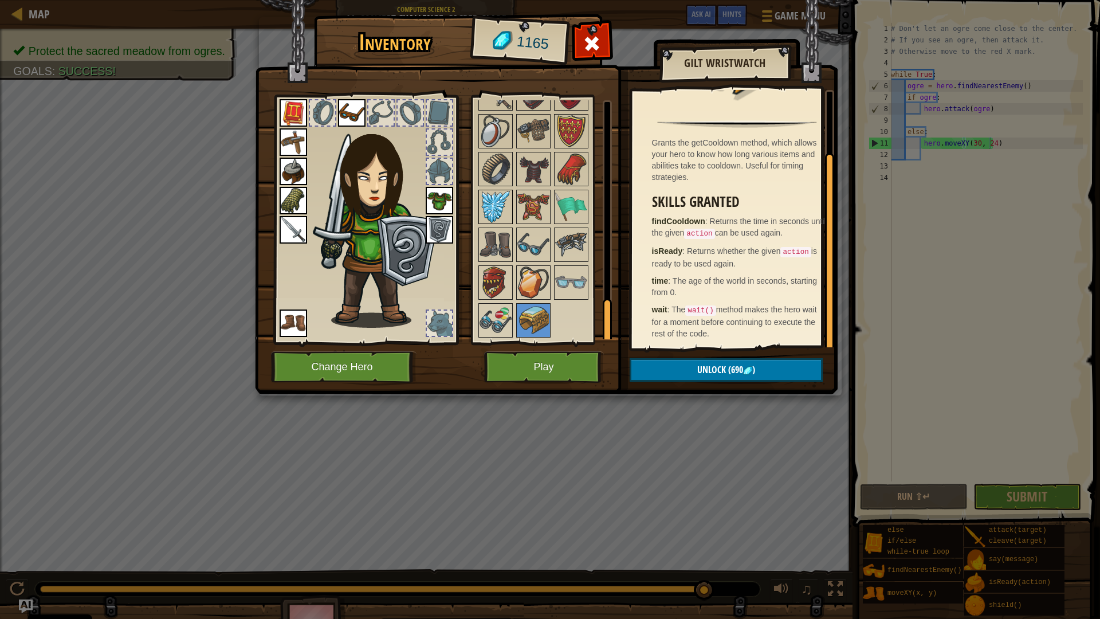
click at [502, 199] on img at bounding box center [496, 207] width 32 height 32
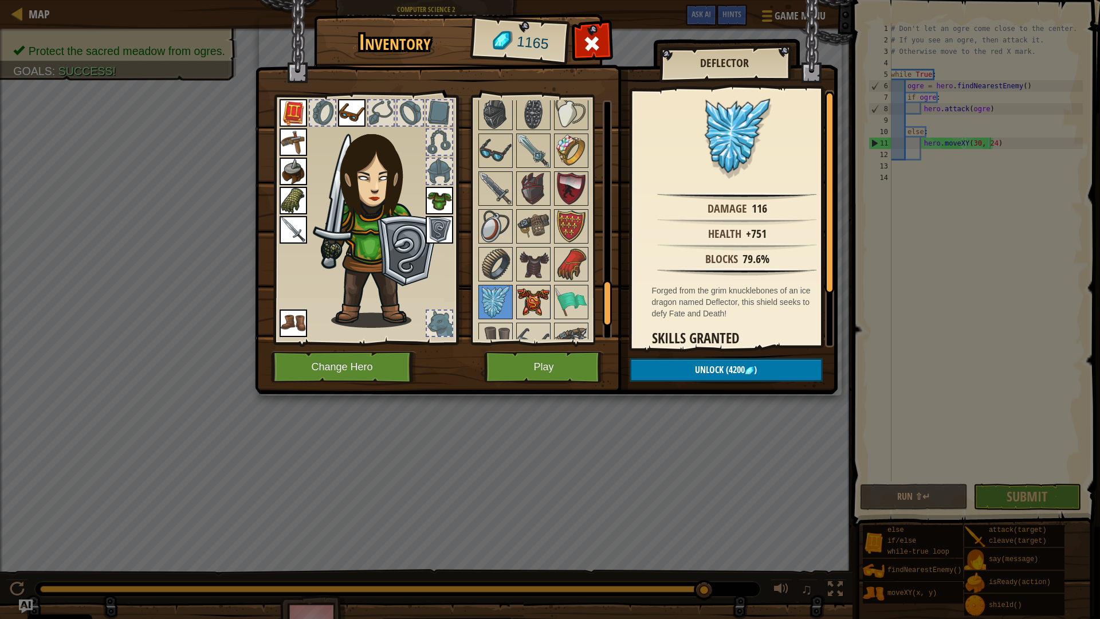
scroll to position [862, 0]
click at [565, 116] on img at bounding box center [571, 116] width 32 height 32
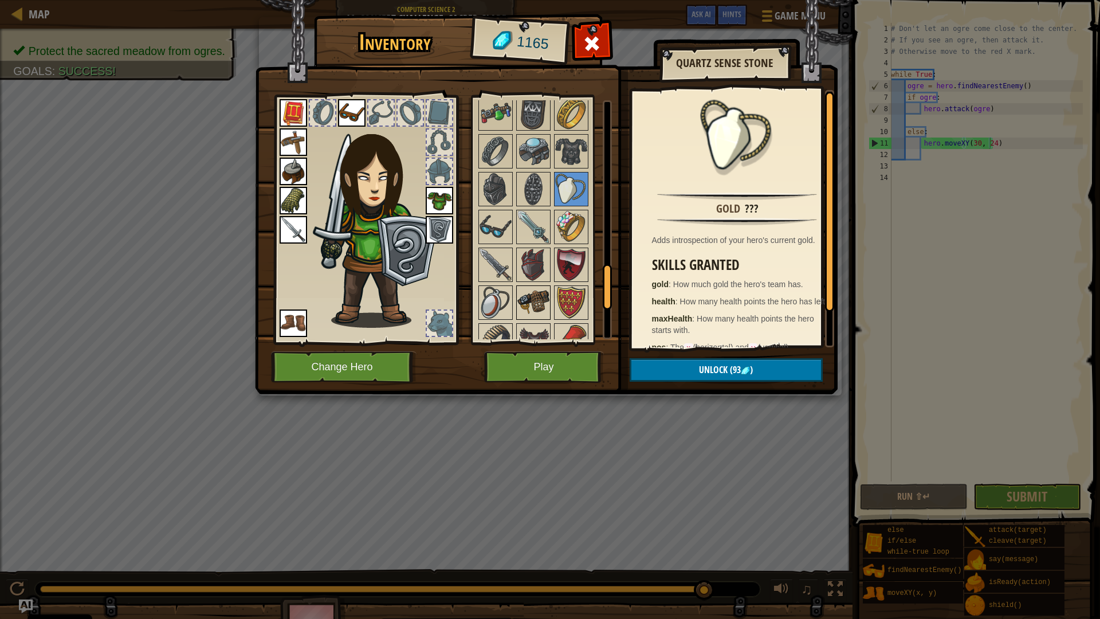
scroll to position [788, 0]
click at [516, 182] on div at bounding box center [533, 190] width 34 height 34
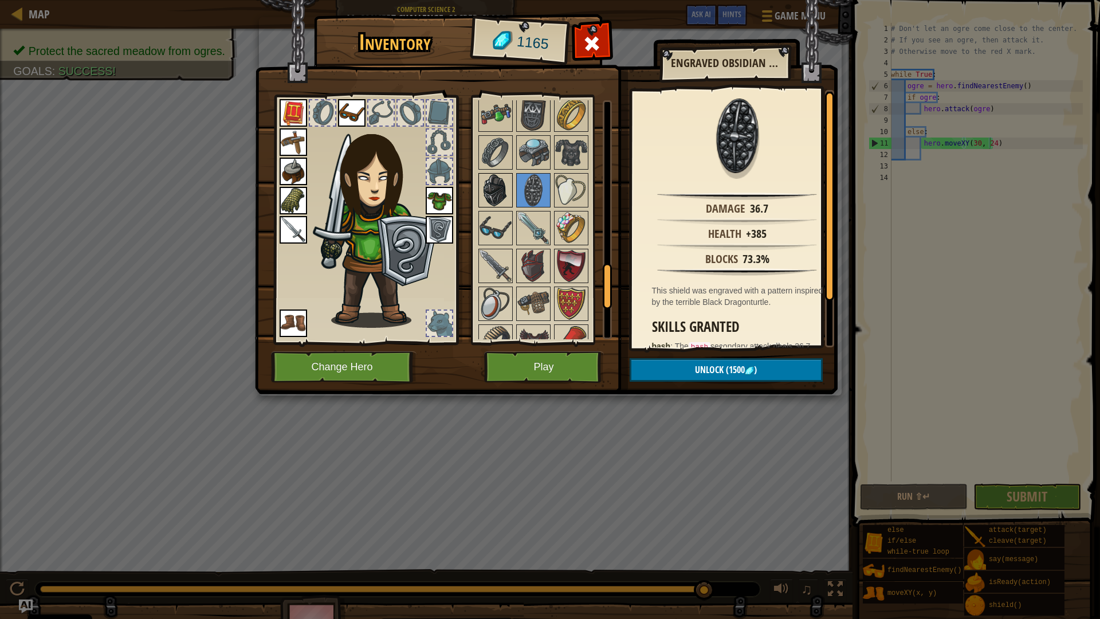
click at [506, 193] on img at bounding box center [496, 190] width 32 height 32
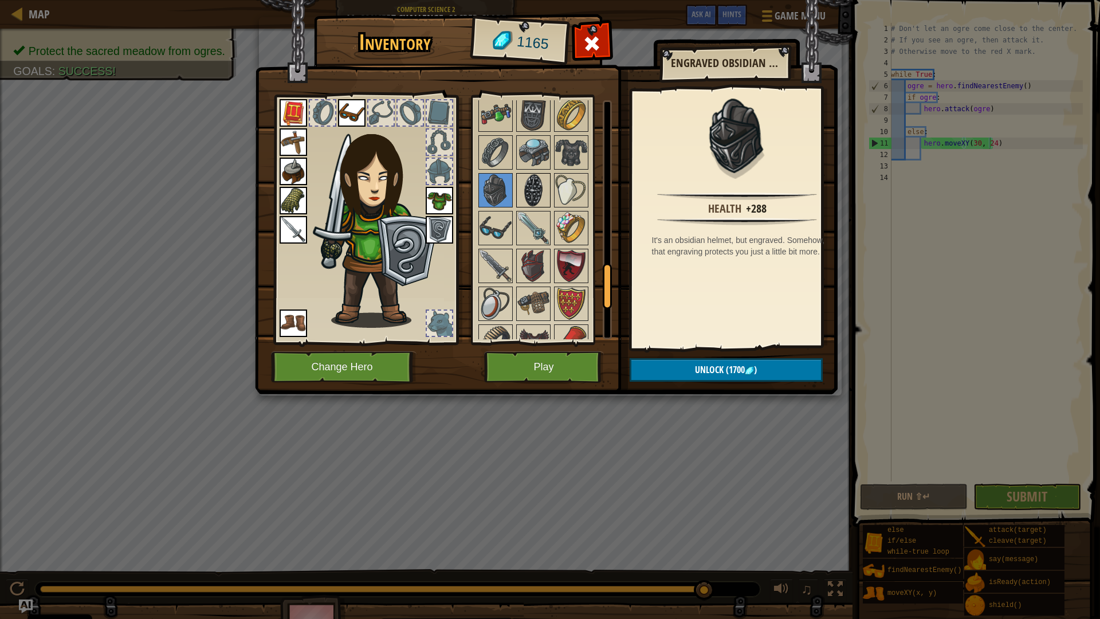
click at [526, 191] on img at bounding box center [533, 190] width 32 height 32
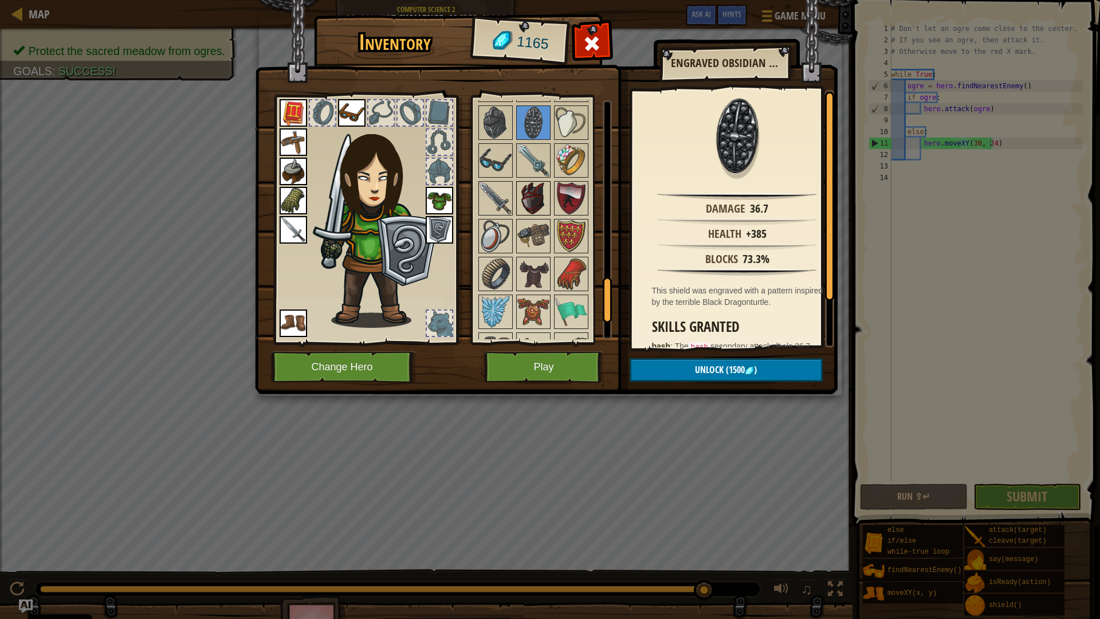
scroll to position [856, 0]
click at [571, 242] on img at bounding box center [571, 235] width 32 height 32
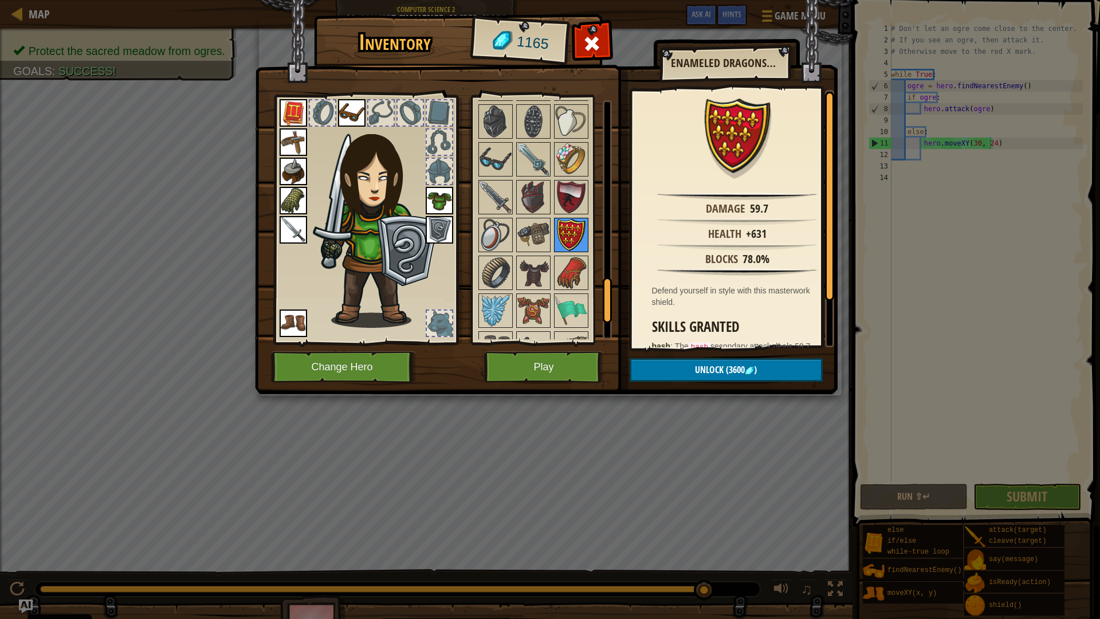
click at [568, 231] on img at bounding box center [571, 235] width 32 height 32
click at [568, 203] on img at bounding box center [571, 197] width 32 height 32
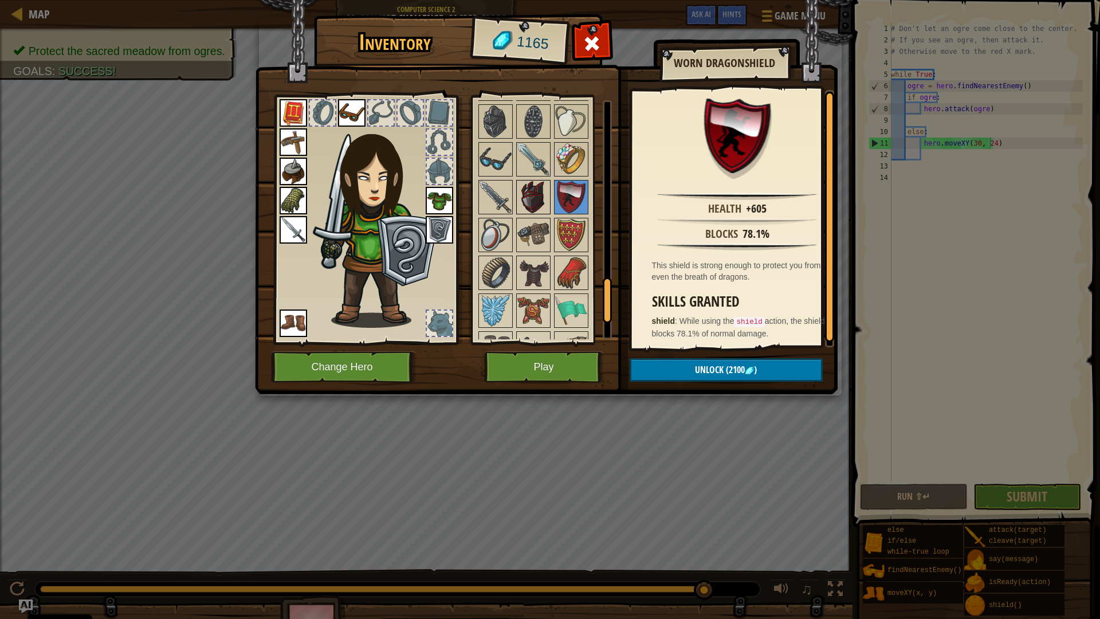
click at [530, 192] on img at bounding box center [533, 197] width 32 height 32
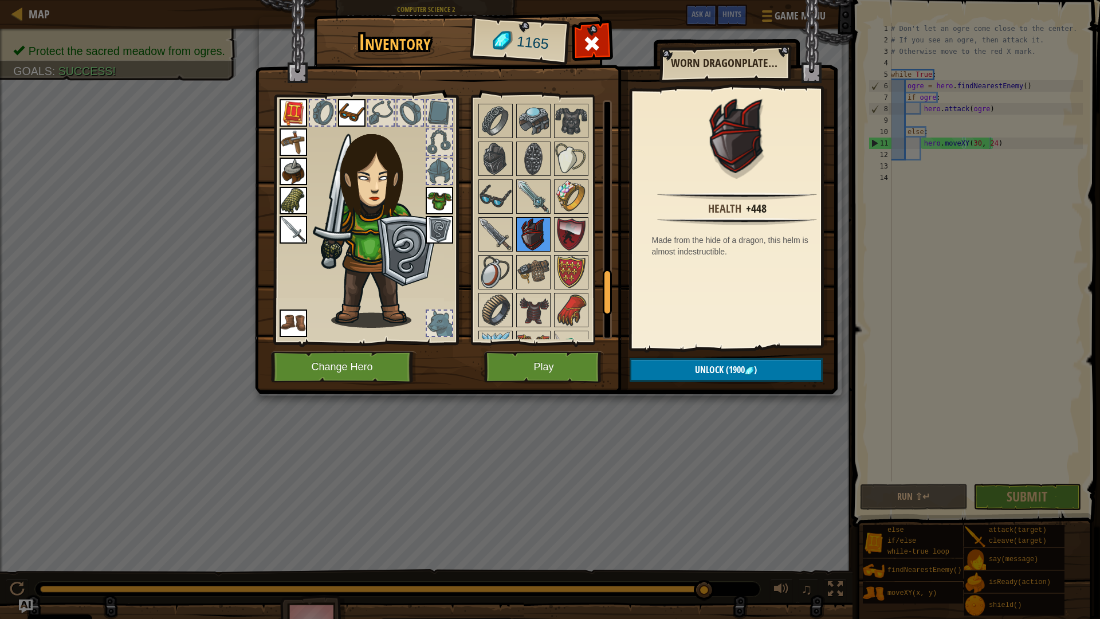
scroll to position [817, 0]
click at [532, 160] on img at bounding box center [533, 160] width 32 height 32
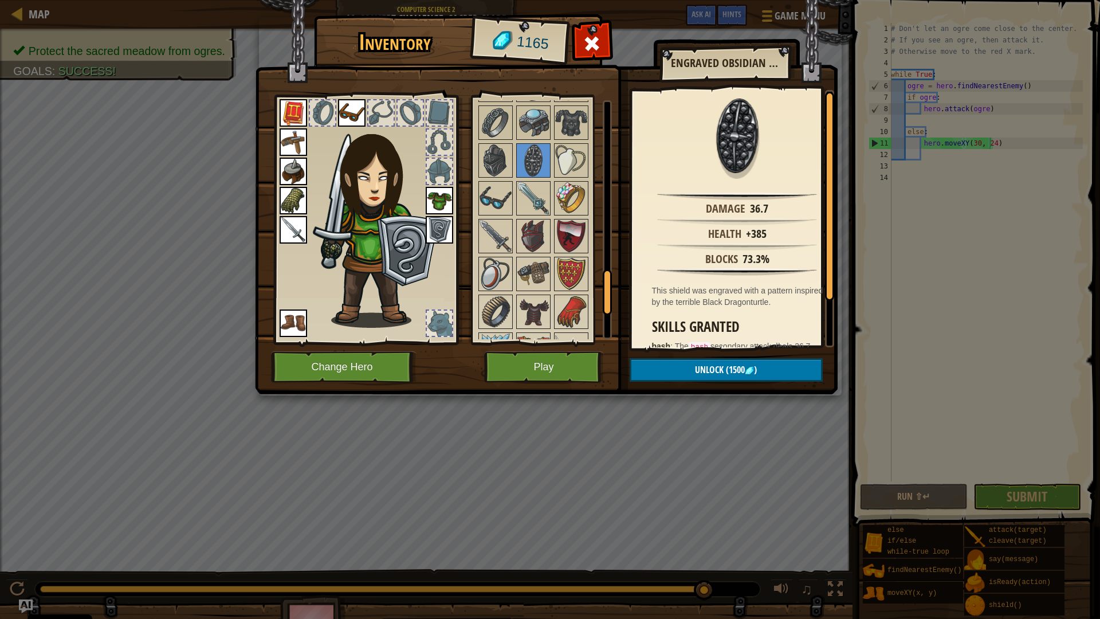
scroll to position [56, 0]
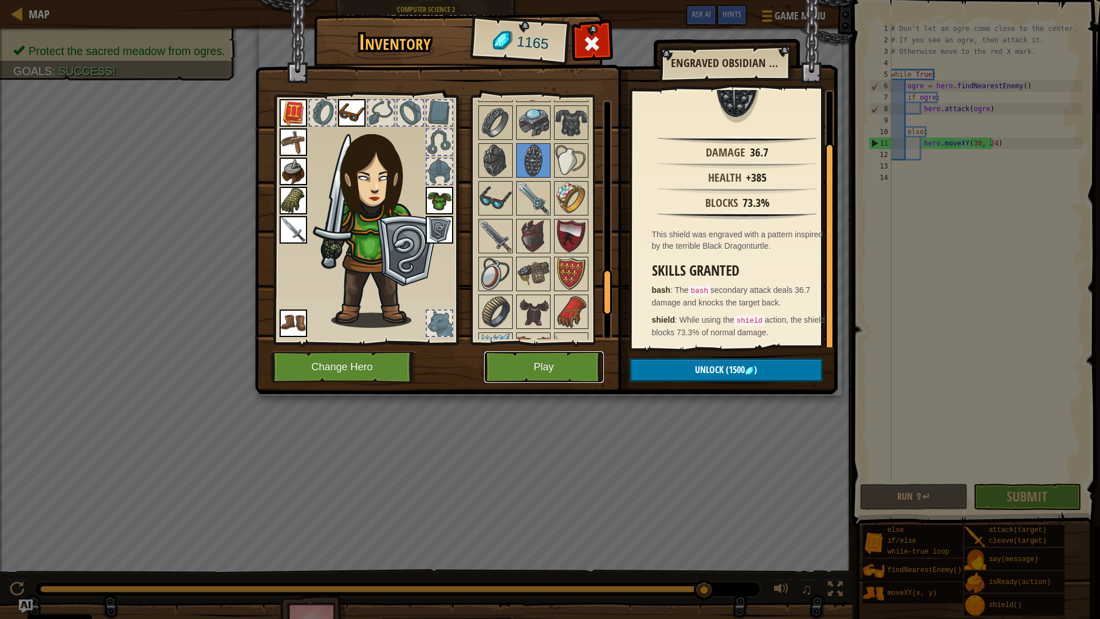
click at [560, 380] on button "Play" at bounding box center [544, 367] width 120 height 32
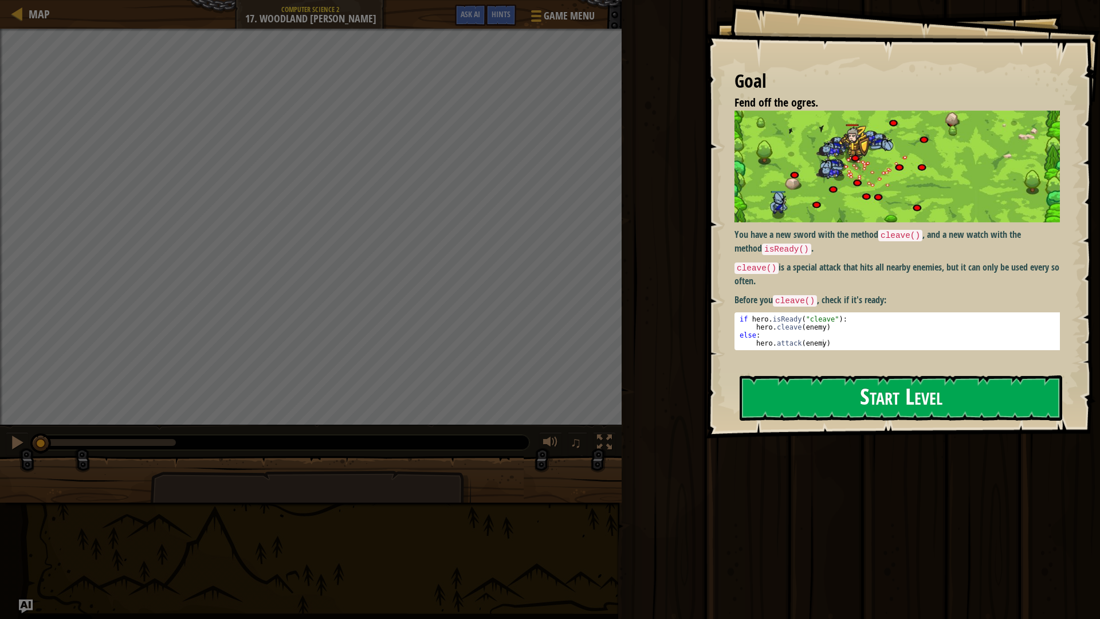
drag, startPoint x: 628, startPoint y: 372, endPoint x: 861, endPoint y: 376, distance: 233.2
click at [861, 376] on div "Goal Fend off the ogres. You have a new sword with the method cleave() , and a …" at bounding box center [550, 309] width 1100 height 619
click at [859, 404] on button "Start Level" at bounding box center [901, 397] width 323 height 45
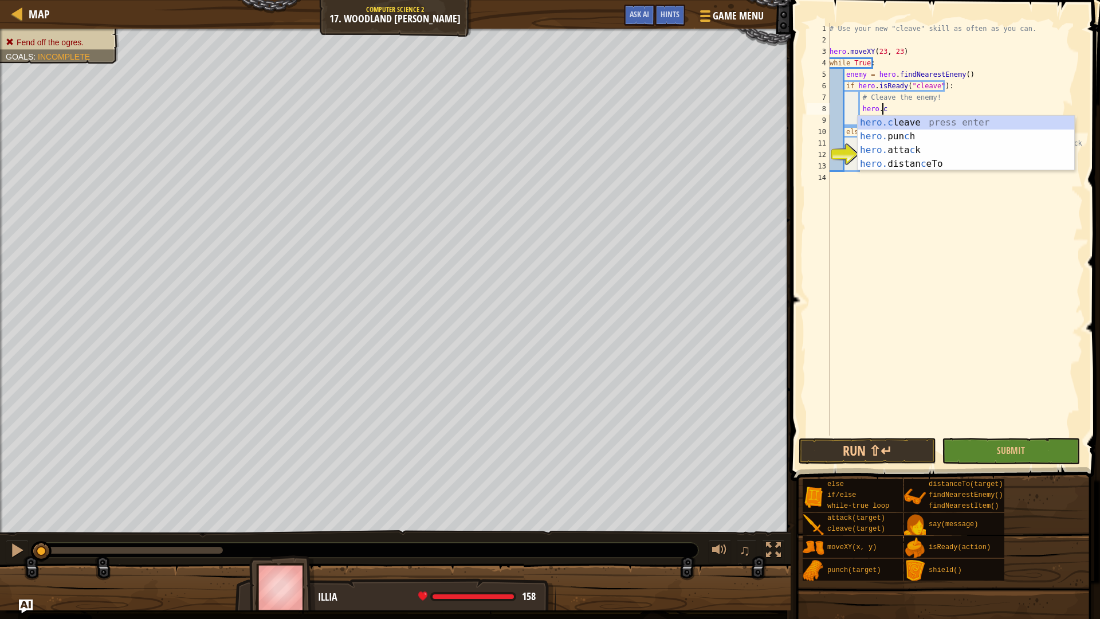
scroll to position [5, 4]
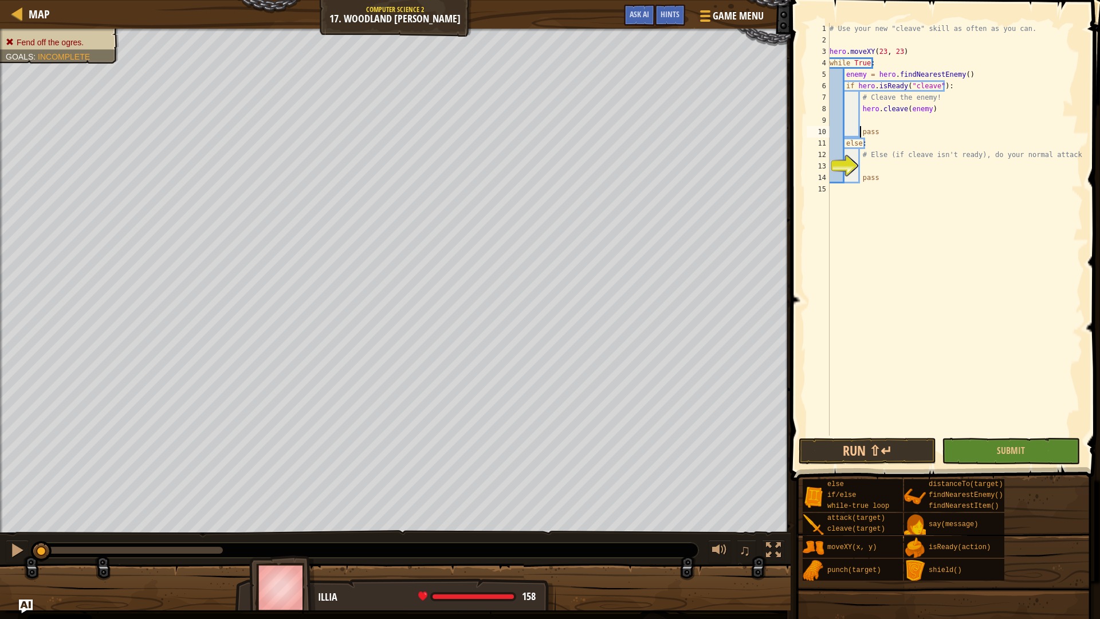
type textarea "# Else (if cleave isn't ready), do your normal attack."
type textarea "hero.attack(enemy)"
click at [953, 445] on button "Submit" at bounding box center [1010, 451] width 137 height 26
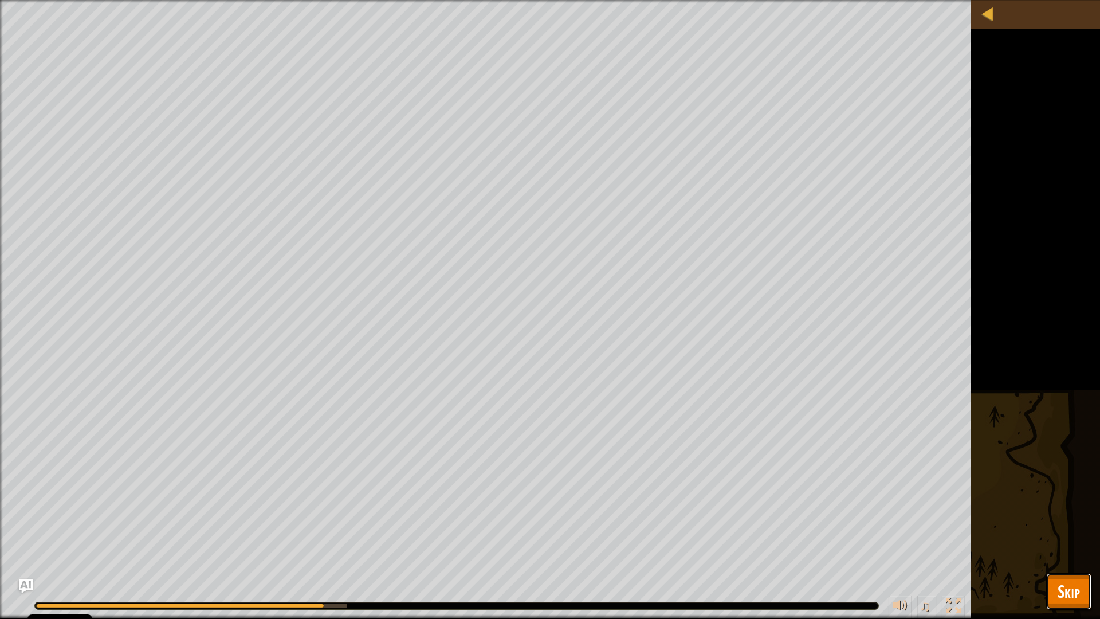
click at [1081, 606] on button "Skip" at bounding box center [1068, 591] width 45 height 37
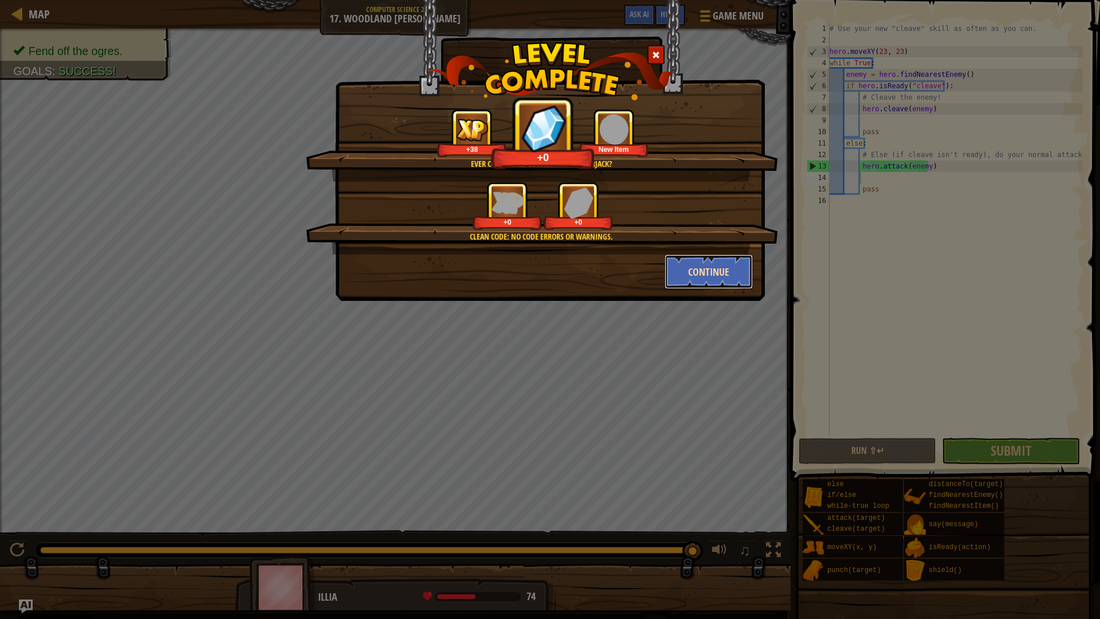
click at [714, 264] on button "Continue" at bounding box center [709, 271] width 89 height 34
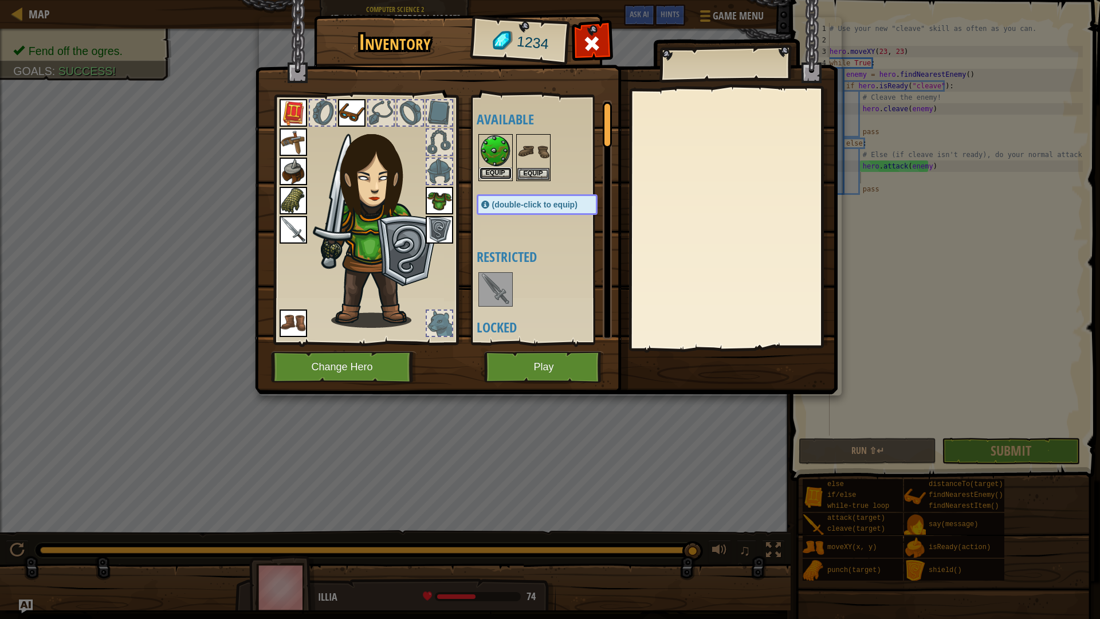
click at [496, 172] on button "Equip" at bounding box center [496, 173] width 32 height 12
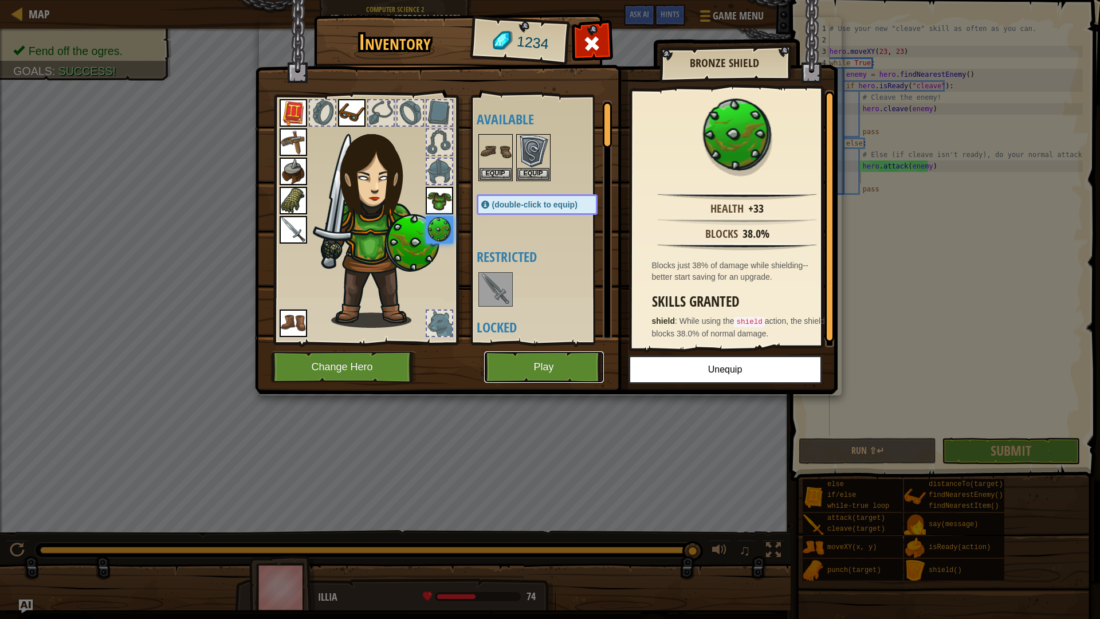
click at [569, 368] on button "Play" at bounding box center [544, 367] width 120 height 32
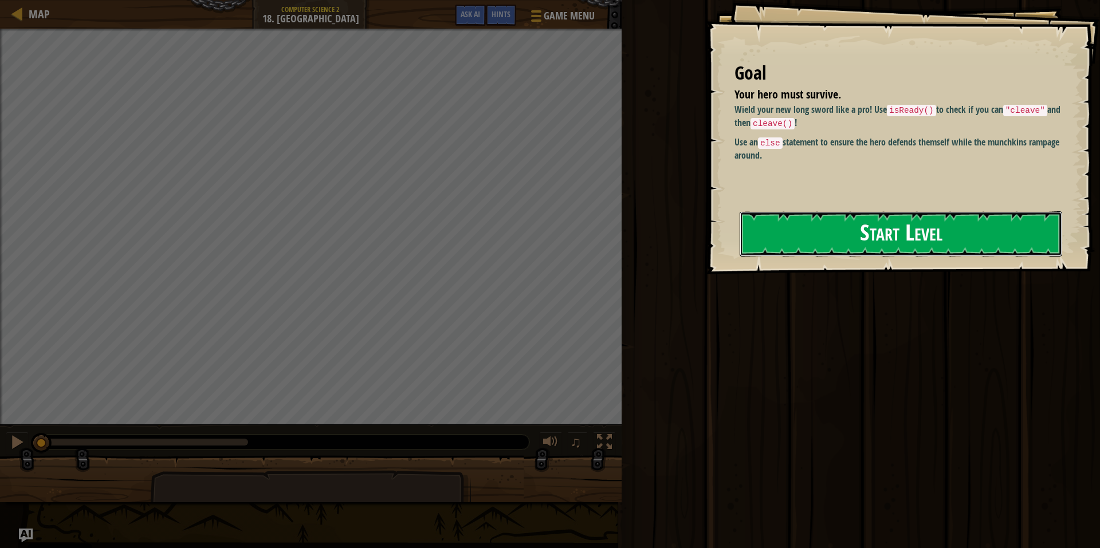
click at [911, 223] on button "Start Level" at bounding box center [901, 233] width 323 height 45
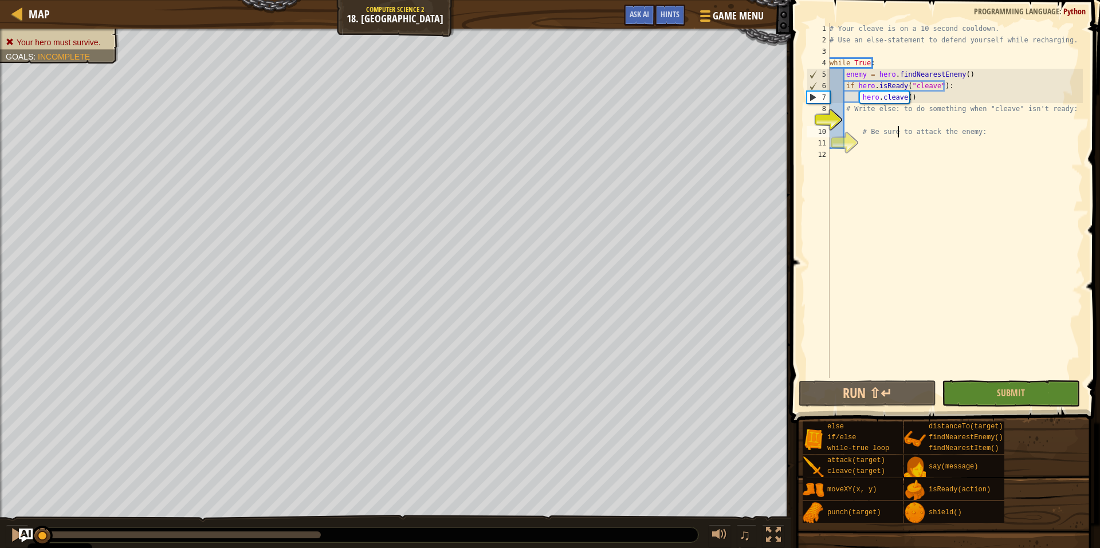
click at [897, 131] on div "# Your cleave is on a 10 second cooldown. # Use an else-statement to defend you…" at bounding box center [955, 212] width 256 height 378
click at [890, 114] on div "# Your cleave is on a 10 second cooldown. # Use an else-statement to defend you…" at bounding box center [955, 212] width 256 height 378
type textarea "# Write else: to do something when "cleave" isn't ready:"
click at [867, 124] on div "# Your cleave is on a 10 second cooldown. # Use an else-statement to defend you…" at bounding box center [955, 212] width 256 height 378
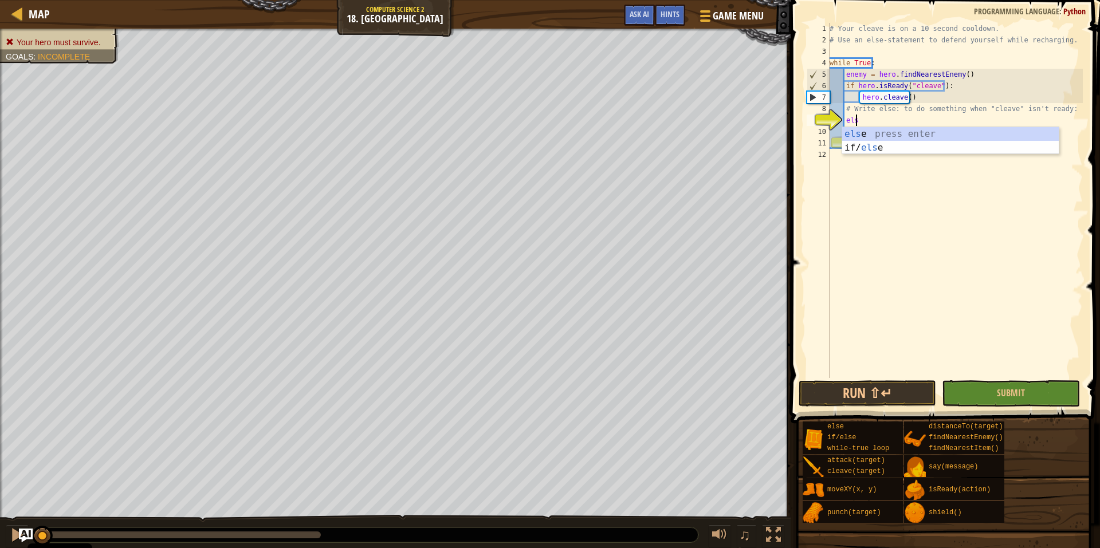
scroll to position [5, 2]
type textarea "else:"
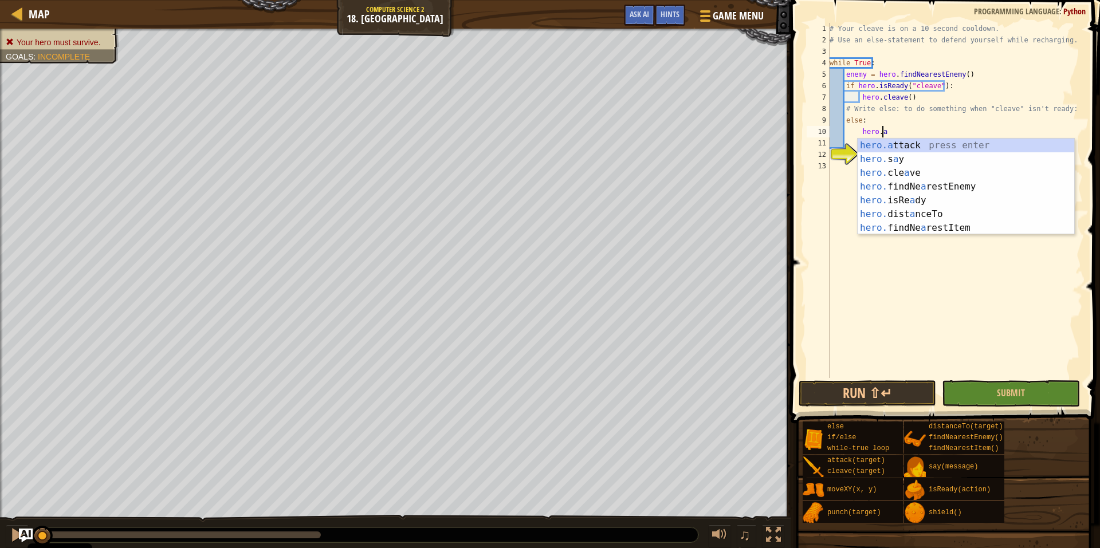
scroll to position [5, 4]
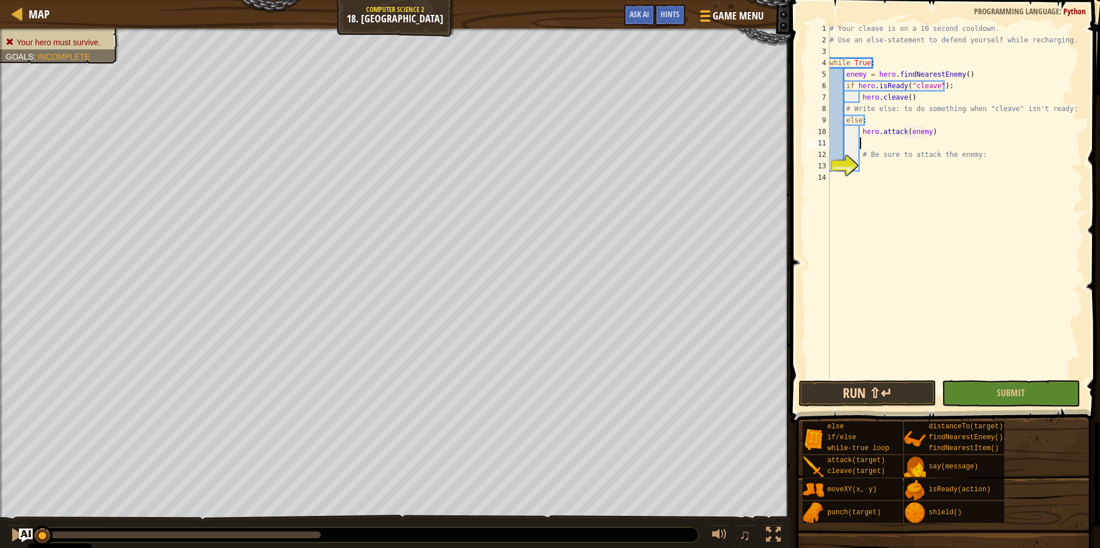
type textarea "hero.attack(enemy)"
click at [881, 395] on button "Run ⇧↵" at bounding box center [867, 393] width 137 height 26
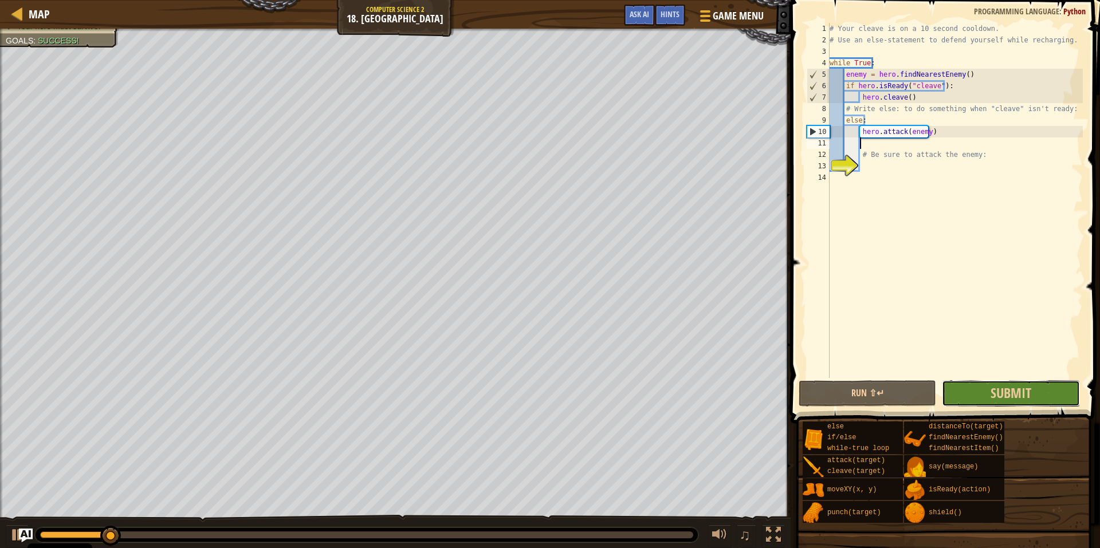
click at [978, 400] on button "Submit" at bounding box center [1010, 393] width 137 height 26
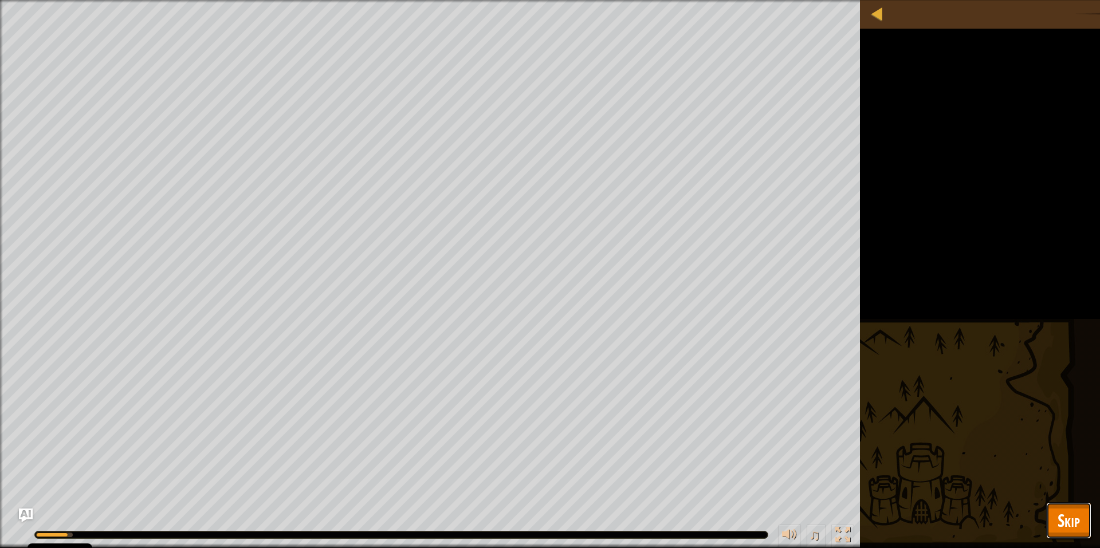
click at [1049, 520] on button "Skip" at bounding box center [1068, 520] width 45 height 37
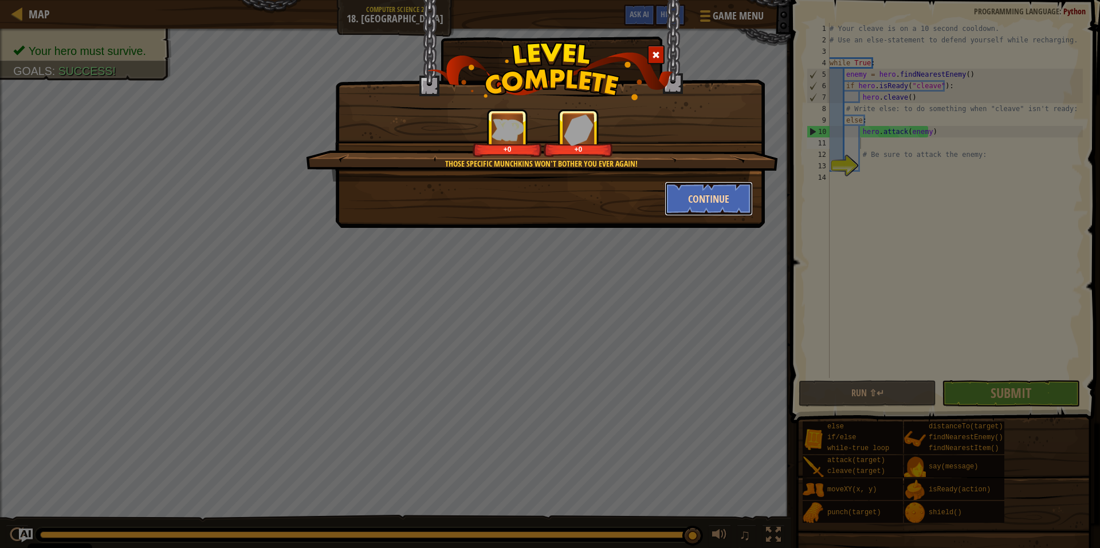
click at [686, 205] on button "Continue" at bounding box center [709, 199] width 89 height 34
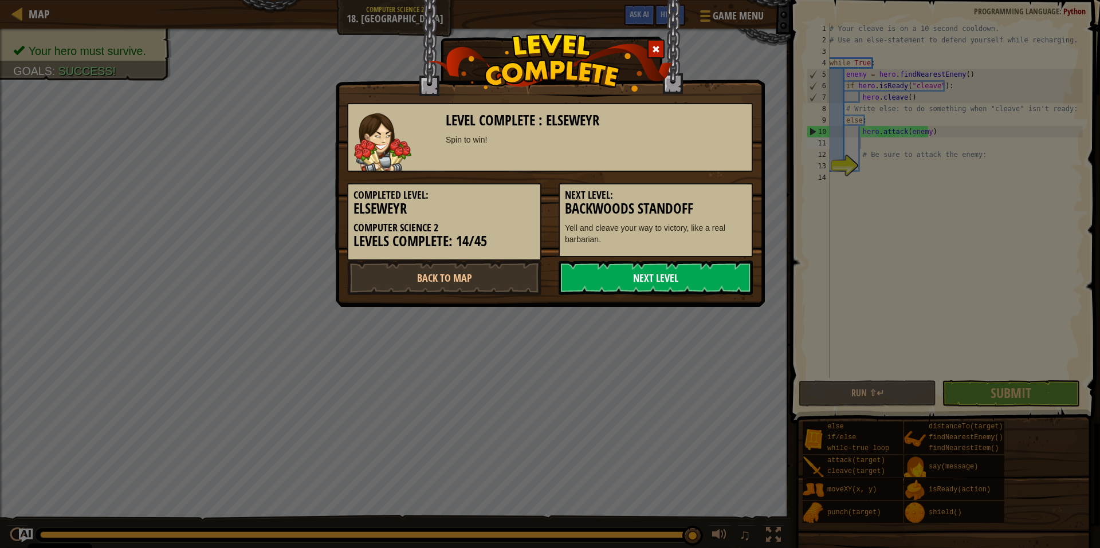
click at [673, 285] on link "Next Level" at bounding box center [656, 278] width 194 height 34
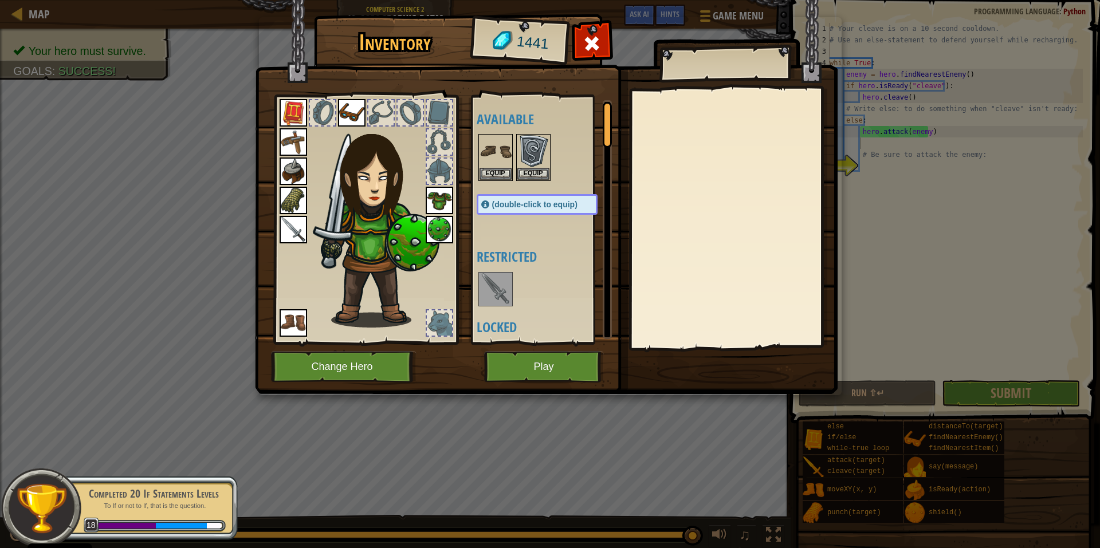
click at [293, 235] on img at bounding box center [293, 229] width 27 height 27
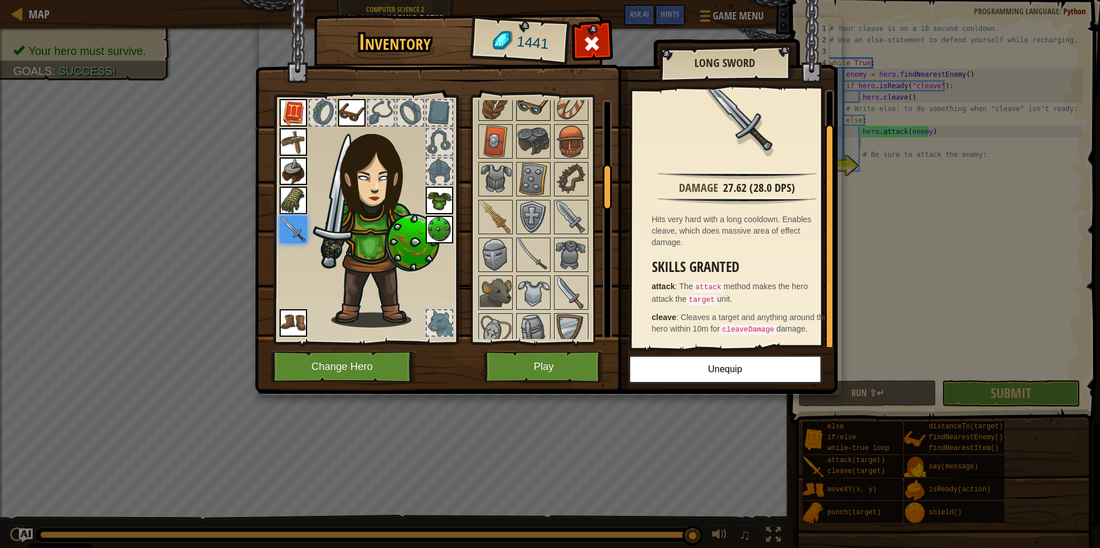
scroll to position [352, 0]
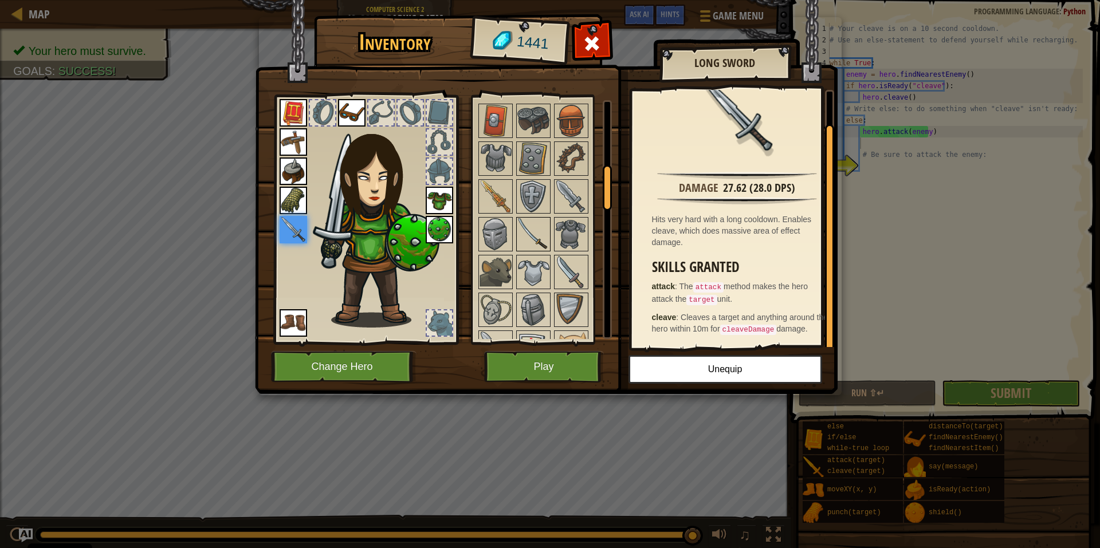
click at [532, 237] on img at bounding box center [533, 234] width 32 height 32
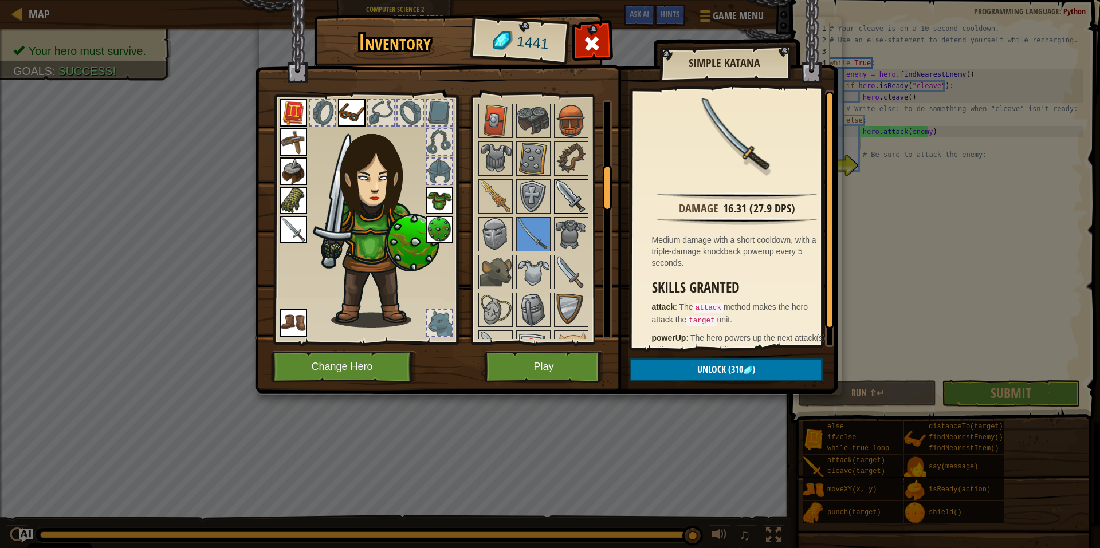
click at [575, 199] on img at bounding box center [571, 196] width 32 height 32
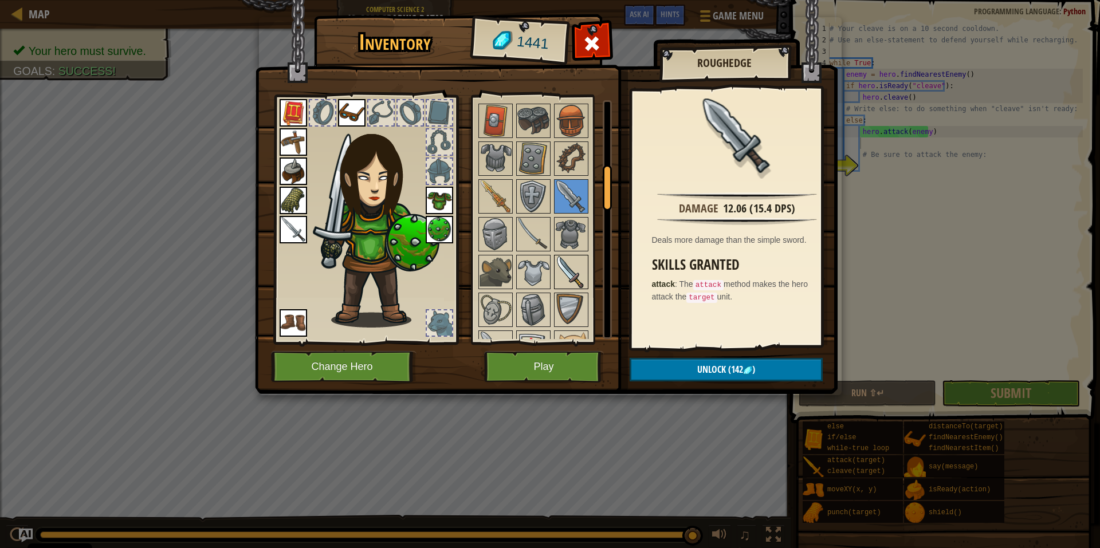
click at [567, 285] on img at bounding box center [571, 272] width 32 height 32
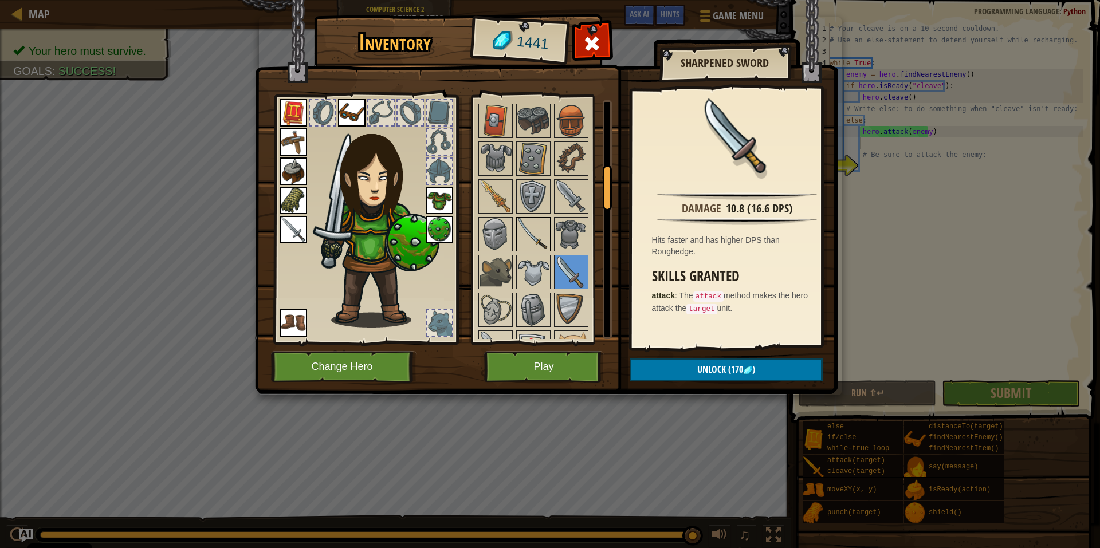
click at [533, 243] on img at bounding box center [533, 234] width 32 height 32
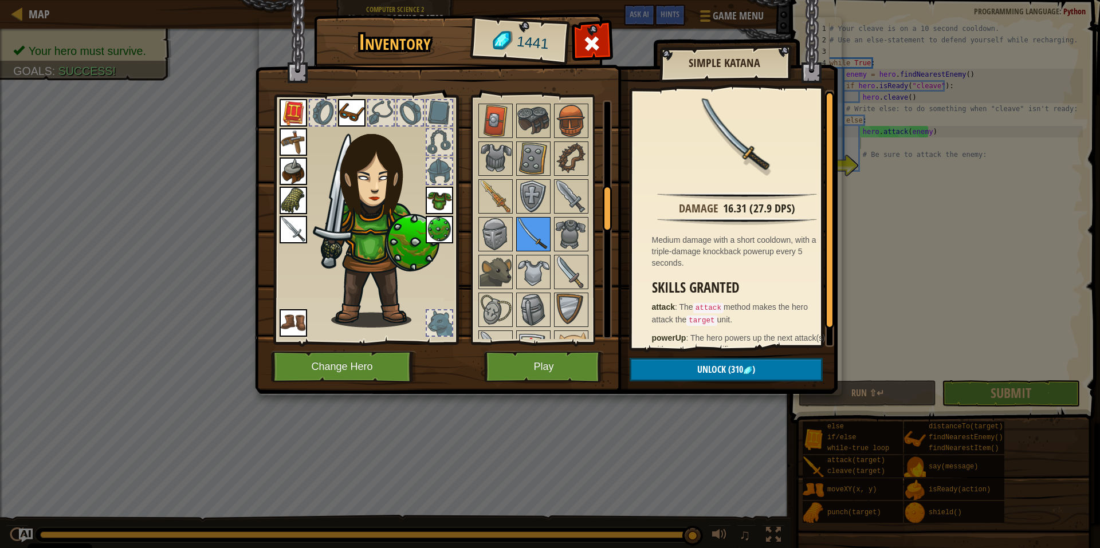
scroll to position [471, 0]
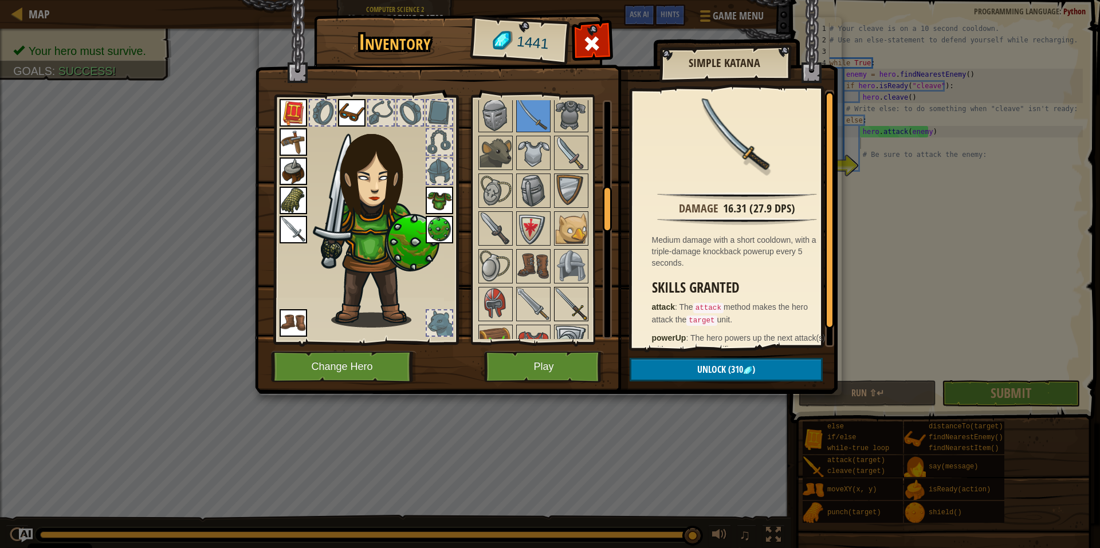
click at [588, 304] on div at bounding box center [571, 304] width 34 height 34
click at [506, 203] on img at bounding box center [496, 191] width 32 height 32
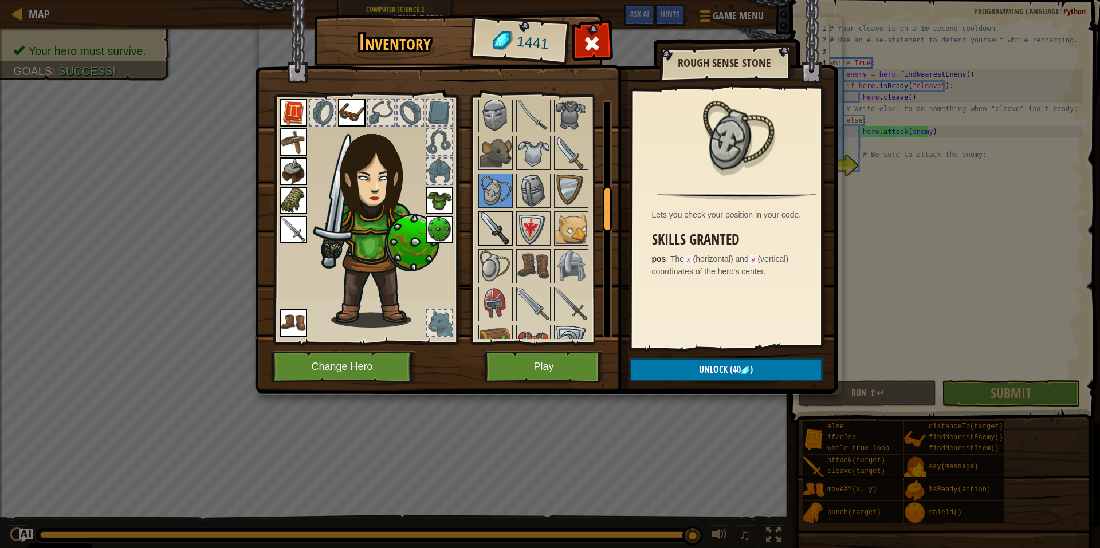
click at [491, 223] on img at bounding box center [496, 229] width 32 height 32
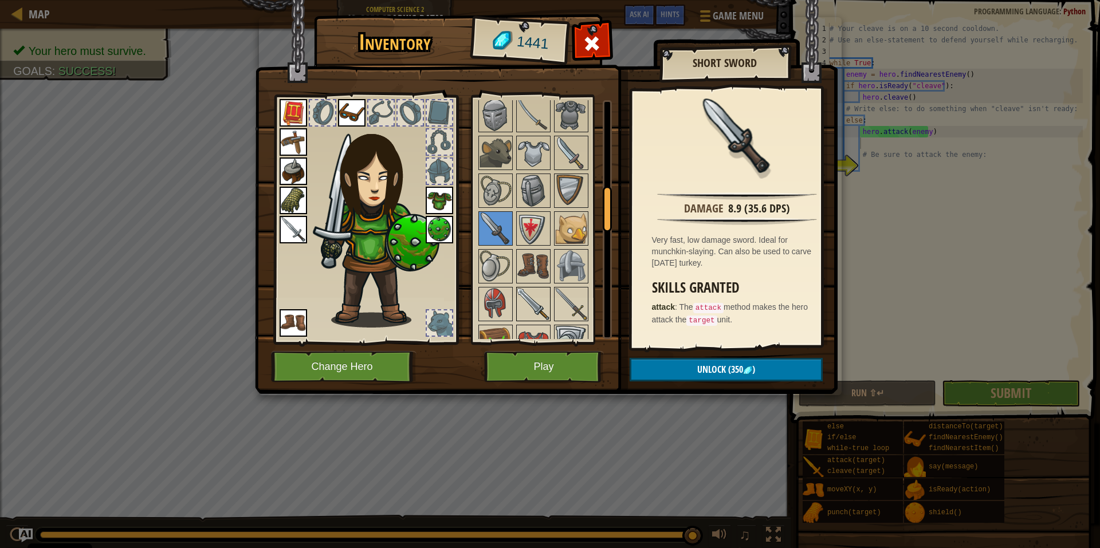
click at [517, 296] on img at bounding box center [533, 304] width 32 height 32
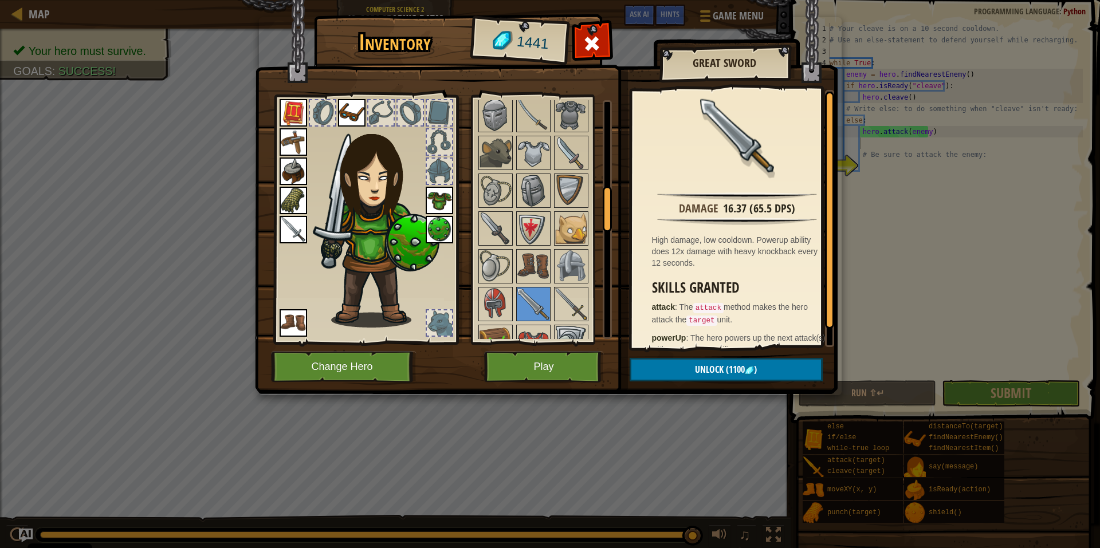
scroll to position [17, 0]
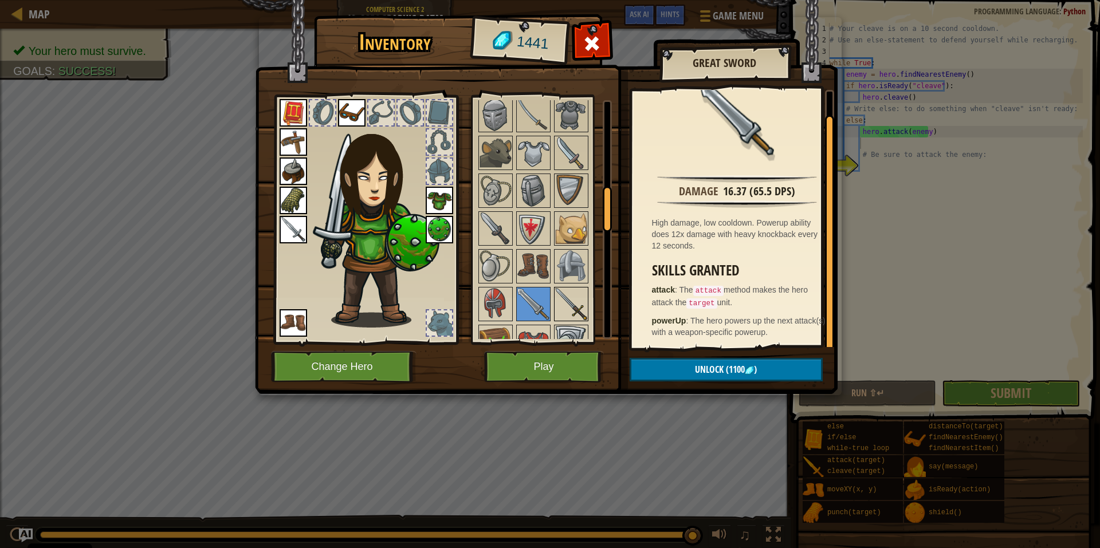
click at [582, 302] on img at bounding box center [571, 304] width 32 height 32
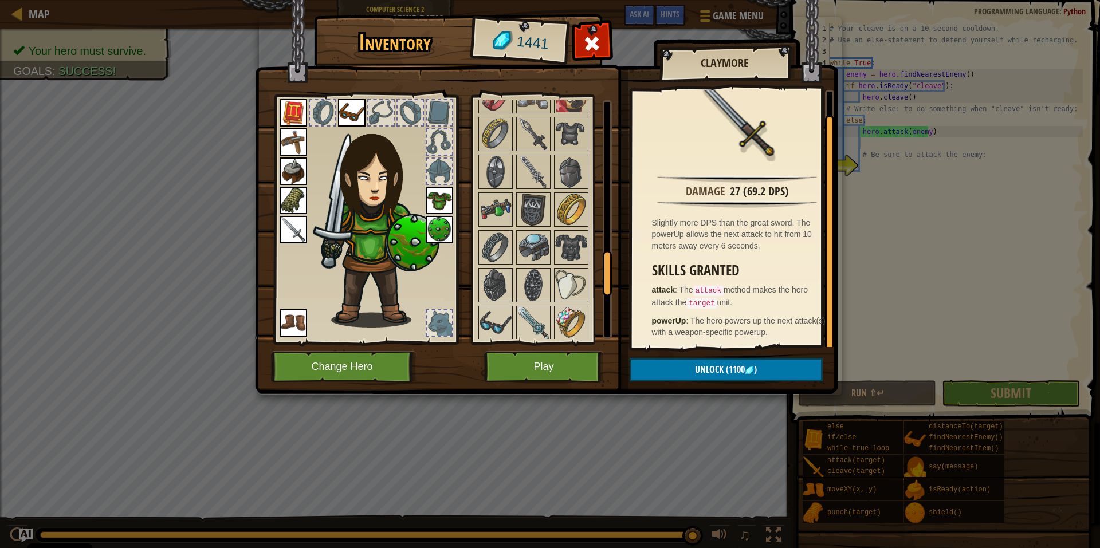
scroll to position [835, 0]
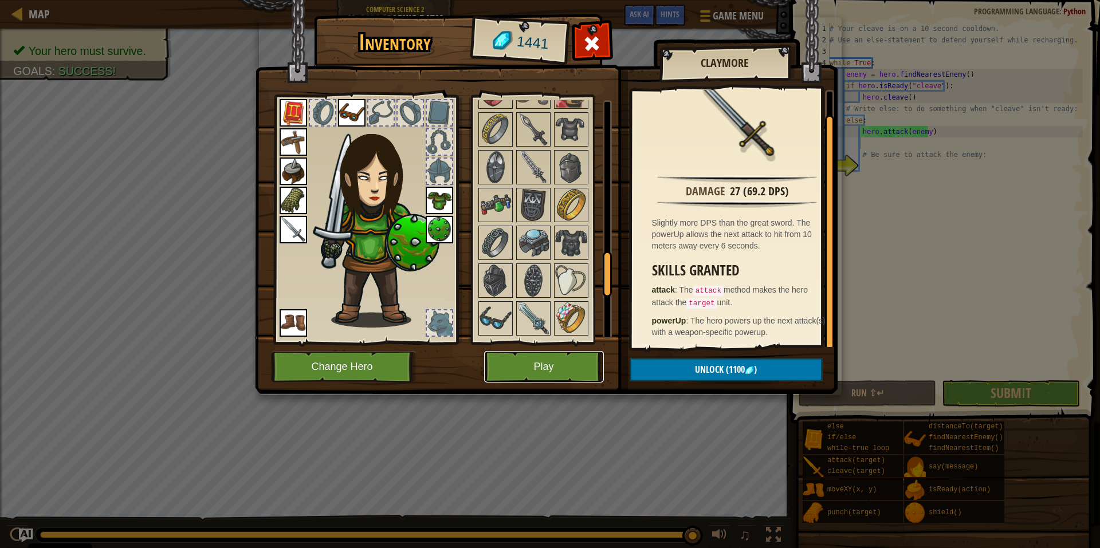
click at [548, 356] on button "Play" at bounding box center [544, 367] width 120 height 32
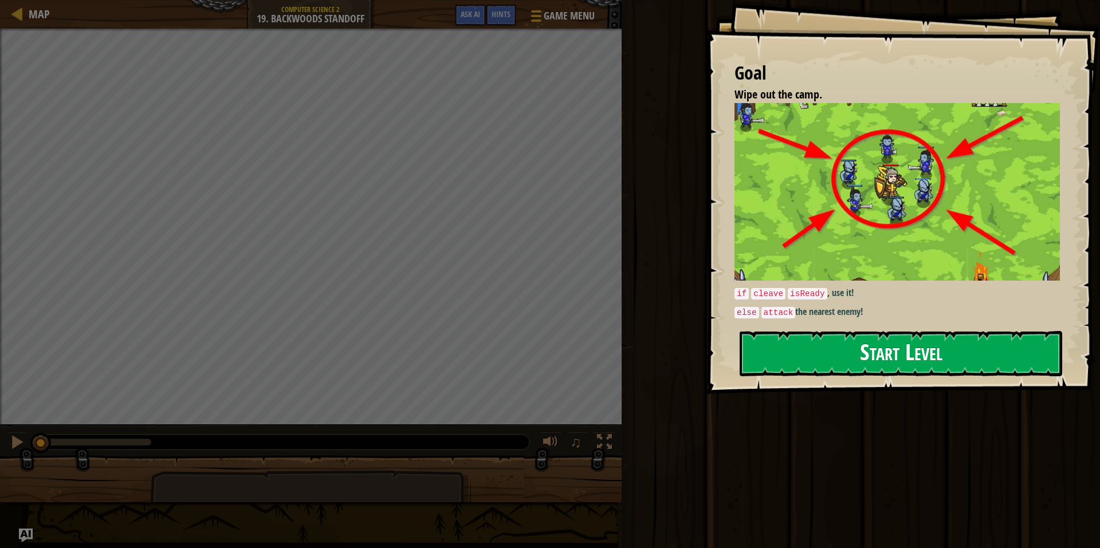
click at [910, 358] on button "Start Level" at bounding box center [901, 353] width 323 height 45
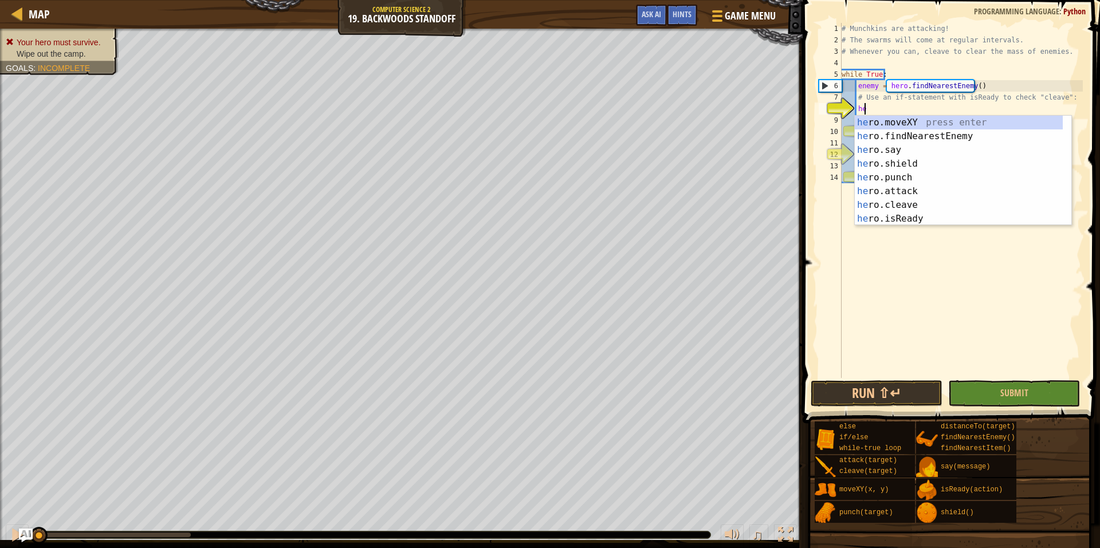
scroll to position [5, 2]
type textarea "h"
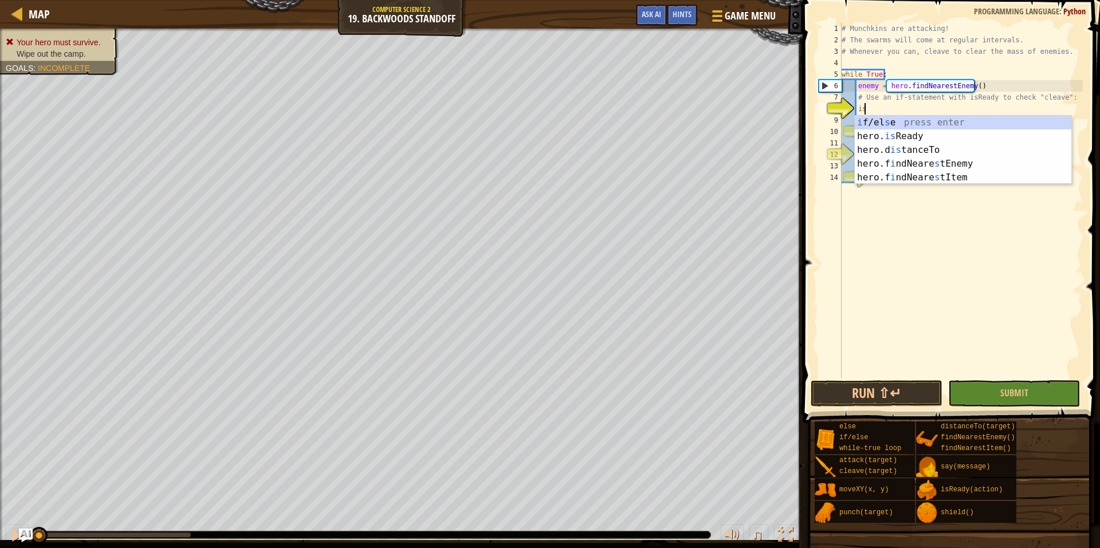
scroll to position [5, 1]
type textarea "i"
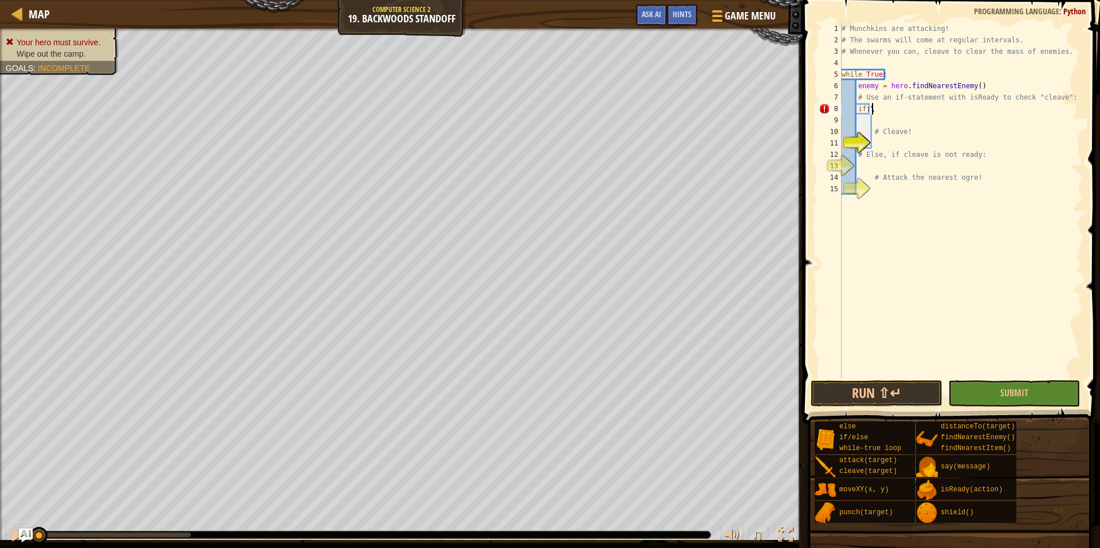
scroll to position [5, 2]
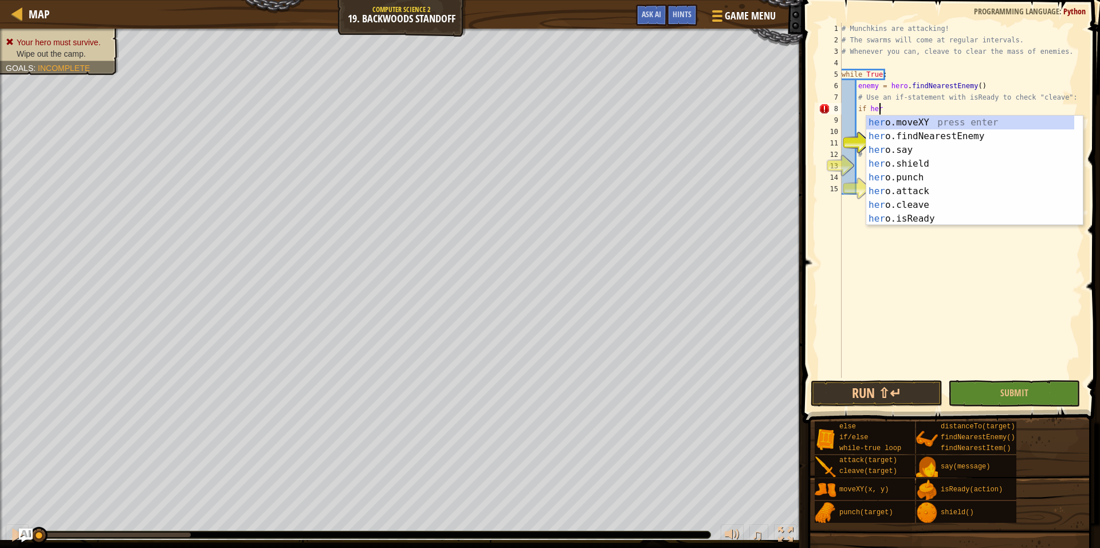
type textarea "if hero"
